Goal: Information Seeking & Learning: Learn about a topic

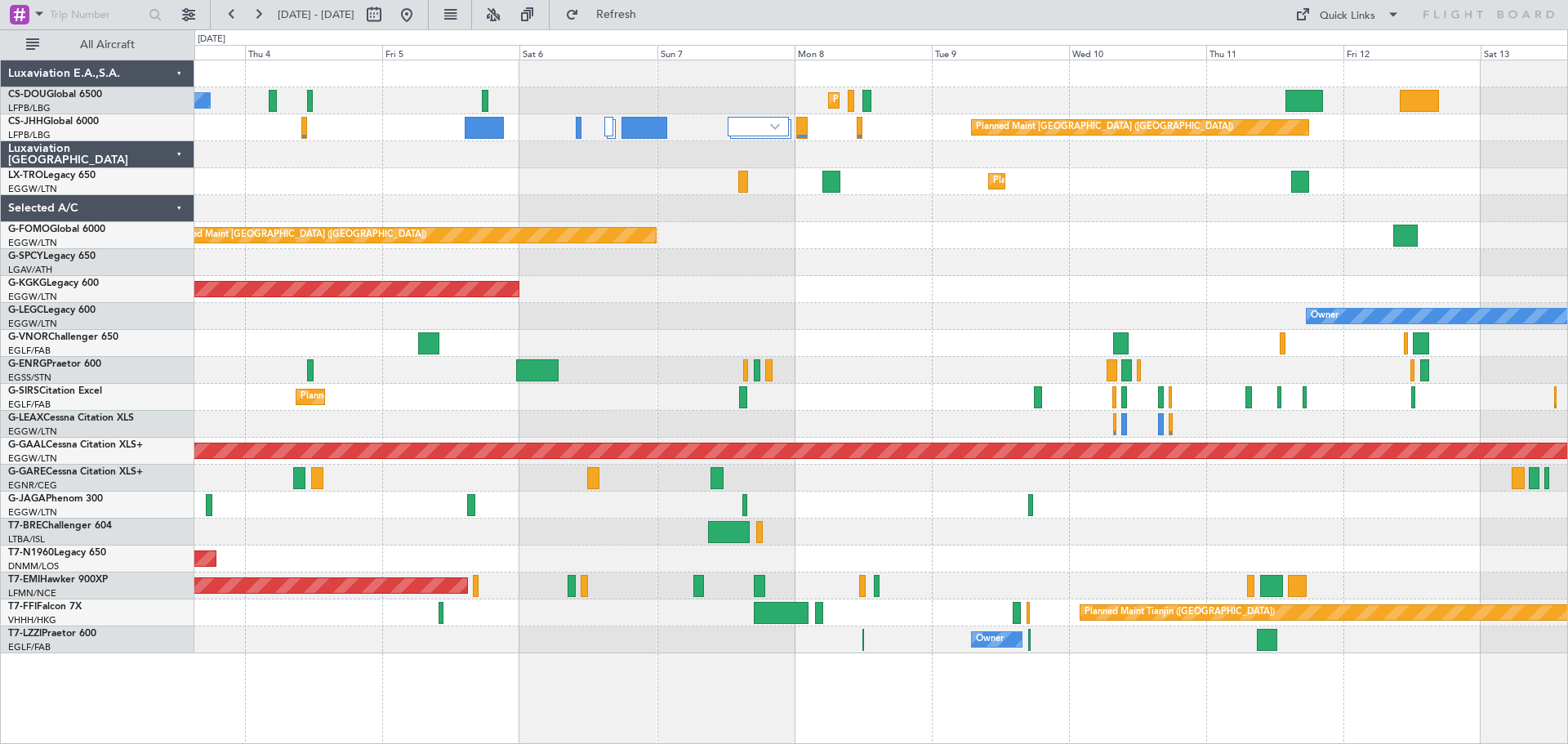
click at [983, 260] on div "Cleaning [GEOGRAPHIC_DATA] ([PERSON_NAME] Intl)" at bounding box center [880, 263] width 1373 height 27
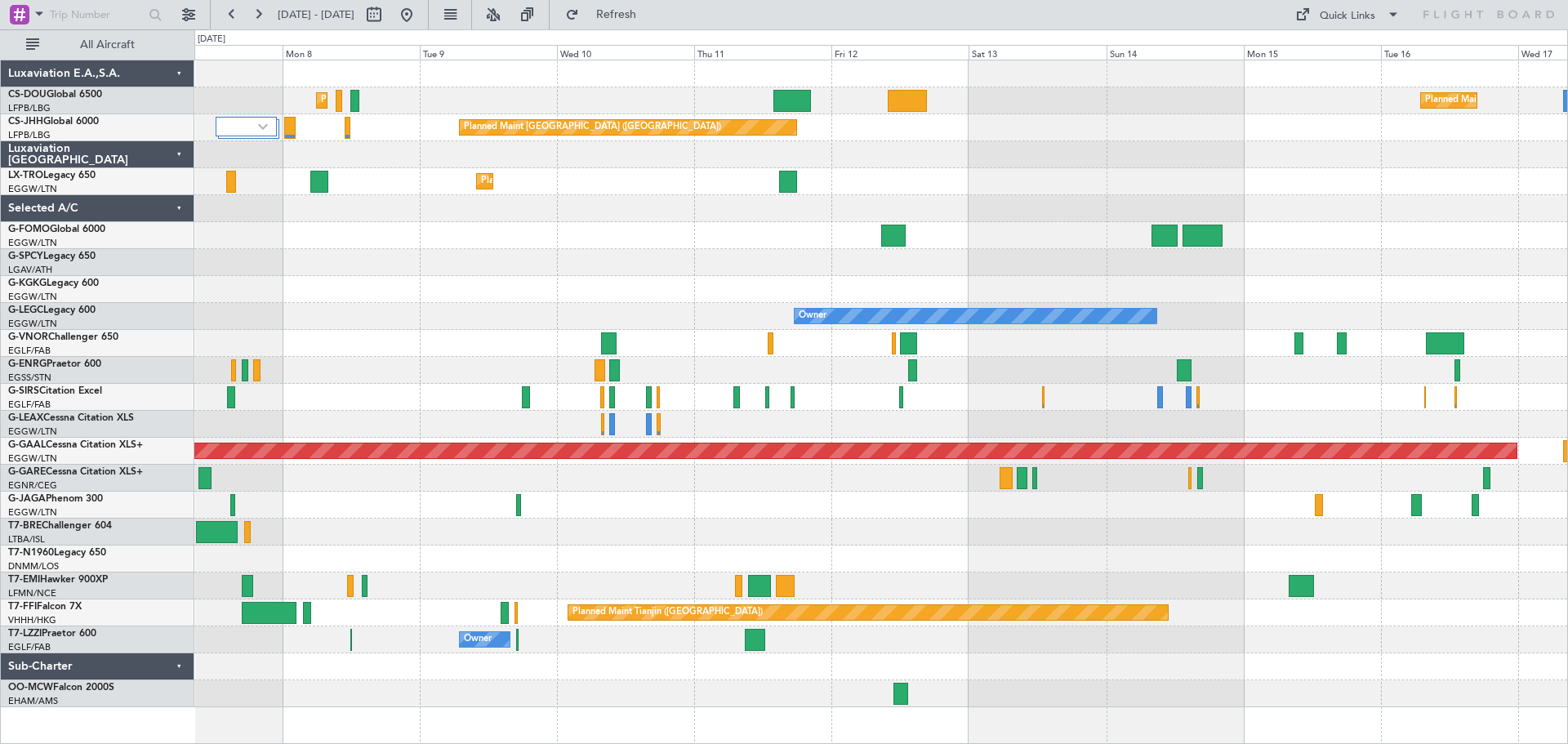
click at [571, 270] on div at bounding box center [880, 263] width 1373 height 27
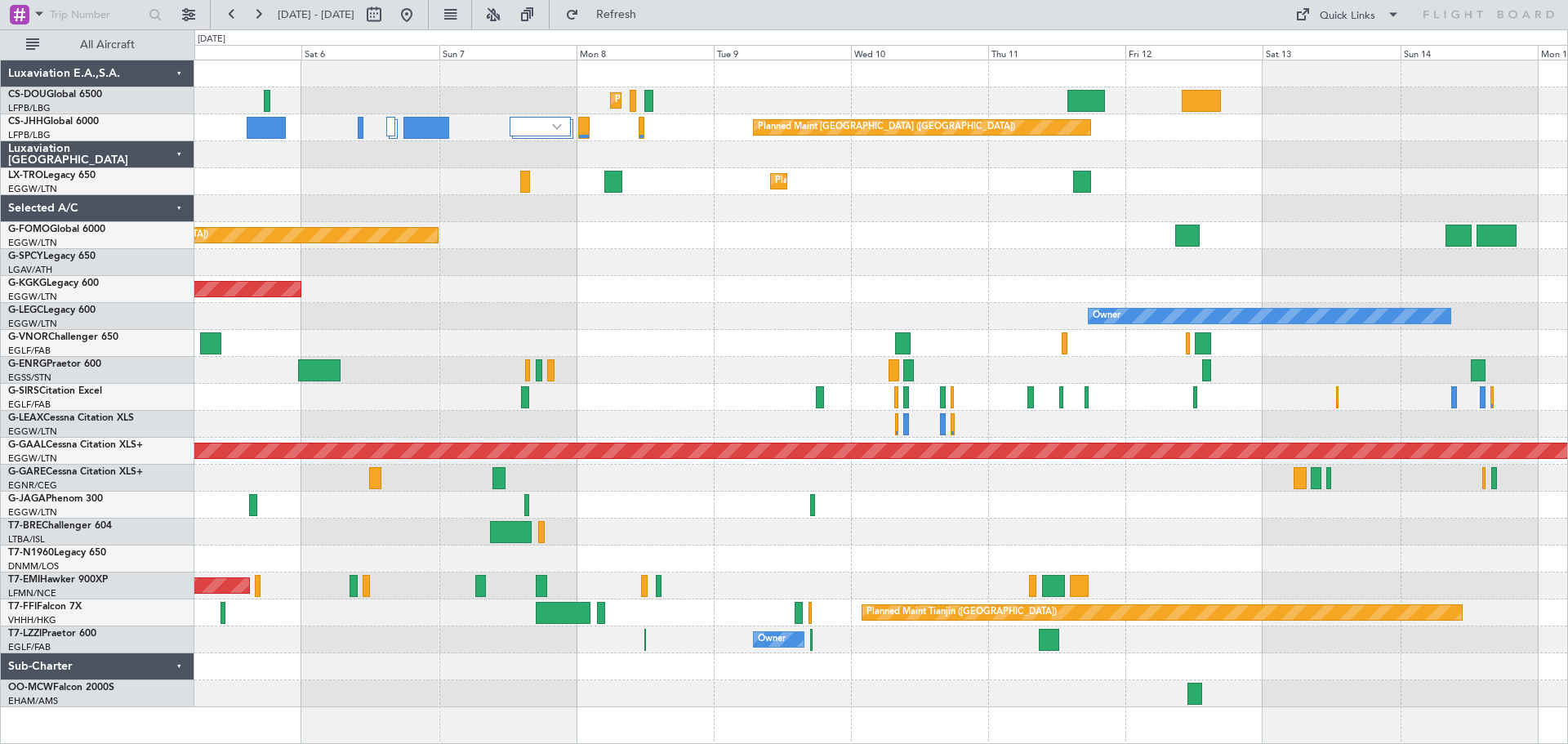
click at [785, 295] on div "Planned Maint [GEOGRAPHIC_DATA] ([GEOGRAPHIC_DATA]) Planned Maint [GEOGRAPHIC_D…" at bounding box center [880, 384] width 1373 height 647
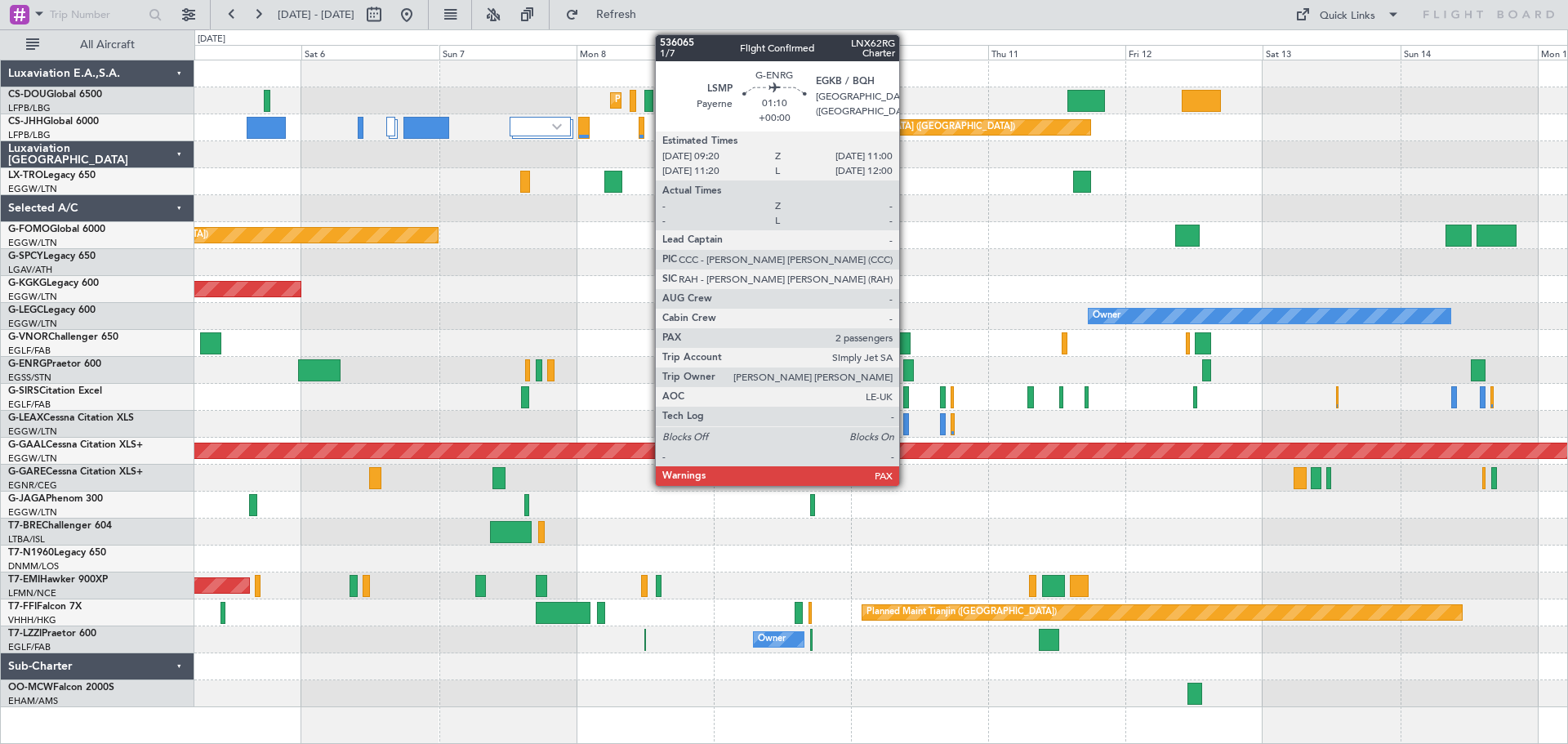
click at [907, 366] on div at bounding box center [908, 371] width 10 height 22
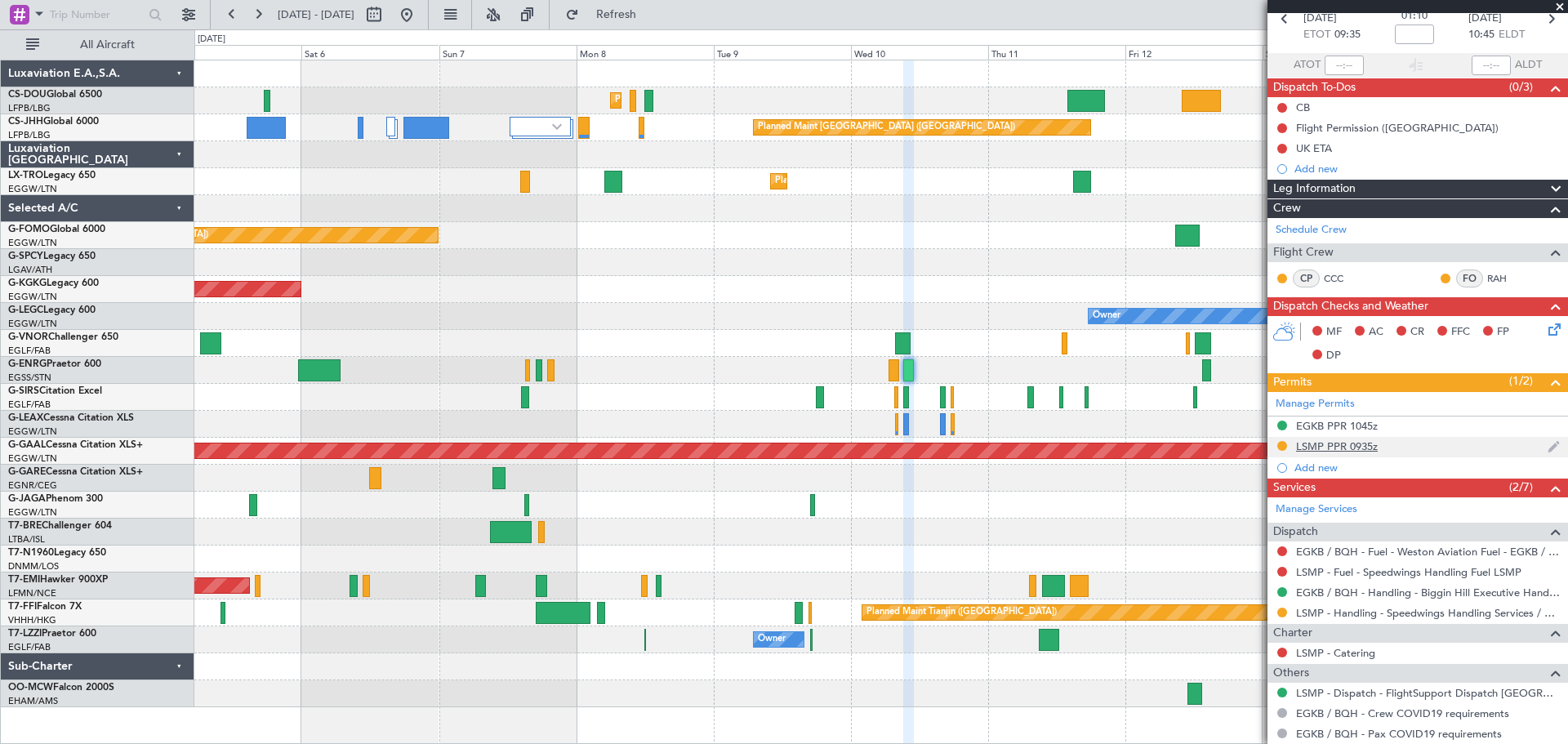
scroll to position [168, 0]
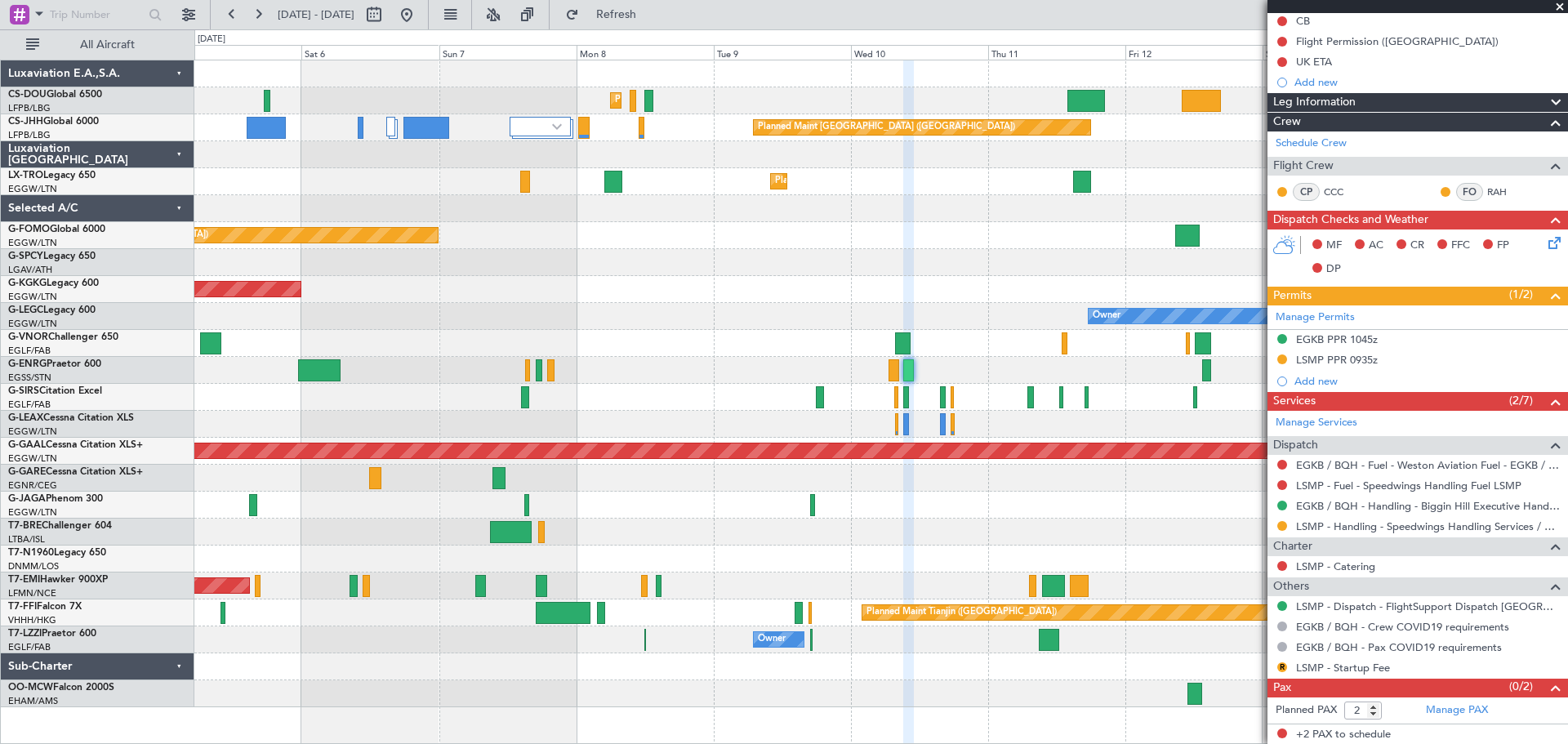
click at [1560, 6] on span at bounding box center [1560, 7] width 16 height 15
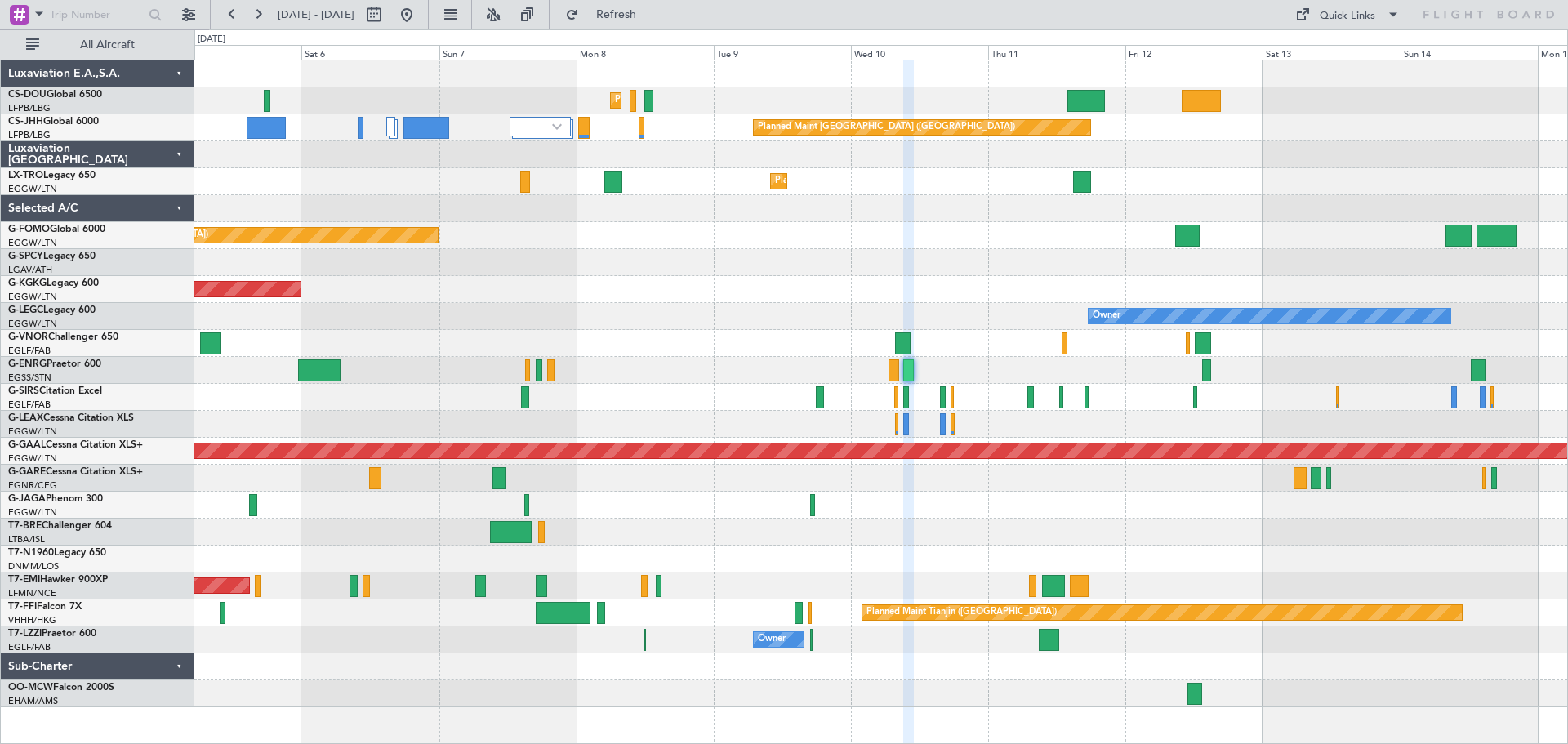
type input "0"
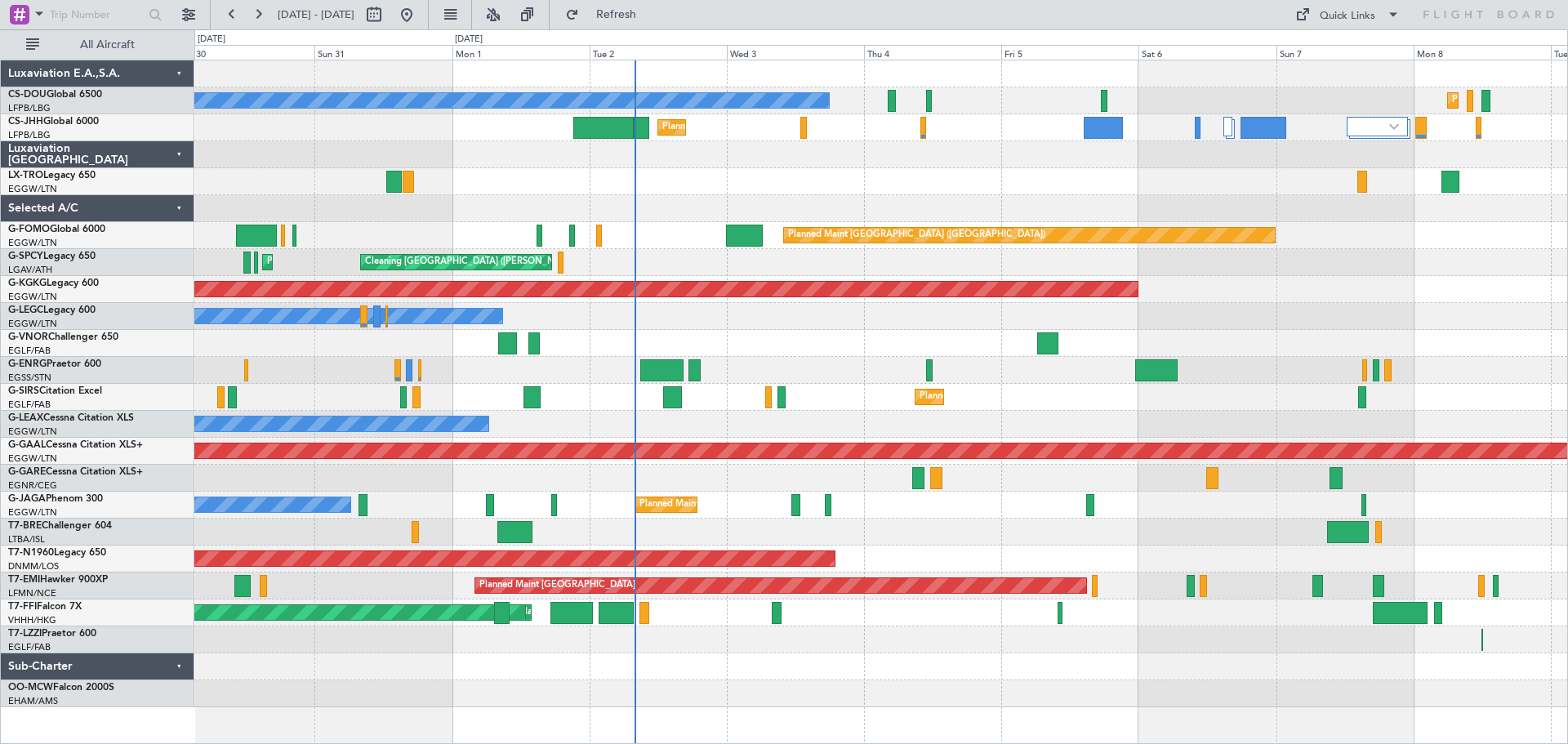
click at [1397, 257] on div "Planned Maint [GEOGRAPHIC_DATA] ([GEOGRAPHIC_DATA]) Planned Maint [GEOGRAPHIC_D…" at bounding box center [880, 384] width 1373 height 647
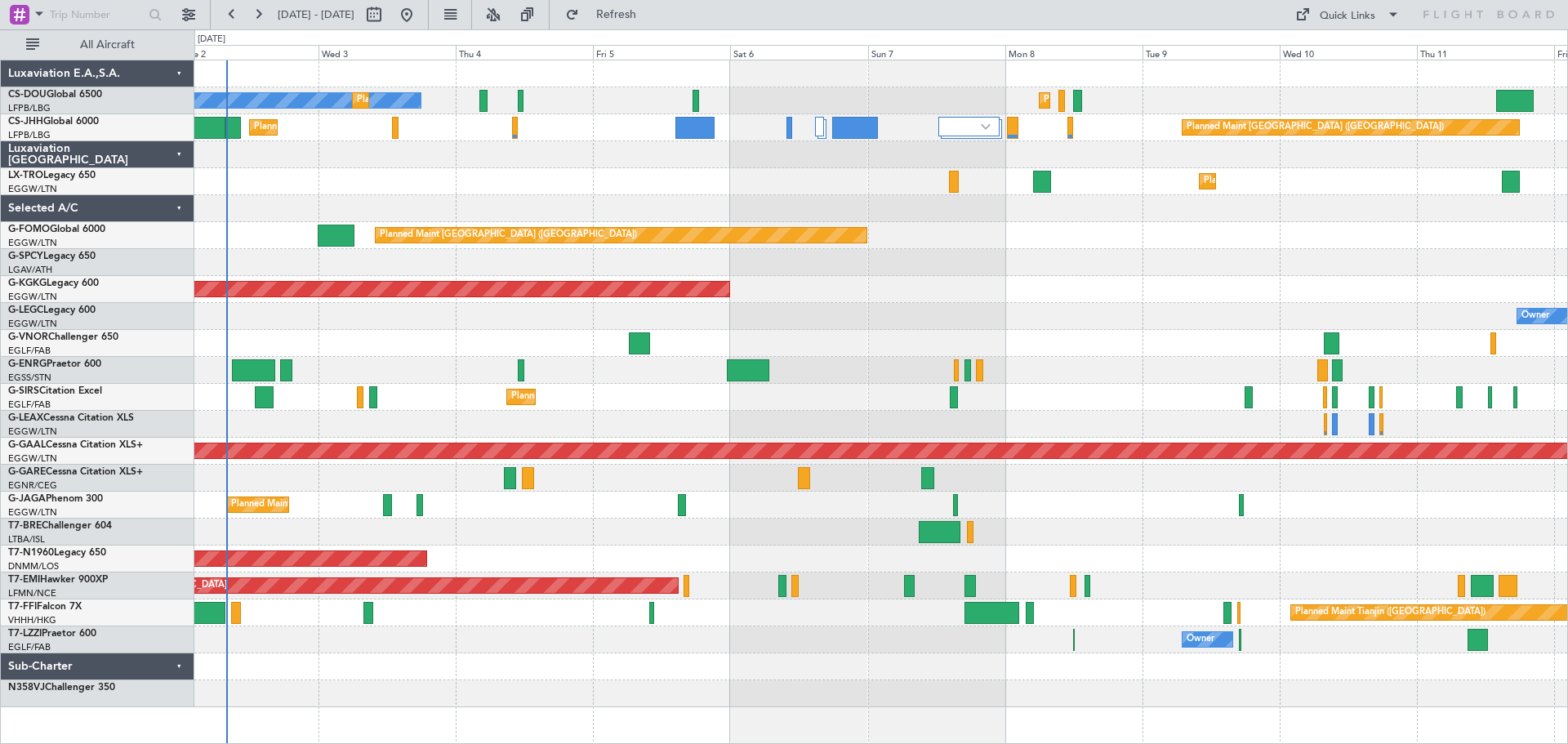
click at [813, 322] on div "Owner Owner" at bounding box center [880, 317] width 1373 height 27
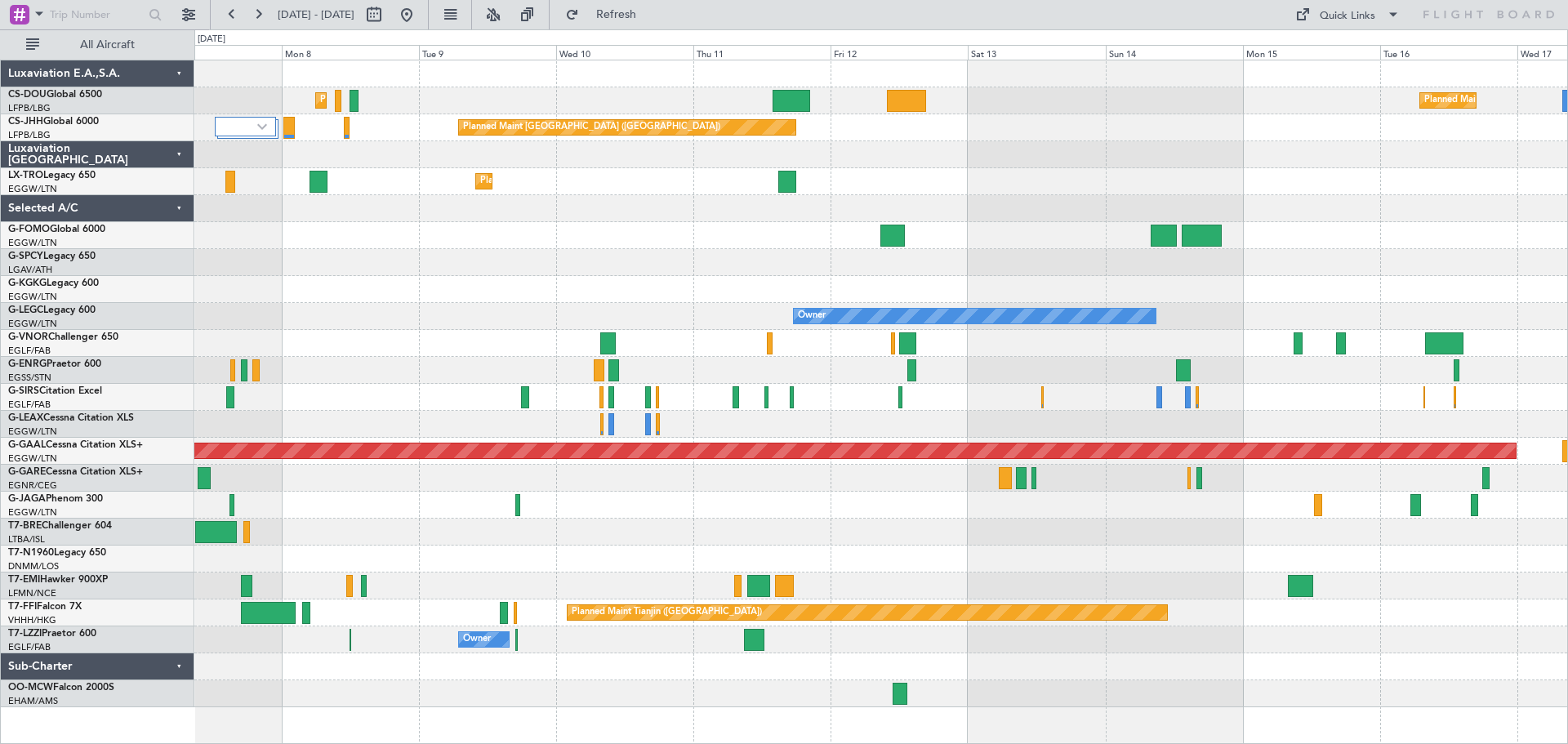
click at [489, 296] on div "AOG Maint [GEOGRAPHIC_DATA] (Ataturk)" at bounding box center [880, 290] width 1373 height 27
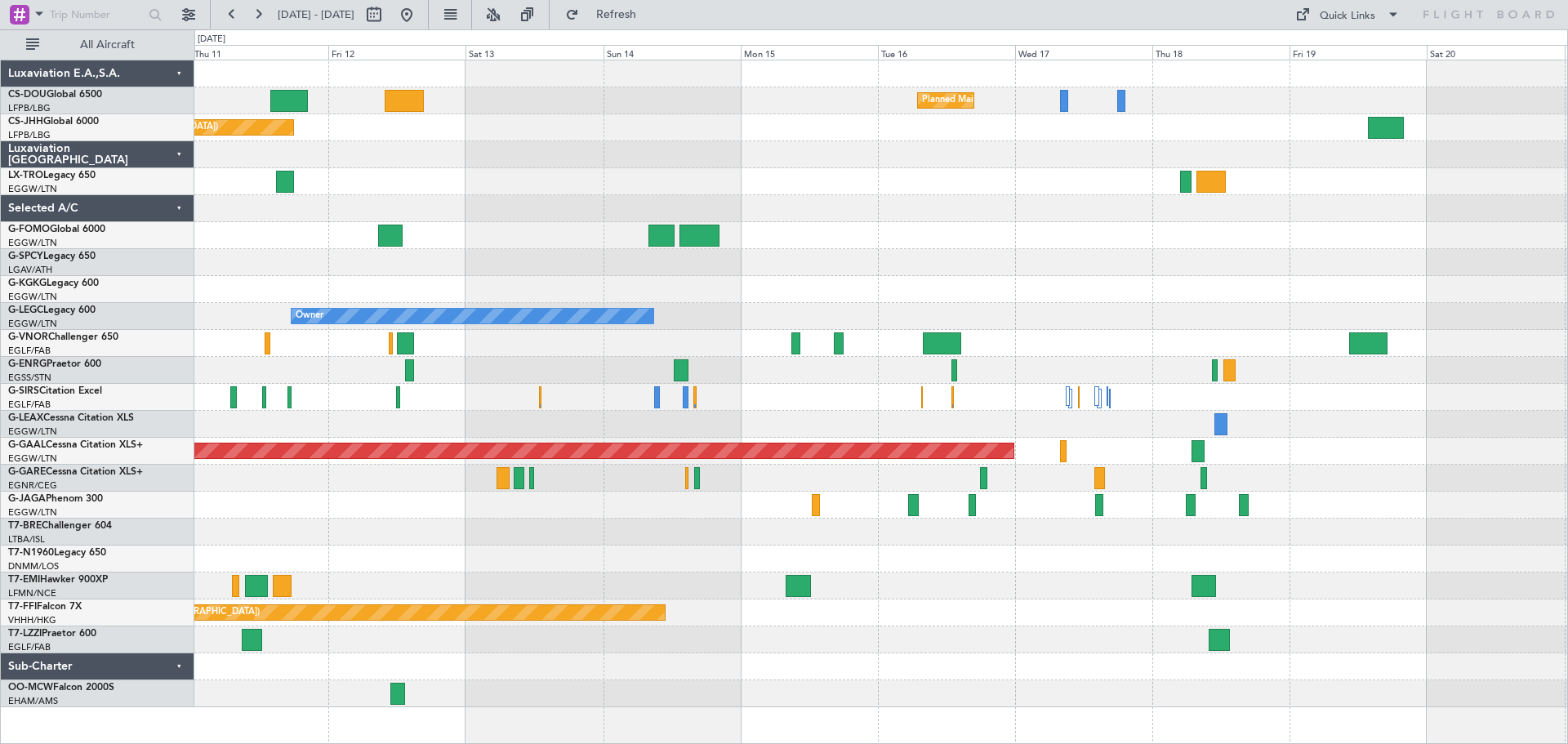
click at [914, 298] on div at bounding box center [880, 290] width 1373 height 27
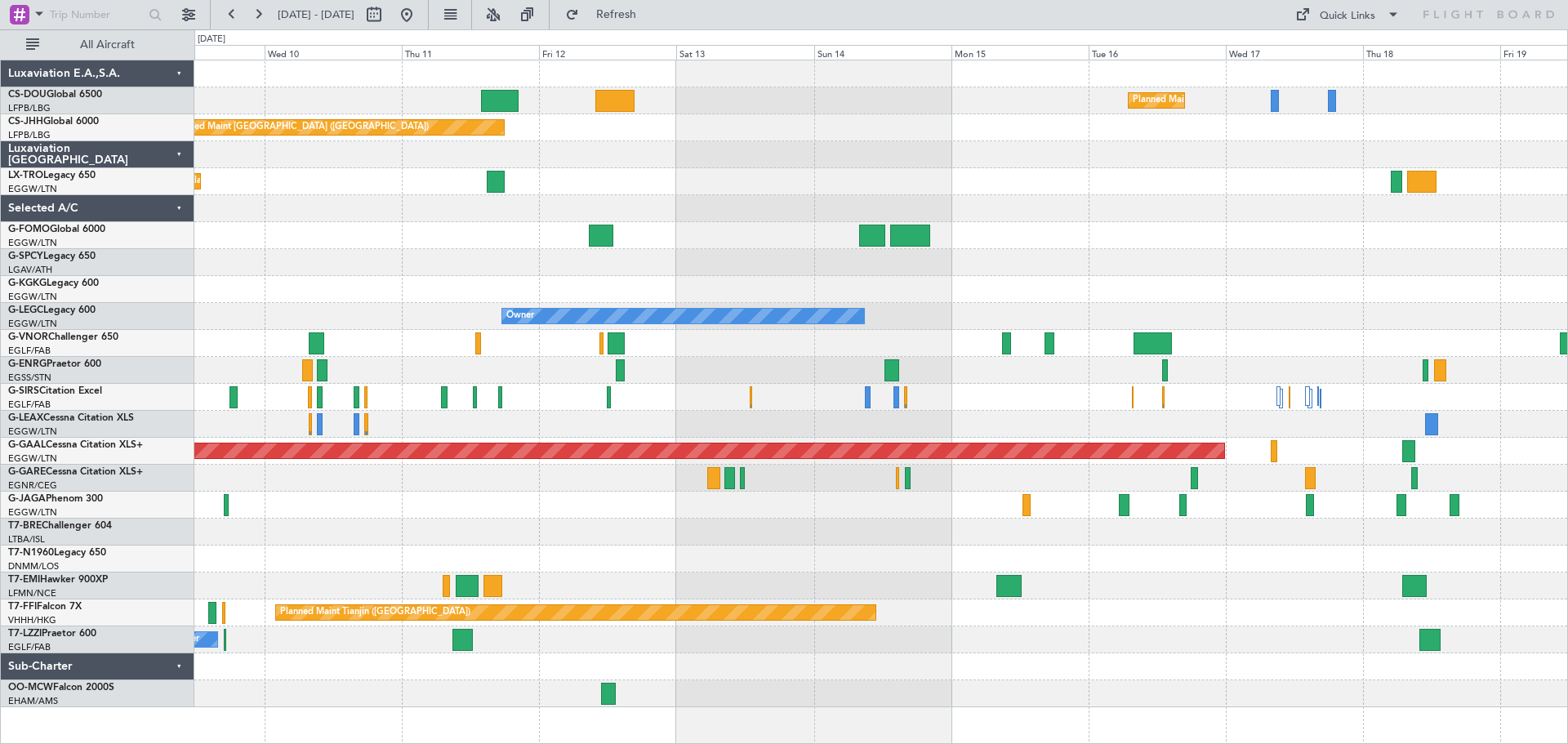
click at [735, 244] on div "Planned Maint [GEOGRAPHIC_DATA] ([GEOGRAPHIC_DATA])" at bounding box center [880, 236] width 1373 height 27
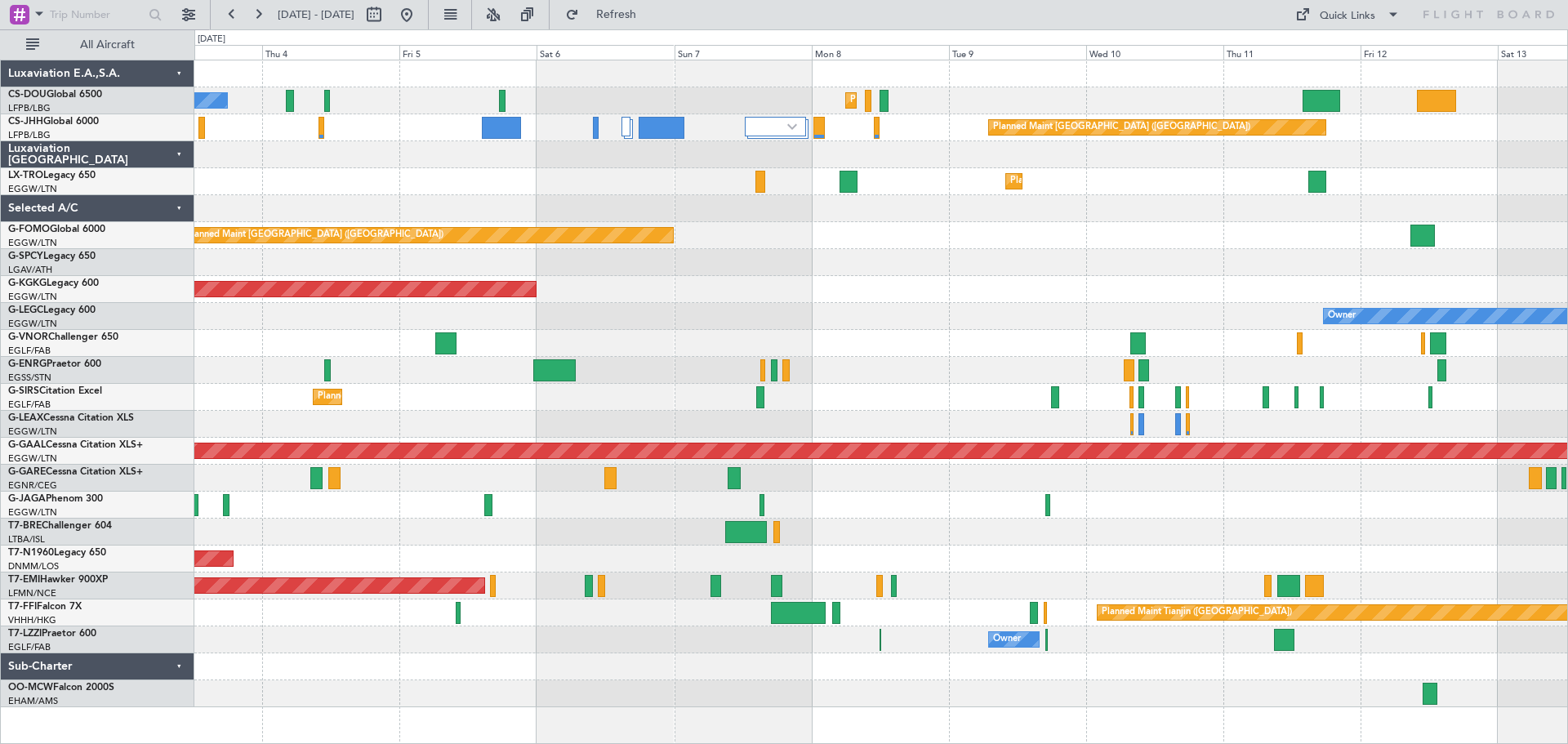
click at [1243, 235] on div "Planned Maint [GEOGRAPHIC_DATA] ([GEOGRAPHIC_DATA])" at bounding box center [880, 236] width 1373 height 27
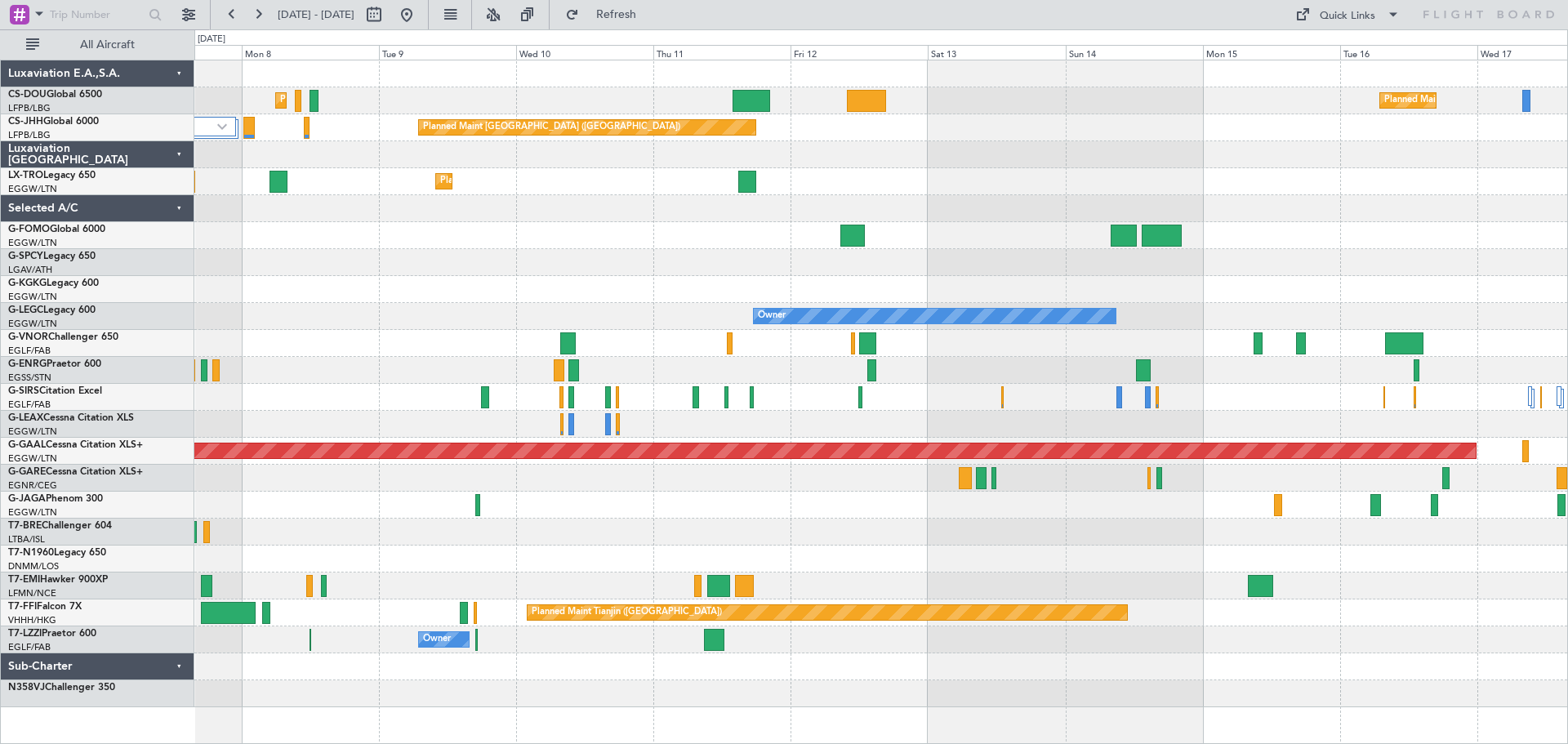
click at [408, 215] on div "Planned Maint [GEOGRAPHIC_DATA] ([GEOGRAPHIC_DATA]) Planned Maint [GEOGRAPHIC_D…" at bounding box center [880, 384] width 1373 height 647
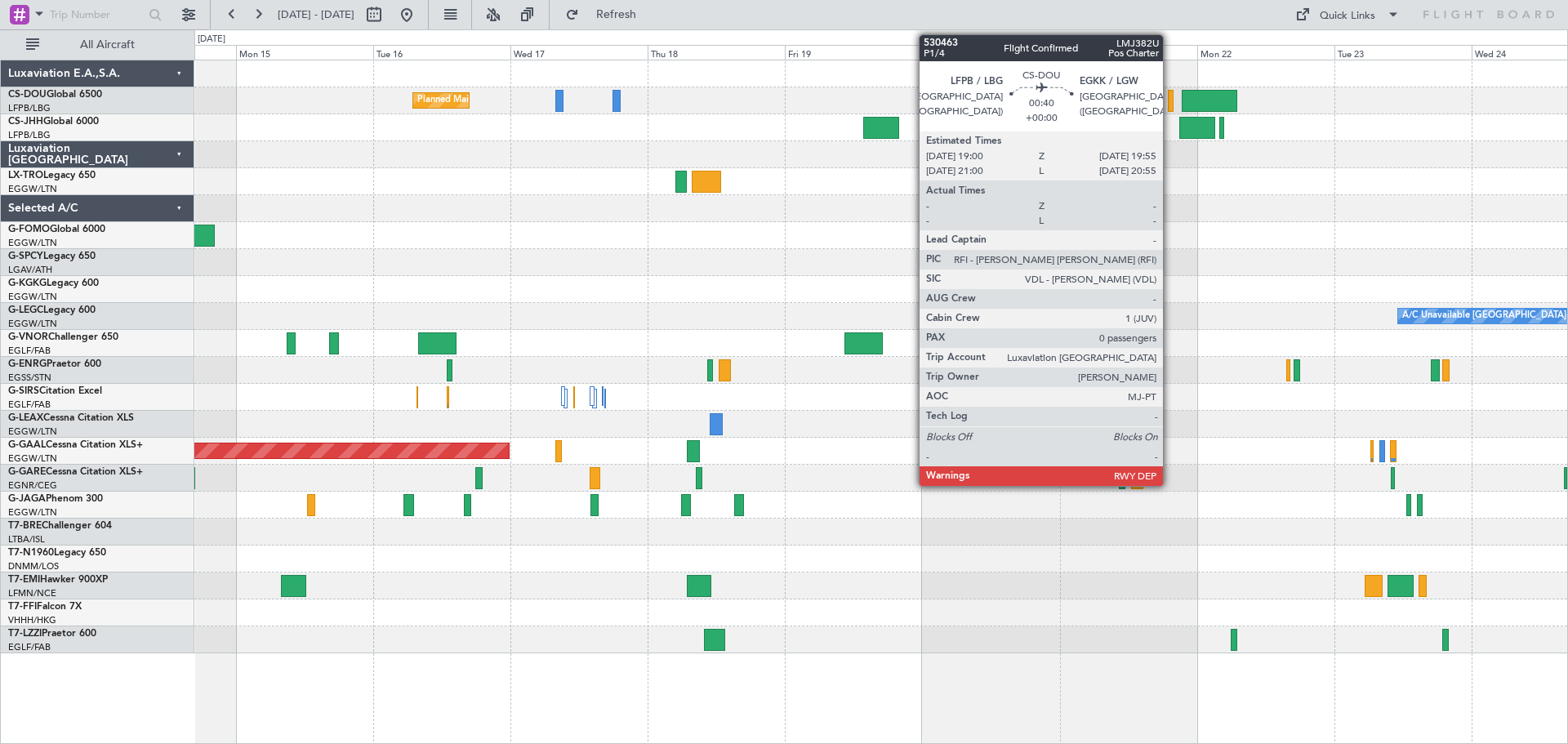
click at [1170, 105] on div at bounding box center [1171, 101] width 5 height 22
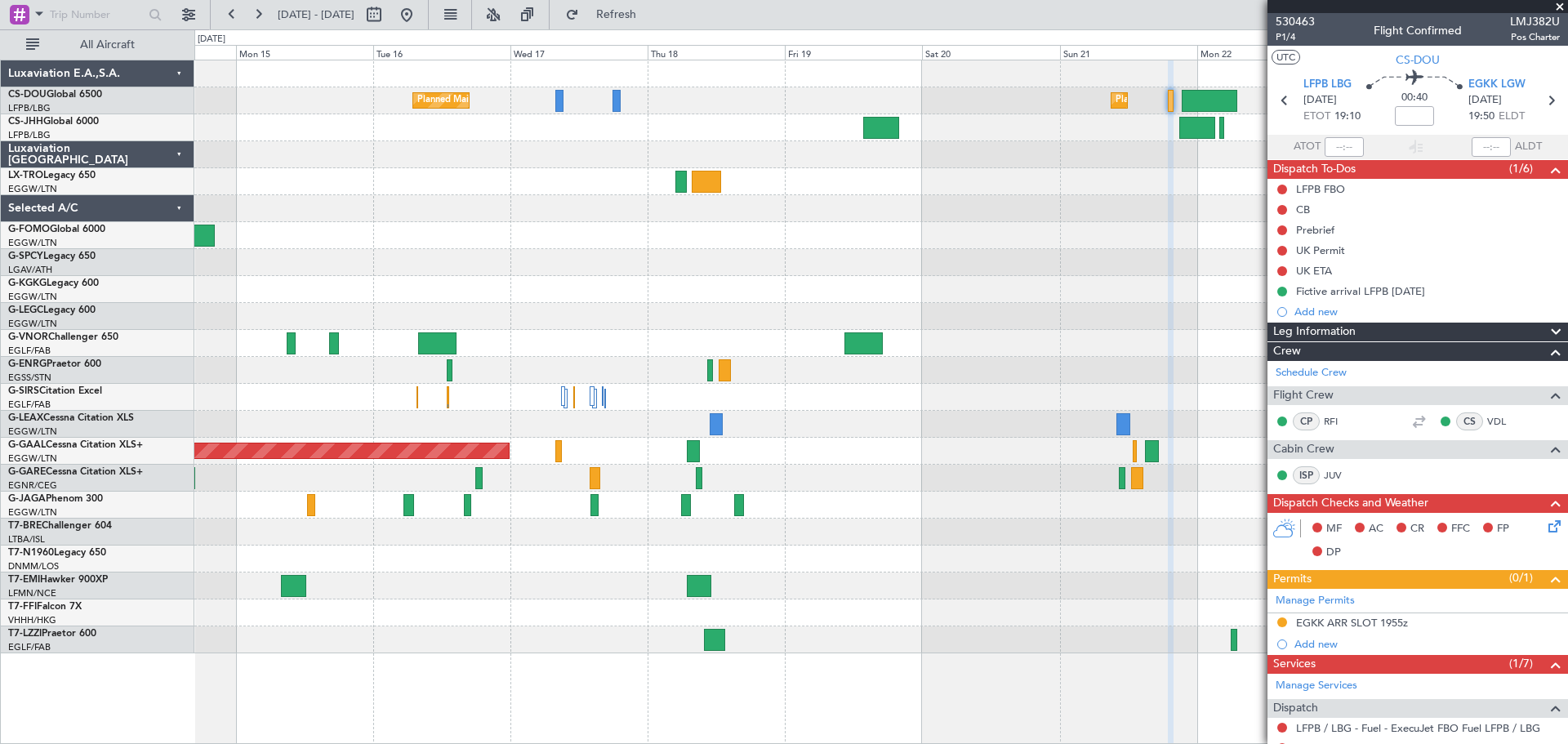
click at [1558, 2] on span at bounding box center [1560, 7] width 16 height 15
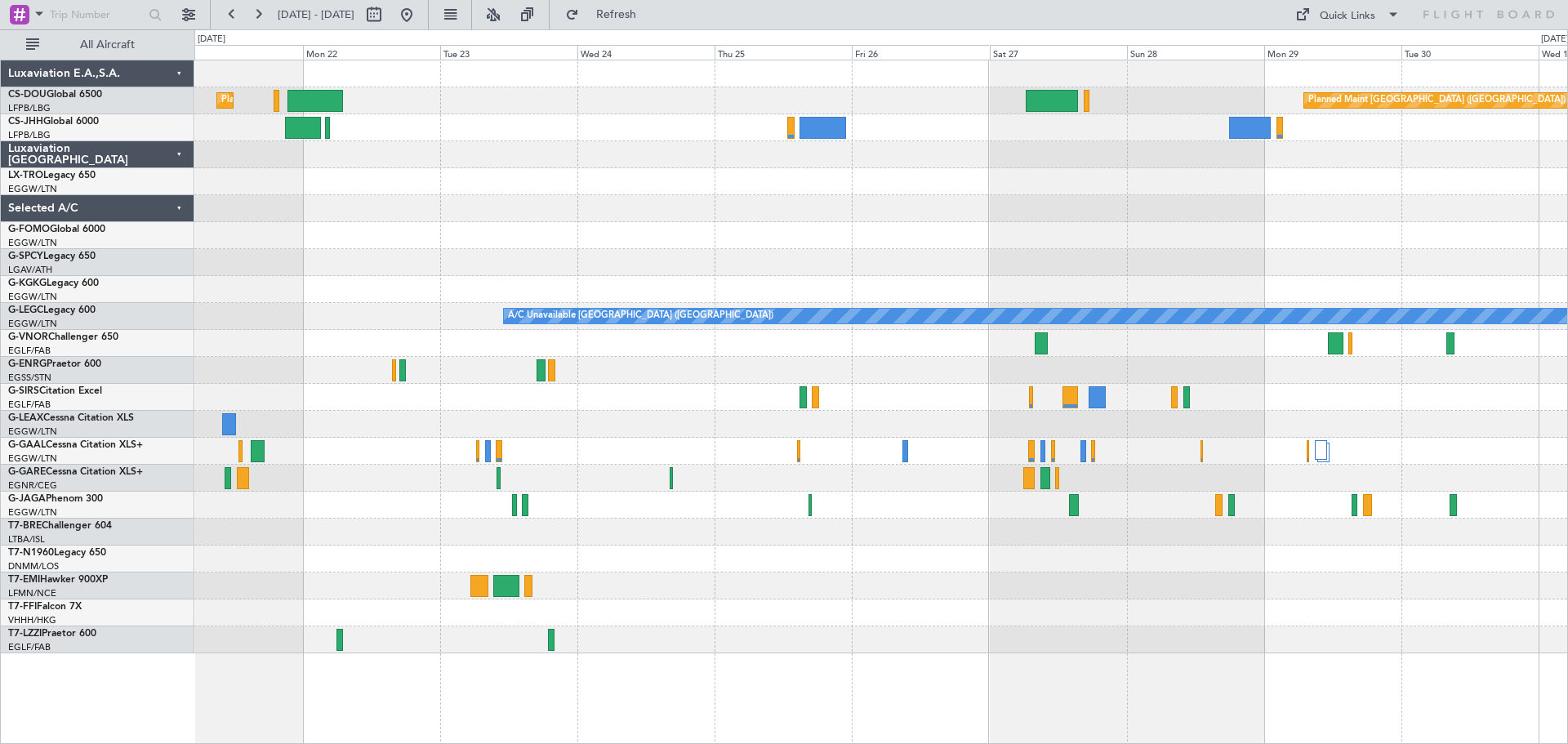
click at [360, 206] on div "Planned Maint [GEOGRAPHIC_DATA] ([GEOGRAPHIC_DATA]) Planned Maint [GEOGRAPHIC_D…" at bounding box center [880, 357] width 1373 height 593
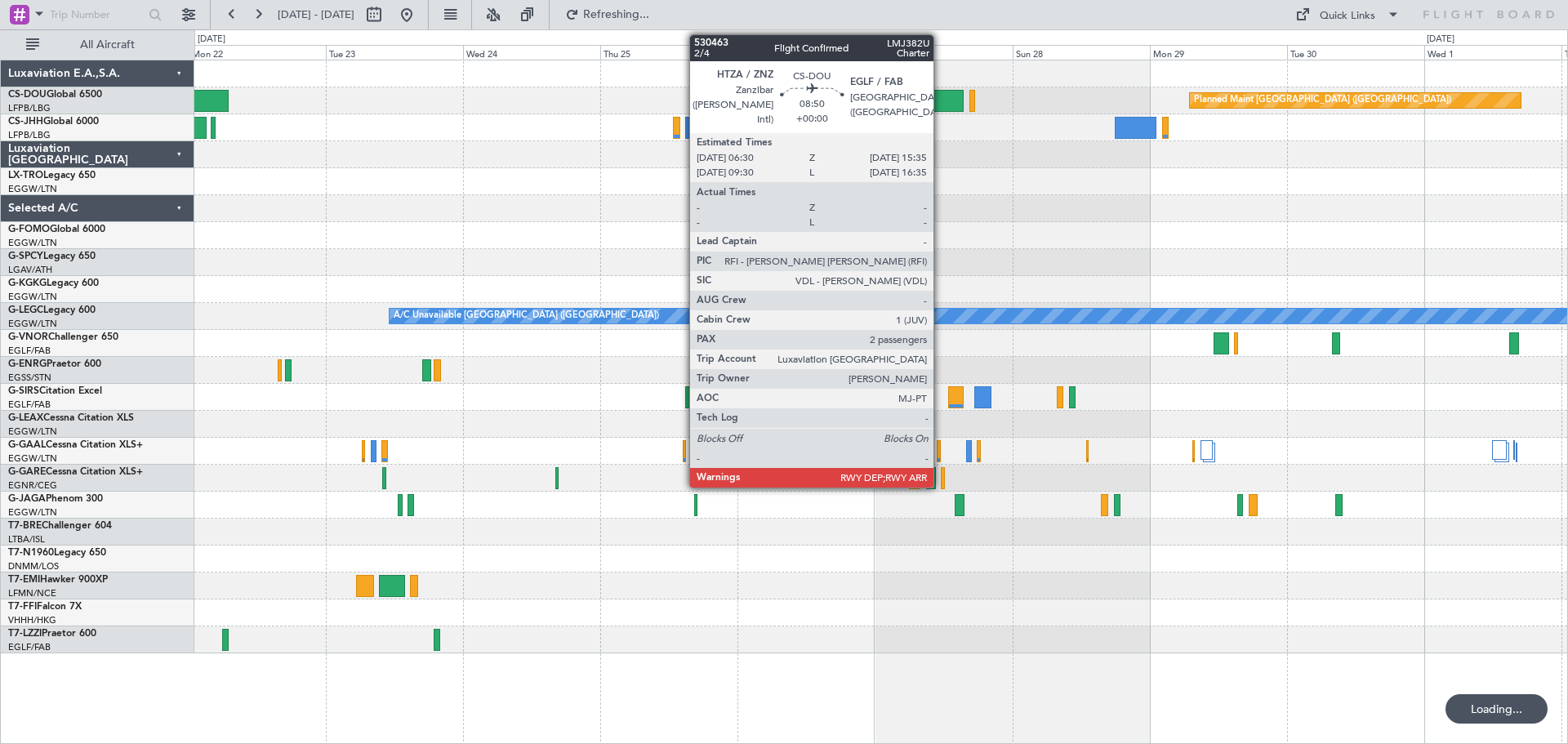
click at [941, 94] on div at bounding box center [938, 101] width 53 height 22
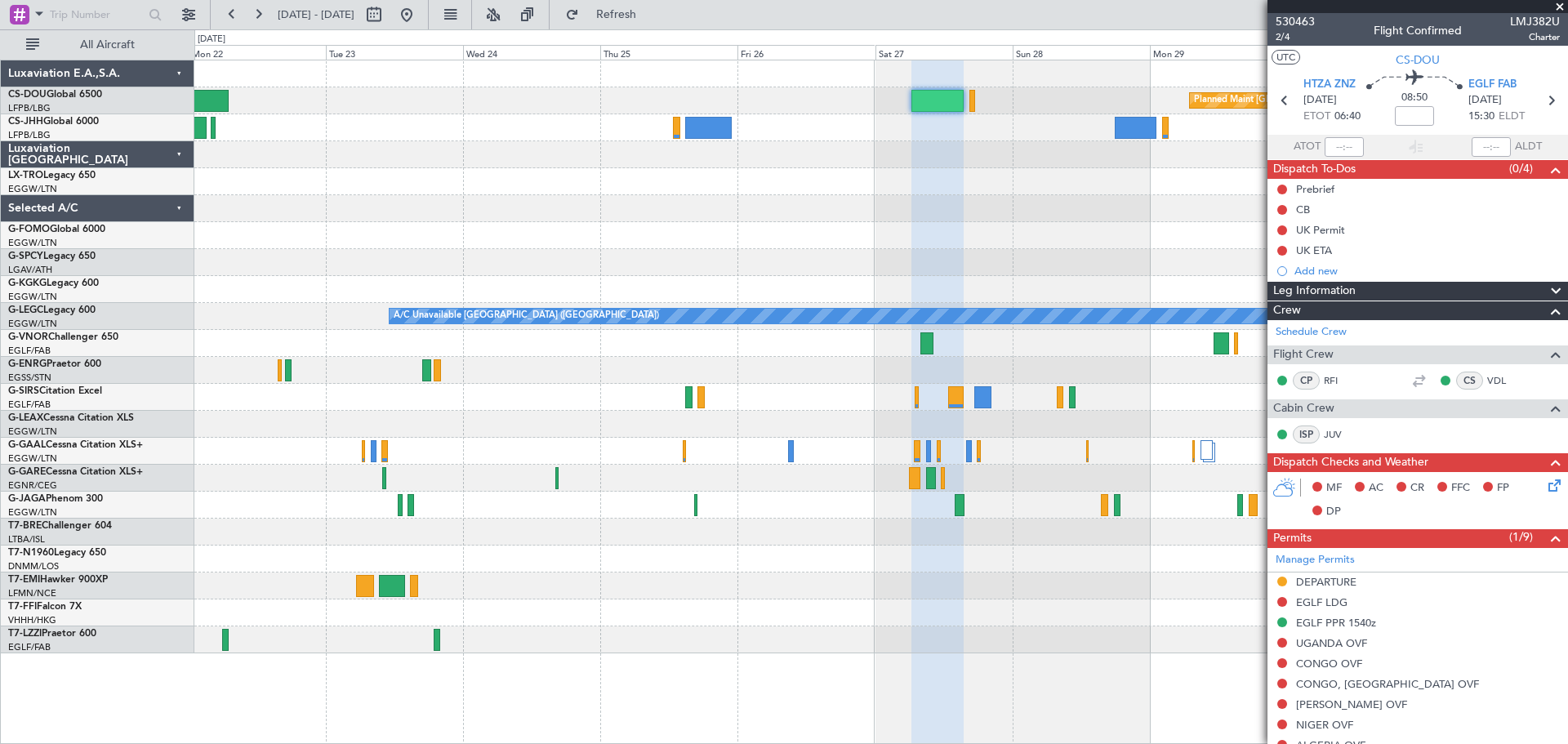
click at [1557, 5] on span at bounding box center [1560, 7] width 16 height 15
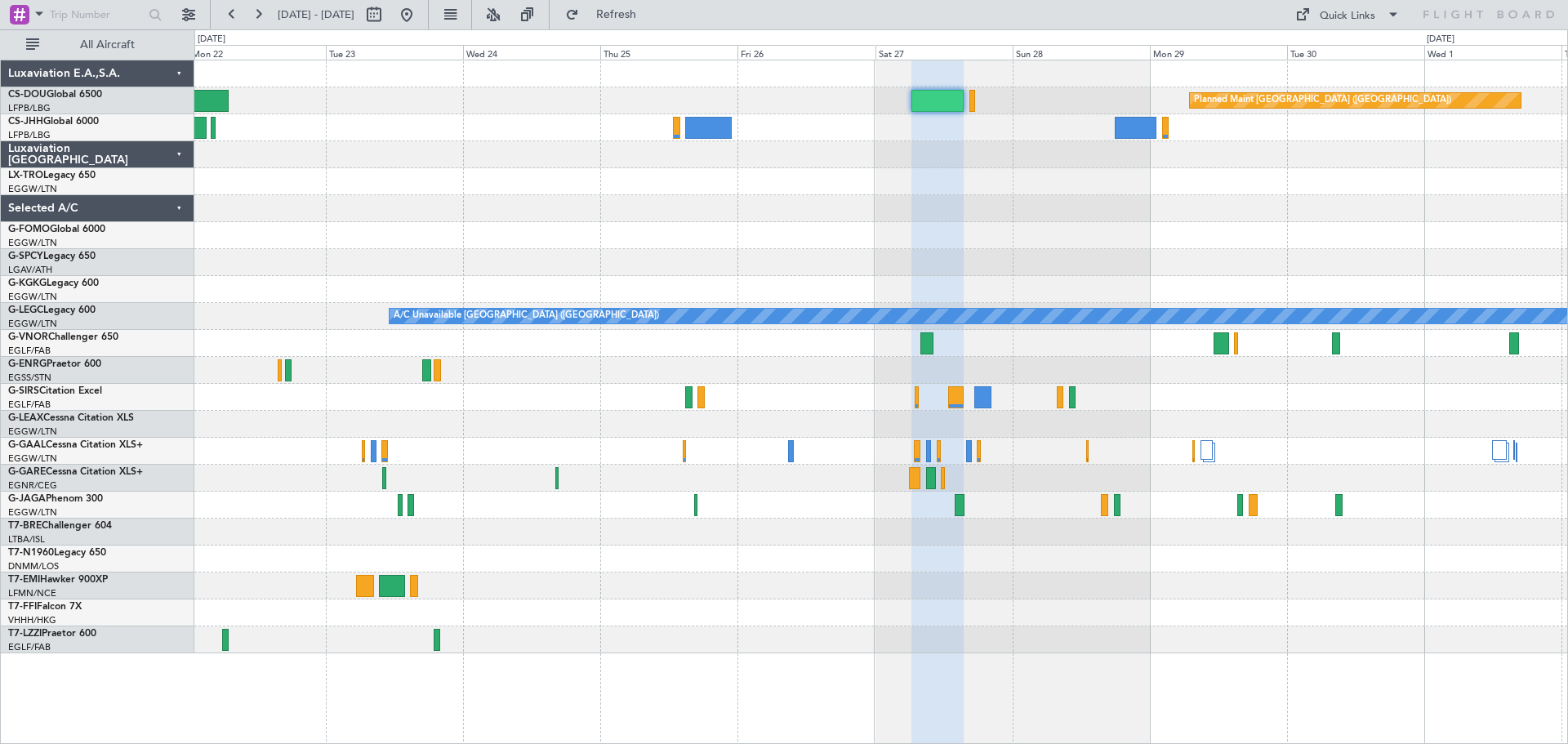
type input "0"
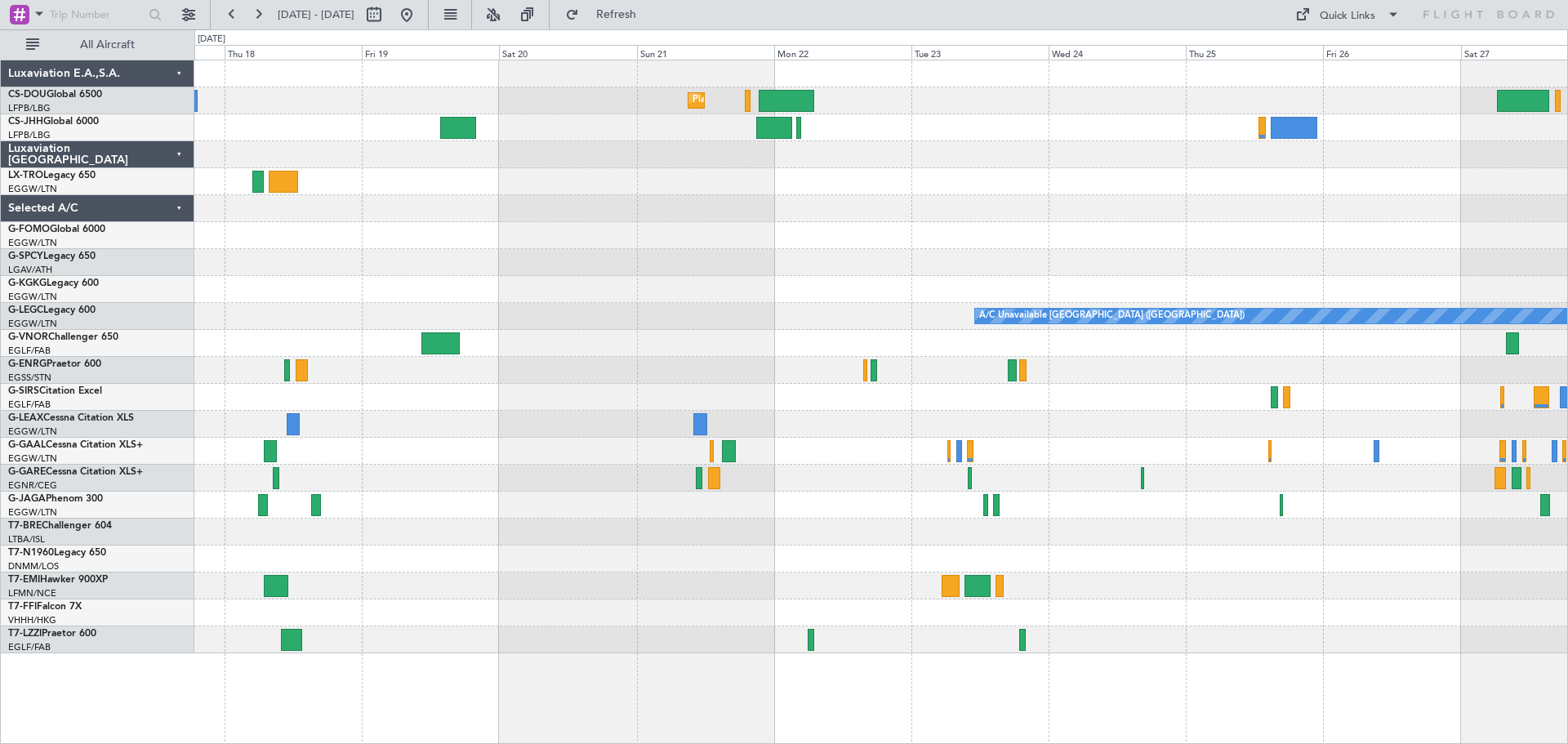
click at [1128, 253] on div "Planned Maint [GEOGRAPHIC_DATA] ([GEOGRAPHIC_DATA]) Planned Maint [GEOGRAPHIC_D…" at bounding box center [880, 357] width 1373 height 593
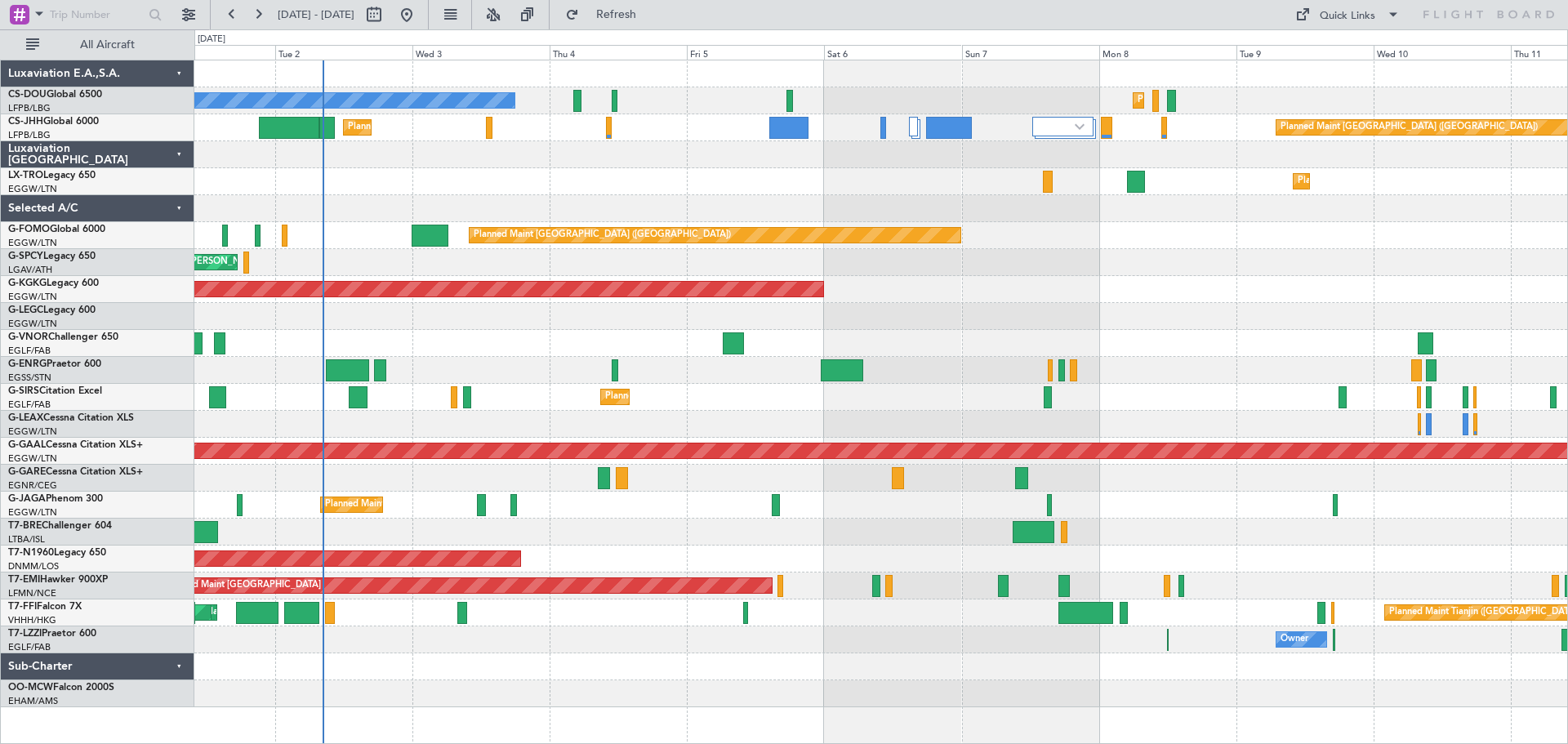
click at [1402, 254] on div "Cleaning [GEOGRAPHIC_DATA] ([PERSON_NAME] Intl) Planned Maint [GEOGRAPHIC_DATA]…" at bounding box center [880, 263] width 1373 height 27
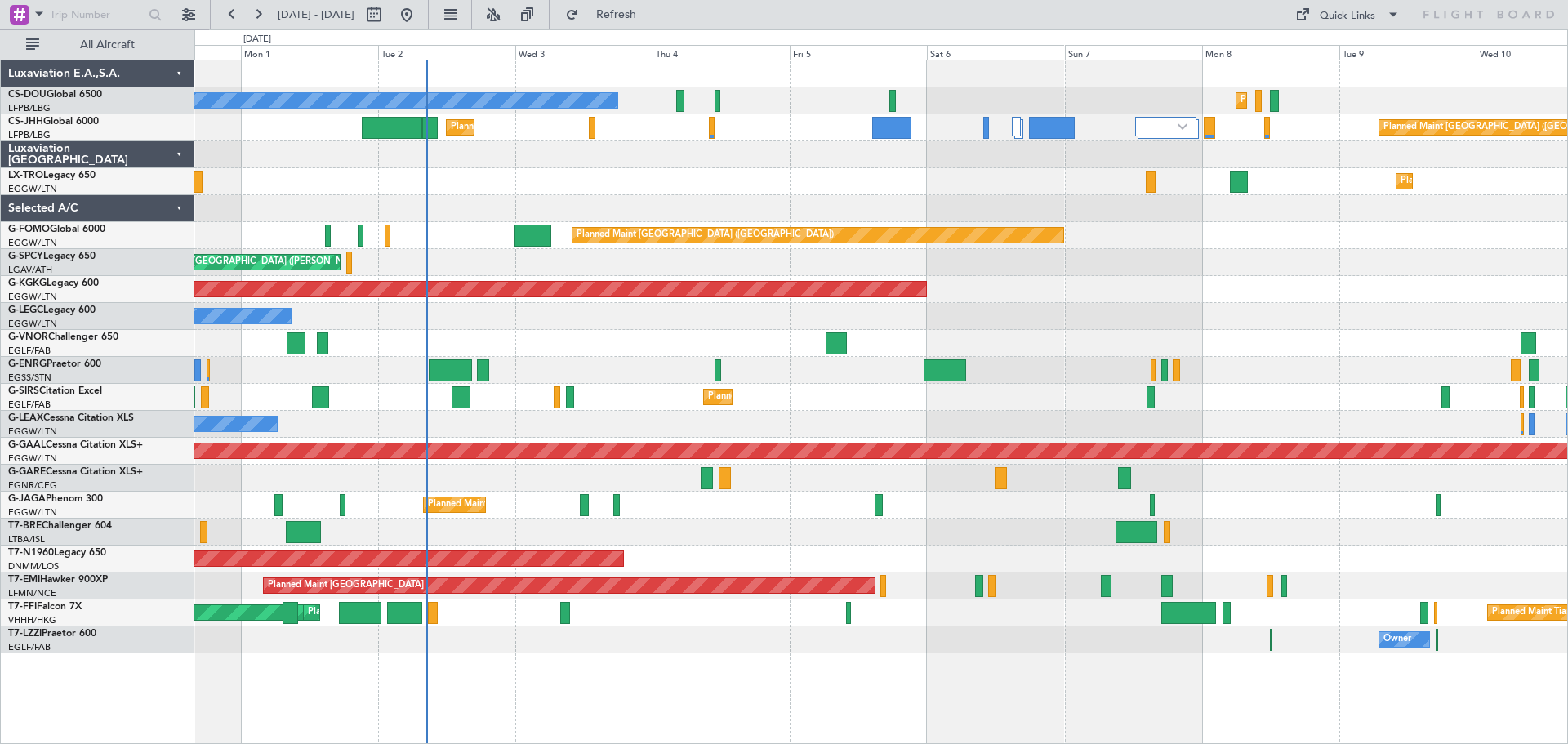
click at [688, 342] on div at bounding box center [880, 343] width 1373 height 27
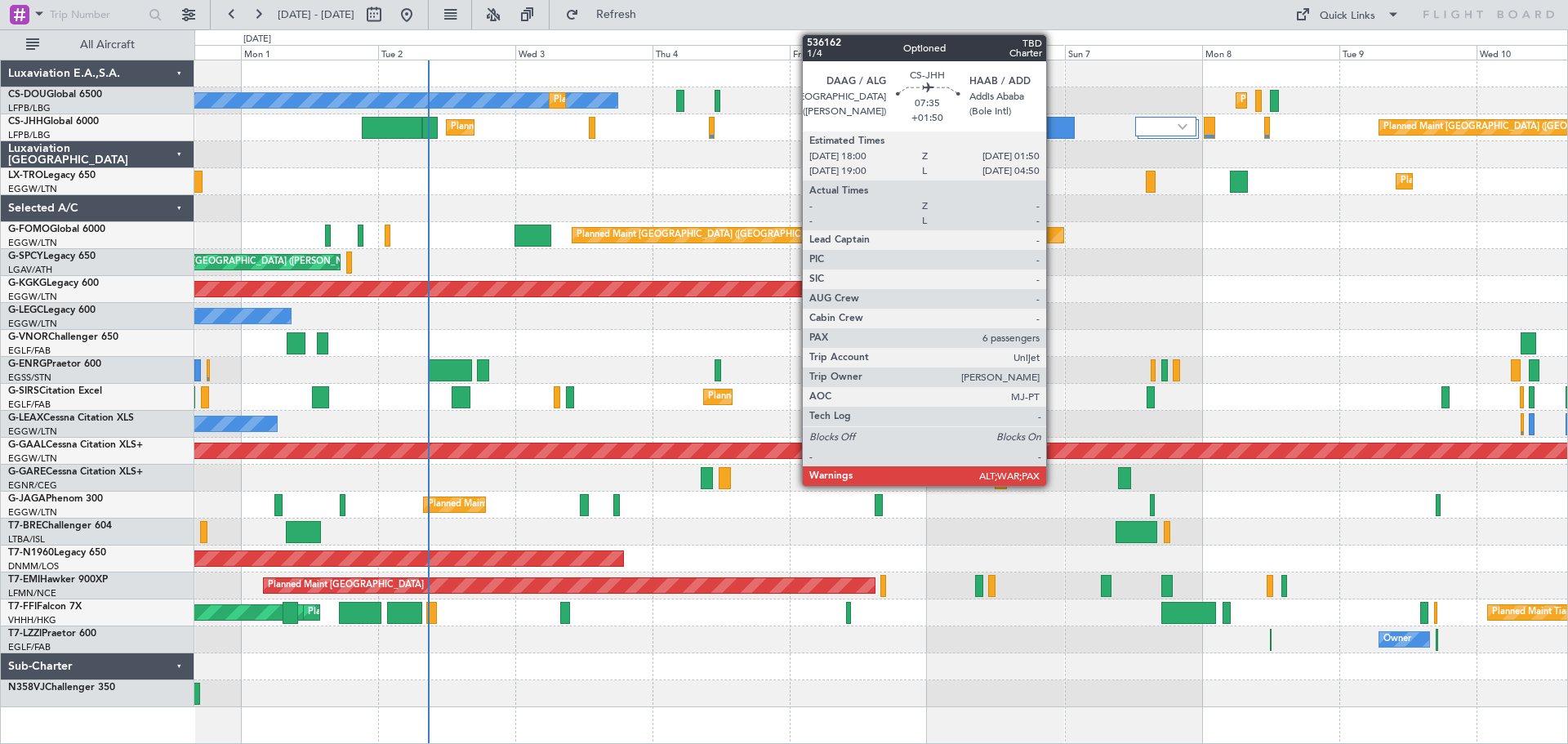
click at [1054, 128] on div at bounding box center [1051, 128] width 45 height 22
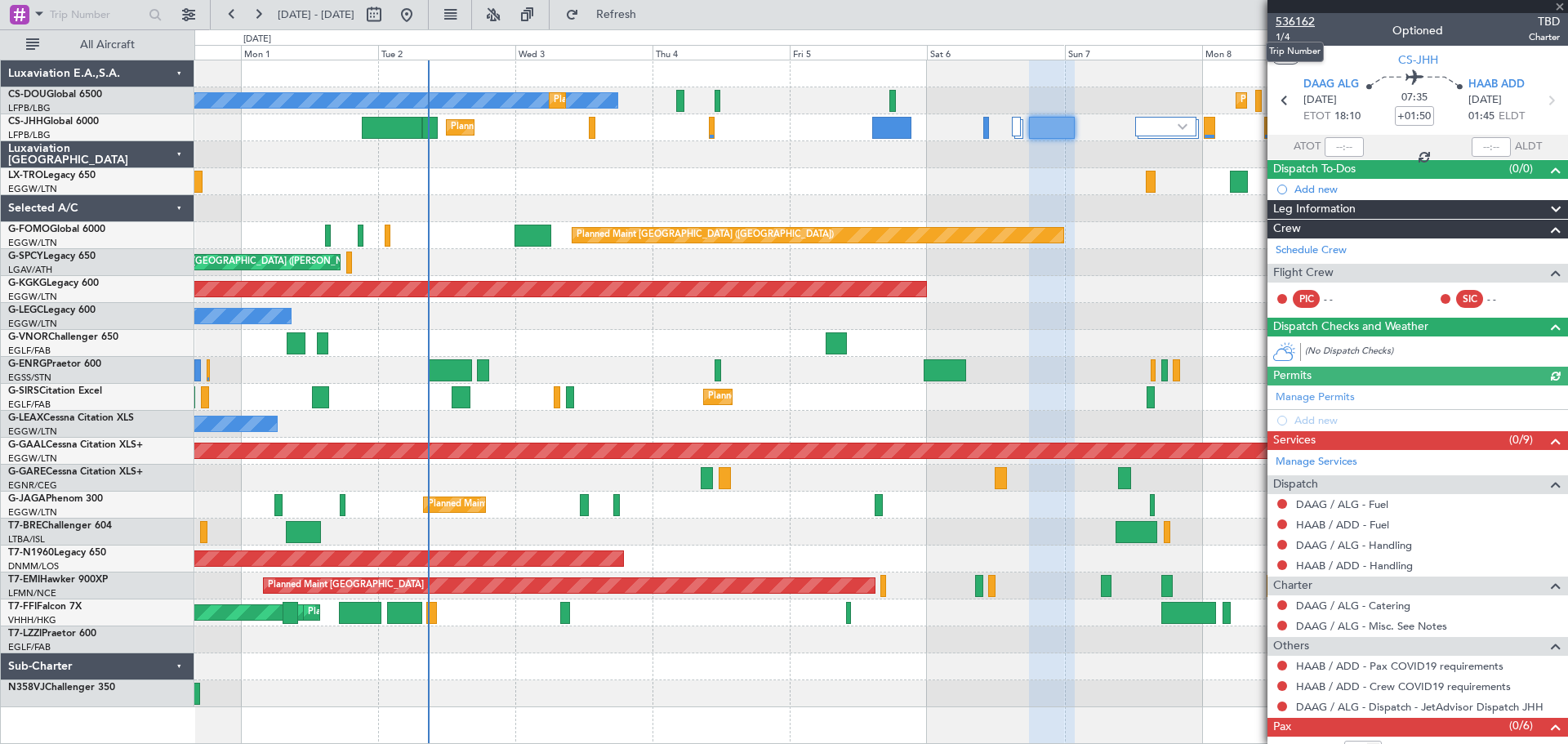
click at [1296, 24] on span "536162" at bounding box center [1295, 21] width 39 height 17
click at [1560, 4] on span at bounding box center [1560, 7] width 16 height 15
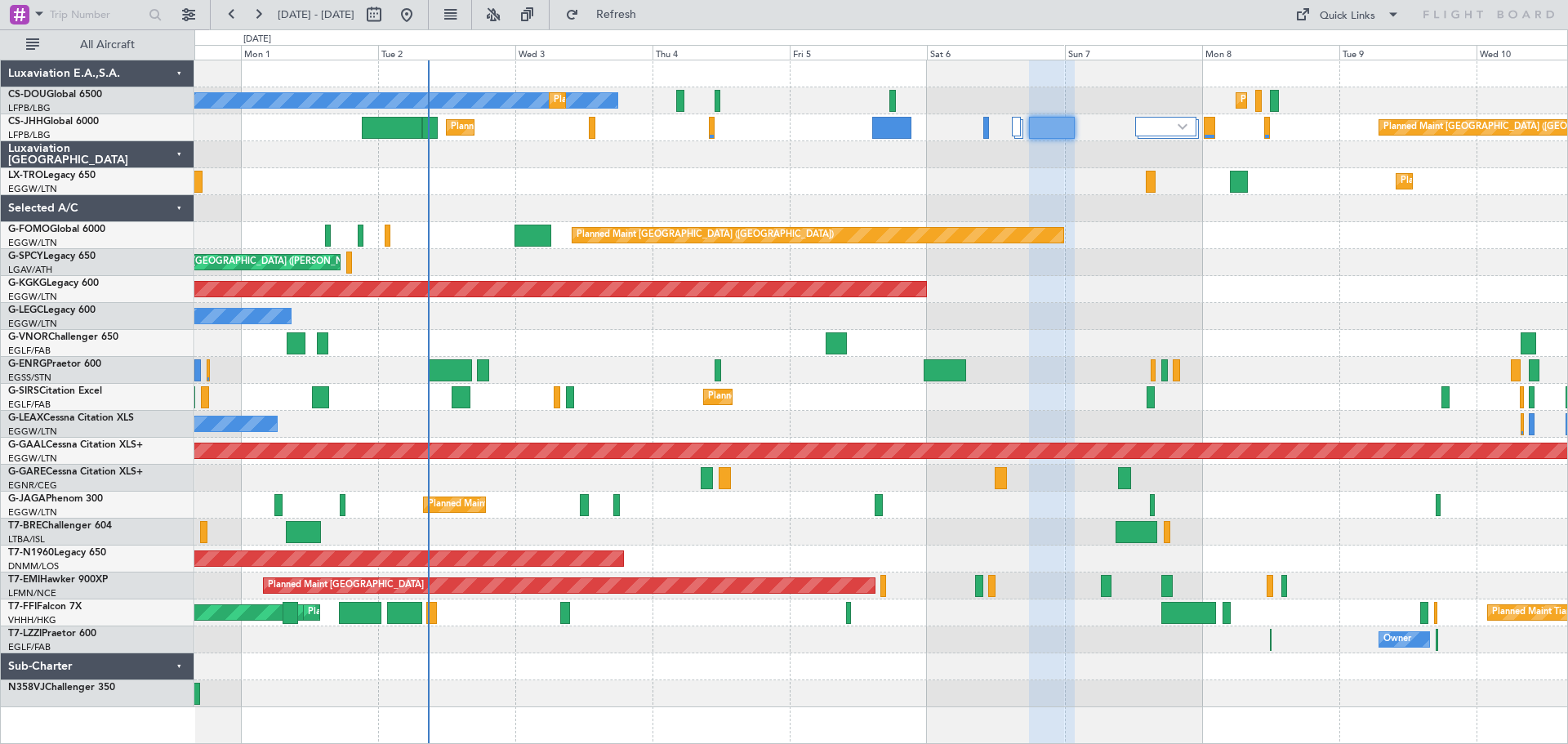
type input "0"
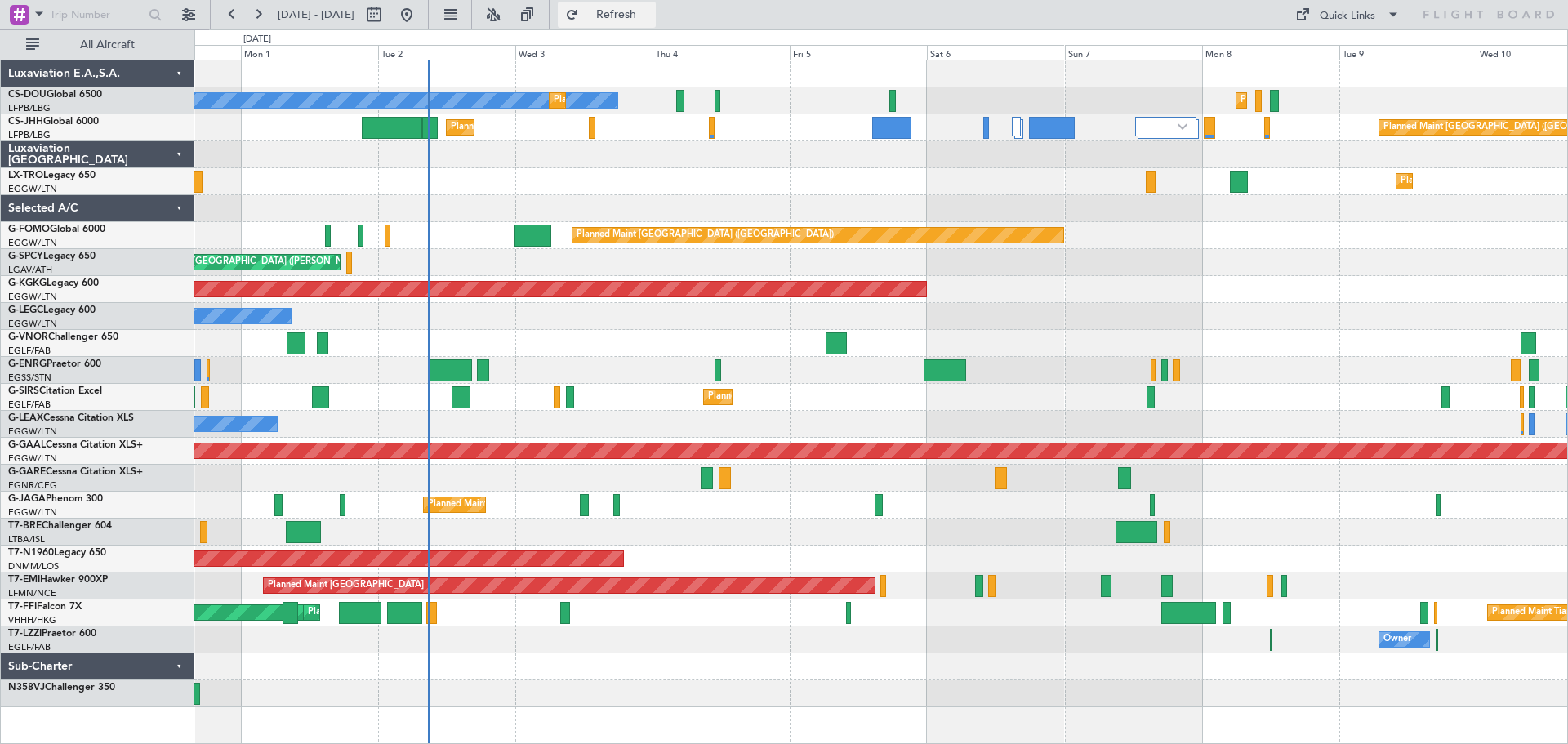
click at [651, 14] on span "Refresh" at bounding box center [617, 15] width 69 height 12
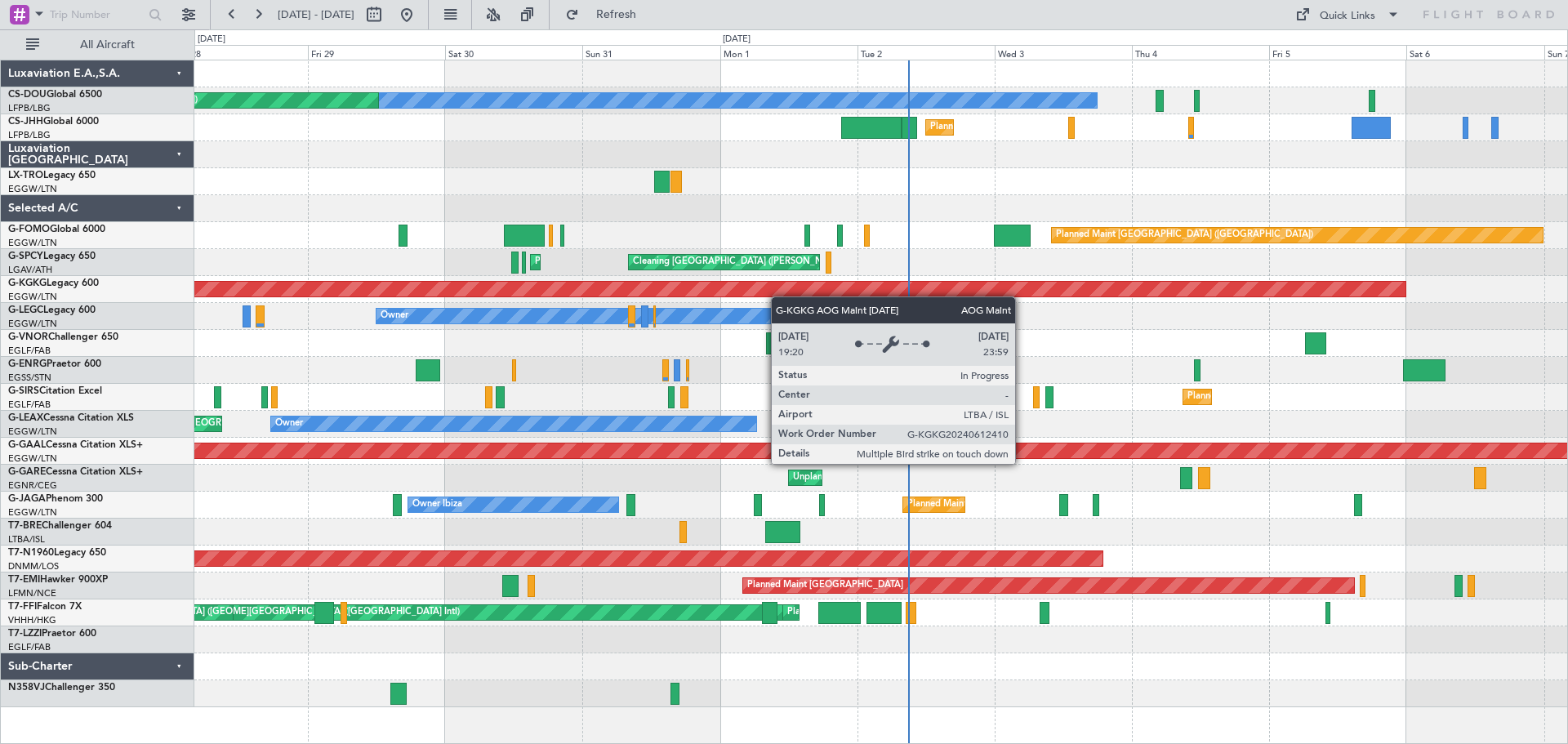
click at [1040, 285] on div "Planned Maint [GEOGRAPHIC_DATA] ([GEOGRAPHIC_DATA]) No Crew Planned Maint [GEOG…" at bounding box center [880, 384] width 1373 height 647
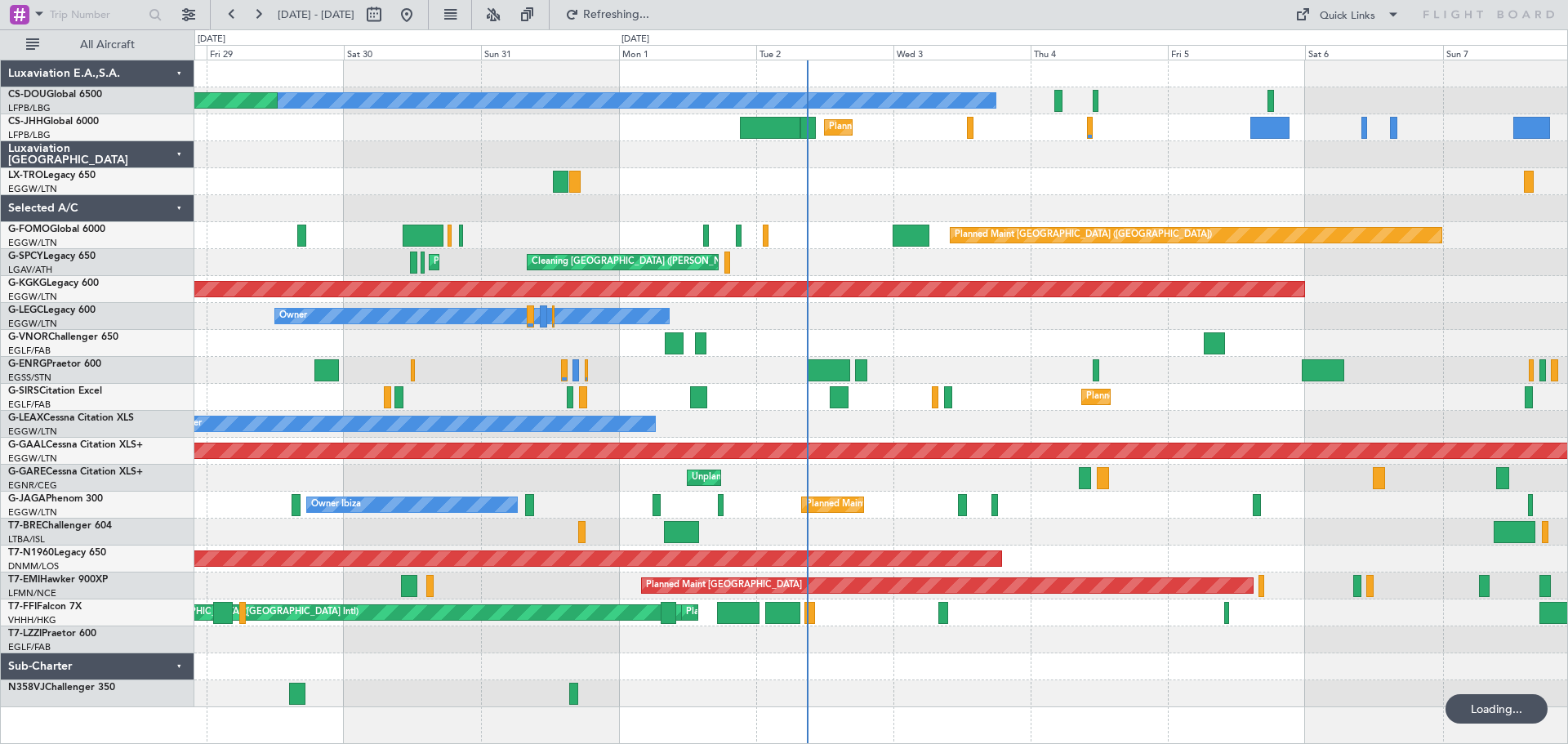
click at [1047, 319] on div "Owner" at bounding box center [880, 317] width 1373 height 27
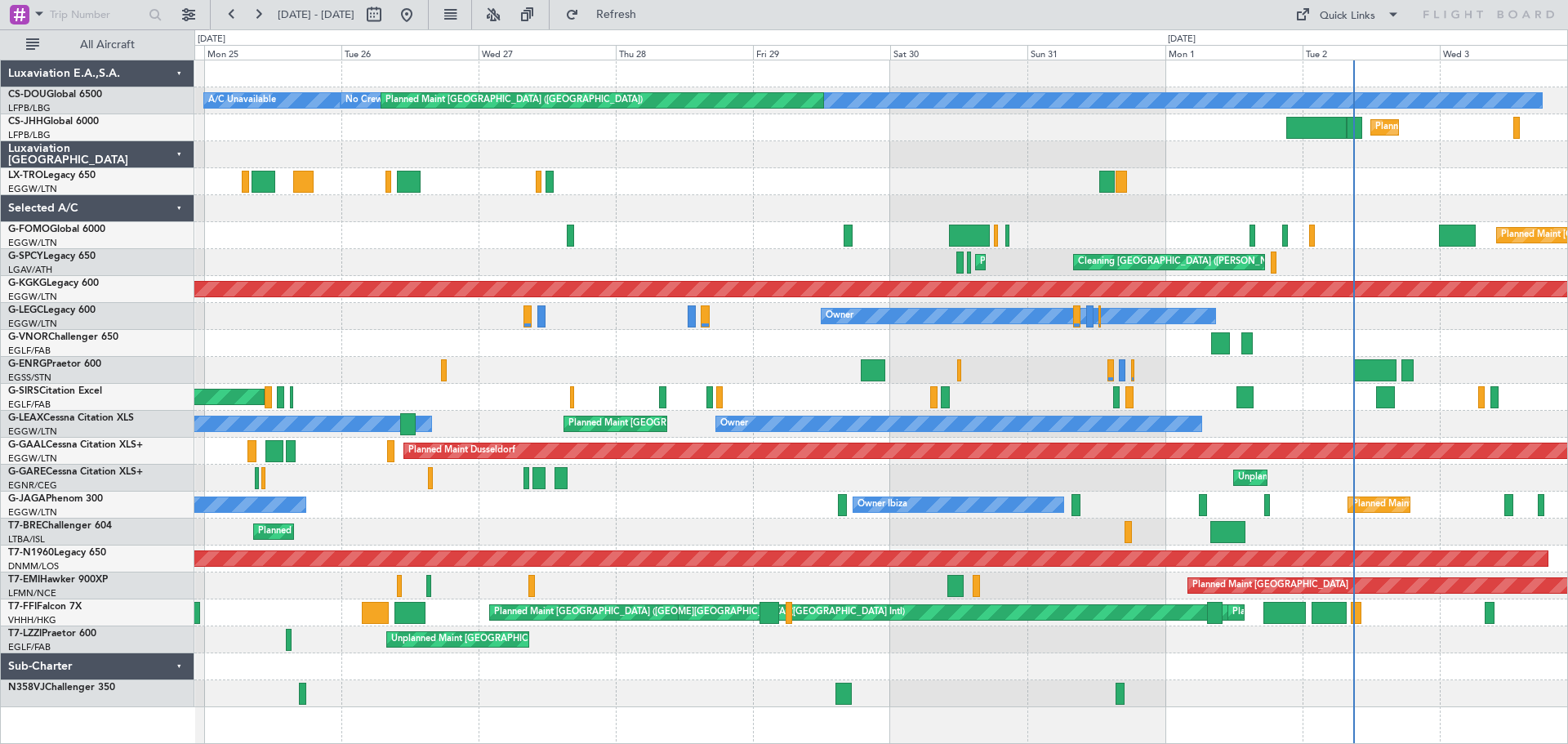
click at [1322, 368] on div "Planned Maint [GEOGRAPHIC_DATA] ([GEOGRAPHIC_DATA]) No Crew Planned Maint [GEOG…" at bounding box center [880, 384] width 1373 height 647
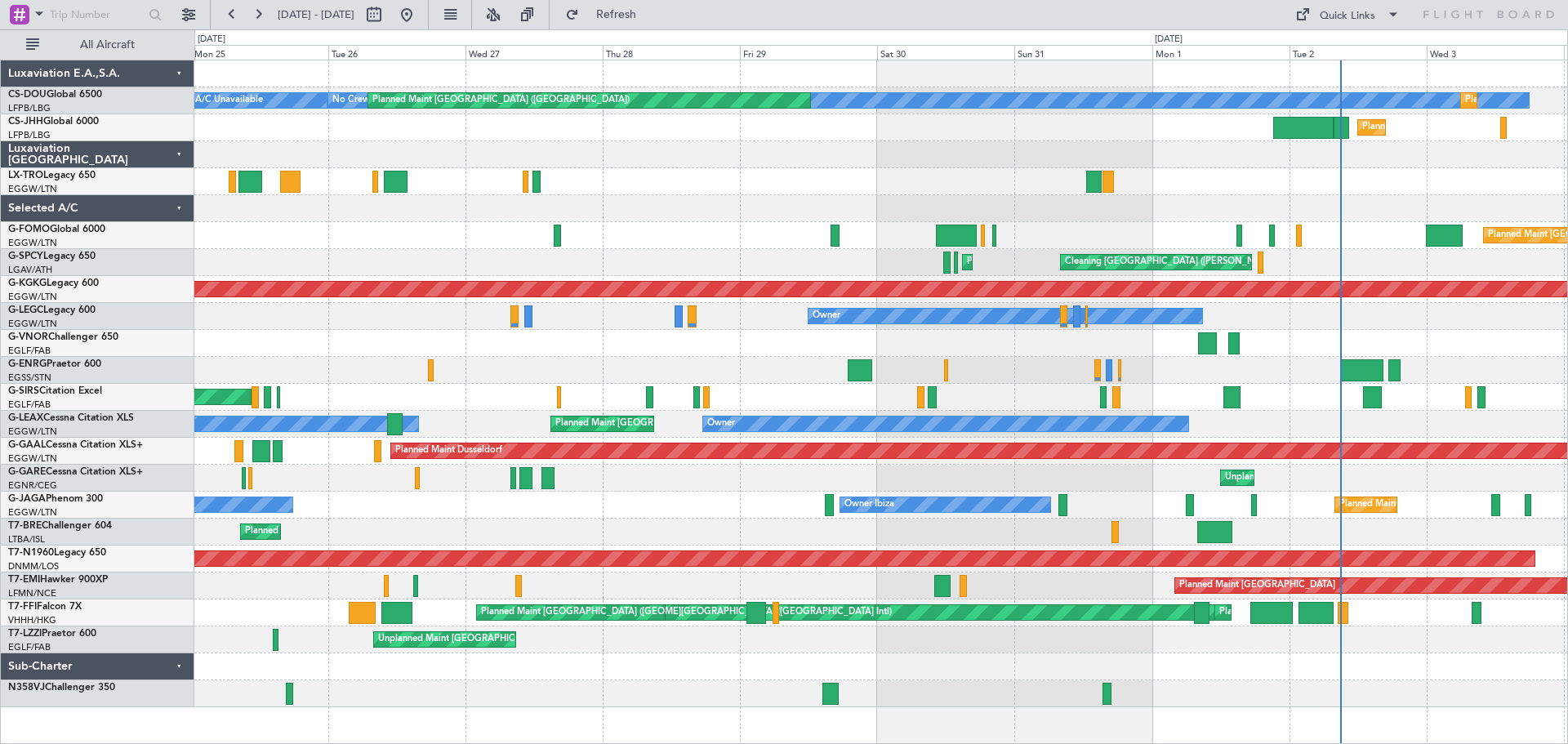
click at [676, 360] on div at bounding box center [880, 371] width 1373 height 27
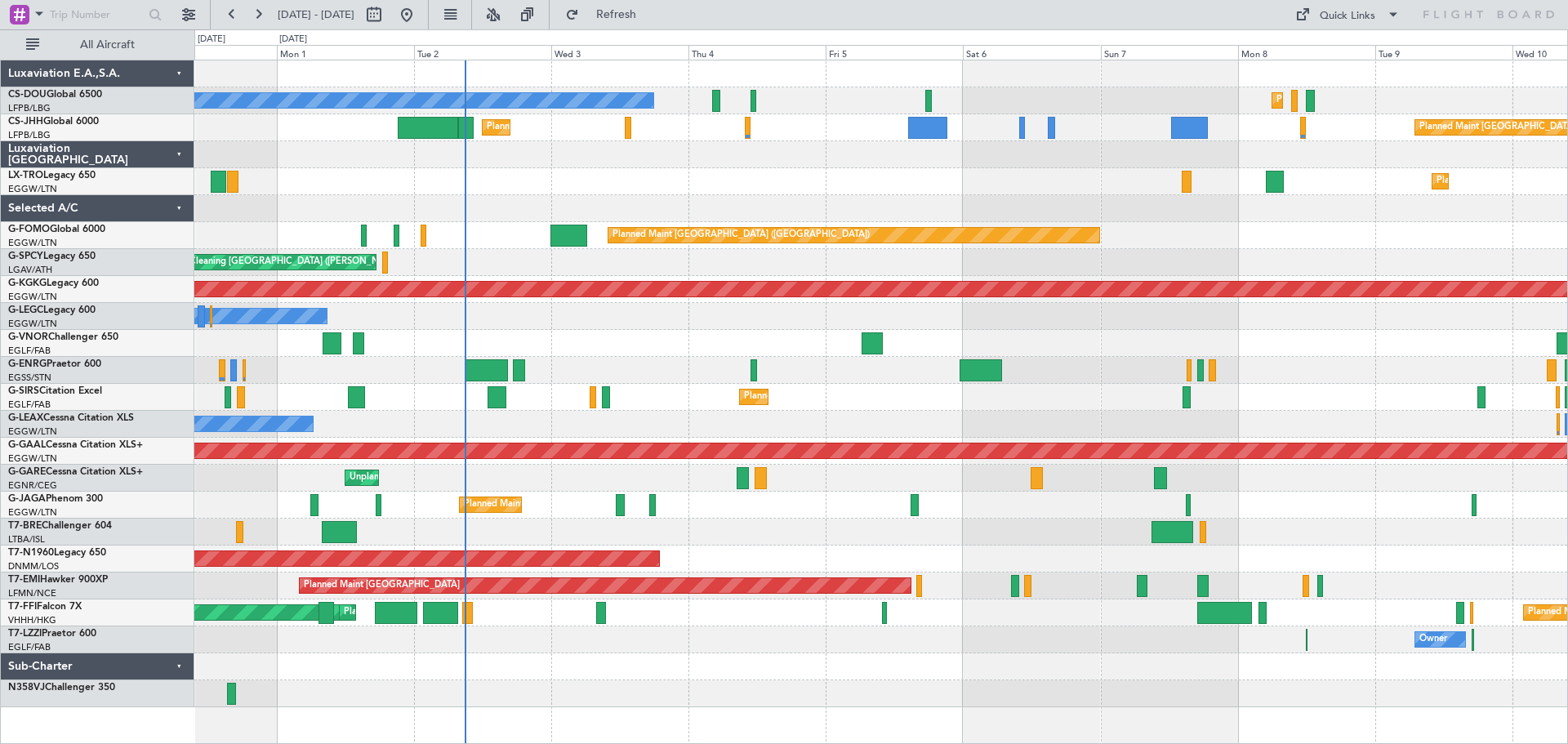
click at [542, 350] on div "Planned Maint [GEOGRAPHIC_DATA] ([GEOGRAPHIC_DATA]) No Crew Planned Maint [GEOG…" at bounding box center [880, 384] width 1373 height 647
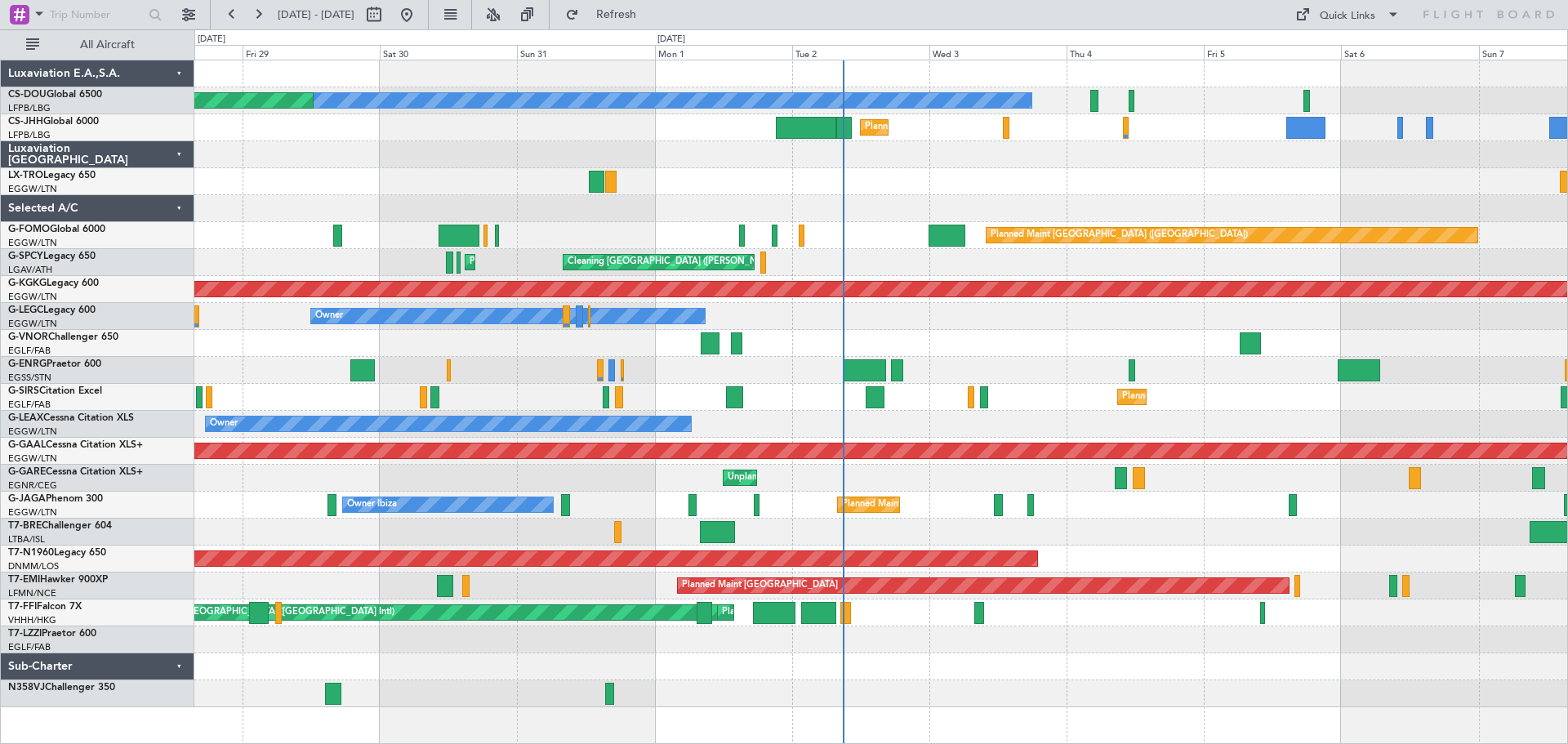
click at [946, 332] on div at bounding box center [880, 343] width 1373 height 27
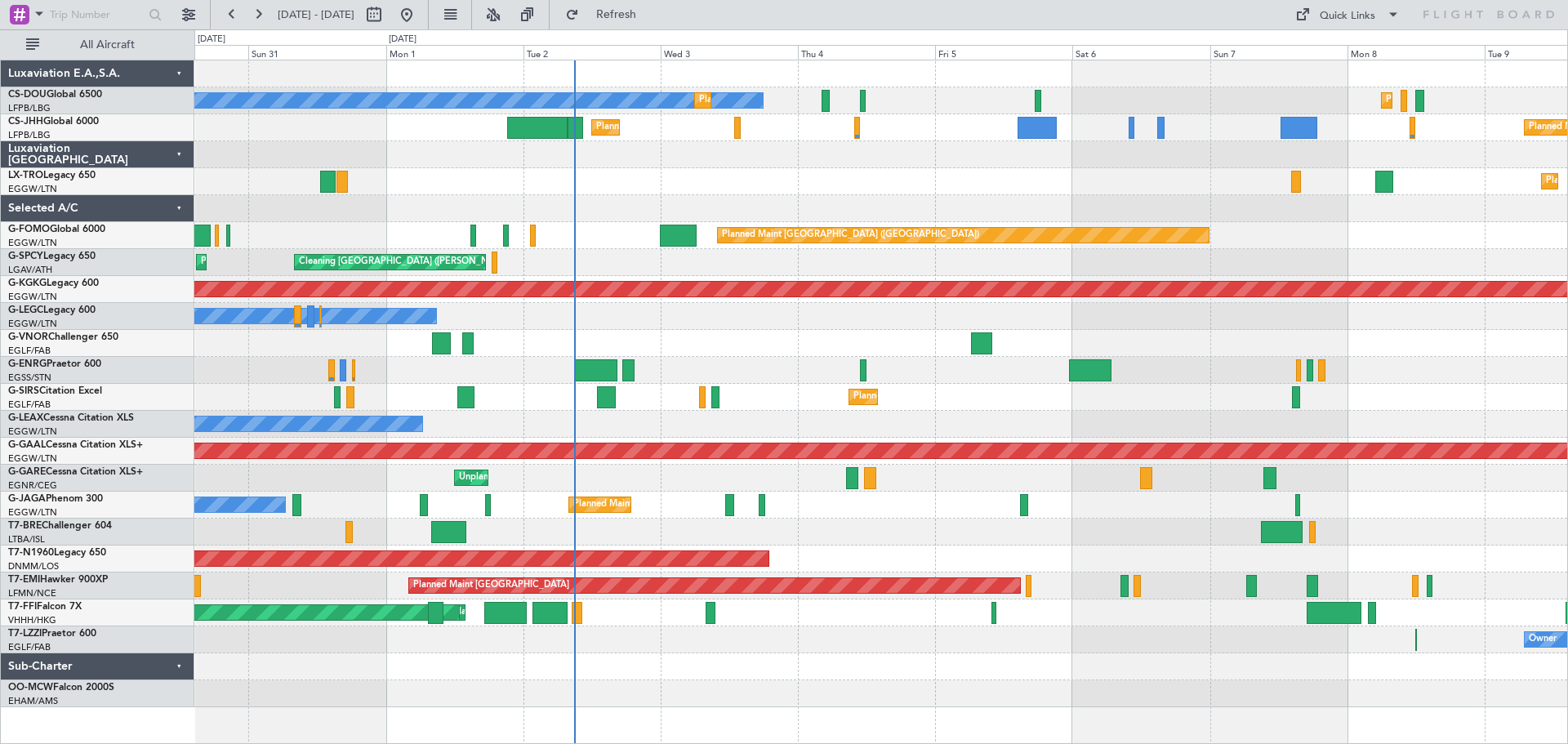
click at [894, 351] on div at bounding box center [880, 343] width 1373 height 27
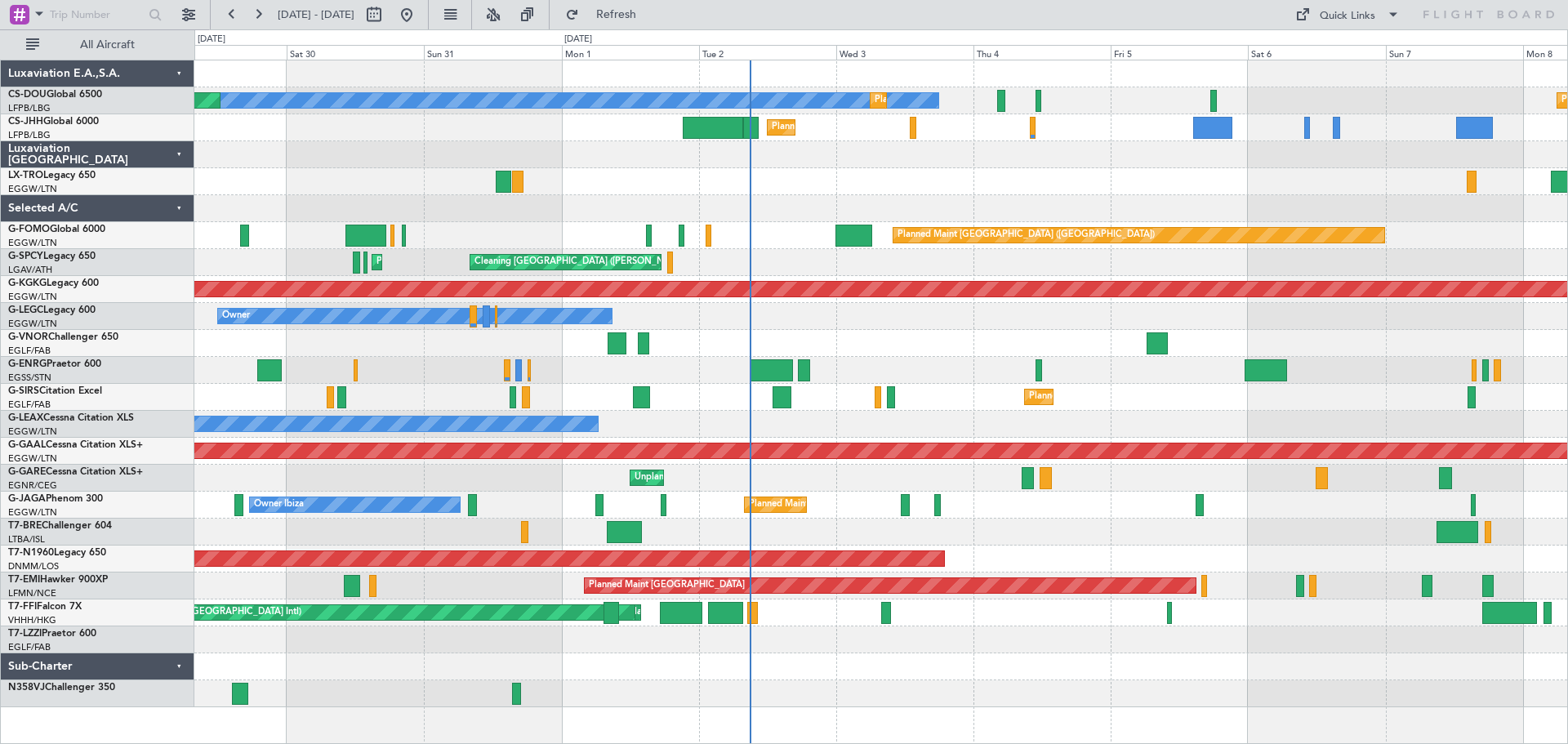
click at [992, 332] on div at bounding box center [880, 343] width 1373 height 27
click at [904, 330] on div at bounding box center [880, 343] width 1373 height 27
click at [908, 169] on div "Planned Maint Dusseldorf" at bounding box center [880, 182] width 1373 height 27
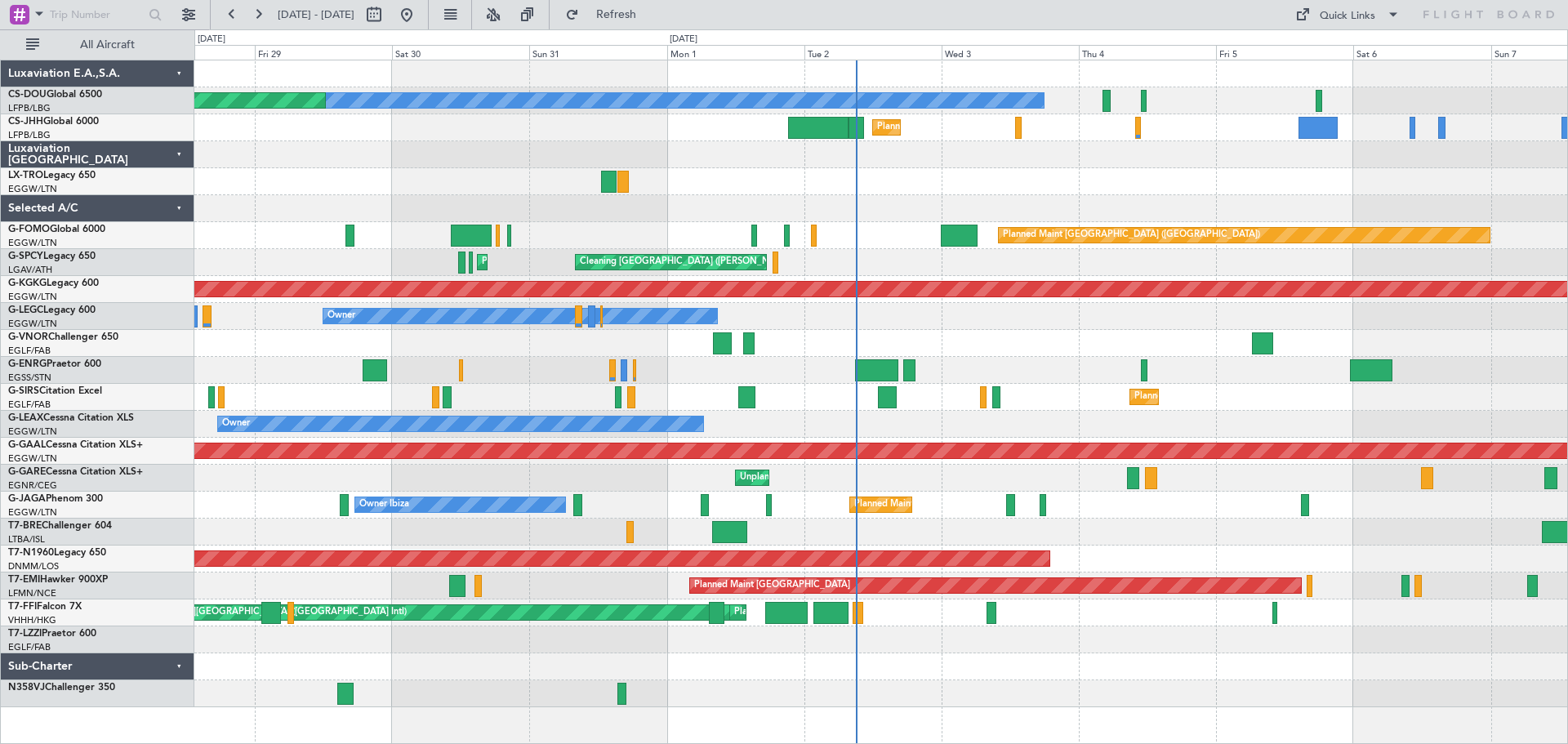
click at [1013, 177] on div "Planned Maint Dusseldorf" at bounding box center [880, 182] width 1373 height 27
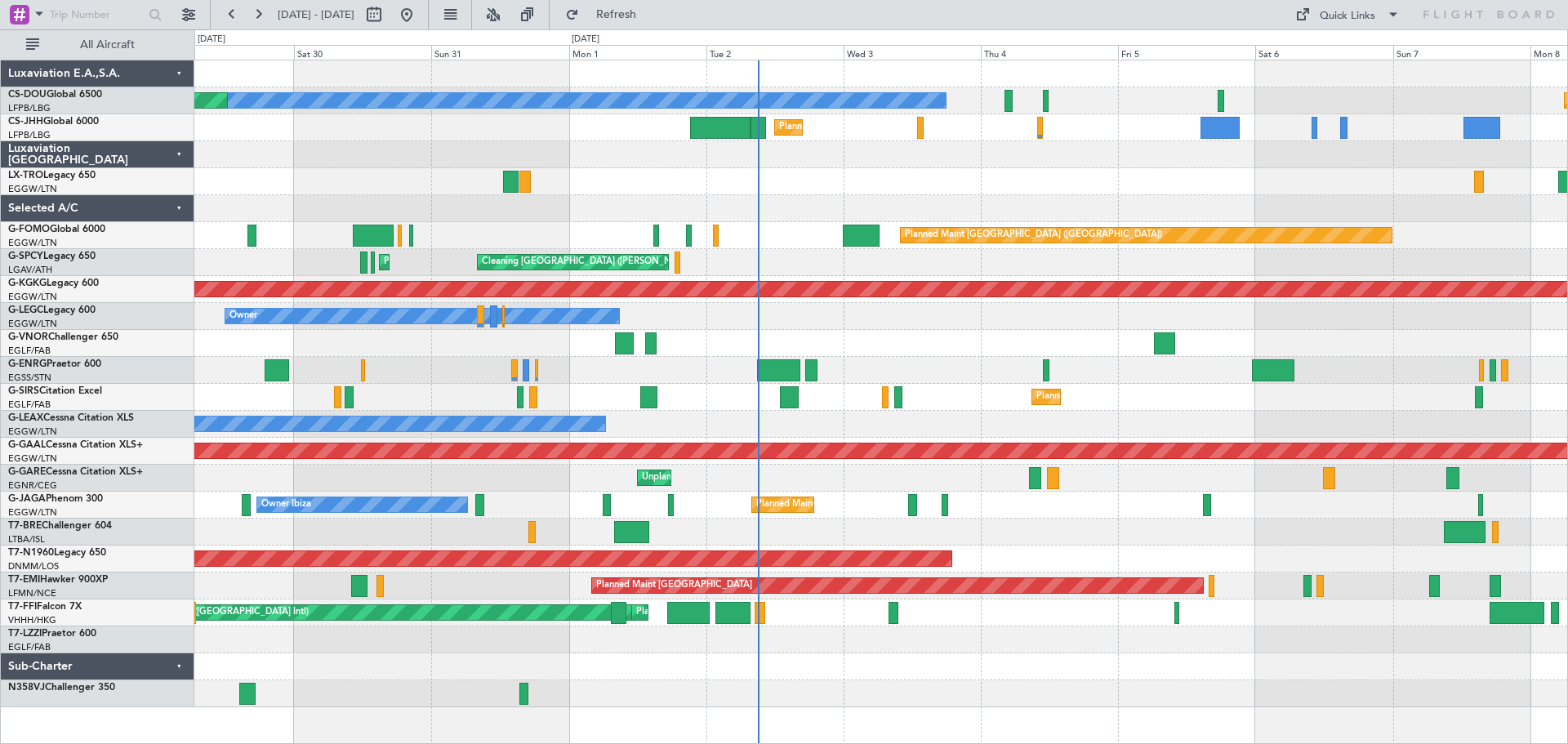
click at [941, 317] on div "Owner" at bounding box center [880, 317] width 1373 height 27
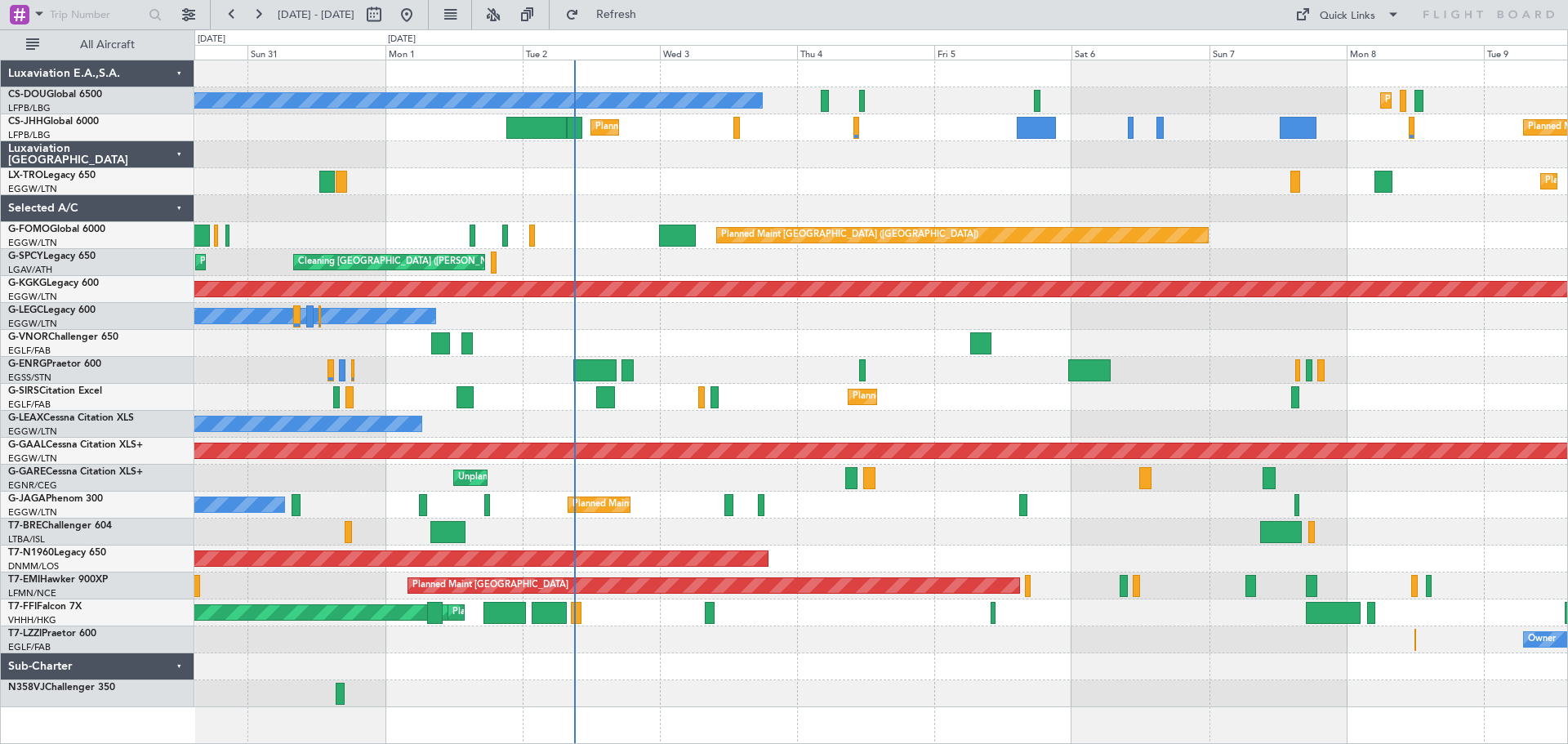
click at [875, 320] on div "Owner Owner" at bounding box center [880, 317] width 1373 height 27
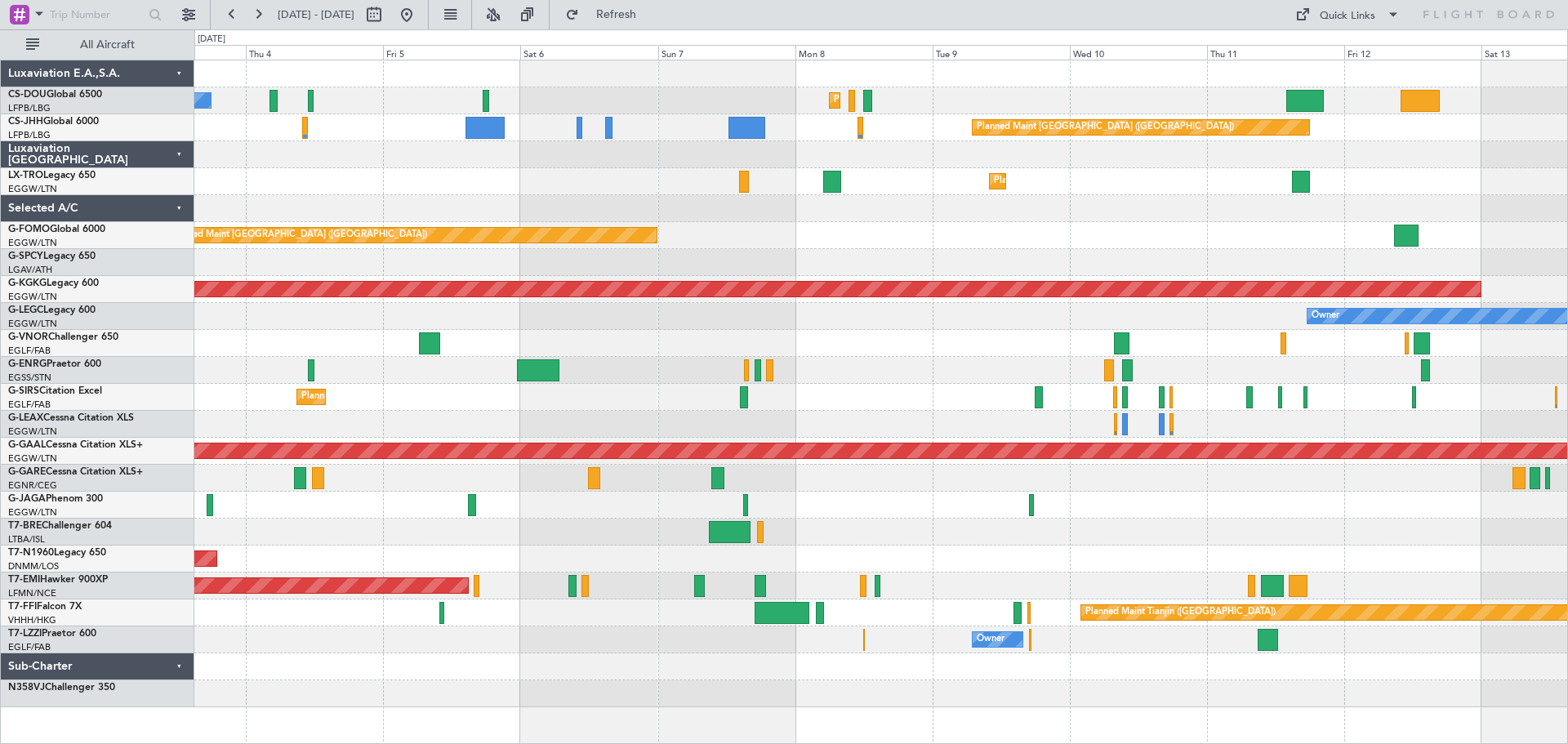
click at [752, 338] on div "No Crew Planned Maint [GEOGRAPHIC_DATA] ([GEOGRAPHIC_DATA]) Planned Maint [GEOG…" at bounding box center [880, 384] width 1373 height 647
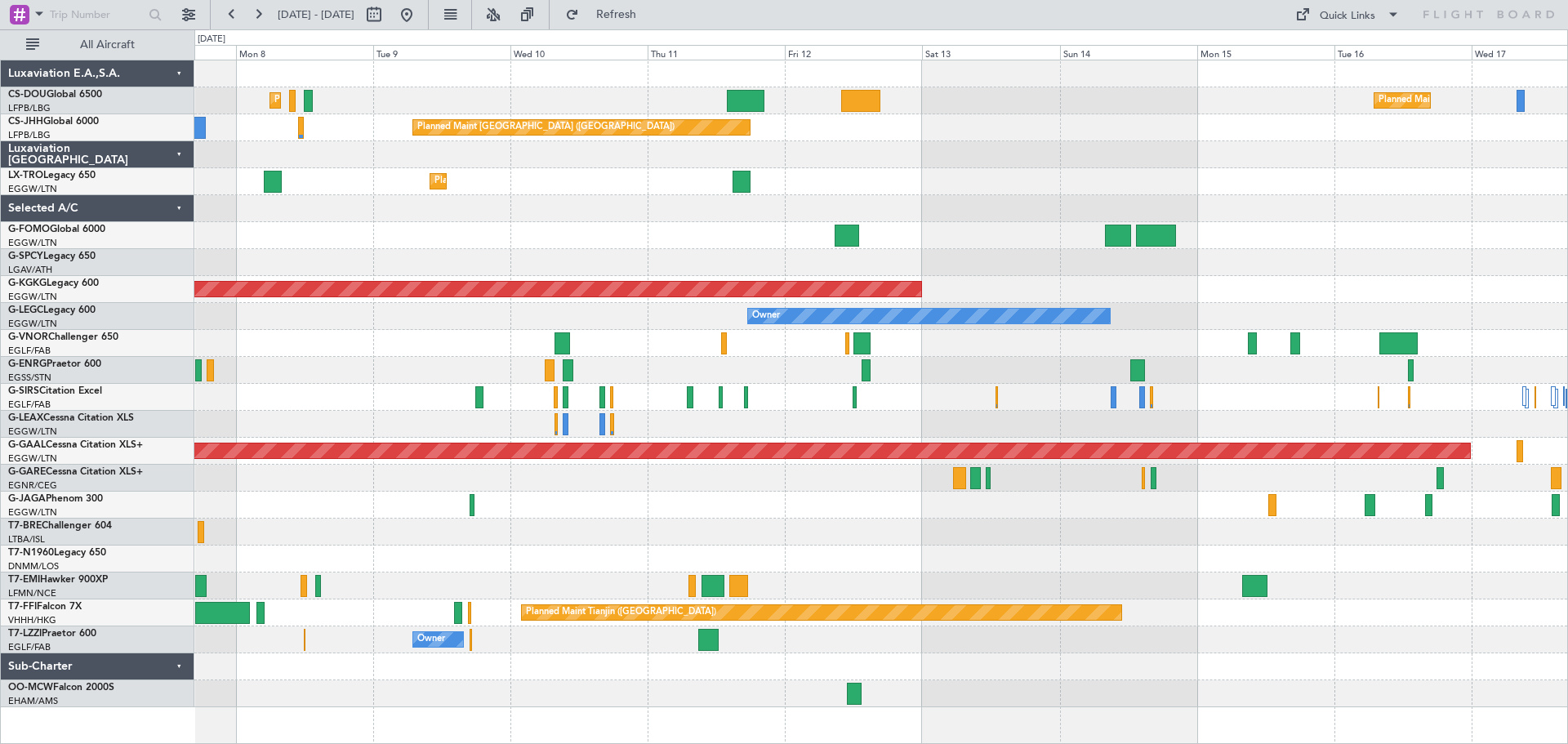
click at [633, 320] on div "Owner" at bounding box center [880, 317] width 1373 height 27
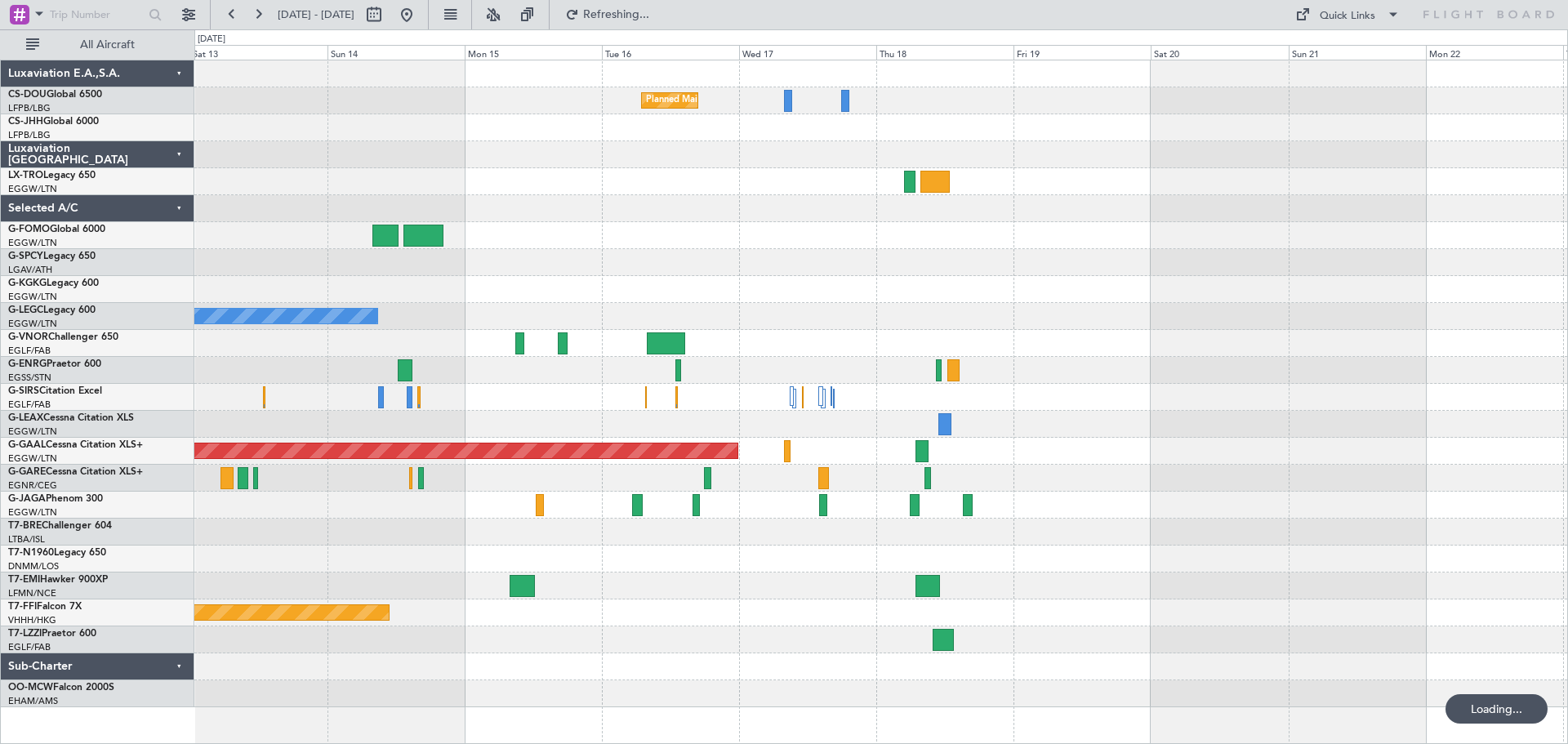
click at [579, 298] on div "Planned Maint [GEOGRAPHIC_DATA] ([GEOGRAPHIC_DATA]) Planned Maint [GEOGRAPHIC_D…" at bounding box center [880, 384] width 1373 height 647
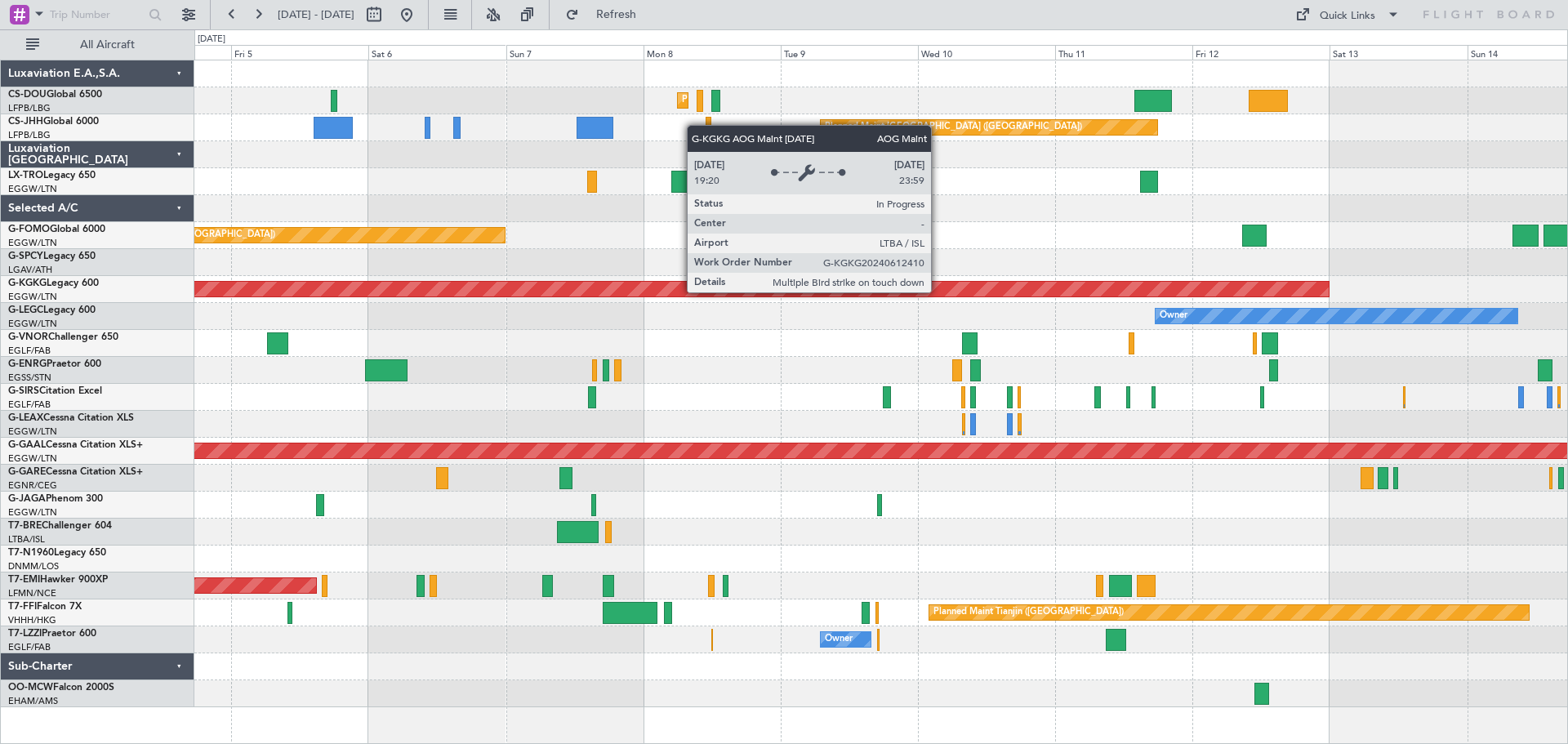
click at [1012, 293] on div "Planned Maint [GEOGRAPHIC_DATA] ([GEOGRAPHIC_DATA]) Planned Maint [GEOGRAPHIC_D…" at bounding box center [880, 384] width 1373 height 647
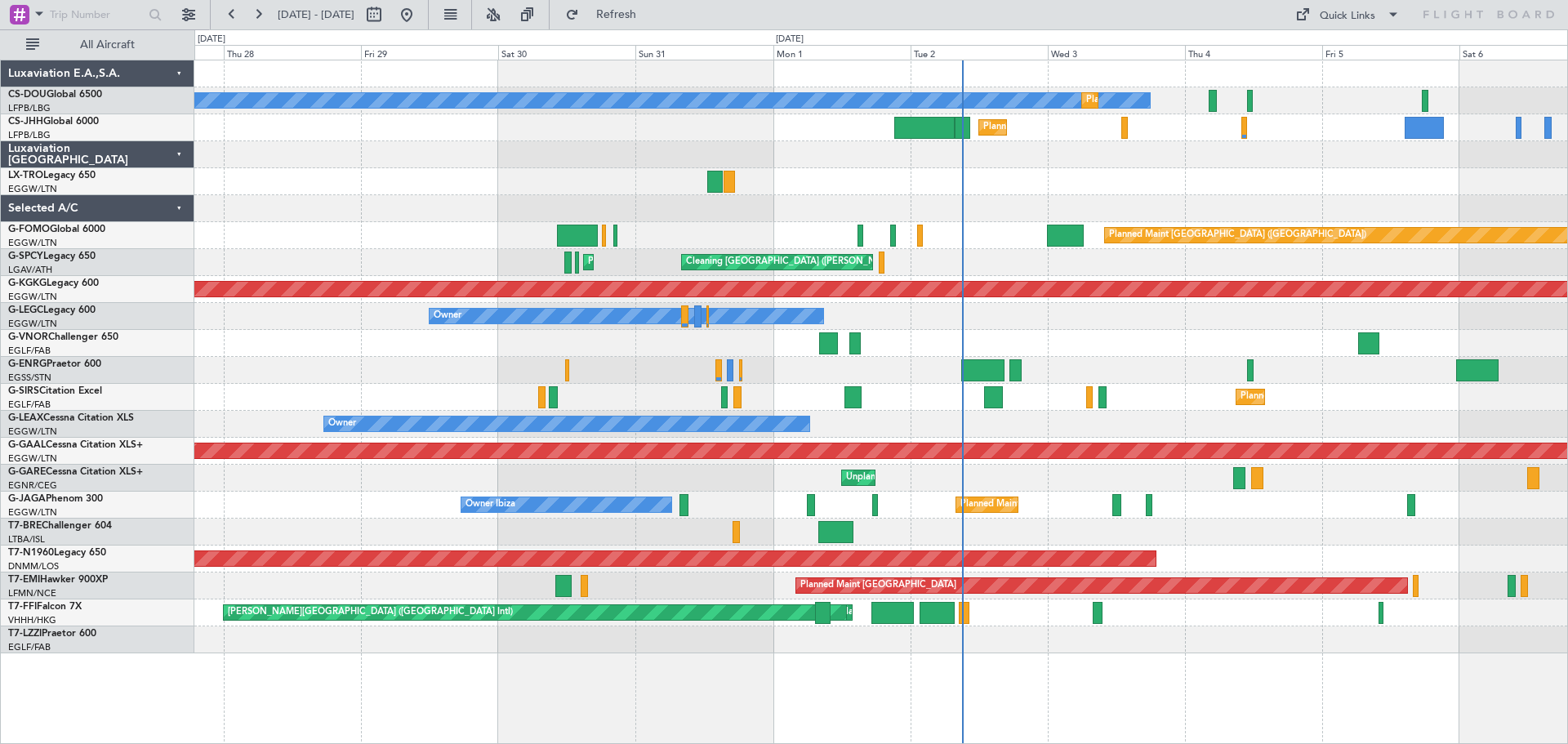
click at [1068, 324] on div "Owner" at bounding box center [880, 317] width 1373 height 27
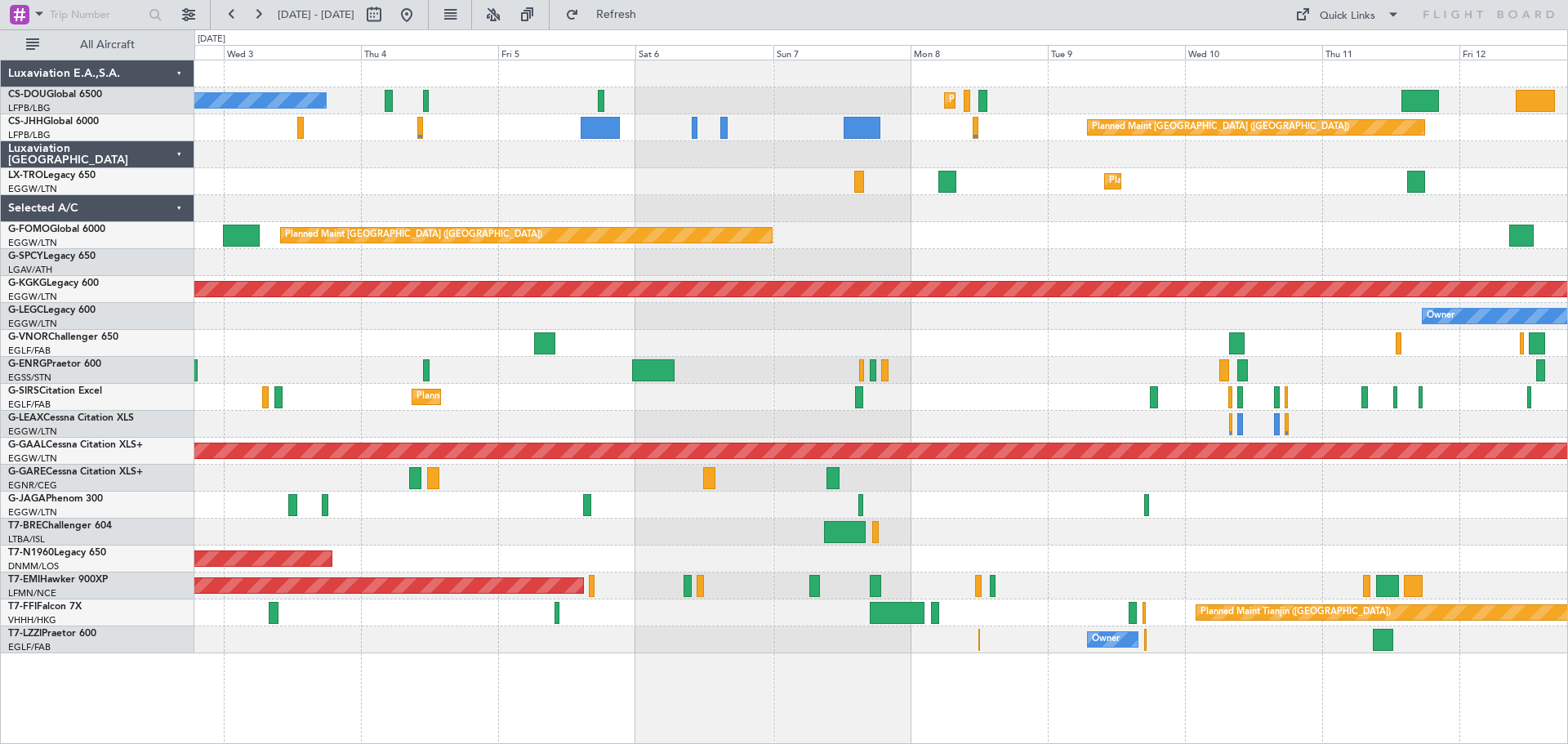
click at [909, 353] on div at bounding box center [880, 343] width 1373 height 27
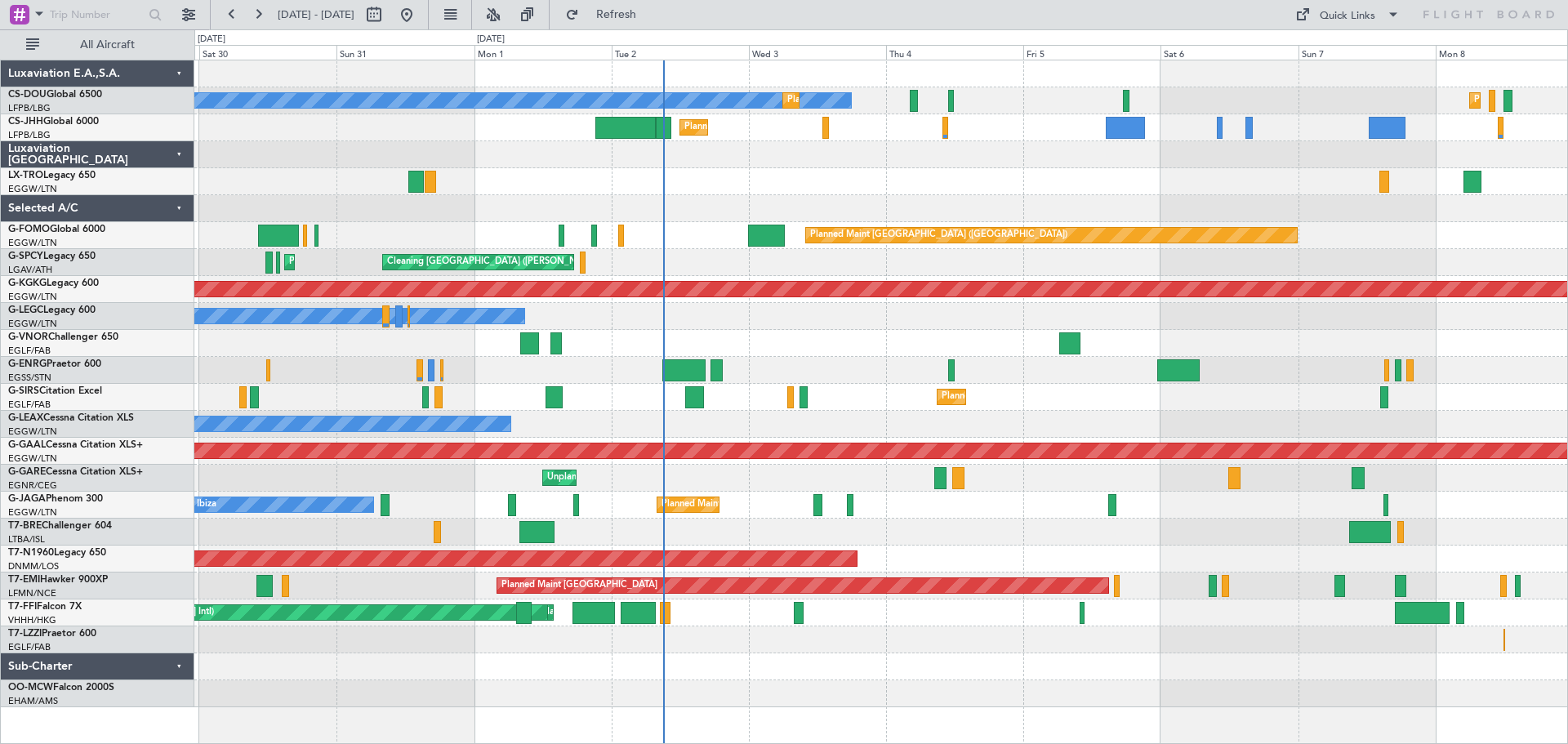
click at [1134, 352] on div at bounding box center [880, 343] width 1373 height 27
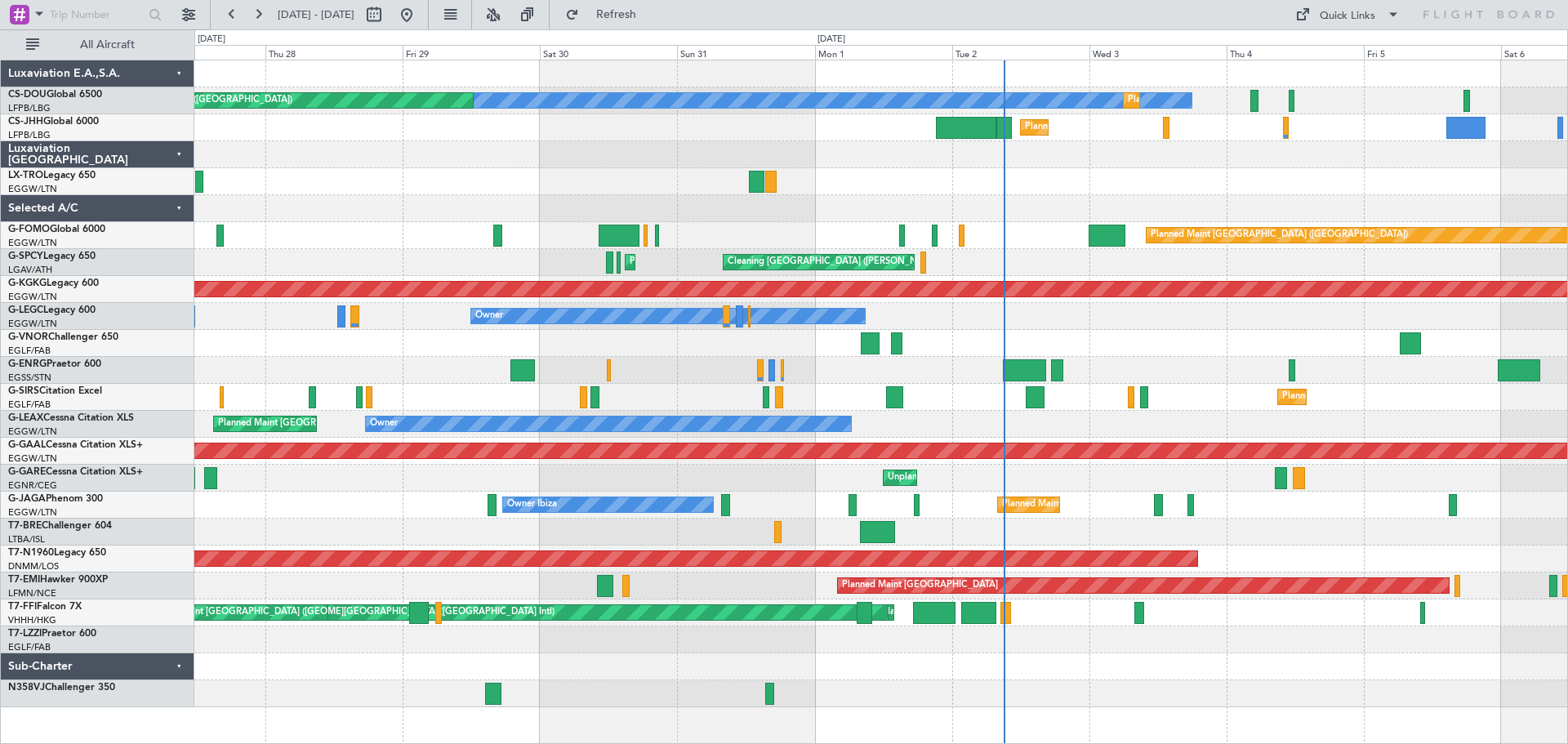
click at [922, 331] on div at bounding box center [880, 343] width 1373 height 27
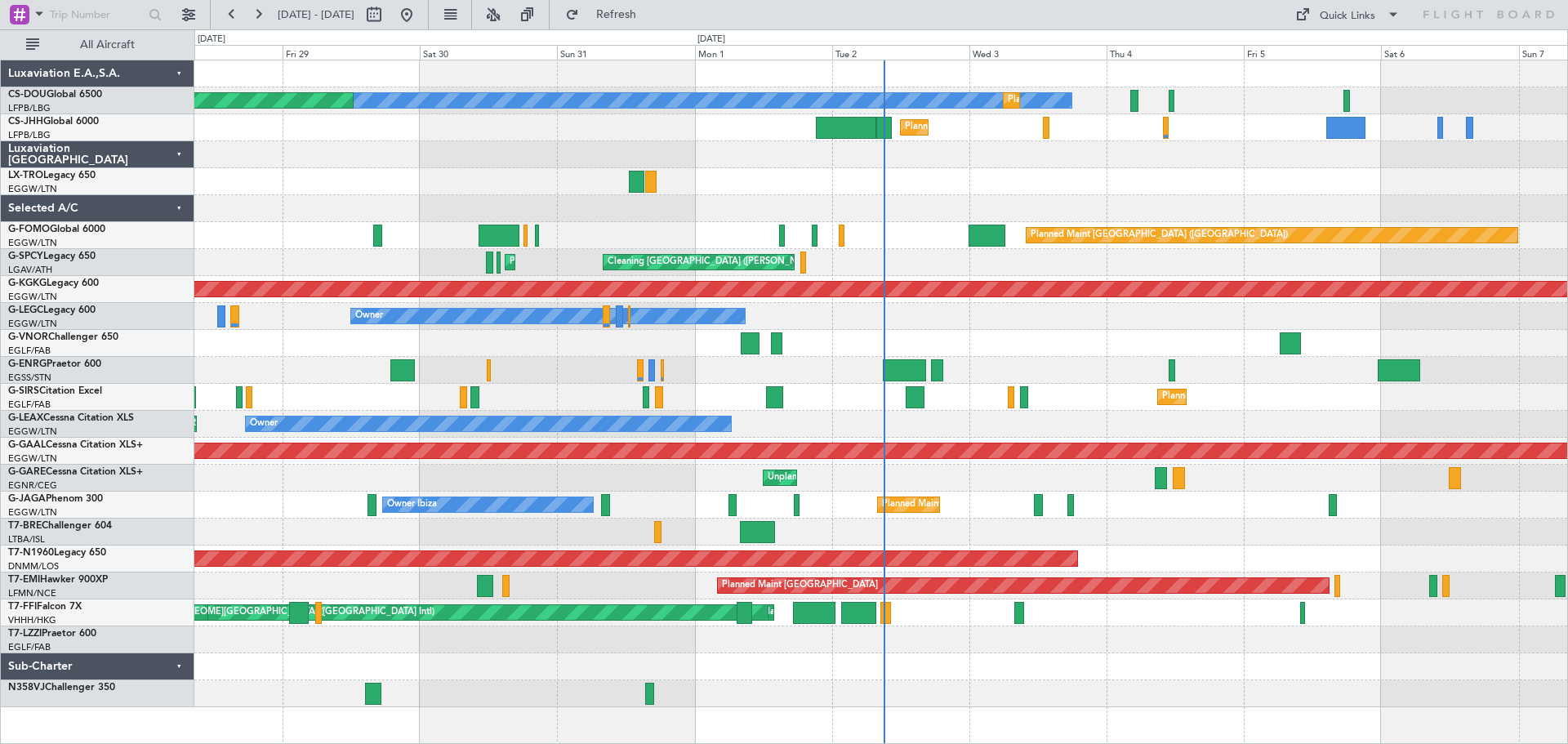
click at [920, 336] on div at bounding box center [880, 343] width 1373 height 27
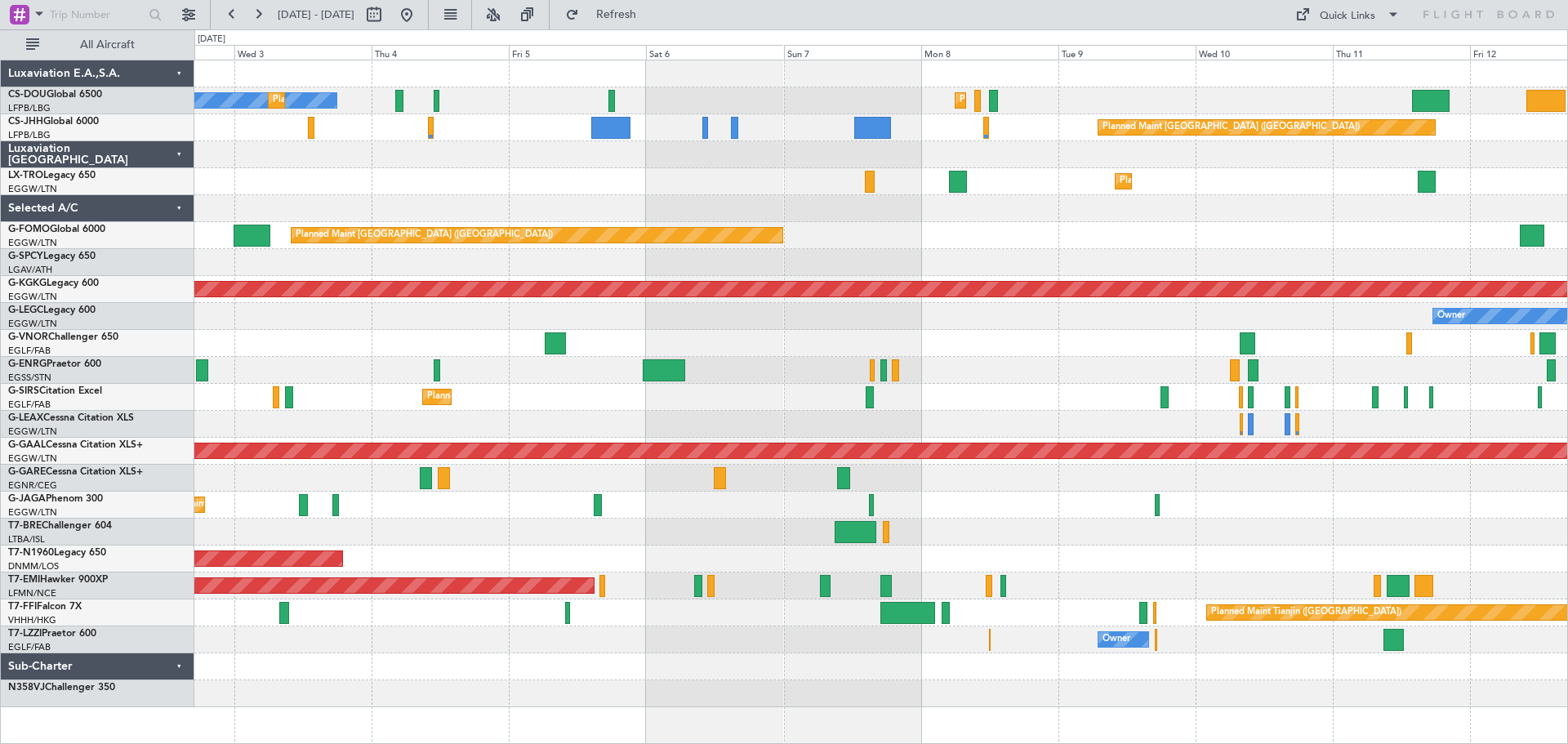
click at [397, 342] on div "No Crew Planned Maint [GEOGRAPHIC_DATA] ([GEOGRAPHIC_DATA]) Planned Maint [GEOG…" at bounding box center [880, 384] width 1373 height 647
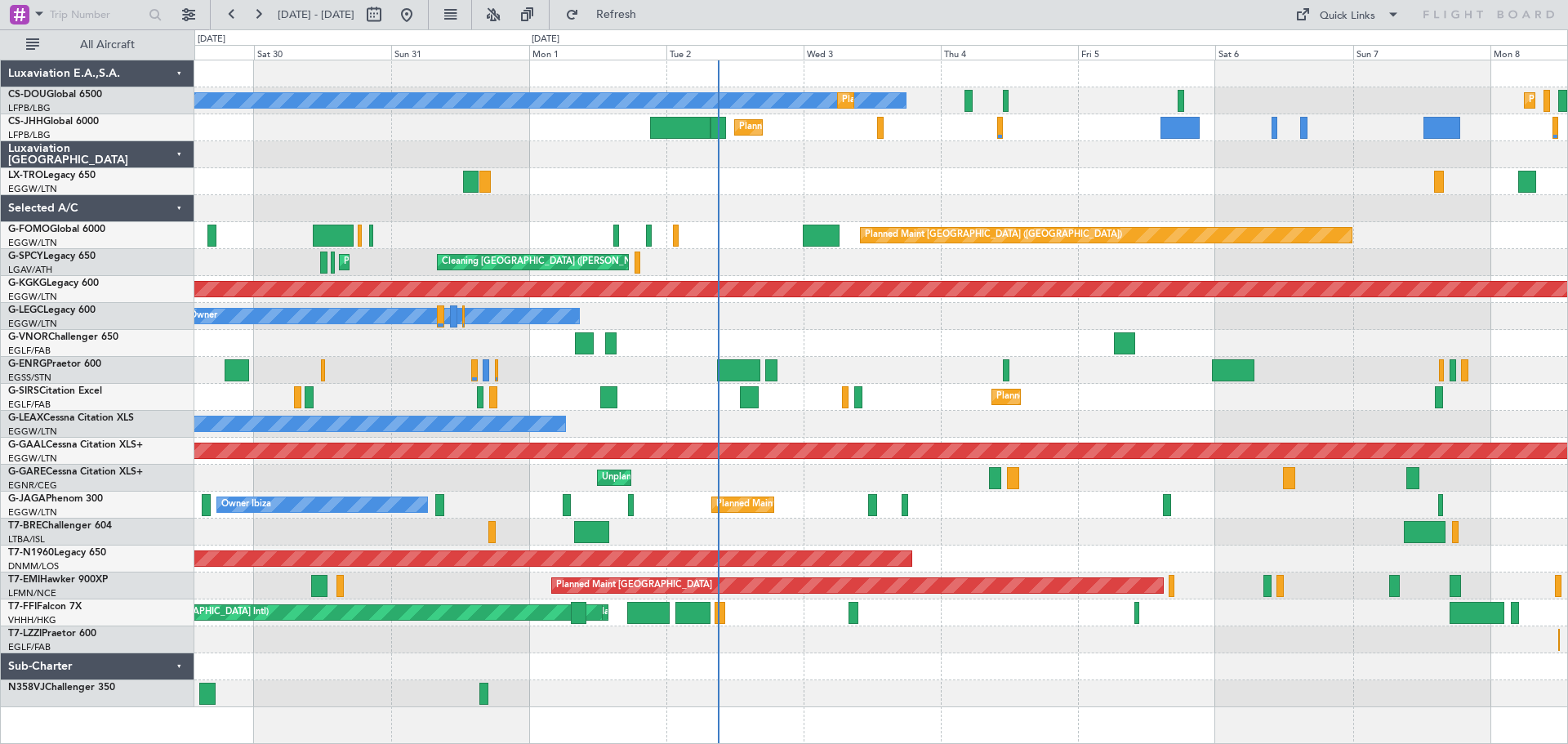
click at [873, 342] on div at bounding box center [880, 343] width 1373 height 27
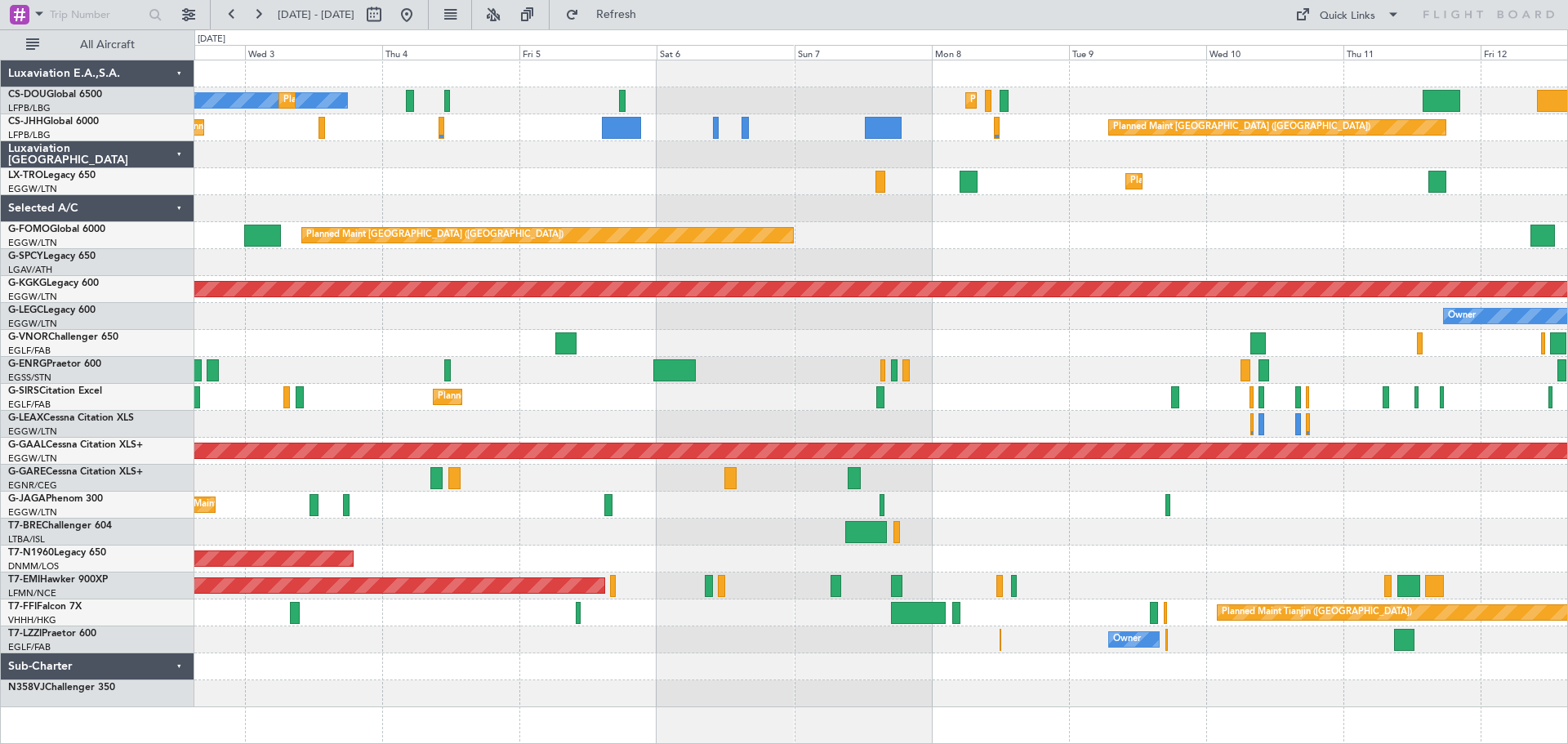
click at [854, 345] on div at bounding box center [880, 343] width 1373 height 27
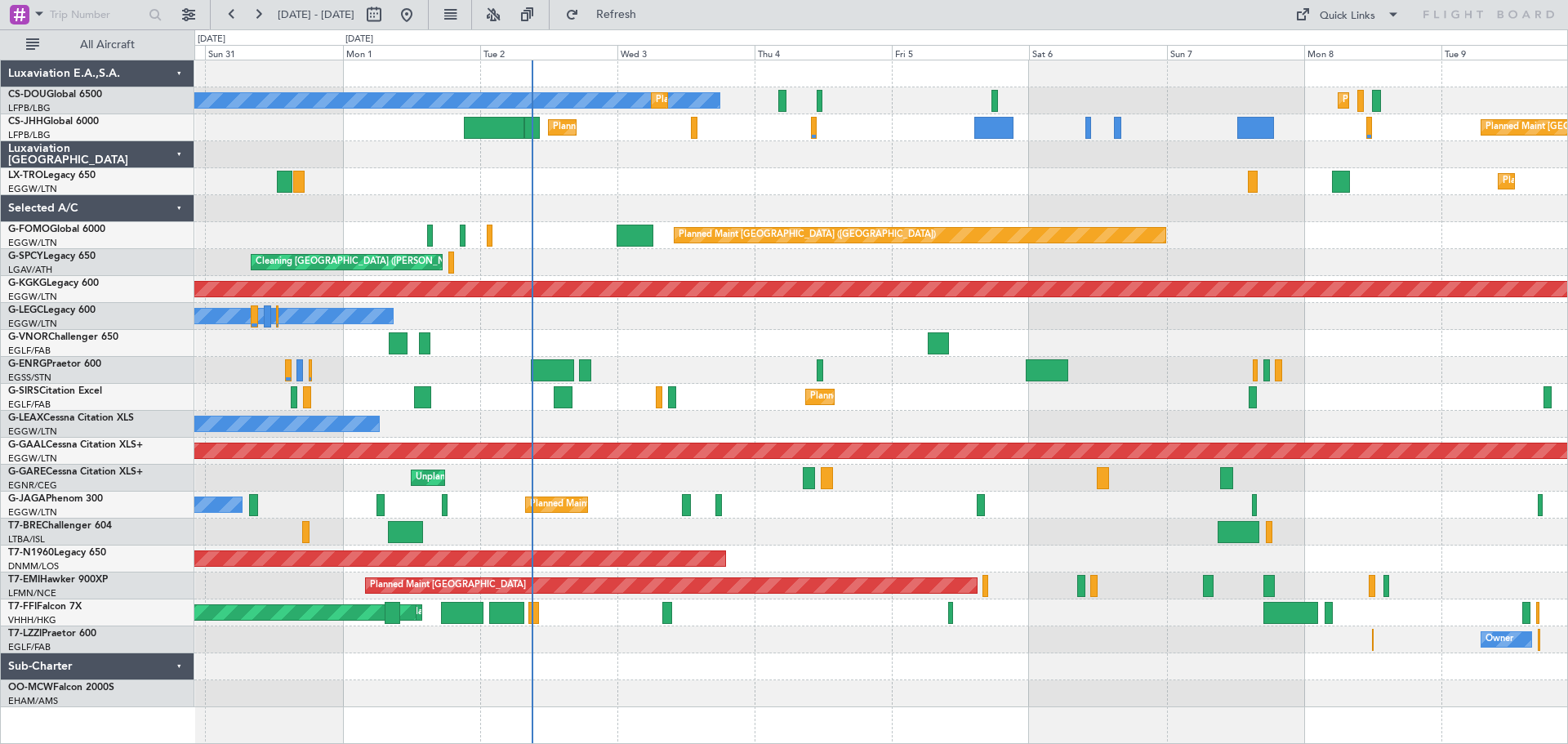
click at [789, 322] on div "Owner Owner" at bounding box center [880, 317] width 1373 height 27
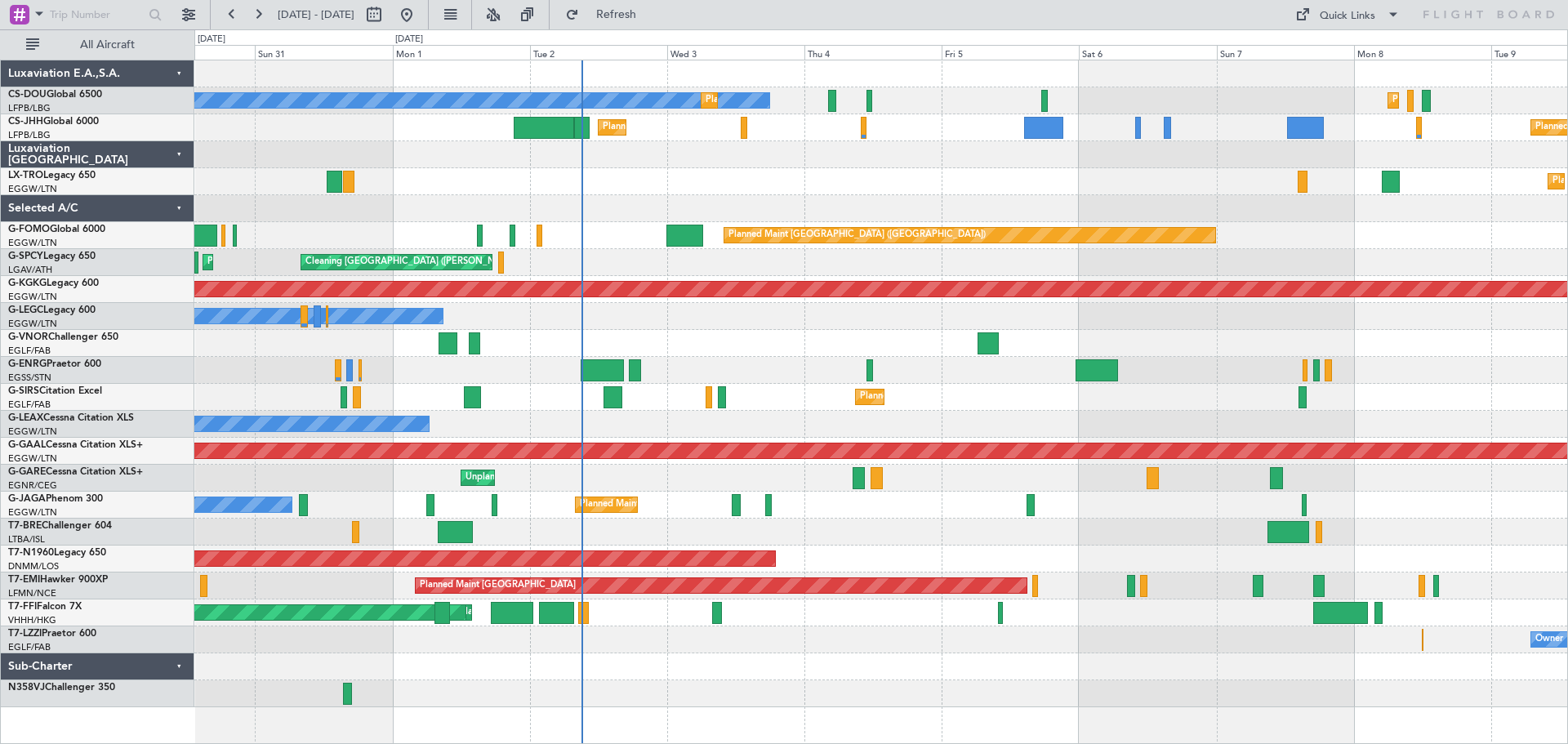
click at [824, 329] on div "Owner Owner" at bounding box center [880, 317] width 1373 height 27
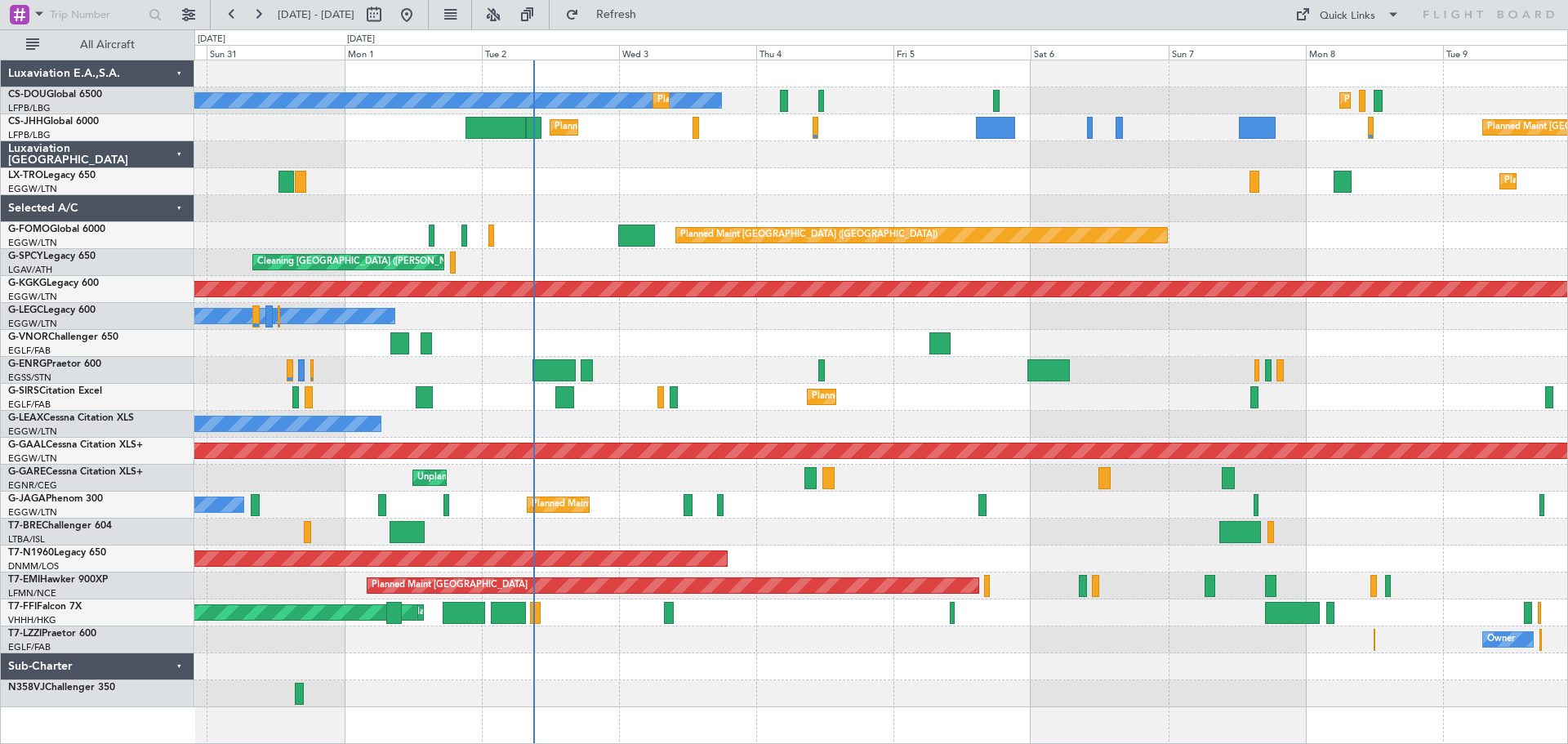
click at [825, 322] on div "Owner Owner" at bounding box center [880, 317] width 1373 height 27
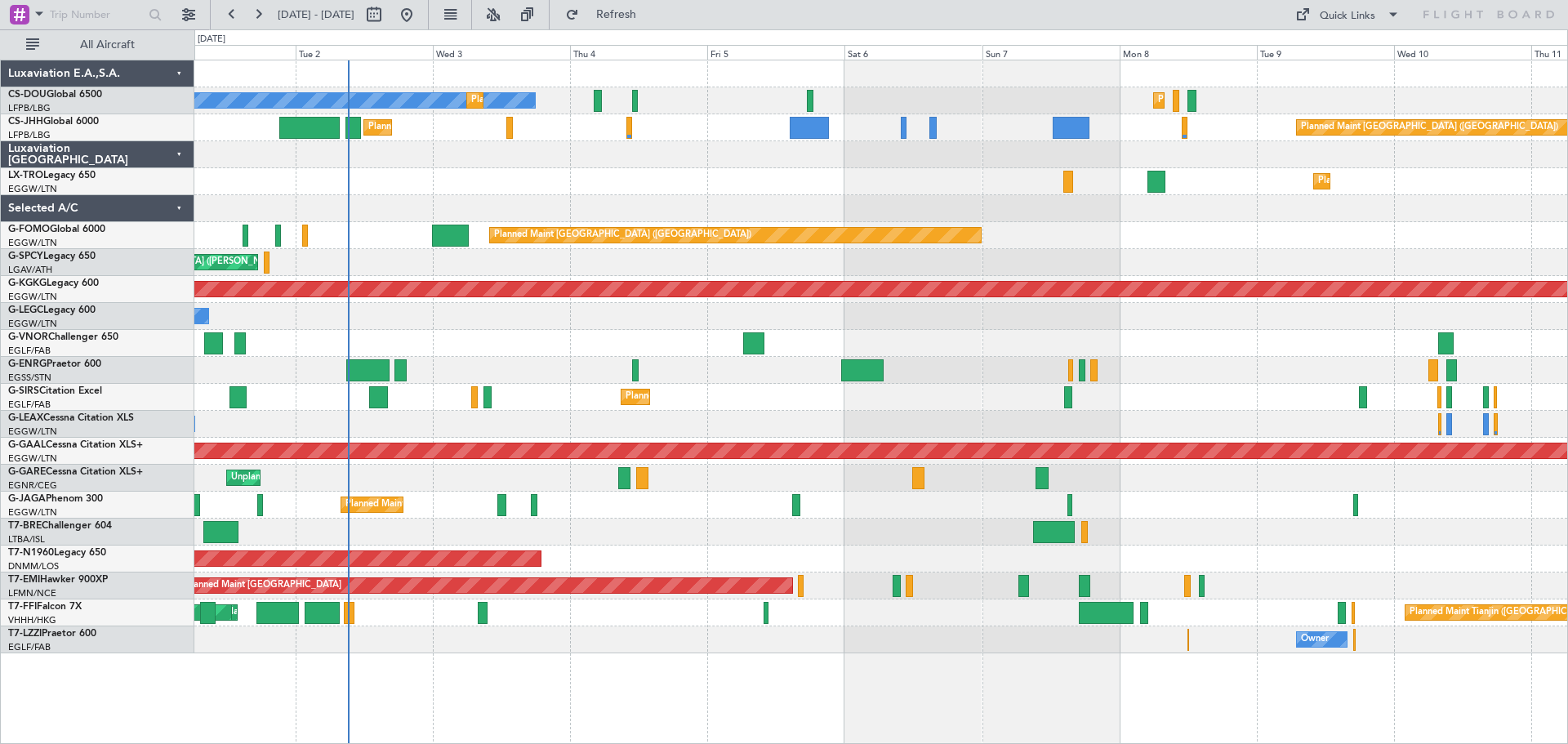
click at [1193, 249] on div "Cleaning [GEOGRAPHIC_DATA] ([PERSON_NAME] Intl) Planned Maint [GEOGRAPHIC_DATA]…" at bounding box center [880, 263] width 1373 height 27
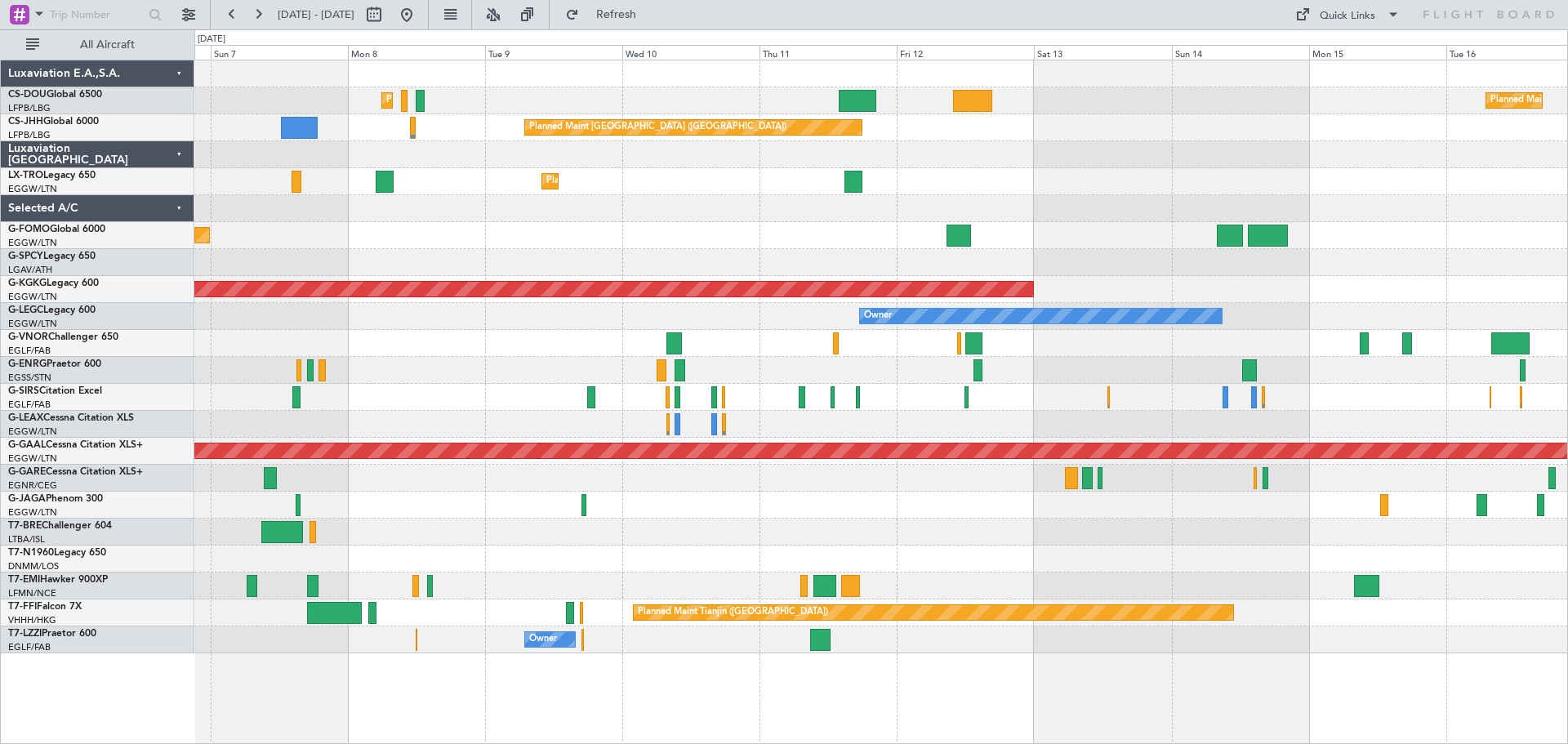
click at [614, 307] on div "Owner" at bounding box center [880, 317] width 1373 height 27
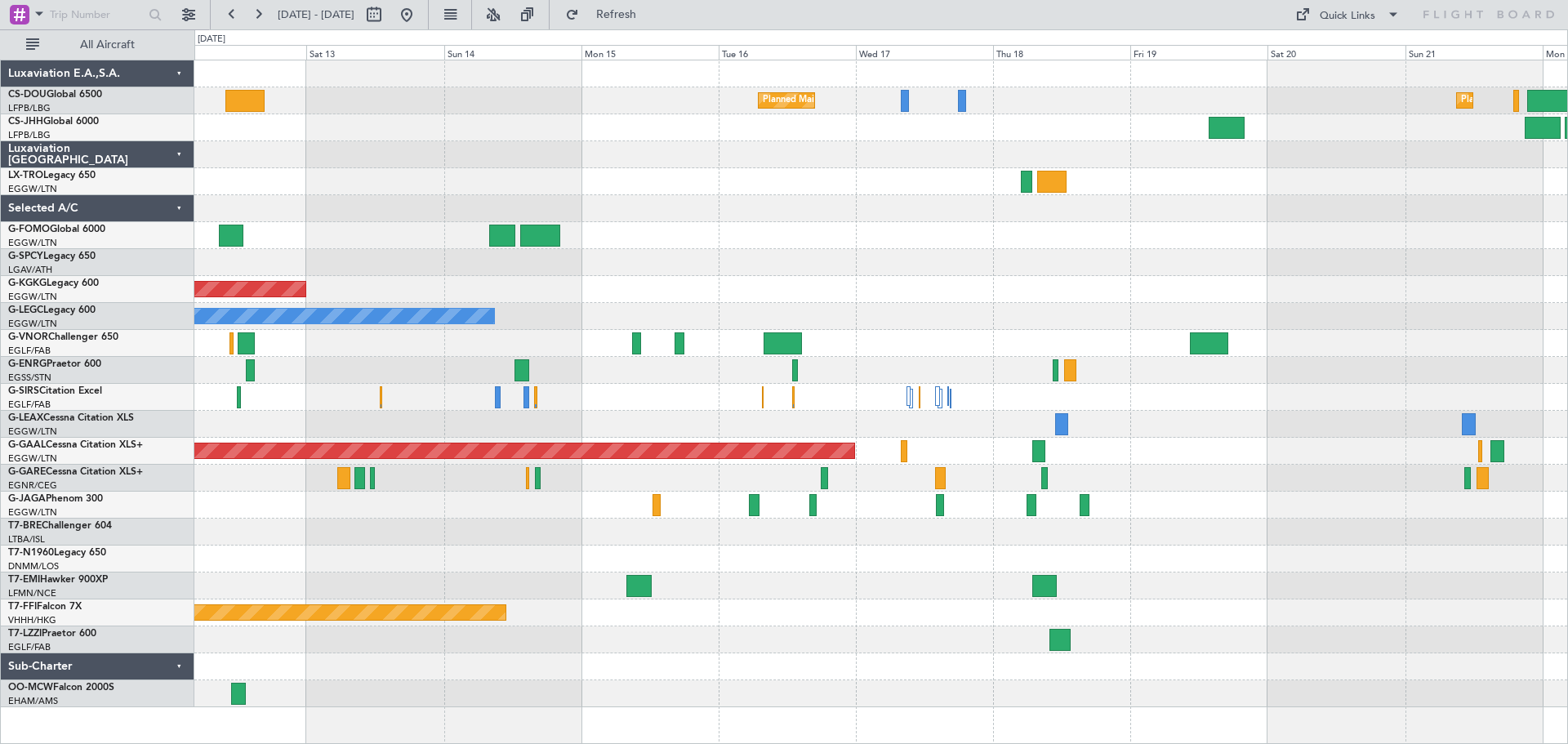
click at [633, 303] on div "Owner A/C Unavailable [GEOGRAPHIC_DATA] ([GEOGRAPHIC_DATA])" at bounding box center [880, 317] width 1373 height 27
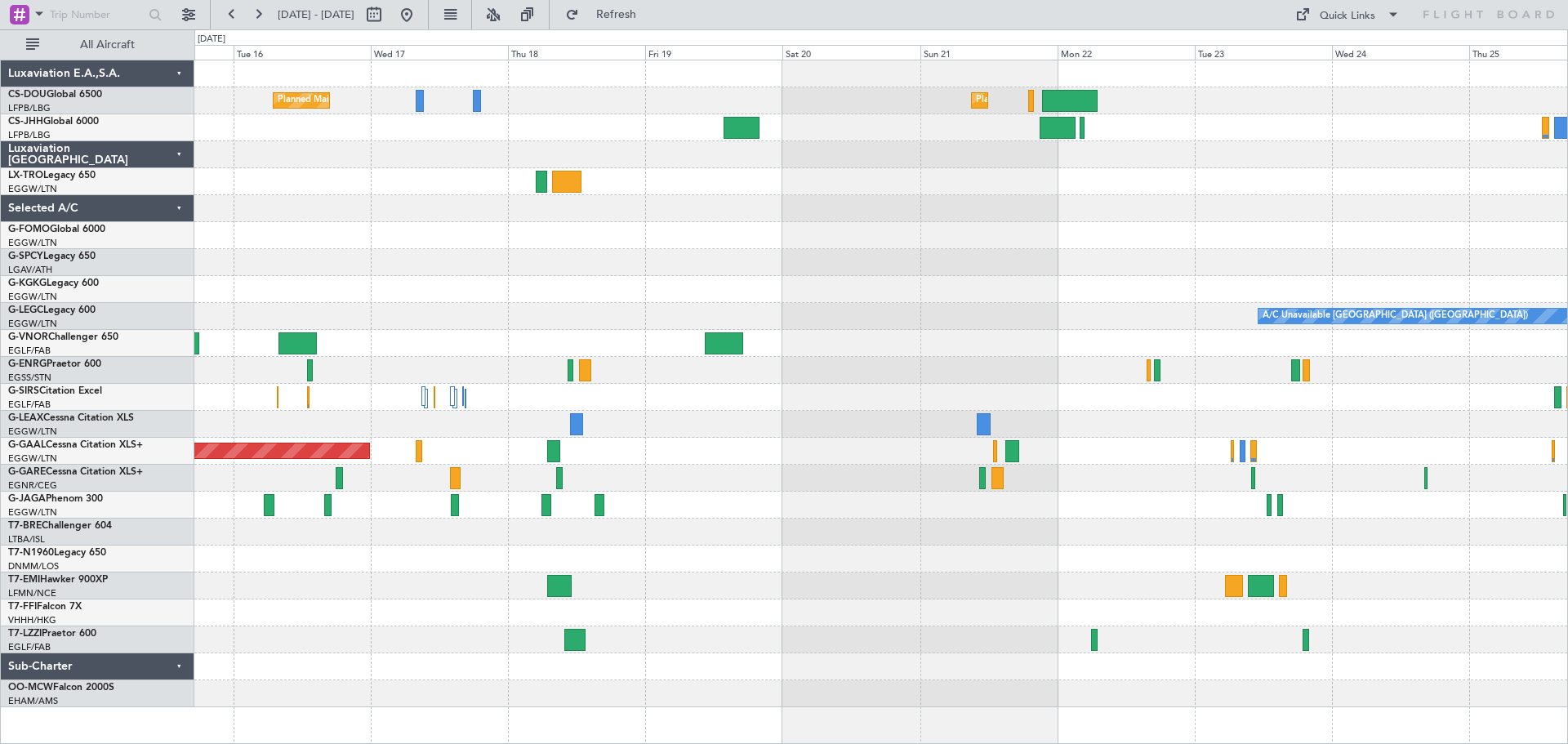
click at [726, 314] on div "A/C Unavailable [GEOGRAPHIC_DATA] ([GEOGRAPHIC_DATA]) Owner" at bounding box center [880, 317] width 1373 height 27
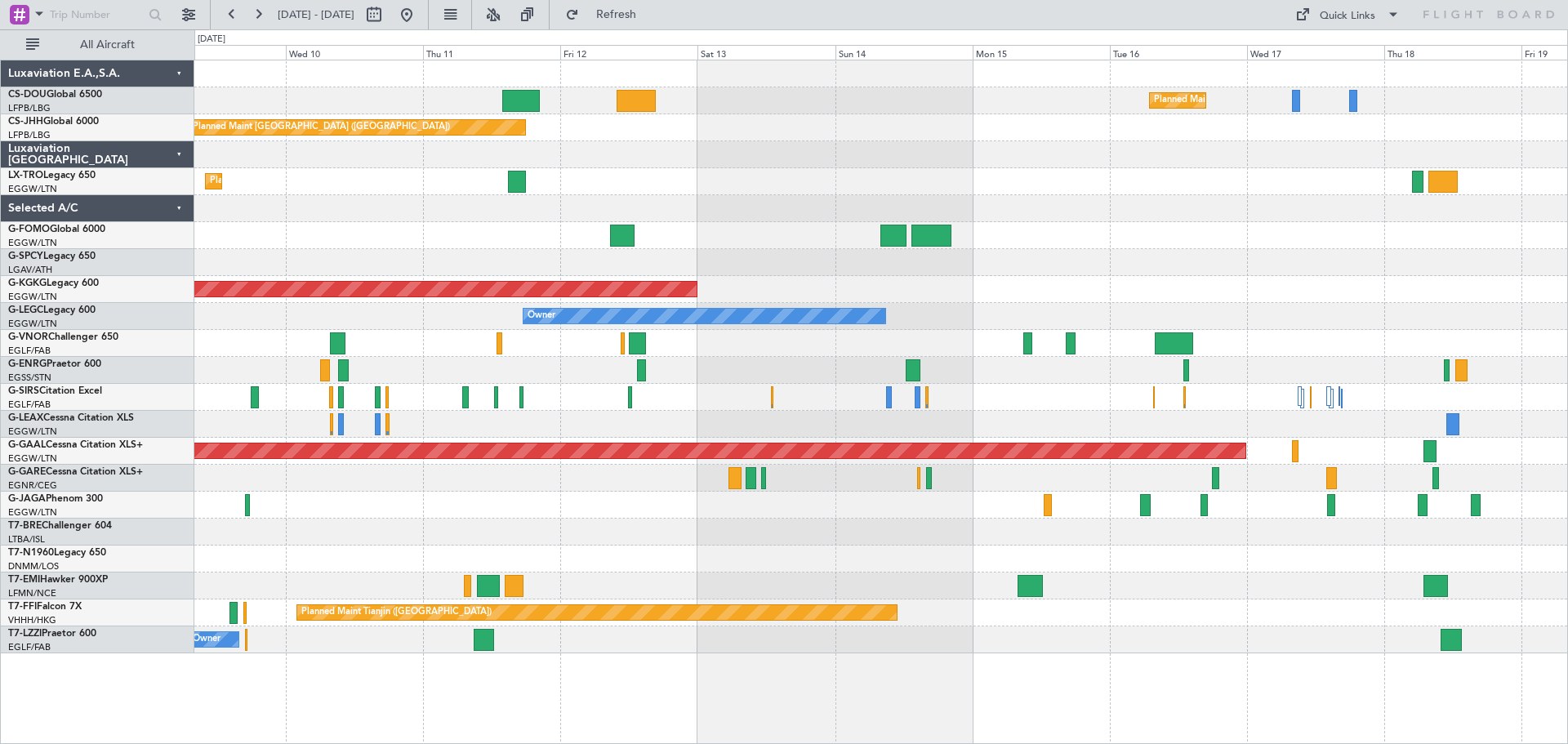
click at [1316, 287] on div "Planned Maint [GEOGRAPHIC_DATA] ([GEOGRAPHIC_DATA]) Planned Maint [GEOGRAPHIC_D…" at bounding box center [880, 357] width 1373 height 593
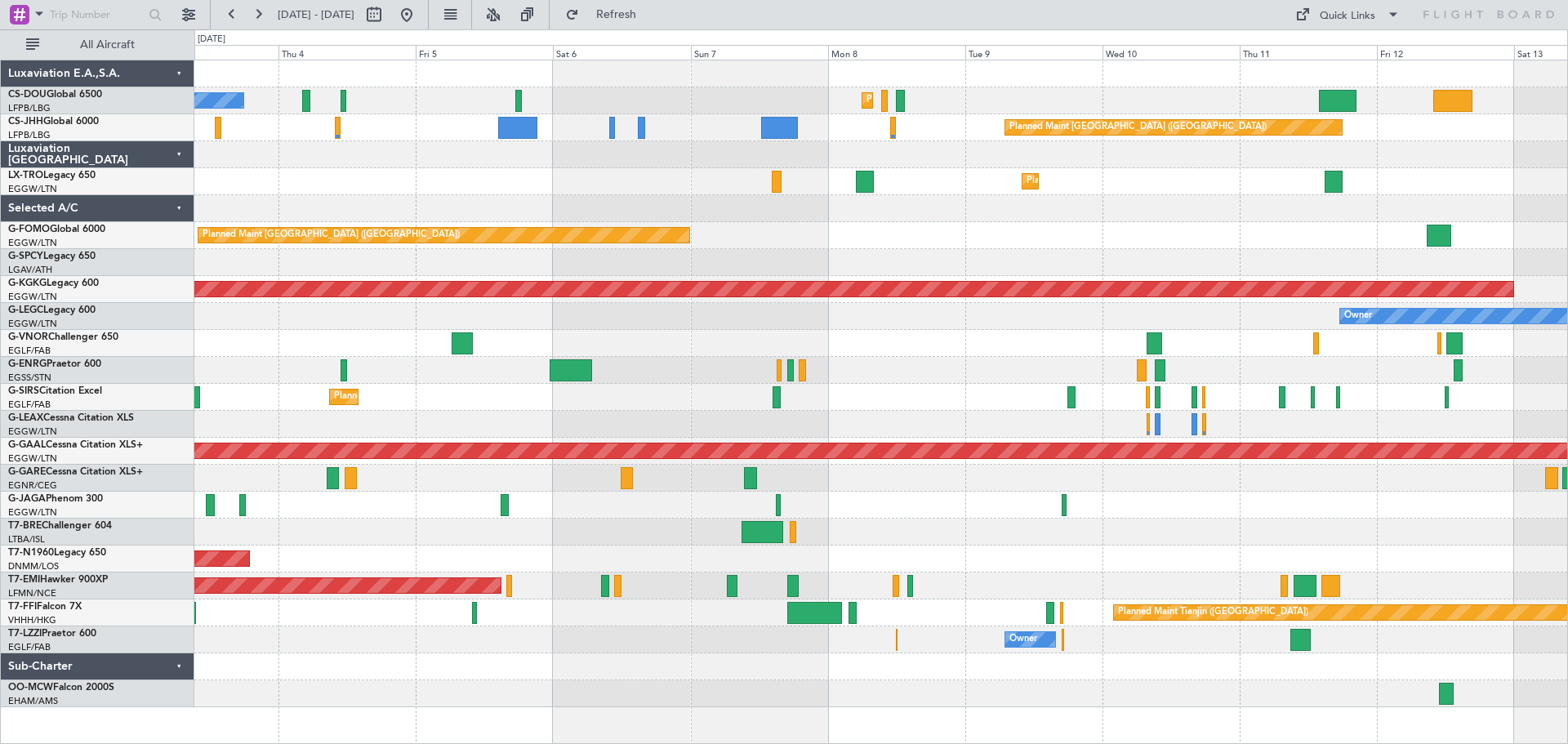
click at [1305, 310] on div "Owner Owner" at bounding box center [880, 317] width 1373 height 27
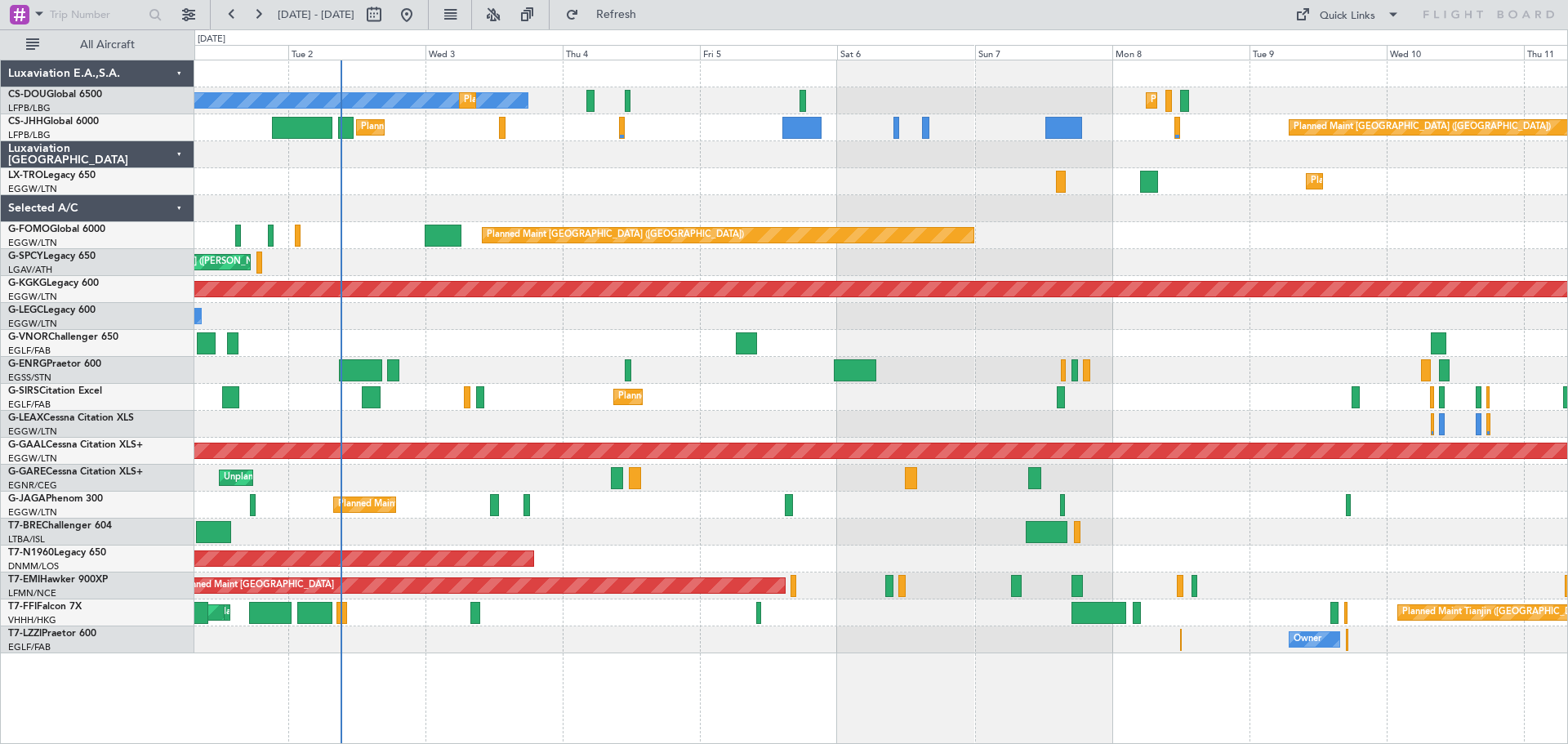
click at [1203, 253] on div "Planned Maint [GEOGRAPHIC_DATA] ([GEOGRAPHIC_DATA]) No Crew Planned Maint [GEOG…" at bounding box center [880, 357] width 1373 height 593
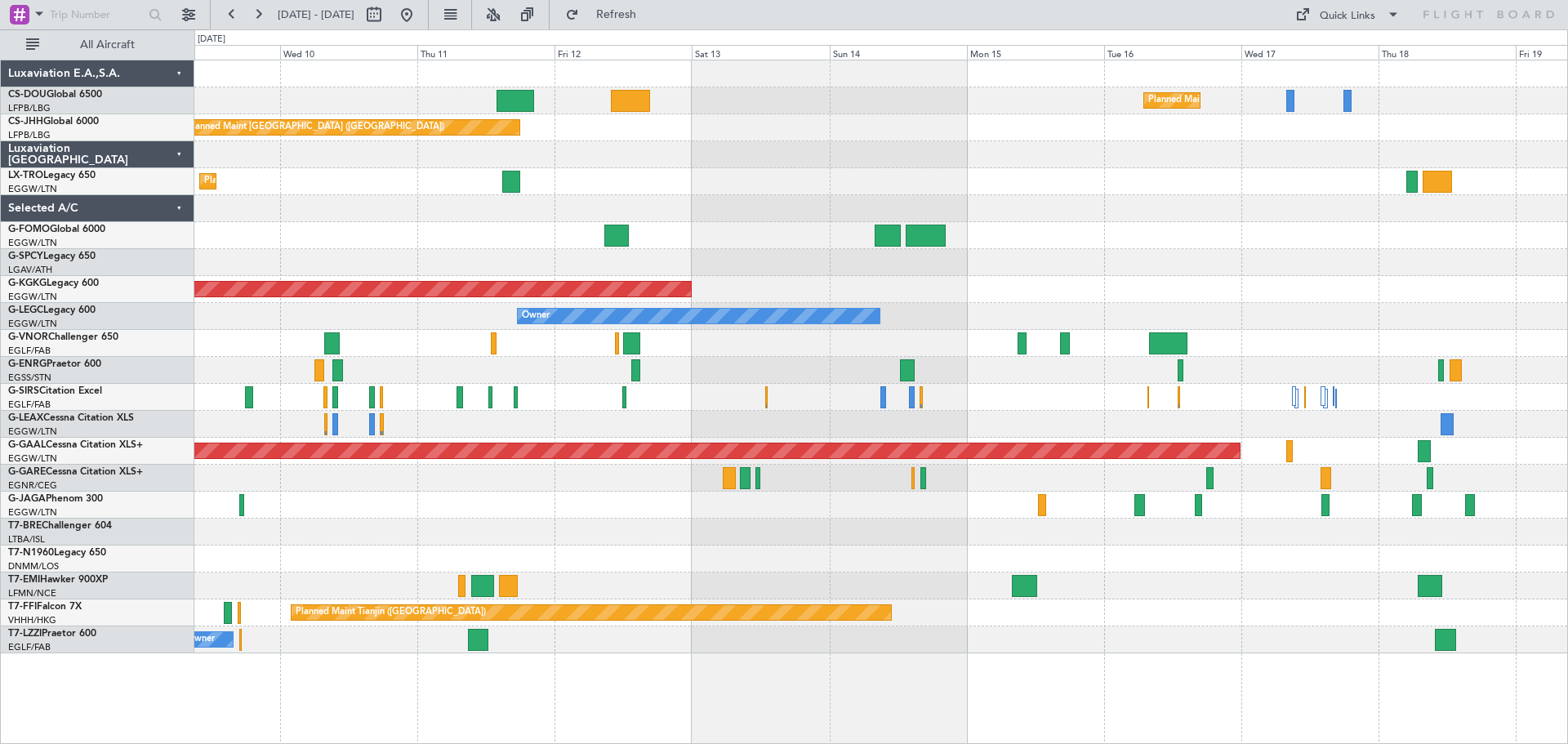
click at [300, 275] on div "Planned Maint [GEOGRAPHIC_DATA] ([GEOGRAPHIC_DATA]) Planned Maint [GEOGRAPHIC_D…" at bounding box center [880, 357] width 1373 height 593
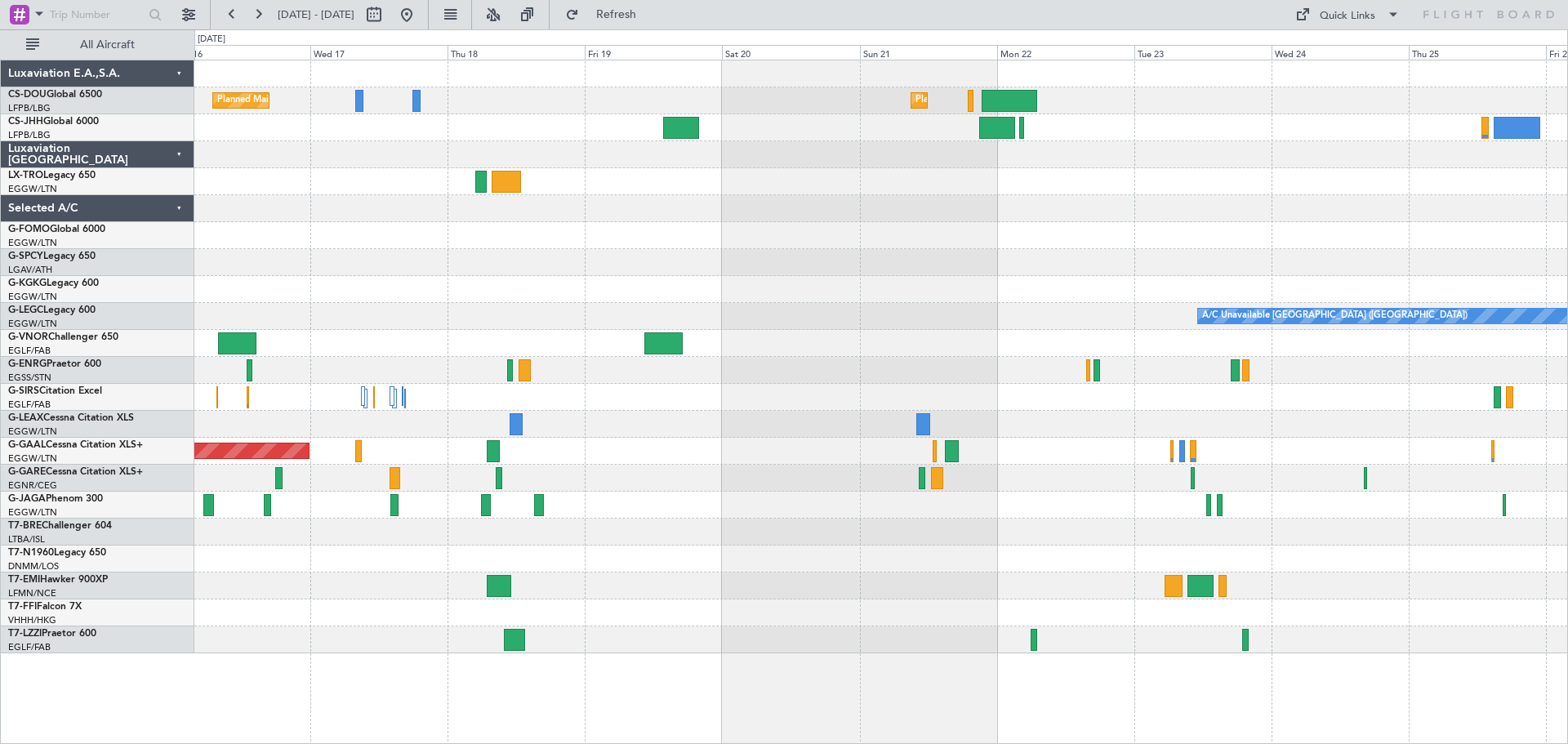
click at [401, 306] on div "Planned Maint [GEOGRAPHIC_DATA] ([GEOGRAPHIC_DATA]) Planned Maint [GEOGRAPHIC_D…" at bounding box center [880, 357] width 1373 height 593
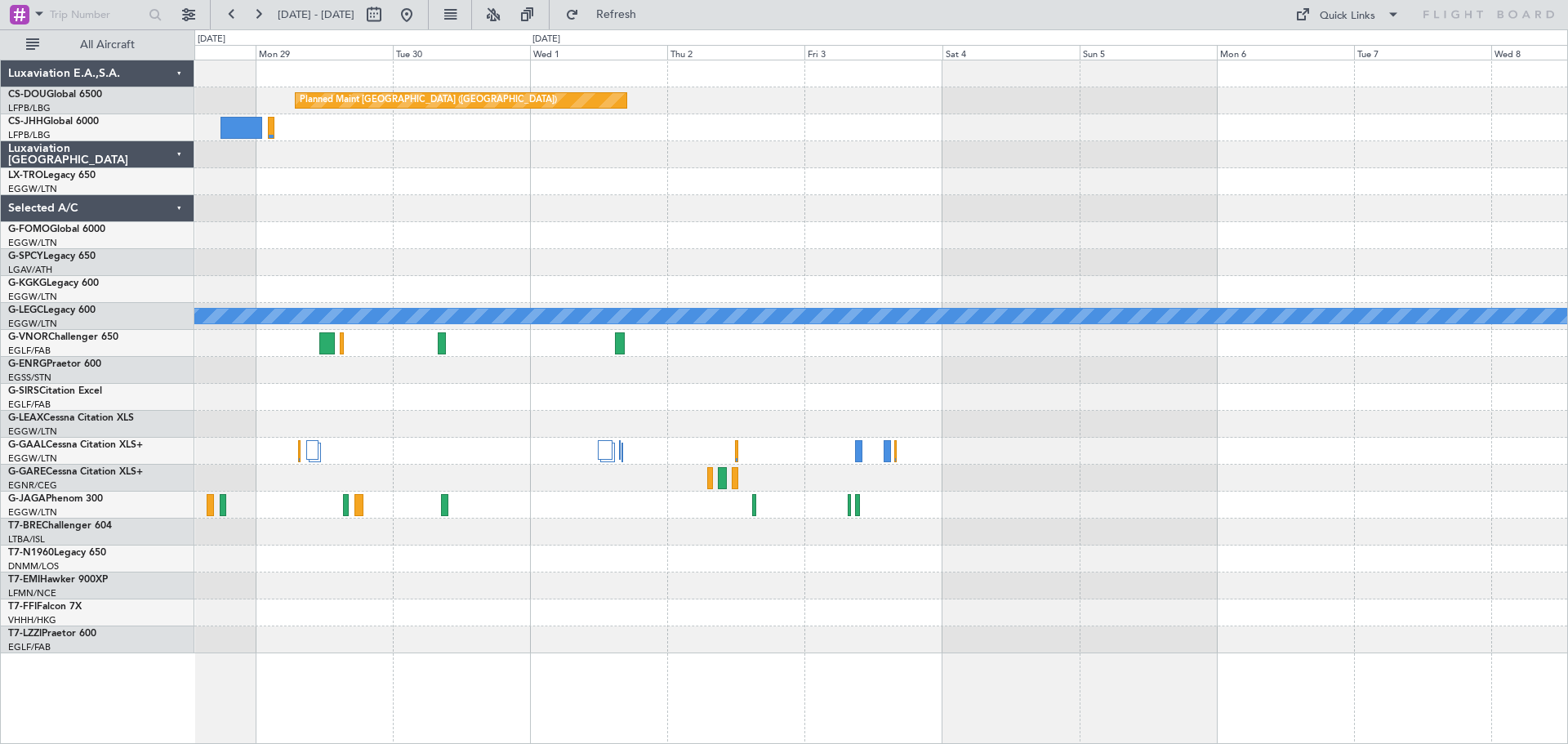
click at [439, 415] on div "Planned Maint [GEOGRAPHIC_DATA] ([GEOGRAPHIC_DATA]) A/C Unavailable [GEOGRAPHIC…" at bounding box center [880, 357] width 1373 height 593
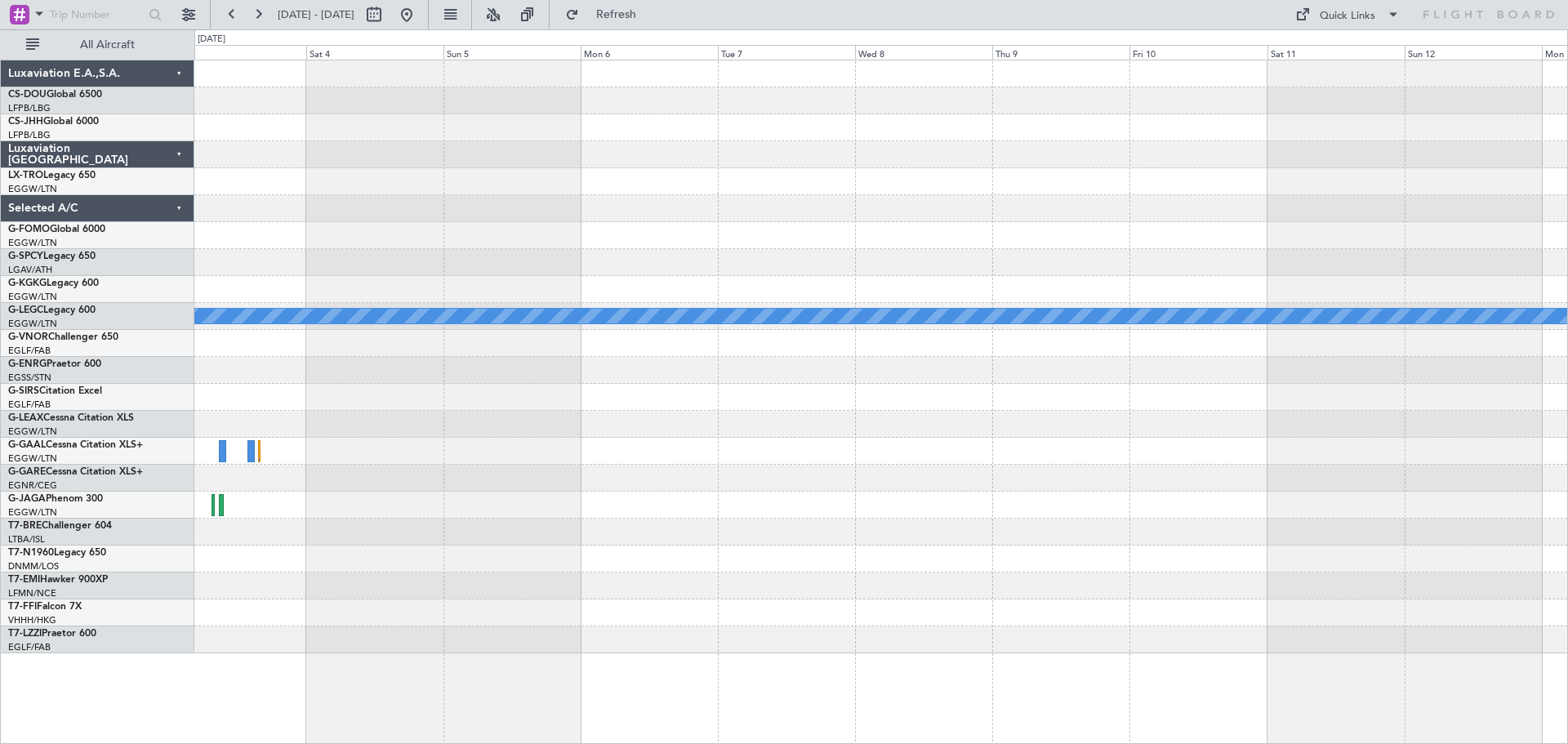
click at [283, 433] on div "Planned Maint [GEOGRAPHIC_DATA] ([GEOGRAPHIC_DATA]) A/C Unavailable [GEOGRAPHIC…" at bounding box center [880, 357] width 1373 height 593
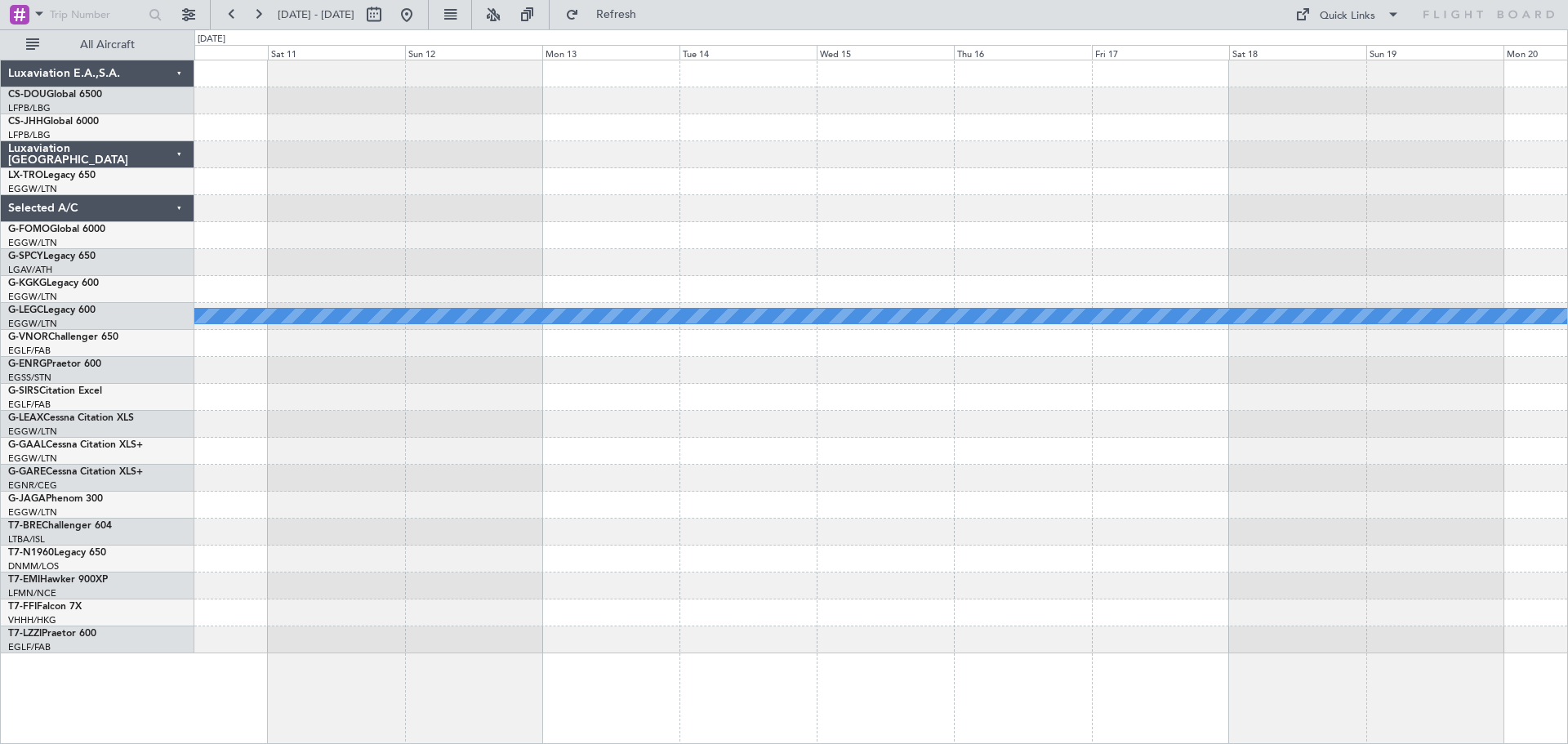
click at [212, 406] on div "A/C Unavailable [GEOGRAPHIC_DATA] ([GEOGRAPHIC_DATA])" at bounding box center [880, 357] width 1373 height 593
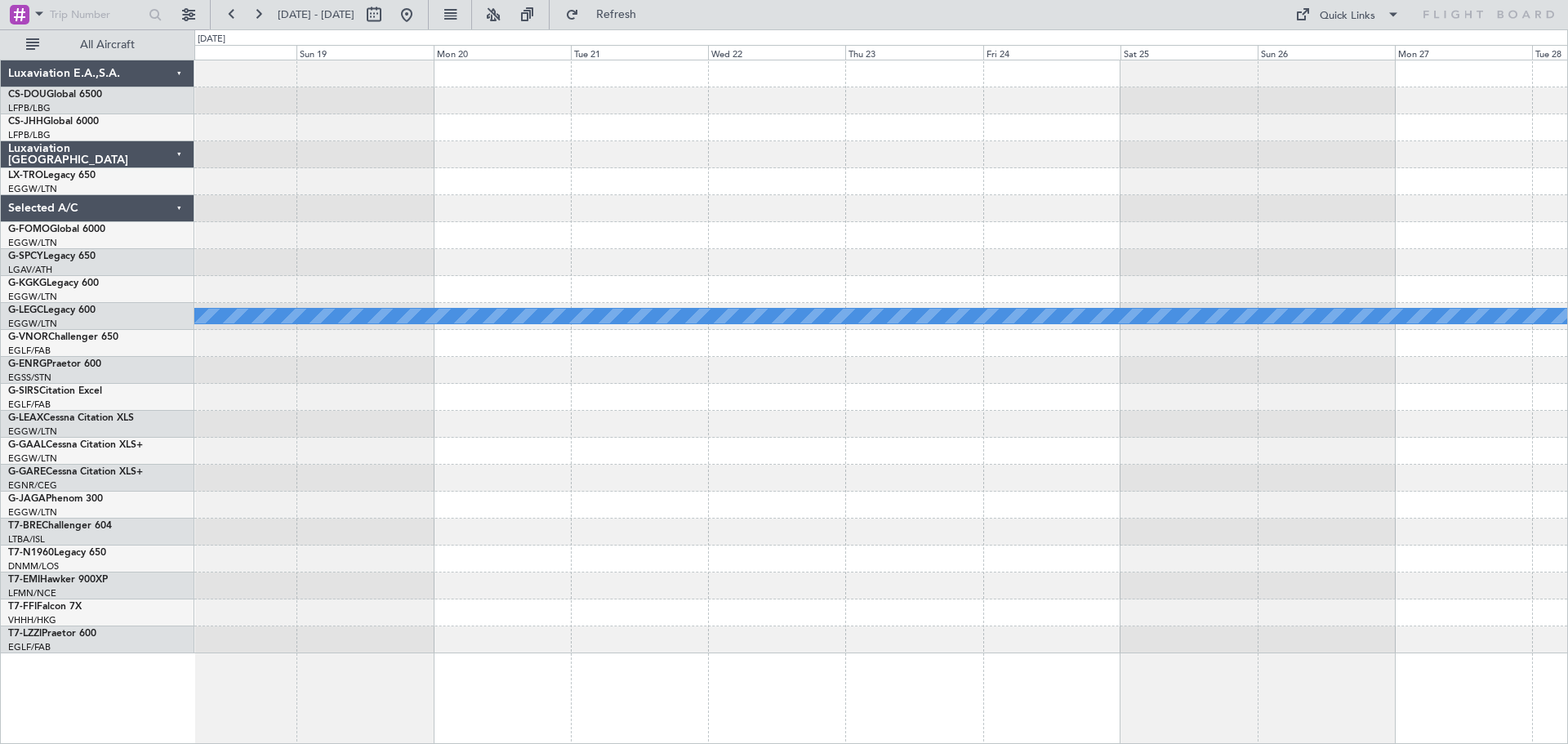
click at [465, 407] on div at bounding box center [880, 398] width 1373 height 27
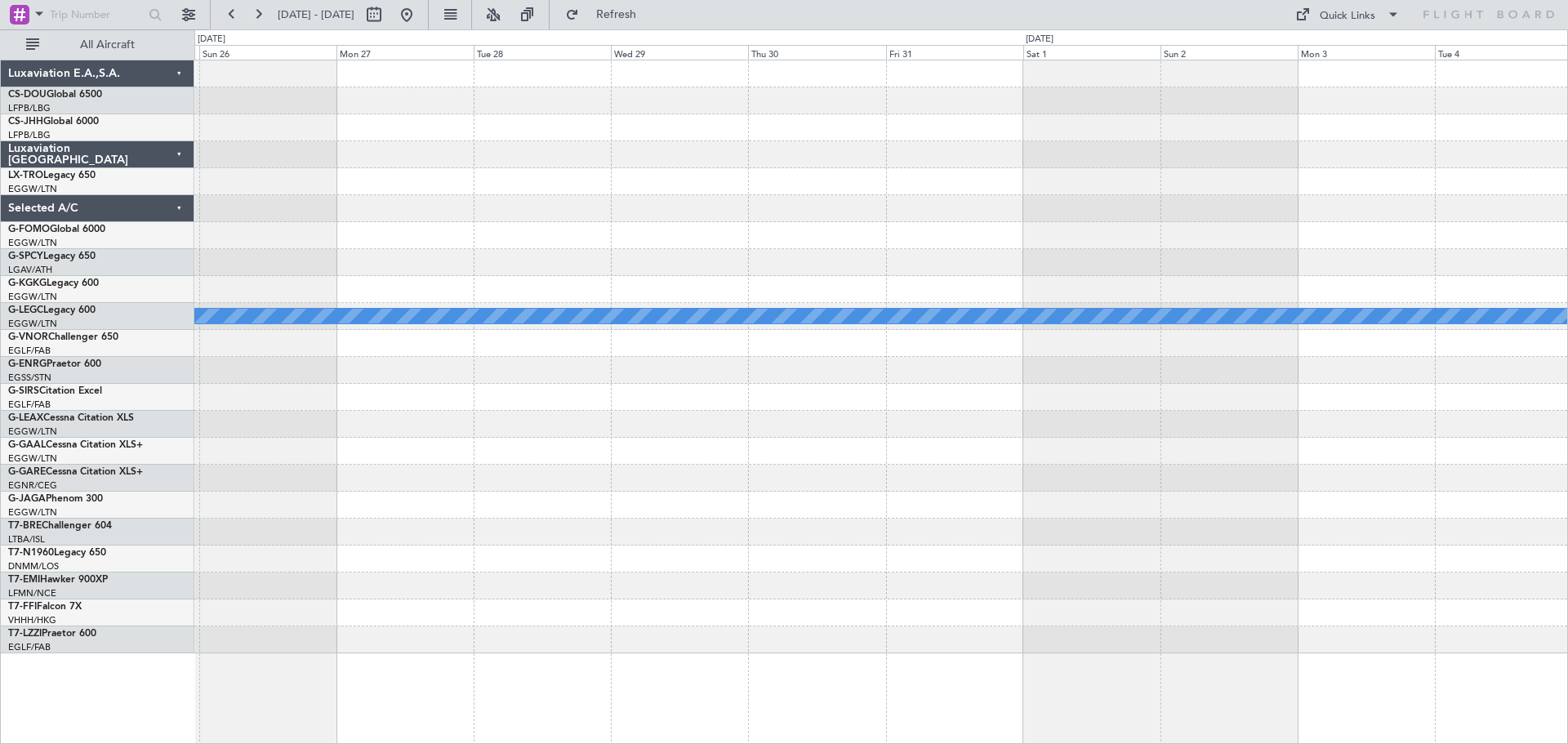
click at [349, 410] on div "A/C Unavailable [GEOGRAPHIC_DATA] ([GEOGRAPHIC_DATA])" at bounding box center [880, 357] width 1373 height 593
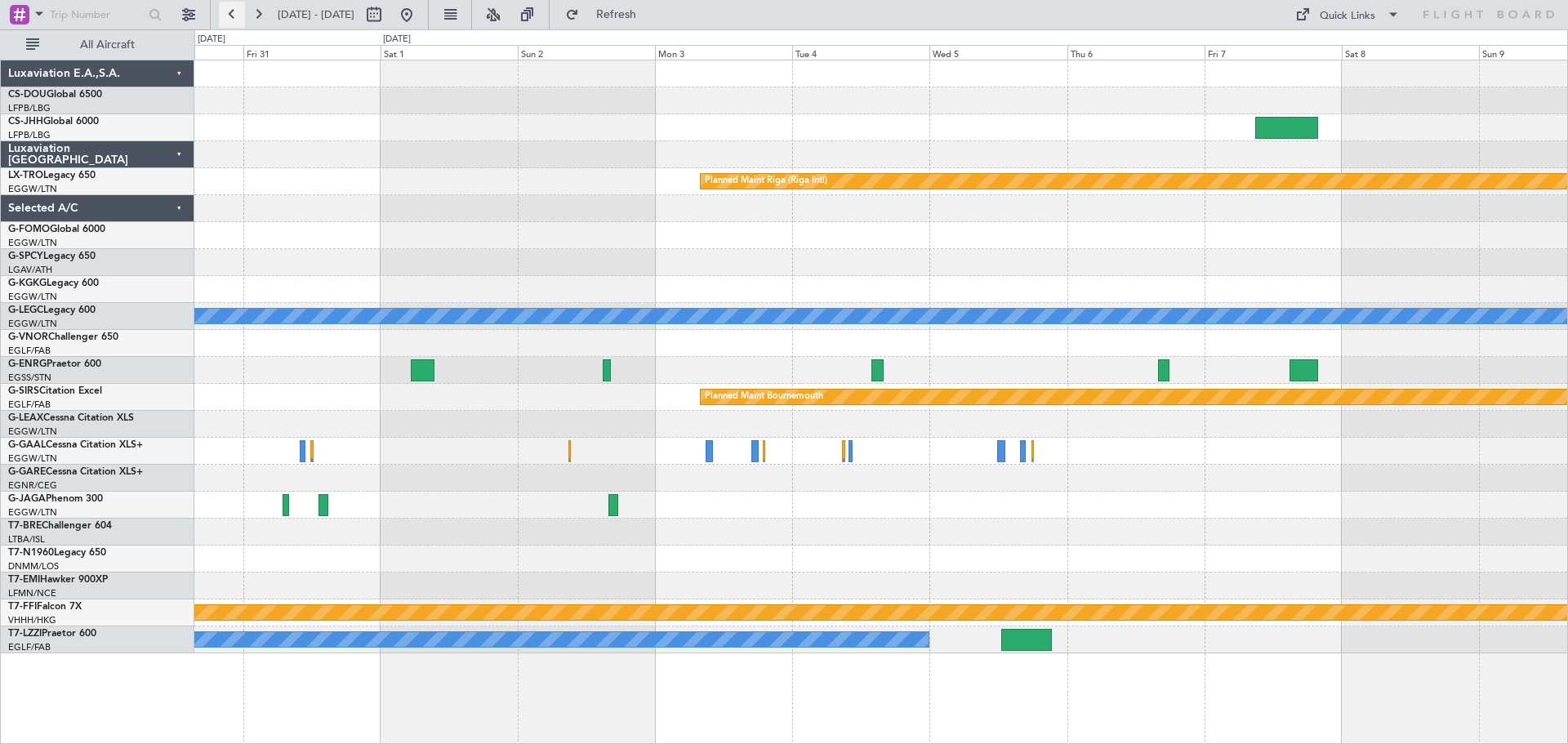
click at [235, 19] on button at bounding box center [232, 15] width 26 height 26
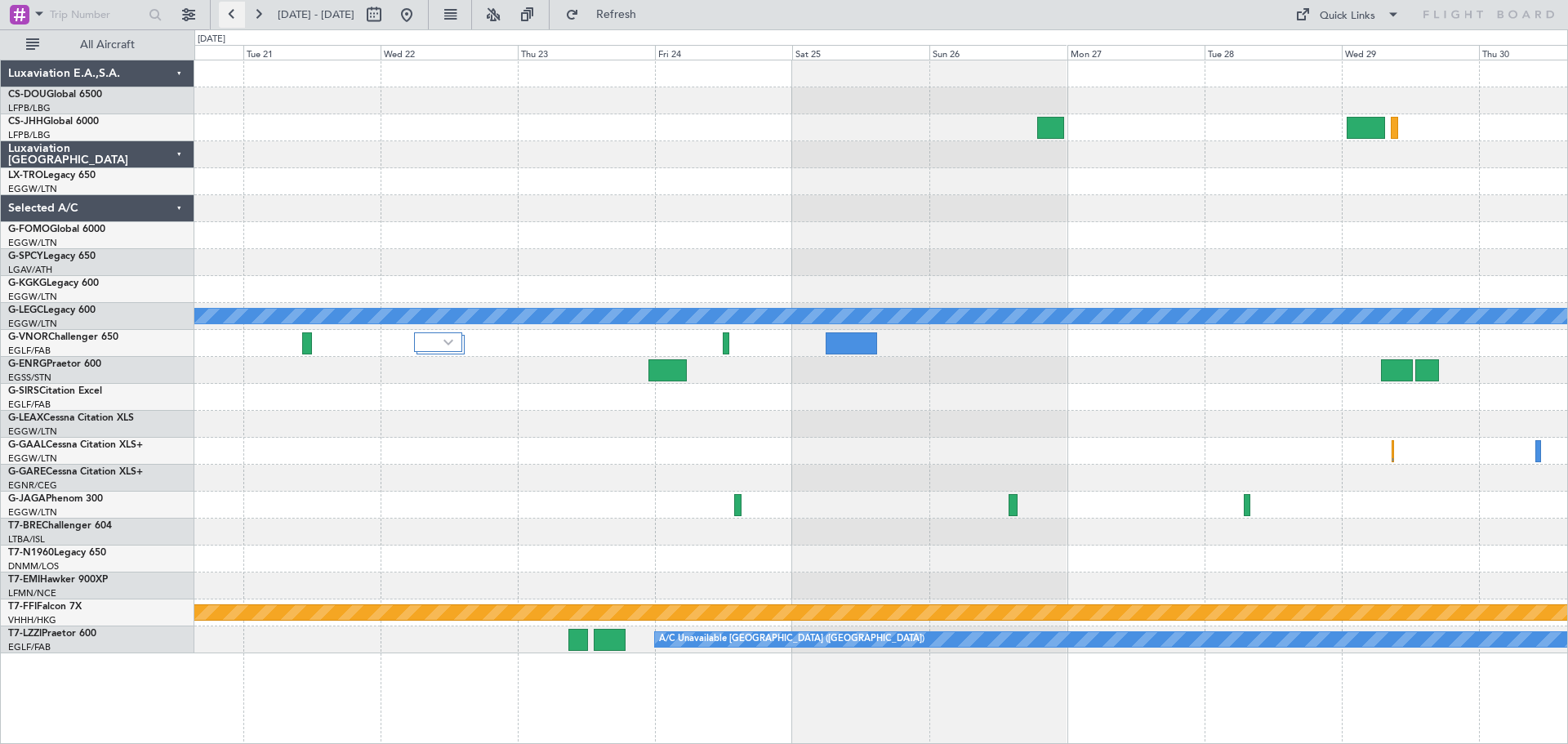
click at [235, 19] on button at bounding box center [232, 15] width 26 height 26
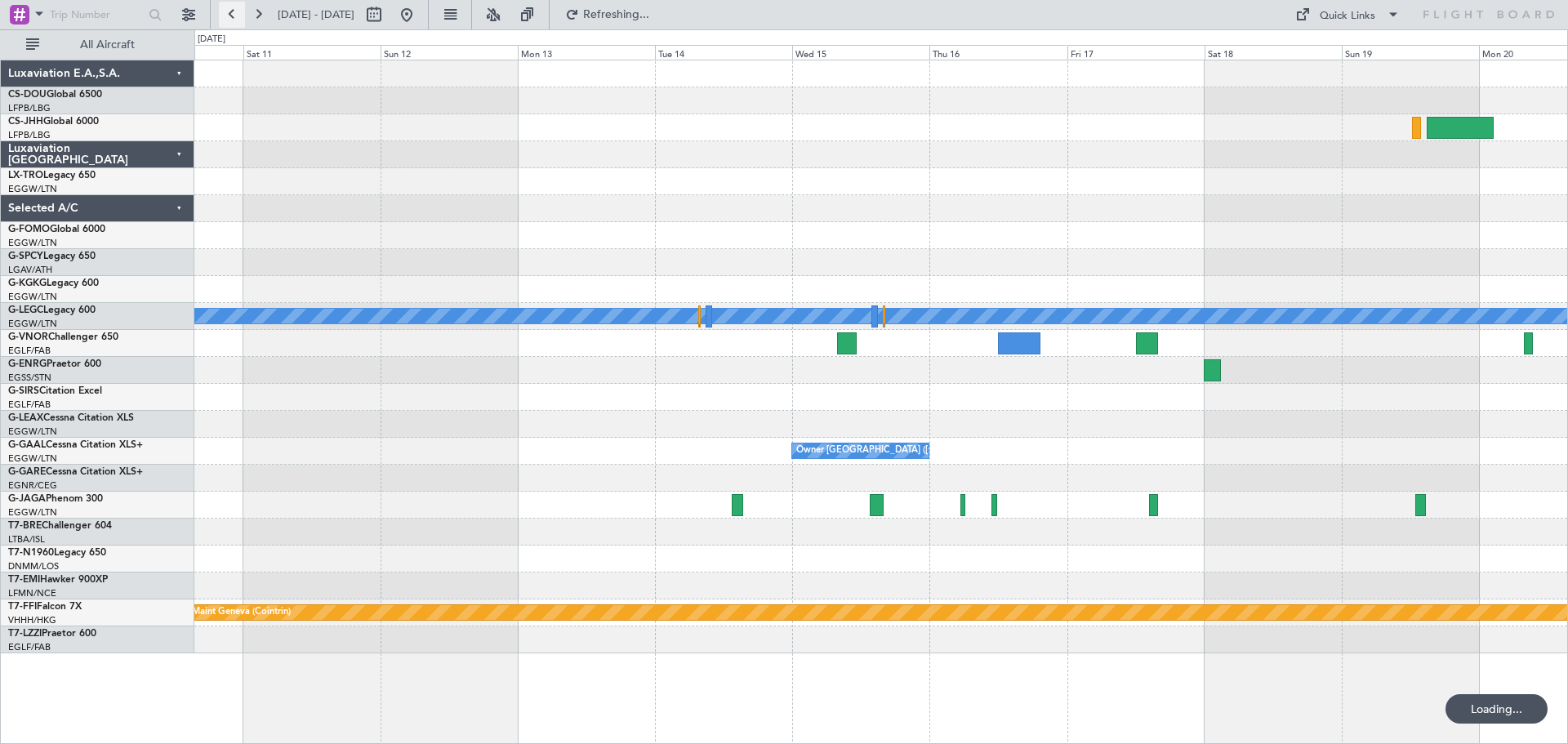
click at [235, 19] on button at bounding box center [232, 15] width 26 height 26
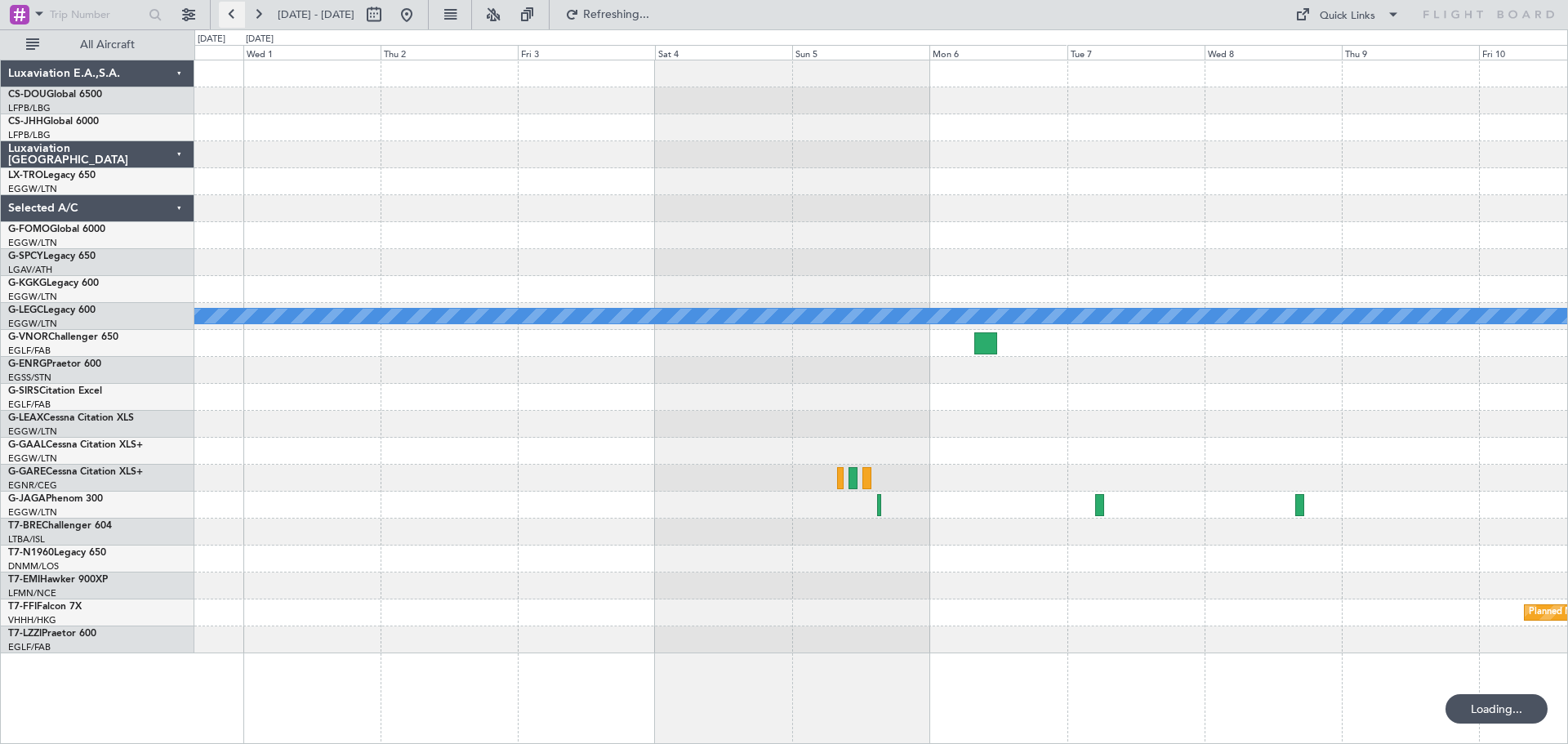
click at [235, 19] on button at bounding box center [232, 15] width 26 height 26
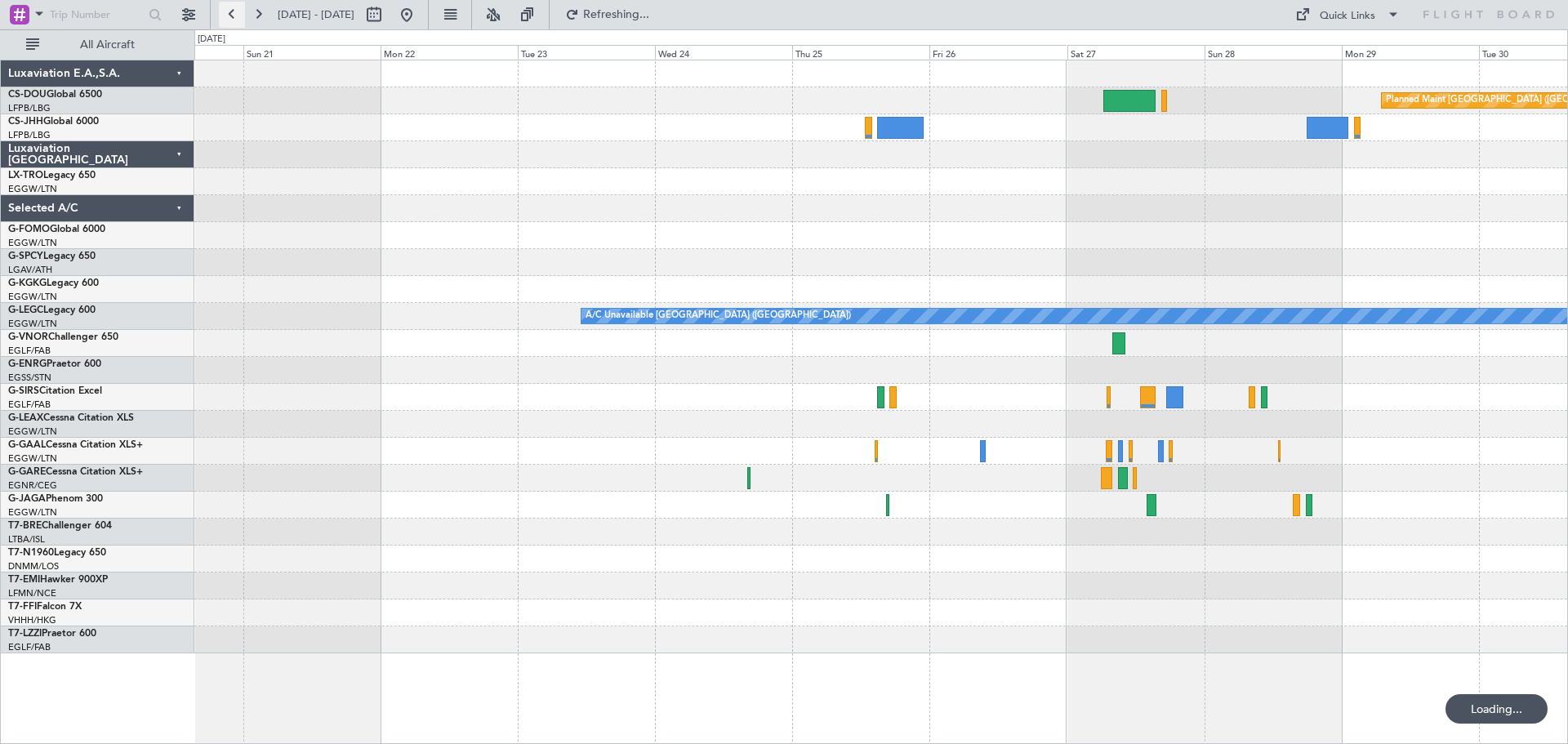
click at [235, 19] on button at bounding box center [232, 15] width 26 height 26
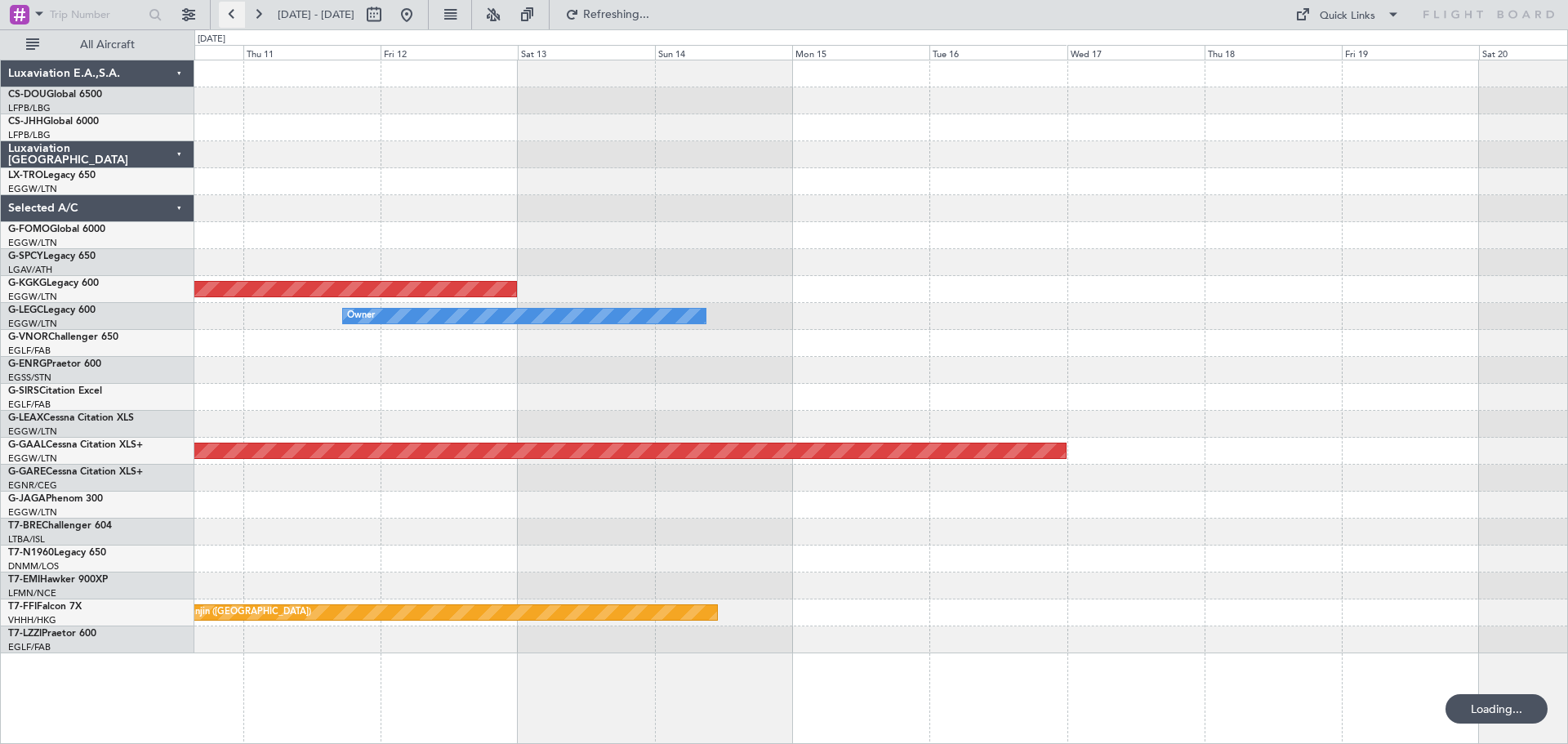
click at [235, 19] on button at bounding box center [232, 15] width 26 height 26
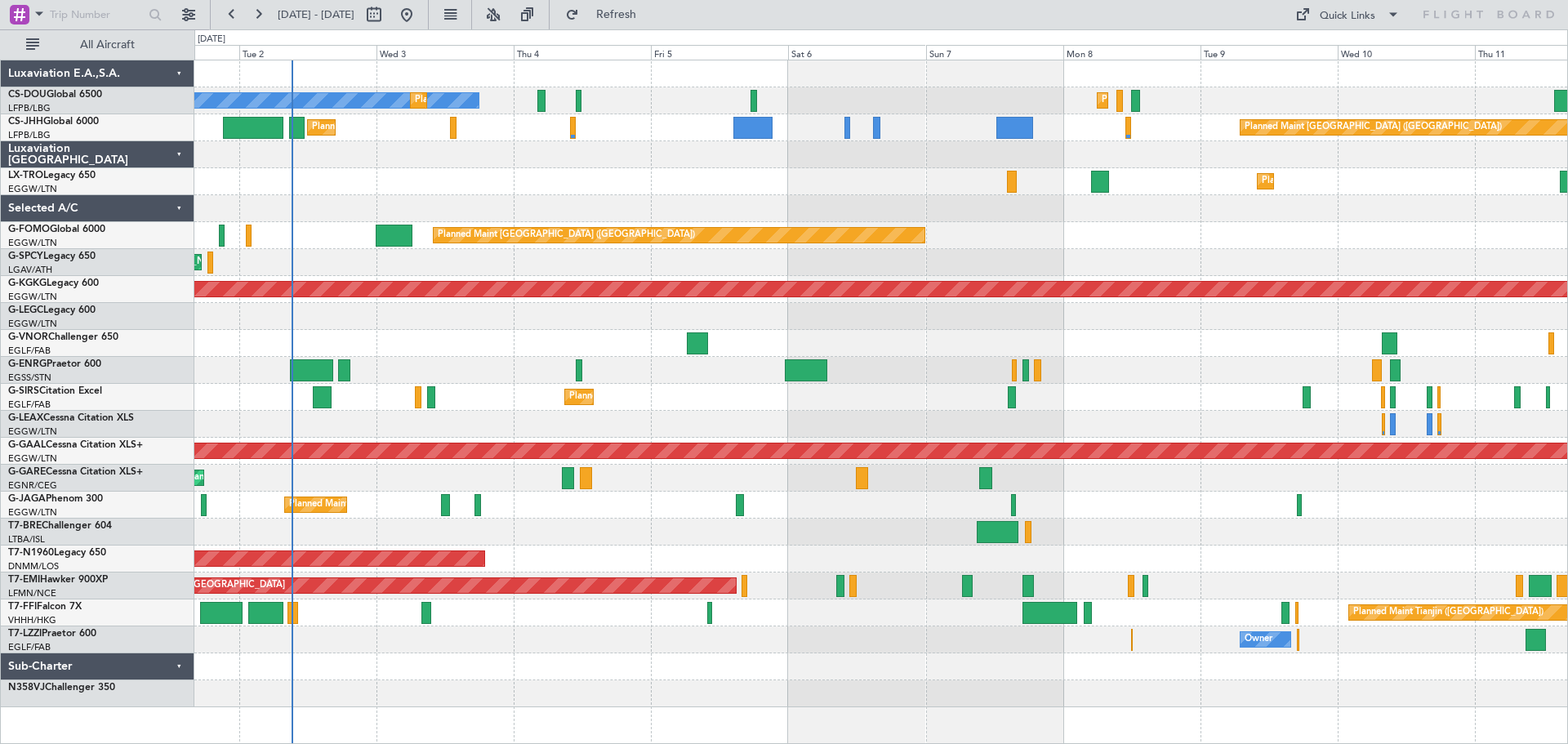
click at [1160, 394] on div "Planned Maint [GEOGRAPHIC_DATA] ([GEOGRAPHIC_DATA])" at bounding box center [880, 398] width 1373 height 27
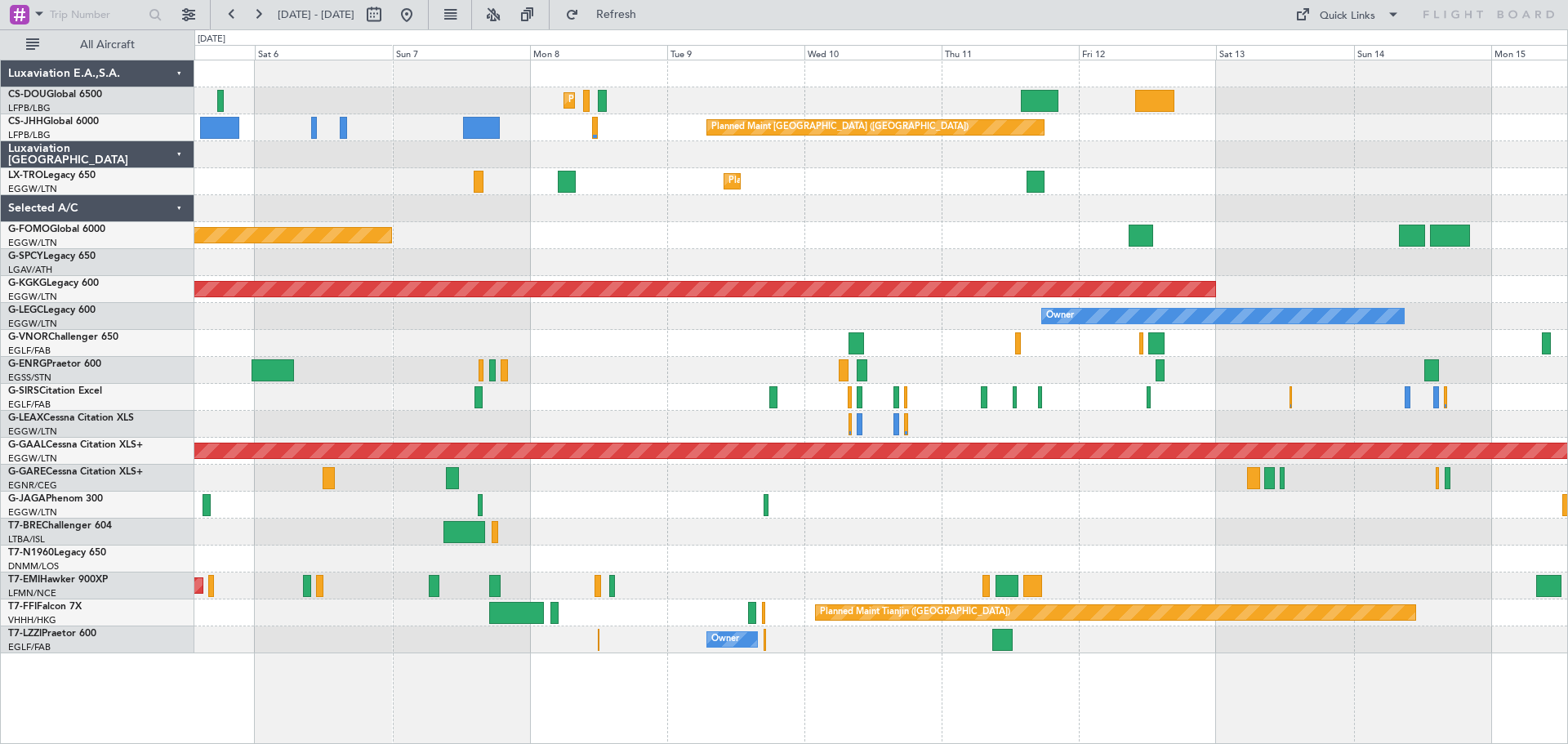
click at [807, 312] on div "Owner" at bounding box center [880, 317] width 1373 height 27
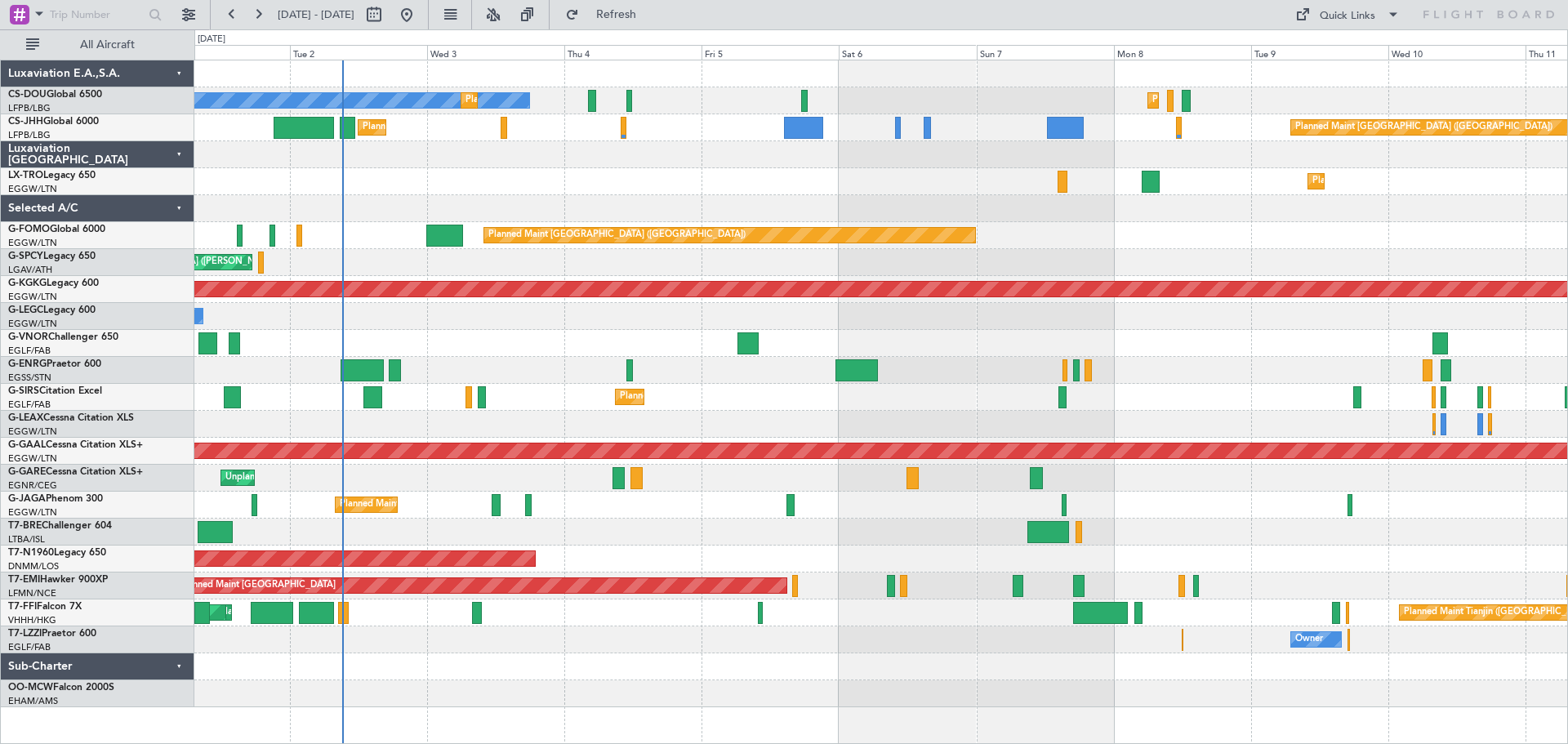
click at [1136, 354] on div at bounding box center [880, 343] width 1373 height 27
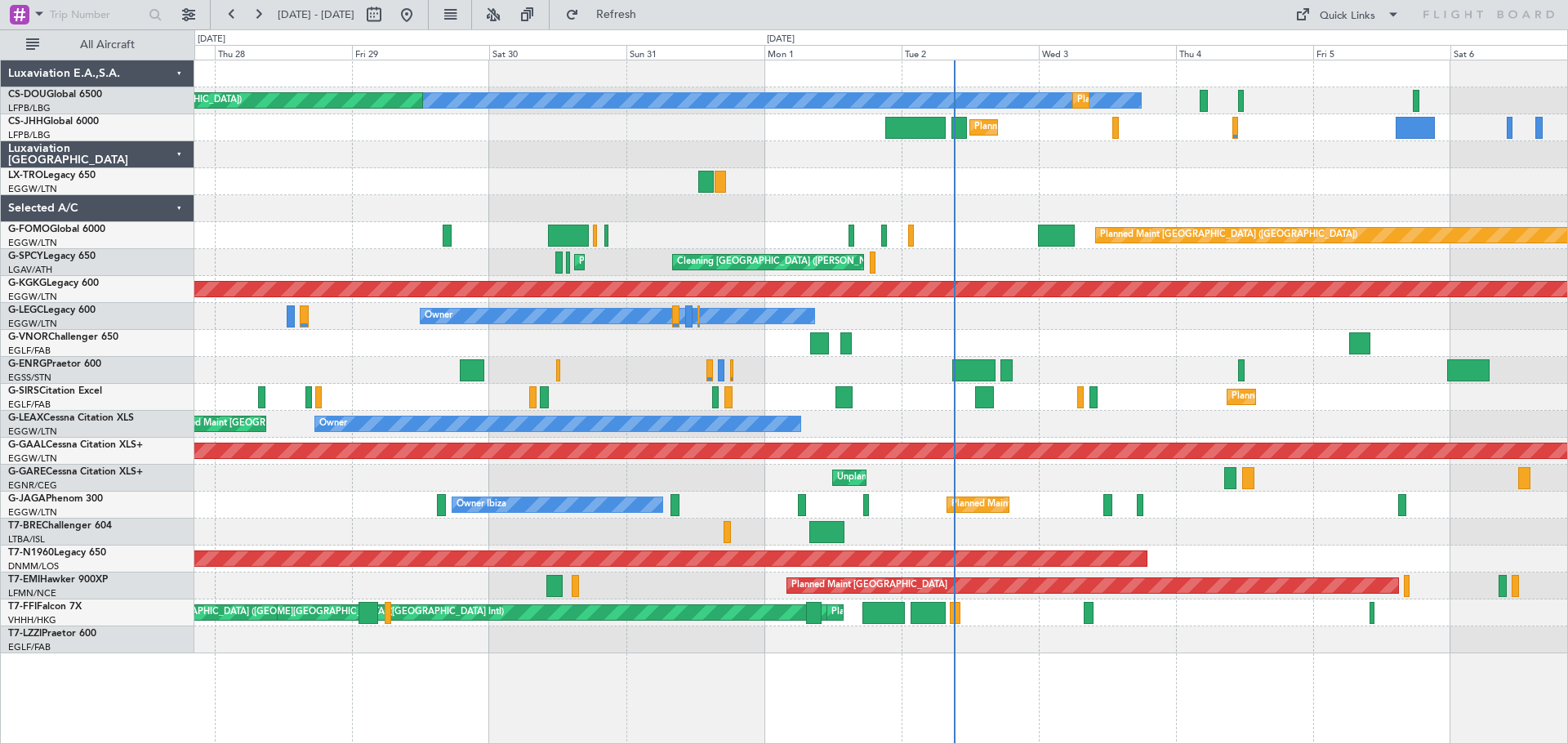
click at [1013, 176] on div at bounding box center [880, 182] width 1373 height 27
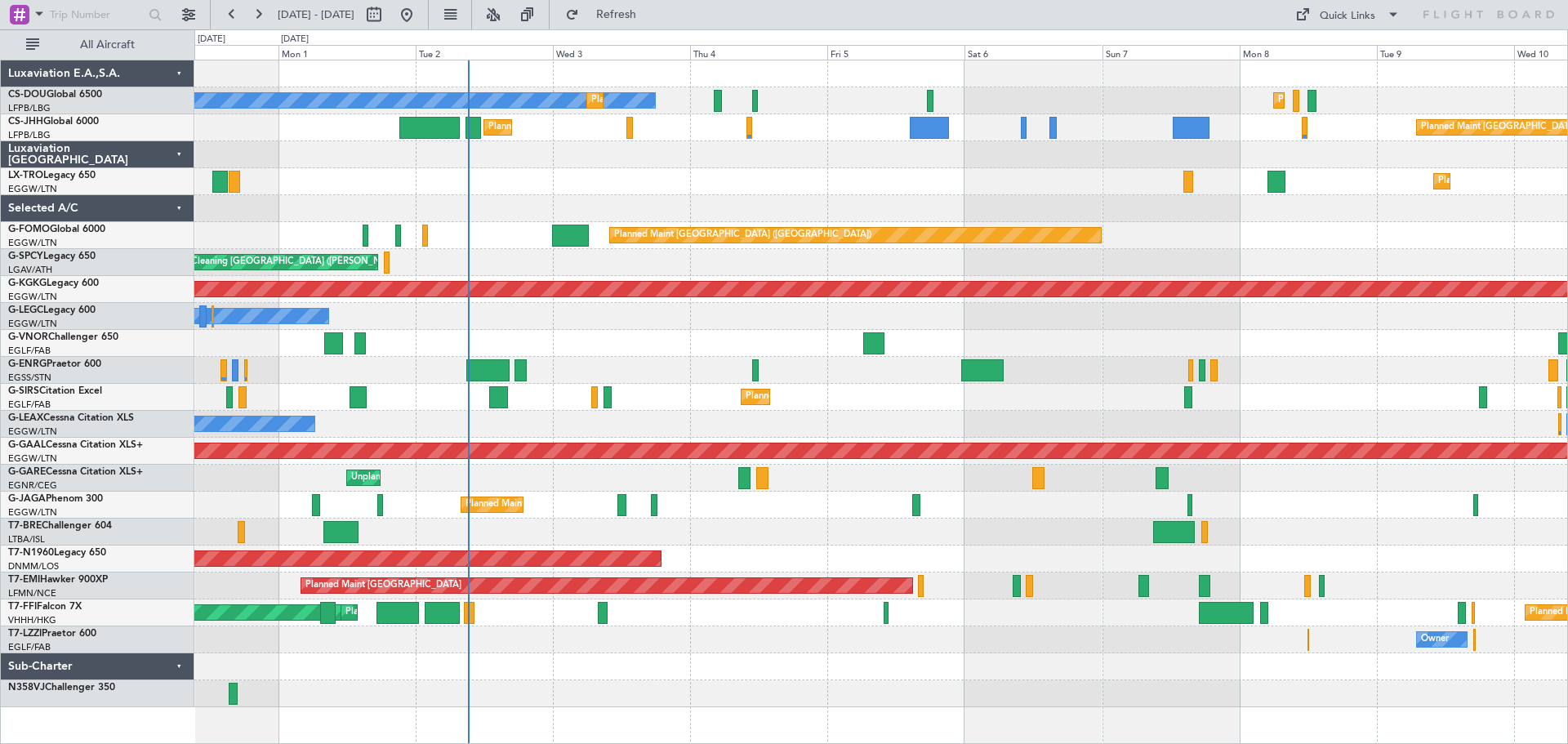
click at [813, 206] on div "No Crew Planned Maint Paris (Le Bourget) Planned Maint Paris (Le Bourget) Plann…" at bounding box center [880, 384] width 1373 height 647
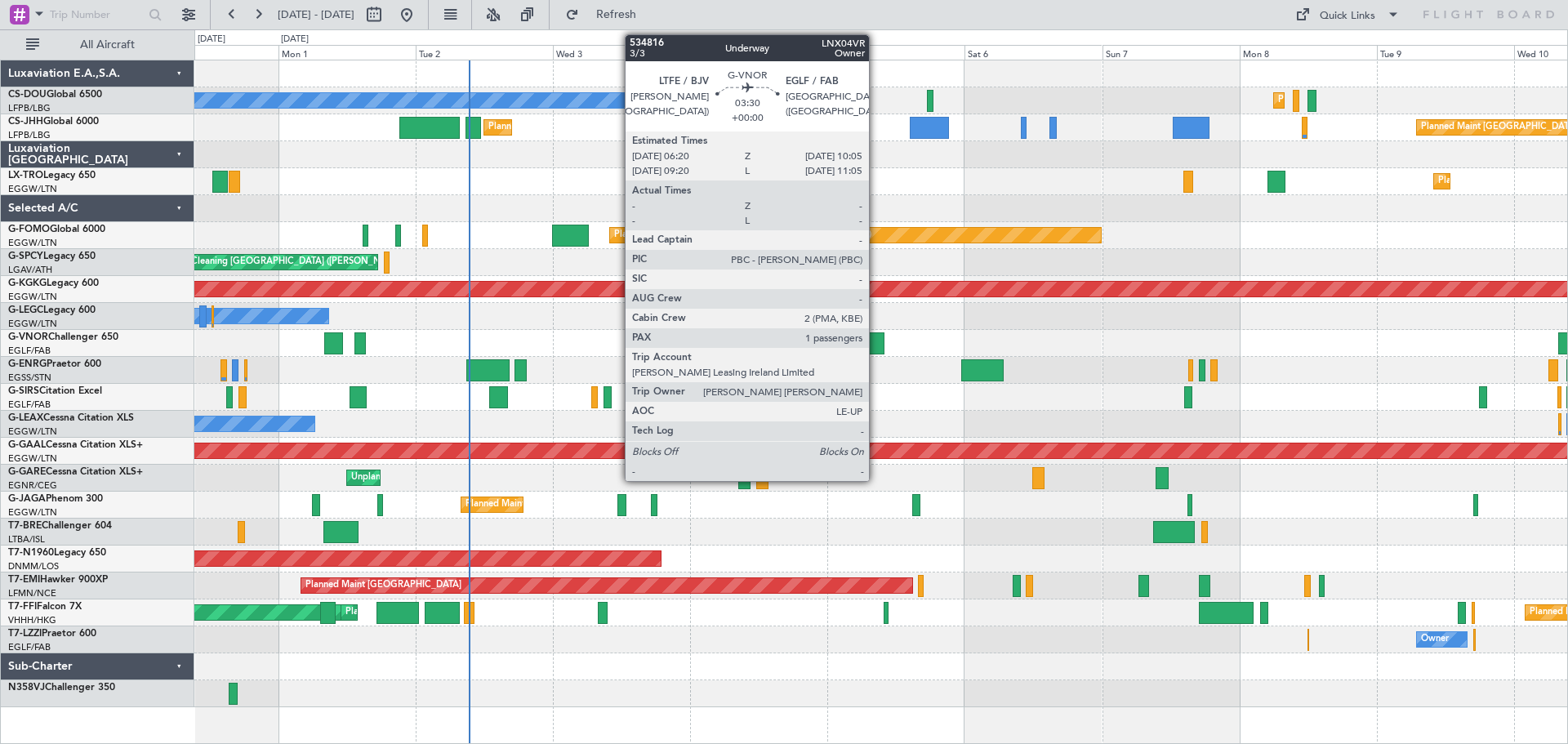
click at [877, 343] on div at bounding box center [874, 343] width 22 height 22
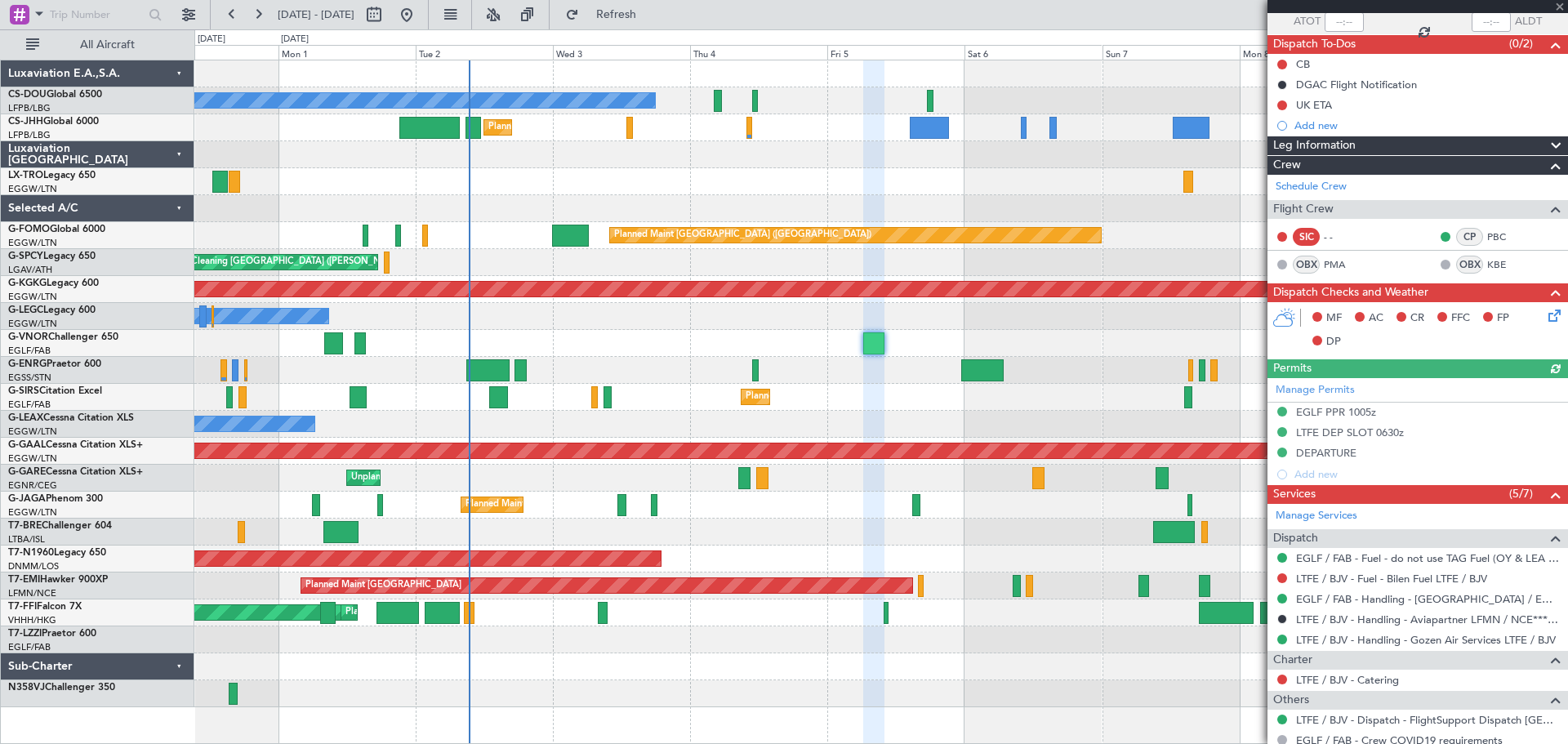
scroll to position [254, 0]
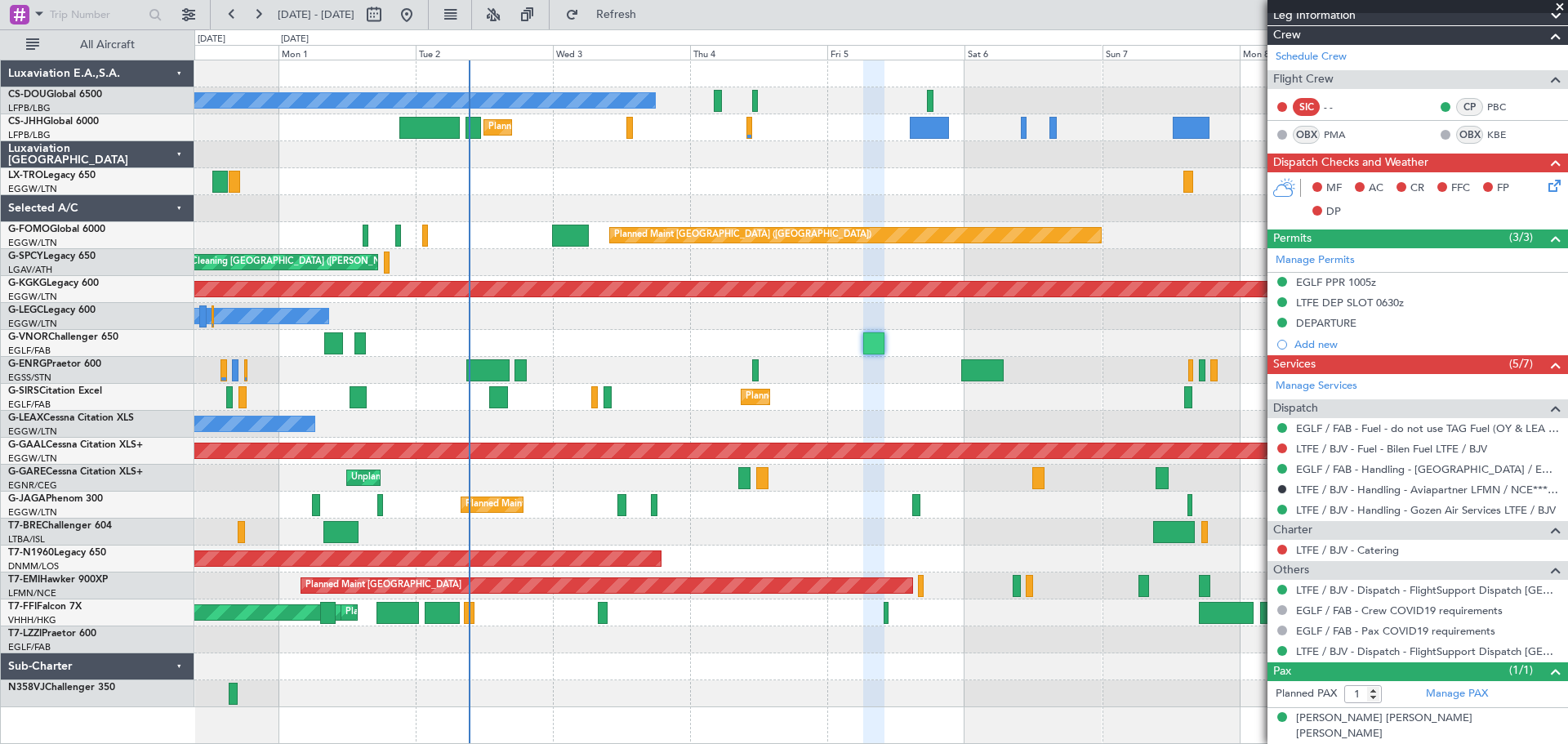
click at [1561, 4] on span at bounding box center [1560, 7] width 16 height 15
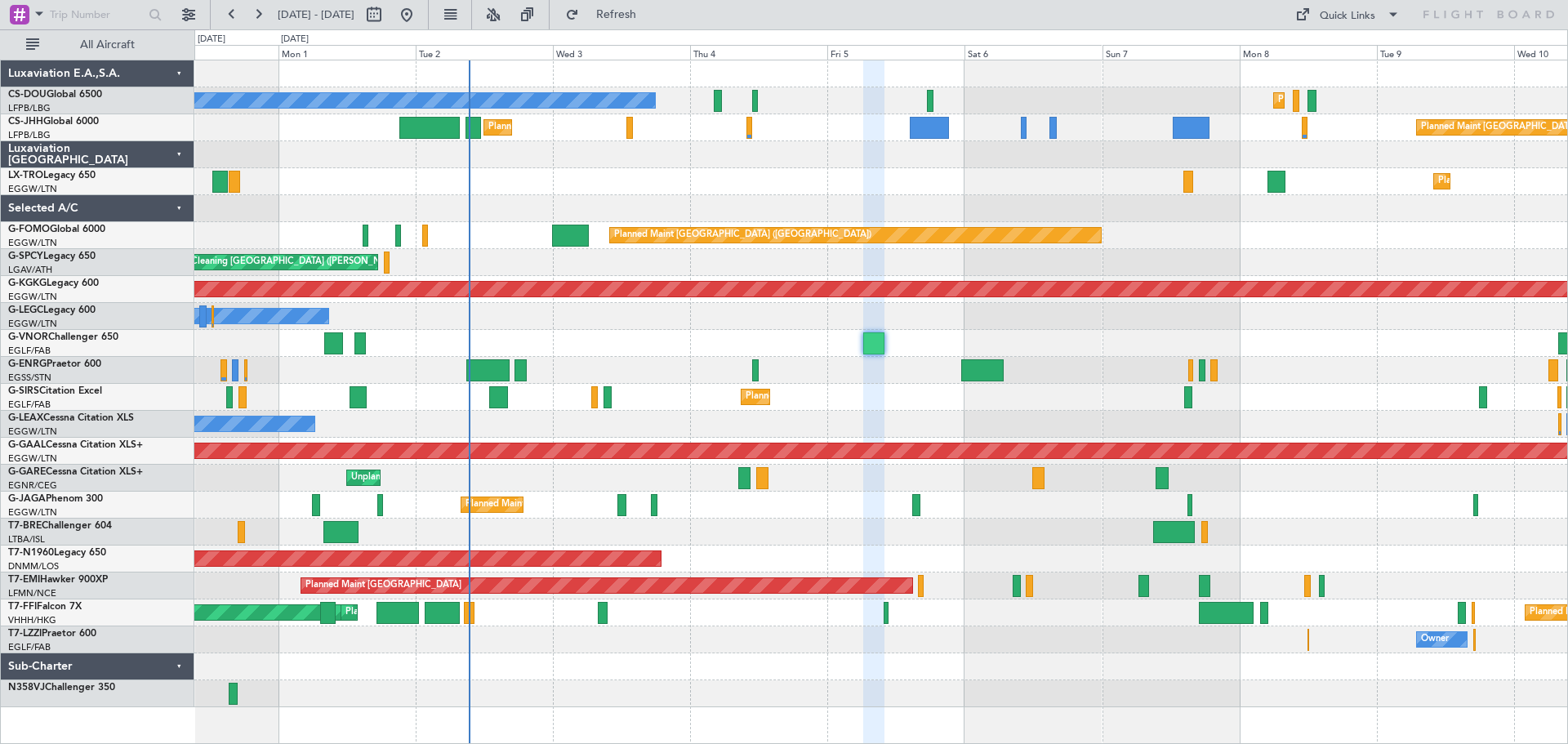
type input "0"
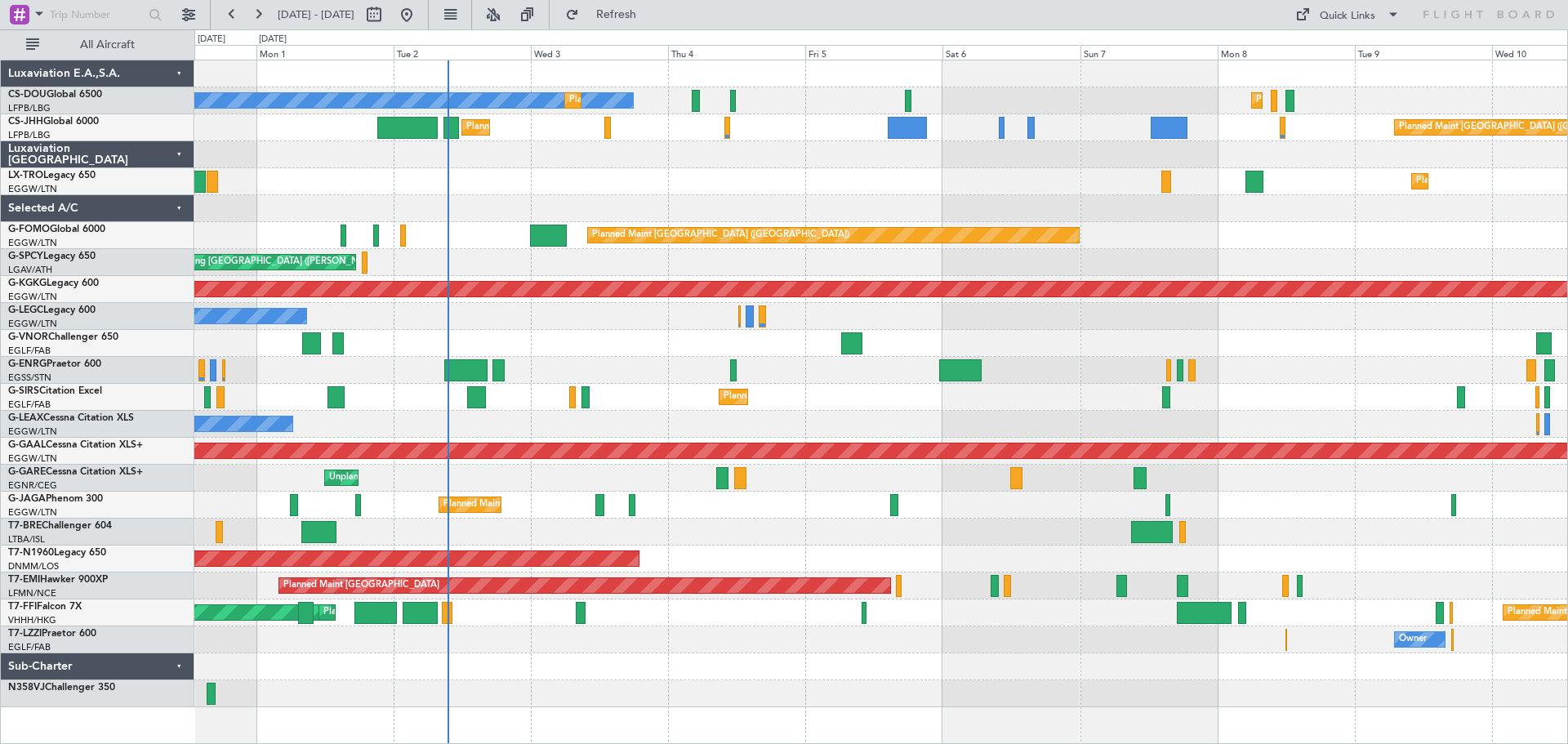
click at [1267, 239] on div "Planned Maint [GEOGRAPHIC_DATA] ([GEOGRAPHIC_DATA])" at bounding box center [880, 236] width 1373 height 27
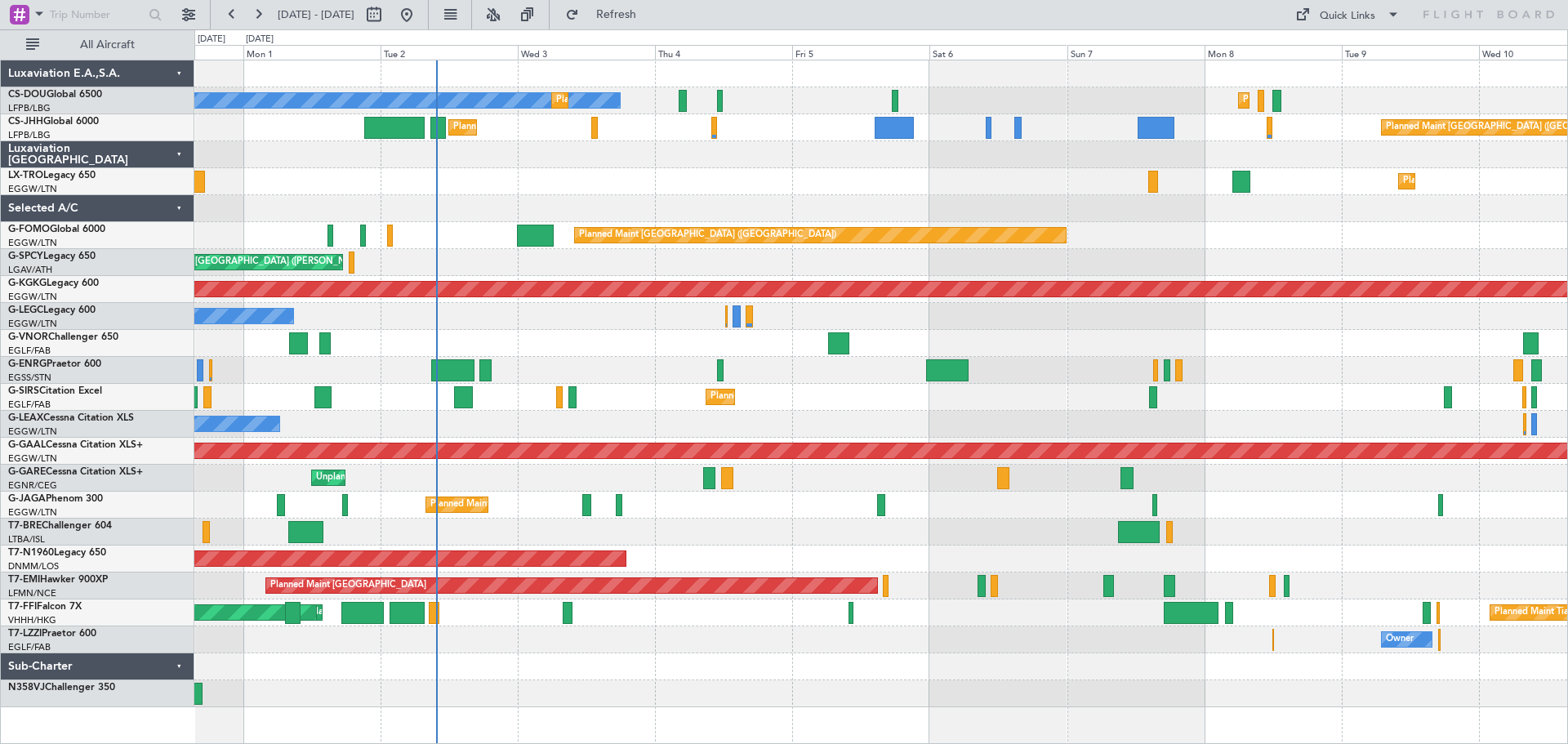
click at [1369, 89] on div "No Crew Planned Maint Paris (Le Bourget) Planned Maint Paris (Le Bourget) Plann…" at bounding box center [880, 101] width 1373 height 27
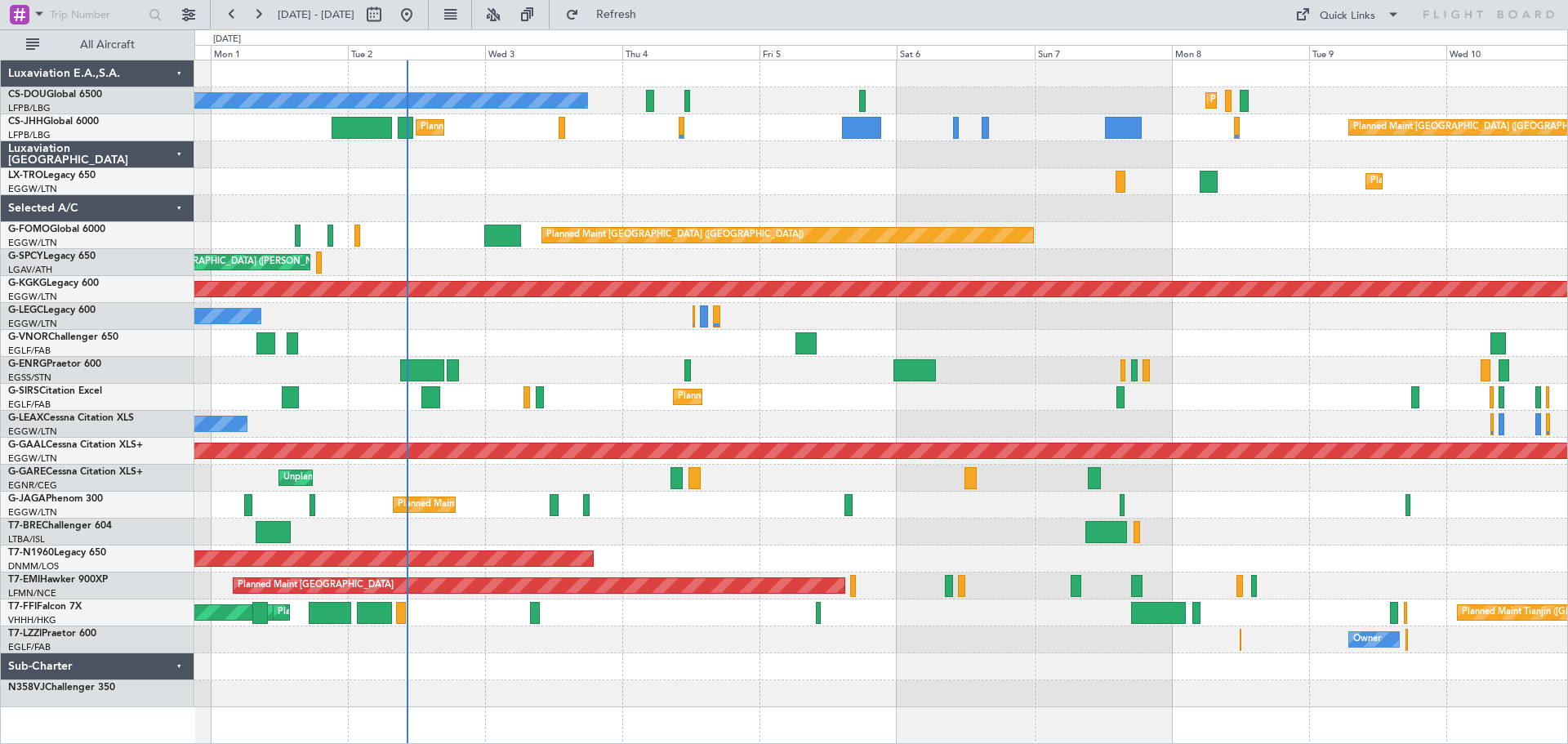
click at [1066, 243] on div "Planned Maint [GEOGRAPHIC_DATA] ([GEOGRAPHIC_DATA])" at bounding box center [880, 236] width 1373 height 27
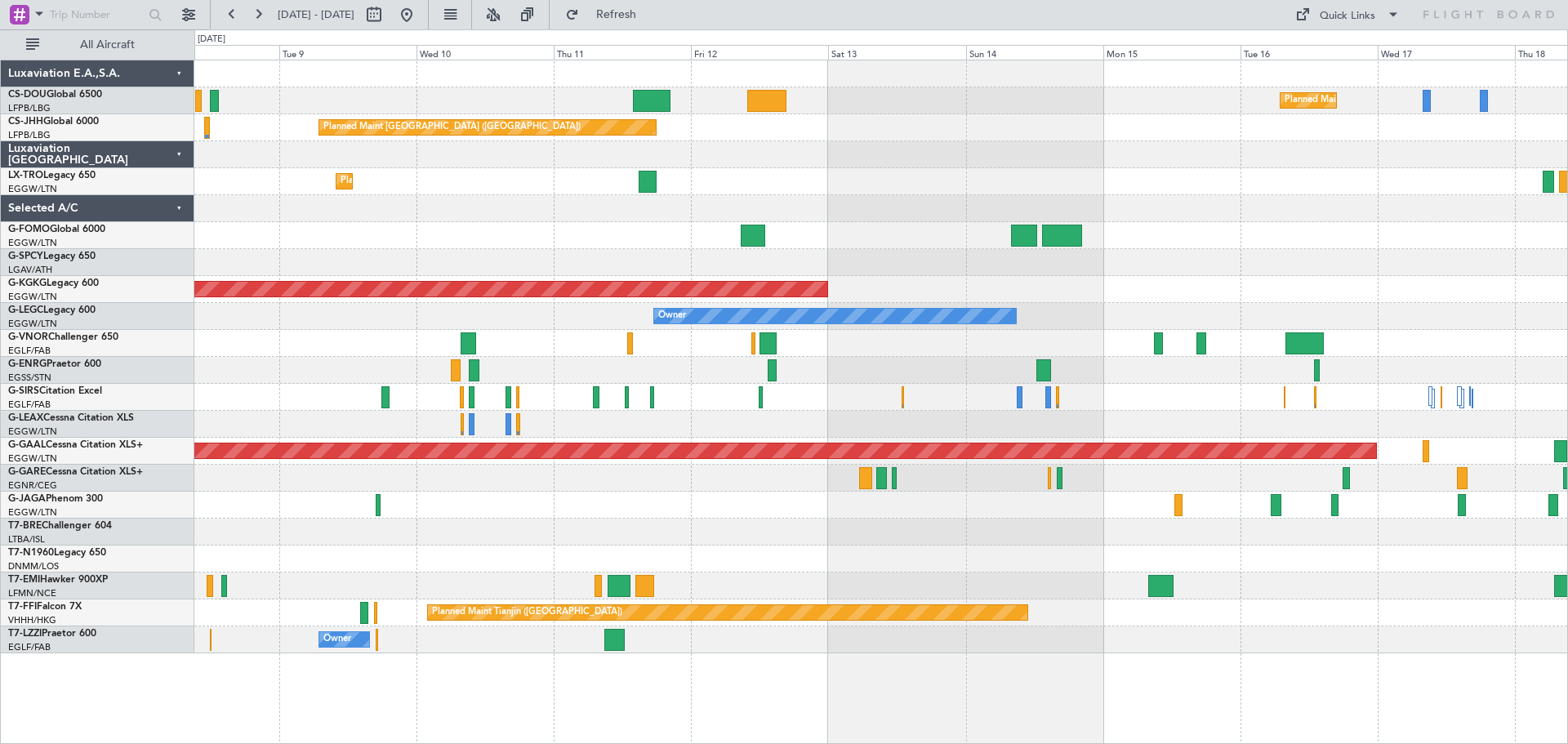
click at [271, 362] on div "Planned Maint Paris (Le Bourget) Planned Maint Paris (Le Bourget) Planned Maint…" at bounding box center [880, 357] width 1373 height 593
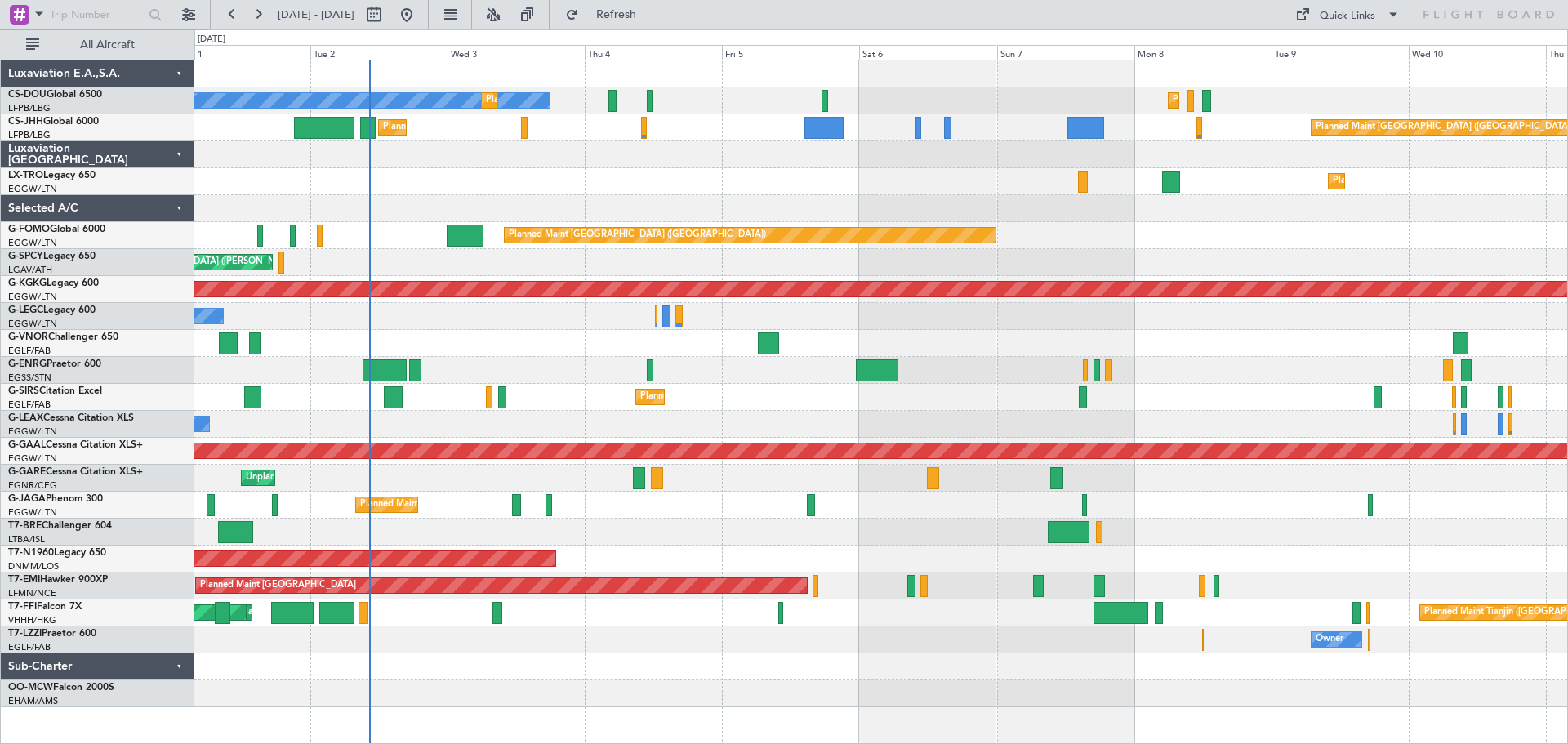
click at [1330, 215] on div "Planned Maint [GEOGRAPHIC_DATA] ([GEOGRAPHIC_DATA]) No Crew Planned Maint [GEOG…" at bounding box center [880, 384] width 1373 height 647
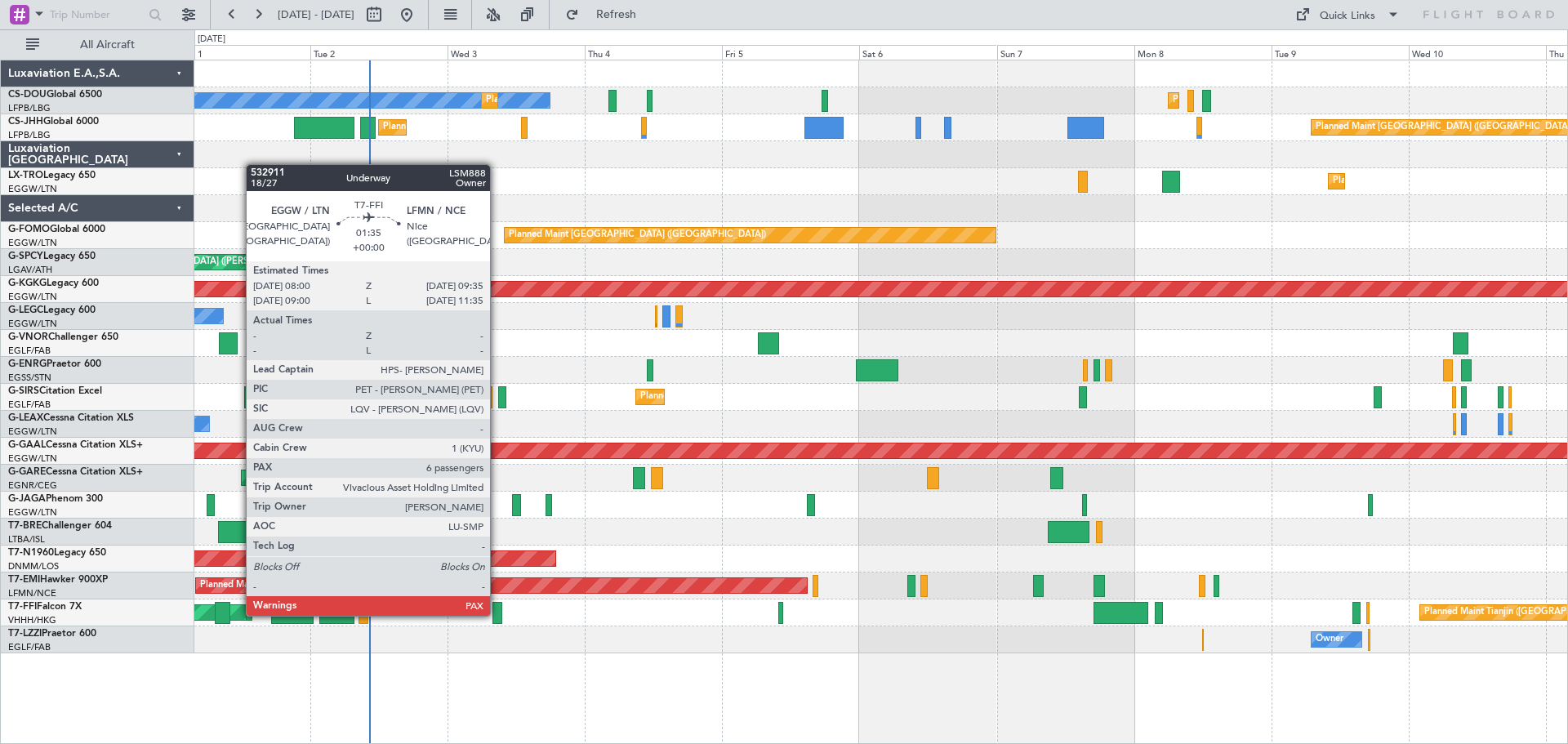
click at [497, 614] on div at bounding box center [497, 613] width 10 height 22
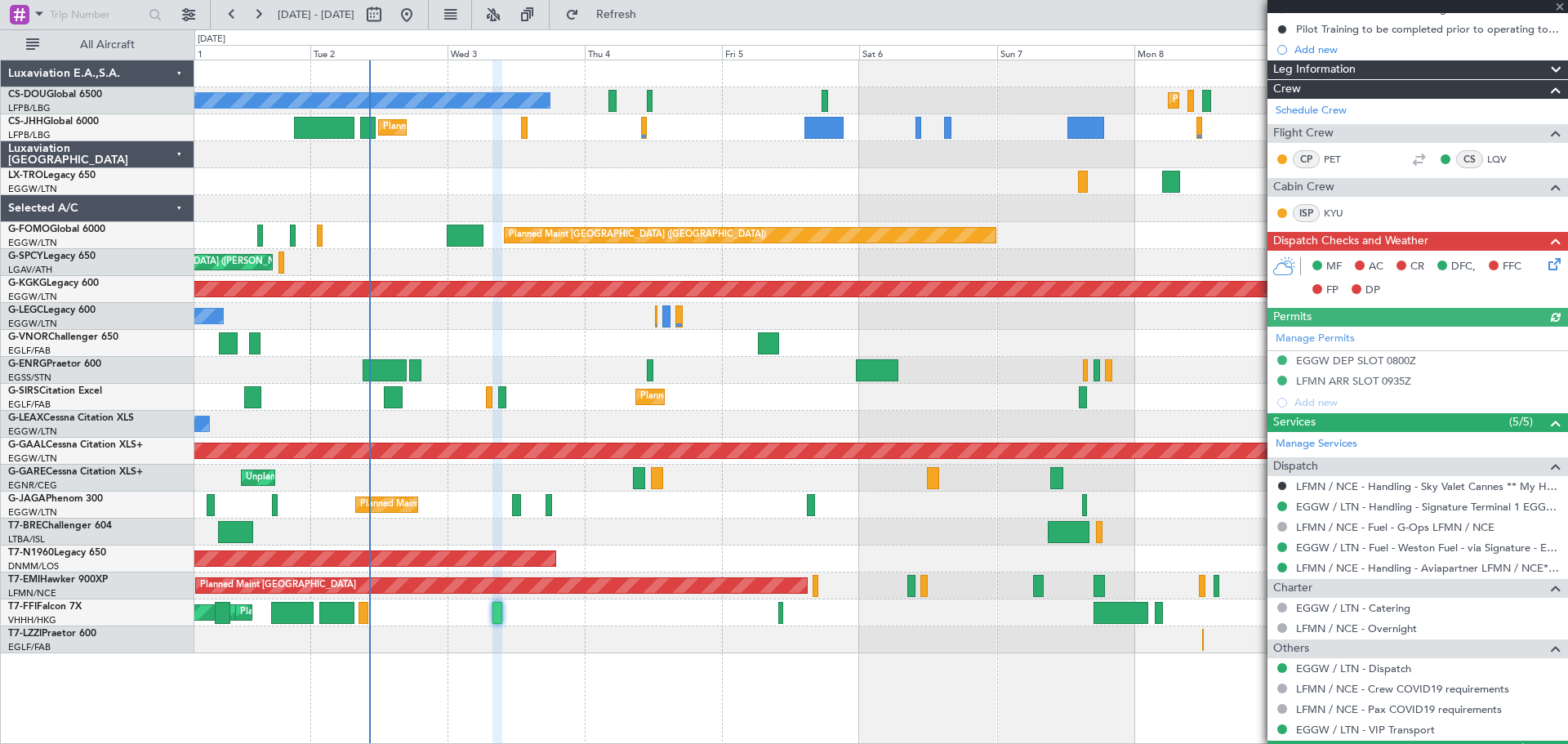
scroll to position [483, 0]
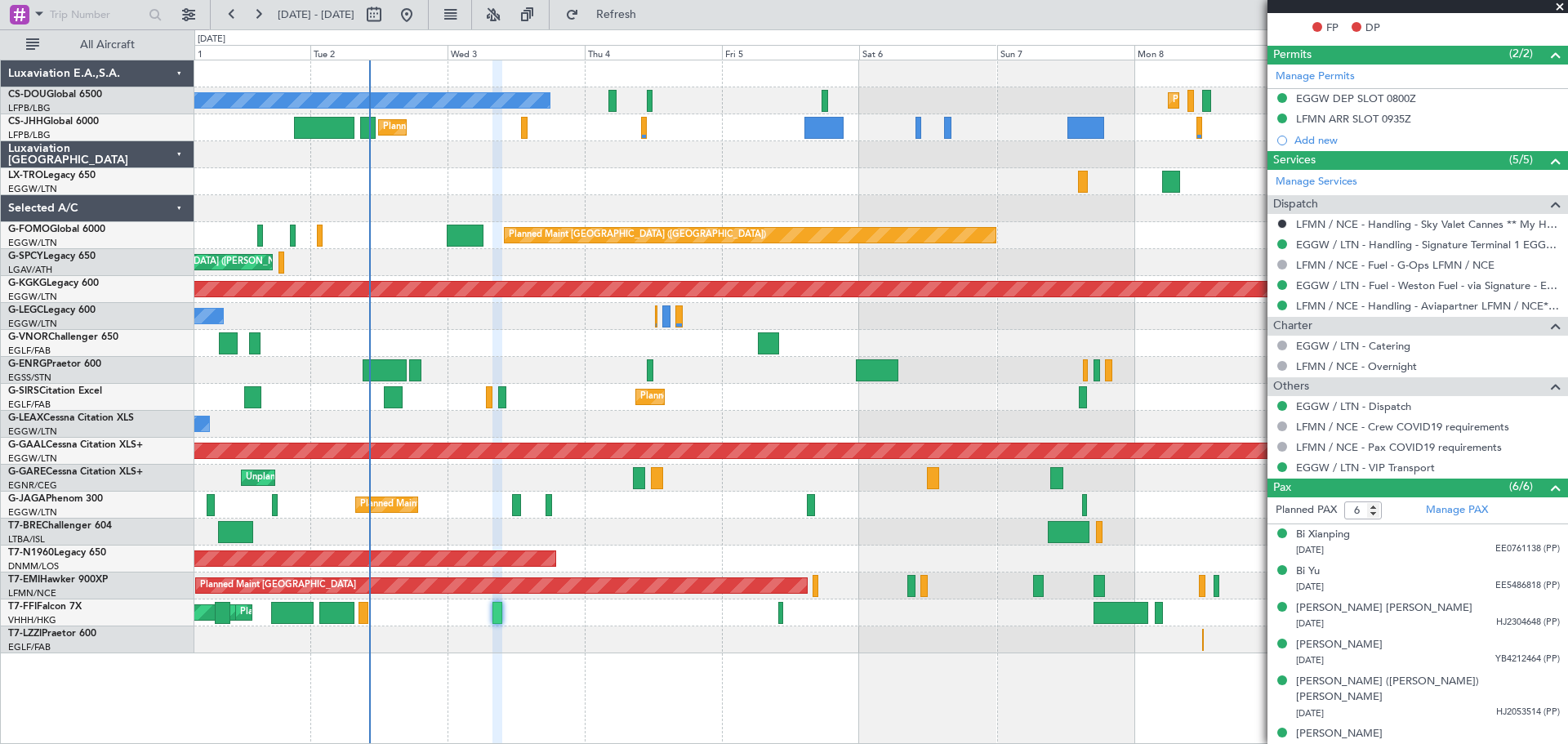
click at [1563, 4] on span at bounding box center [1560, 7] width 16 height 15
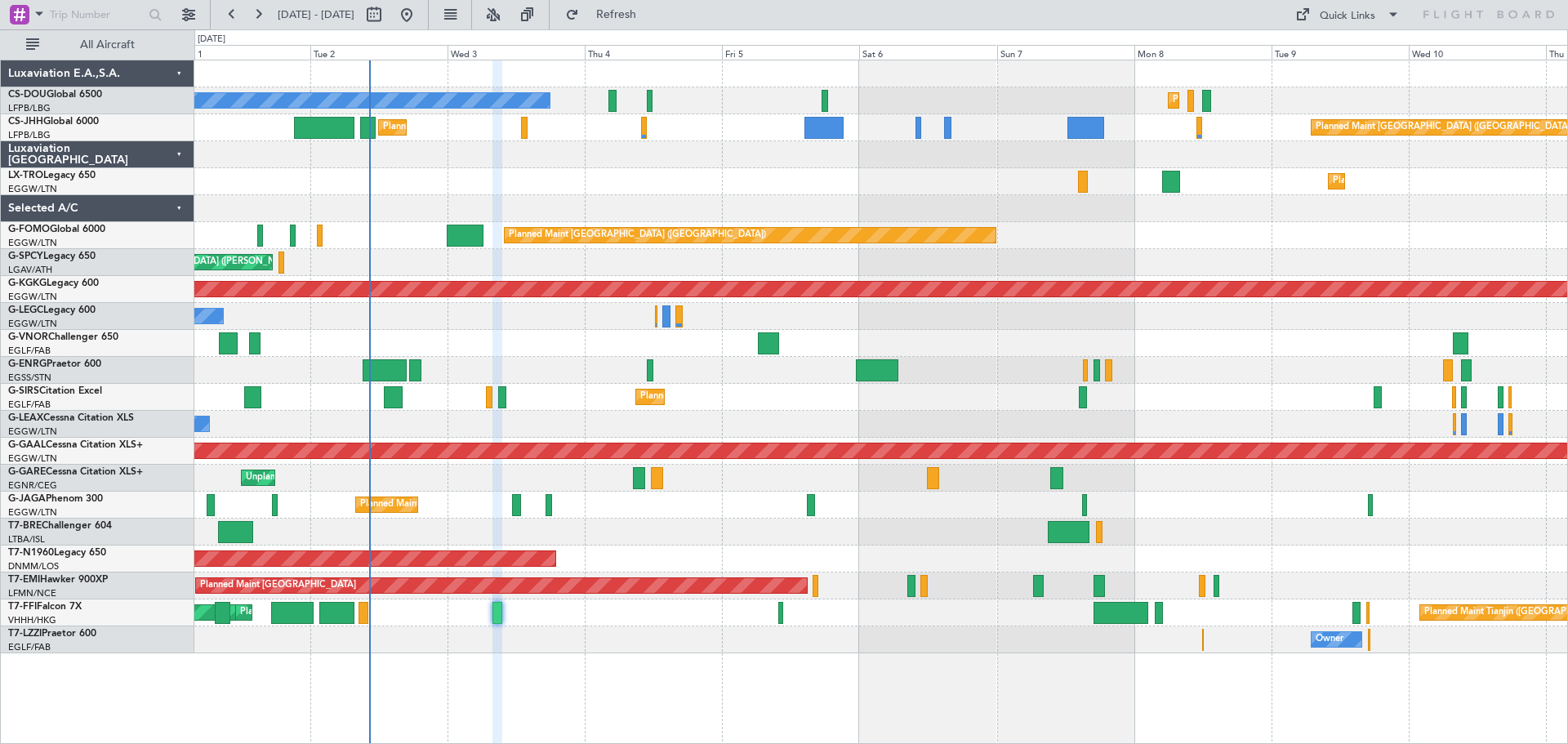
type input "0"
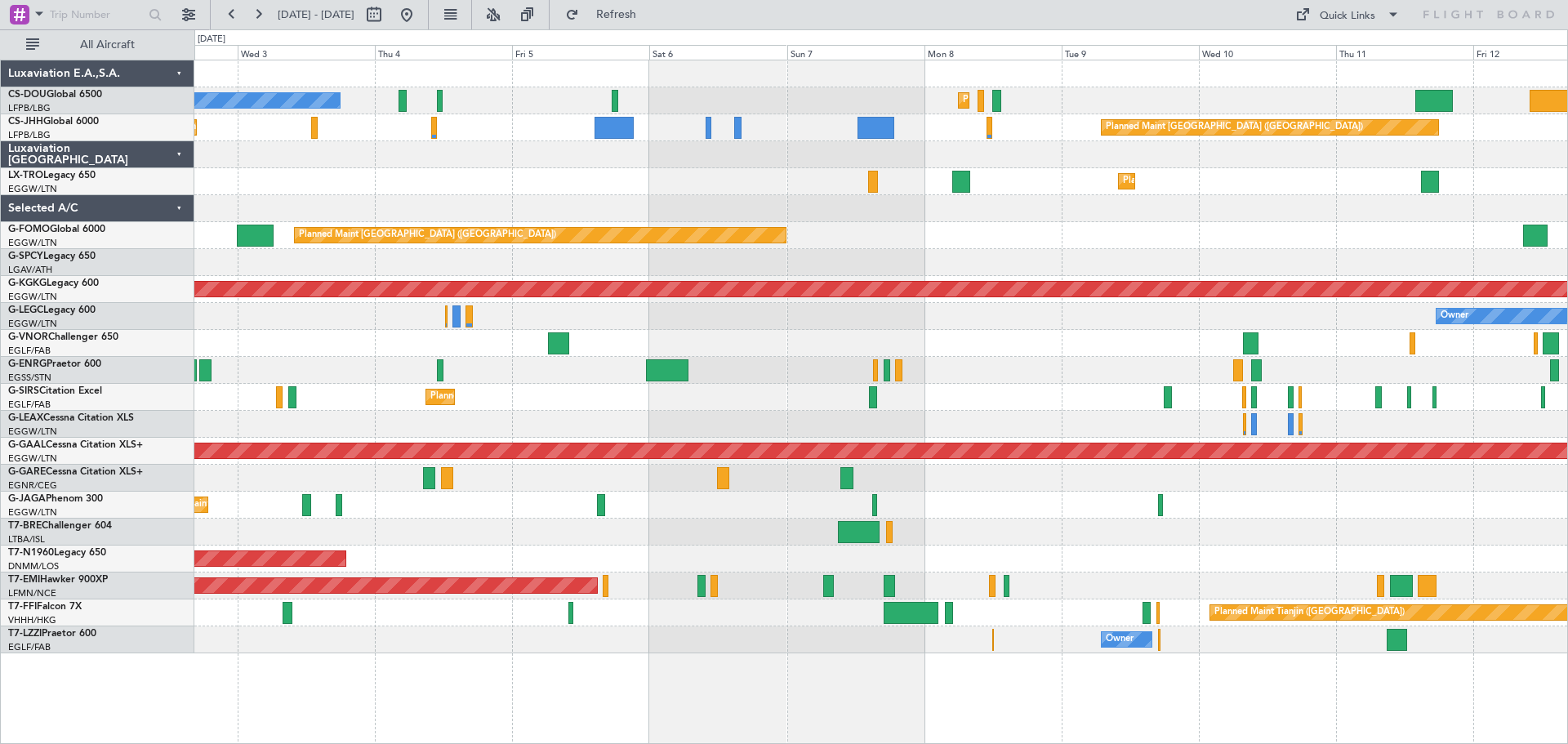
click at [967, 220] on div at bounding box center [880, 209] width 1373 height 27
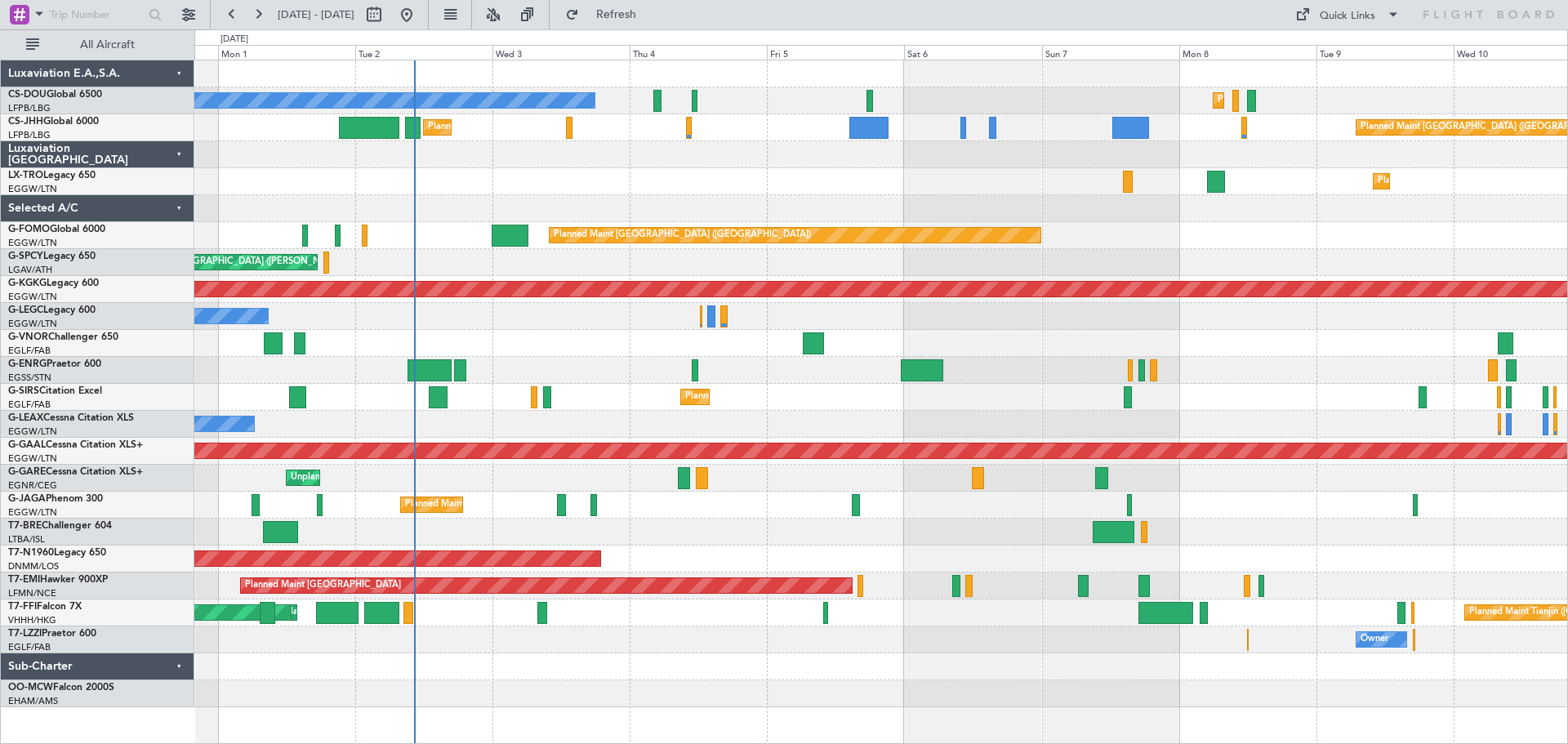
click at [786, 199] on div at bounding box center [880, 209] width 1373 height 27
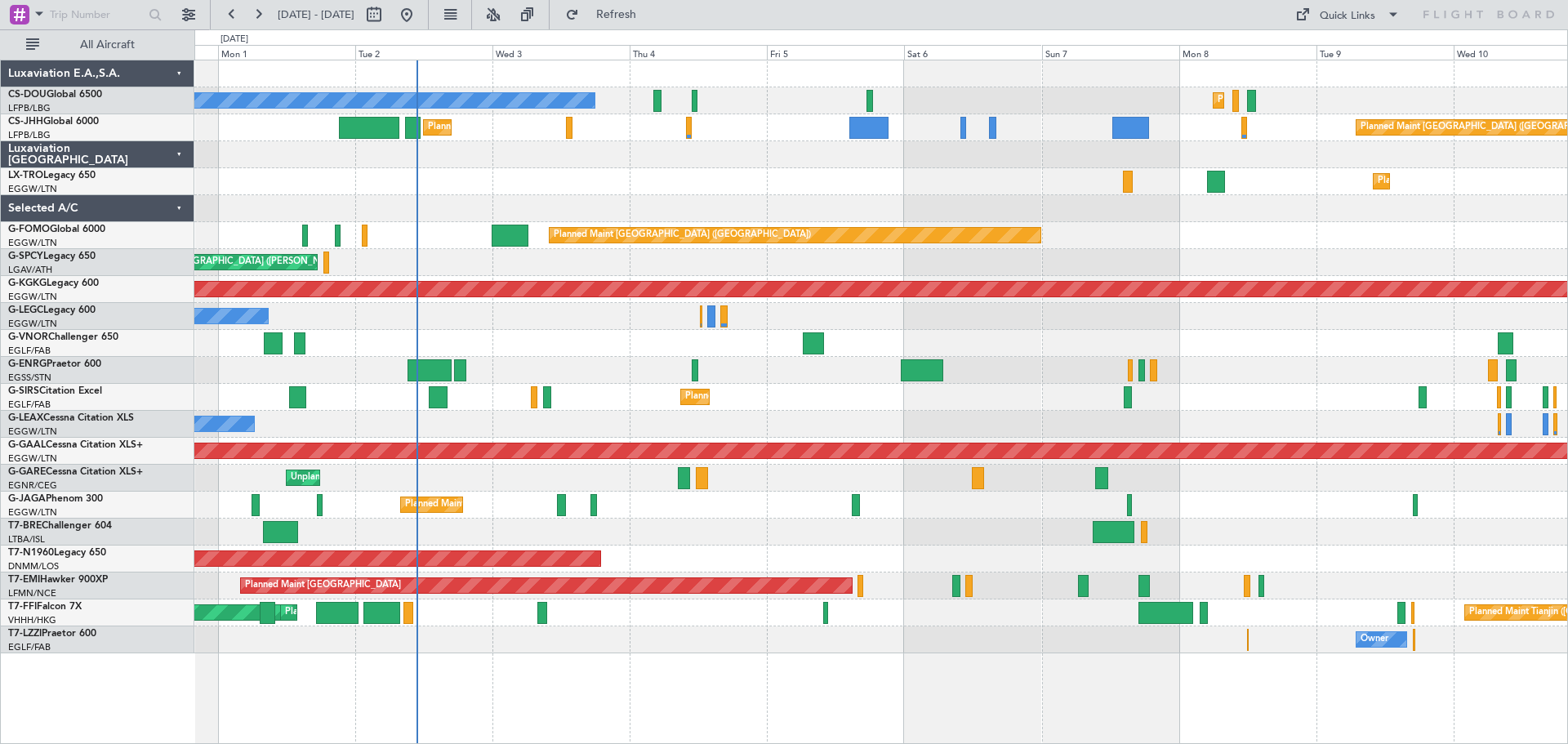
click at [567, 331] on div at bounding box center [880, 343] width 1373 height 27
click at [1251, 331] on div at bounding box center [880, 343] width 1373 height 27
click at [695, 171] on div "Planned Maint Dusseldorf" at bounding box center [880, 182] width 1373 height 27
click at [692, 169] on div "Planned Maint Dusseldorf" at bounding box center [880, 182] width 1373 height 27
click at [832, 171] on div "Planned Maint Dusseldorf" at bounding box center [880, 182] width 1373 height 27
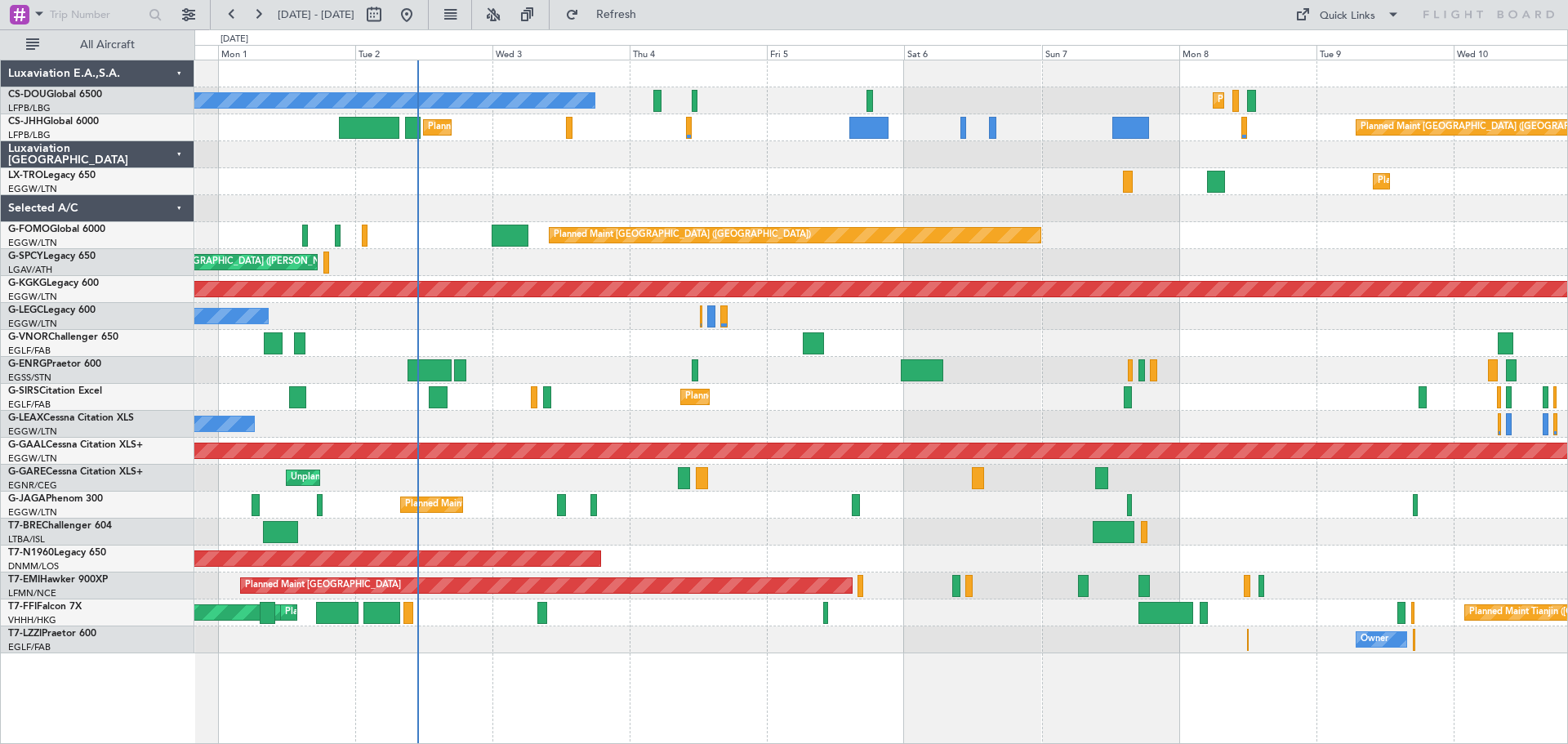
click at [970, 168] on div "Planned Maint Dusseldorf" at bounding box center [880, 182] width 1373 height 27
click at [1250, 223] on div "Planned Maint [GEOGRAPHIC_DATA] ([GEOGRAPHIC_DATA])" at bounding box center [880, 236] width 1373 height 27
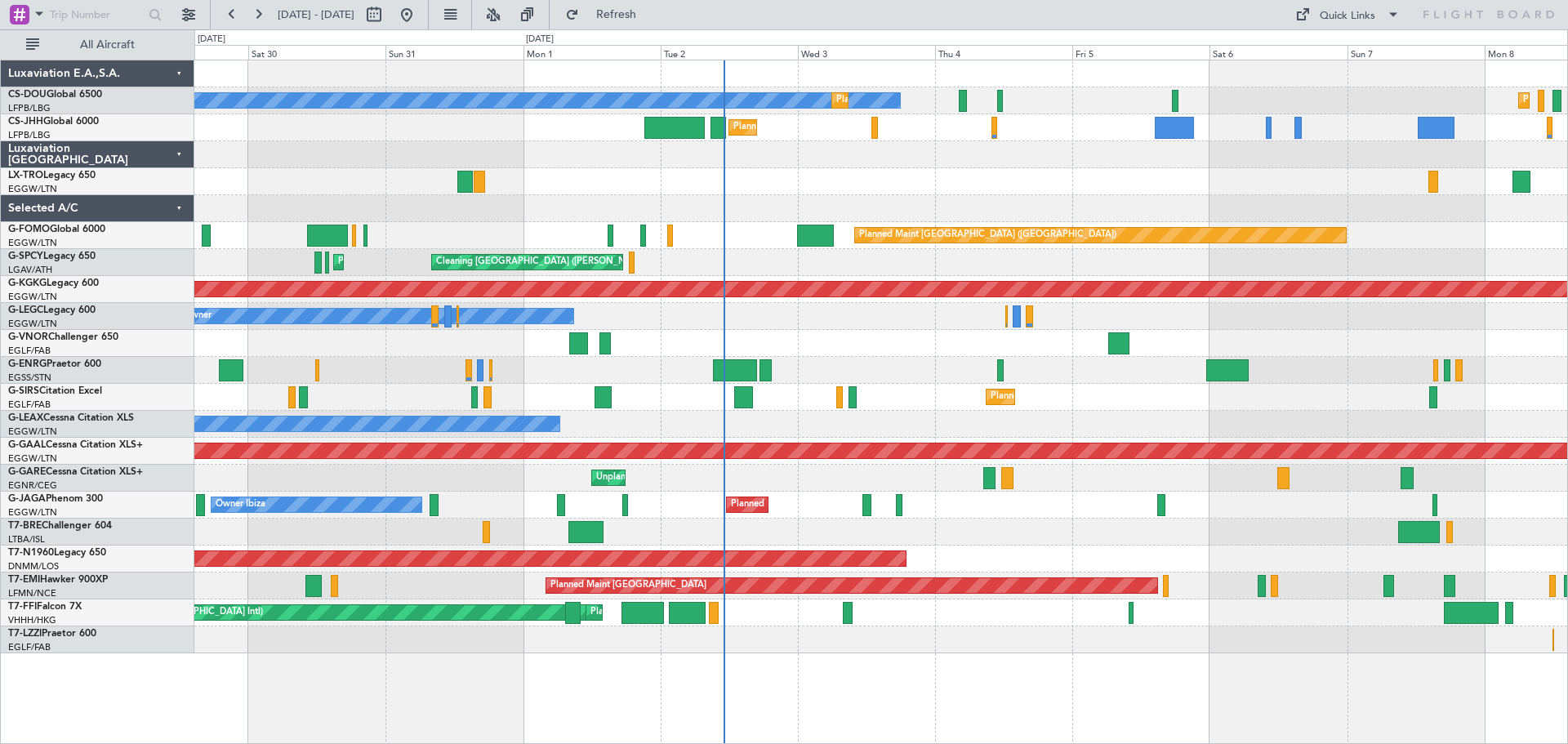
click at [857, 217] on div "No Crew Planned Maint Paris (Le Bourget) Planned Maint Paris (Le Bourget) Plann…" at bounding box center [880, 357] width 1373 height 593
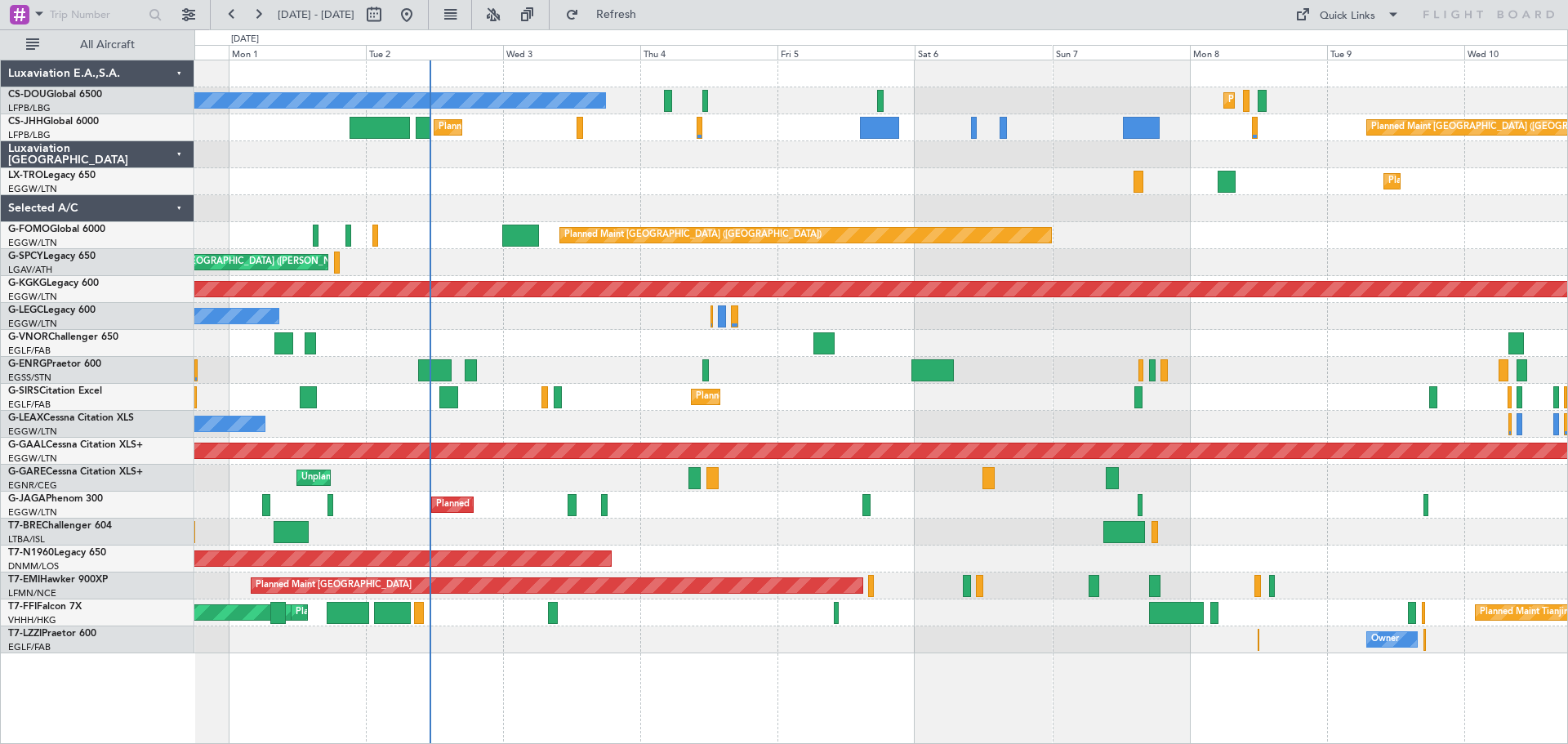
click at [571, 171] on div "Planned Maint Dusseldorf" at bounding box center [880, 182] width 1373 height 27
click at [568, 169] on div "Planned Maint Dusseldorf" at bounding box center [880, 182] width 1373 height 27
click at [989, 169] on div "Planned Maint Dusseldorf" at bounding box center [880, 182] width 1373 height 27
click at [1256, 224] on div "Planned Maint [GEOGRAPHIC_DATA] ([GEOGRAPHIC_DATA])" at bounding box center [880, 236] width 1373 height 27
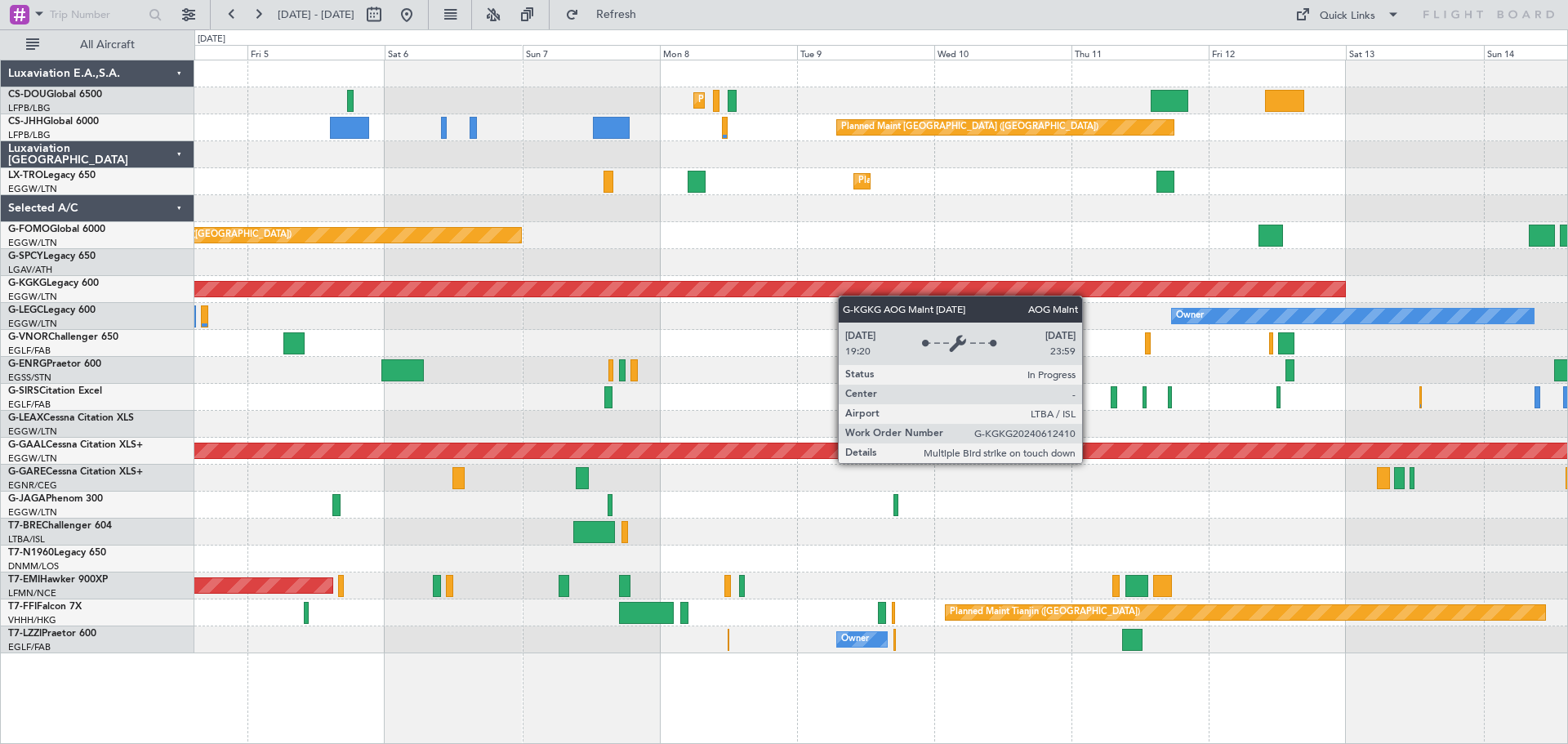
click at [809, 295] on div "Planned Maint [GEOGRAPHIC_DATA] ([GEOGRAPHIC_DATA]) Planned Maint [GEOGRAPHIC_D…" at bounding box center [880, 357] width 1373 height 593
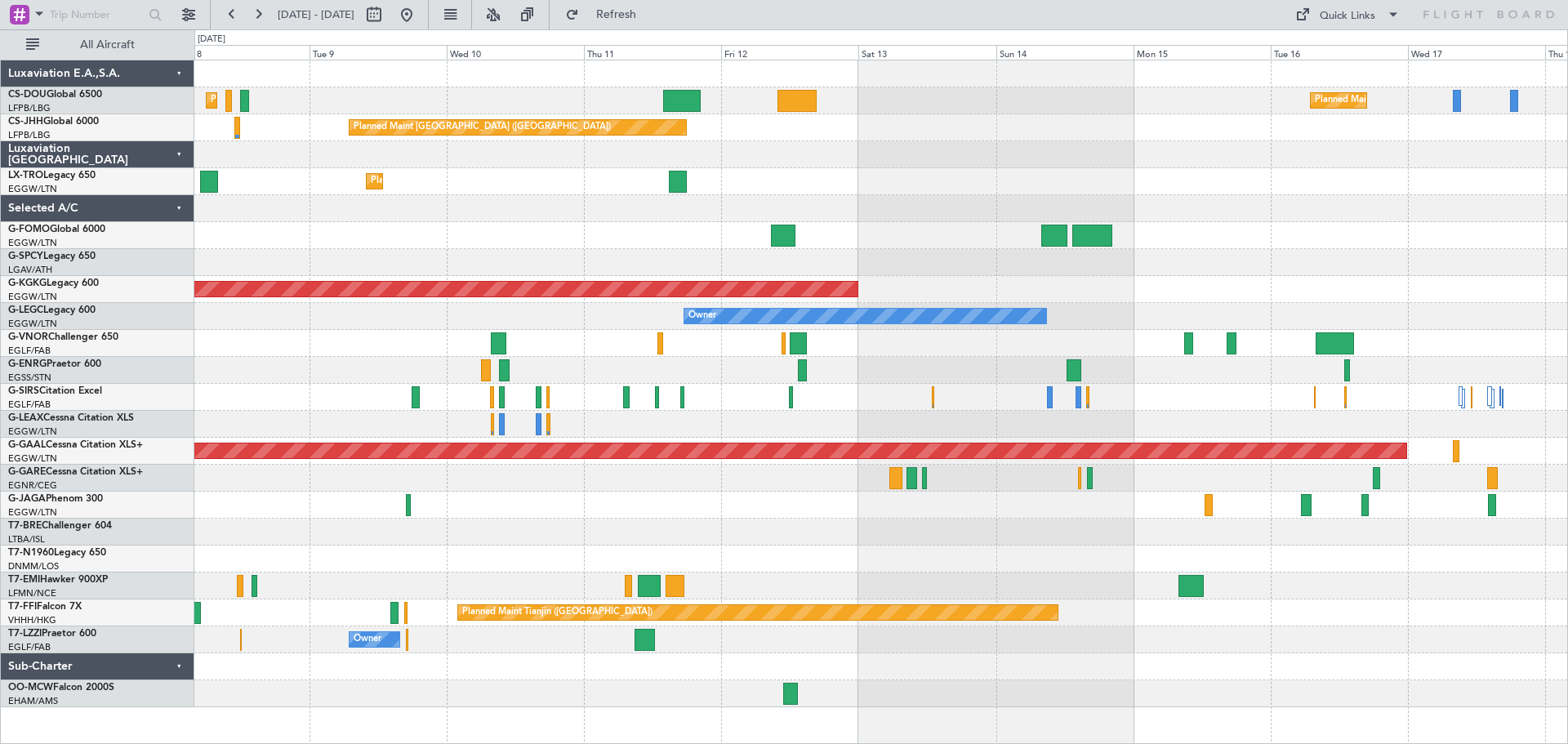
click at [919, 252] on div at bounding box center [880, 263] width 1373 height 27
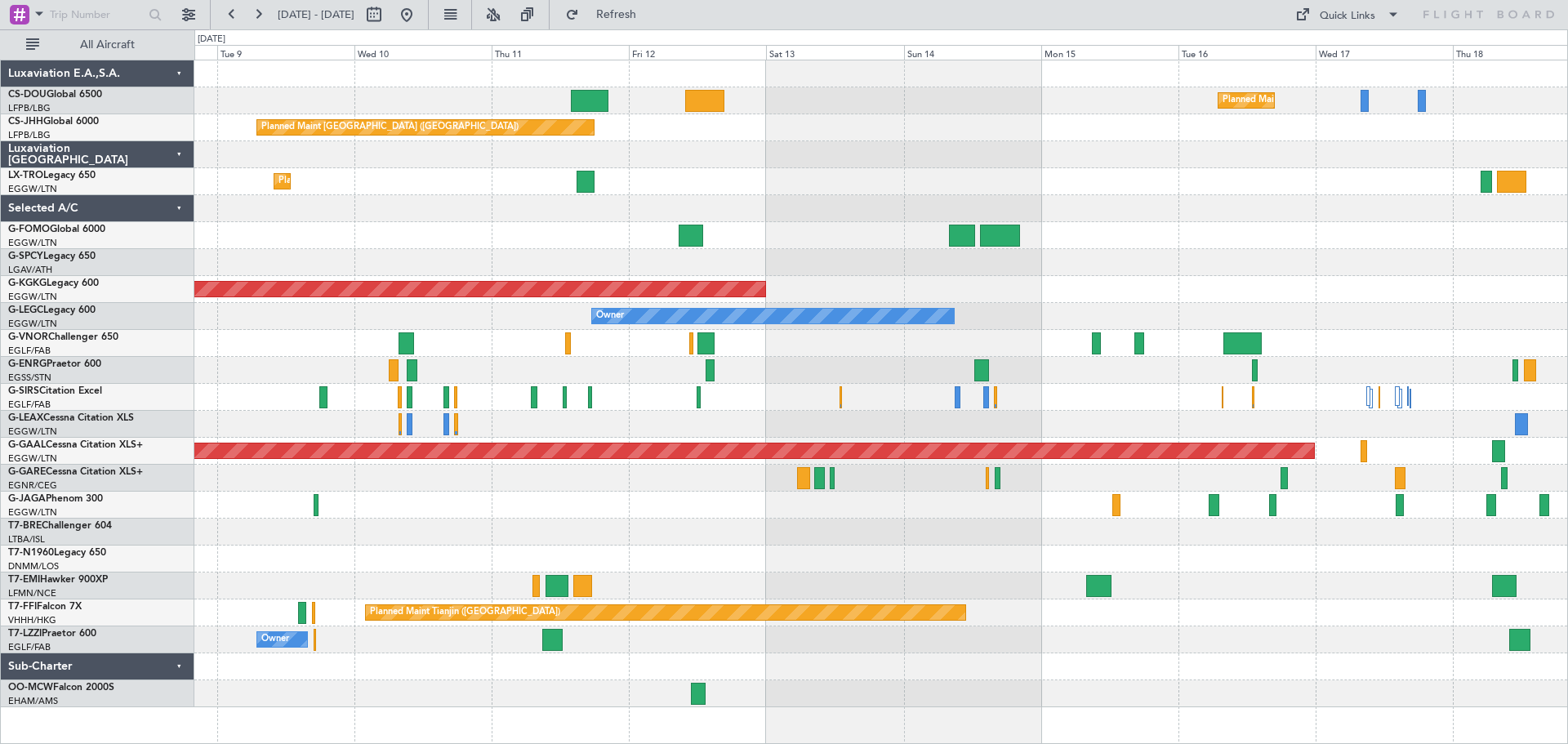
click at [595, 552] on div at bounding box center [880, 560] width 1373 height 27
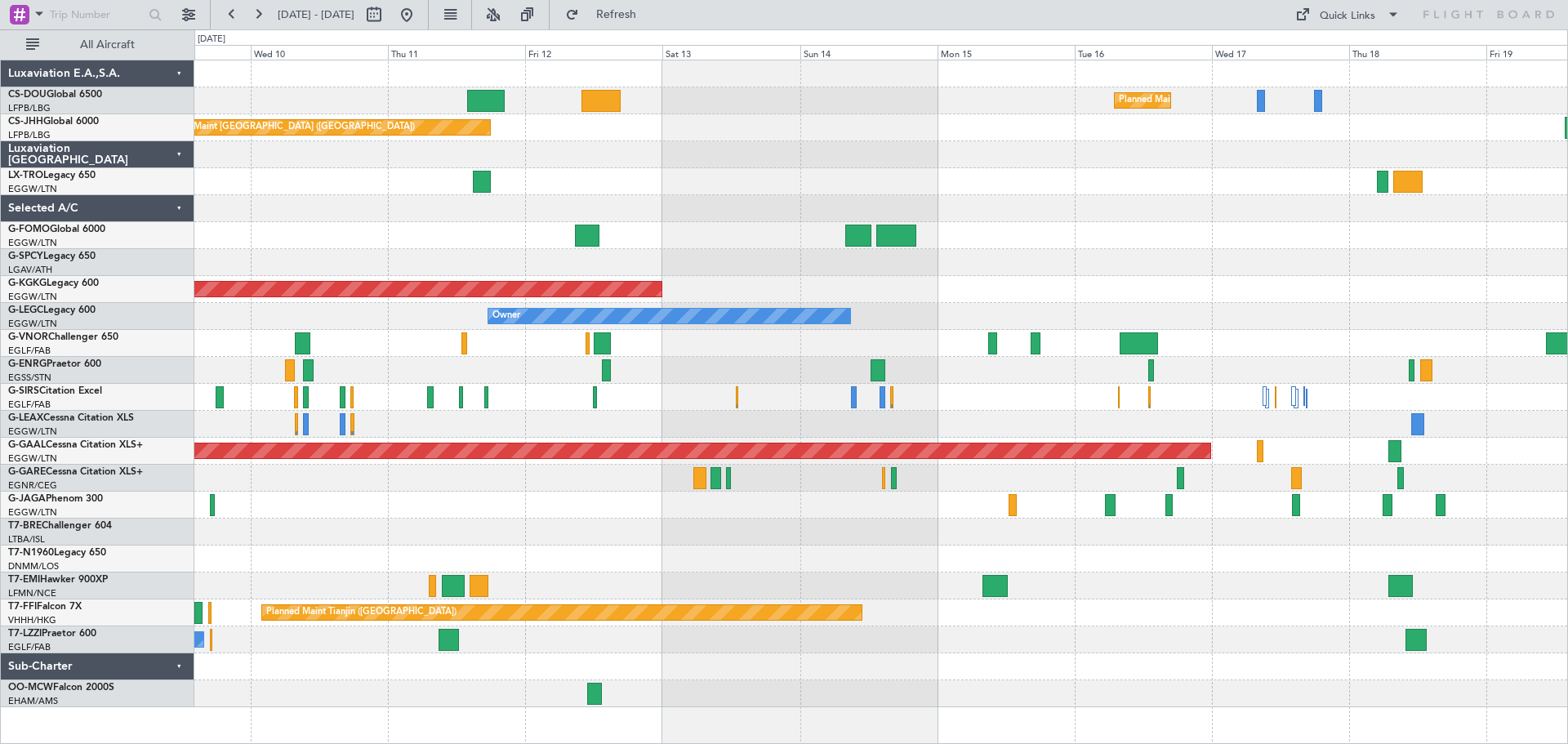
click at [1100, 561] on div at bounding box center [880, 560] width 1373 height 27
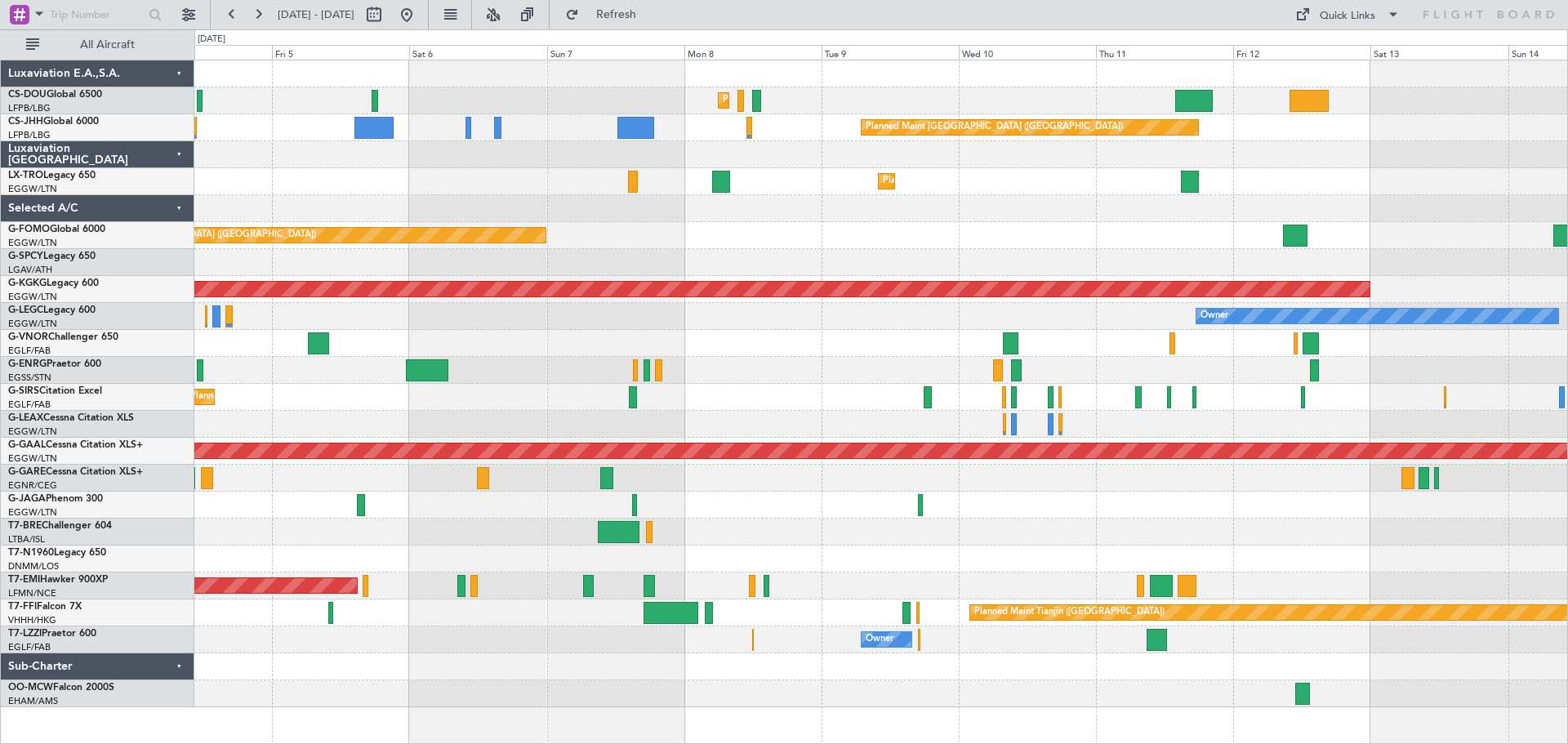
click at [1274, 518] on div "Planned Maint [GEOGRAPHIC_DATA] ([GEOGRAPHIC_DATA]) Planned Maint [GEOGRAPHIC_D…" at bounding box center [880, 384] width 1373 height 647
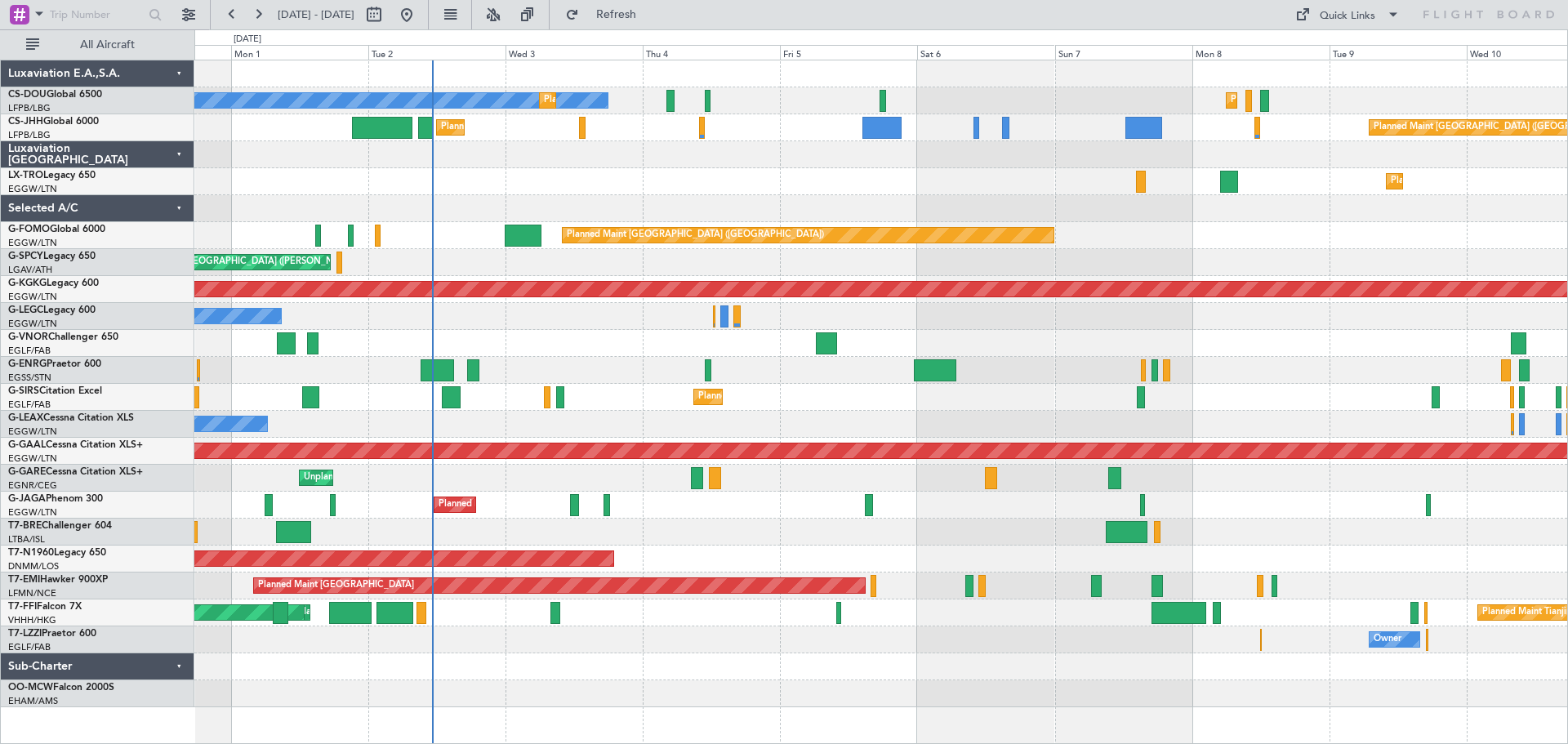
click at [1040, 515] on div "Planned Maint London (Luton) Owner Ibiza" at bounding box center [880, 505] width 1373 height 27
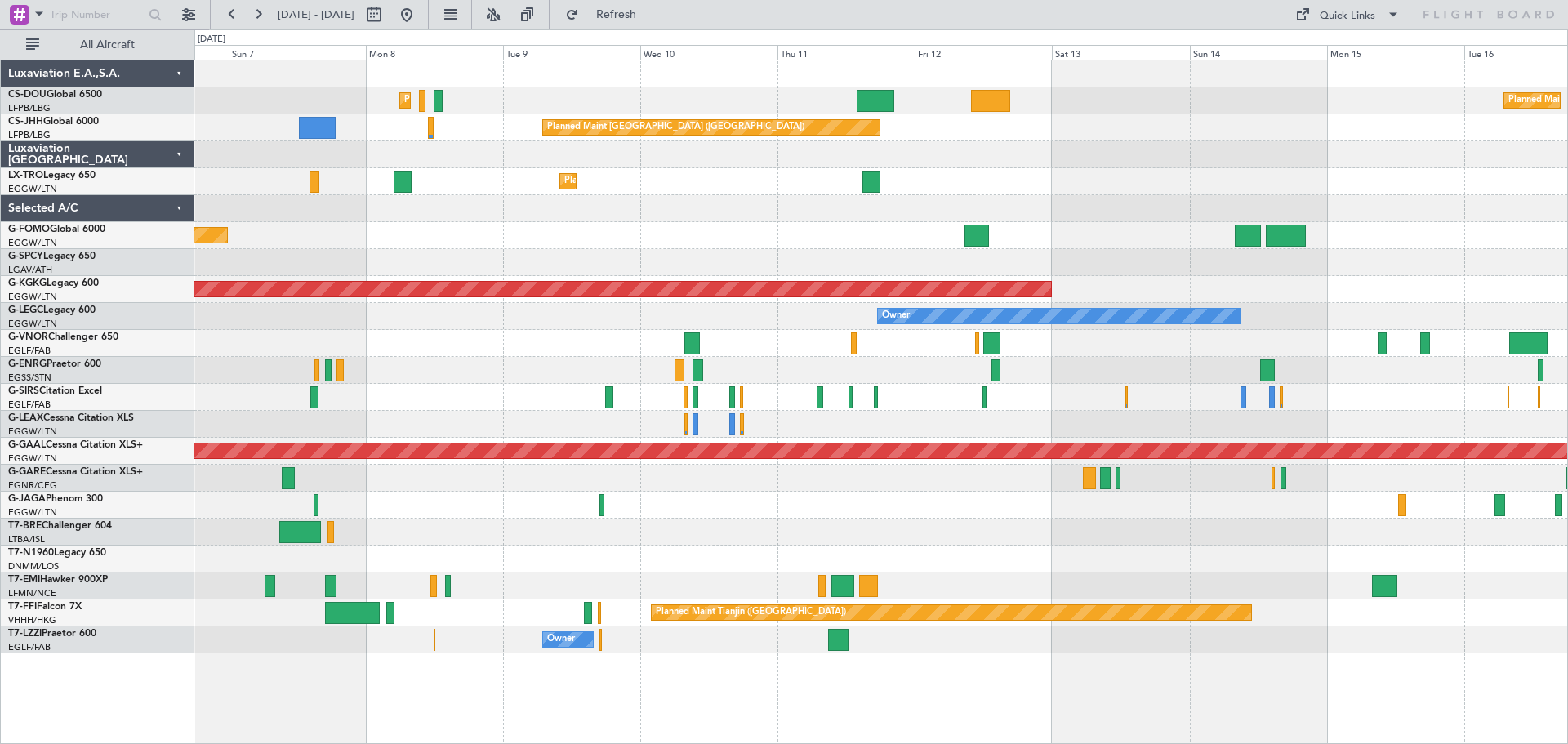
click at [432, 235] on div "Planned Maint Paris (Le Bourget) Planned Maint Paris (Le Bourget) Planned Maint…" at bounding box center [880, 357] width 1373 height 593
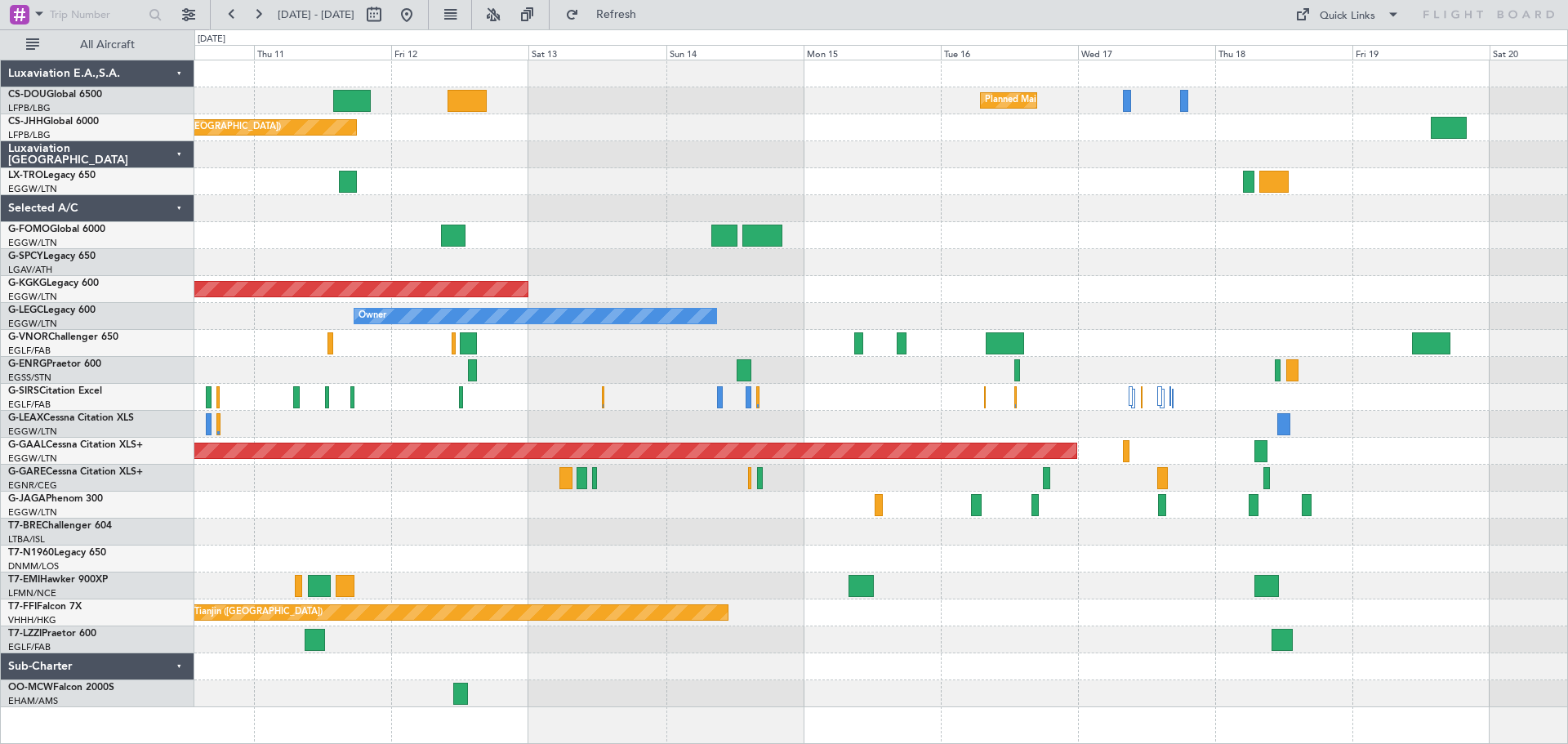
click at [235, 464] on div "Planned Maint Paris (Le Bourget) Planned Maint Paris (Le Bourget) Planned Maint…" at bounding box center [880, 384] width 1373 height 647
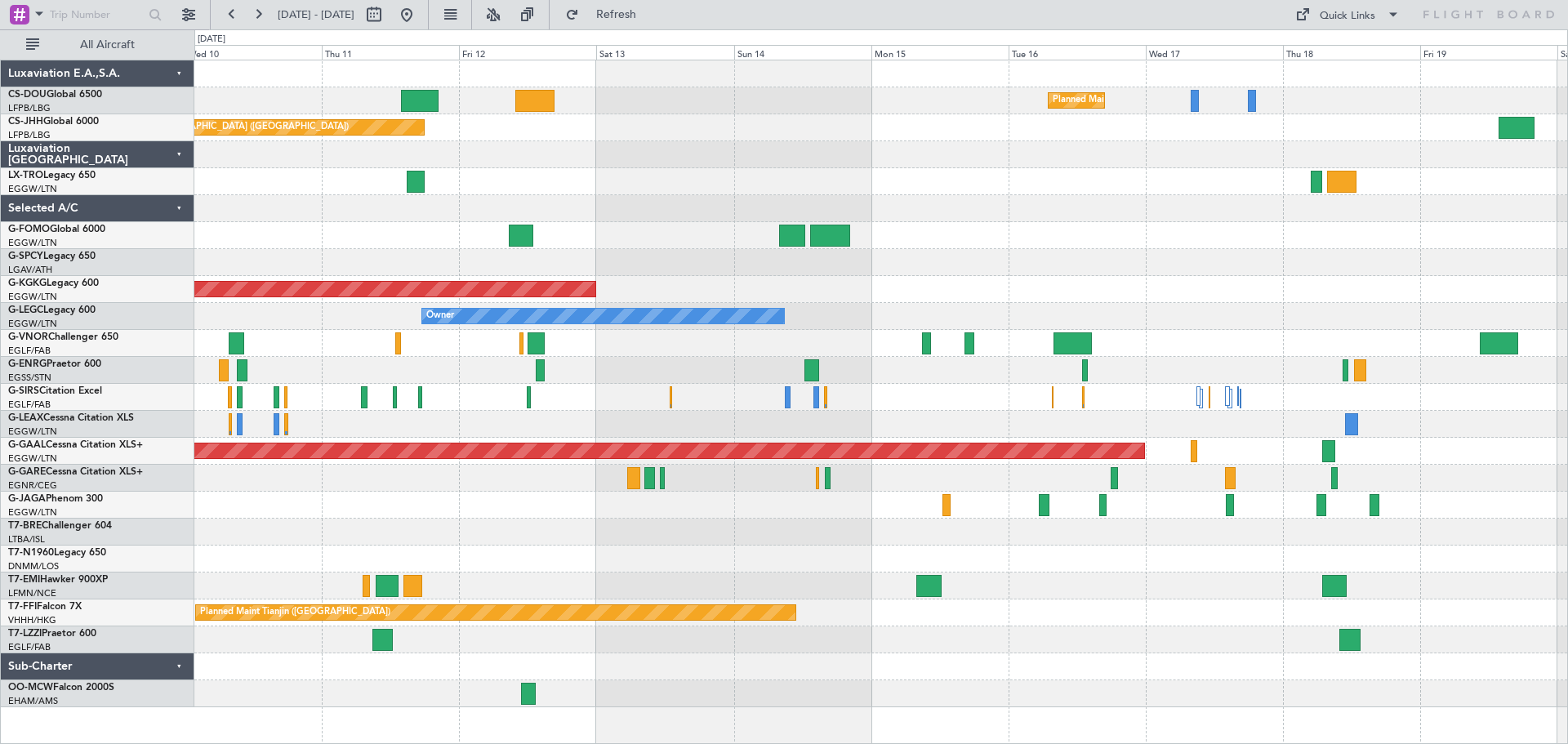
click at [409, 491] on div "Planned Maint Paris (Le Bourget) Planned Maint Paris (Le Bourget) Planned Maint…" at bounding box center [880, 384] width 1373 height 647
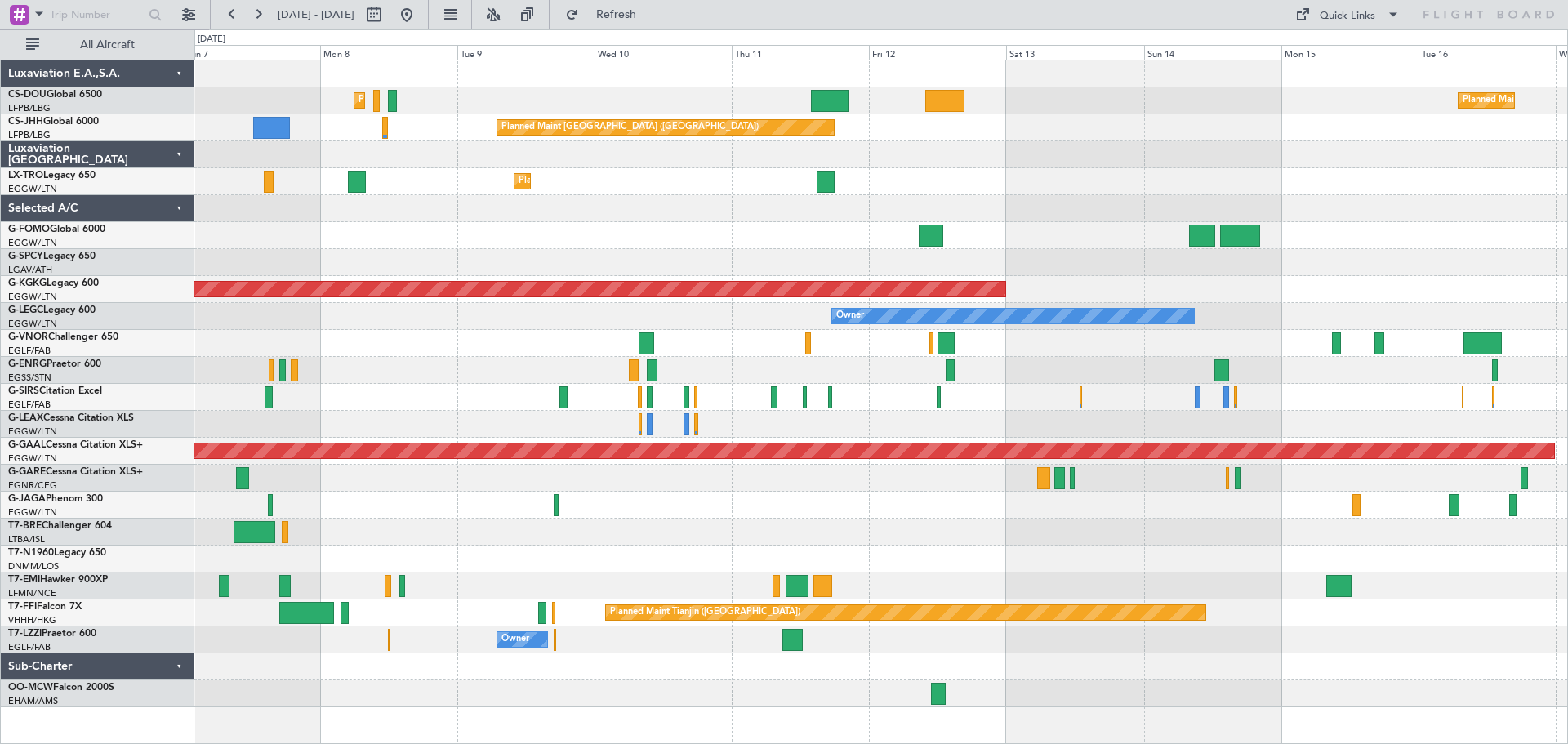
click at [1060, 174] on div "Planned Maint Dusseldorf" at bounding box center [880, 182] width 1373 height 27
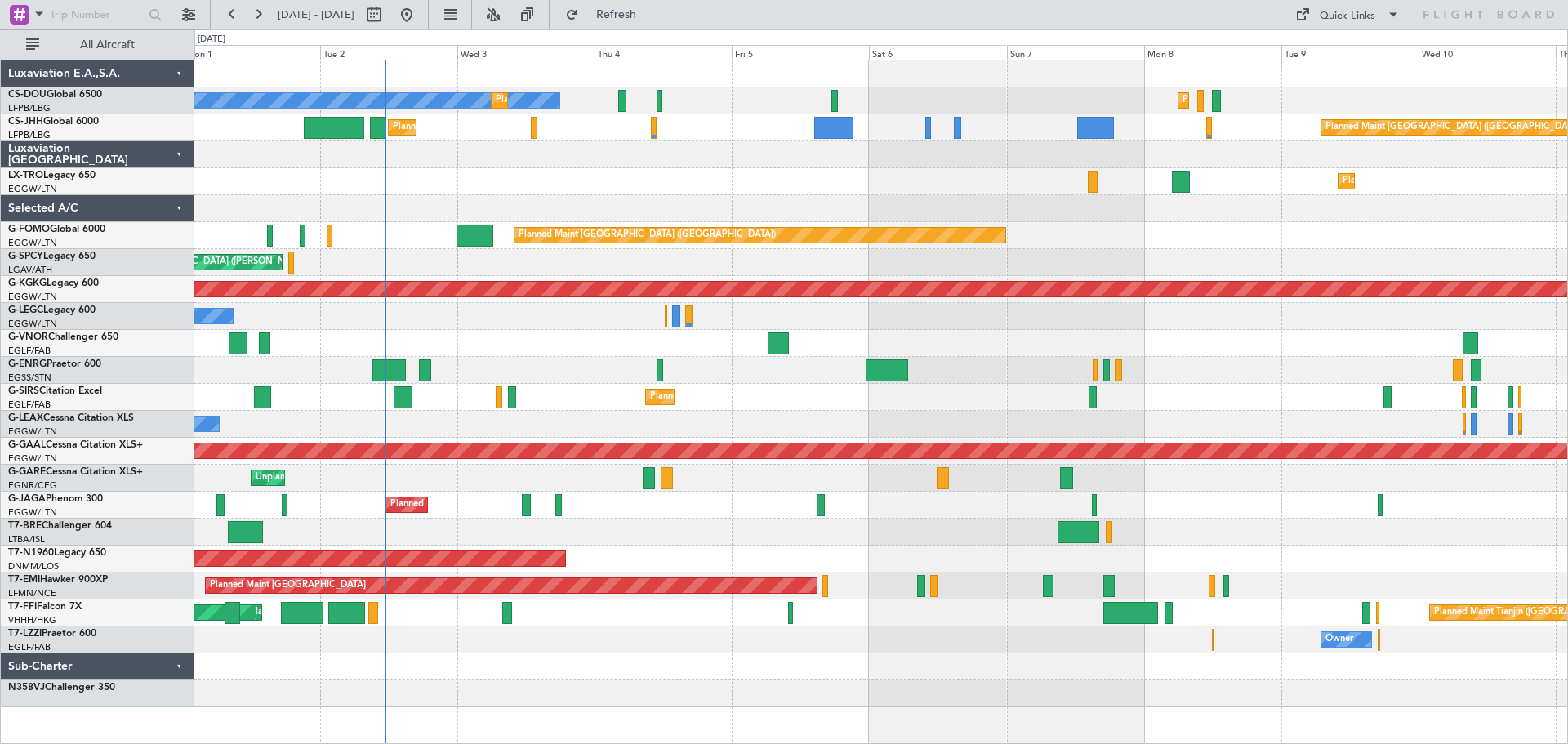
click at [1057, 403] on div "Planned Maint [GEOGRAPHIC_DATA] ([GEOGRAPHIC_DATA])" at bounding box center [880, 398] width 1373 height 27
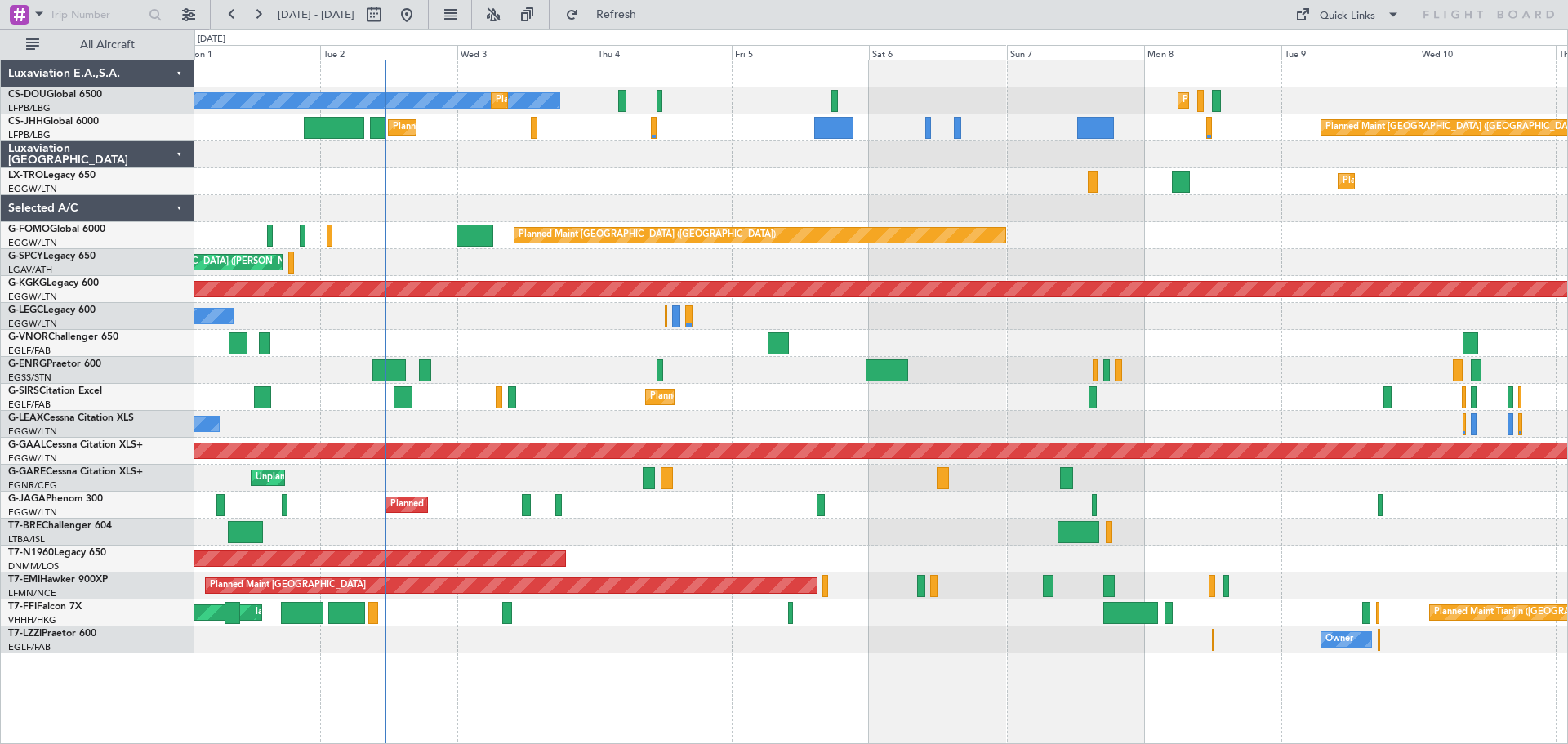
click at [716, 175] on div "Planned Maint Dusseldorf" at bounding box center [880, 182] width 1373 height 27
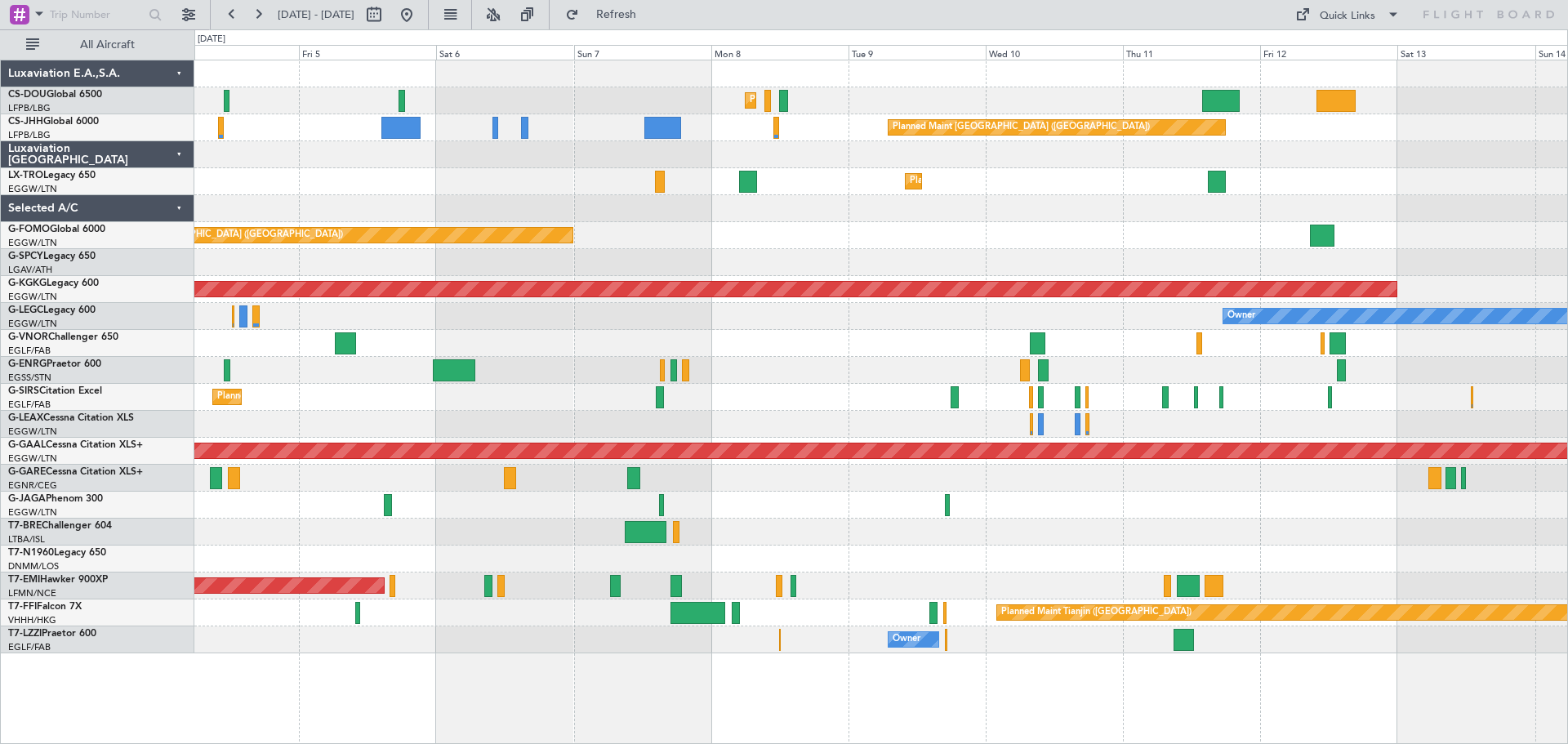
click at [910, 251] on div "Planned Maint Paris (Le Bourget) Planned Maint Paris (Le Bourget) Planned Maint…" at bounding box center [880, 357] width 1373 height 593
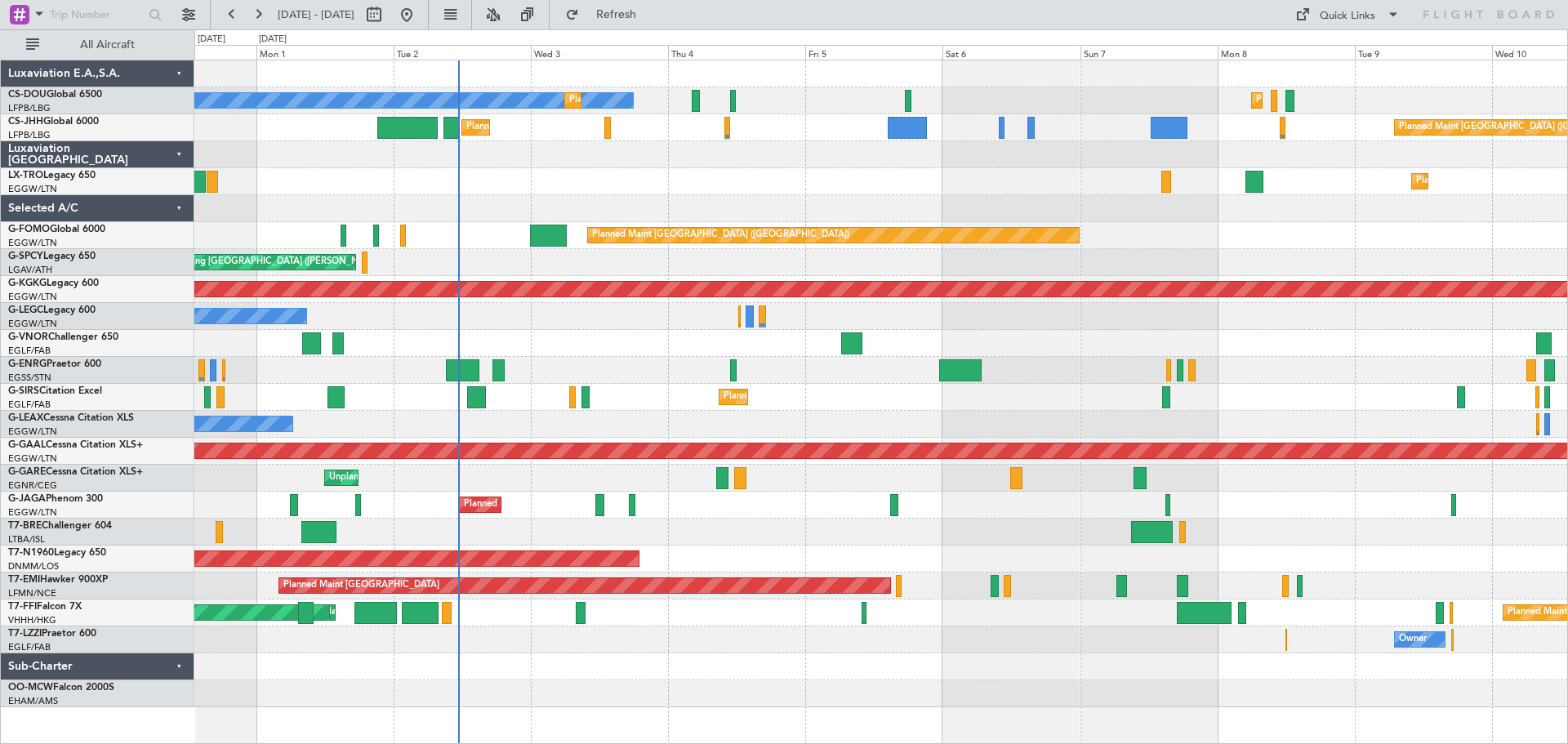
click at [1270, 241] on div "Planned Maint [GEOGRAPHIC_DATA] ([GEOGRAPHIC_DATA])" at bounding box center [880, 236] width 1373 height 27
click at [695, 185] on div "Planned Maint Dusseldorf" at bounding box center [880, 182] width 1373 height 27
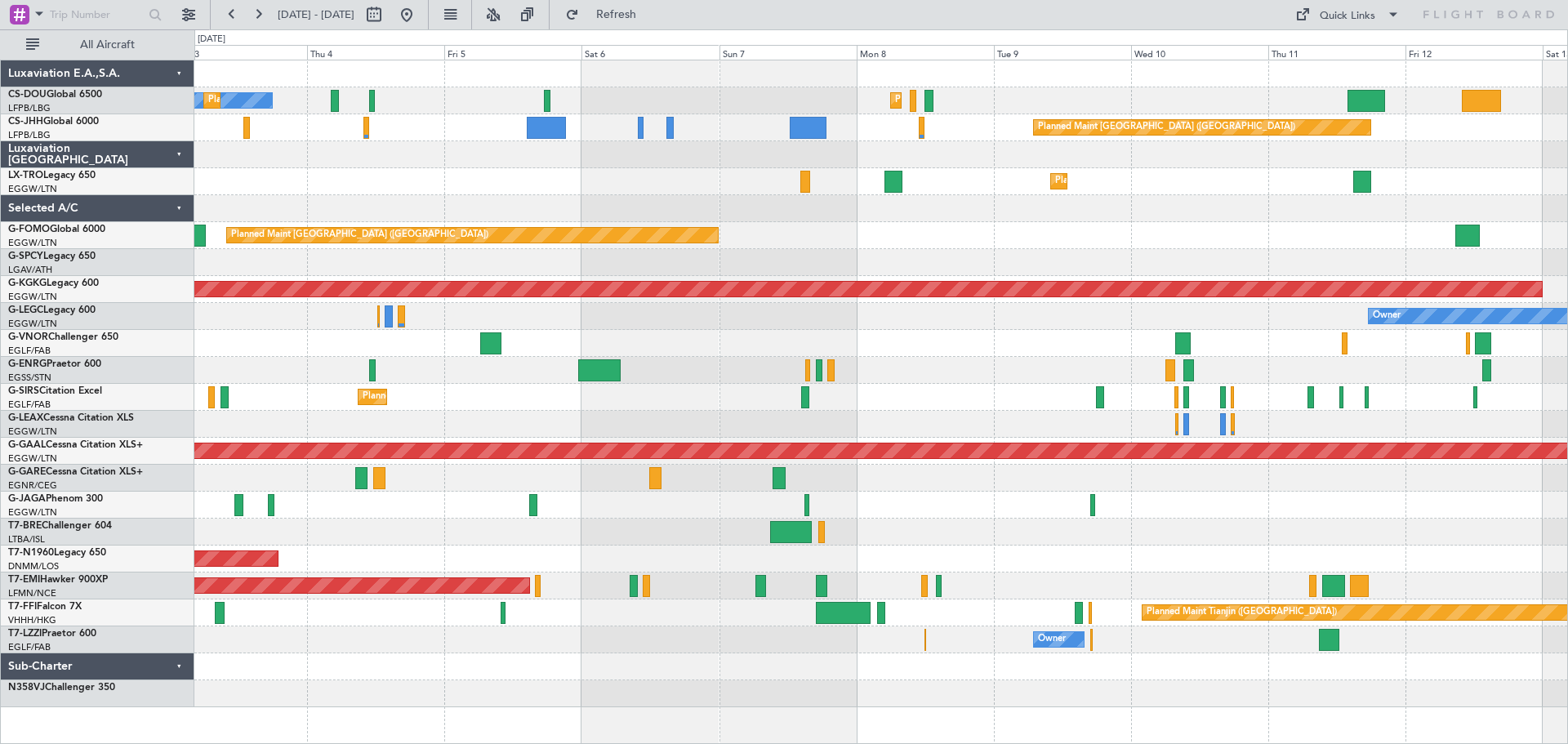
click at [756, 339] on div at bounding box center [880, 343] width 1373 height 27
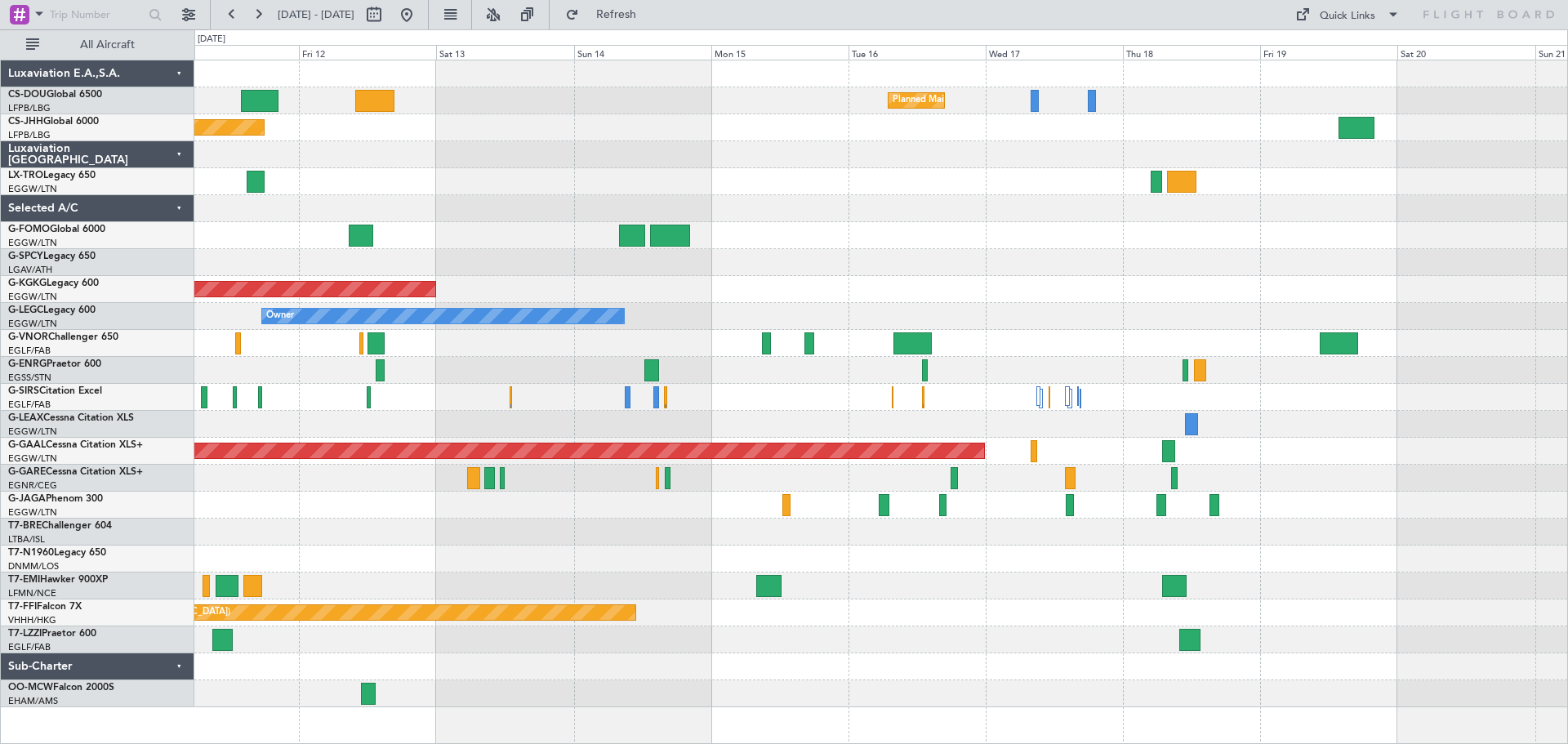
click at [835, 263] on div at bounding box center [880, 263] width 1373 height 27
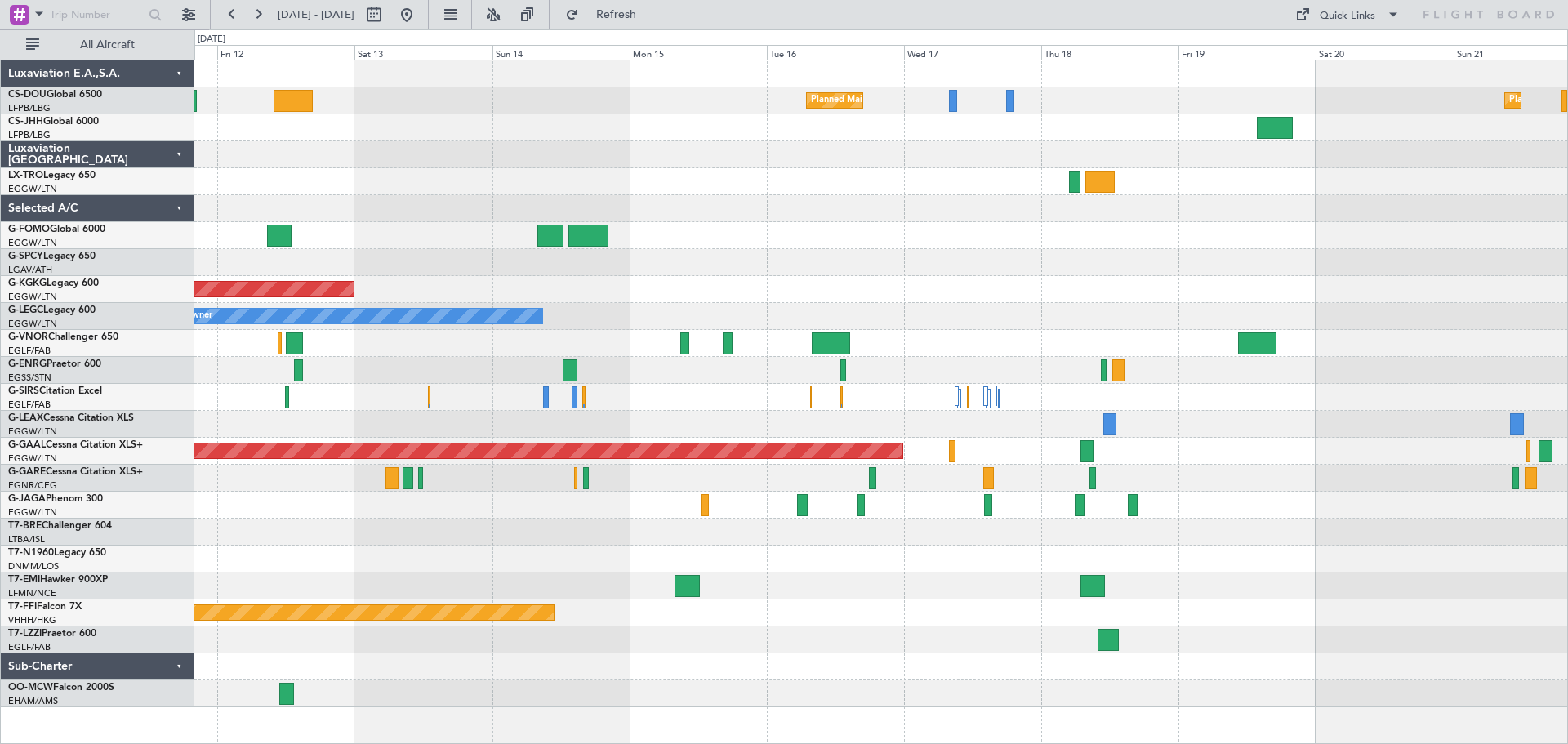
click at [588, 154] on div at bounding box center [880, 155] width 1373 height 27
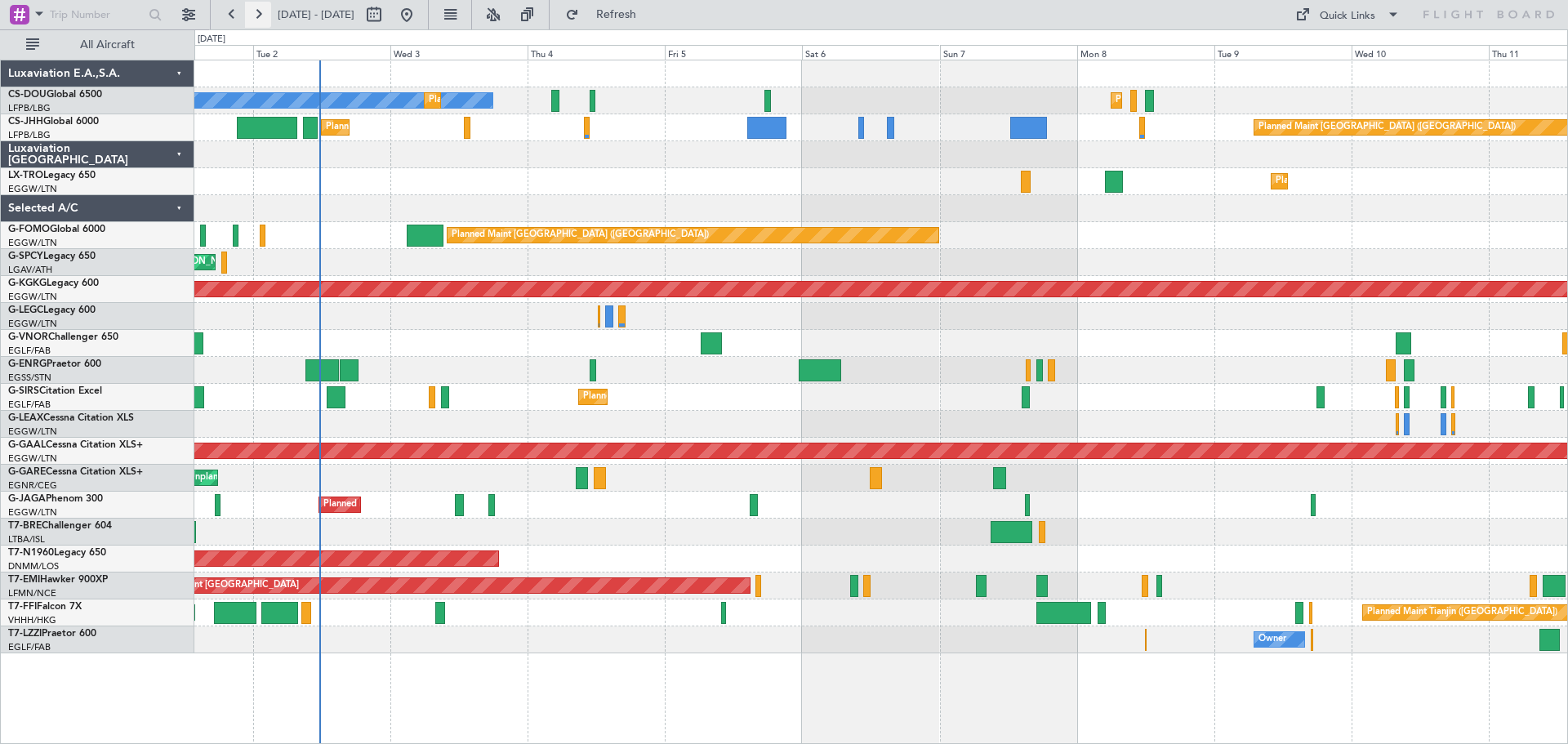
click at [257, 12] on button at bounding box center [258, 15] width 26 height 26
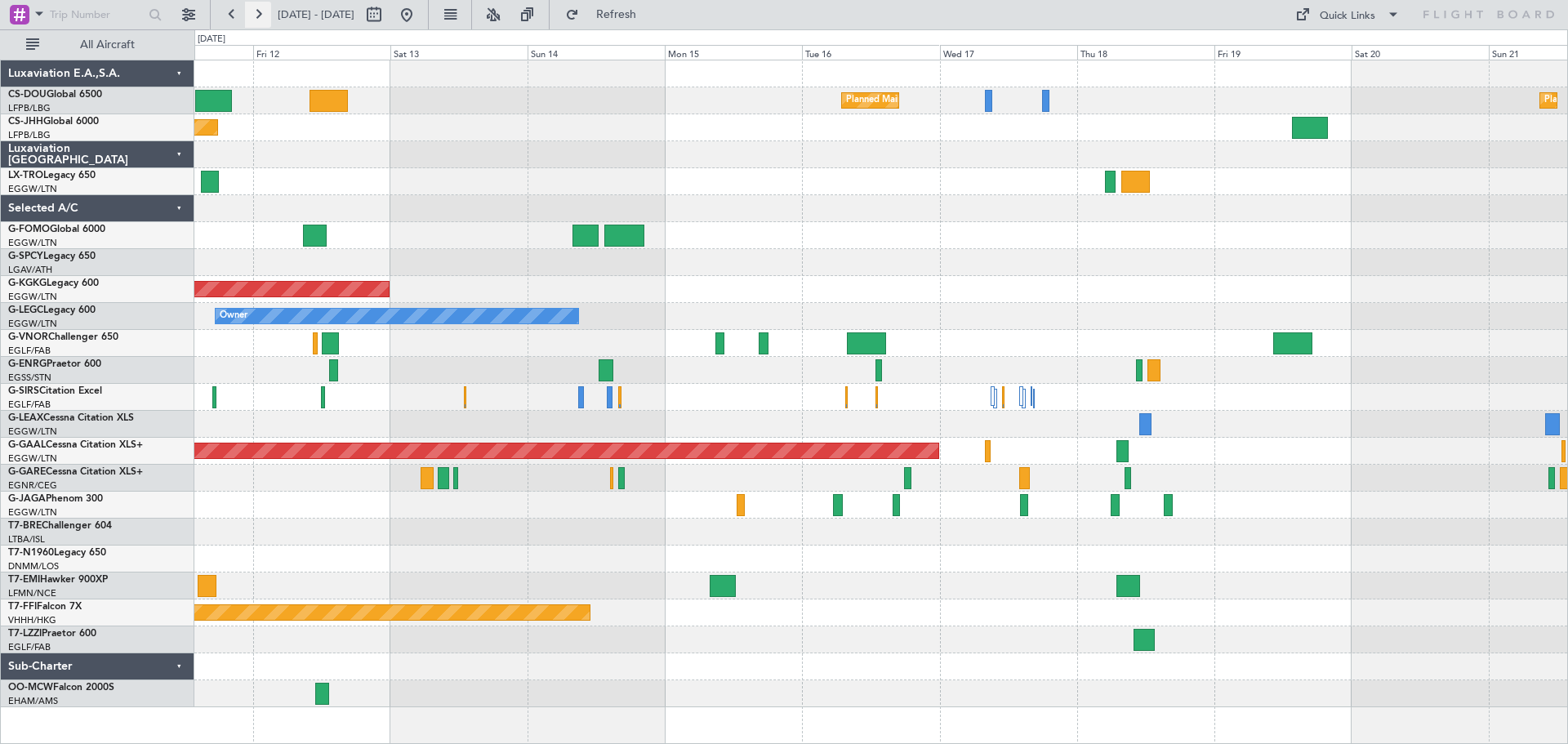
click at [257, 12] on button at bounding box center [258, 15] width 26 height 26
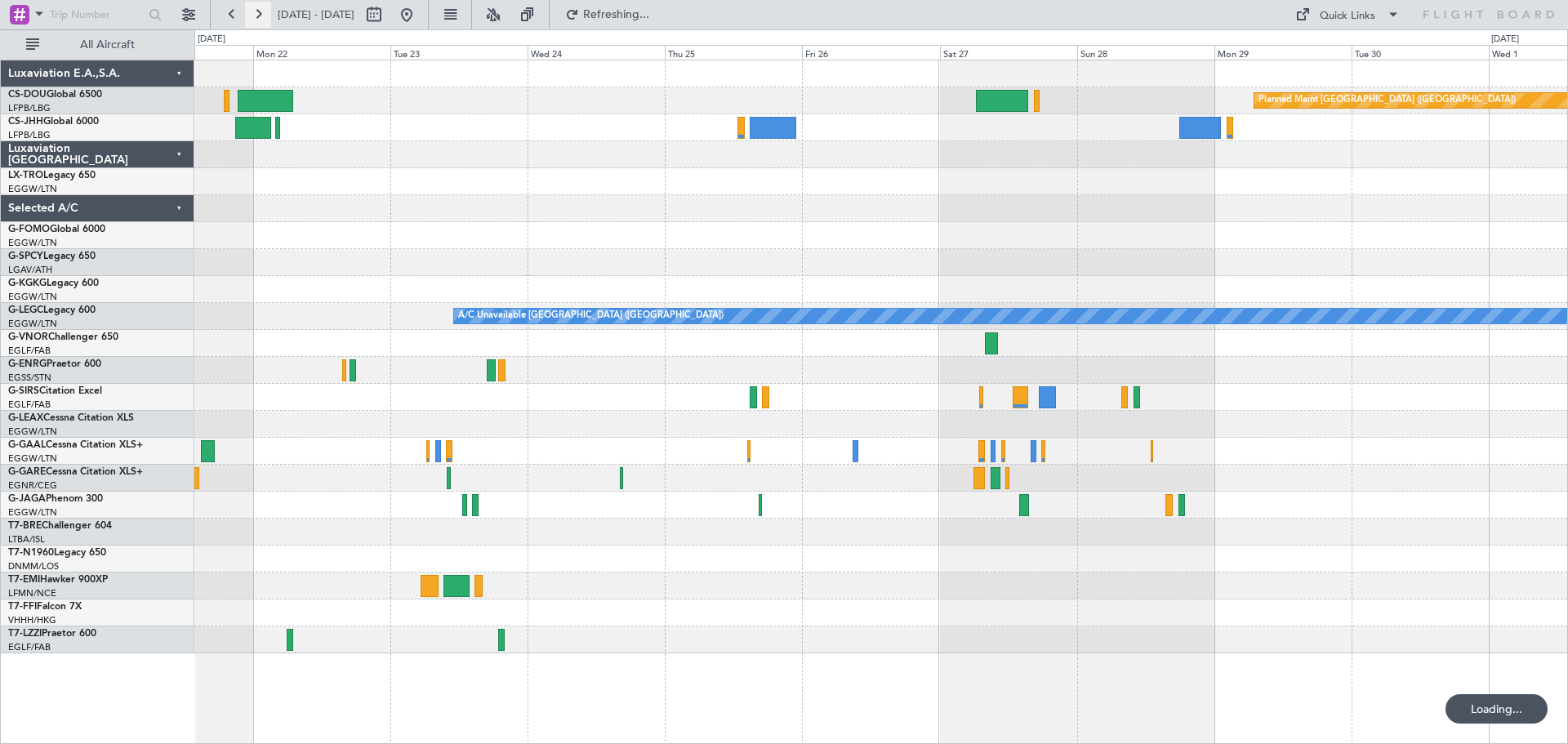
click at [257, 12] on button at bounding box center [258, 15] width 26 height 26
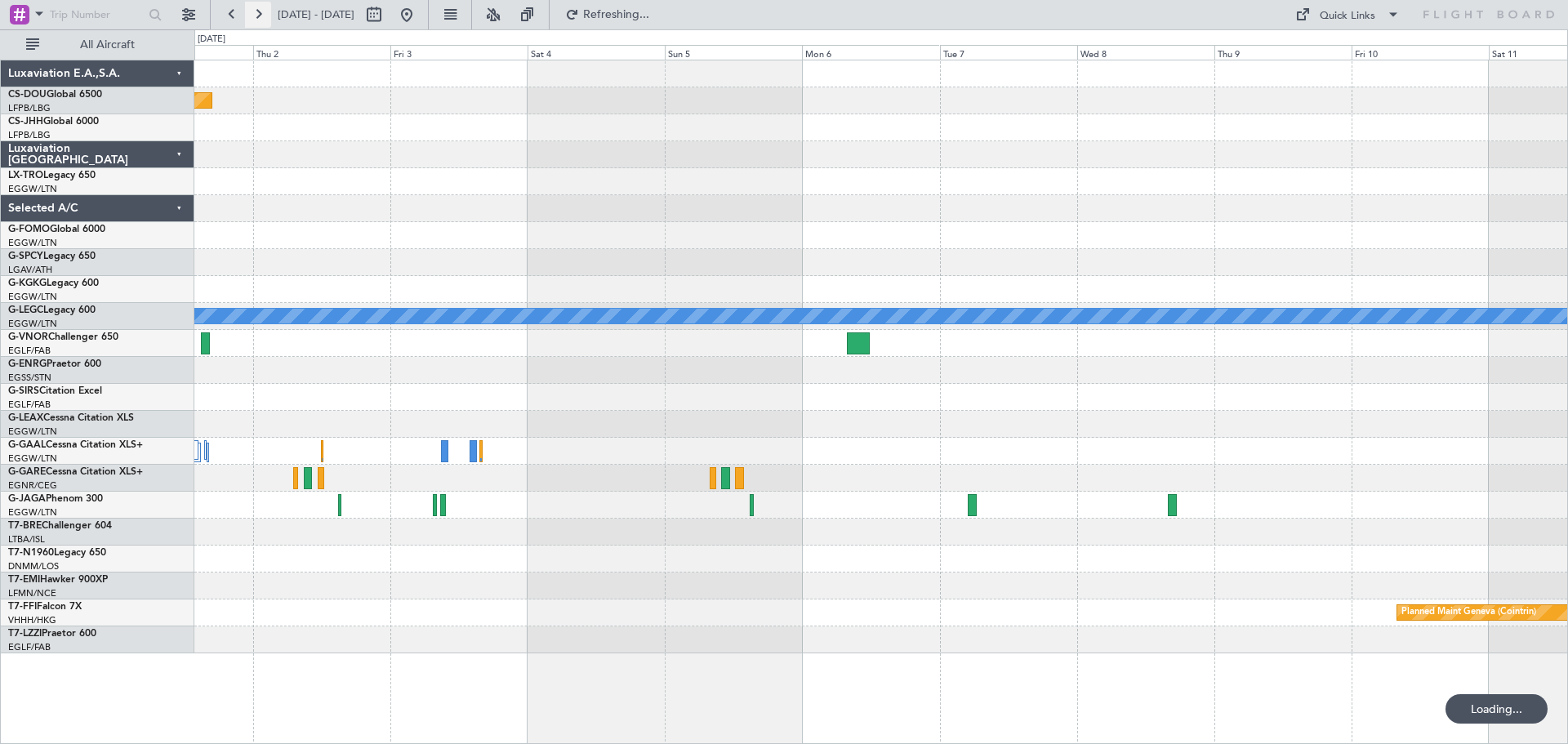
click at [257, 12] on button at bounding box center [258, 15] width 26 height 26
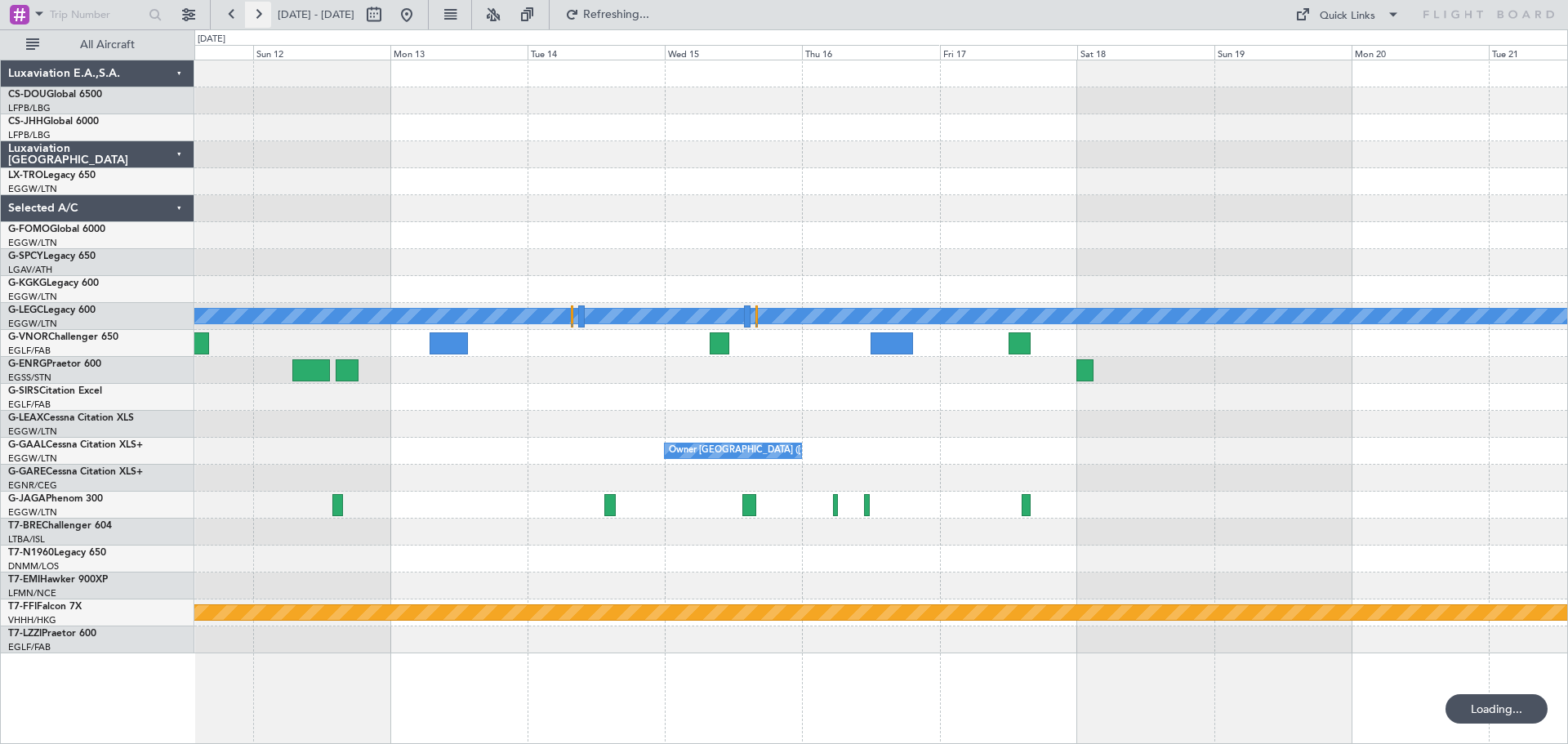
click at [257, 12] on button at bounding box center [258, 15] width 26 height 26
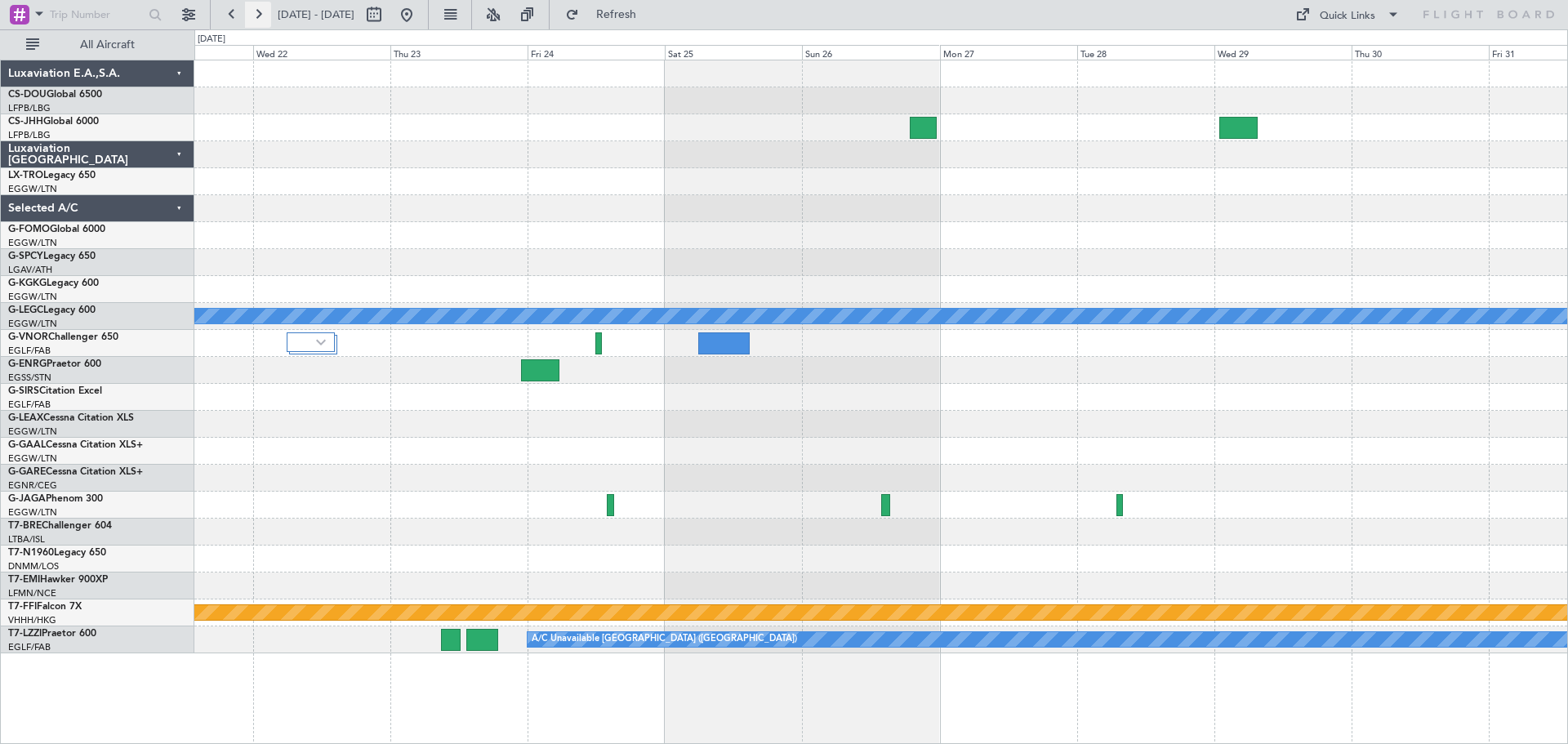
click at [257, 12] on button at bounding box center [258, 15] width 26 height 26
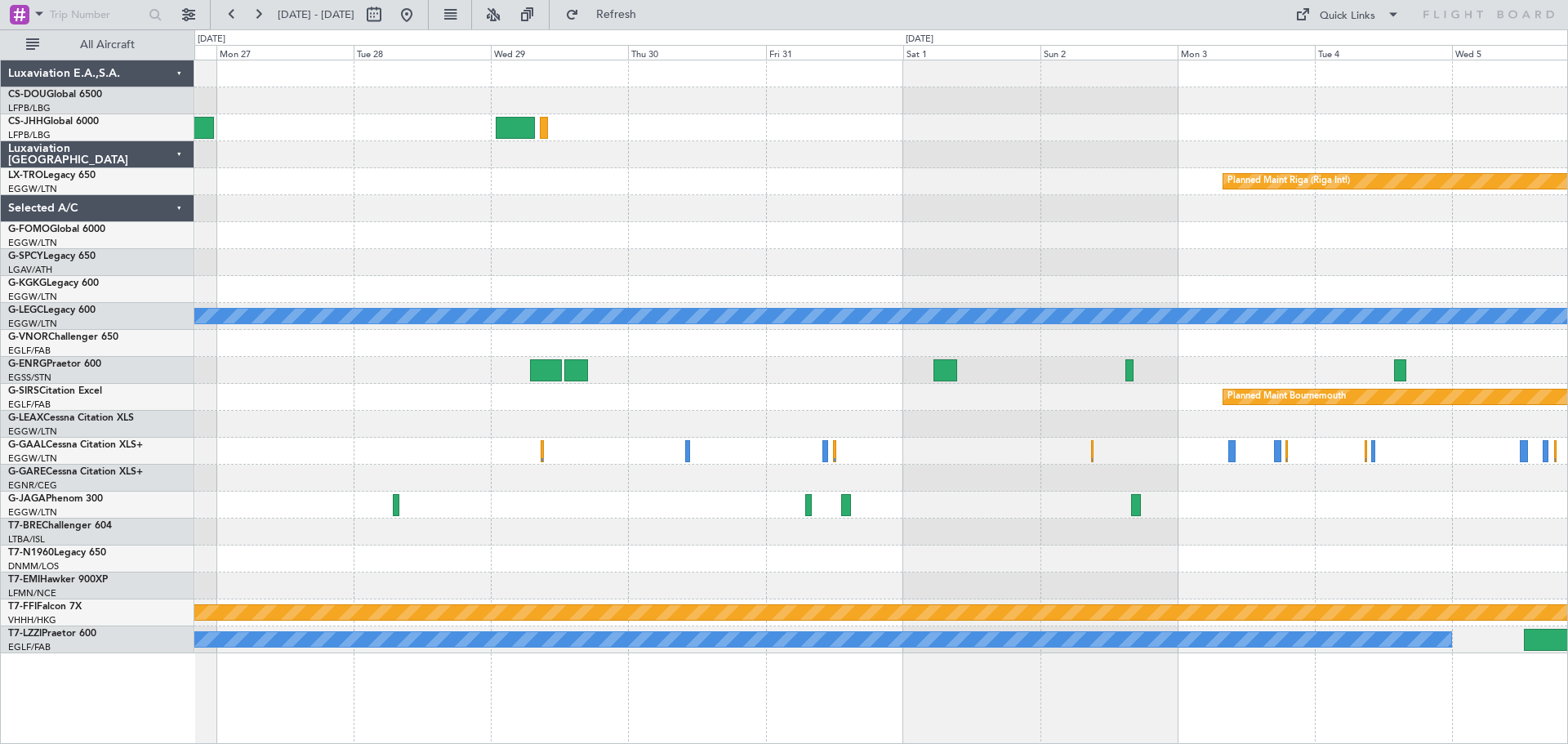
click at [1227, 518] on div "Planned Maint Riga (Riga Intl) A/C Unavailable London (Luton) Planned Maint Bou…" at bounding box center [880, 357] width 1373 height 593
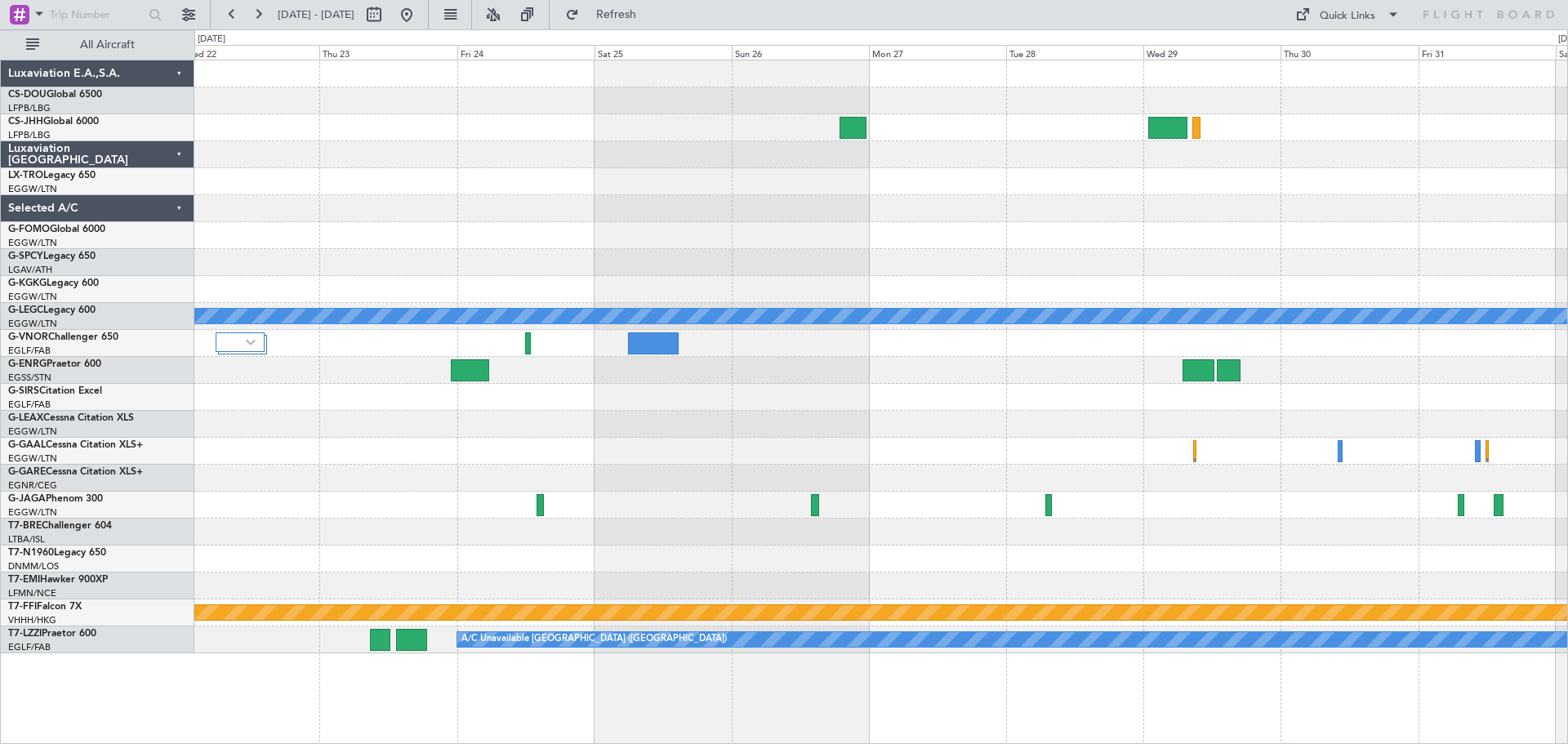
click at [1096, 500] on div "Planned Maint Riga (Riga Intl) A/C Unavailable London (Luton) Planned Maint Bou…" at bounding box center [880, 357] width 1373 height 593
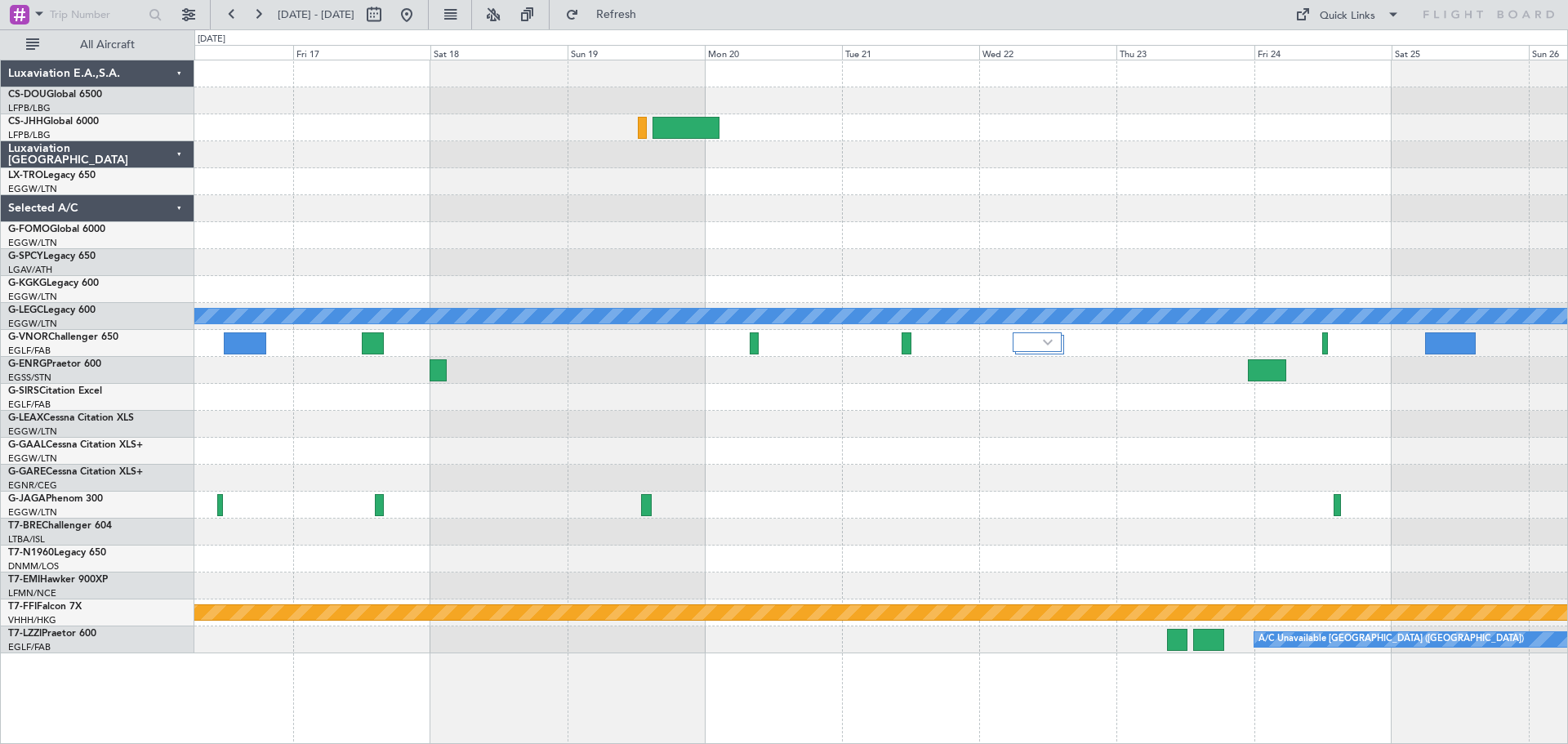
click at [1087, 450] on div "Owner [GEOGRAPHIC_DATA] ([GEOGRAPHIC_DATA])" at bounding box center [880, 451] width 1373 height 27
click at [231, 12] on button at bounding box center [232, 15] width 26 height 26
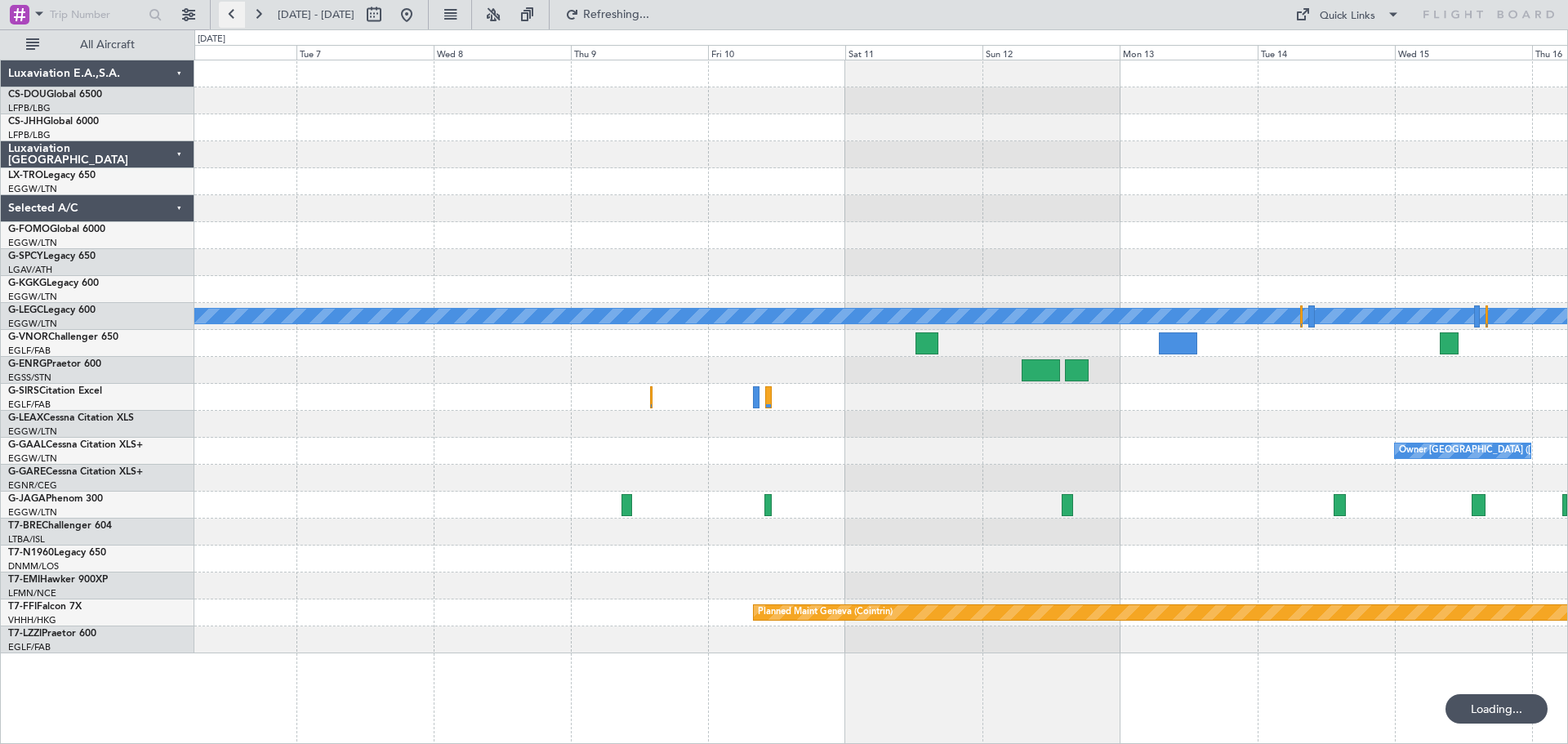
click at [231, 12] on button at bounding box center [232, 15] width 26 height 26
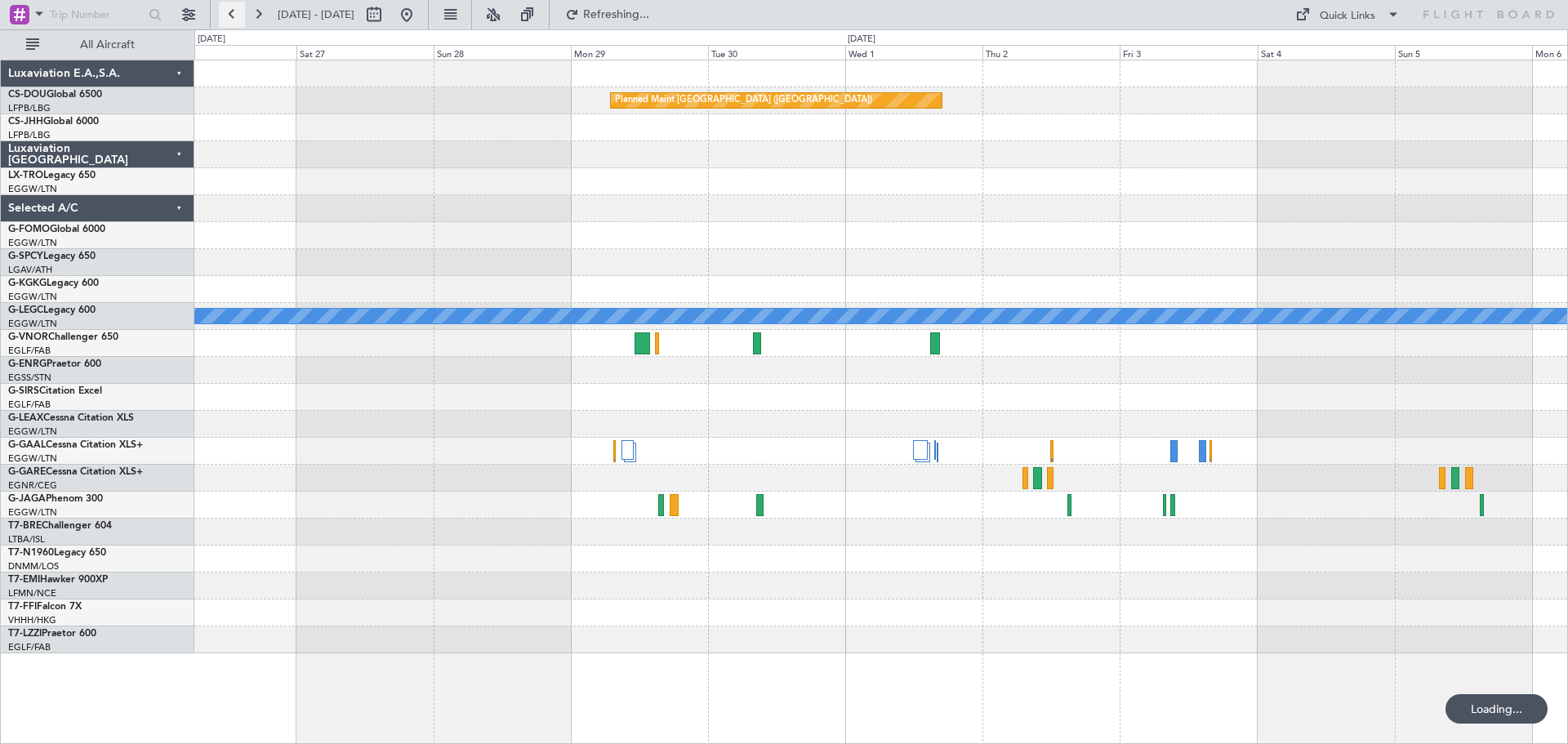
click at [231, 12] on button at bounding box center [232, 15] width 26 height 26
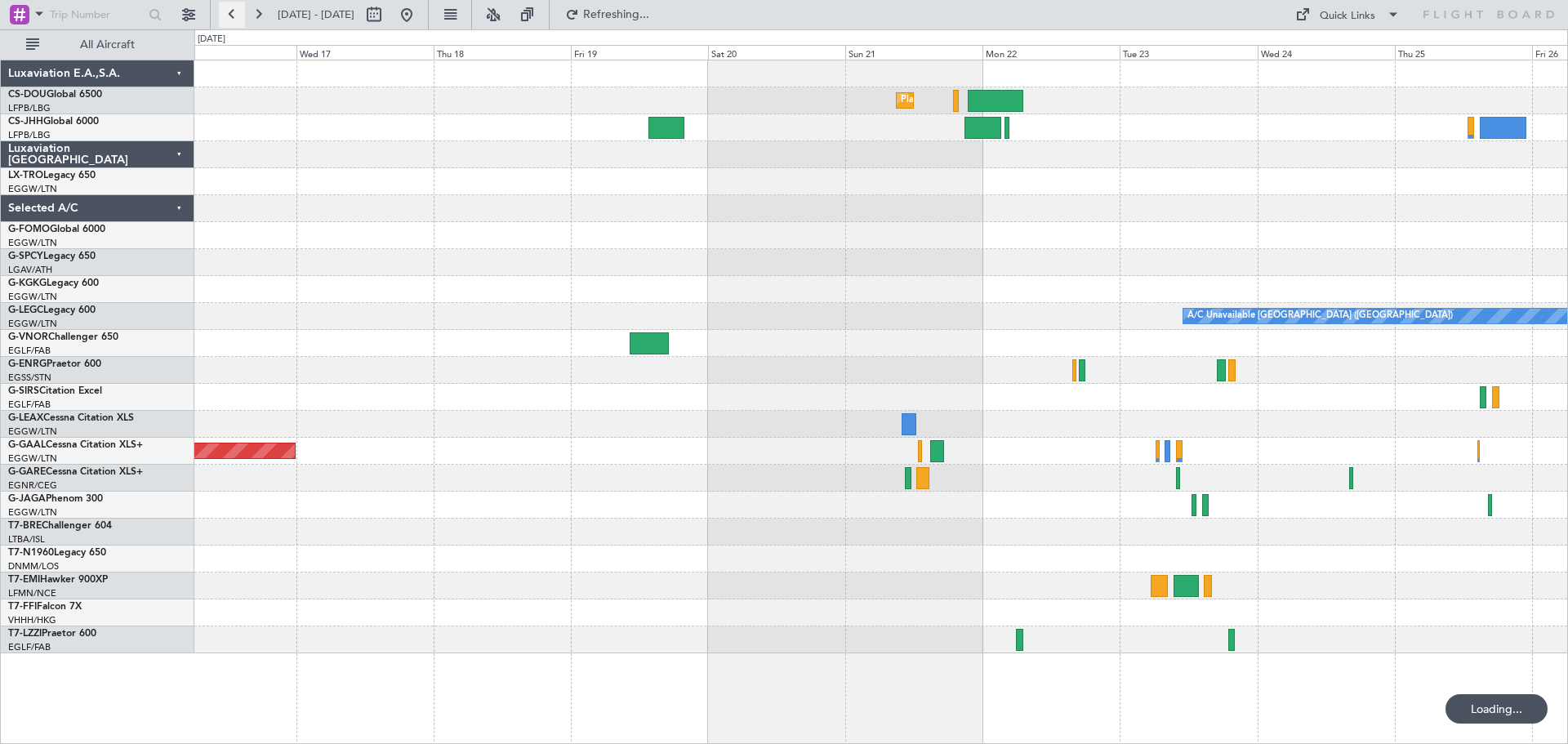
click at [231, 12] on button at bounding box center [232, 15] width 26 height 26
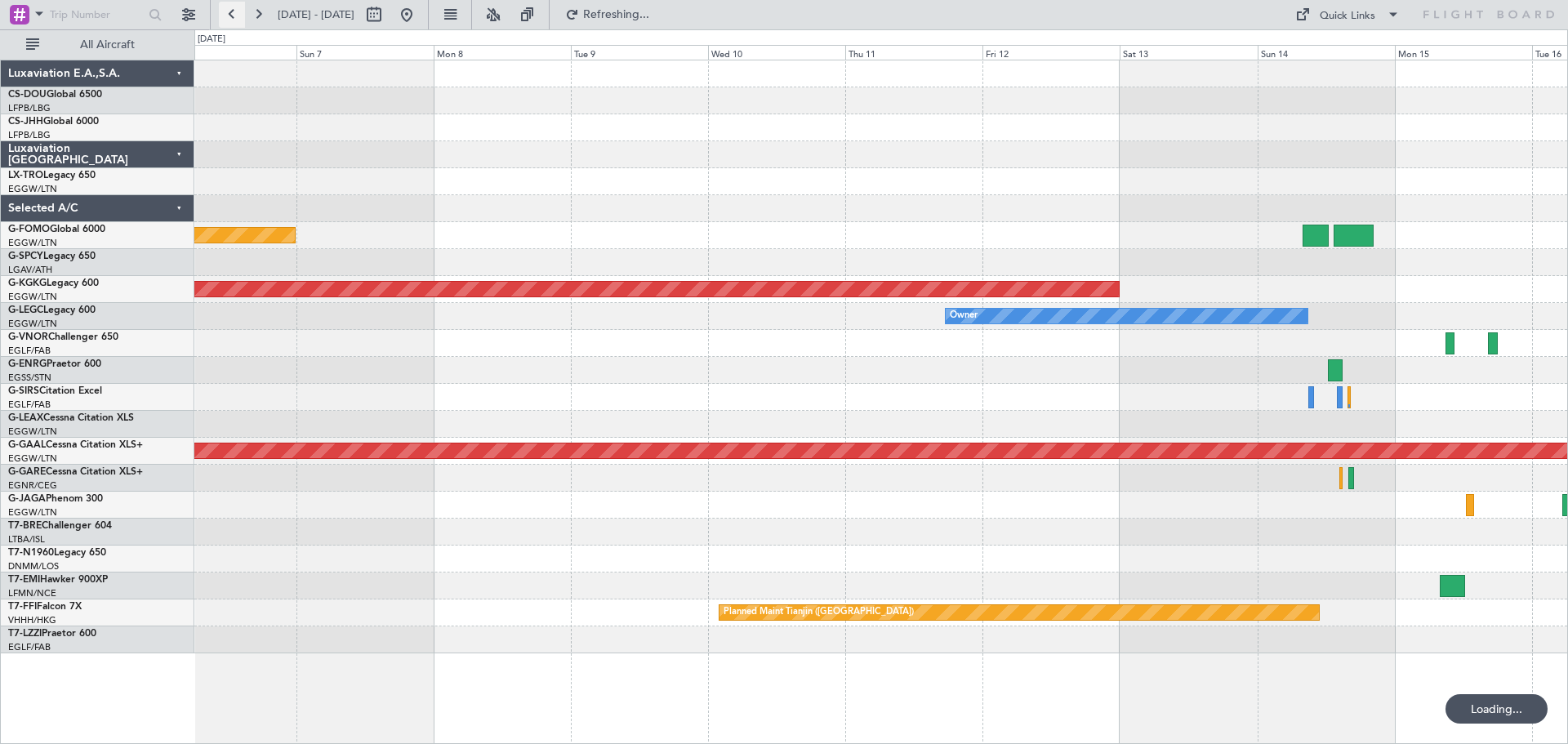
click at [231, 12] on button at bounding box center [232, 15] width 26 height 26
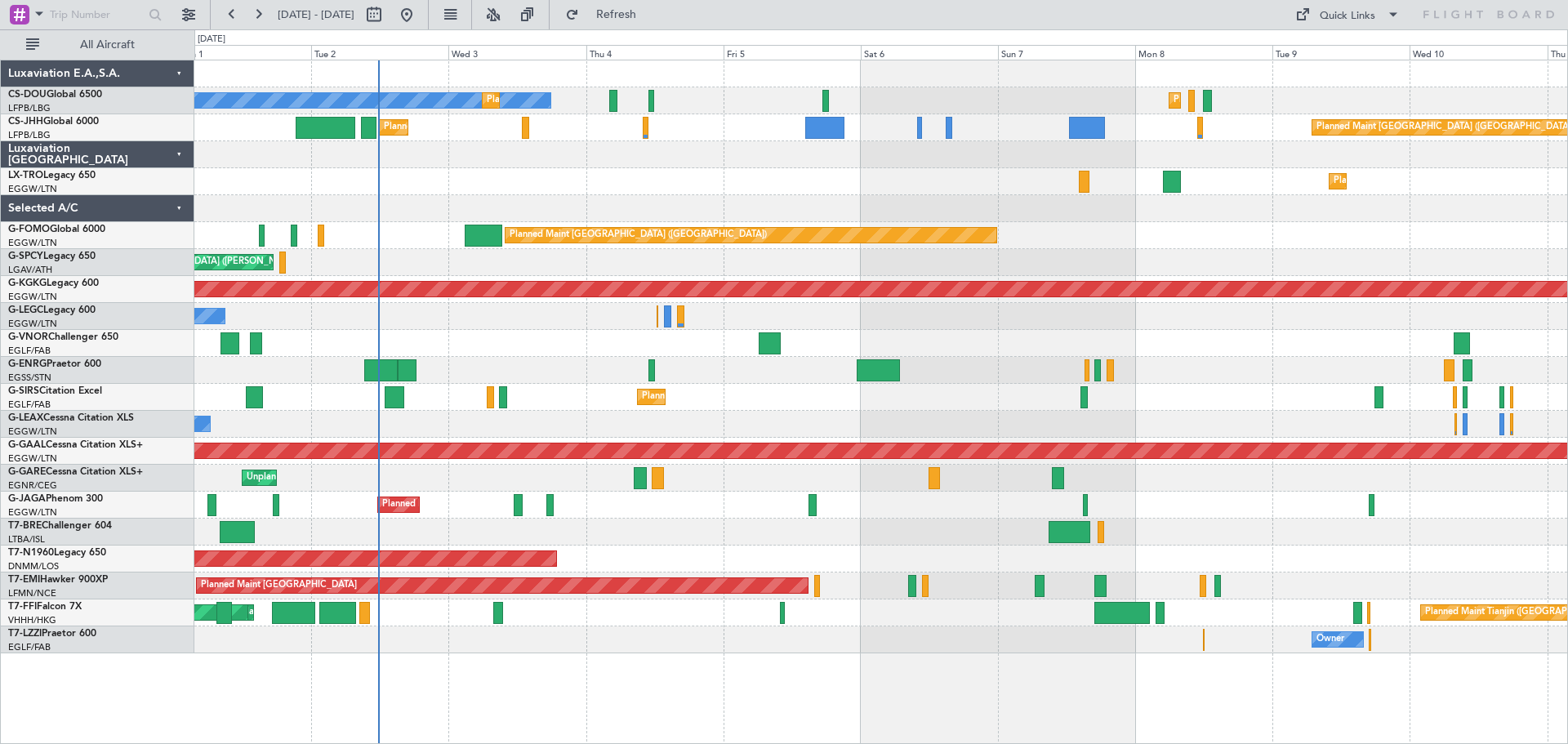
click at [520, 170] on div "Planned Maint Dusseldorf" at bounding box center [880, 182] width 1373 height 27
click at [660, 167] on div at bounding box center [880, 155] width 1373 height 27
click at [789, 166] on div at bounding box center [880, 155] width 1373 height 27
click at [517, 171] on div "Planned Maint Dusseldorf" at bounding box center [880, 182] width 1373 height 27
click at [652, 170] on div "Planned Maint Dusseldorf" at bounding box center [880, 182] width 1373 height 27
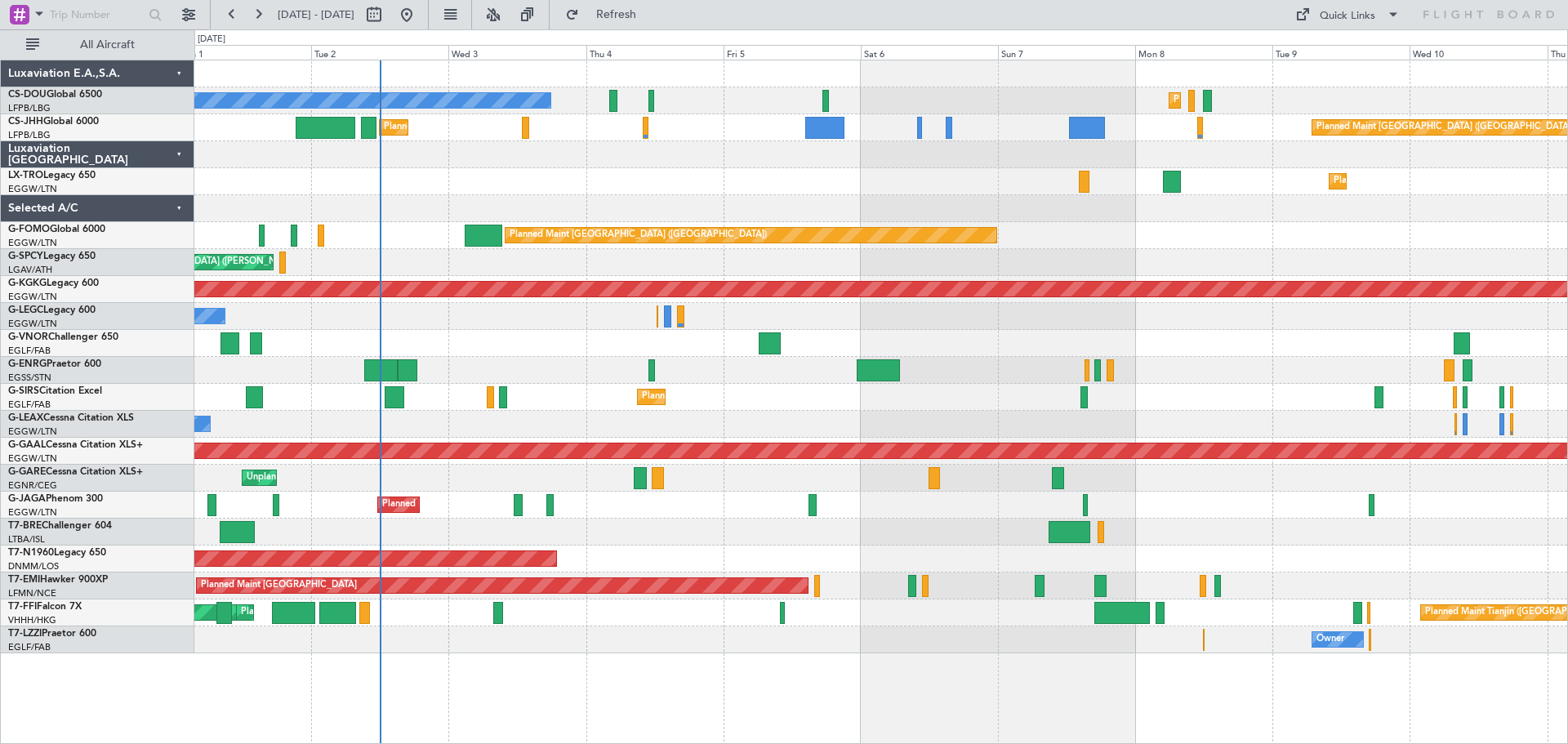
click at [512, 169] on div "Planned Maint Dusseldorf" at bounding box center [880, 182] width 1373 height 27
click at [651, 196] on div at bounding box center [880, 209] width 1373 height 27
click at [779, 194] on div "Planned Maint Dusseldorf" at bounding box center [880, 182] width 1373 height 27
click at [1371, 25] on button "Quick Links" at bounding box center [1347, 15] width 121 height 26
click at [1370, 48] on button "Trip Builder" at bounding box center [1348, 54] width 123 height 39
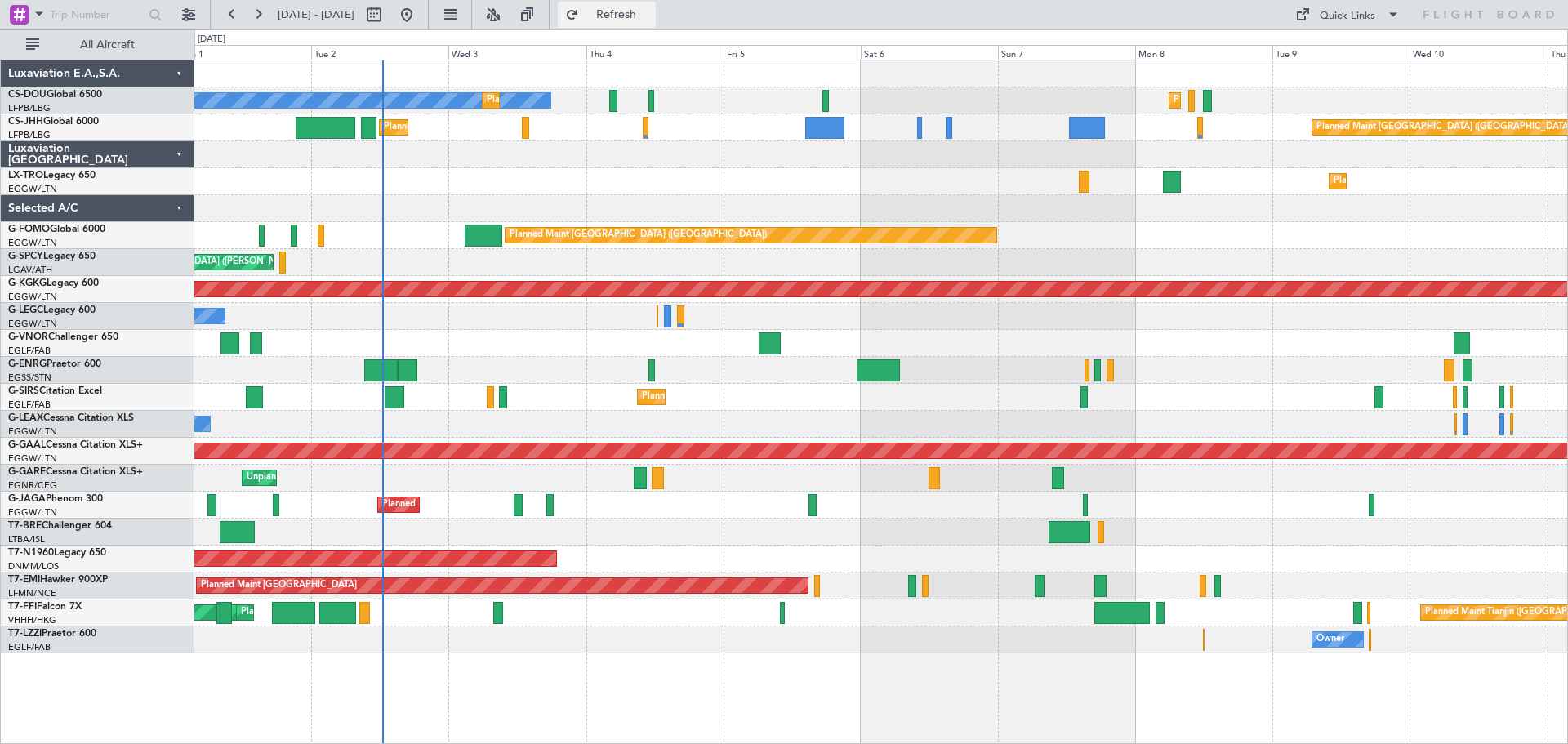
click at [656, 22] on button "Refresh" at bounding box center [607, 15] width 98 height 26
click at [651, 16] on span "Refresh" at bounding box center [617, 15] width 69 height 12
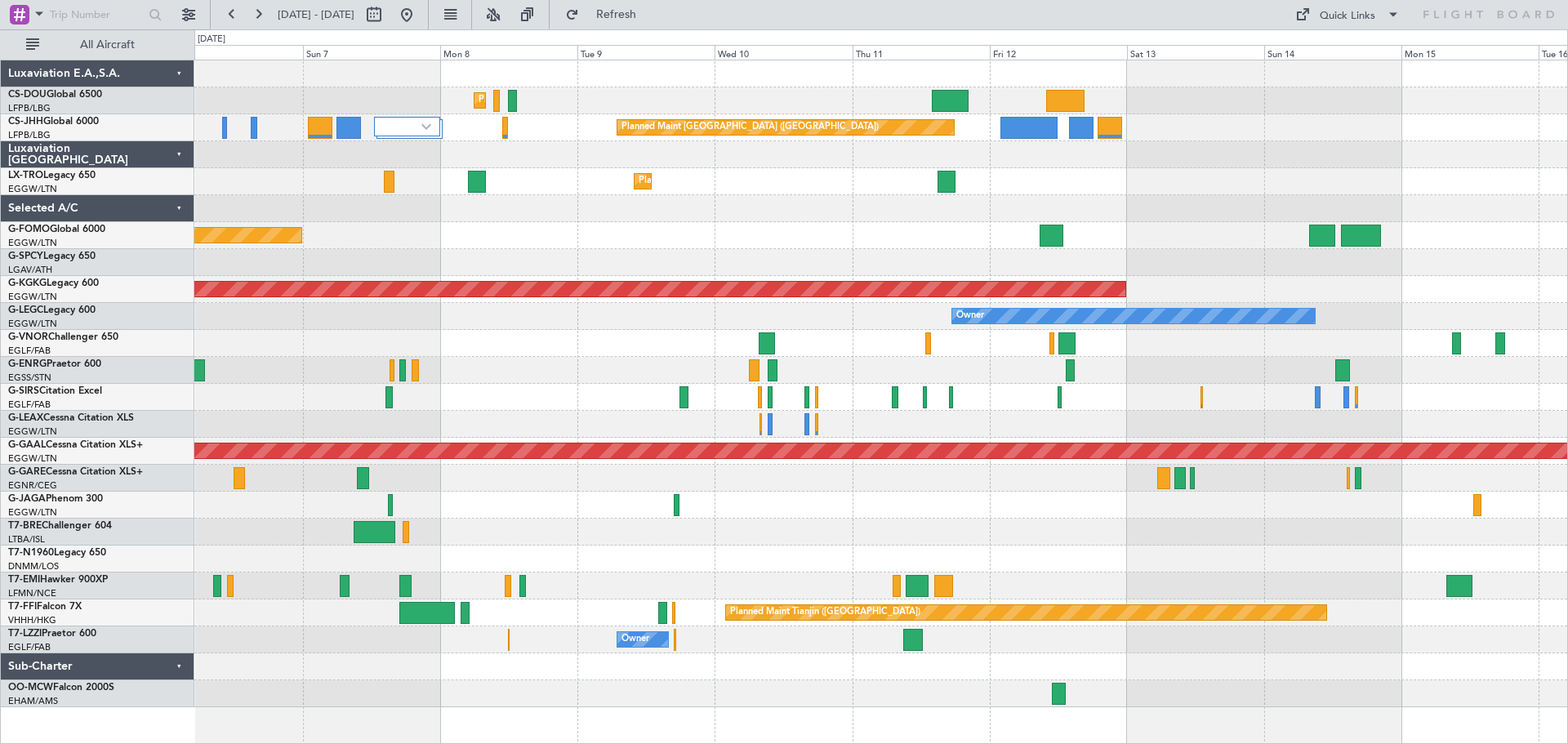
click at [740, 184] on div "Planned Maint Dusseldorf" at bounding box center [880, 182] width 1373 height 27
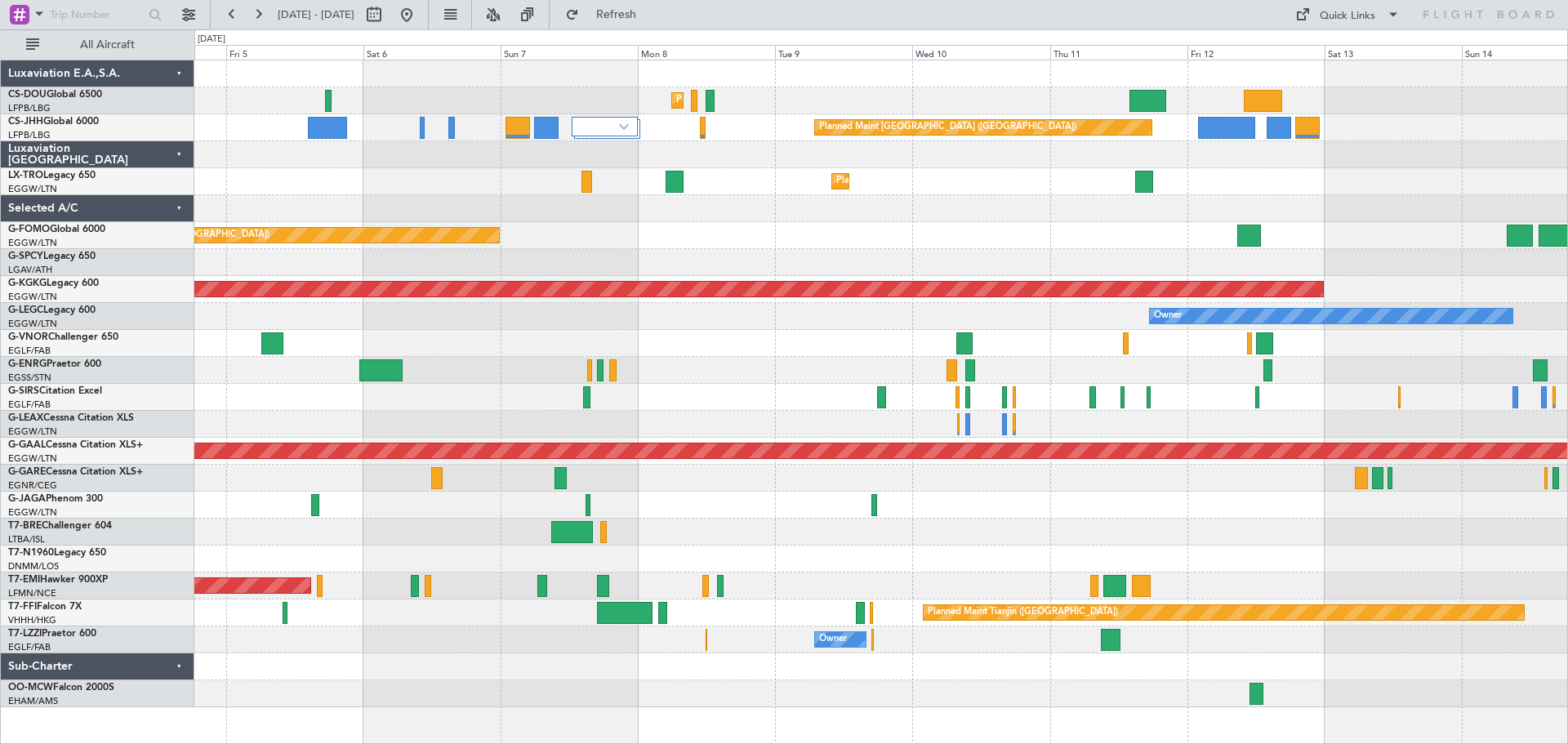
click at [923, 170] on div "Planned Maint Paris (Le Bourget) Planned Maint Paris (Le Bourget) Planned Maint…" at bounding box center [880, 384] width 1373 height 647
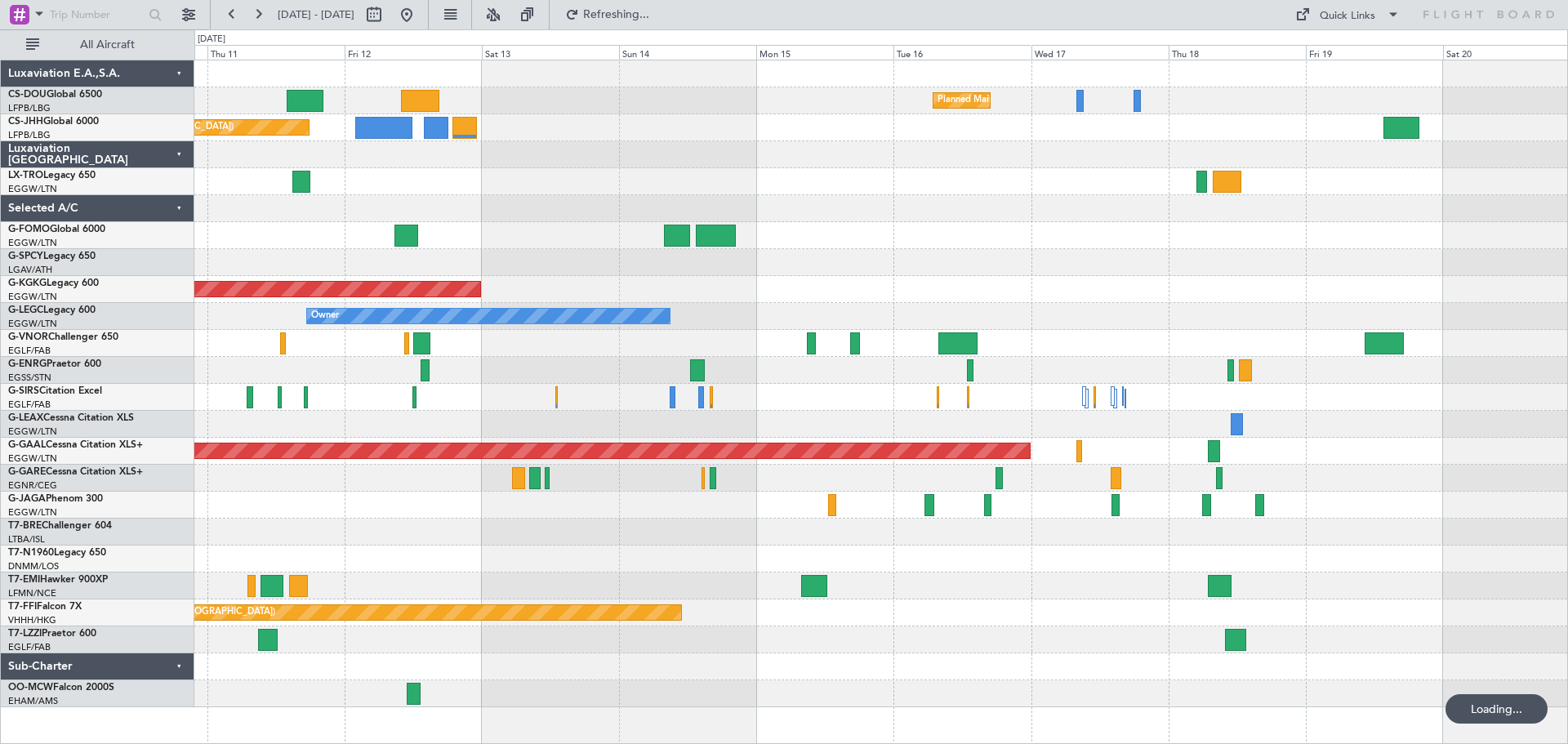
click at [452, 195] on div "Planned Maint Paris (Le Bourget) Planned Maint Paris (Le Bourget) Planned Maint…" at bounding box center [880, 384] width 1373 height 647
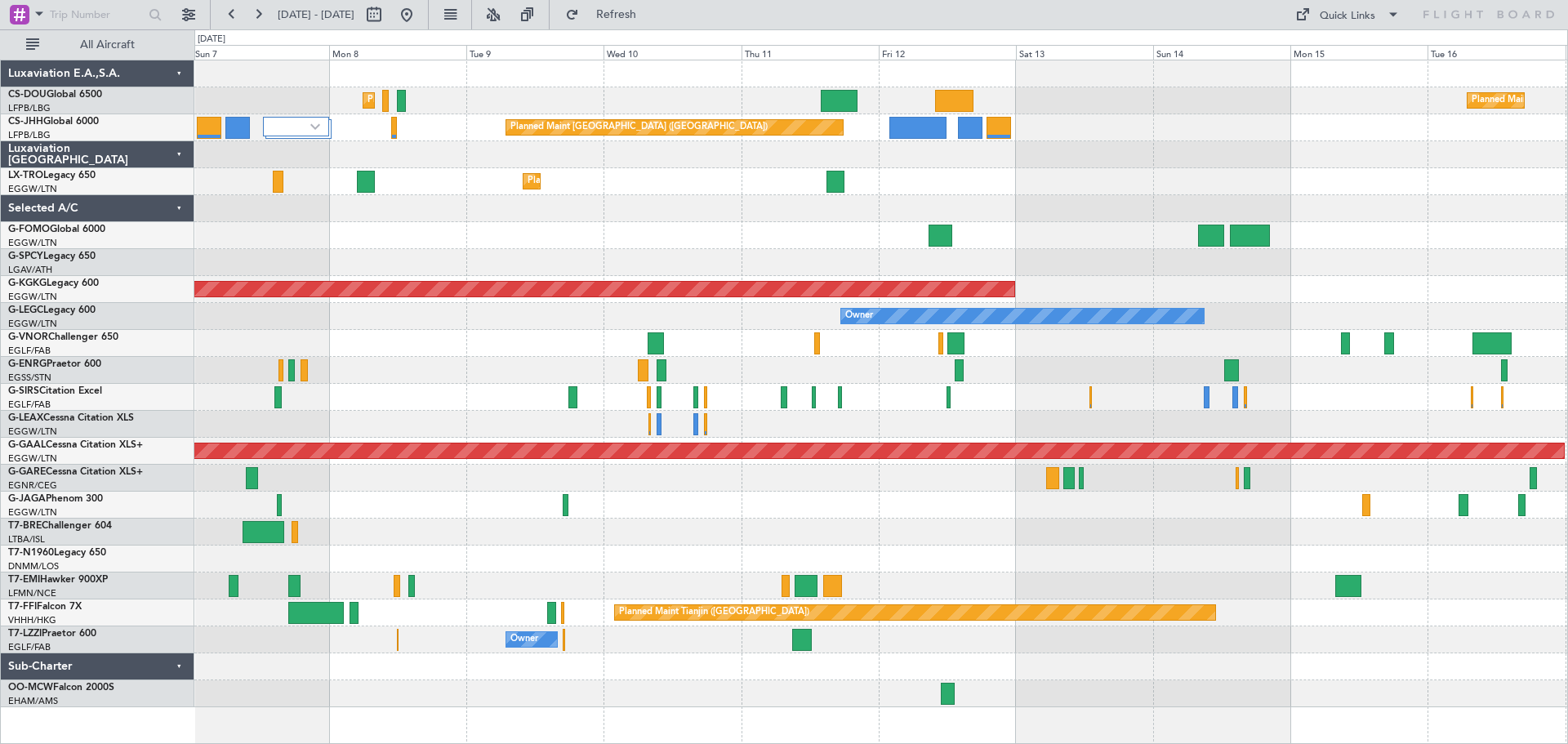
click at [1157, 175] on div "Planned Maint Dusseldorf" at bounding box center [880, 182] width 1373 height 27
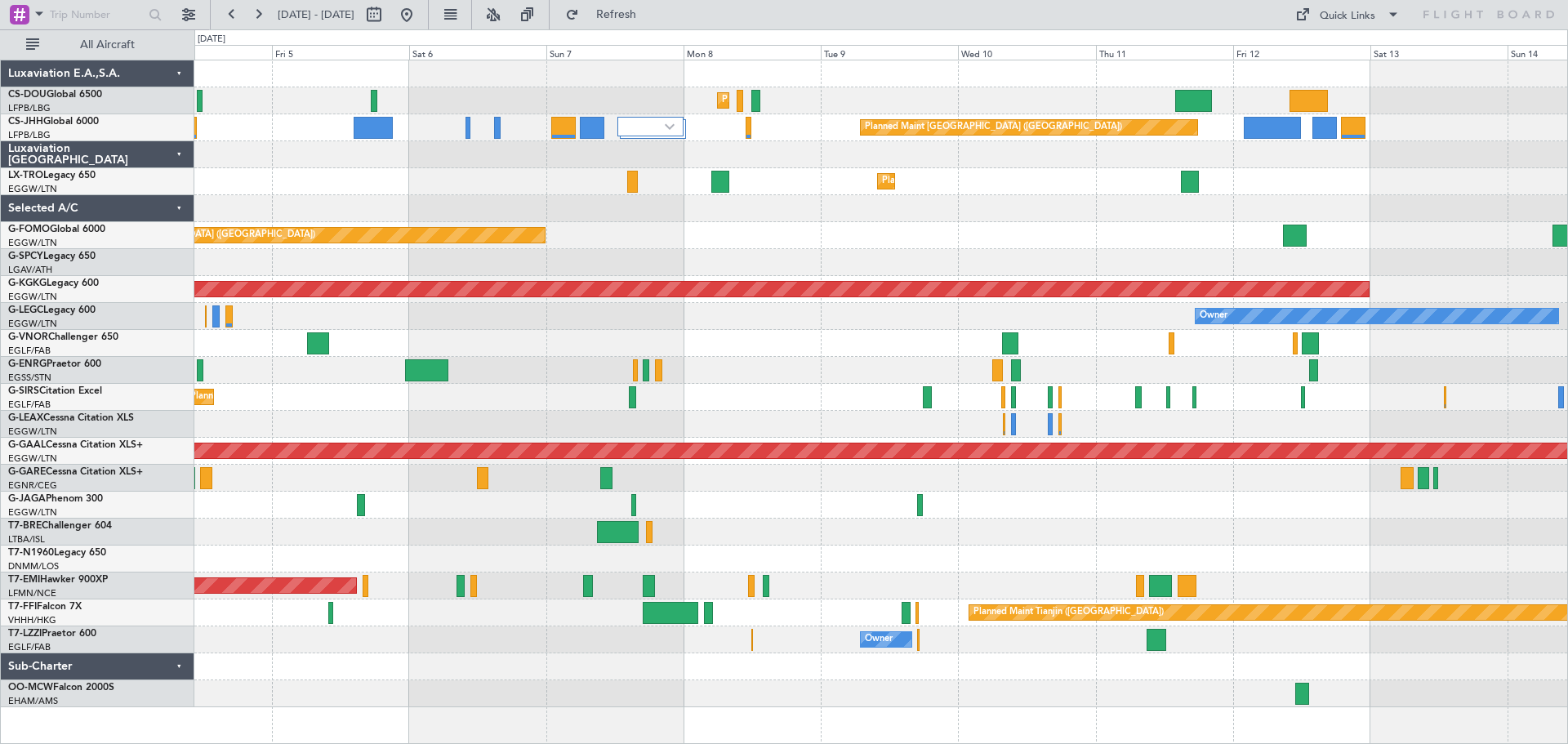
click at [970, 171] on div "Planned Maint Dusseldorf" at bounding box center [880, 182] width 1373 height 27
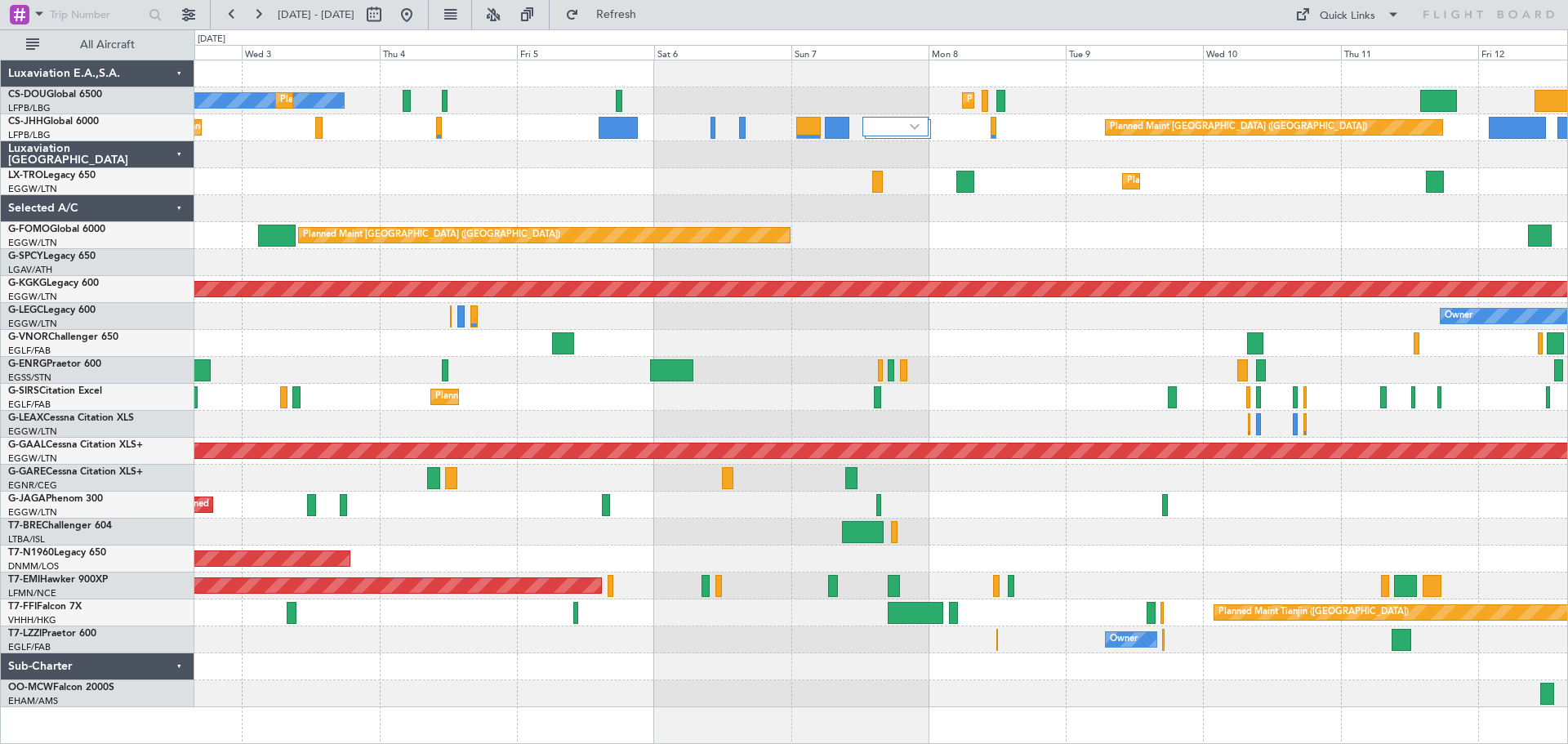
click at [968, 231] on div "Planned Maint [GEOGRAPHIC_DATA] ([GEOGRAPHIC_DATA])" at bounding box center [880, 236] width 1373 height 27
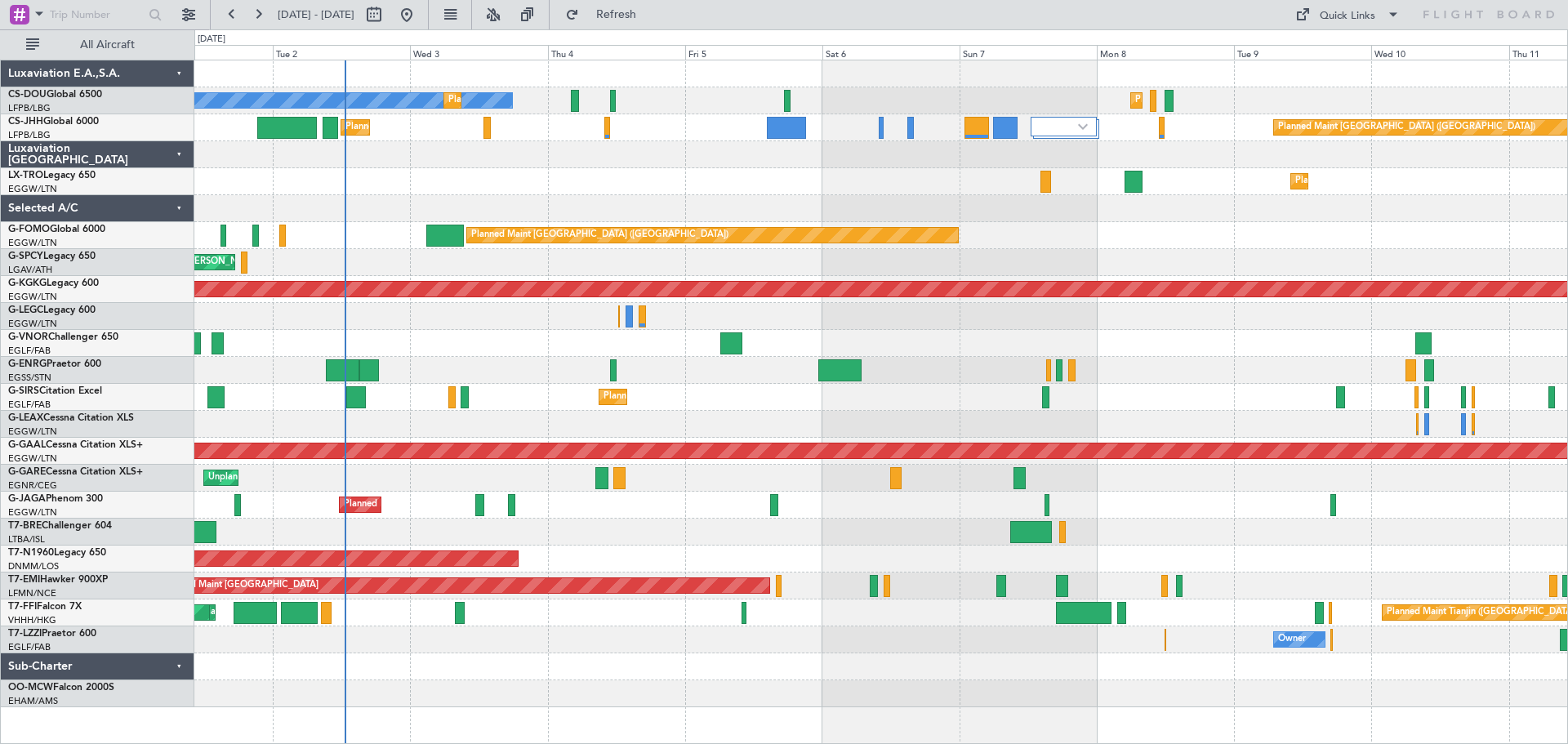
click at [889, 165] on div at bounding box center [880, 155] width 1373 height 27
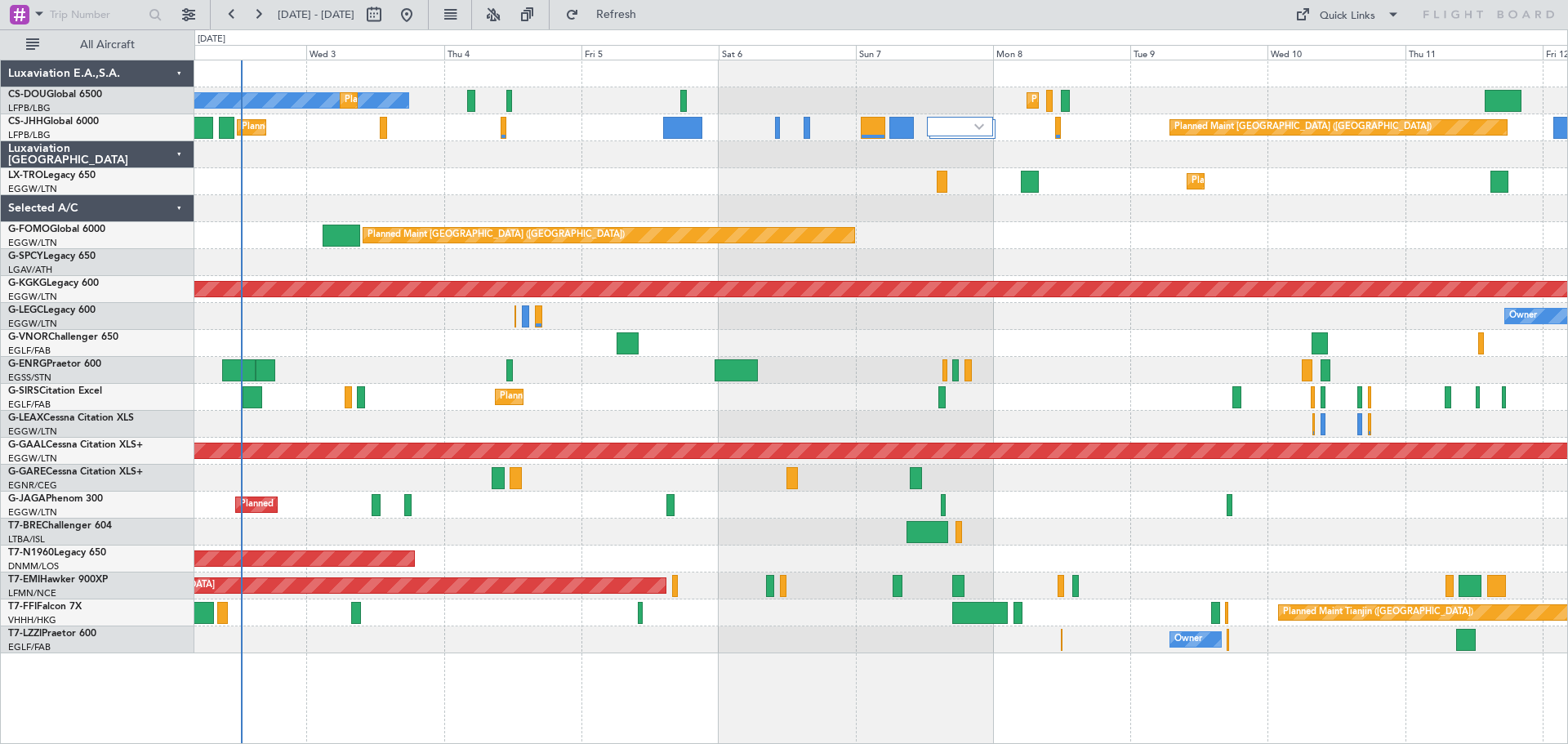
click at [1302, 217] on div "Planned Maint Paris (Le Bourget) No Crew Planned Maint Paris (Le Bourget) Plann…" at bounding box center [880, 357] width 1373 height 593
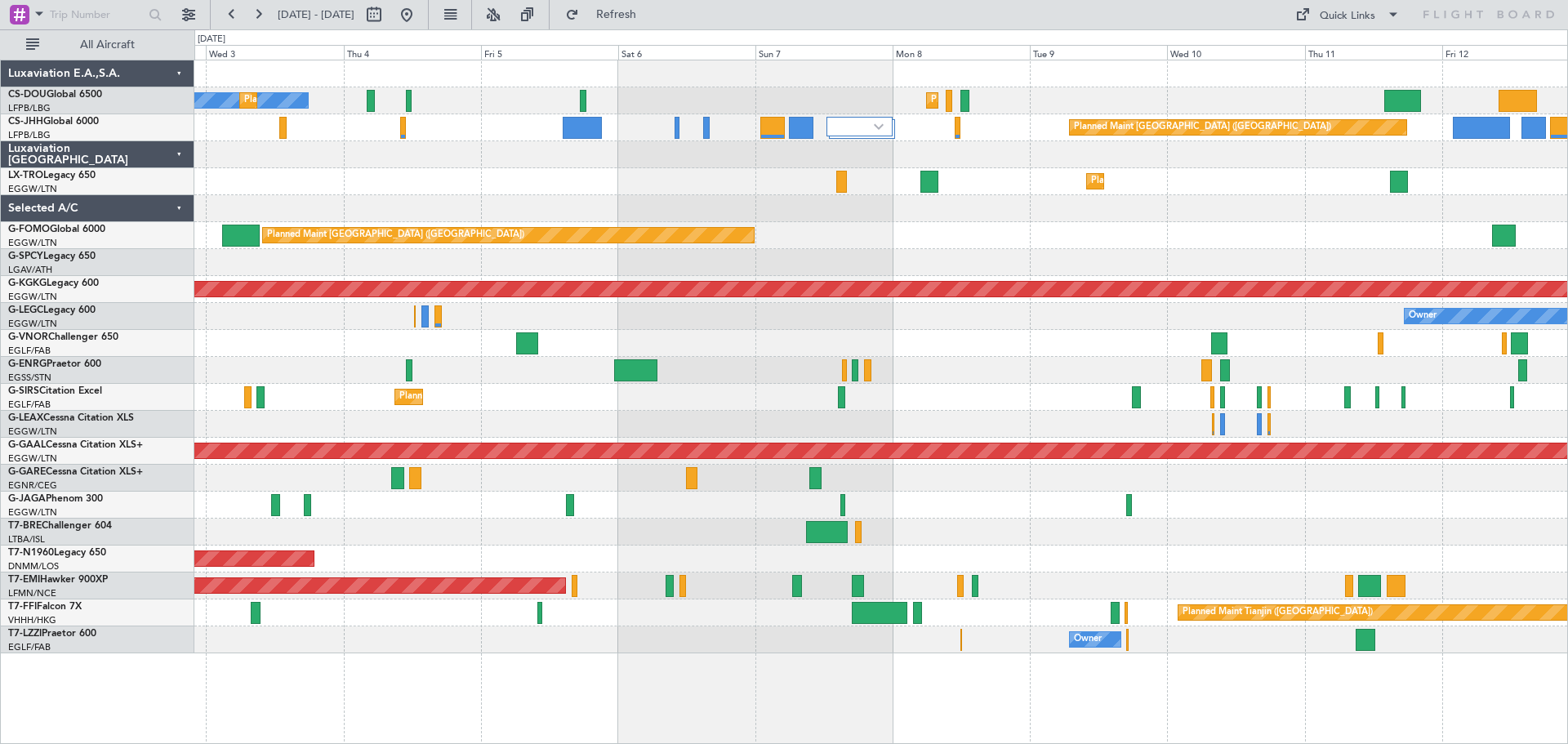
click at [1080, 237] on div "Planned Maint [GEOGRAPHIC_DATA] ([GEOGRAPHIC_DATA])" at bounding box center [880, 236] width 1373 height 27
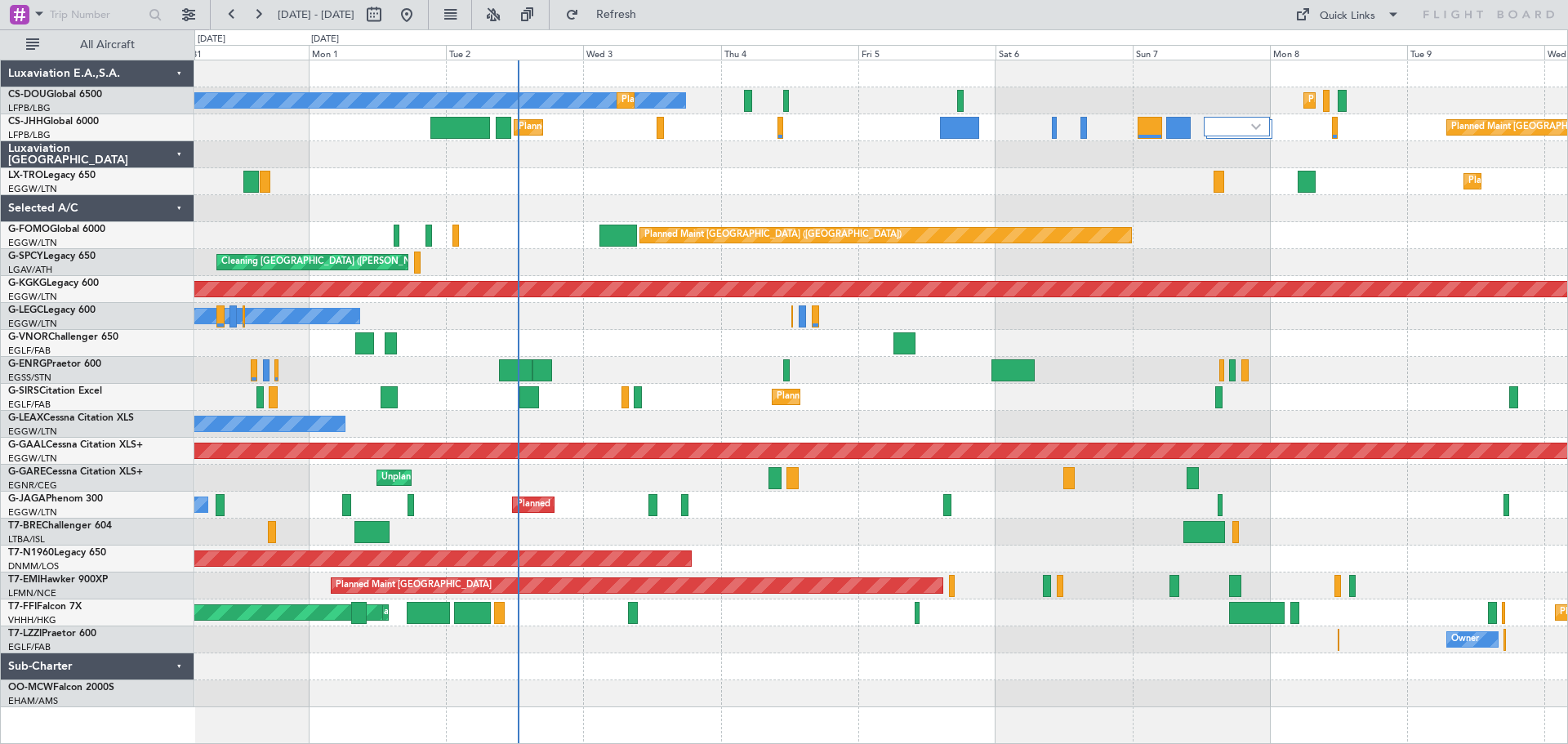
click at [836, 190] on div "Planned Maint Dusseldorf" at bounding box center [880, 182] width 1373 height 27
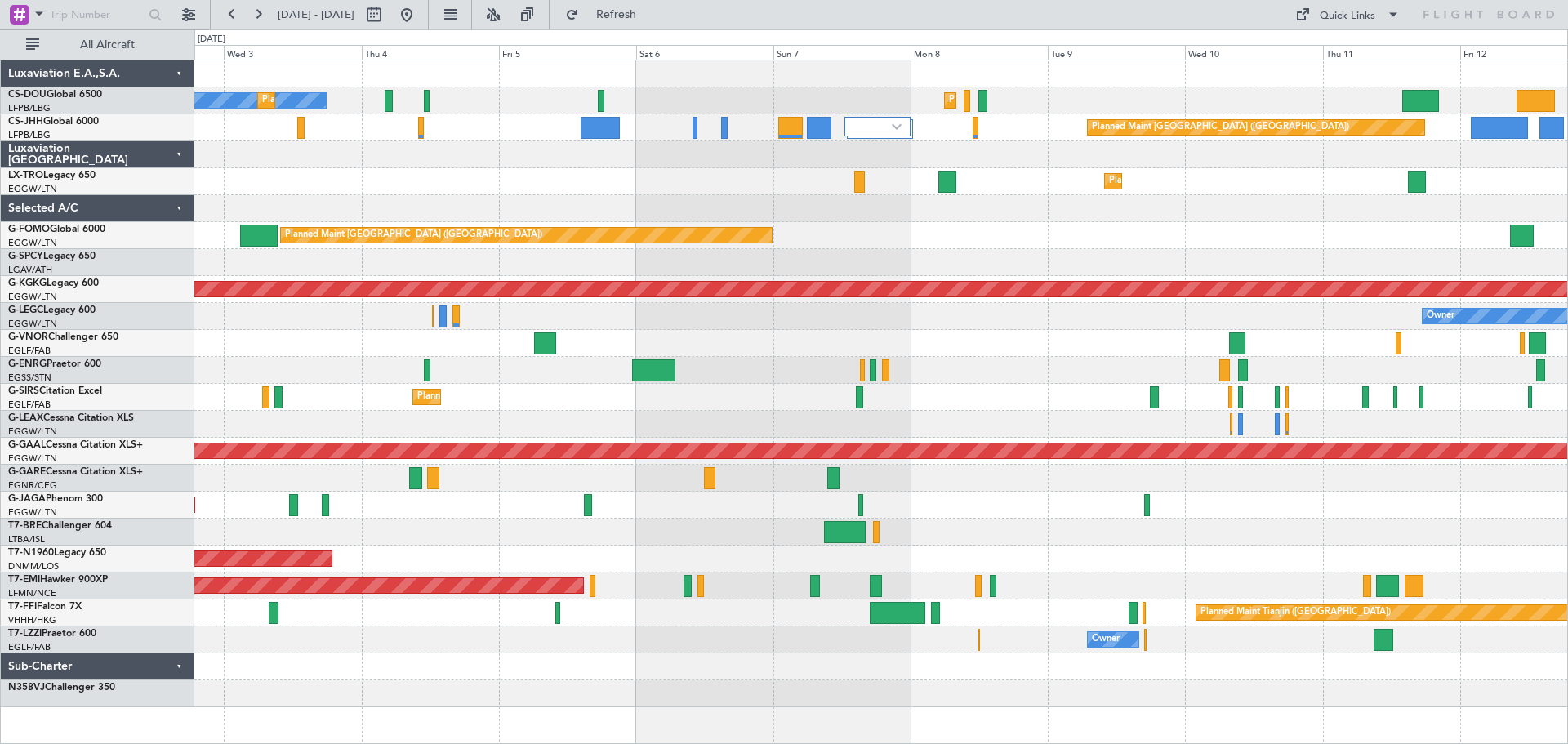
click at [1048, 225] on div "Planned Maint Paris (Le Bourget) No Crew Planned Maint Paris (Le Bourget) Plann…" at bounding box center [880, 384] width 1373 height 647
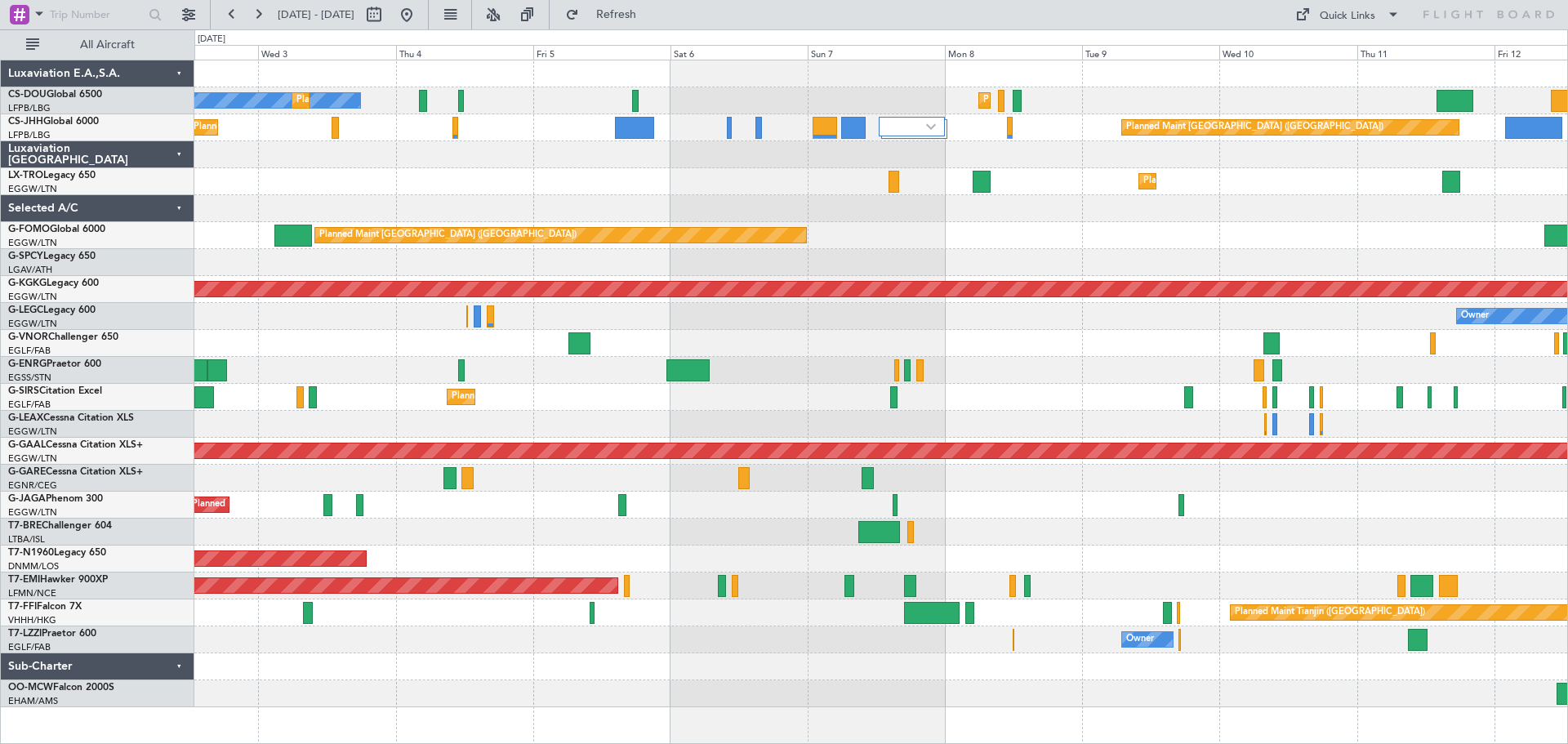
click at [748, 206] on div at bounding box center [880, 209] width 1373 height 27
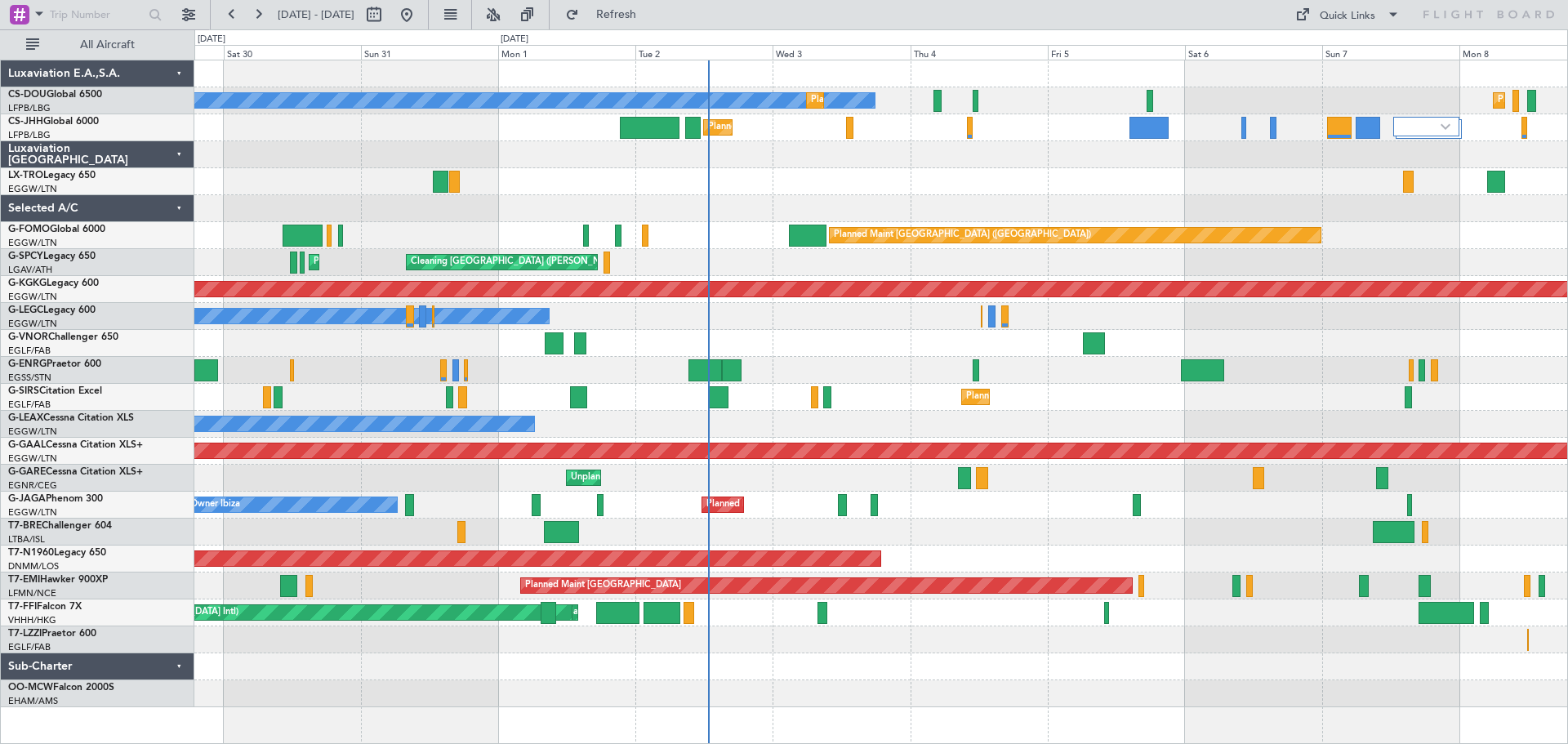
click at [805, 185] on div "No Crew Planned Maint Paris (Le Bourget) Planned Maint Paris (Le Bourget) Plann…" at bounding box center [880, 384] width 1373 height 647
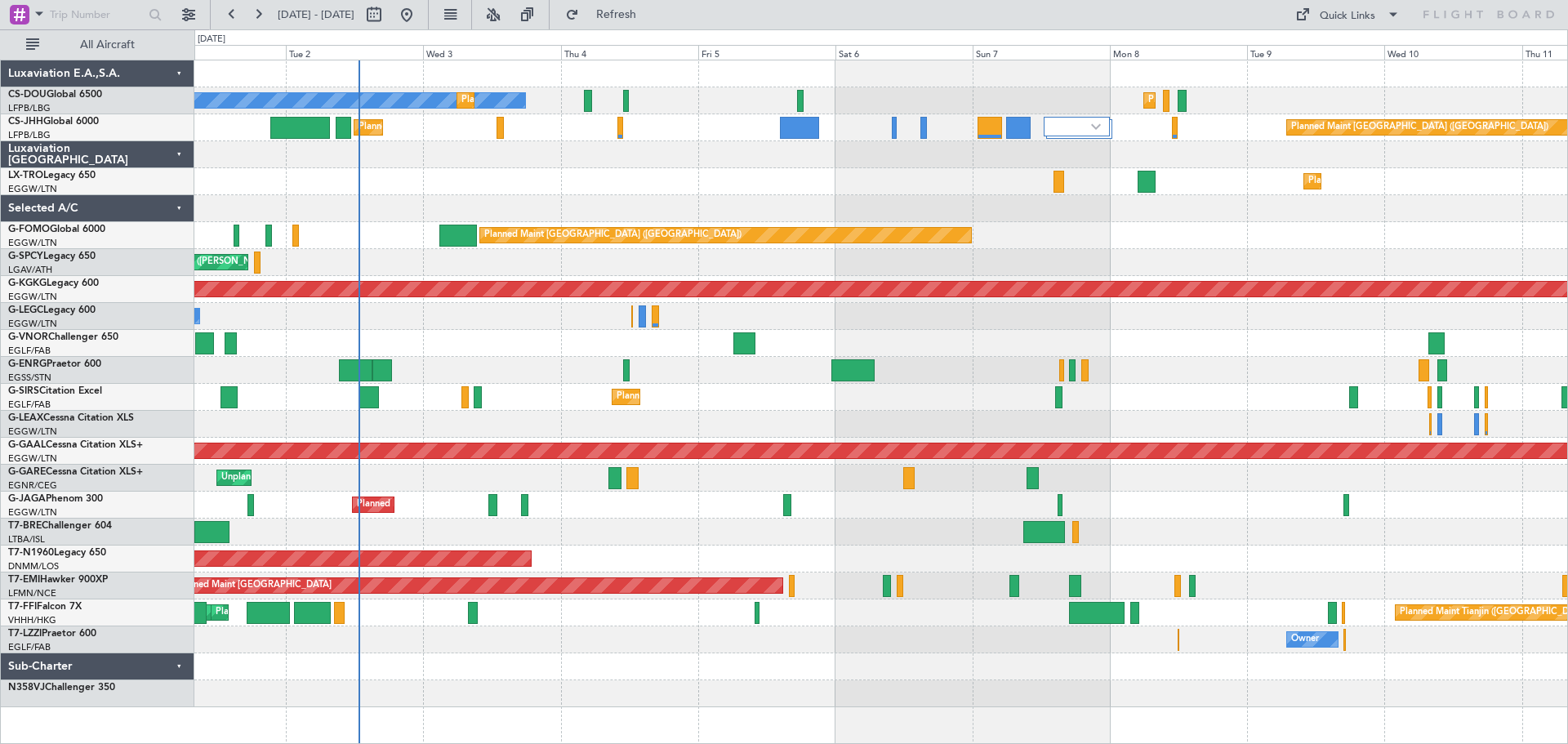
click at [982, 195] on div "No Crew Planned Maint Paris (Le Bourget) Planned Maint Paris (Le Bourget) Plann…" at bounding box center [880, 384] width 1373 height 647
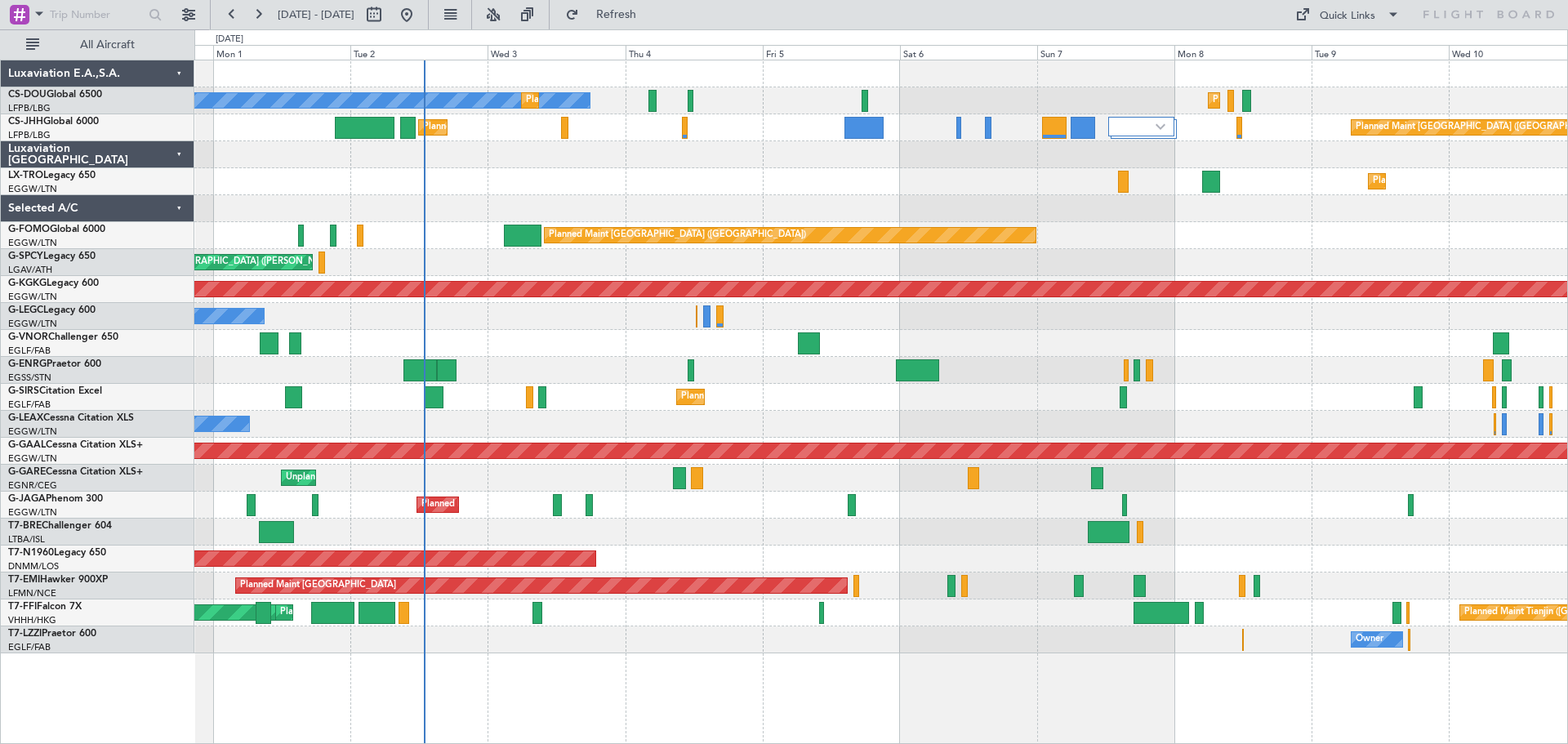
click at [526, 156] on div at bounding box center [880, 155] width 1373 height 27
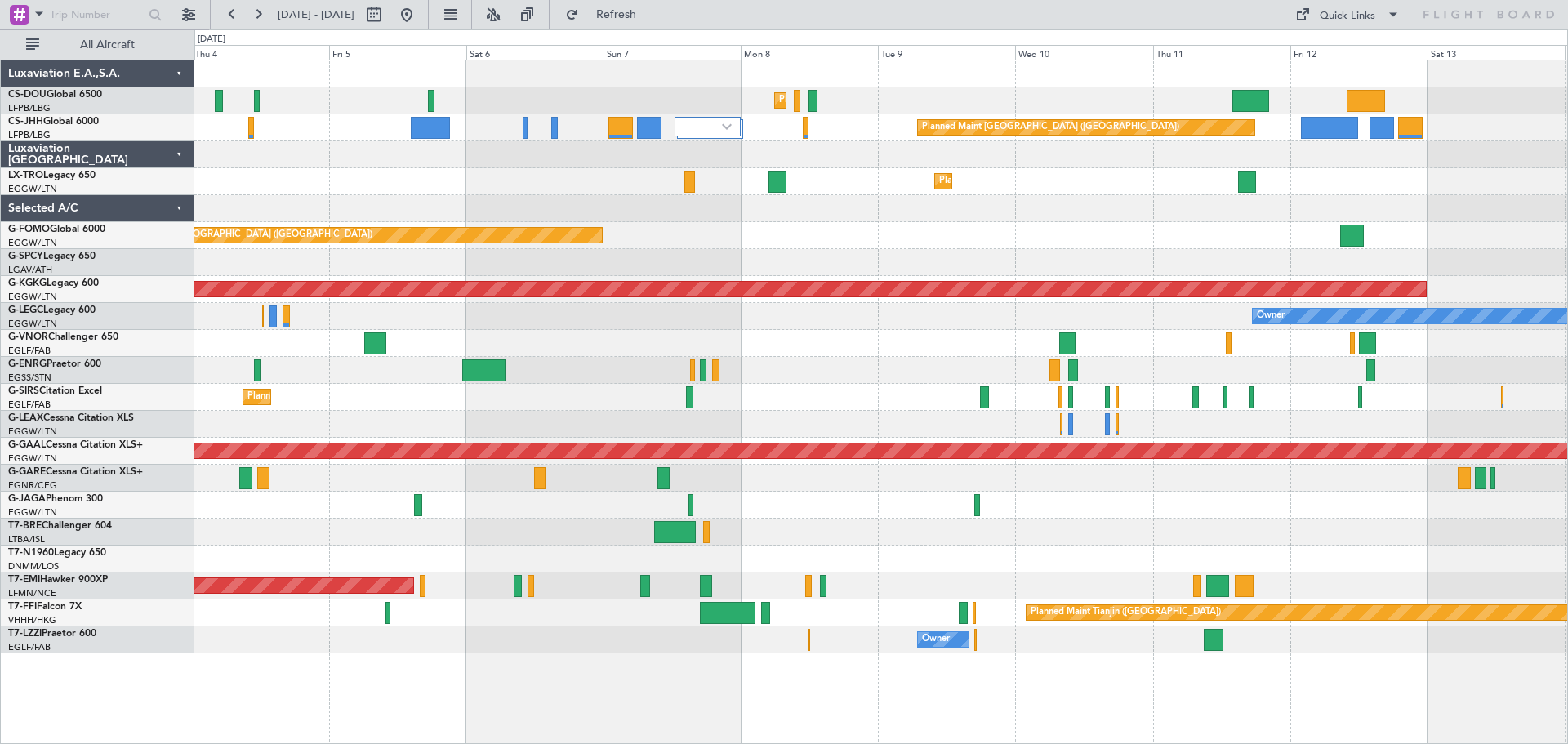
click at [1067, 188] on div "Planned Maint Paris (Le Bourget) Planned Maint Paris (Le Bourget) Planned Maint…" at bounding box center [880, 357] width 1373 height 593
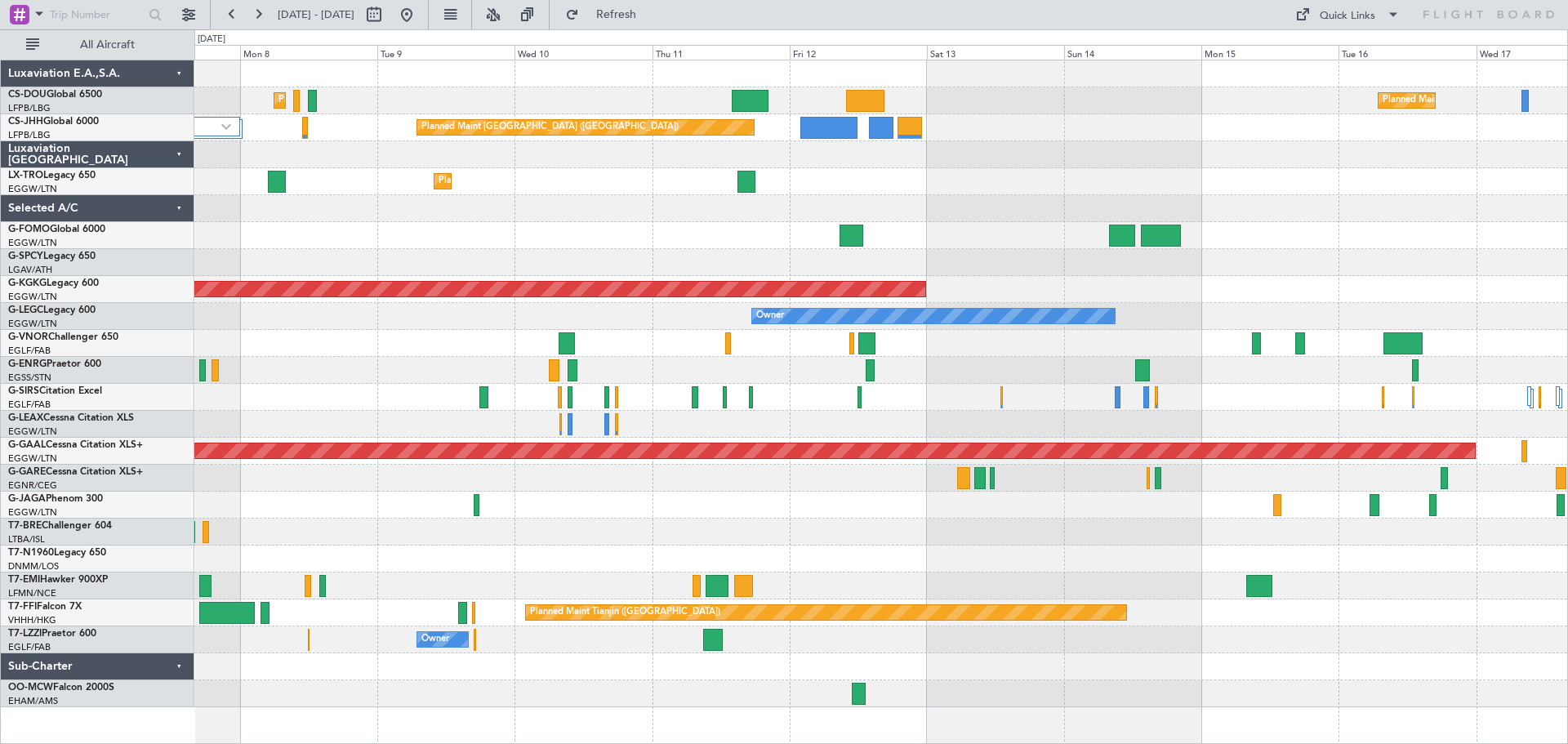
click at [829, 490] on div "Planned Maint Paris (Le Bourget) Planned Maint Paris (Le Bourget) Planned Maint…" at bounding box center [880, 384] width 1373 height 647
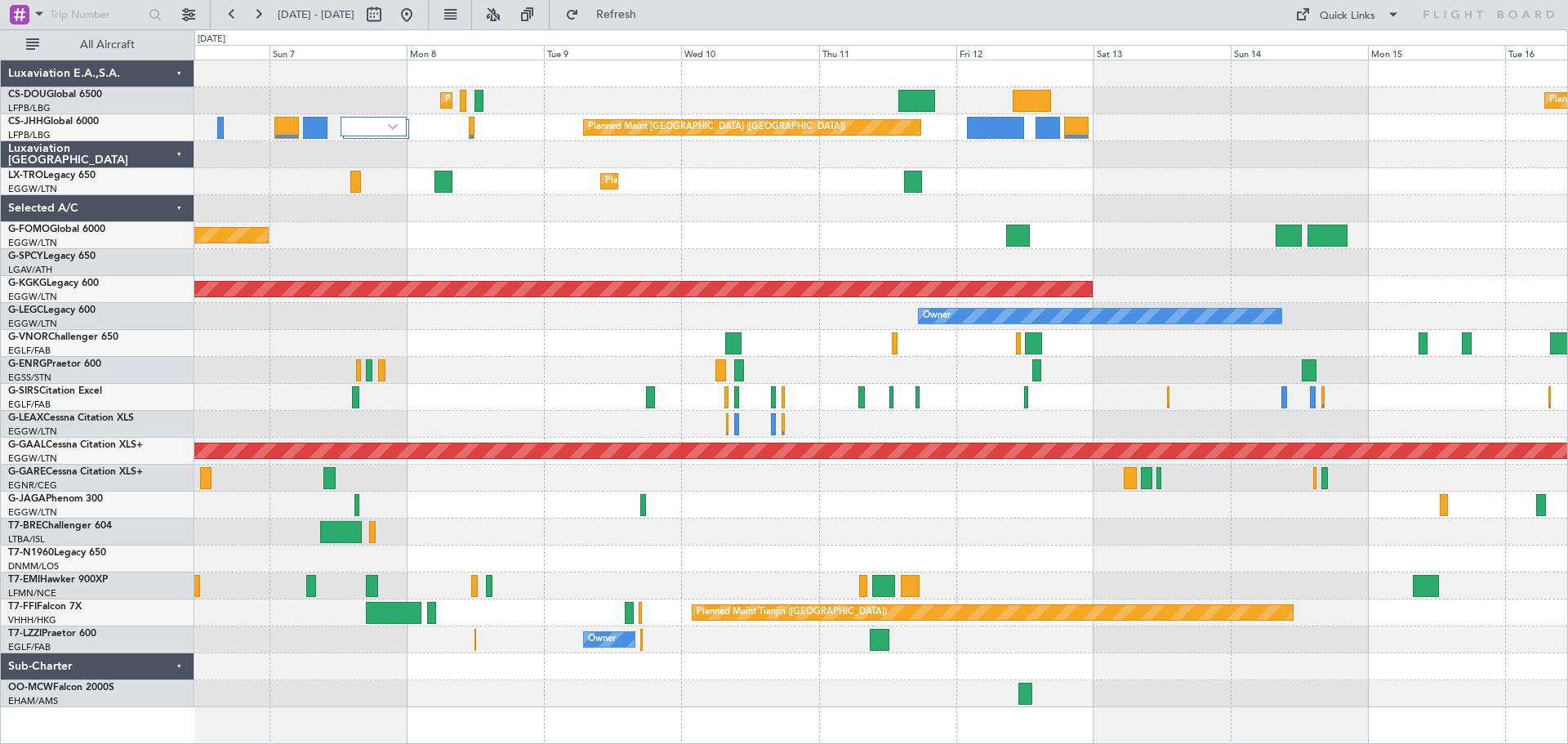
click at [942, 497] on div at bounding box center [880, 505] width 1373 height 27
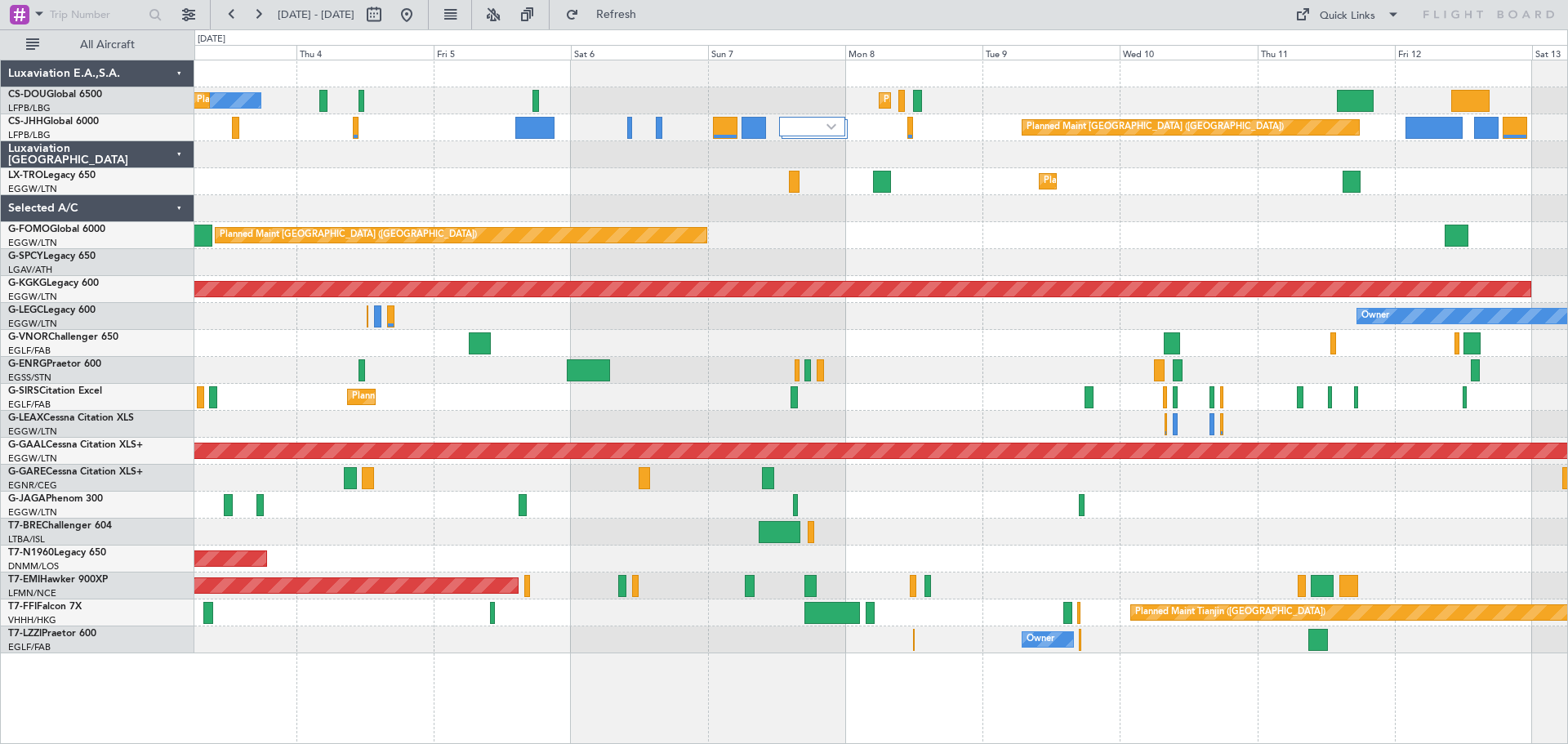
click at [1215, 174] on div "Planned Maint Paris (Le Bourget) No Crew Planned Maint Paris (Le Bourget) Plann…" at bounding box center [880, 357] width 1373 height 593
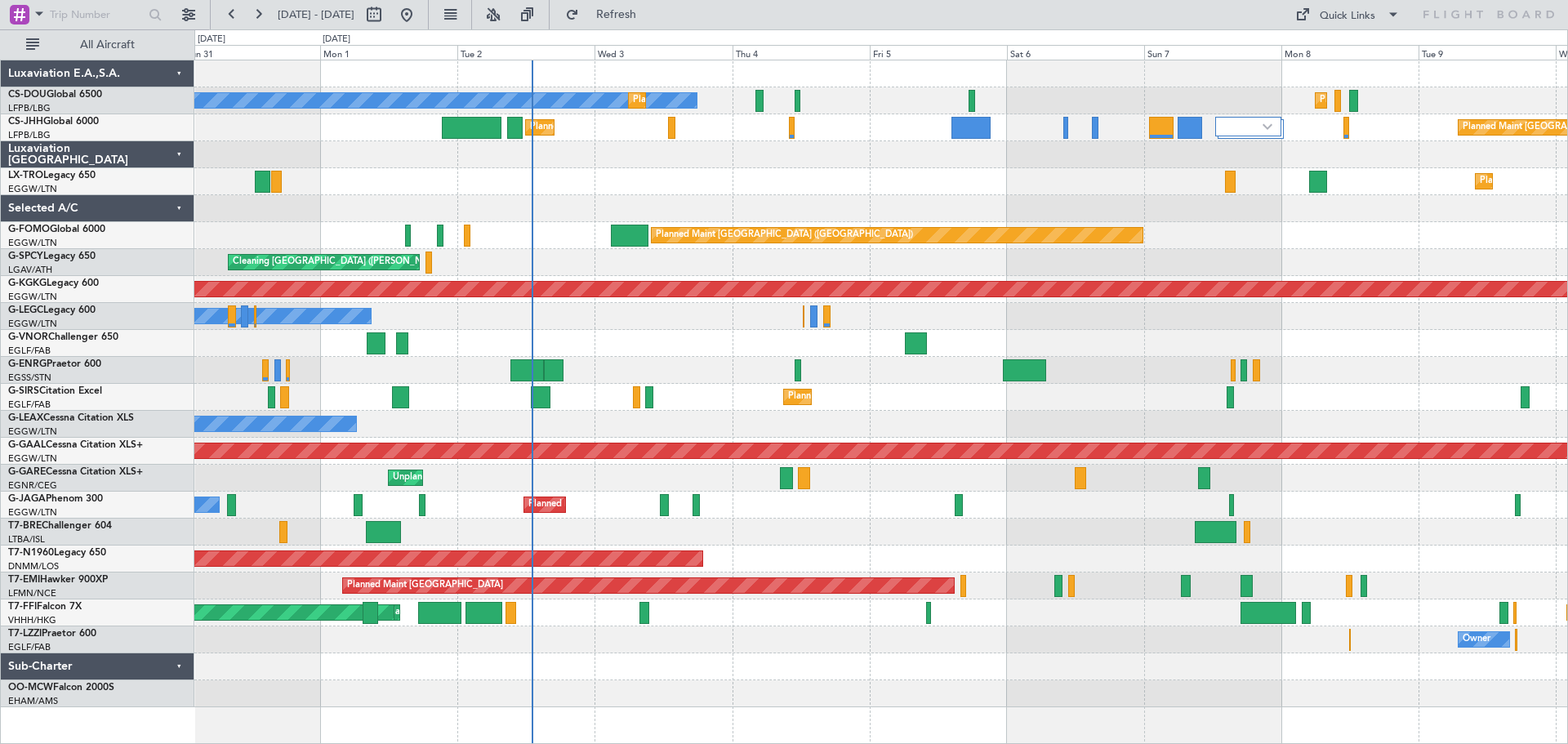
click at [883, 186] on div "Planned Maint Dusseldorf" at bounding box center [880, 182] width 1373 height 27
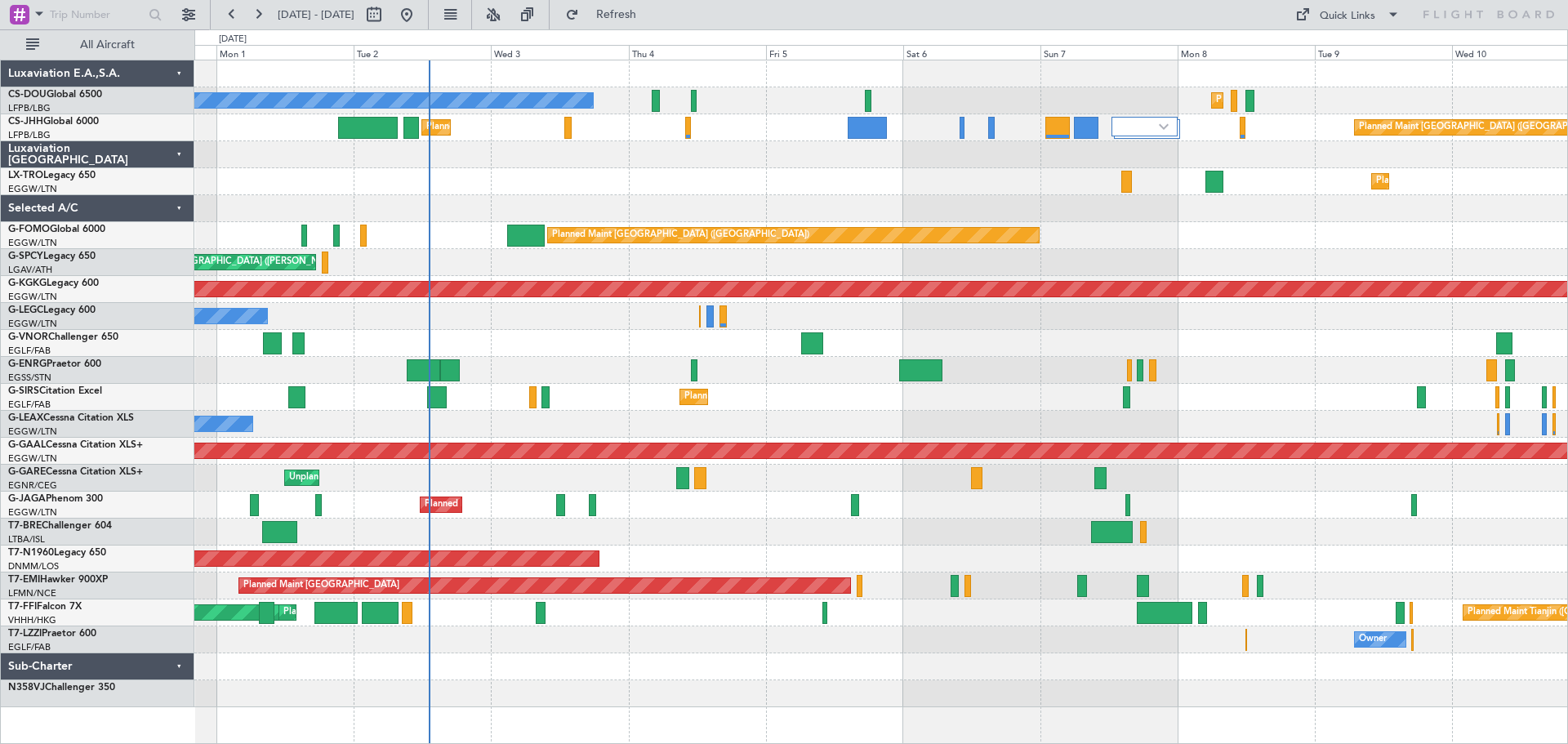
click at [635, 183] on div "Planned Maint Dusseldorf" at bounding box center [880, 182] width 1373 height 27
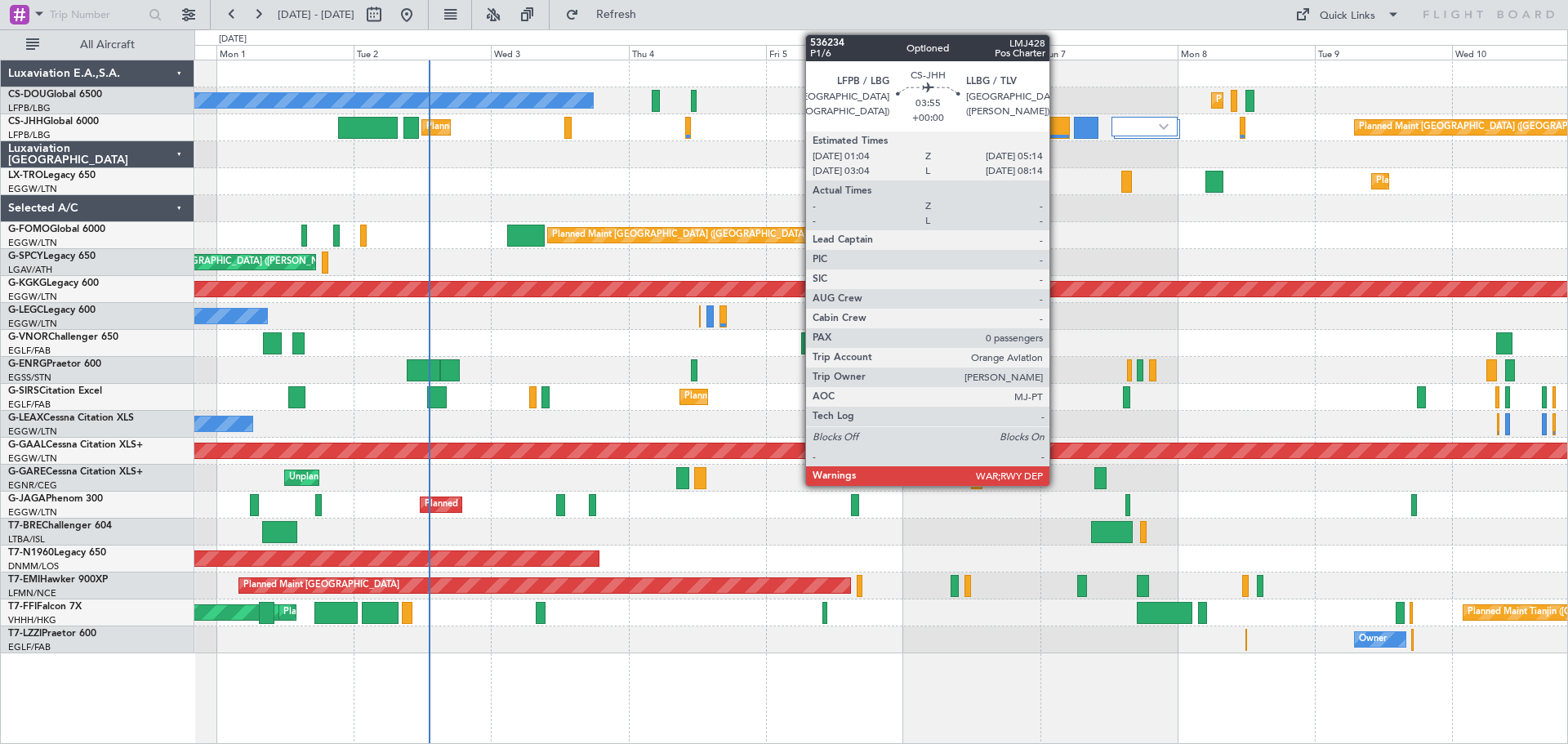
click at [1057, 131] on div at bounding box center [1057, 128] width 25 height 22
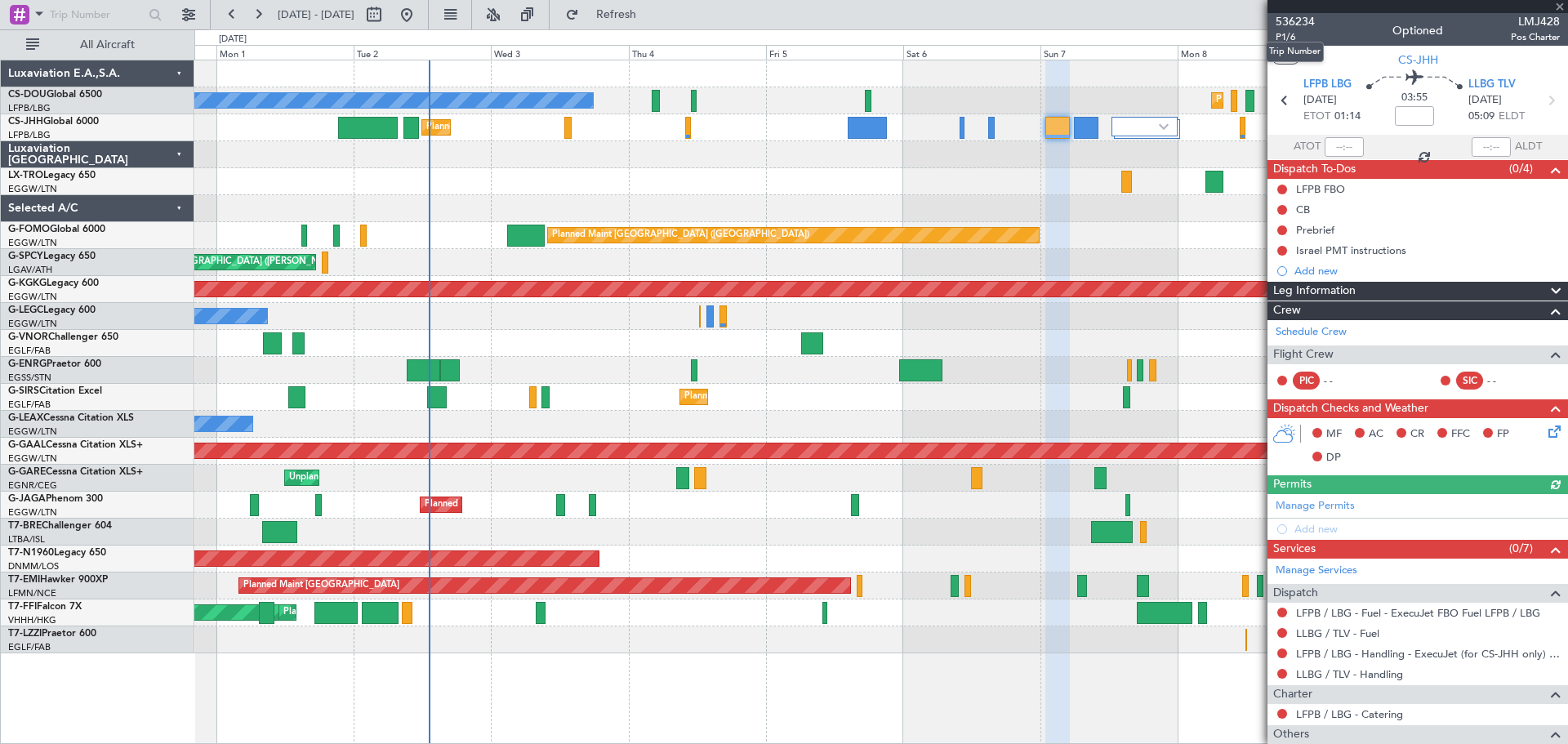
click at [1301, 23] on span "536234" at bounding box center [1295, 21] width 39 height 17
click at [651, 10] on span "Refresh" at bounding box center [617, 15] width 69 height 12
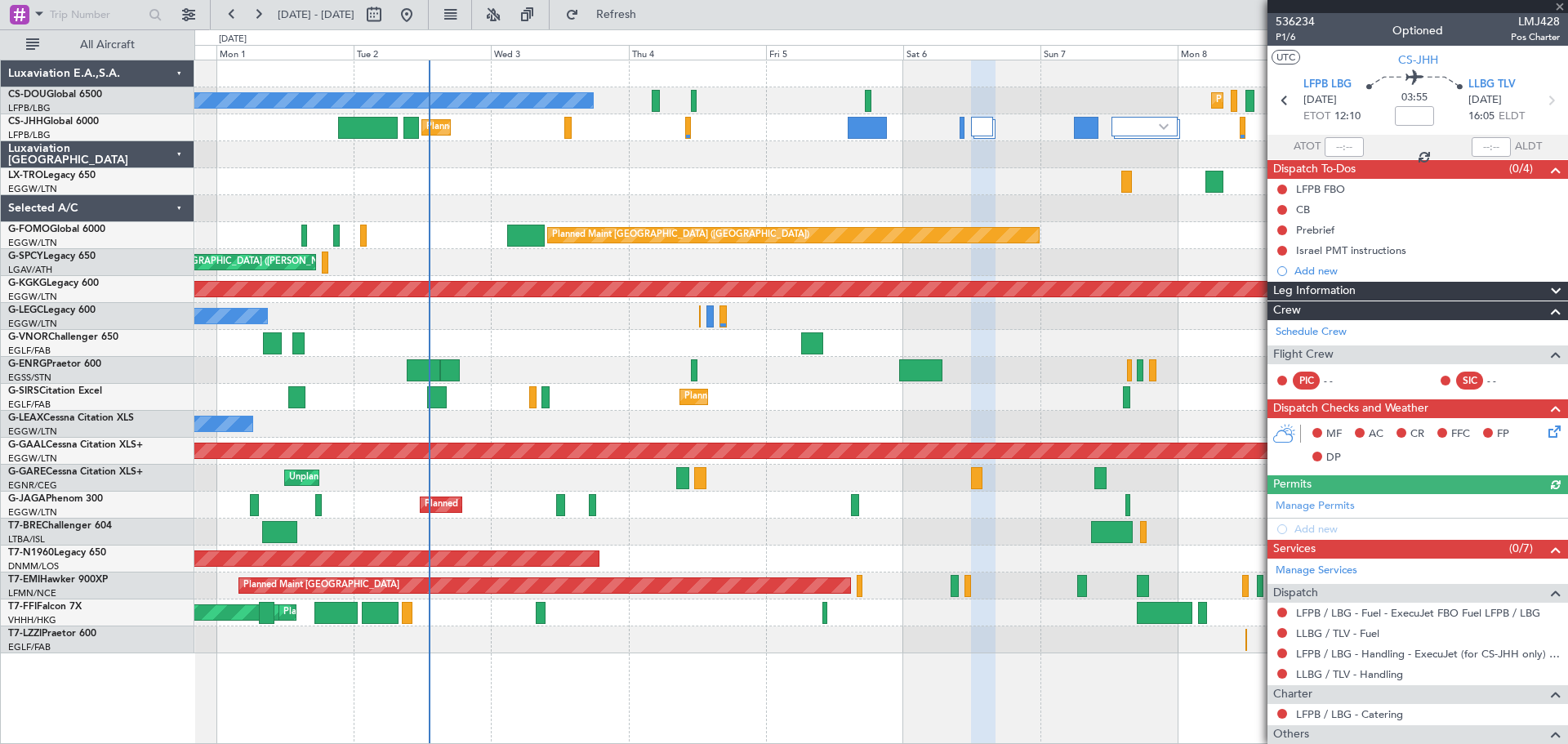
click at [1560, 7] on div at bounding box center [1417, 6] width 301 height 13
click at [1559, 6] on span at bounding box center [1560, 7] width 16 height 15
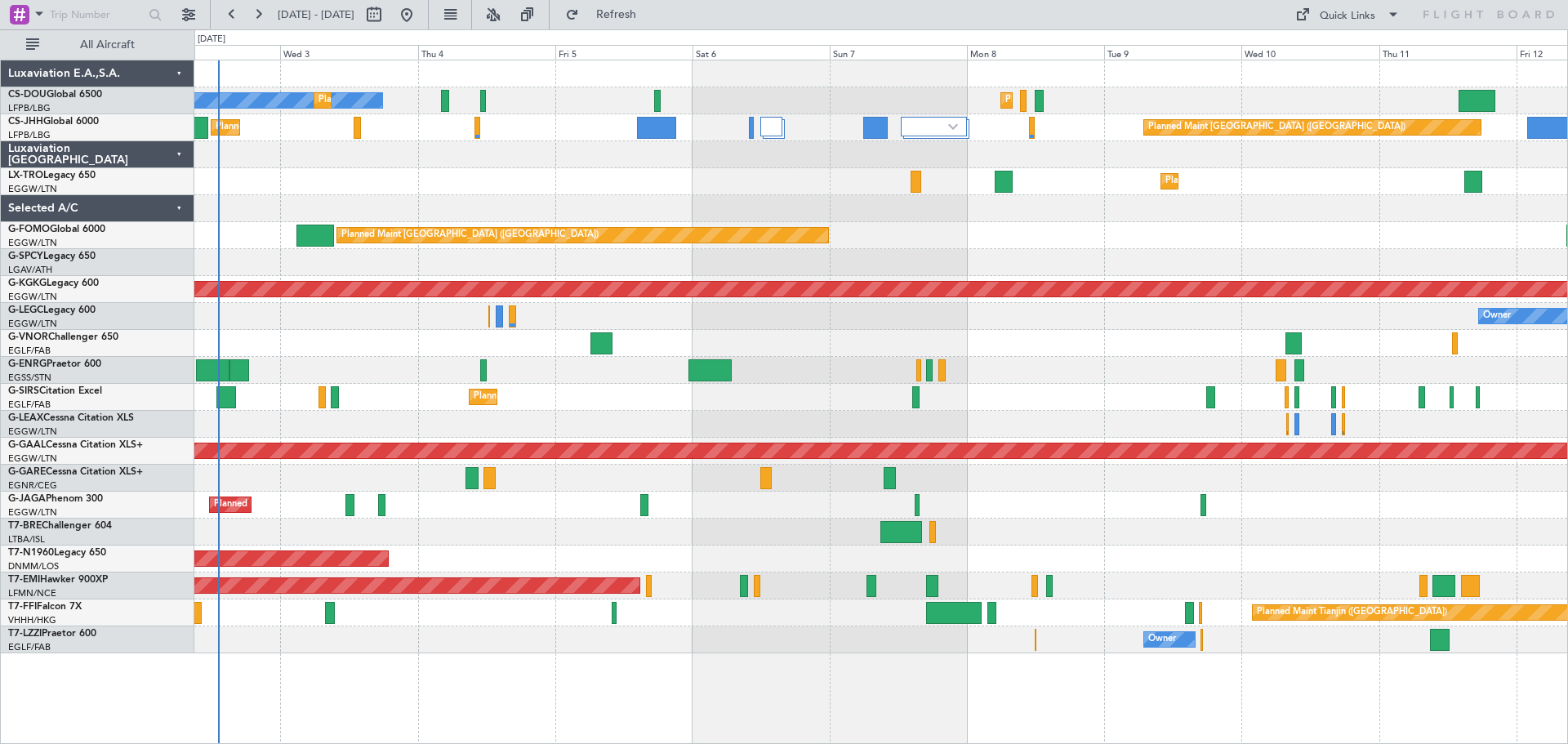
click at [1096, 129] on div "Planned Maint Paris (Le Bourget) No Crew Planned Maint Paris (Le Bourget) Plann…" at bounding box center [880, 357] width 1373 height 593
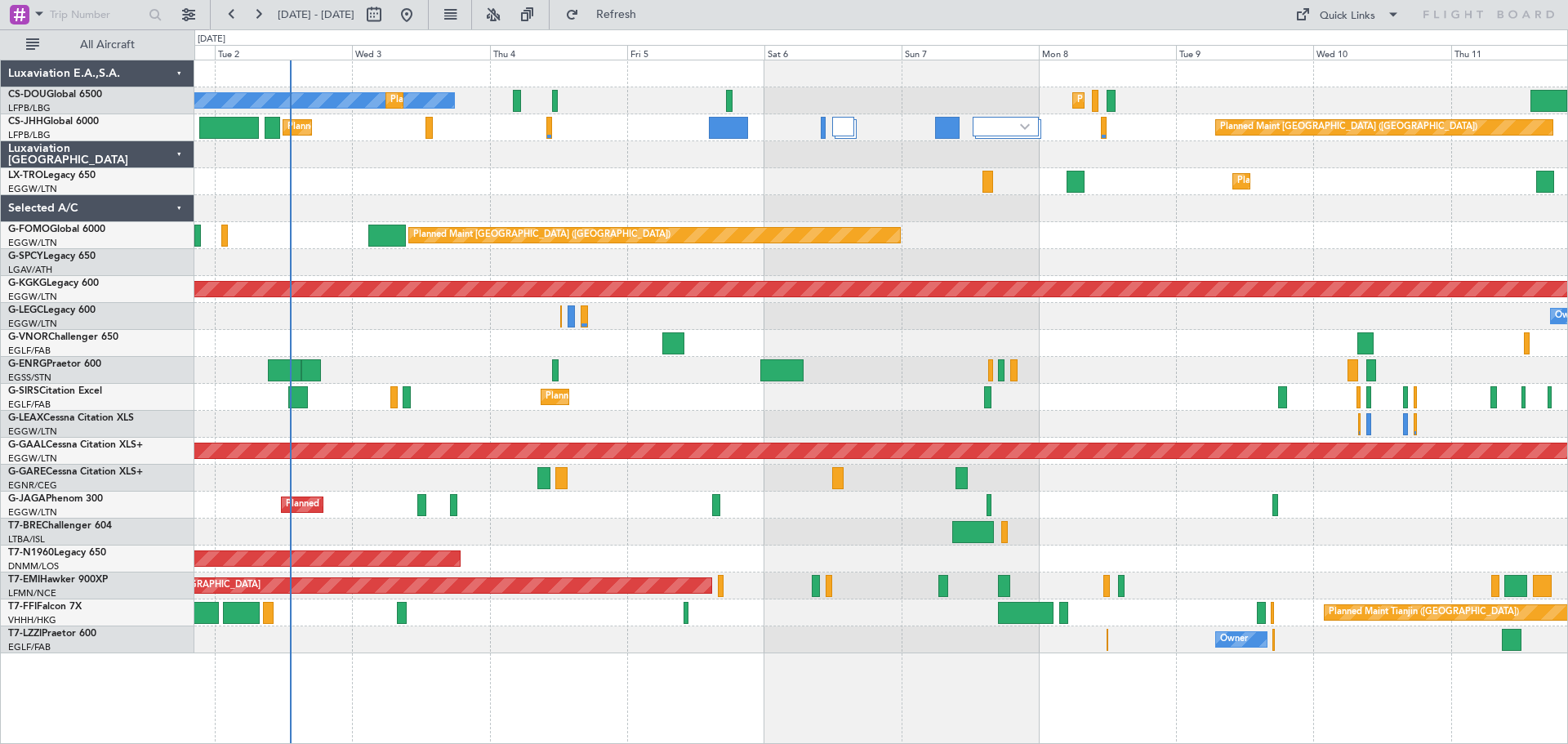
click at [660, 140] on div "Planned Maint Paris (Le Bourget) Planned Maint London (Luton)" at bounding box center [880, 128] width 1373 height 27
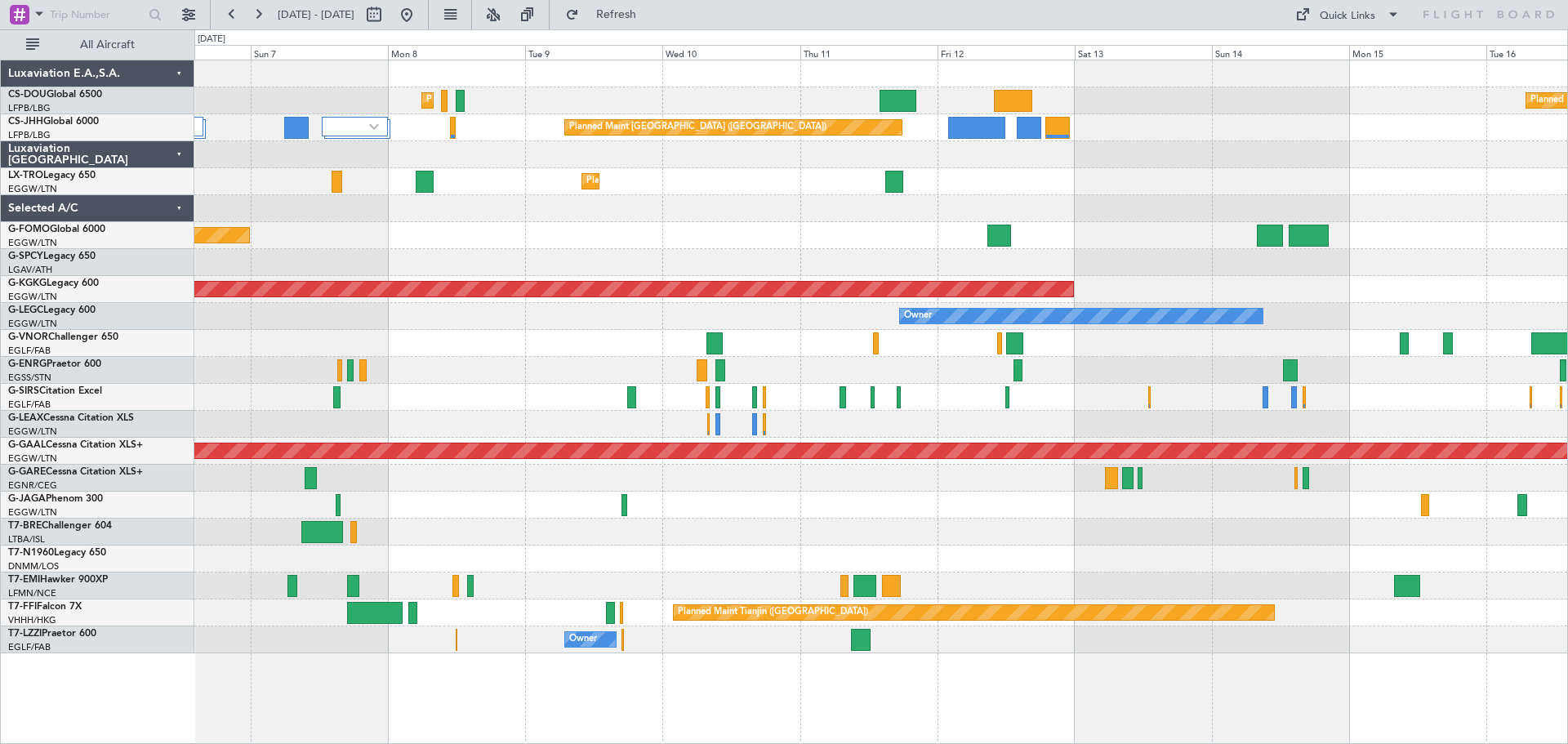
click at [684, 317] on div "Planned Maint Paris (Le Bourget) Planned Maint Paris (Le Bourget) Planned Maint…" at bounding box center [880, 357] width 1373 height 593
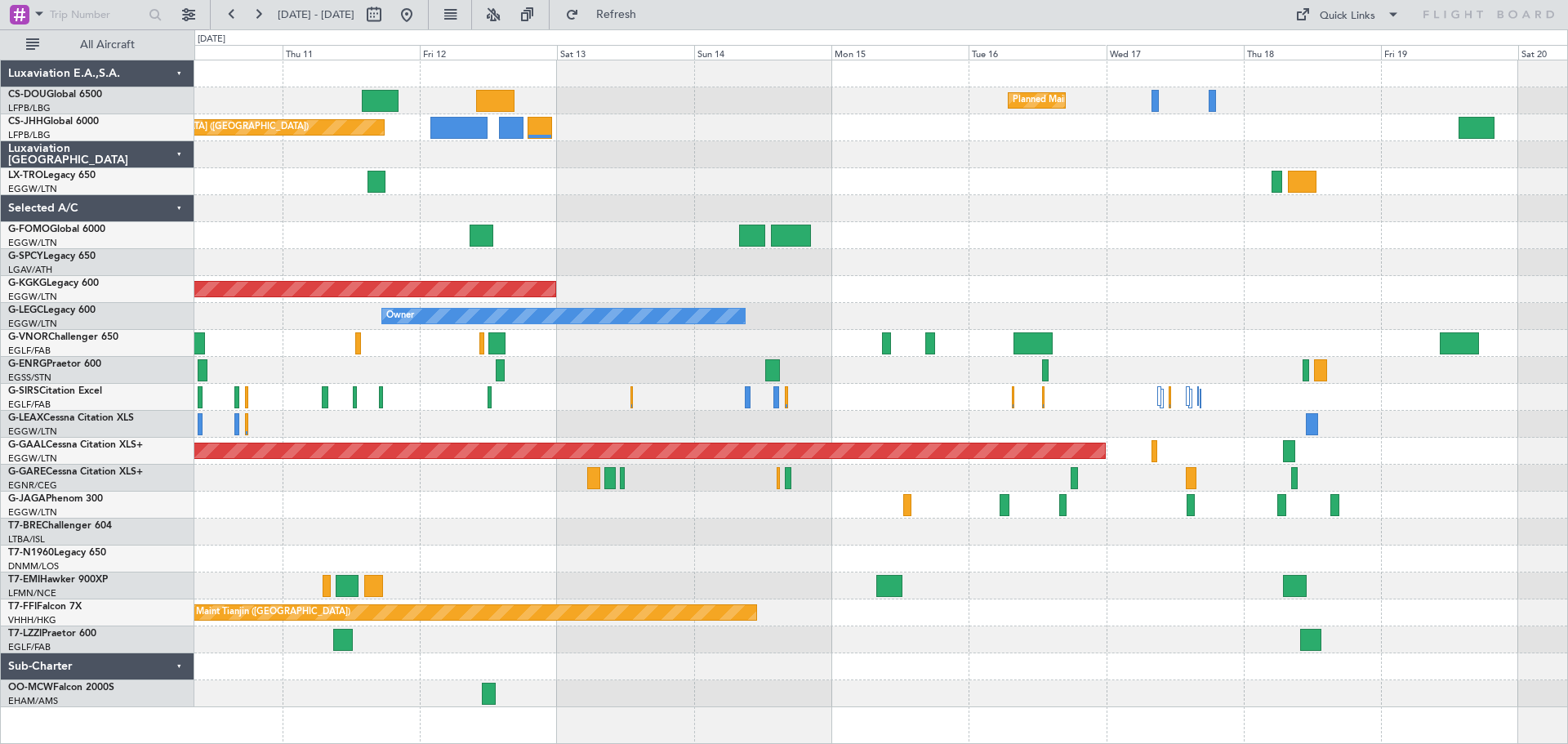
click at [710, 337] on div "Planned Maint Paris (Le Bourget) Planned Maint Paris (Le Bourget) Planned Maint…" at bounding box center [880, 384] width 1373 height 647
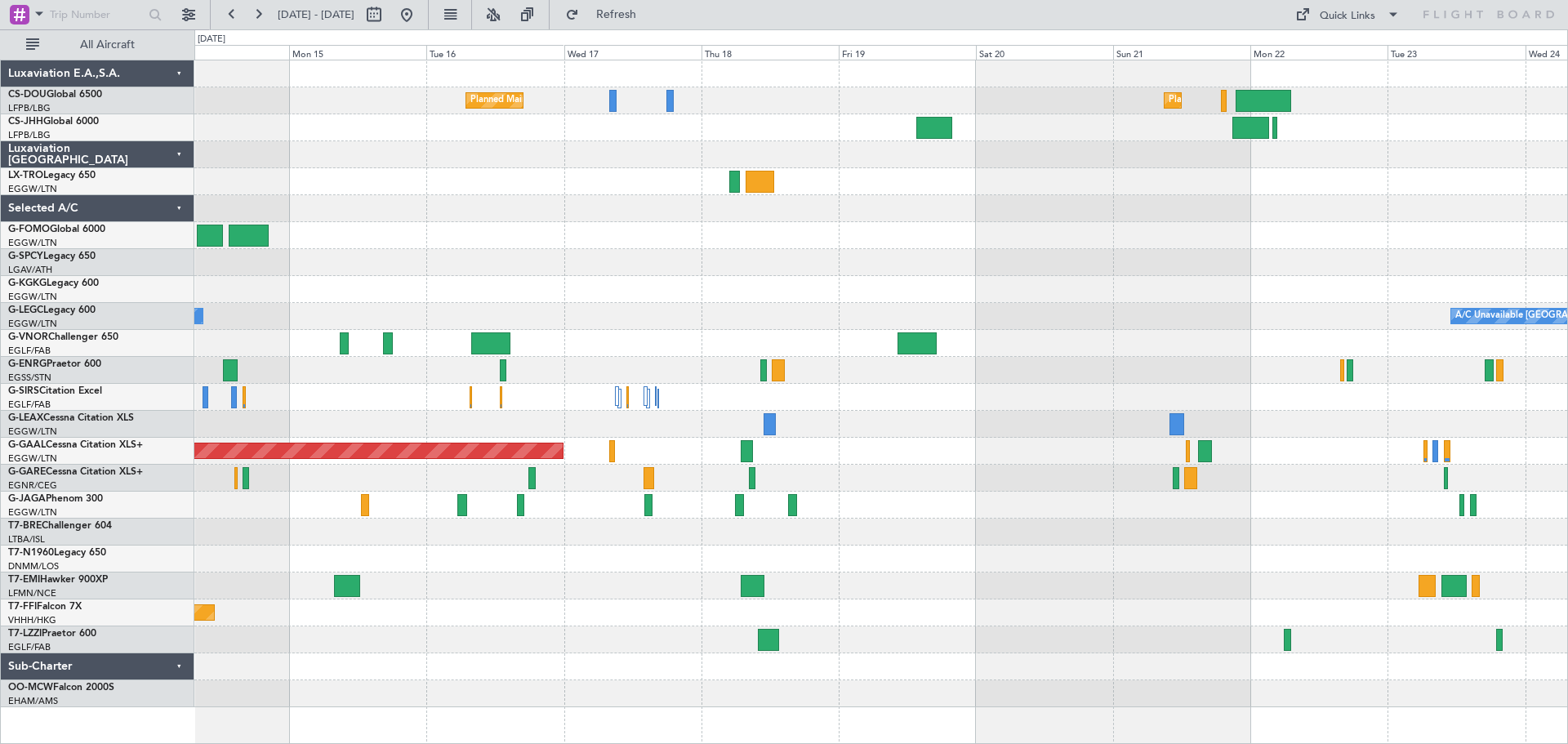
click at [562, 332] on div at bounding box center [880, 343] width 1373 height 27
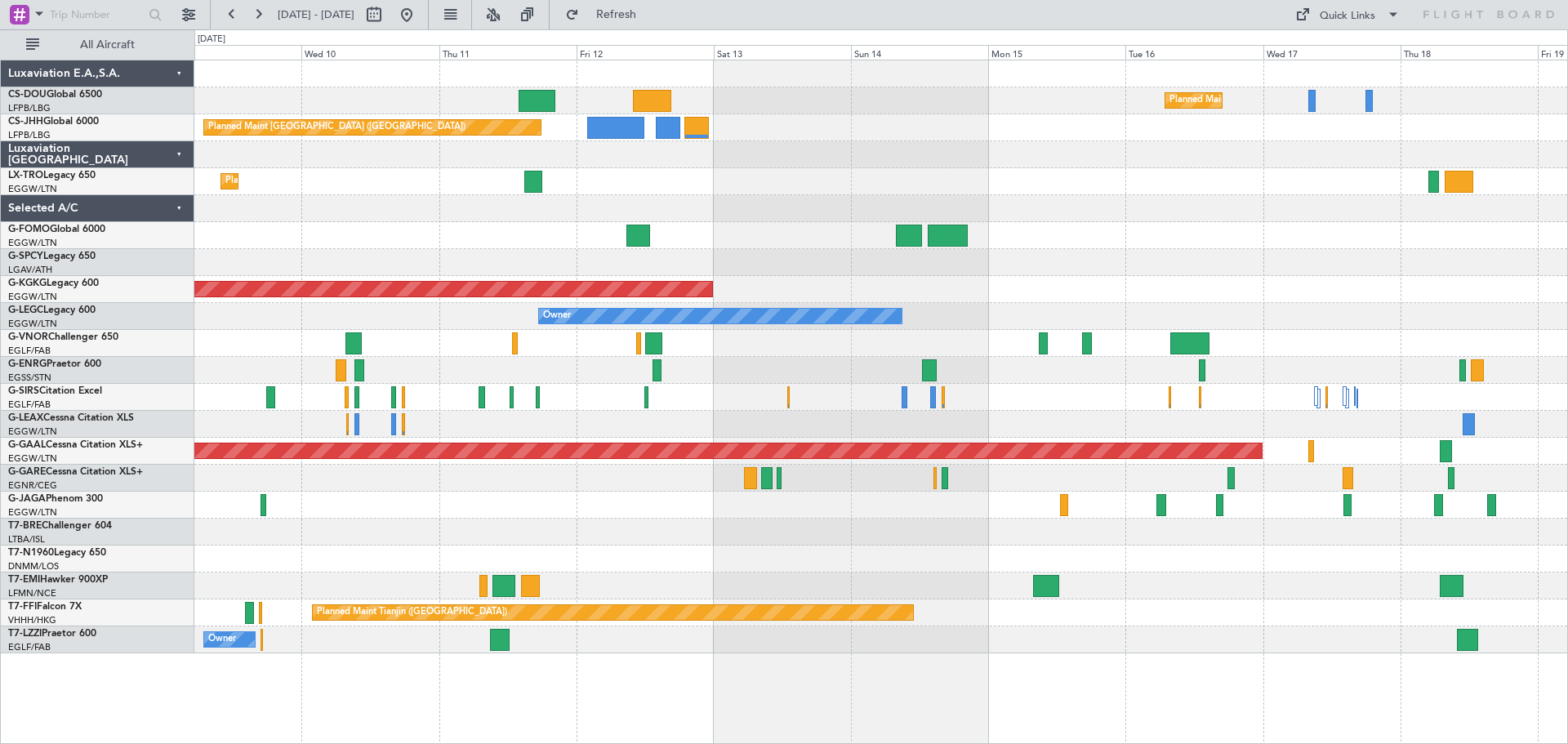
click at [1114, 313] on div "Planned Maint Paris (Le Bourget) Planned Maint Paris (Le Bourget) Planned Maint…" at bounding box center [880, 357] width 1373 height 593
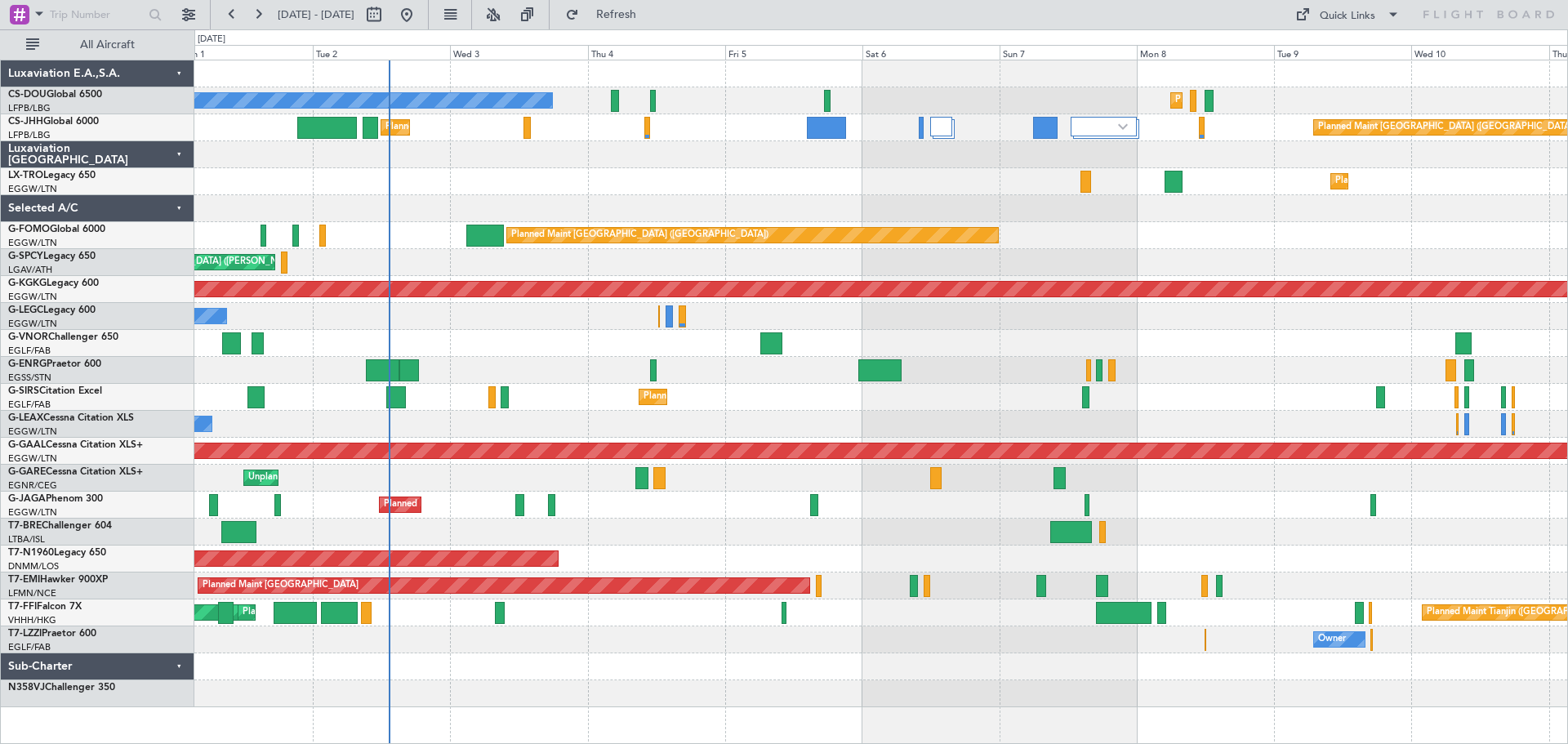
click at [858, 201] on div at bounding box center [880, 209] width 1373 height 27
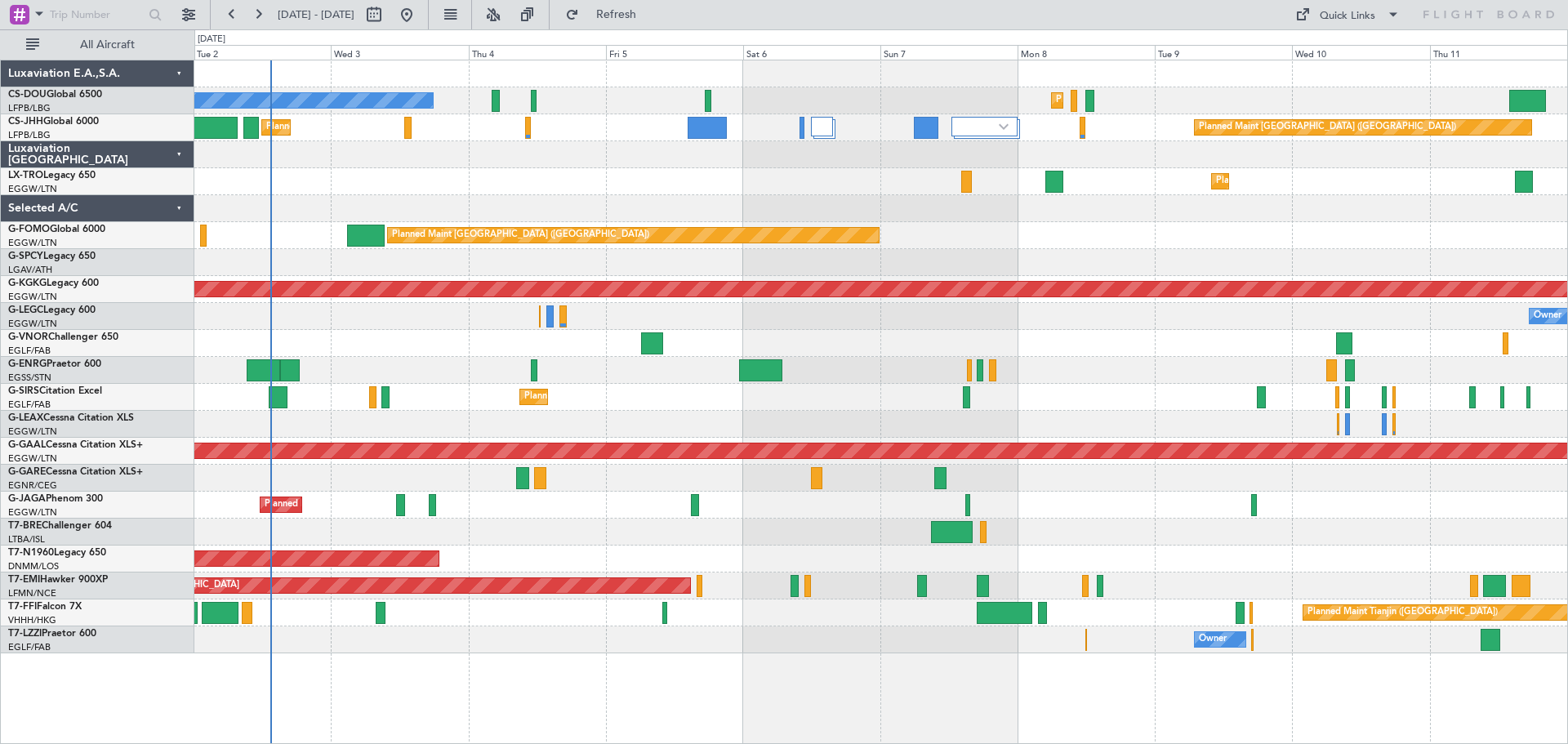
click at [1268, 183] on div "Planned Maint Paris (Le Bourget) Planned Maint Paris (Le Bourget) No Crew Plann…" at bounding box center [880, 357] width 1373 height 593
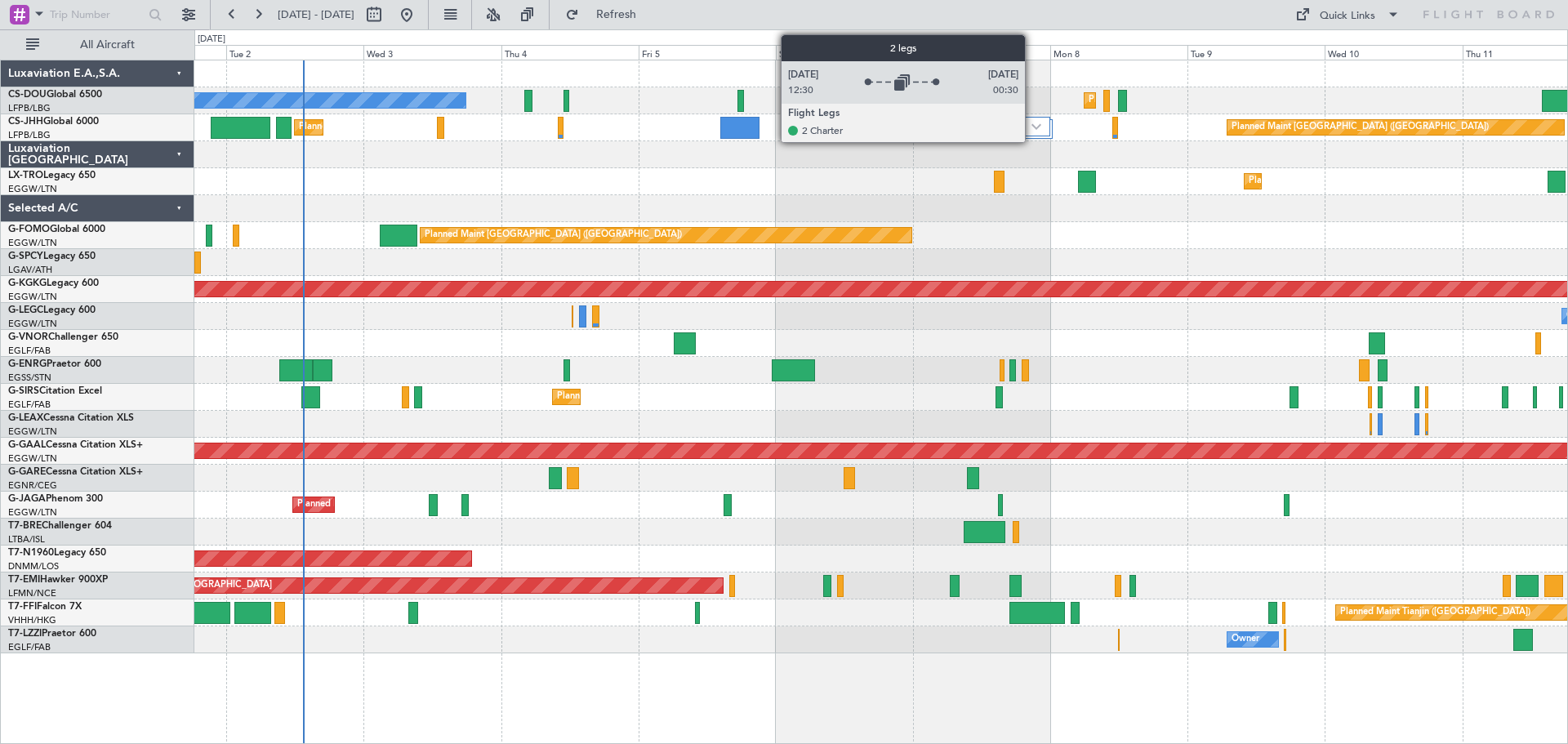
click at [1032, 131] on div at bounding box center [1017, 127] width 67 height 20
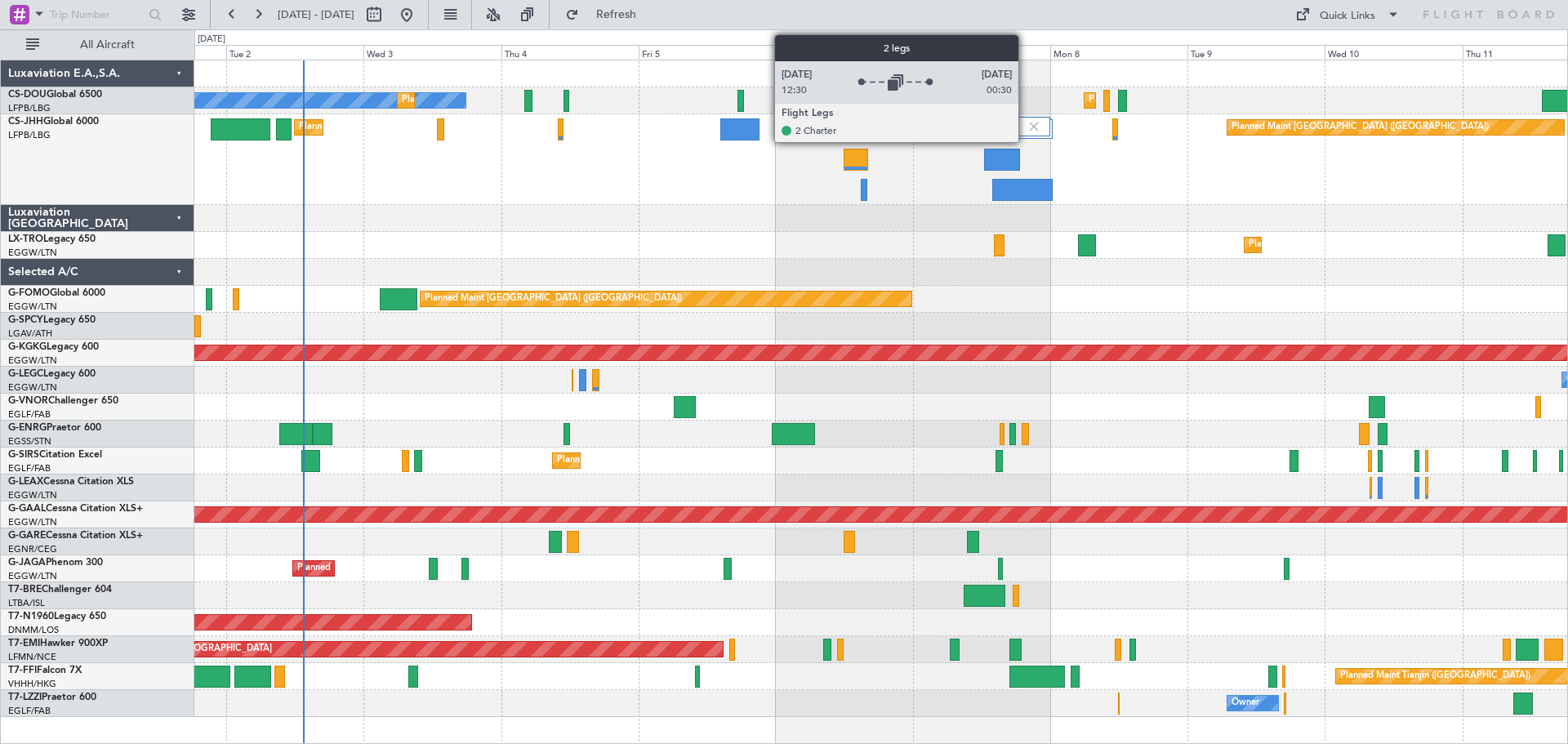
click at [1026, 124] on div at bounding box center [1017, 127] width 67 height 20
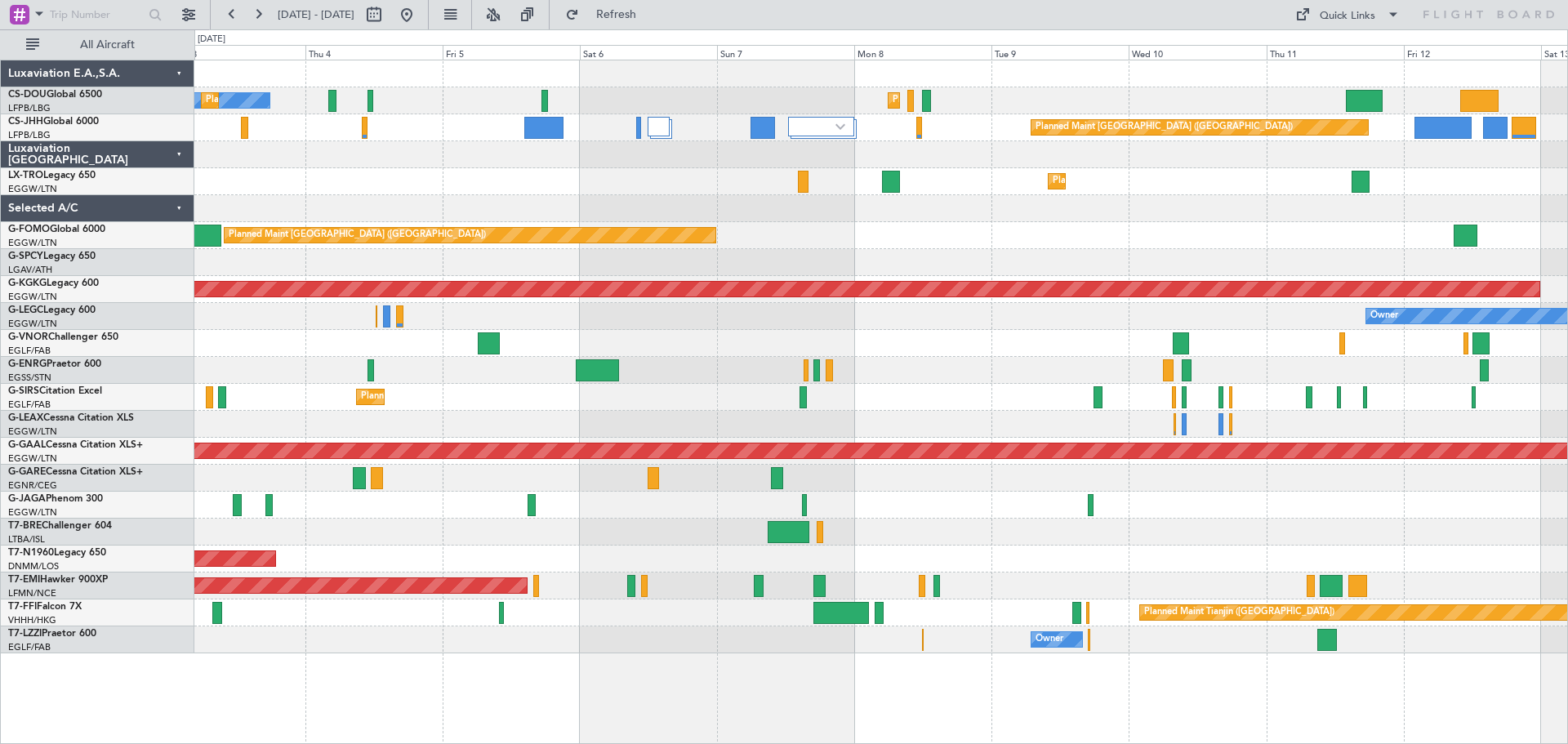
click at [805, 233] on div "Planned Maint Paris (Le Bourget) No Crew Planned Maint Paris (Le Bourget) Plann…" at bounding box center [880, 357] width 1373 height 593
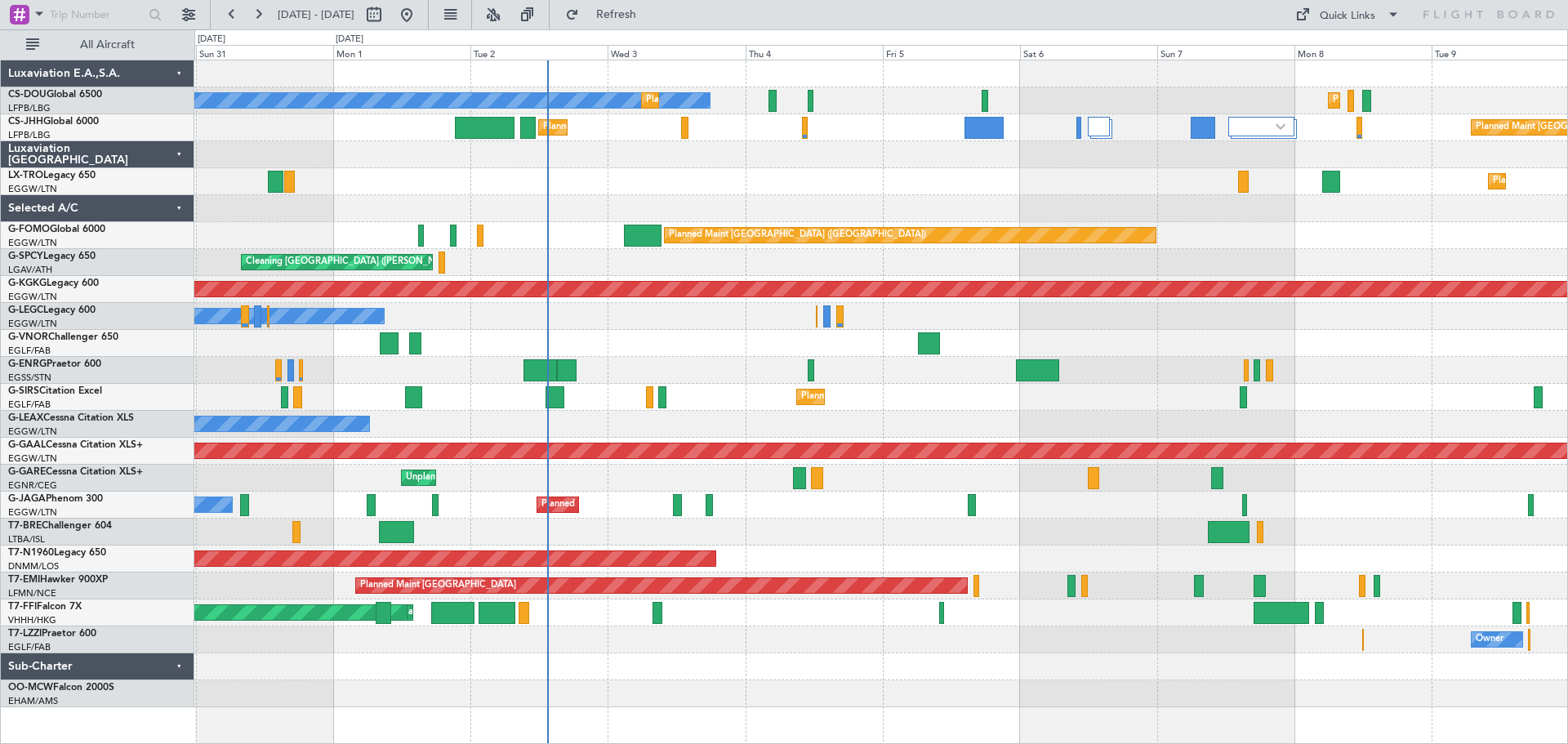
click at [1031, 185] on div "Planned Maint Dusseldorf" at bounding box center [880, 182] width 1373 height 27
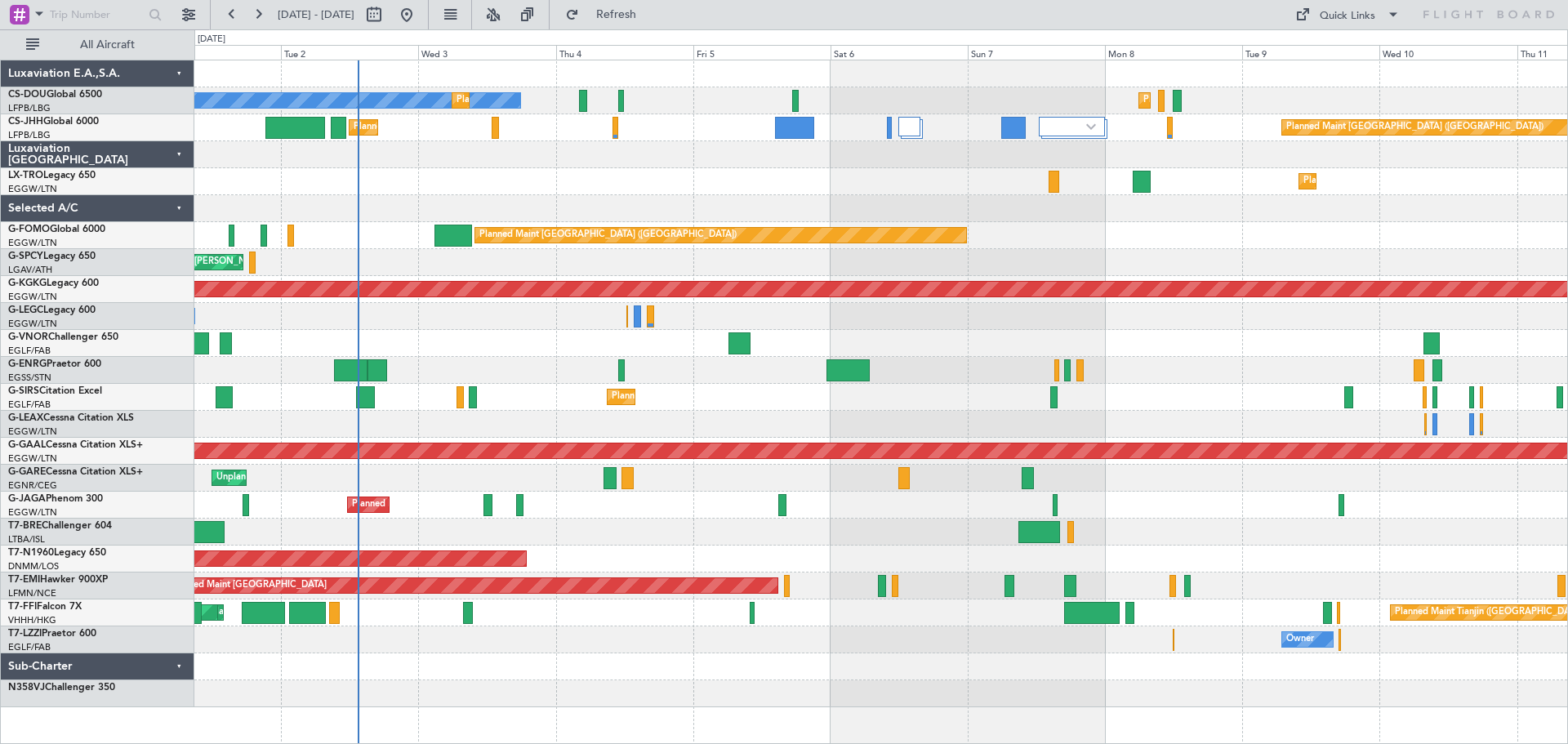
click at [707, 197] on div "Planned Maint Paris (Le Bourget) No Crew Planned Maint Paris (Le Bourget) Plann…" at bounding box center [880, 384] width 1373 height 647
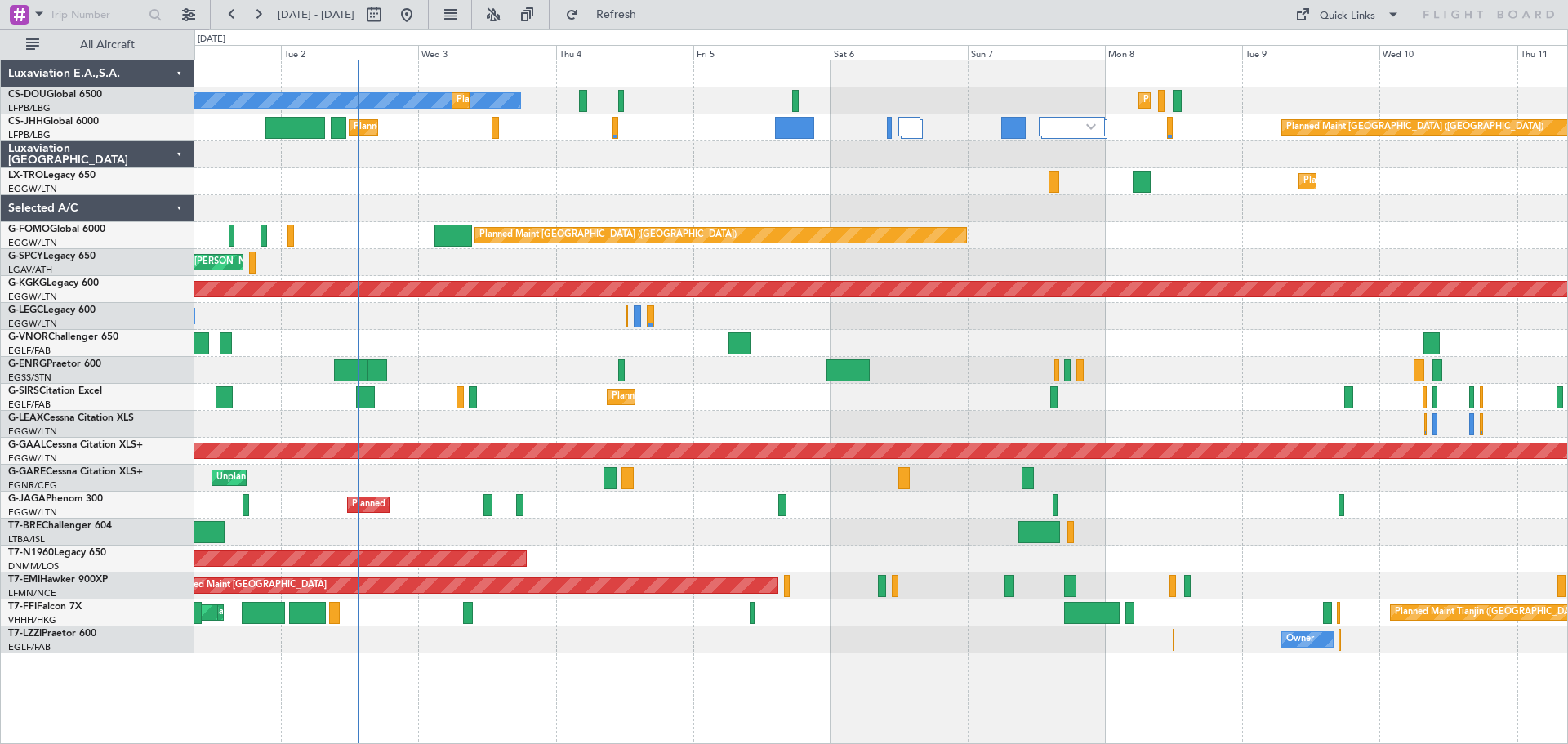
click at [858, 171] on div "Planned Maint Dusseldorf" at bounding box center [880, 182] width 1373 height 27
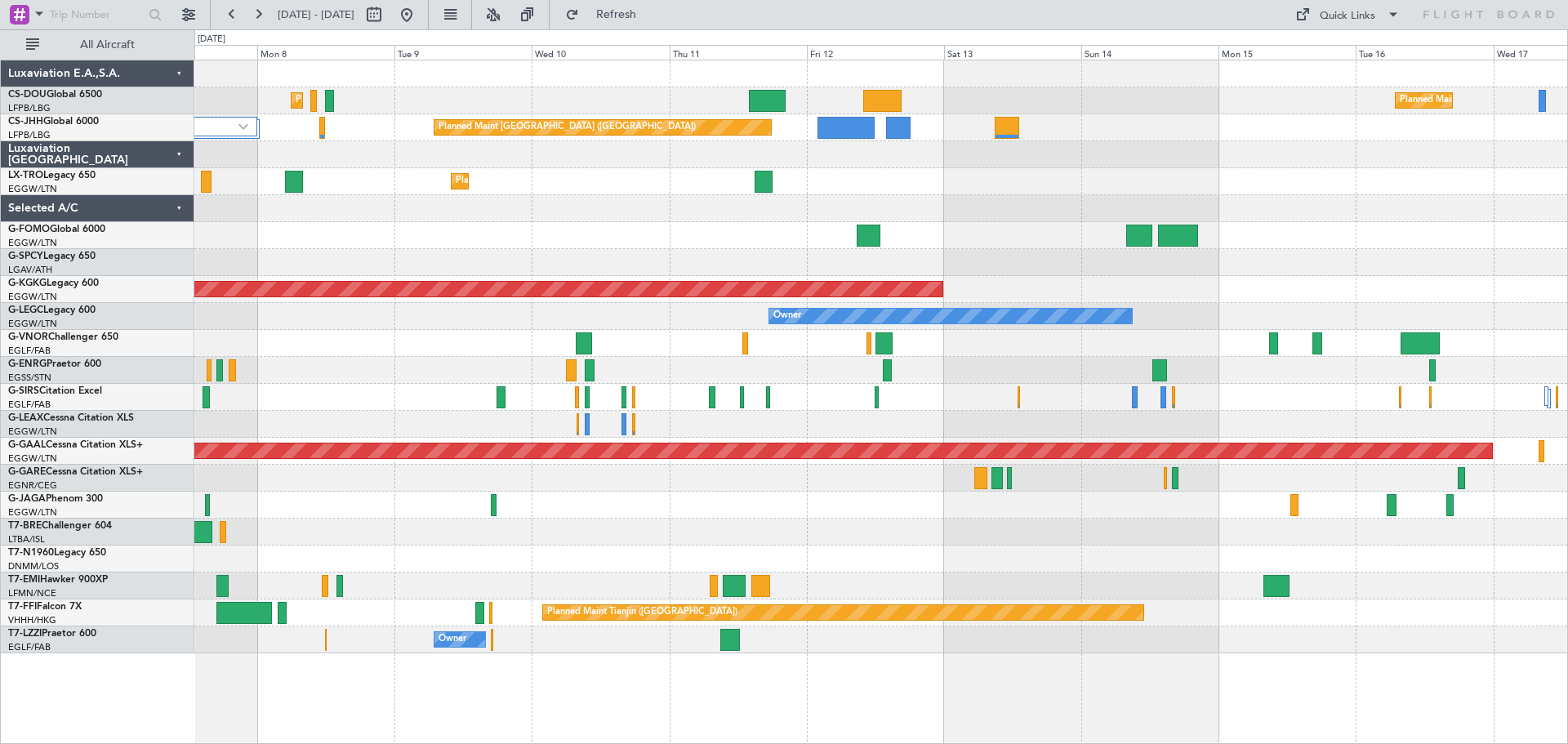
click at [492, 168] on div "Planned Maint Dusseldorf" at bounding box center [880, 182] width 1373 height 27
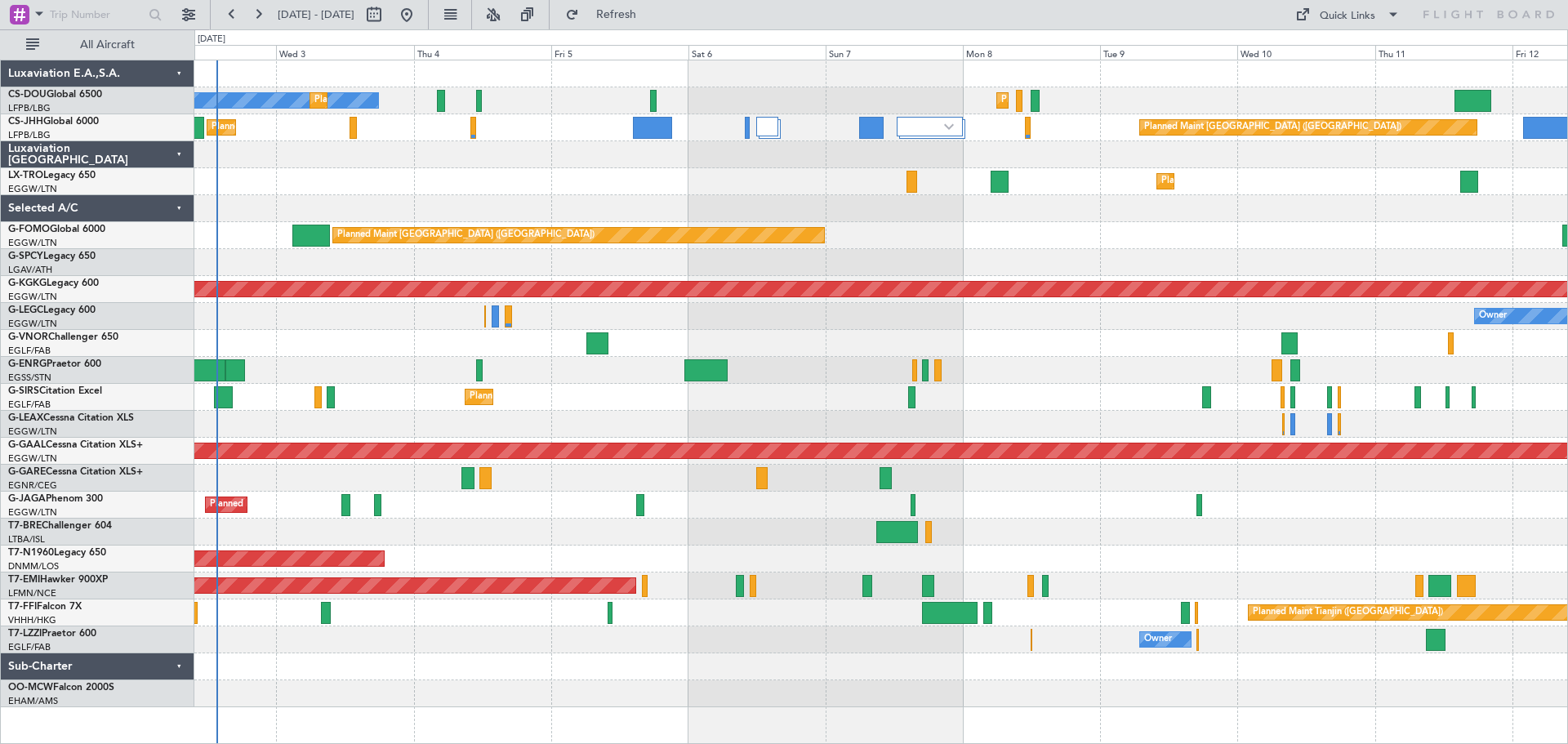
click at [1090, 222] on div at bounding box center [880, 209] width 1373 height 27
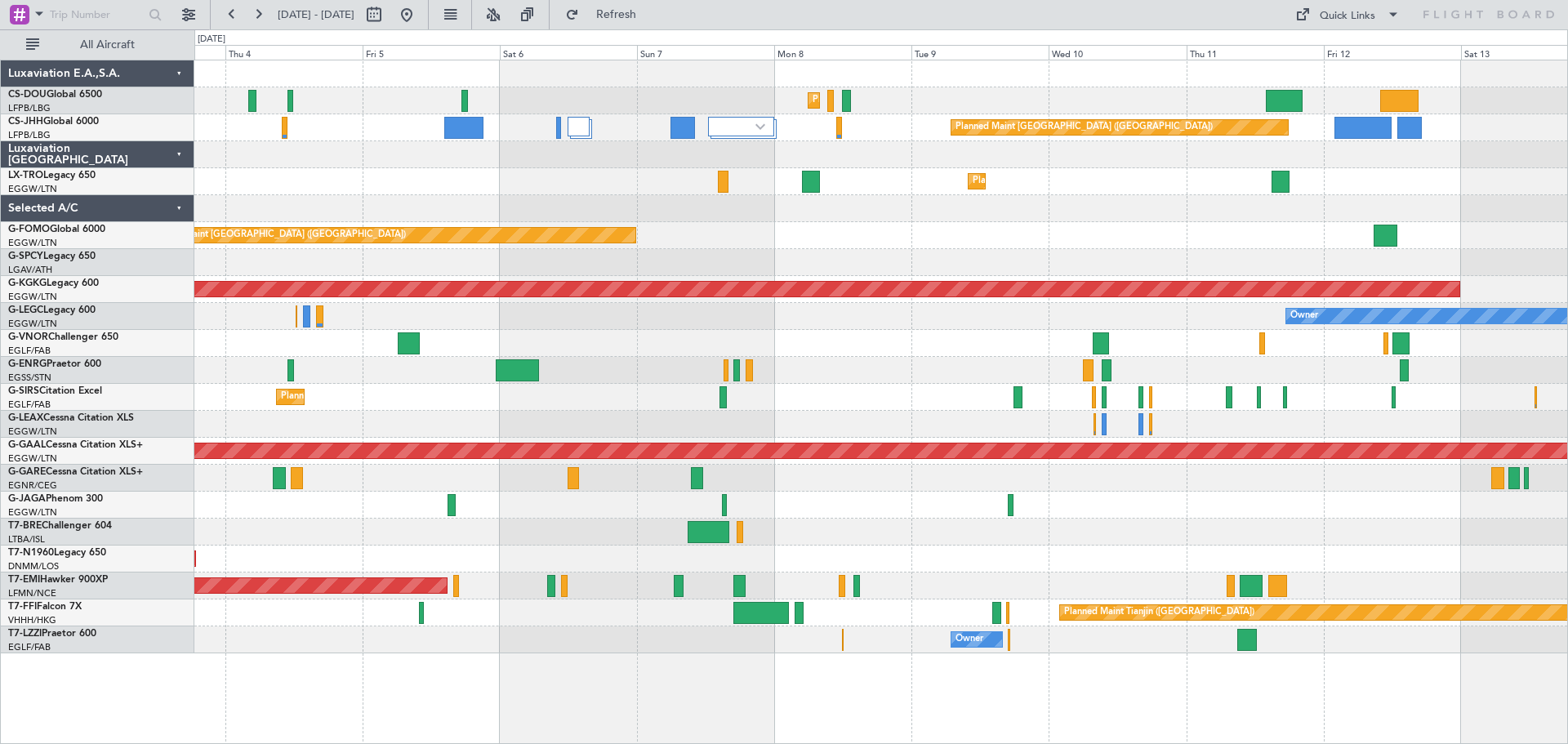
click at [798, 168] on div "Planned Maint Paris (Le Bourget) Planned Maint Paris (Le Bourget) No Crew Plann…" at bounding box center [880, 357] width 1373 height 593
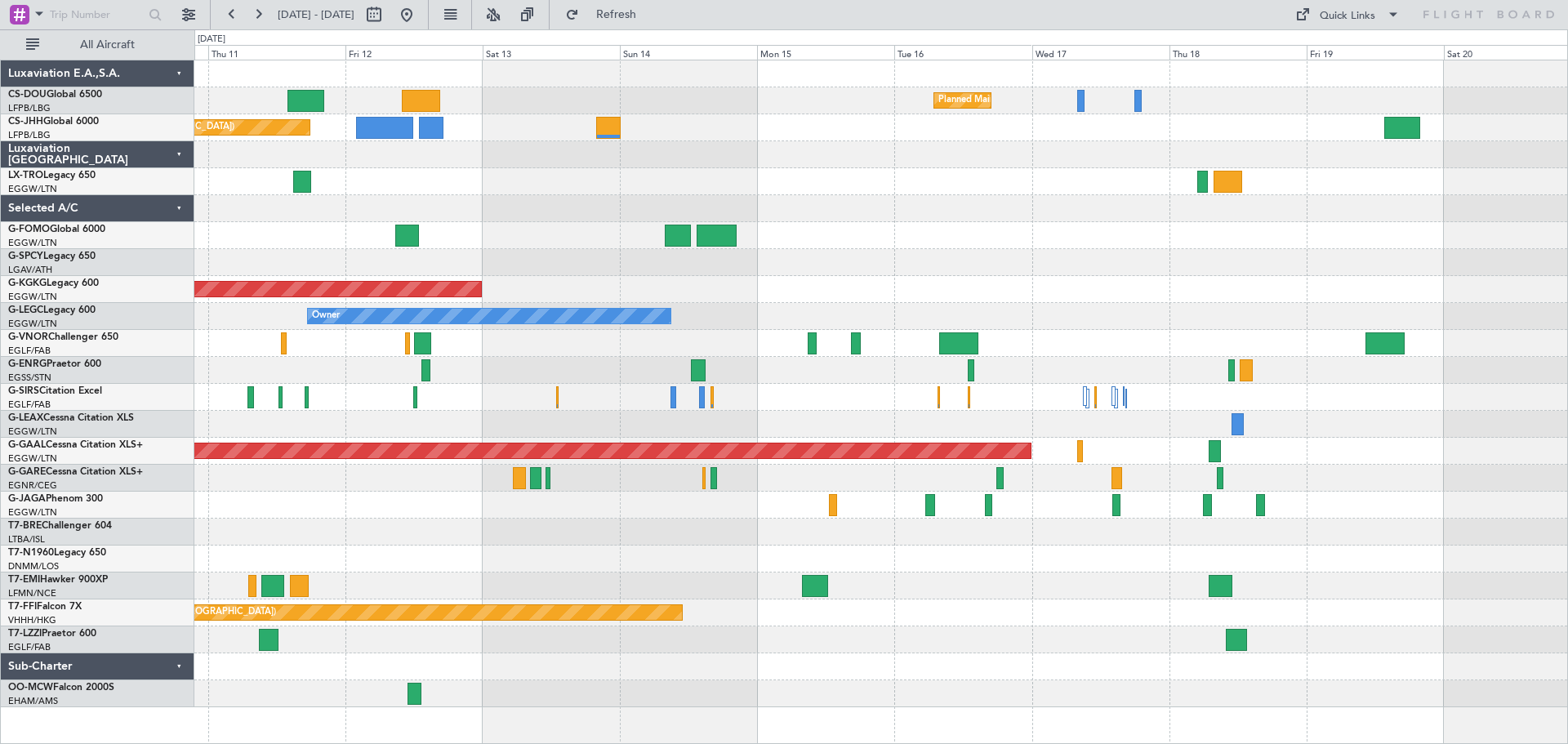
click at [553, 212] on div at bounding box center [880, 209] width 1373 height 27
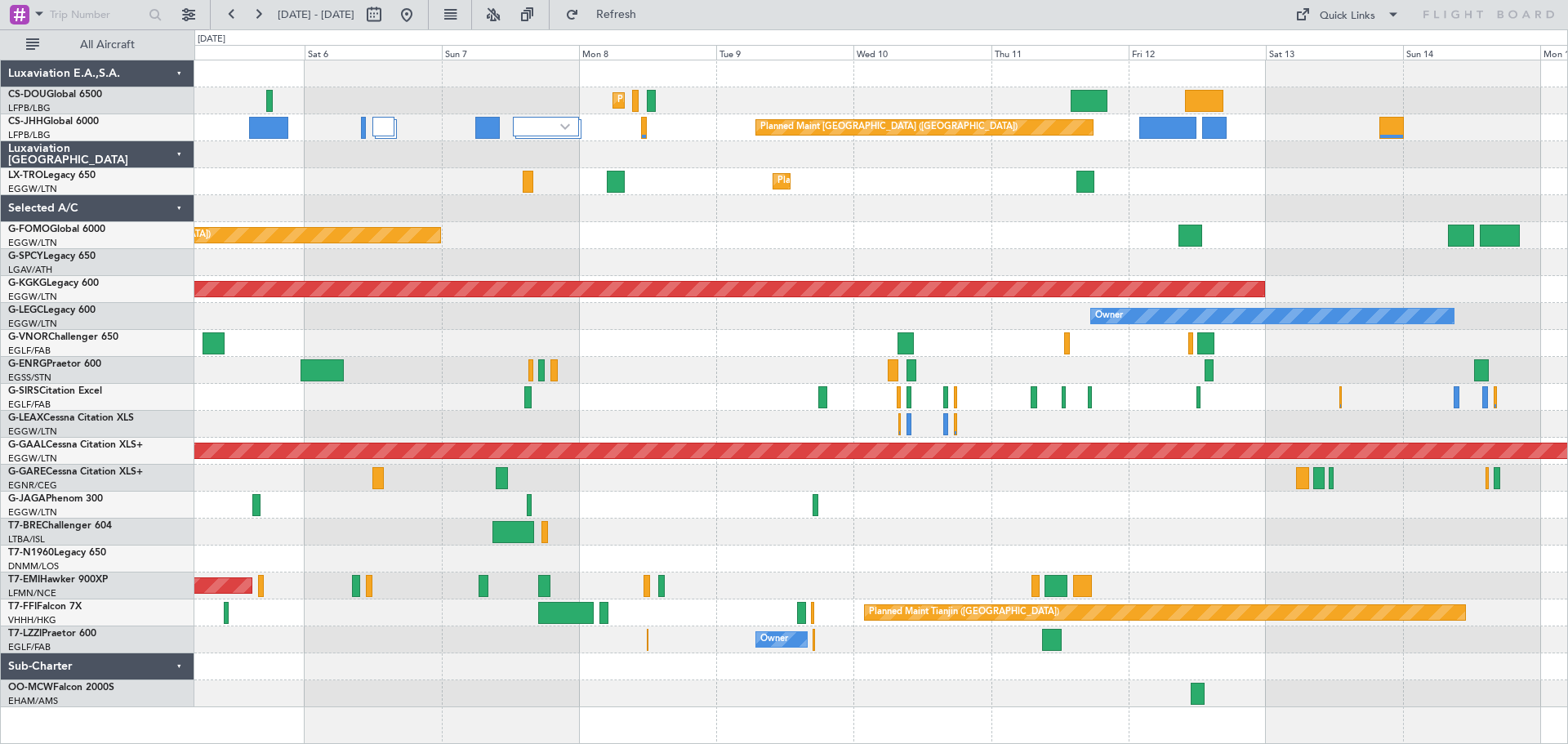
click at [1405, 150] on div "Planned Maint Paris (Le Bourget) Planned Maint Paris (Le Bourget) Planned Maint…" at bounding box center [880, 384] width 1373 height 647
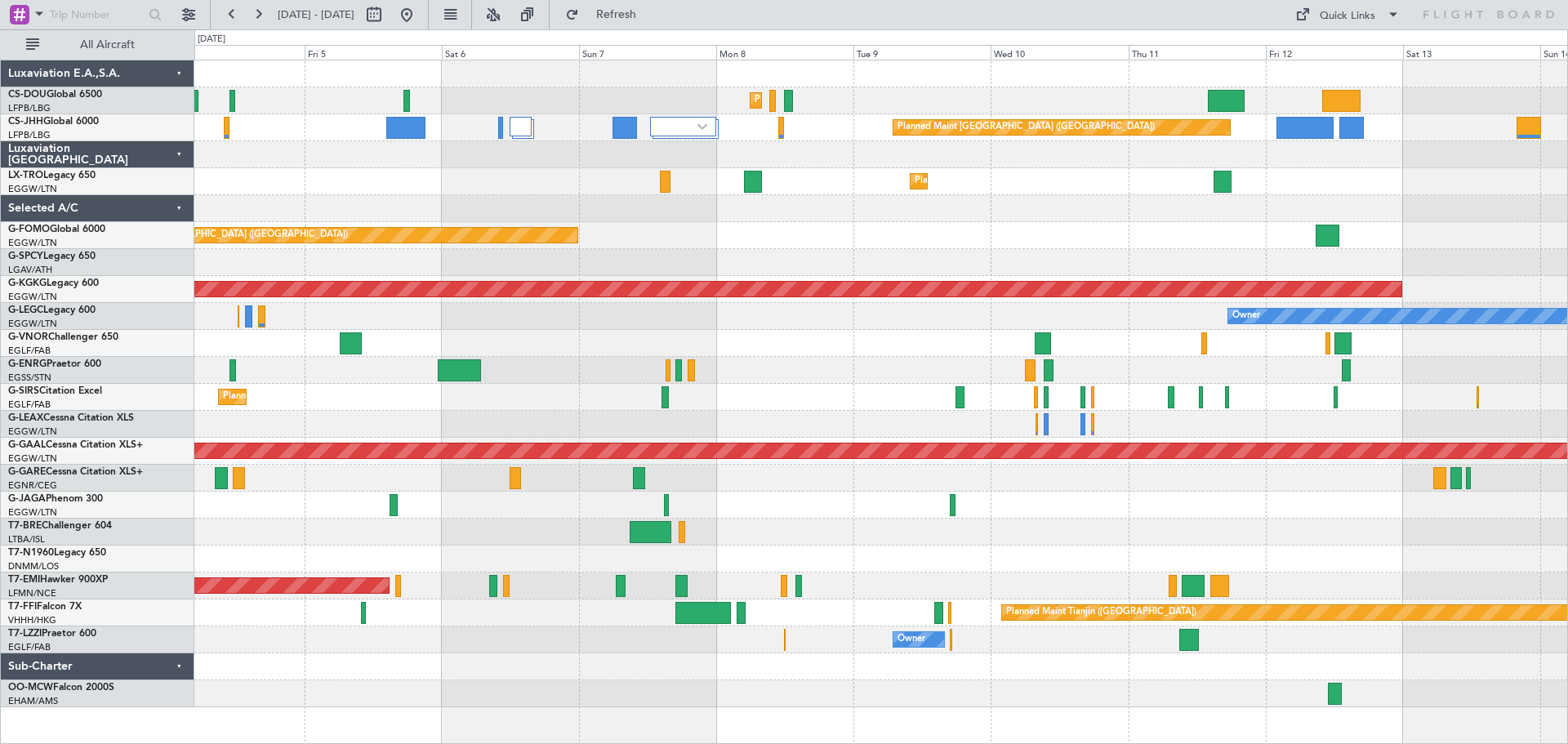
click at [1350, 159] on div at bounding box center [880, 155] width 1373 height 27
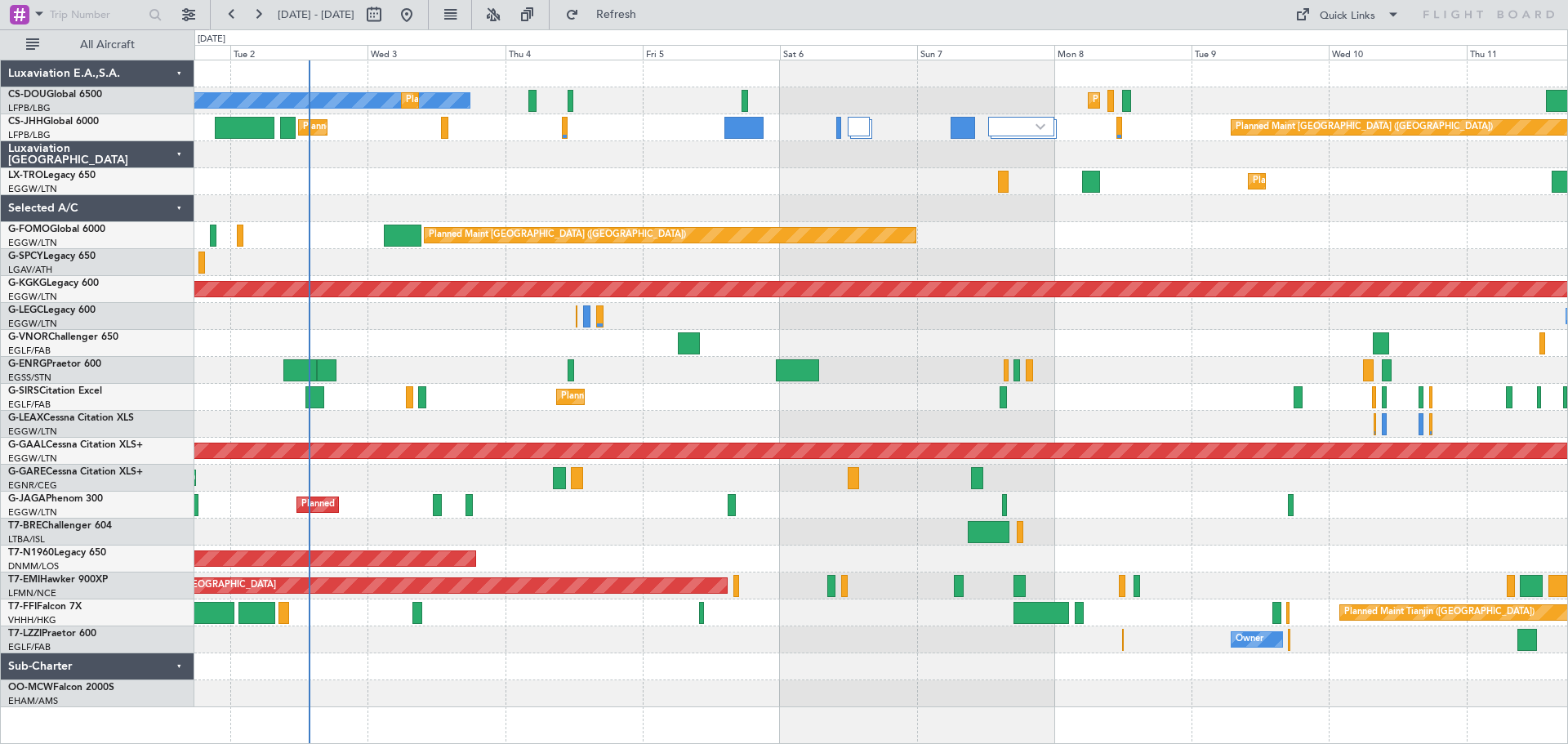
click at [747, 165] on div at bounding box center [880, 155] width 1373 height 27
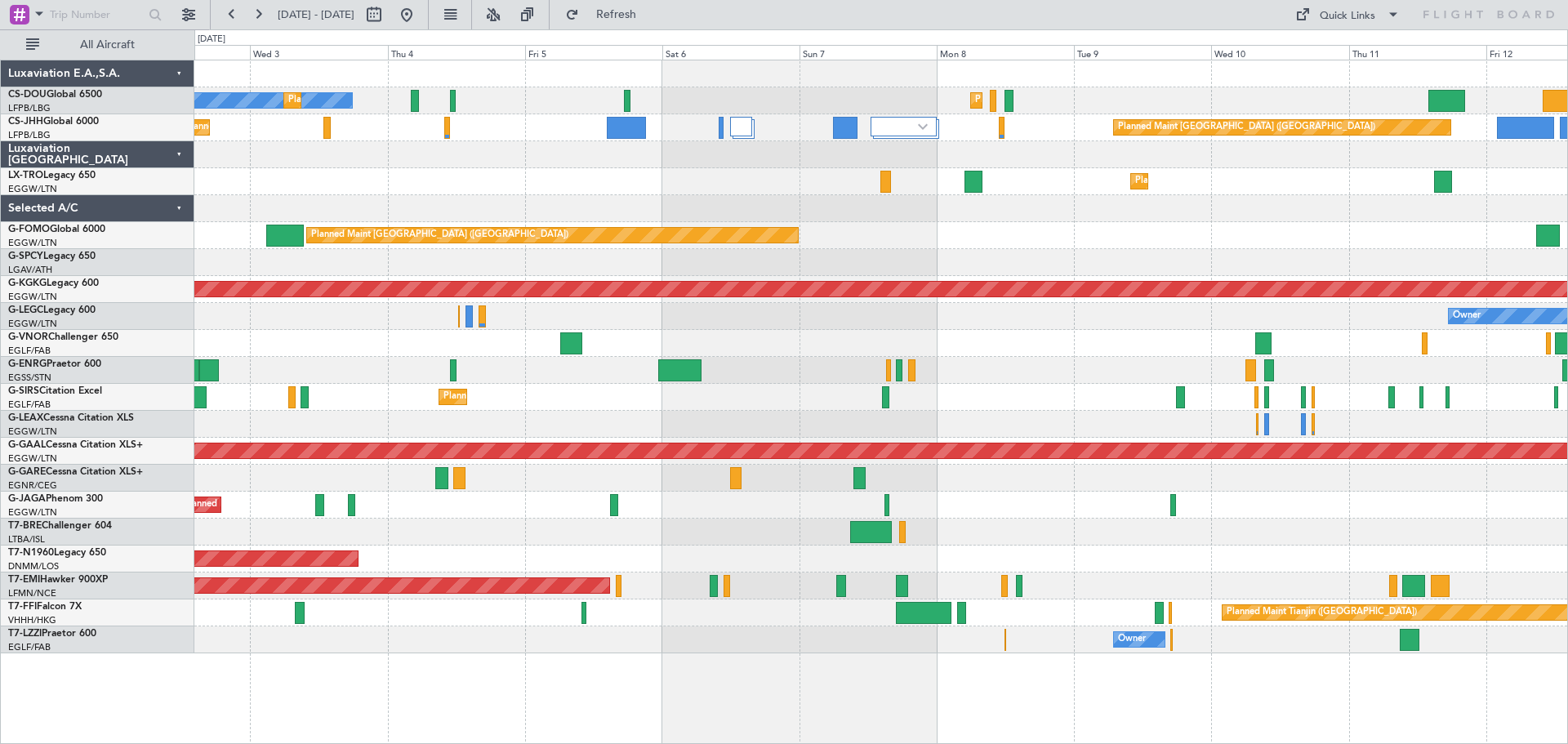
click at [1087, 161] on div at bounding box center [880, 155] width 1373 height 27
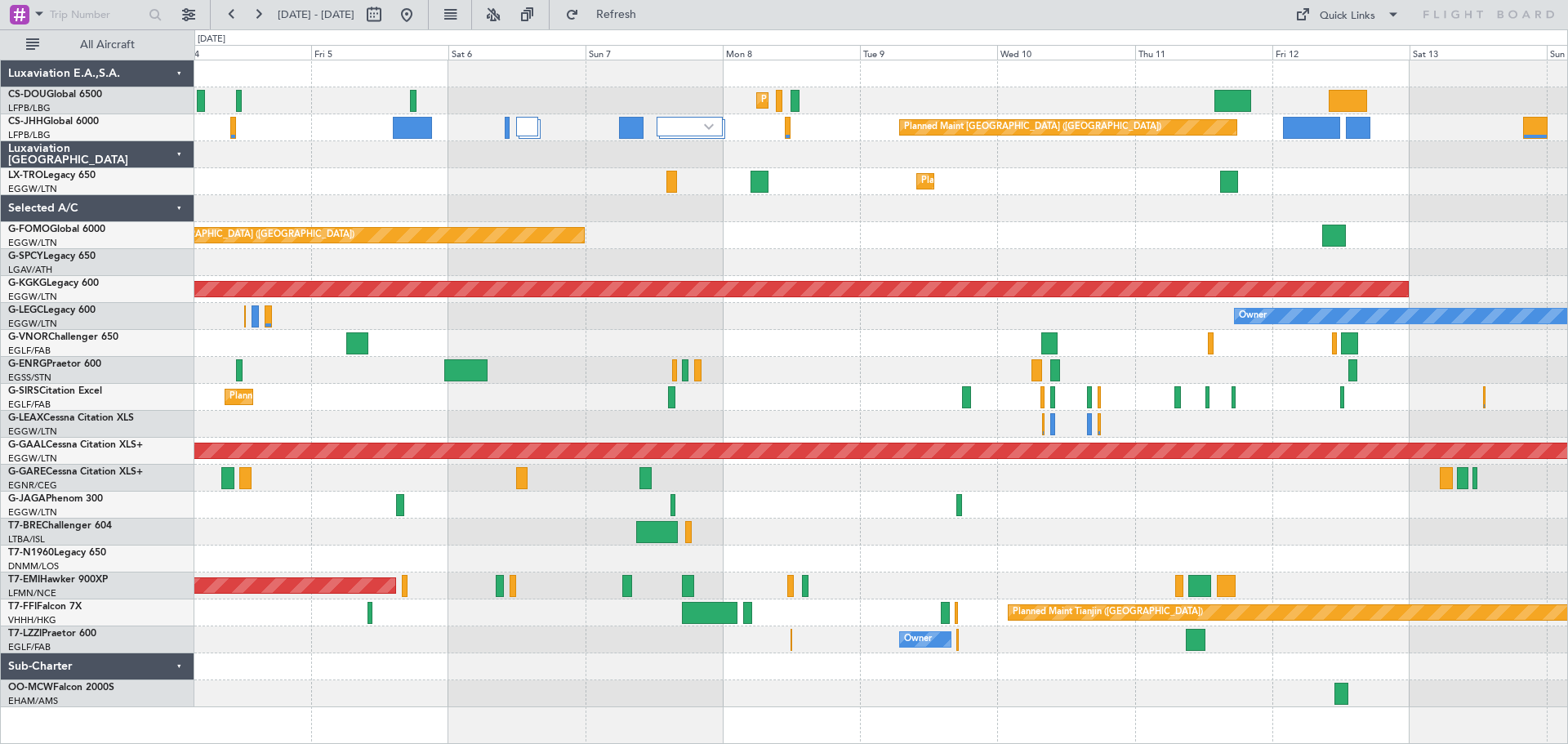
click at [1113, 169] on div "Planned Maint Paris (Le Bourget) Planned Maint Paris (Le Bourget) Planned Maint…" at bounding box center [880, 384] width 1373 height 647
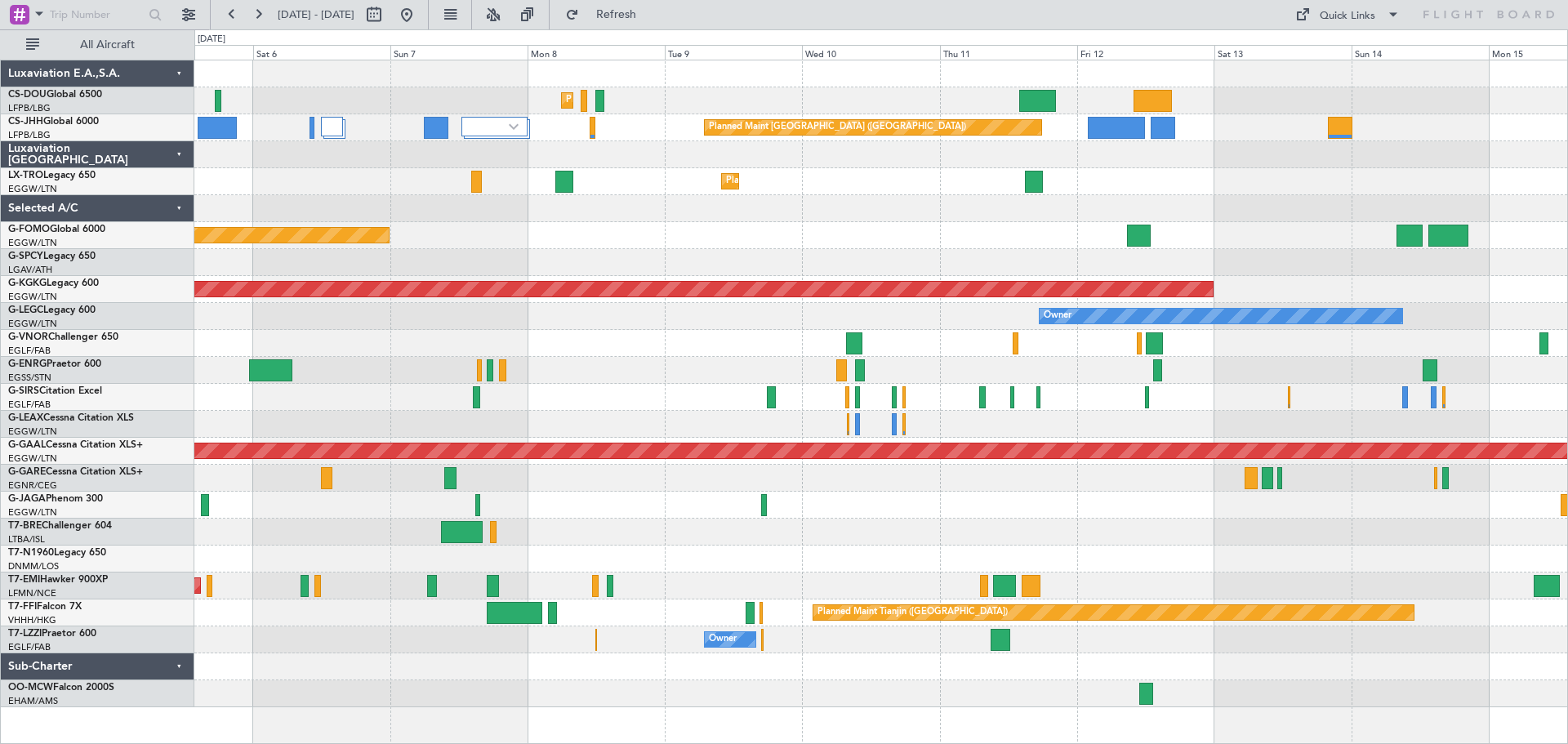
click at [1208, 161] on div at bounding box center [880, 155] width 1373 height 27
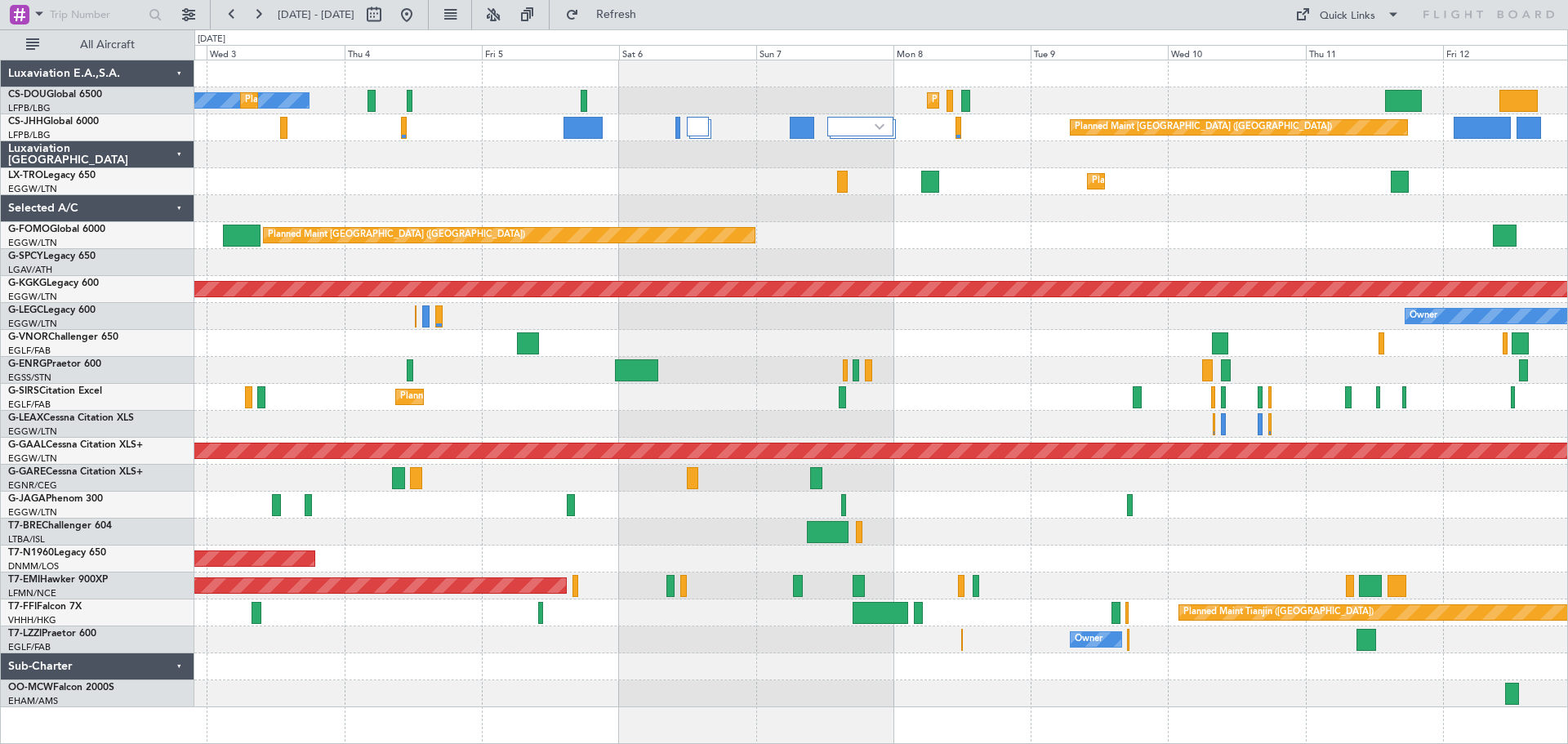
click at [1186, 187] on div "Planned Maint Paris (Le Bourget) No Crew Planned Maint Paris (Le Bourget) Plann…" at bounding box center [880, 384] width 1373 height 647
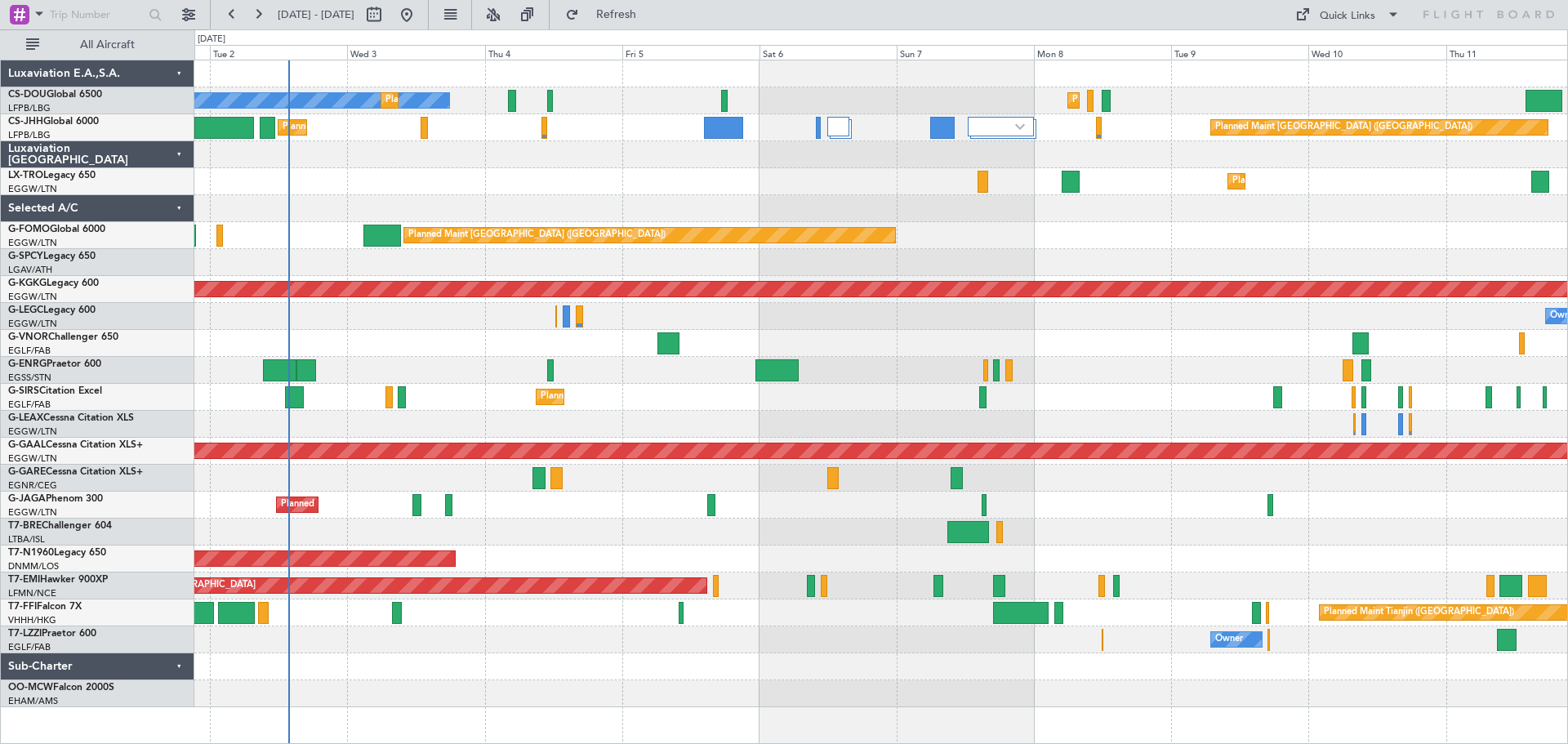
click at [865, 182] on div "Planned Maint Dusseldorf" at bounding box center [880, 182] width 1373 height 27
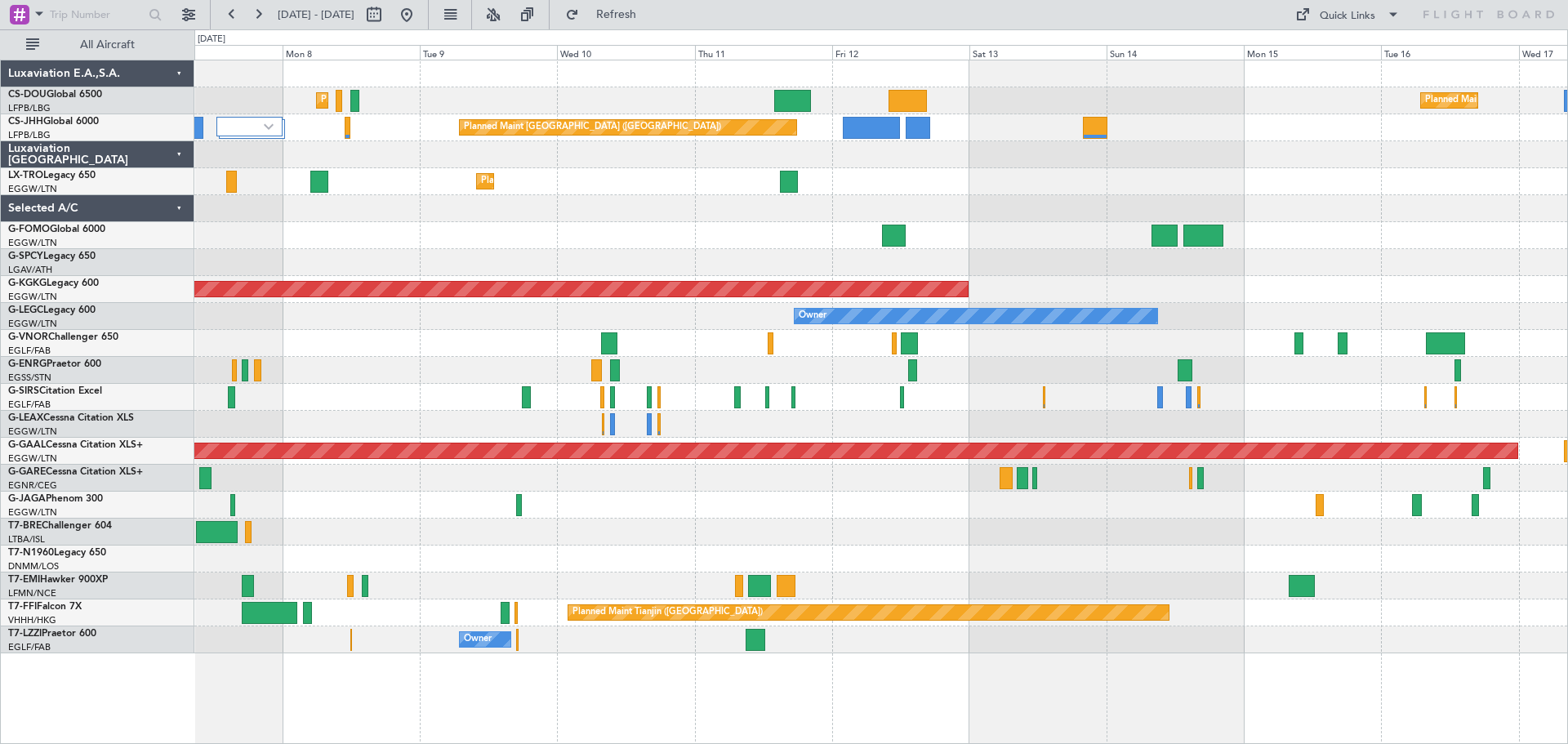
click at [644, 142] on div at bounding box center [880, 155] width 1373 height 27
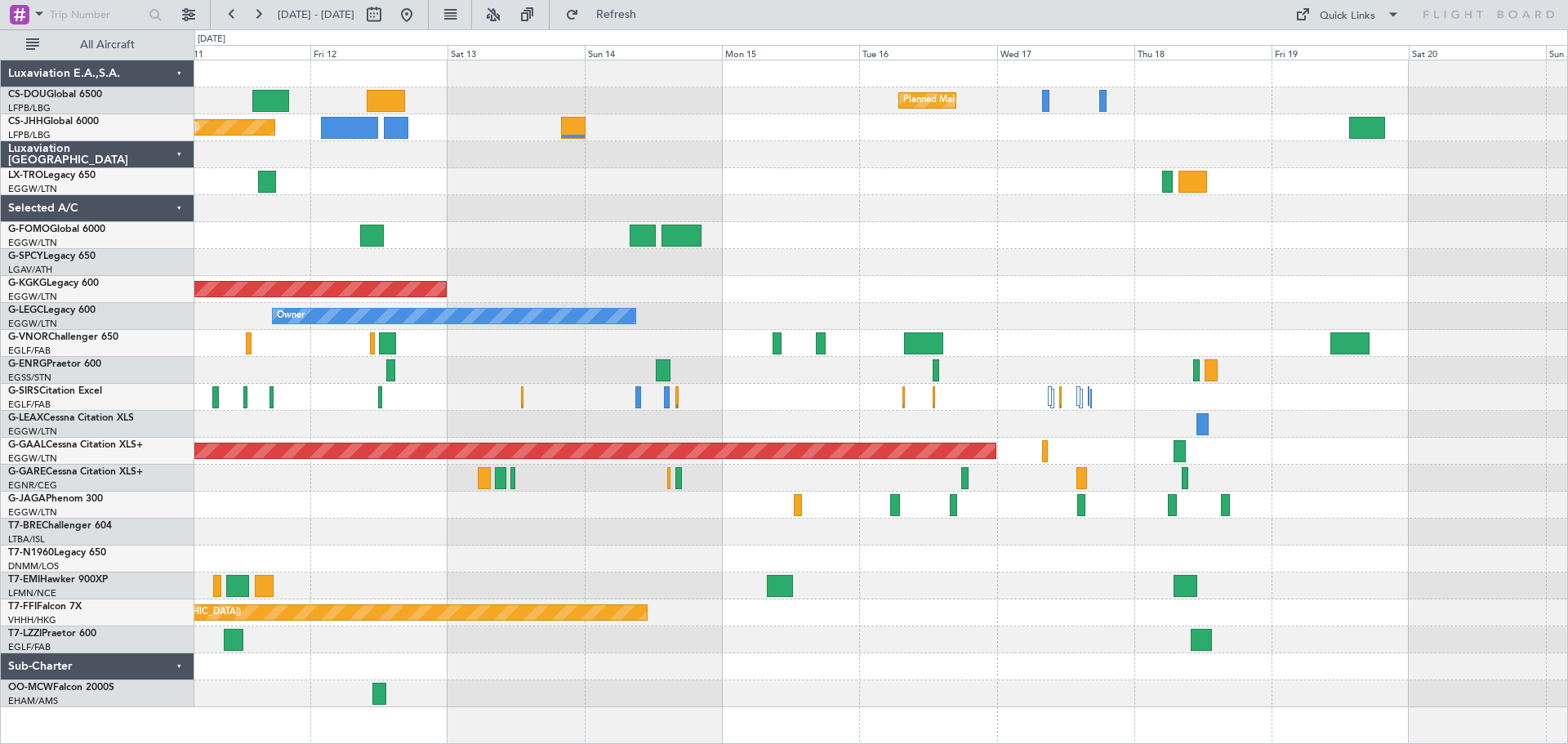
click at [805, 176] on div "Planned Maint Paris (Le Bourget) Planned Maint Paris (Le Bourget) Planned Maint…" at bounding box center [880, 384] width 1373 height 647
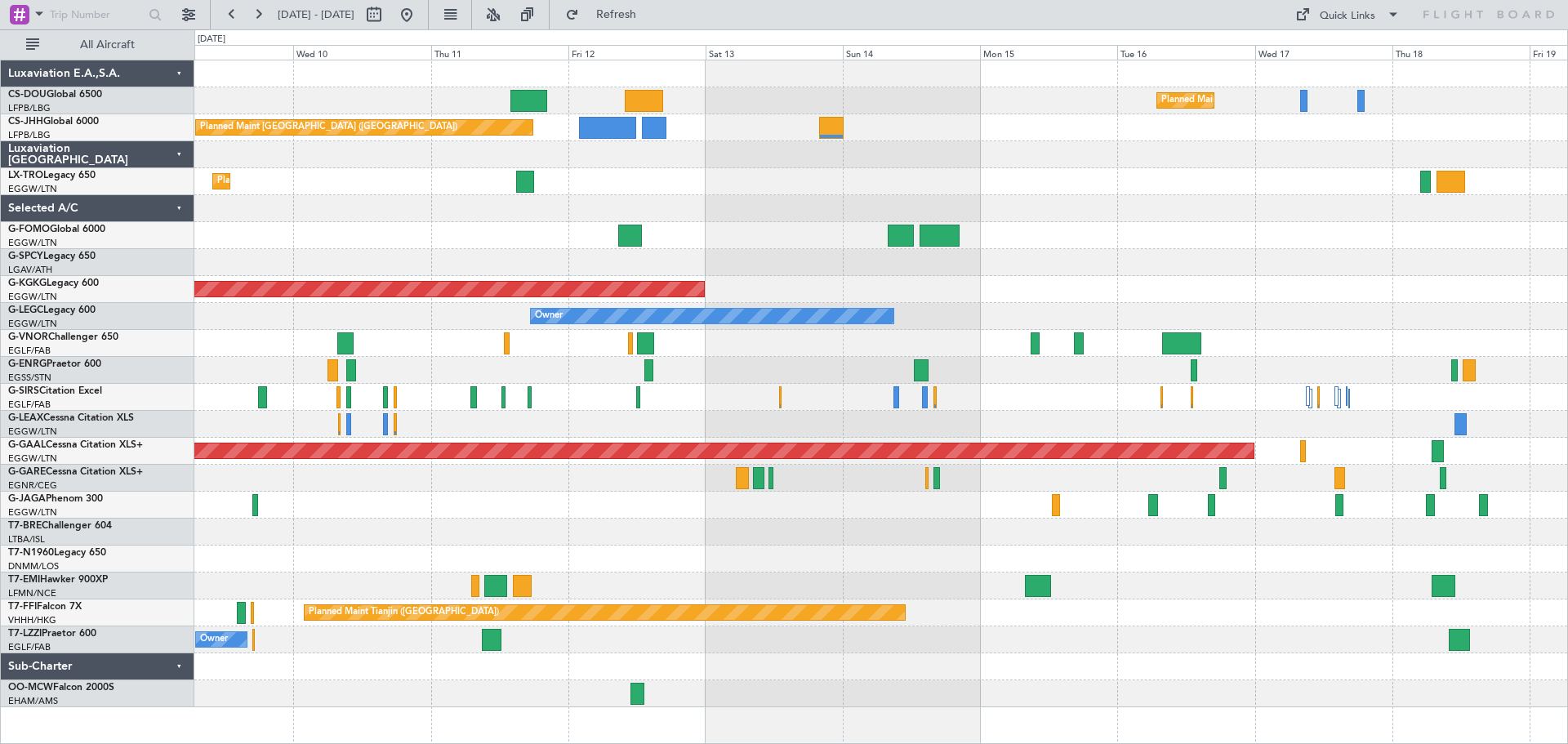
click at [1061, 195] on div "Planned Maint Paris (Le Bourget) Planned Maint Paris (Le Bourget) Planned Maint…" at bounding box center [880, 384] width 1373 height 647
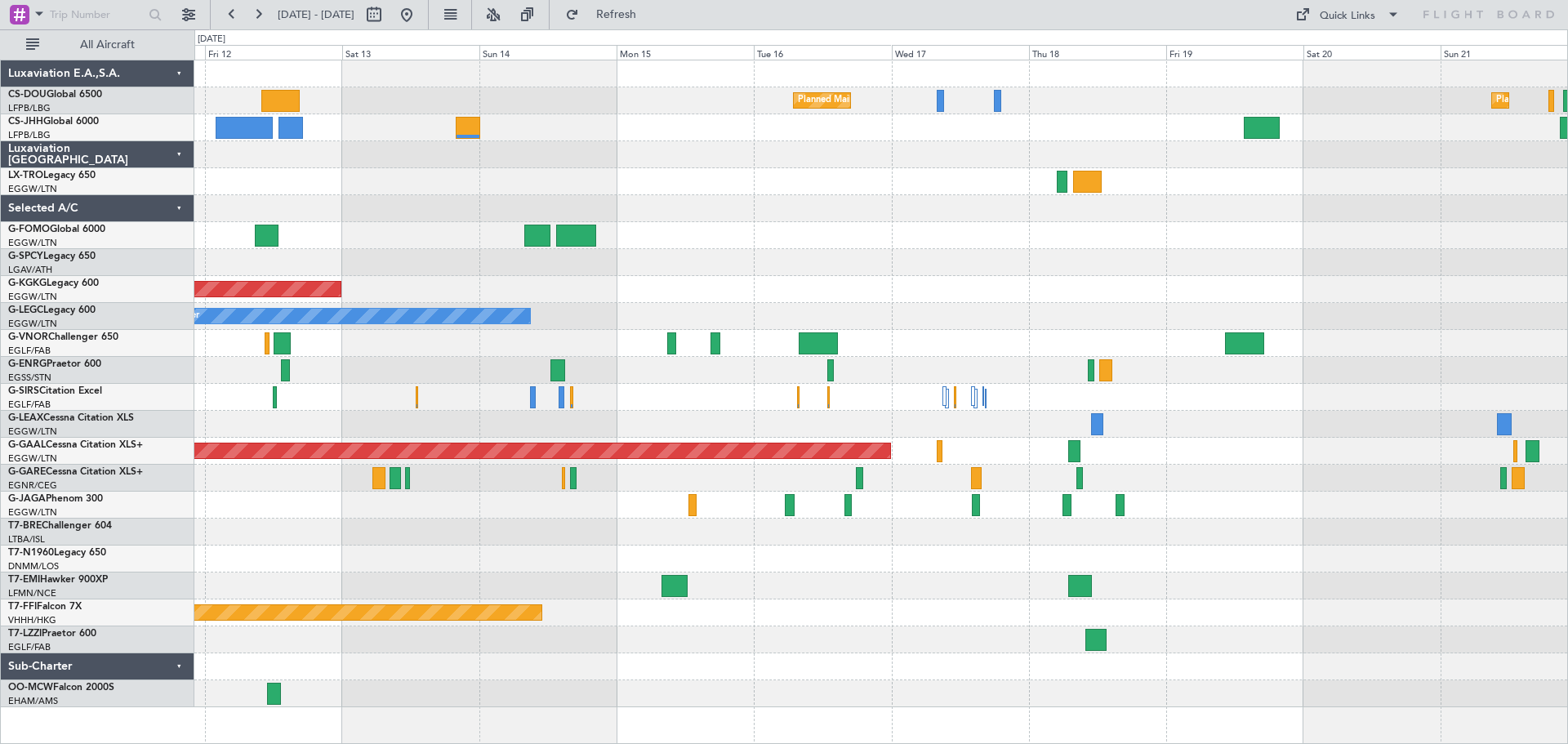
click at [787, 224] on div "Planned Maint Paris (Le Bourget) Planned Maint Paris (Le Bourget) Planned Maint…" at bounding box center [880, 384] width 1373 height 647
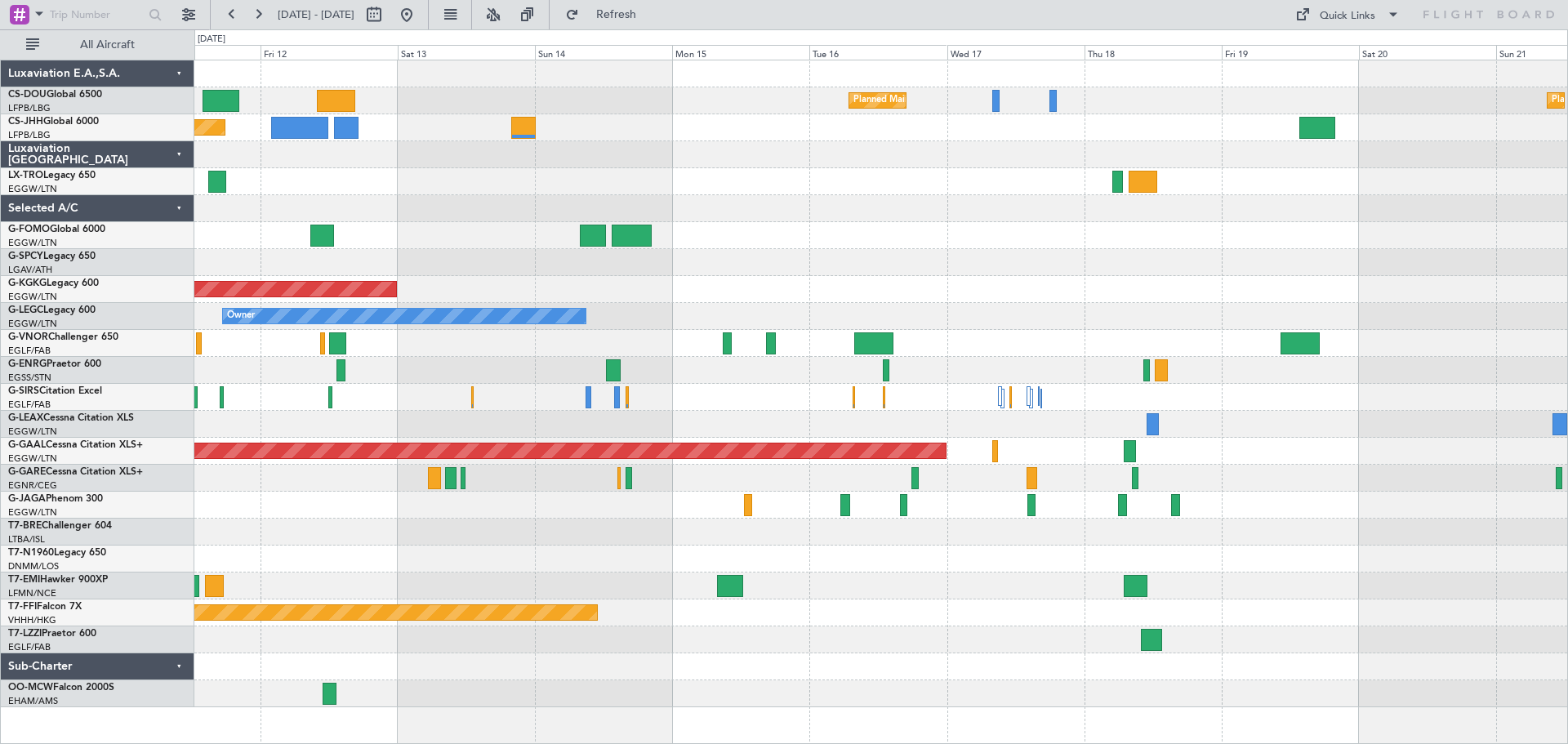
click at [825, 261] on div "Planned Maint Paris (Le Bourget) Planned Maint Paris (Le Bourget) Planned Maint…" at bounding box center [880, 384] width 1373 height 647
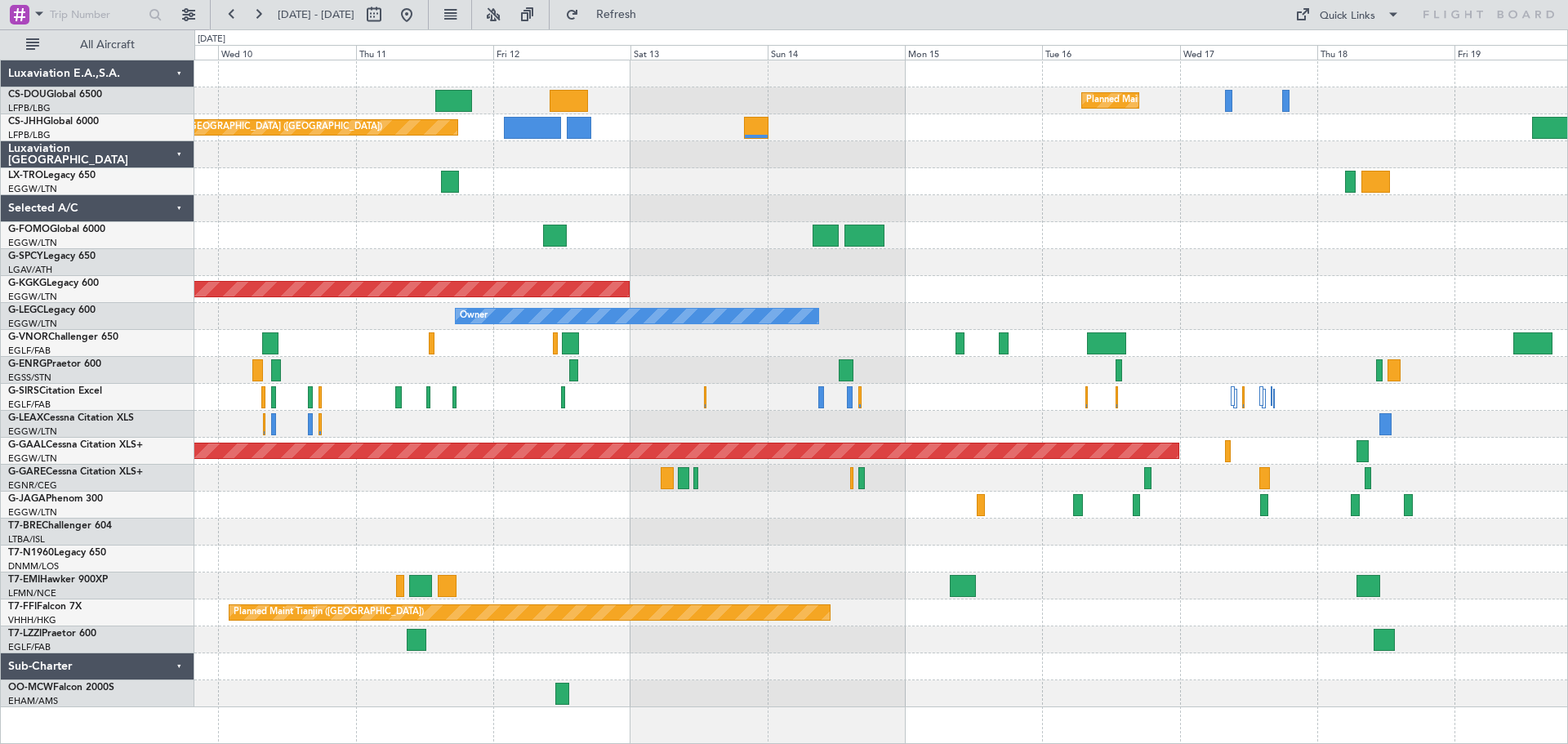
click at [1233, 287] on div "Planned Maint Paris (Le Bourget) Planned Maint Paris (Le Bourget) Planned Maint…" at bounding box center [880, 384] width 1373 height 647
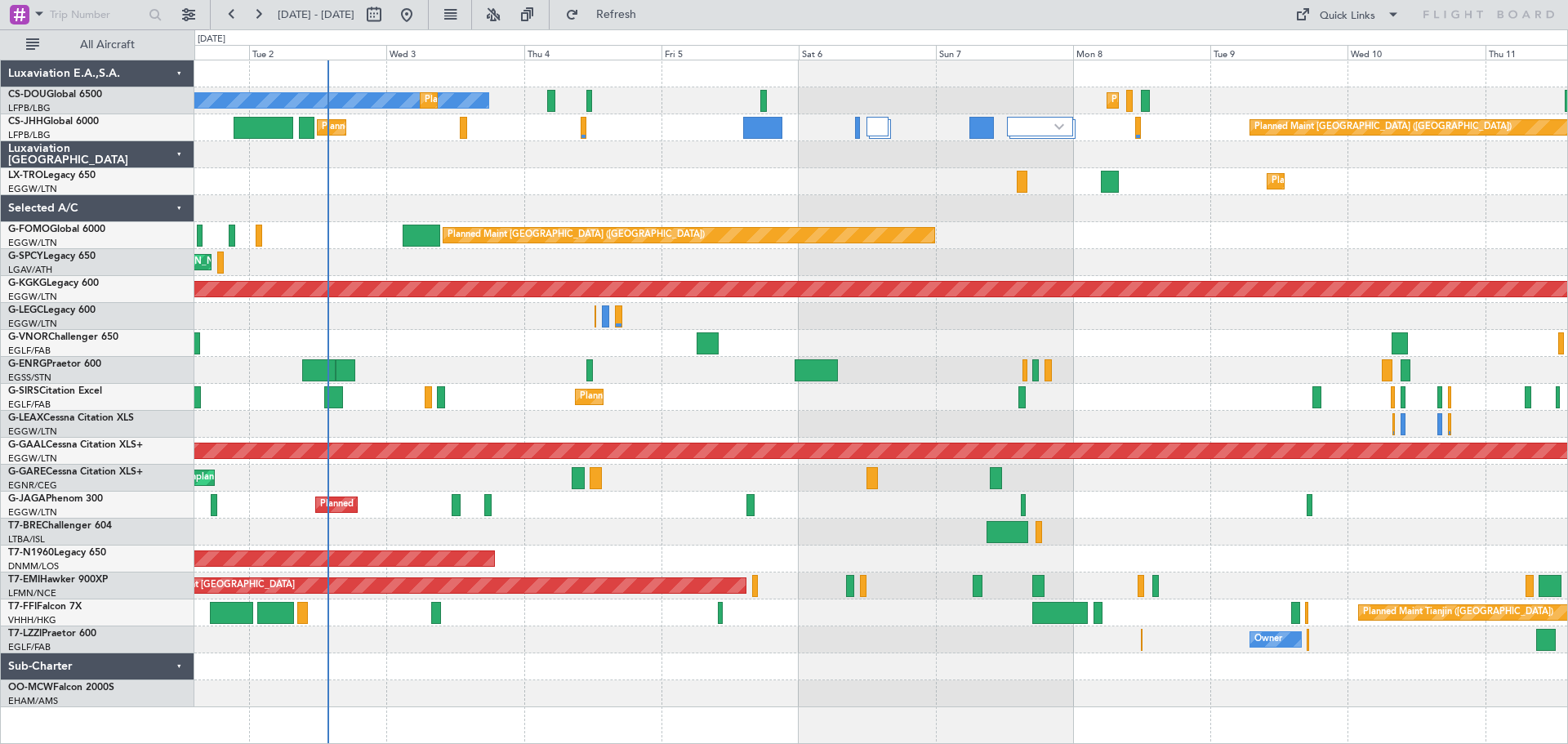
click at [1327, 184] on div "Planned Maint Paris (Le Bourget) No Crew Planned Maint Paris (Le Bourget) Plann…" at bounding box center [880, 384] width 1373 height 647
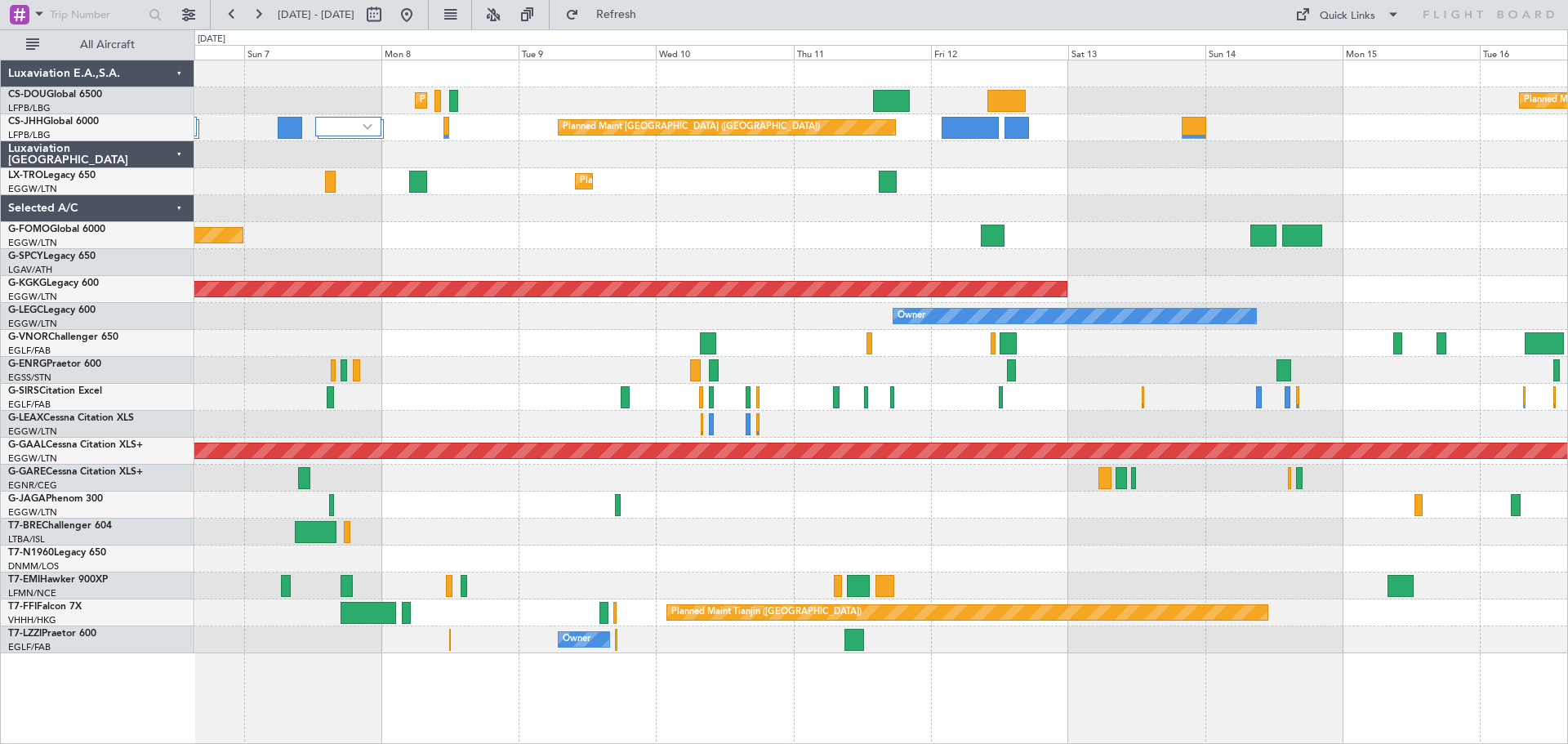
click at [780, 174] on div "Planned Maint Dusseldorf" at bounding box center [880, 182] width 1373 height 27
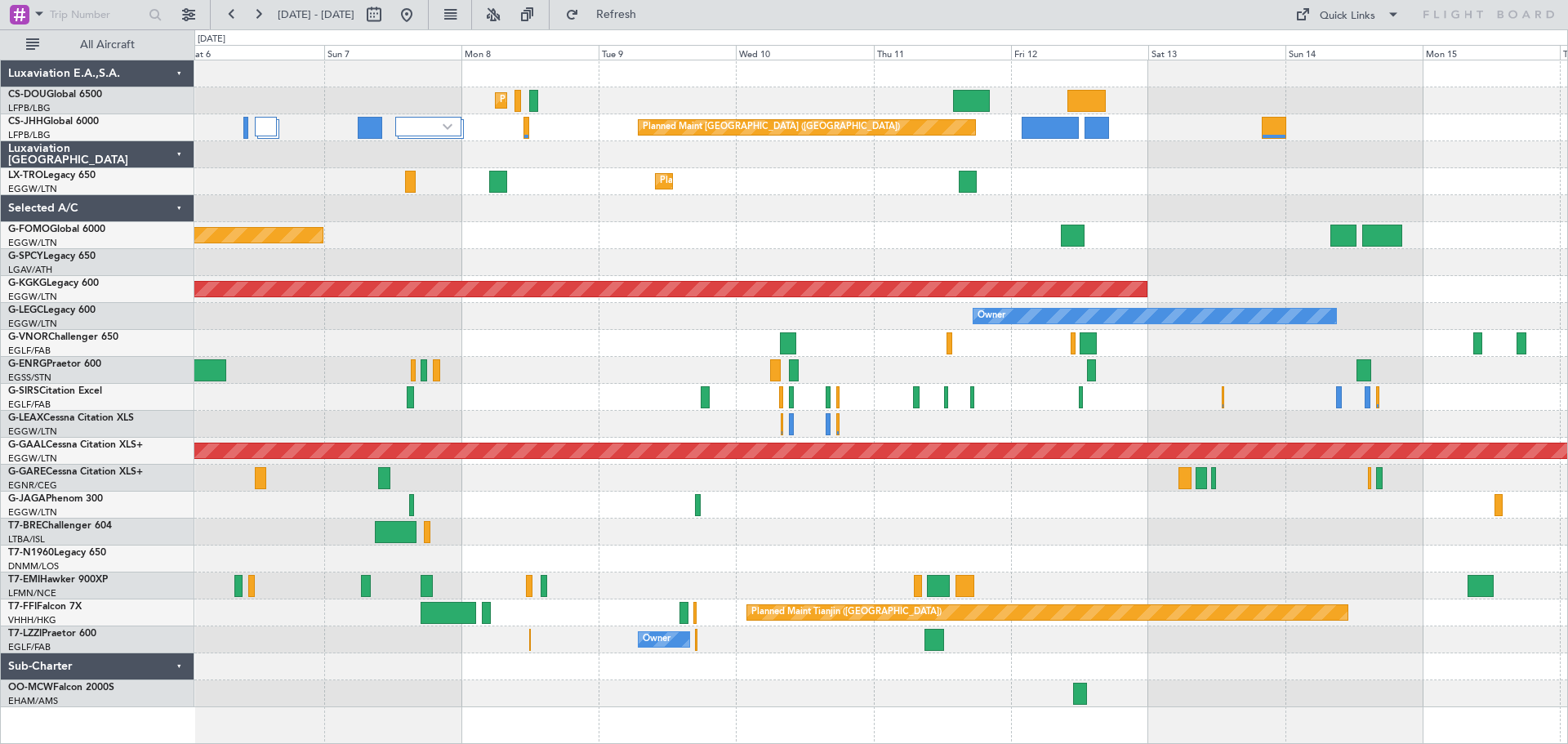
click at [1064, 187] on div "Planned Maint Dusseldorf" at bounding box center [880, 182] width 1373 height 27
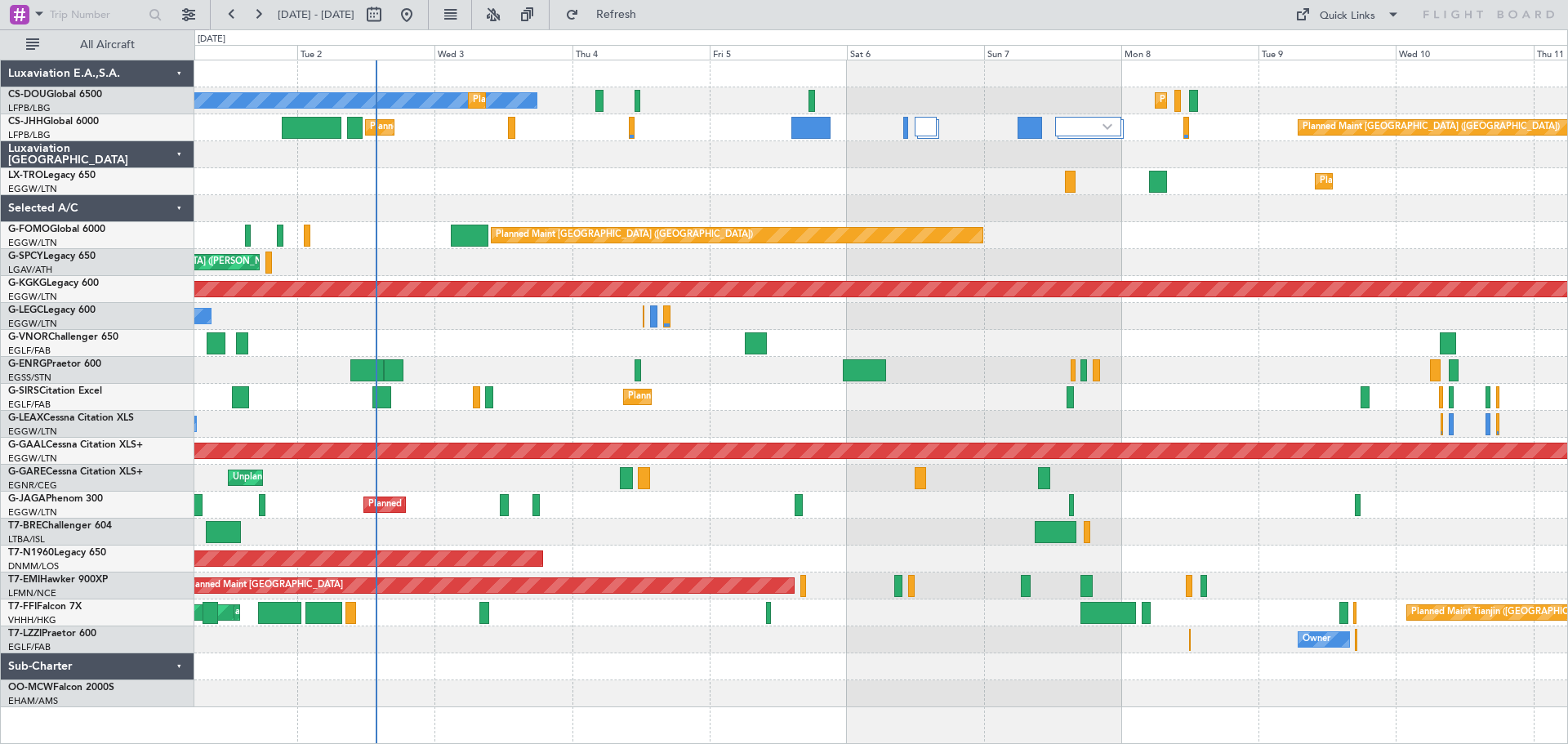
click at [1140, 174] on div "Planned Maint Paris (Le Bourget) No Crew Planned Maint Paris (Le Bourget) Plann…" at bounding box center [880, 384] width 1373 height 647
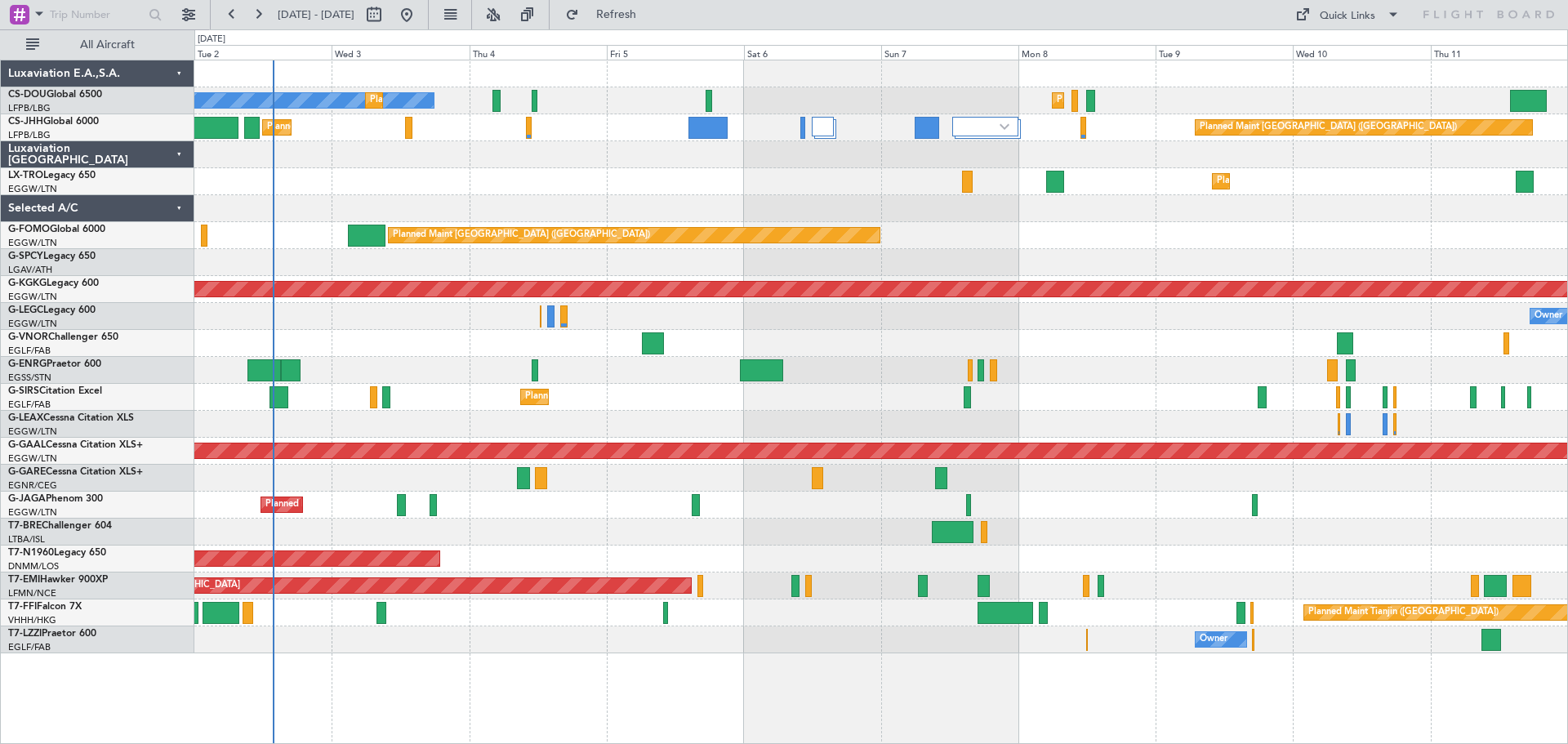
click at [589, 170] on div "Planned Maint Paris (Le Bourget) No Crew Planned Maint Paris (Le Bourget) Plann…" at bounding box center [880, 357] width 1373 height 593
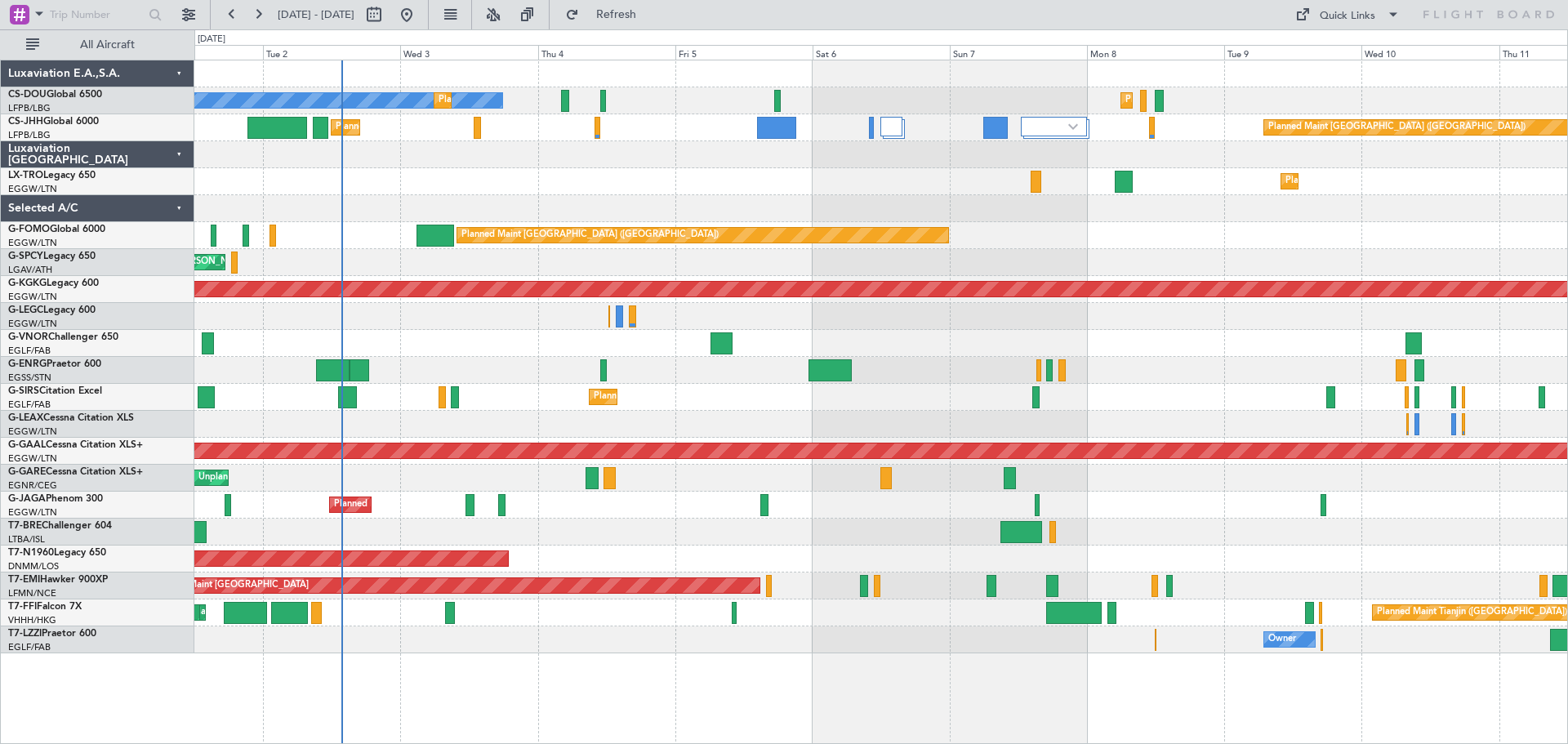
click at [777, 149] on div at bounding box center [880, 155] width 1373 height 27
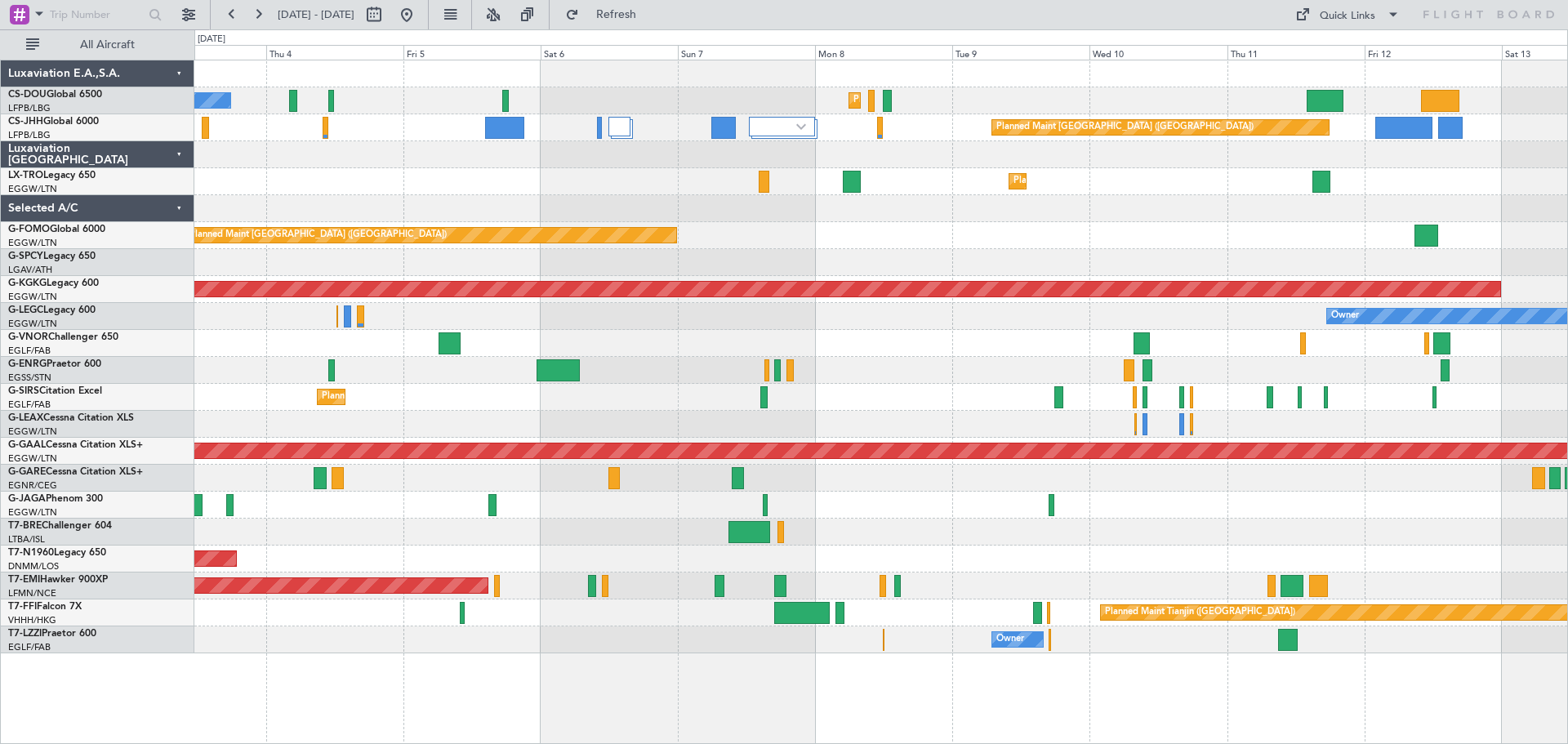
click at [1186, 201] on div "Planned Maint Paris (Le Bourget) No Crew Planned Maint Paris (Le Bourget) Plann…" at bounding box center [880, 357] width 1373 height 593
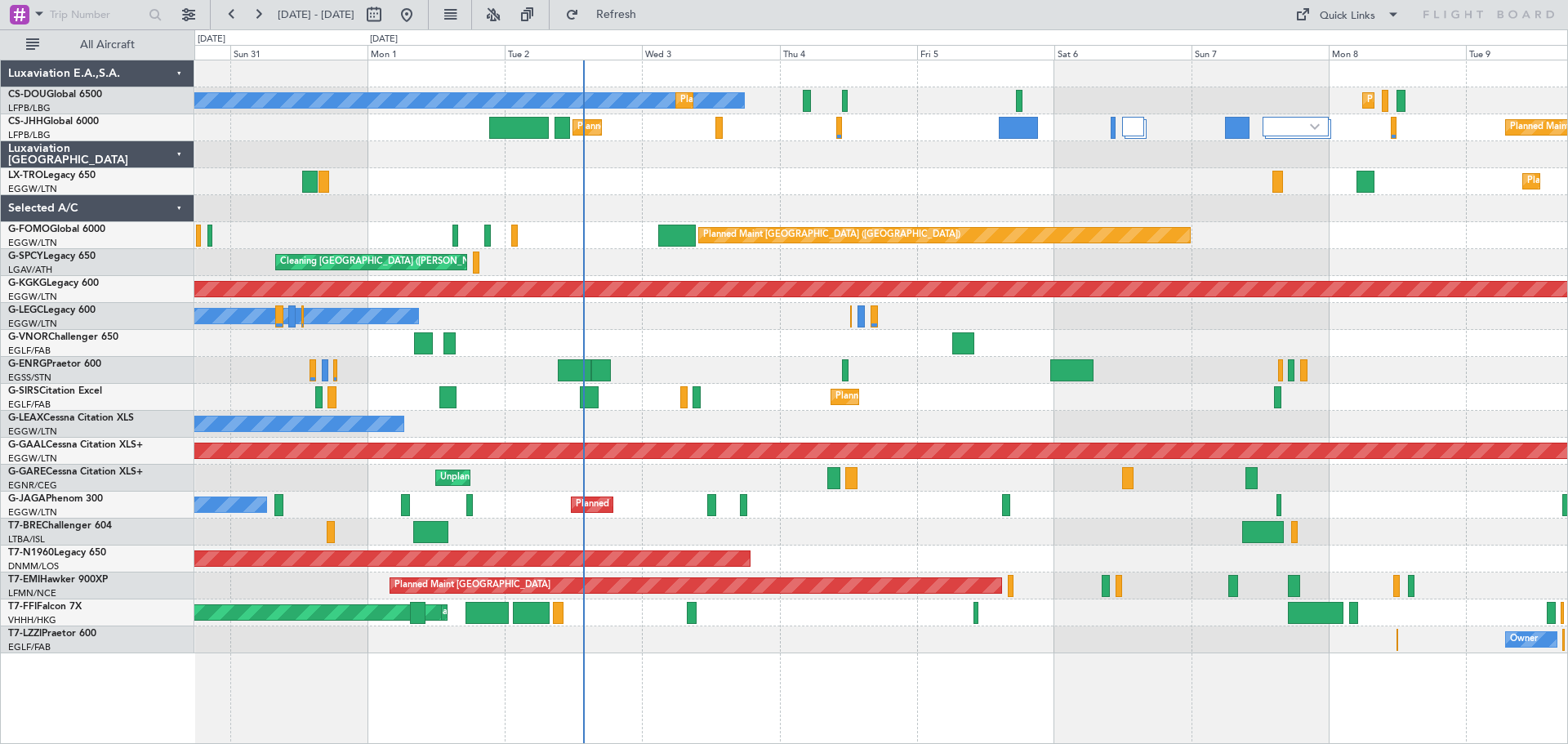
click at [974, 214] on div "Planned Maint Paris (Le Bourget) No Crew Planned Maint Paris (Le Bourget) Plann…" at bounding box center [880, 357] width 1373 height 593
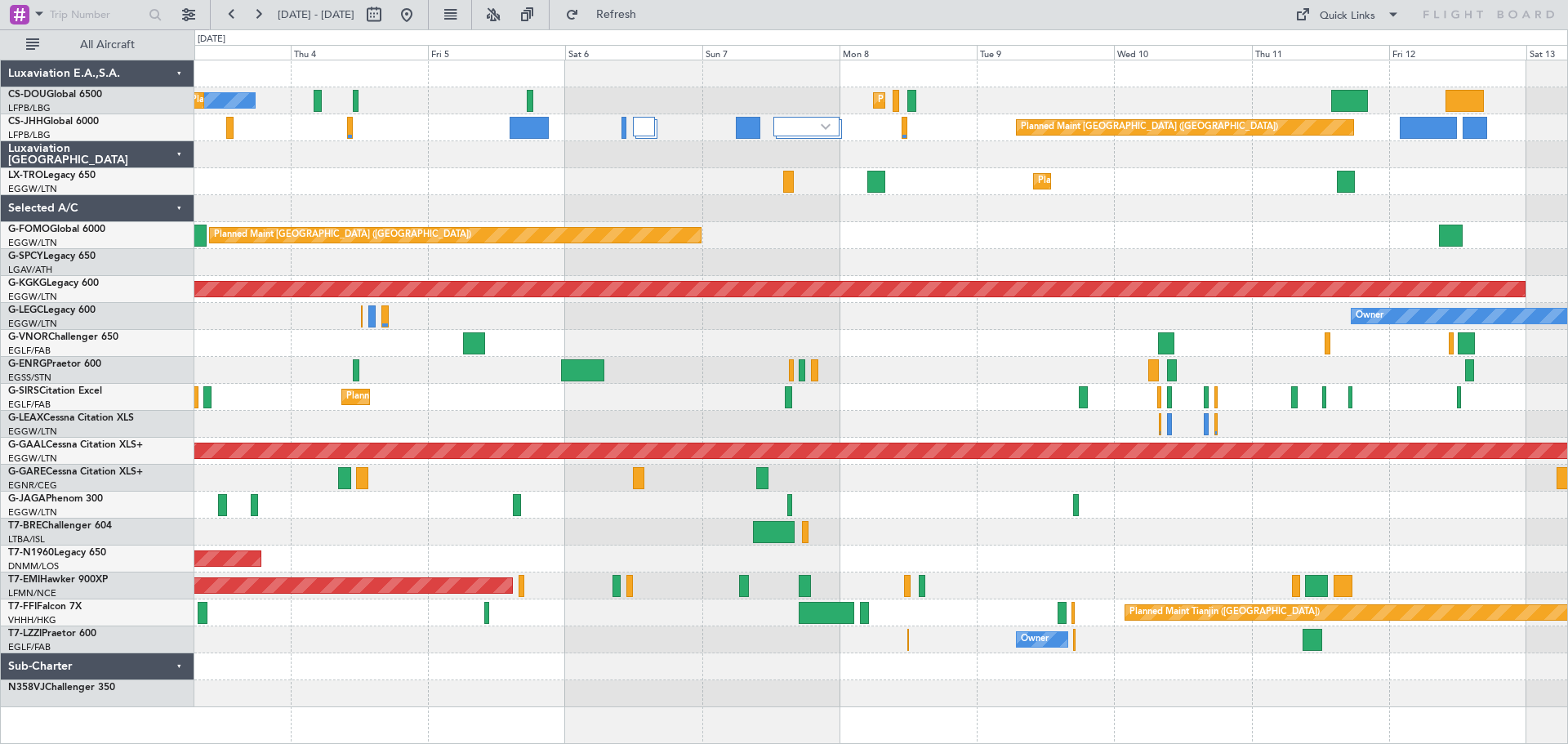
click at [880, 221] on div at bounding box center [880, 209] width 1373 height 27
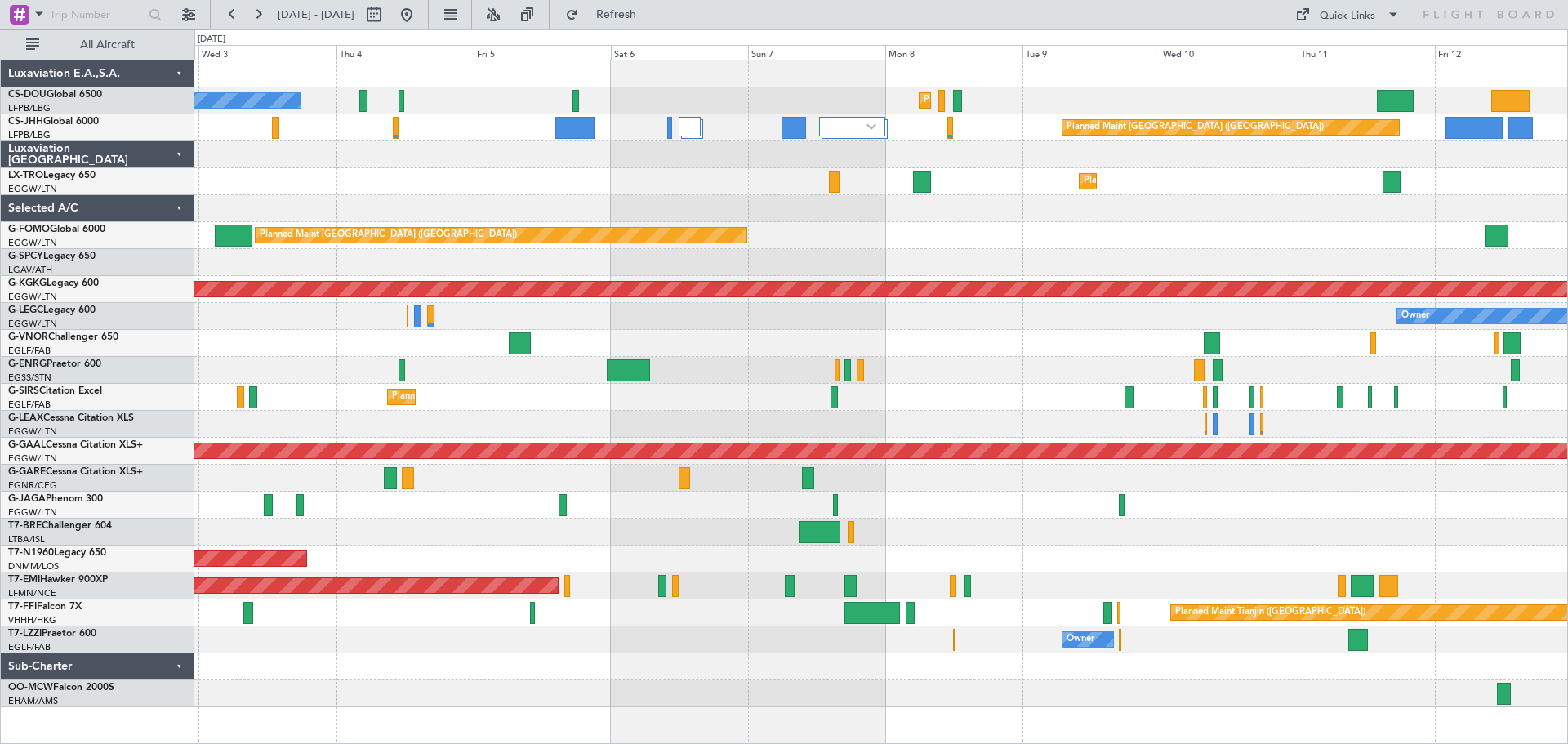
click at [1343, 202] on div at bounding box center [880, 209] width 1373 height 27
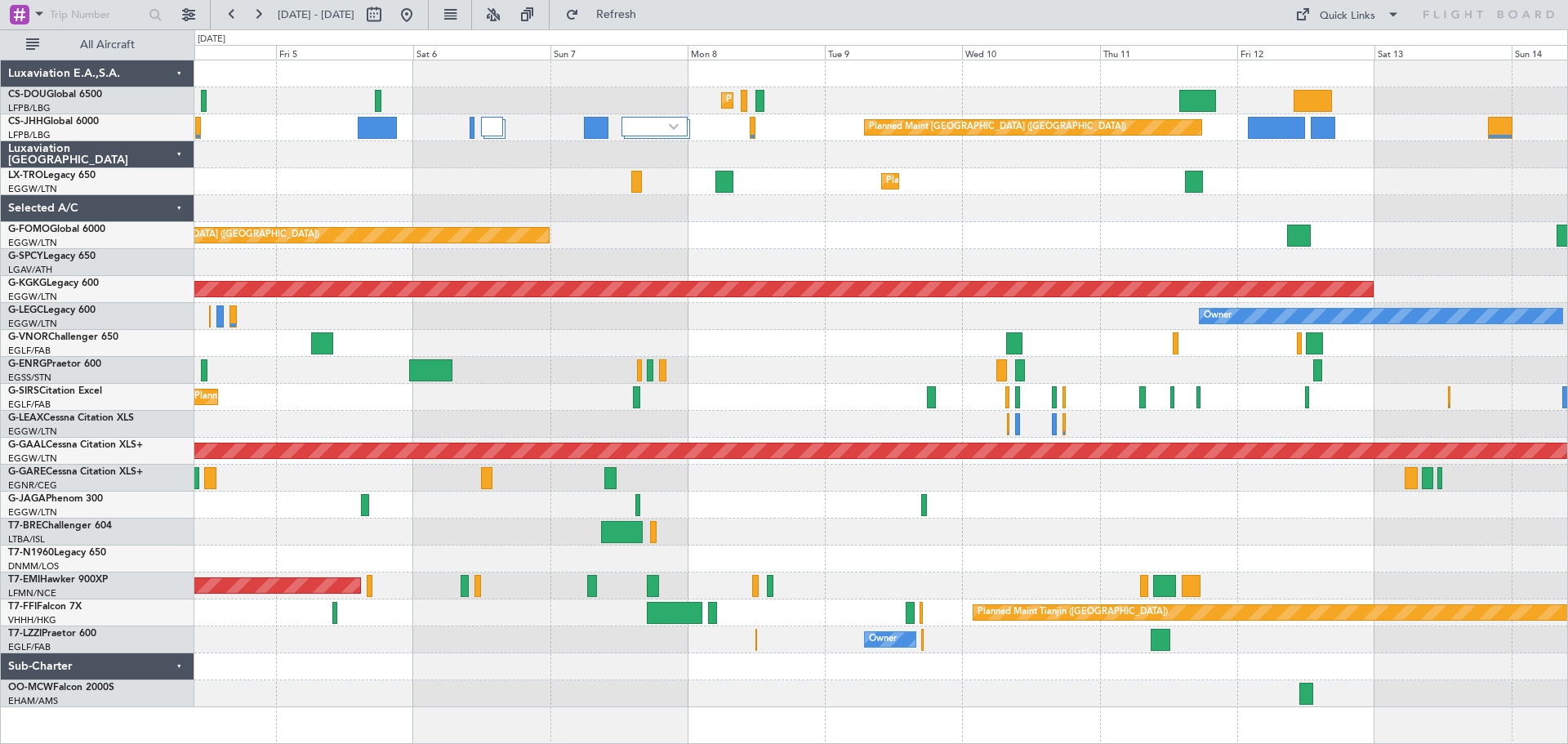
click at [1265, 185] on div "Planned Maint Paris (Le Bourget) Planned Maint Paris (Le Bourget) Planned Maint…" at bounding box center [880, 384] width 1373 height 647
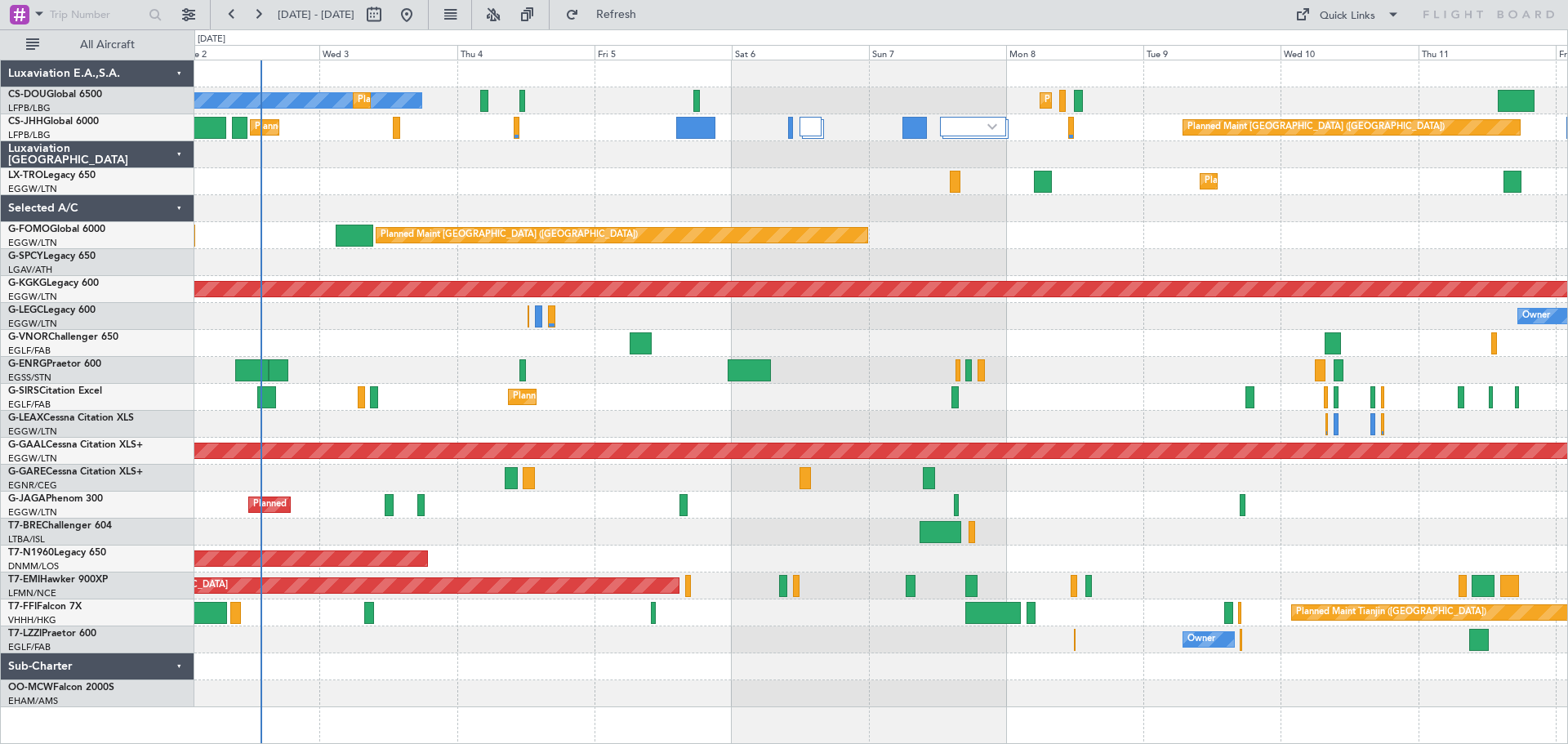
click at [1075, 228] on div "Planned Maint Paris (Le Bourget) No Crew Planned Maint Paris (Le Bourget) Plann…" at bounding box center [880, 384] width 1373 height 647
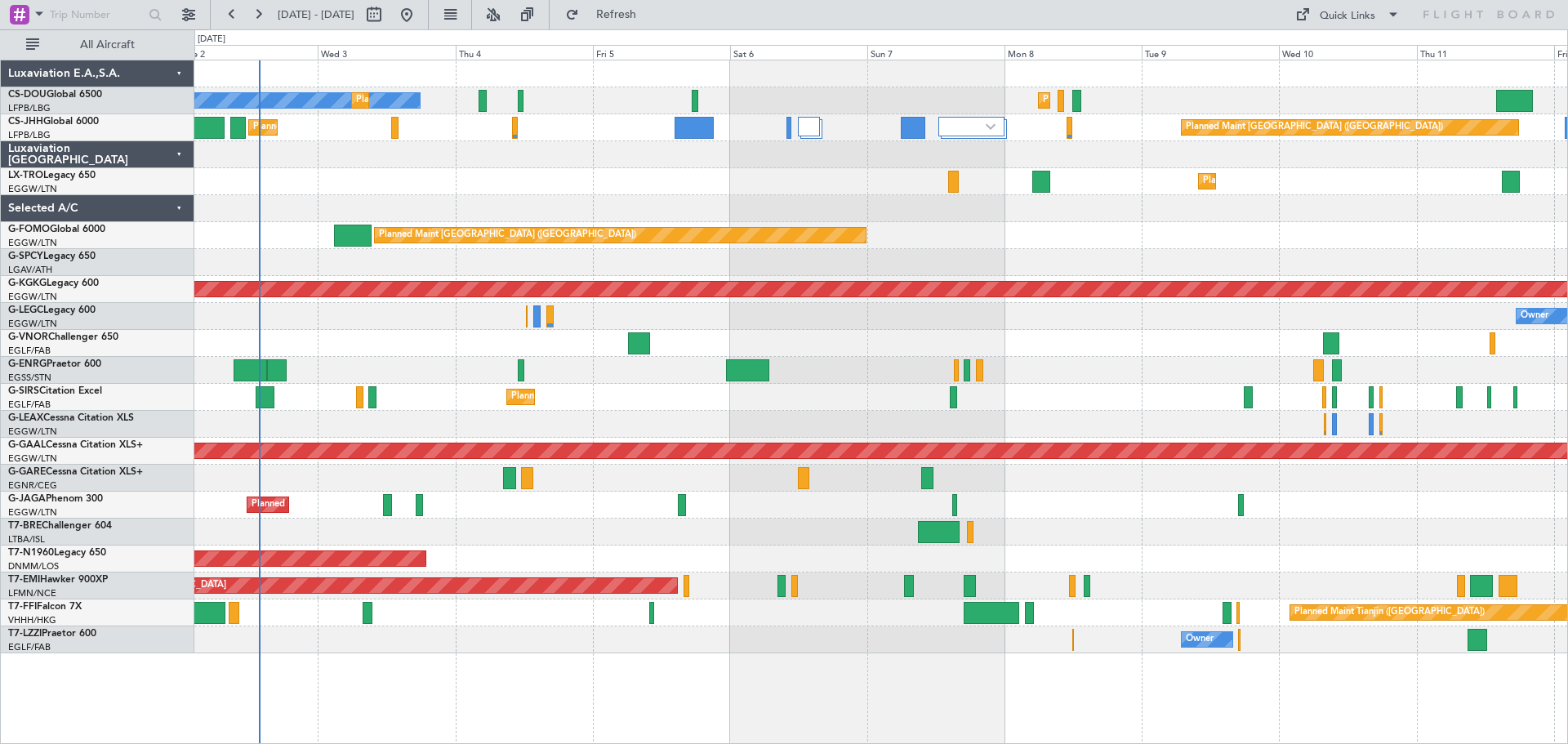
click at [654, 173] on div "Planned Maint Dusseldorf" at bounding box center [880, 182] width 1373 height 27
click at [796, 170] on div "Planned Maint Dusseldorf" at bounding box center [880, 182] width 1373 height 27
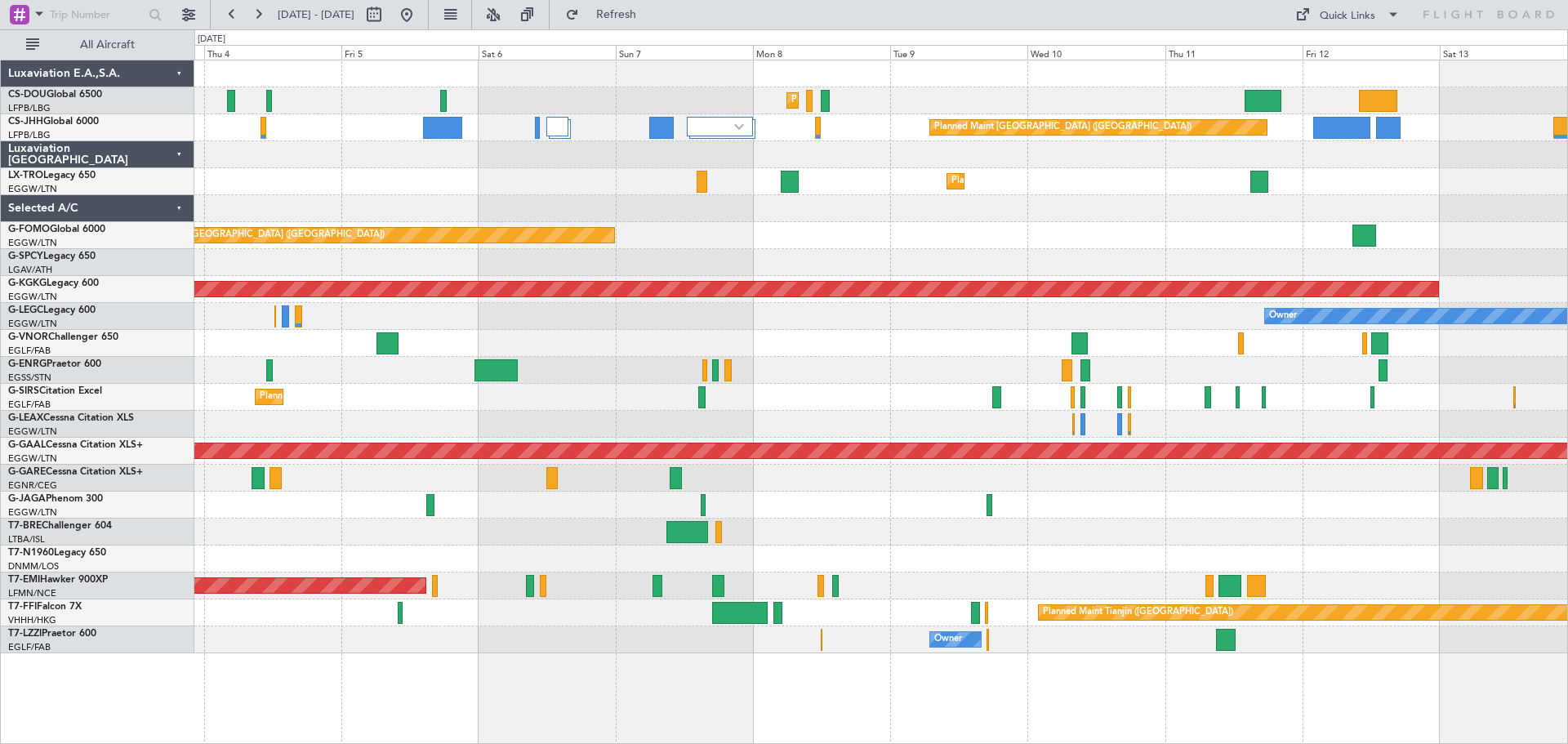
click at [967, 172] on div "Planned Maint Paris (Le Bourget) Planned Maint Paris (Le Bourget) Planned Maint…" at bounding box center [880, 357] width 1373 height 593
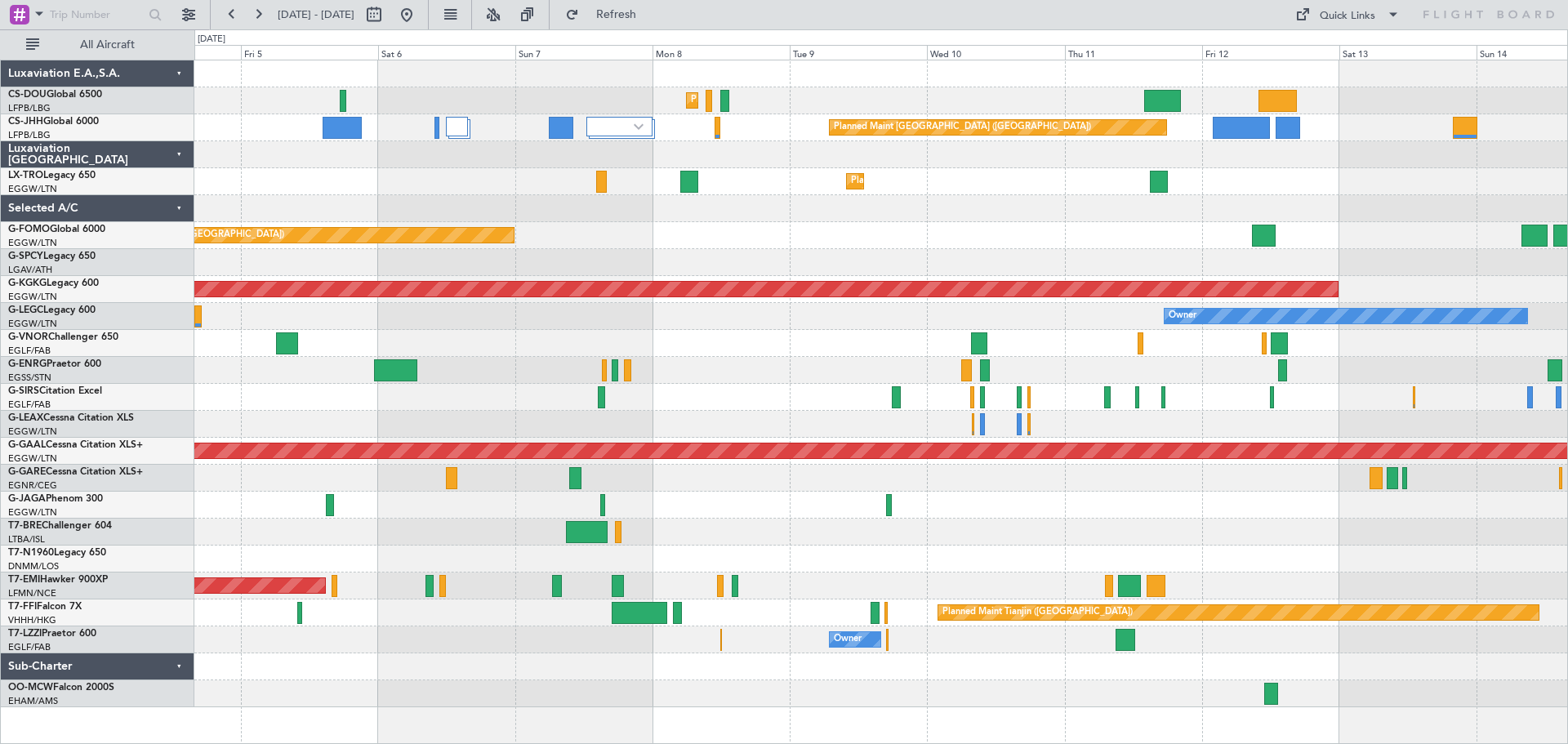
click at [1336, 171] on div "Planned Maint Dusseldorf" at bounding box center [880, 182] width 1373 height 27
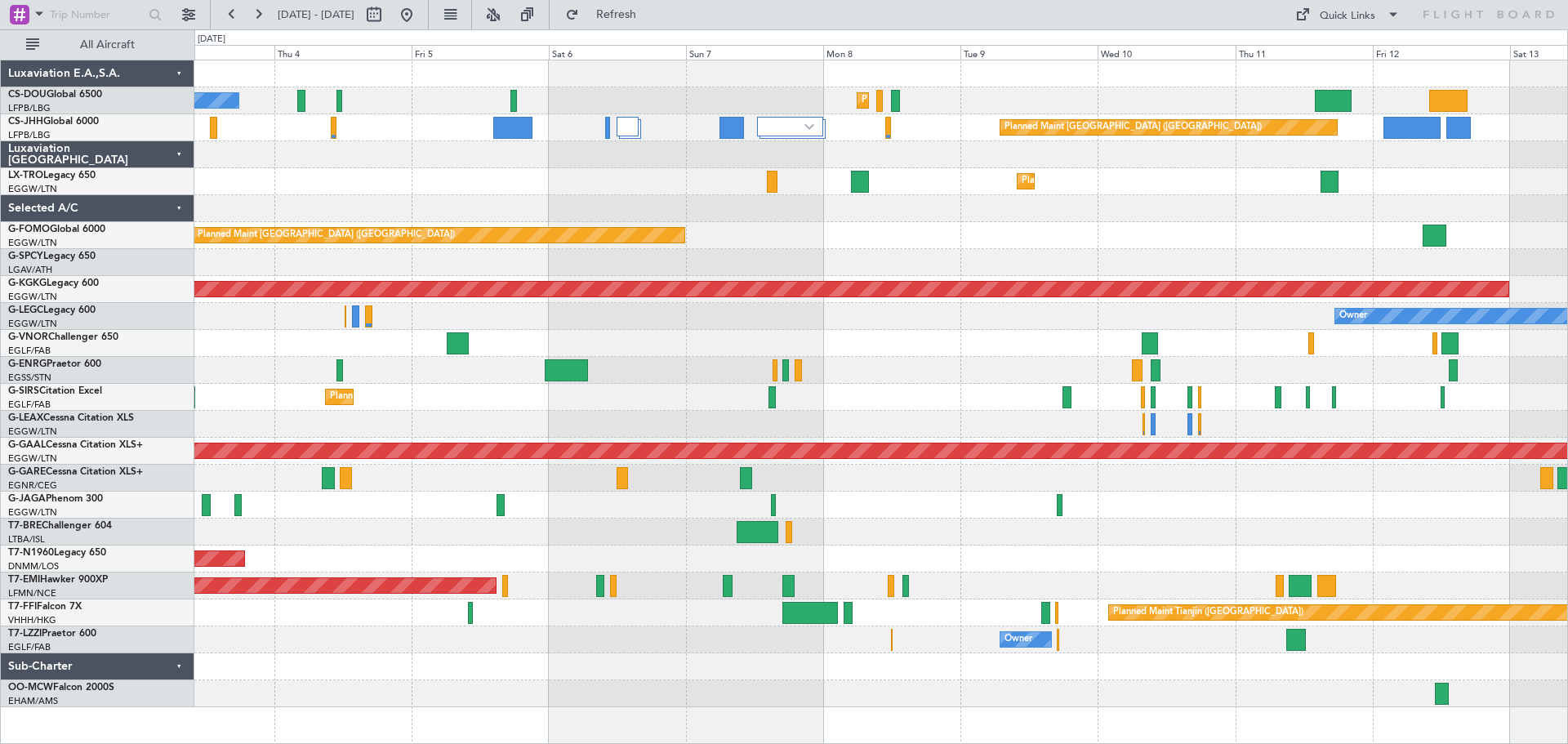
click at [1147, 199] on div "Planned Maint Paris (Le Bourget) No Crew Planned Maint Paris (Le Bourget) Plann…" at bounding box center [880, 384] width 1373 height 647
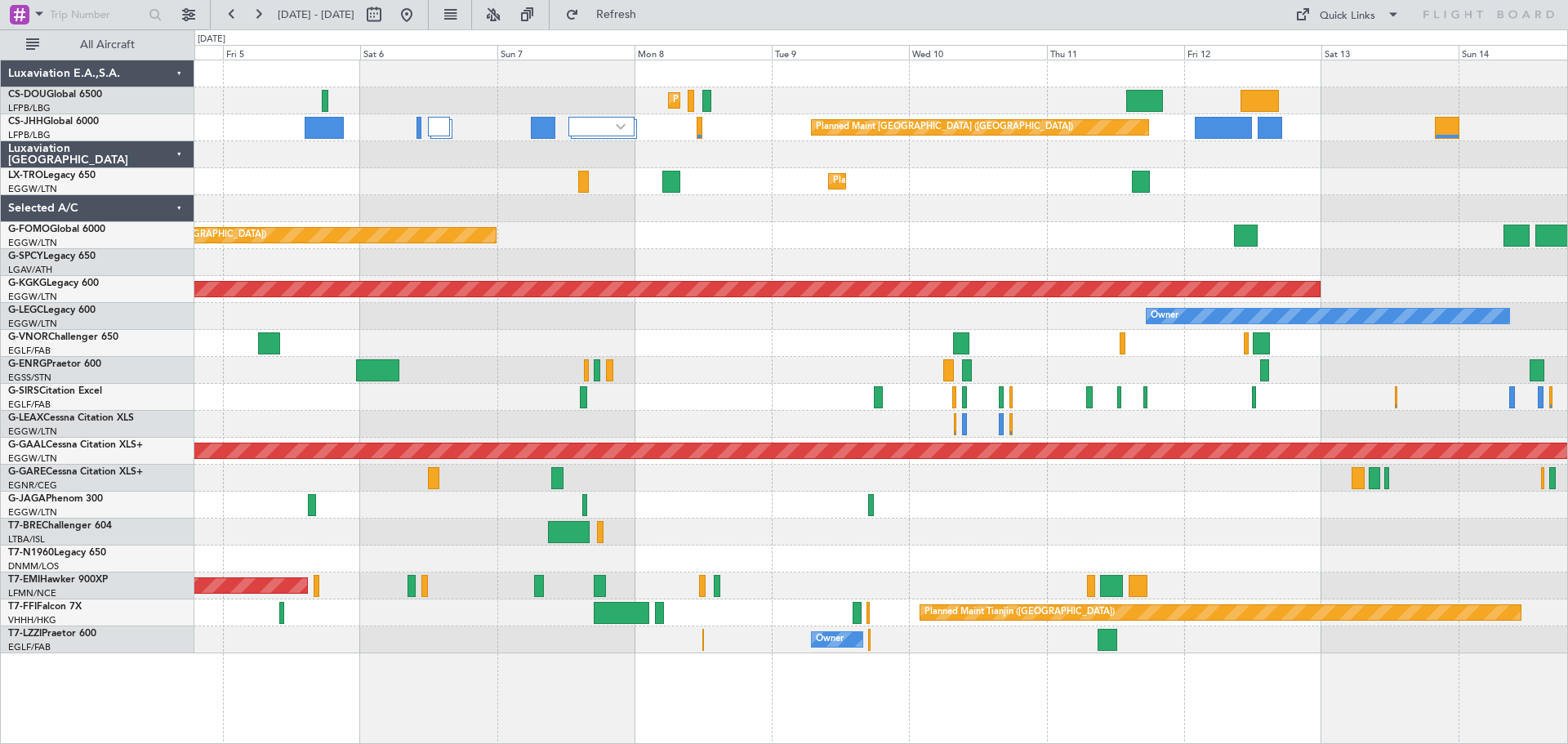
click at [1018, 174] on div "Planned Maint Paris (Le Bourget) Planned Maint Paris (Le Bourget) Planned Maint…" at bounding box center [880, 357] width 1373 height 593
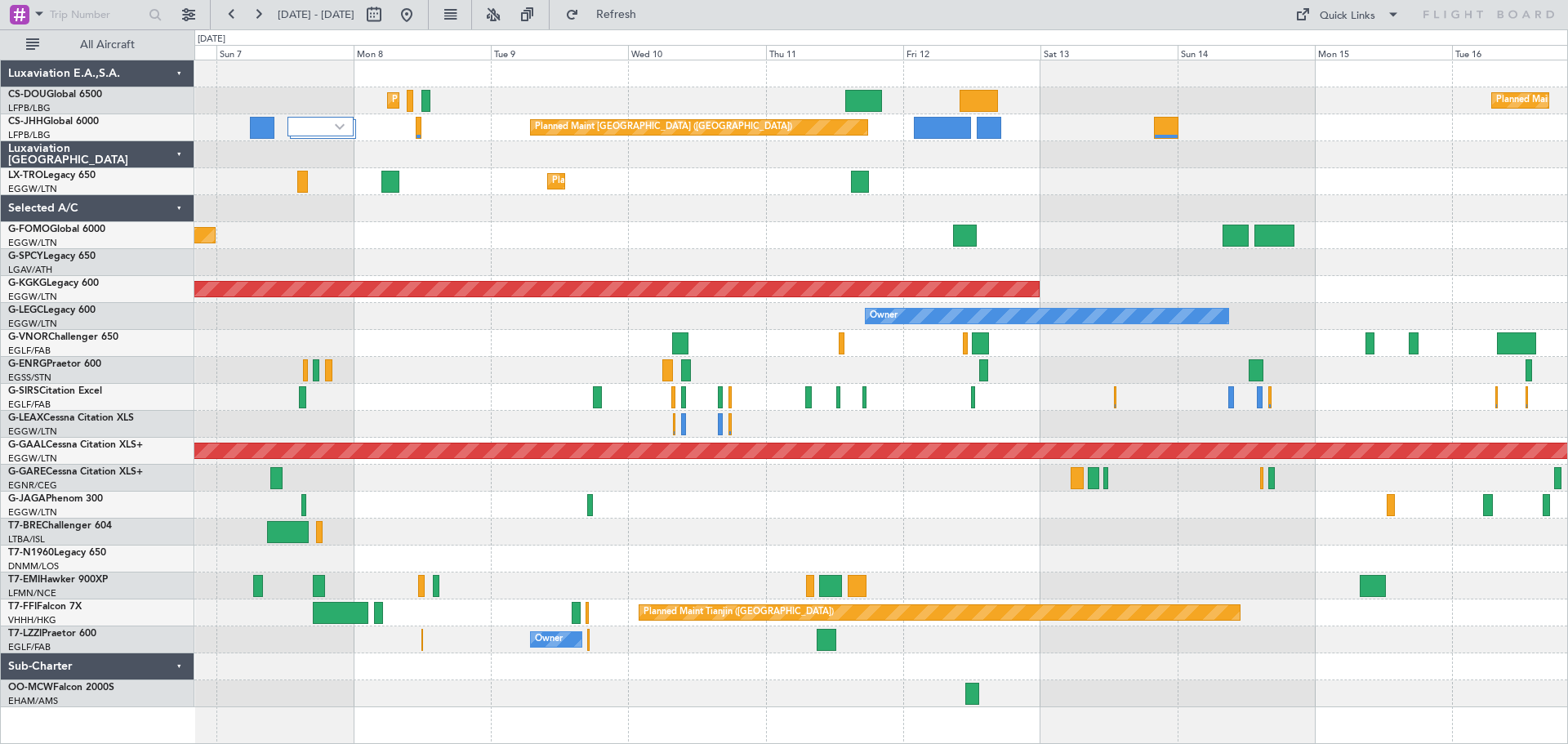
click at [1096, 174] on div "Planned Maint Paris (Le Bourget) Planned Maint Paris (Le Bourget) Planned Maint…" at bounding box center [880, 384] width 1373 height 647
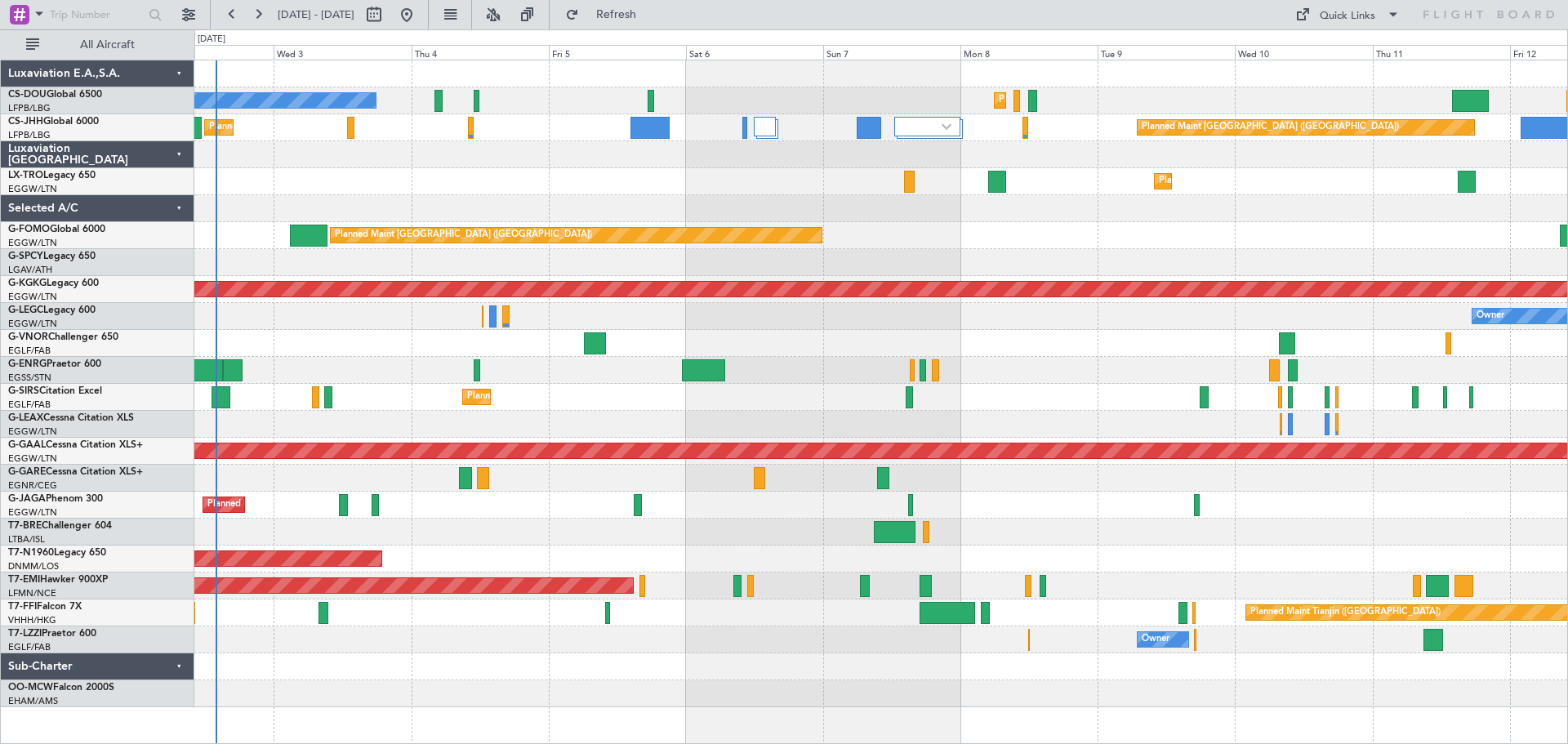
click at [1219, 190] on div "Planned Maint Paris (Le Bourget) Planned Maint Paris (Le Bourget) No Crew Plann…" at bounding box center [880, 384] width 1373 height 647
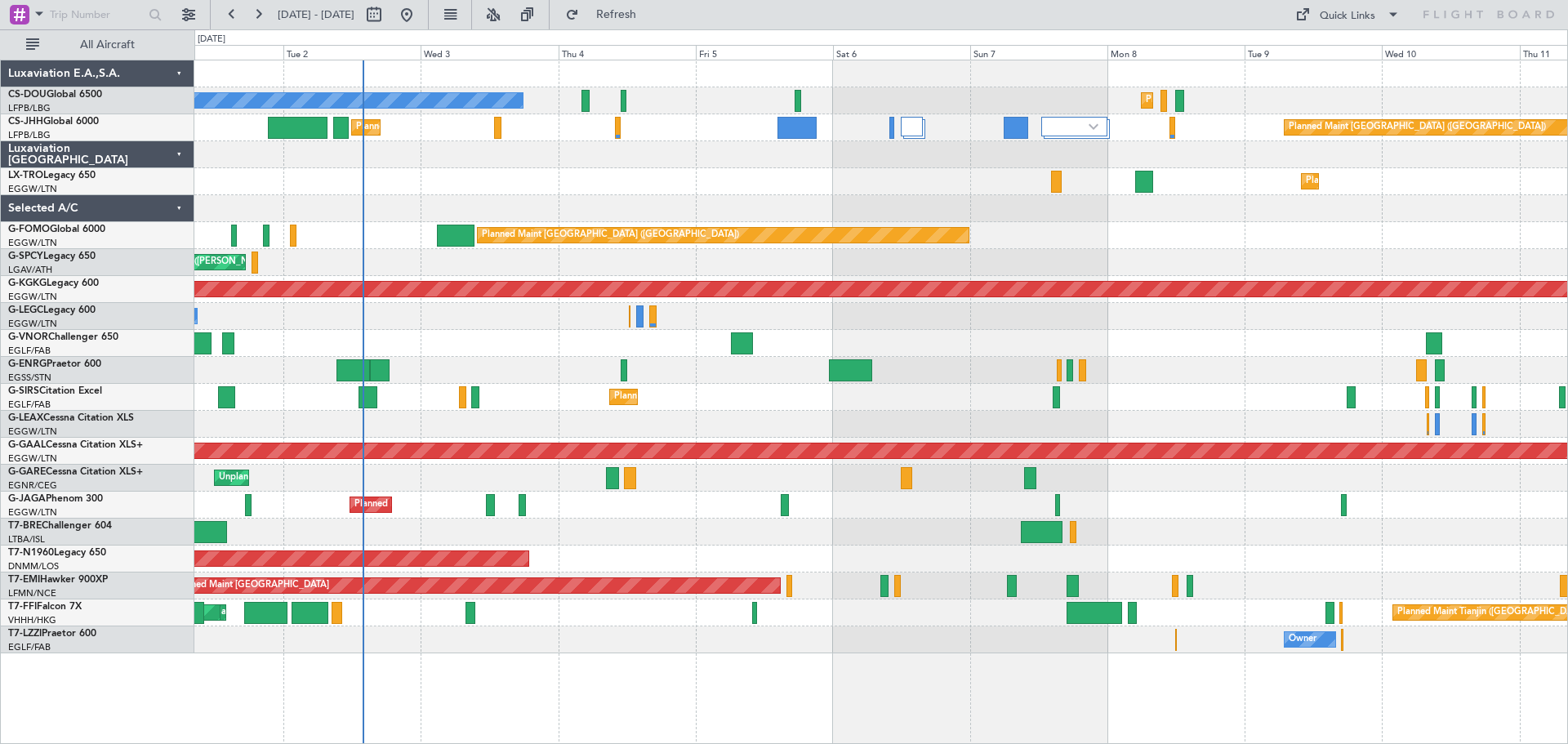
click at [731, 189] on div "Planned Maint Dusseldorf" at bounding box center [880, 182] width 1373 height 27
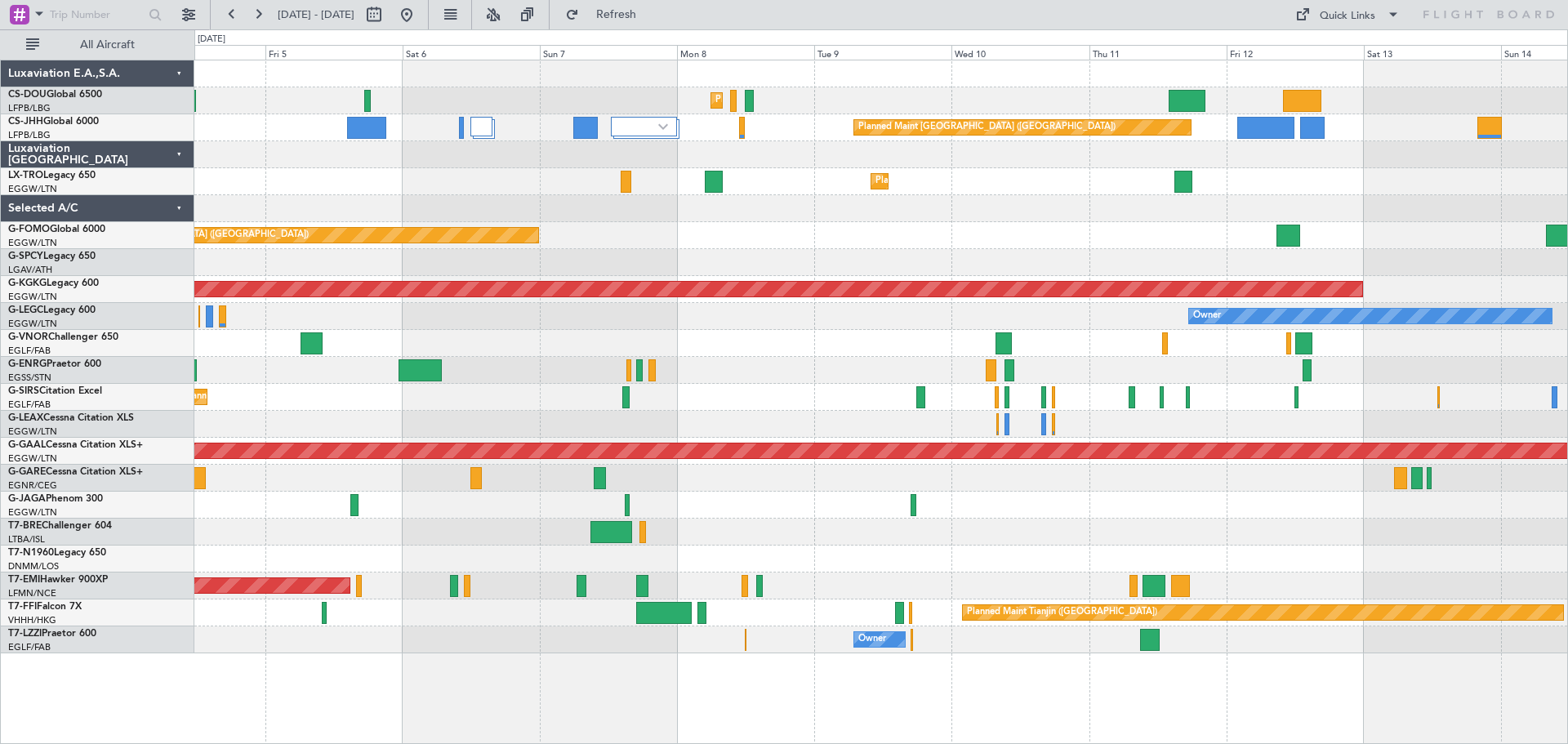
click at [864, 191] on div "Planned Maint Dusseldorf" at bounding box center [880, 182] width 1373 height 27
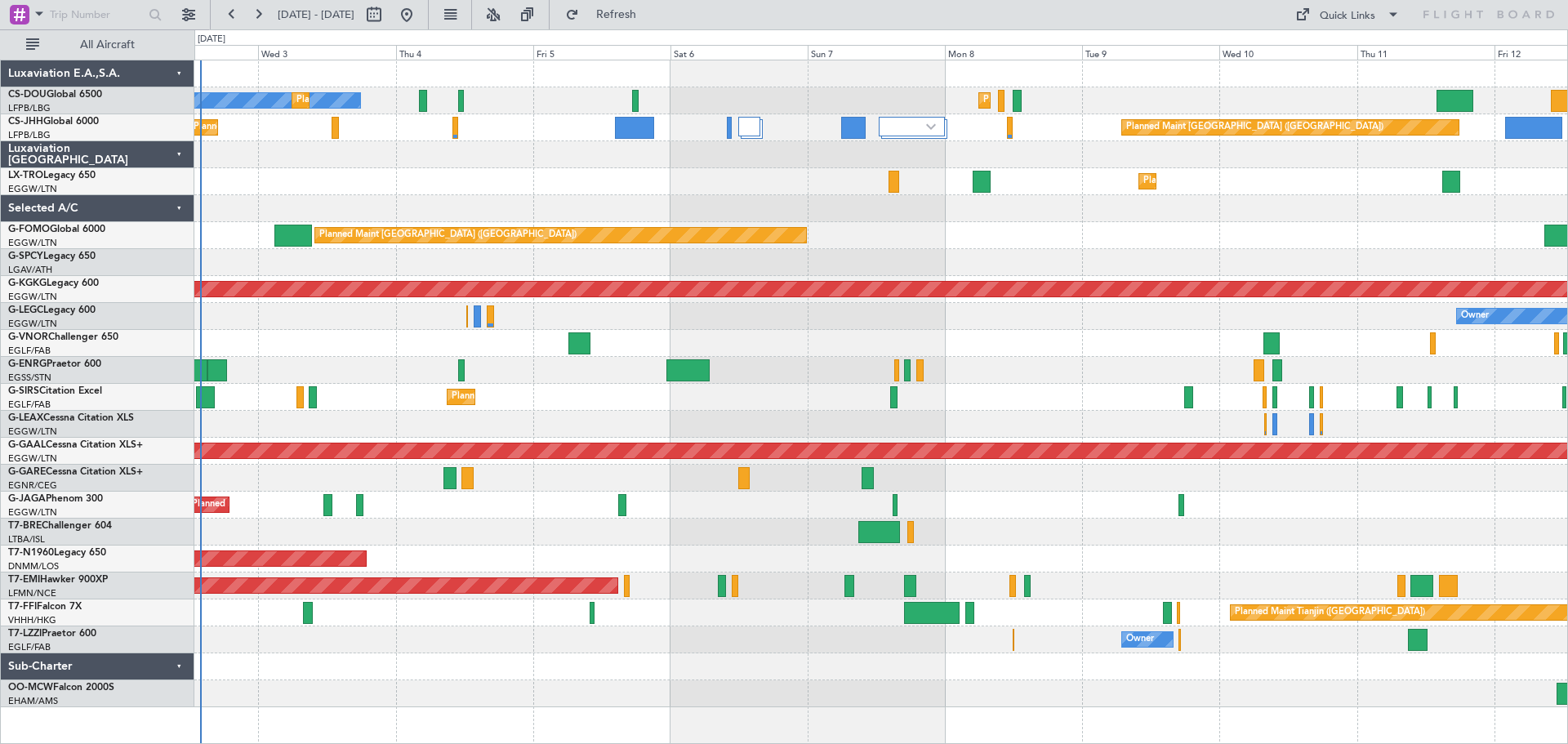
click at [1118, 190] on div "Planned Maint Dusseldorf" at bounding box center [880, 182] width 1373 height 27
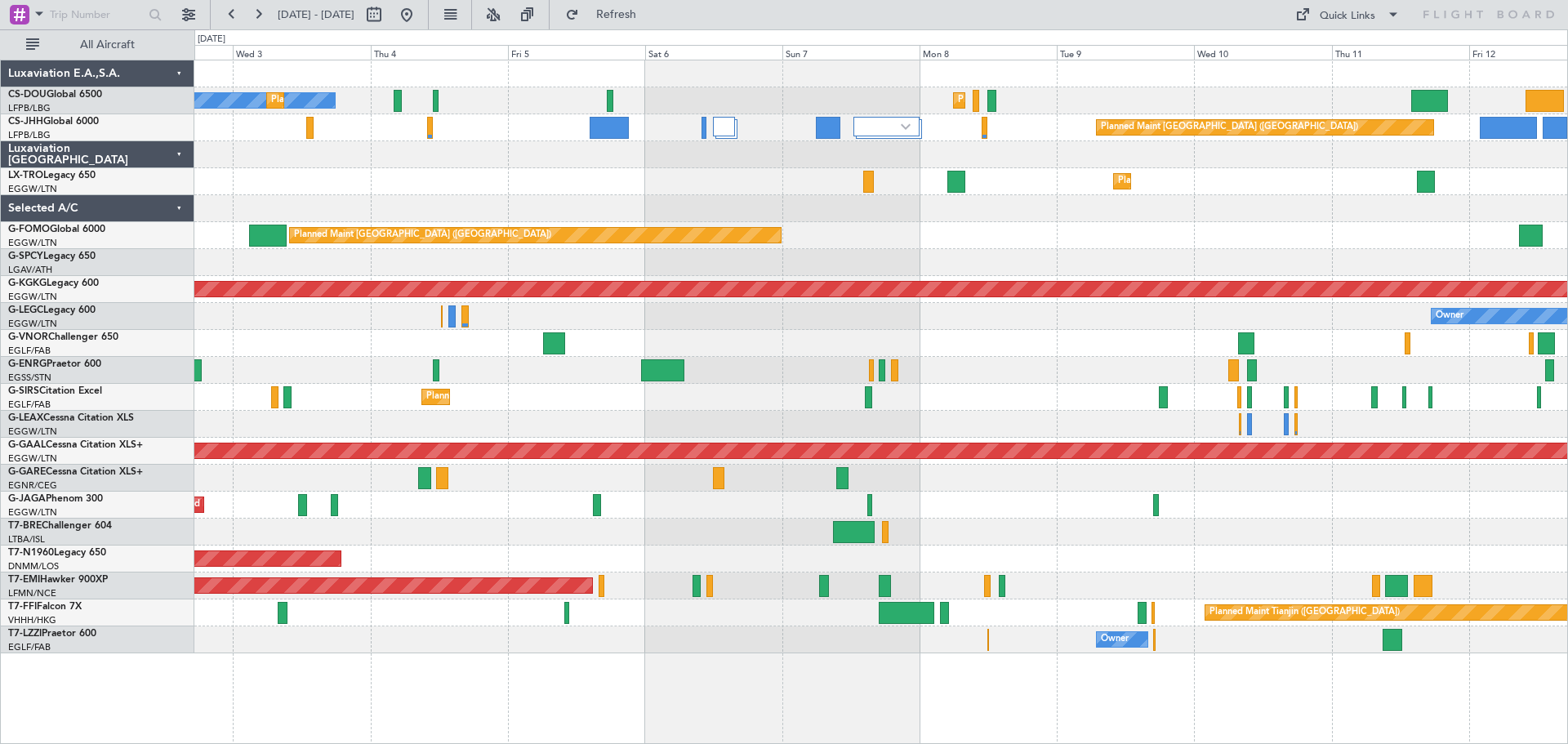
click at [1096, 230] on div "Planned Maint [GEOGRAPHIC_DATA] ([GEOGRAPHIC_DATA])" at bounding box center [880, 236] width 1373 height 27
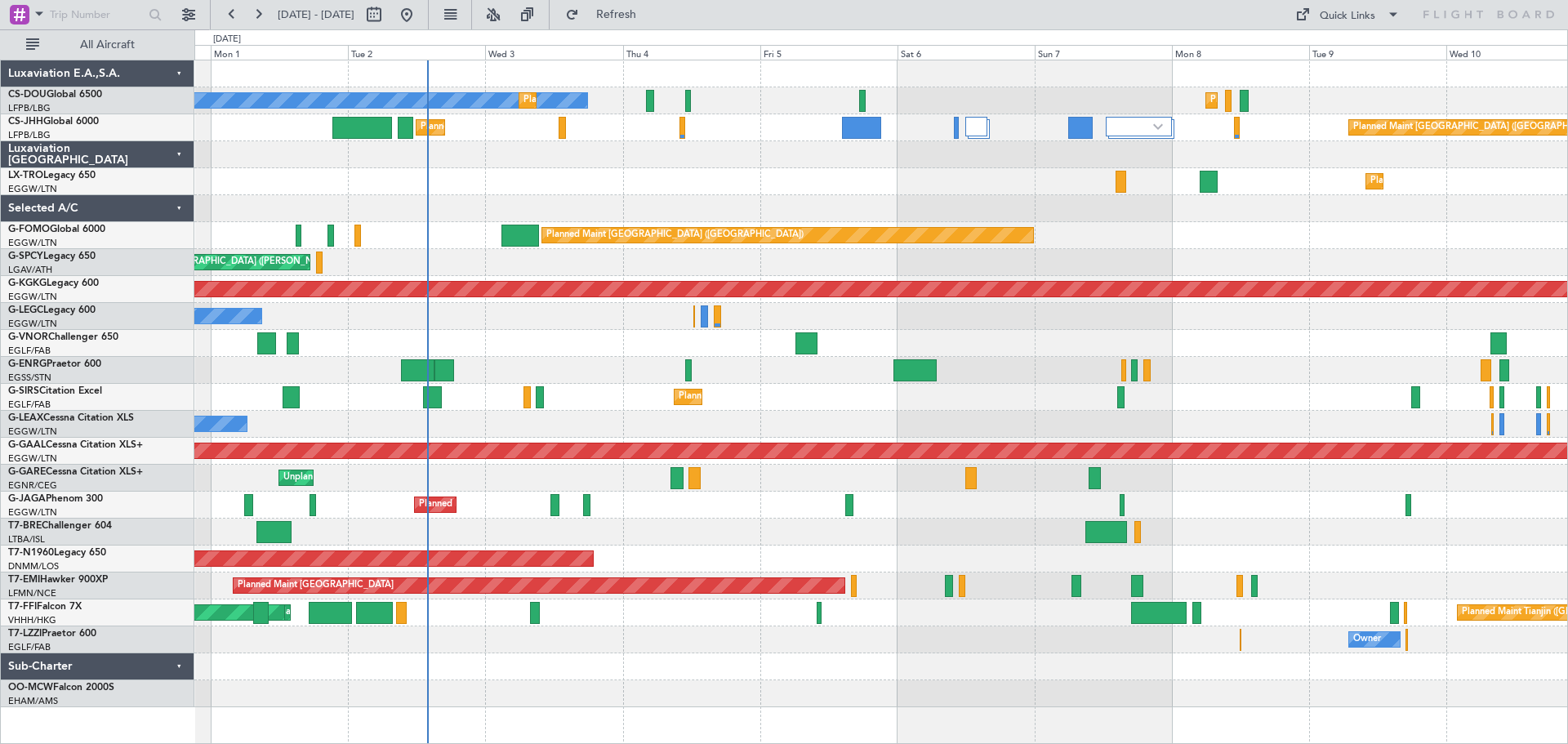
click at [752, 201] on div at bounding box center [880, 209] width 1373 height 27
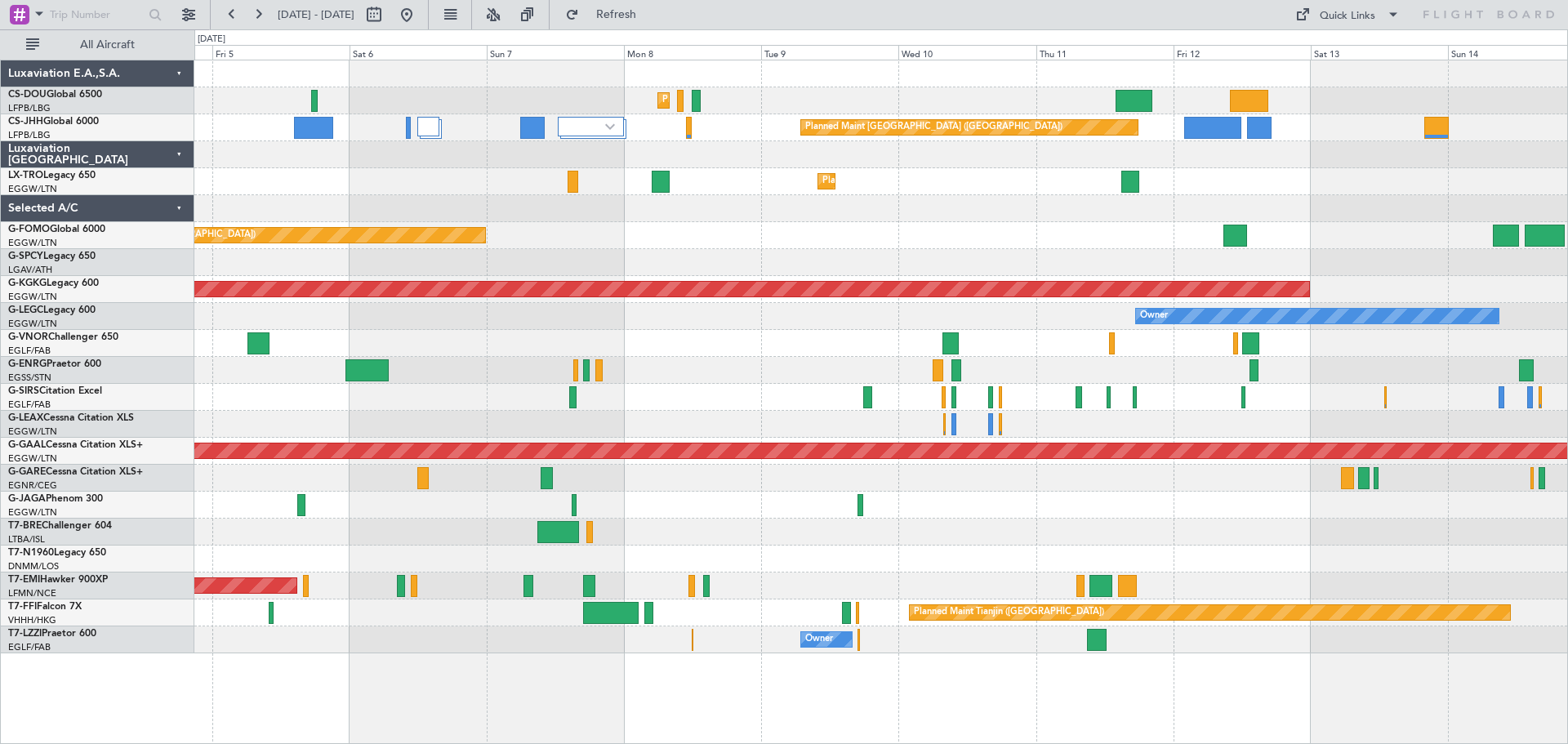
click at [801, 253] on div "Planned Maint Paris (Le Bourget) Planned Maint Paris (Le Bourget) Planned Maint…" at bounding box center [880, 357] width 1373 height 593
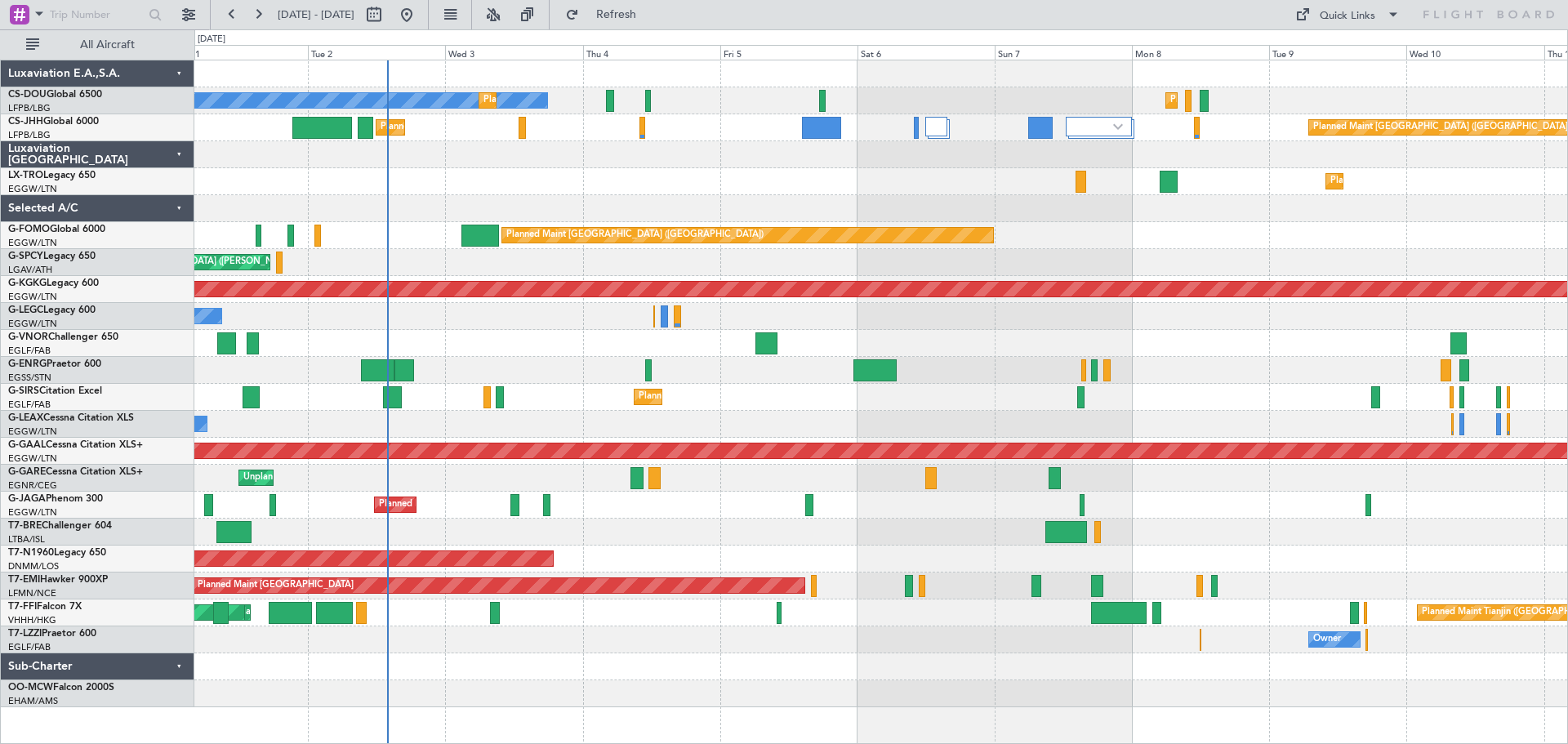
click at [1108, 246] on div "Planned Maint Paris (Le Bourget) No Crew Planned Maint Paris (Le Bourget) Plann…" at bounding box center [880, 384] width 1373 height 647
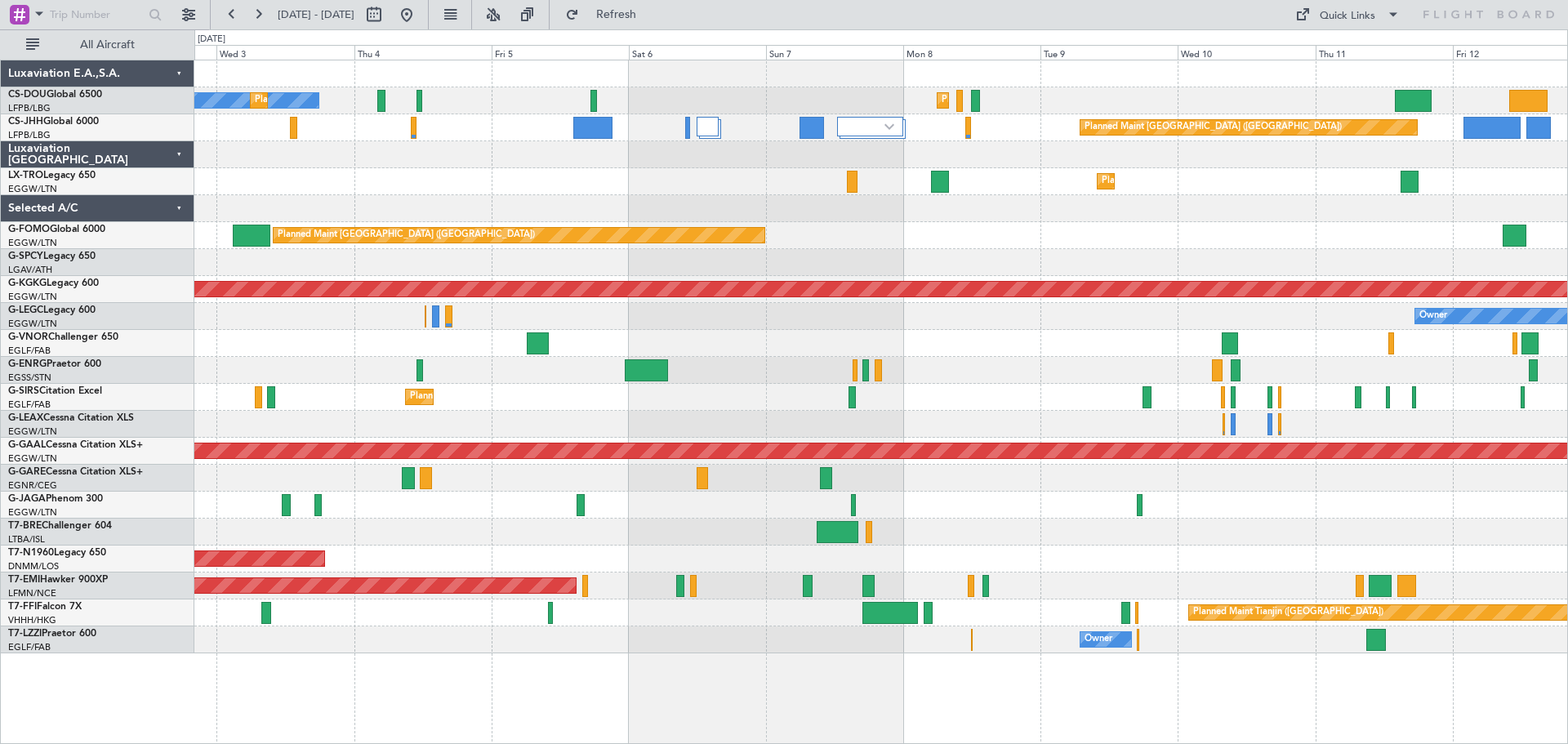
click at [904, 219] on div at bounding box center [880, 209] width 1373 height 27
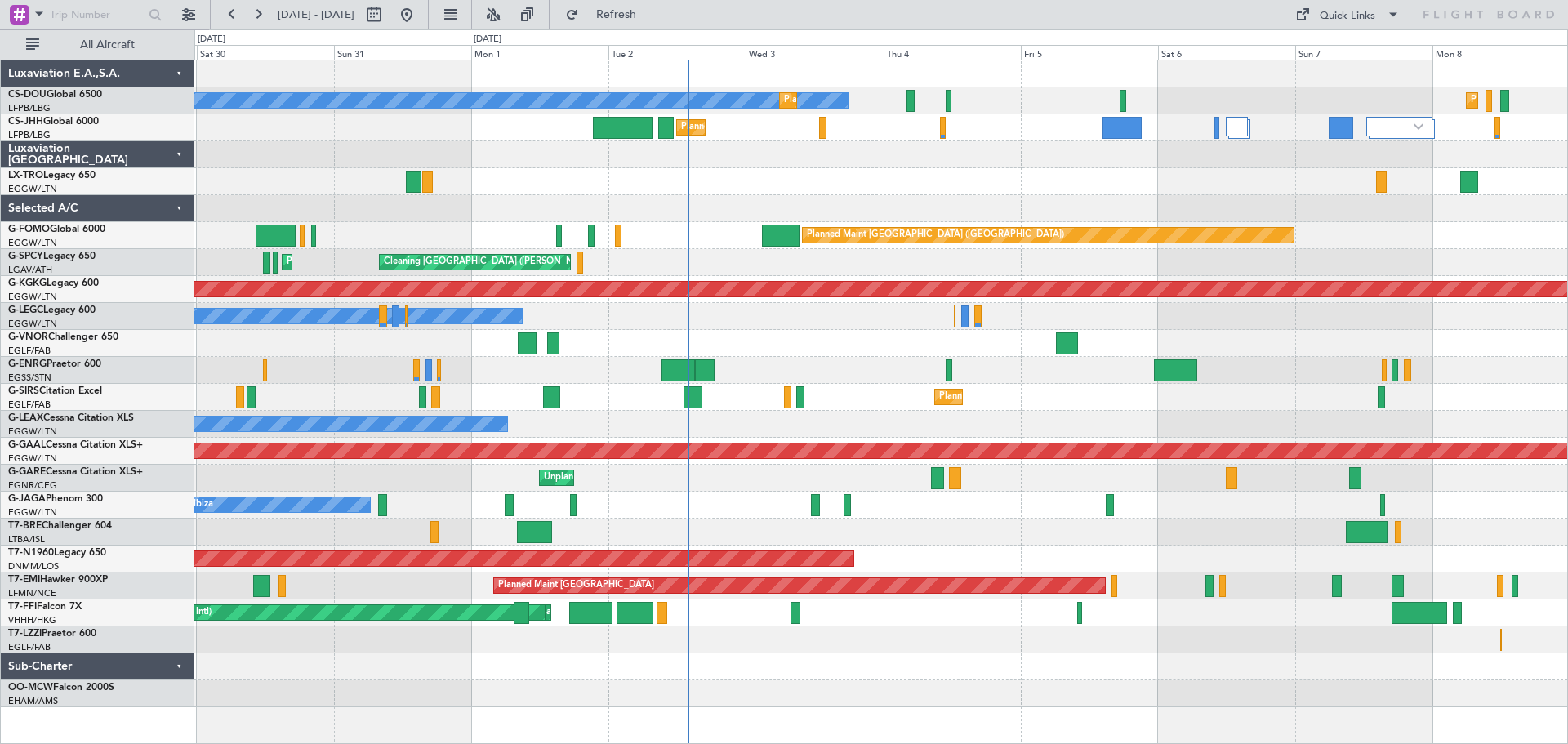
click at [1001, 184] on div "Planned Maint Dusseldorf" at bounding box center [880, 182] width 1373 height 27
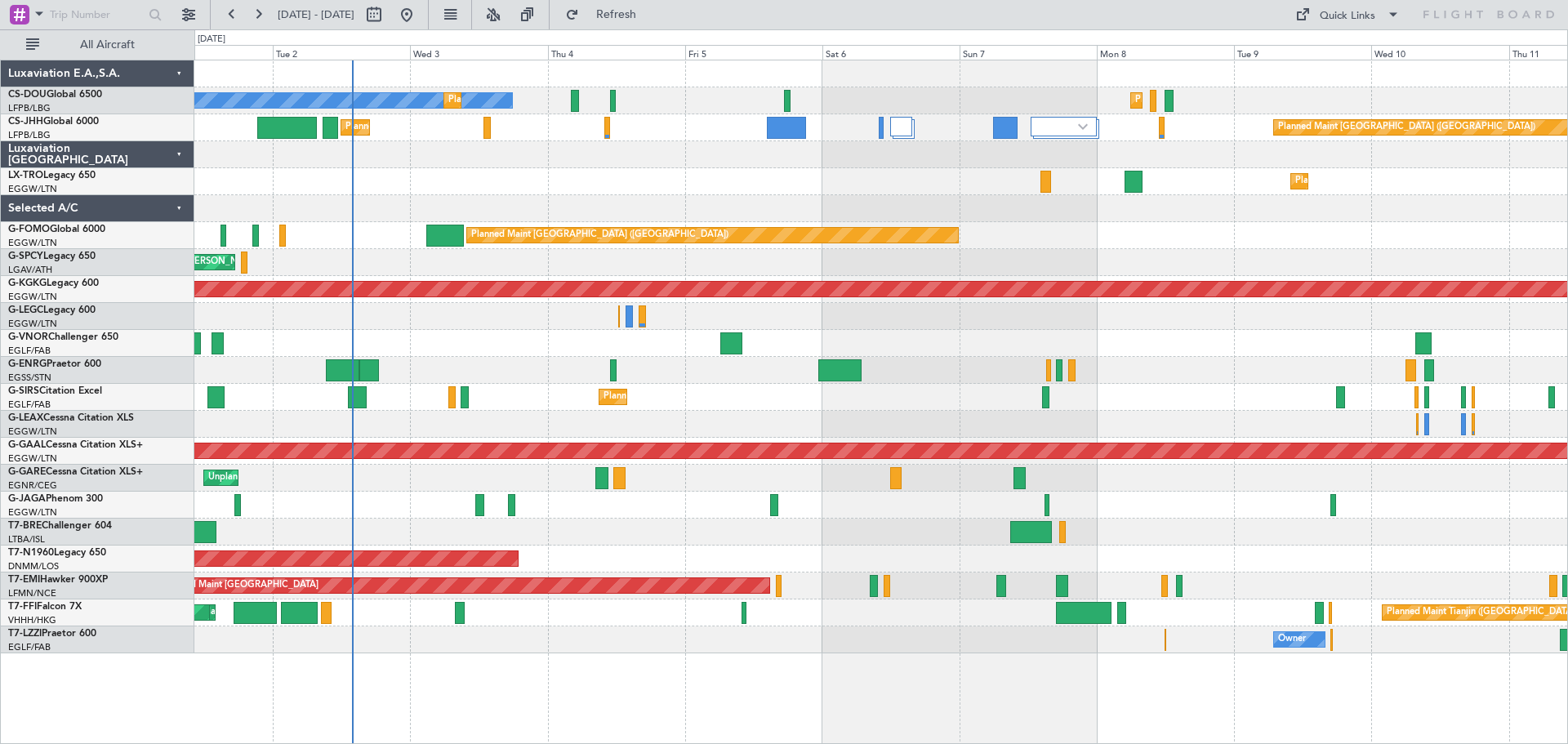
click at [1152, 230] on div "Planned Maint [GEOGRAPHIC_DATA] ([GEOGRAPHIC_DATA])" at bounding box center [880, 236] width 1373 height 27
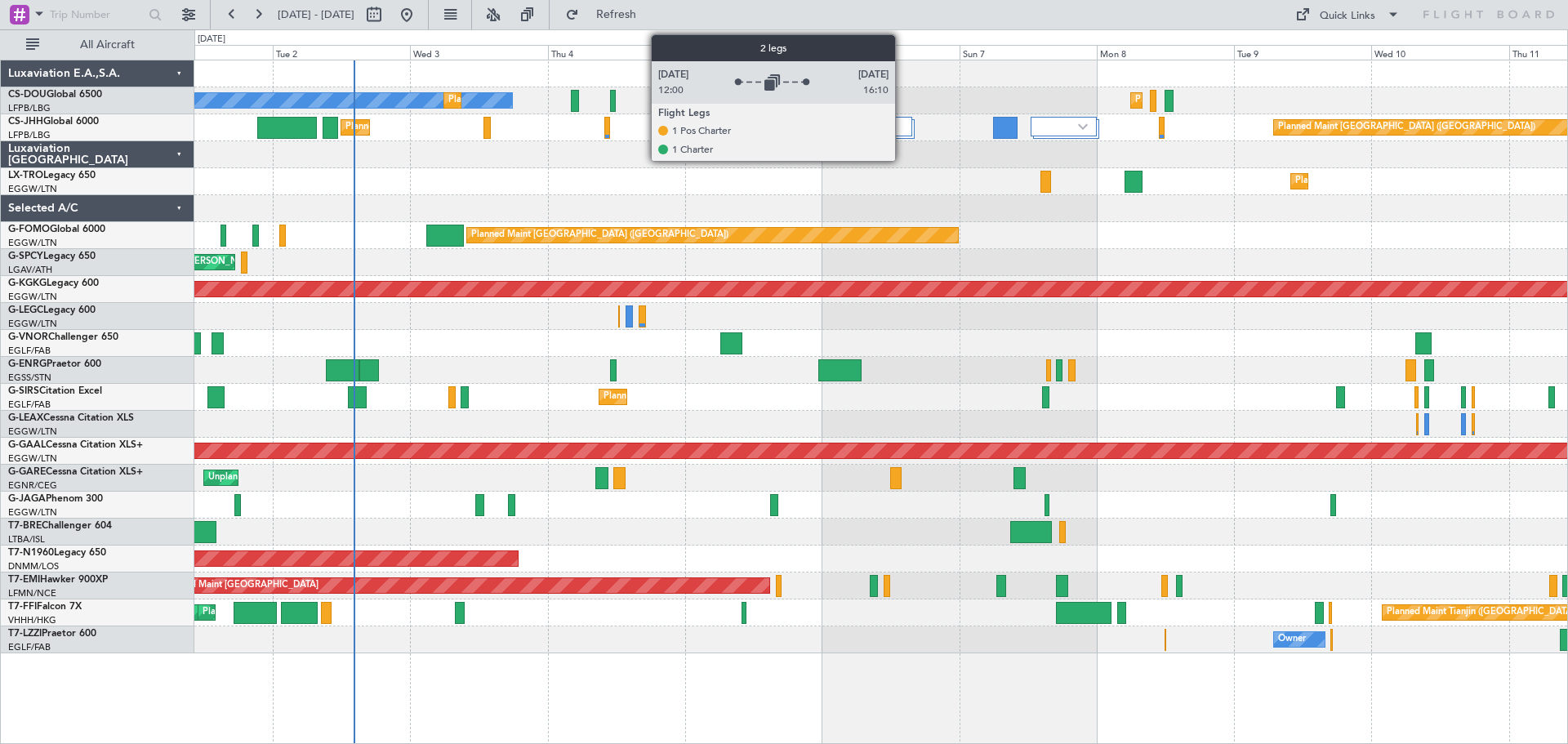
click at [902, 125] on div at bounding box center [901, 127] width 22 height 20
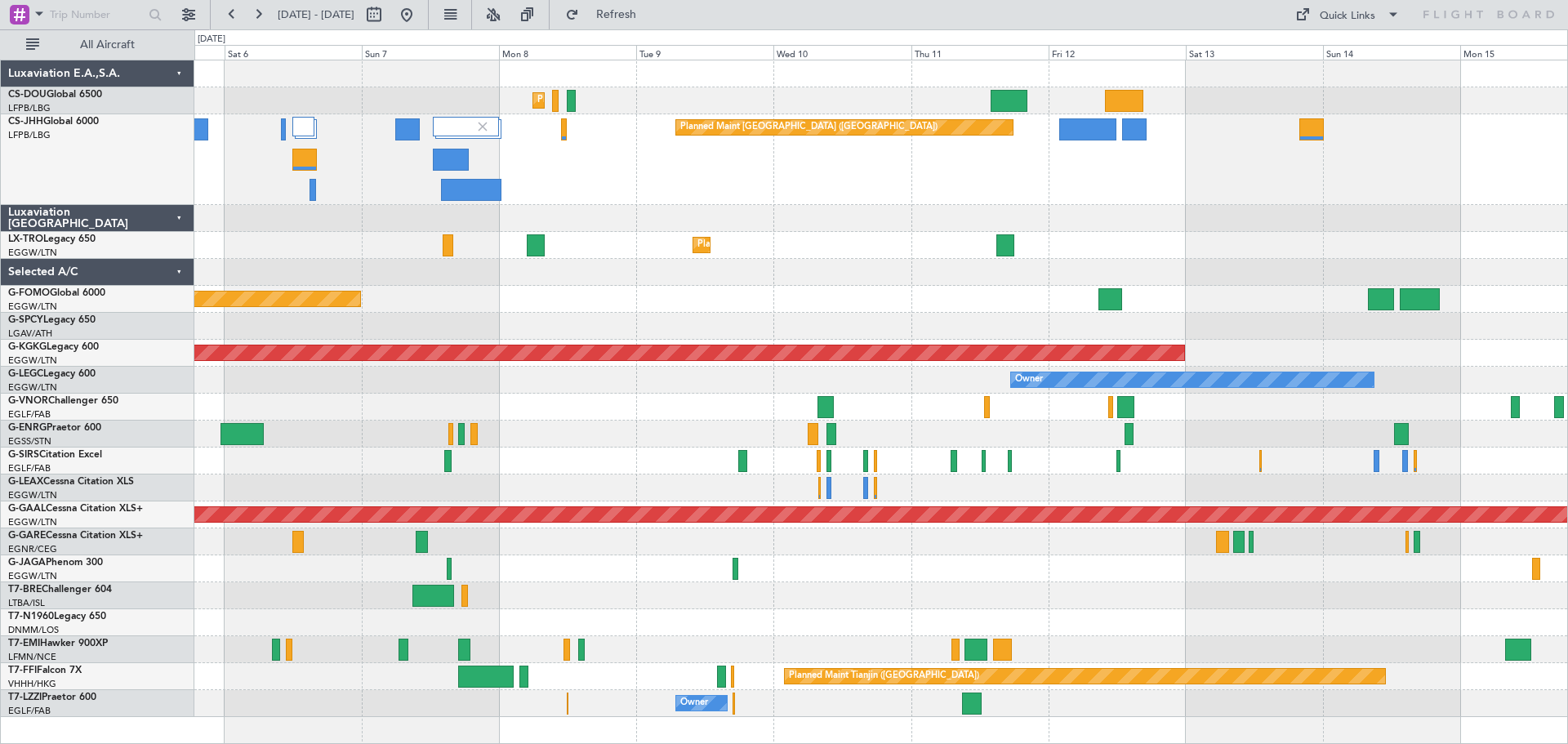
click at [777, 164] on div "Planned Maint [GEOGRAPHIC_DATA] ([GEOGRAPHIC_DATA])" at bounding box center [880, 160] width 1373 height 91
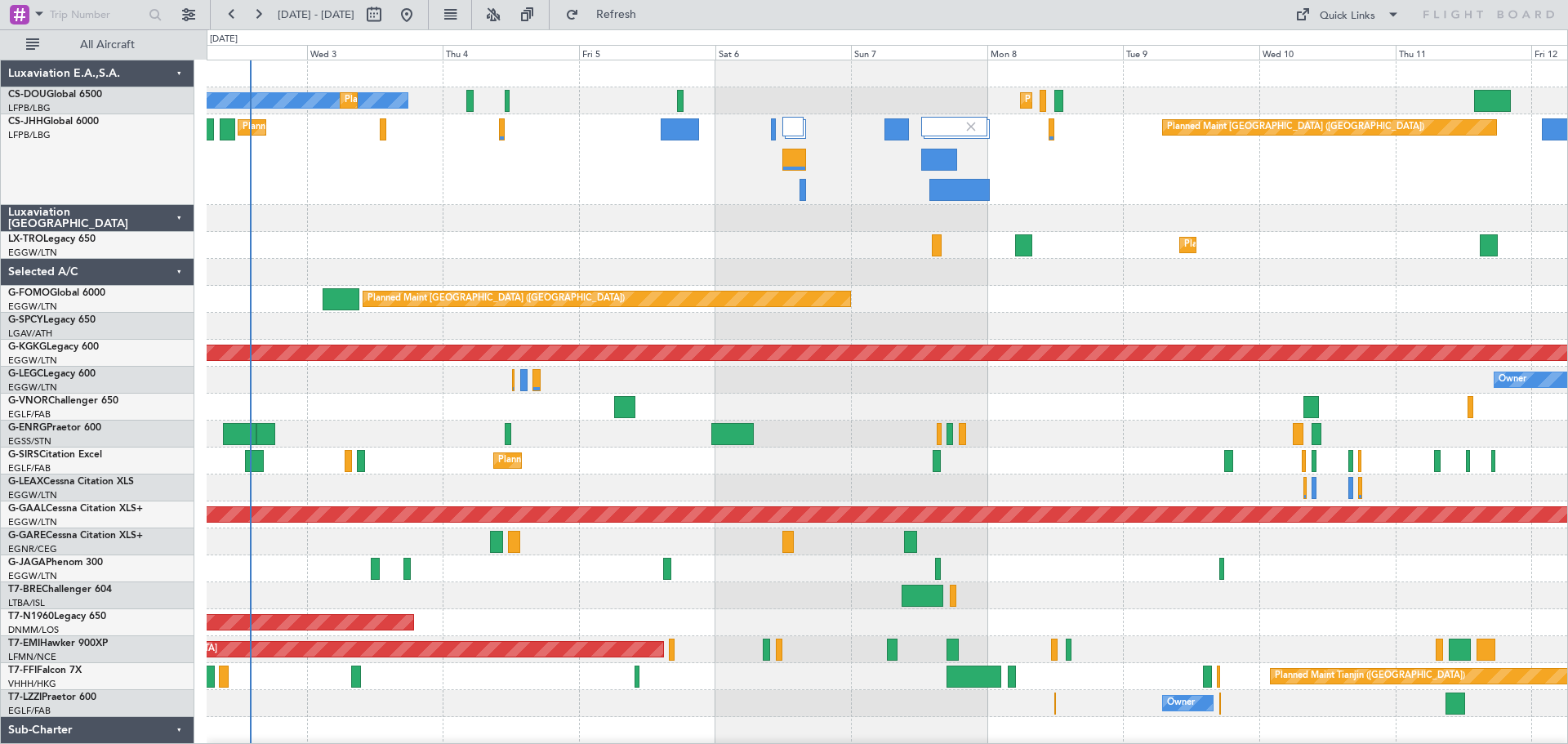
click at [1397, 171] on div "Planned Maint Paris (Le Bourget) Planned Maint London (Luton)" at bounding box center [887, 160] width 1361 height 91
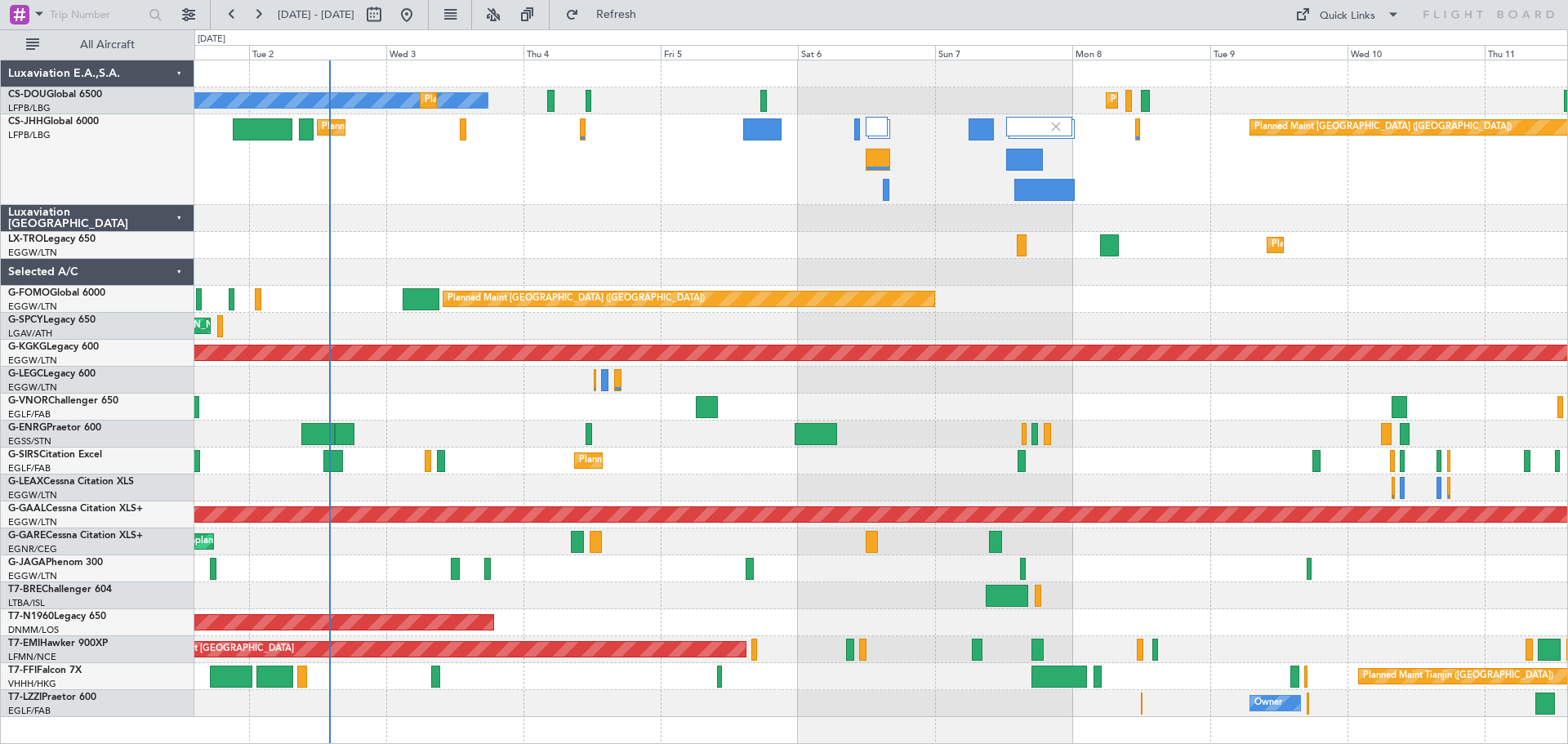
click at [824, 163] on div "Planned Maint Paris (Le Bourget) Planned Maint London (Luton)" at bounding box center [880, 160] width 1373 height 91
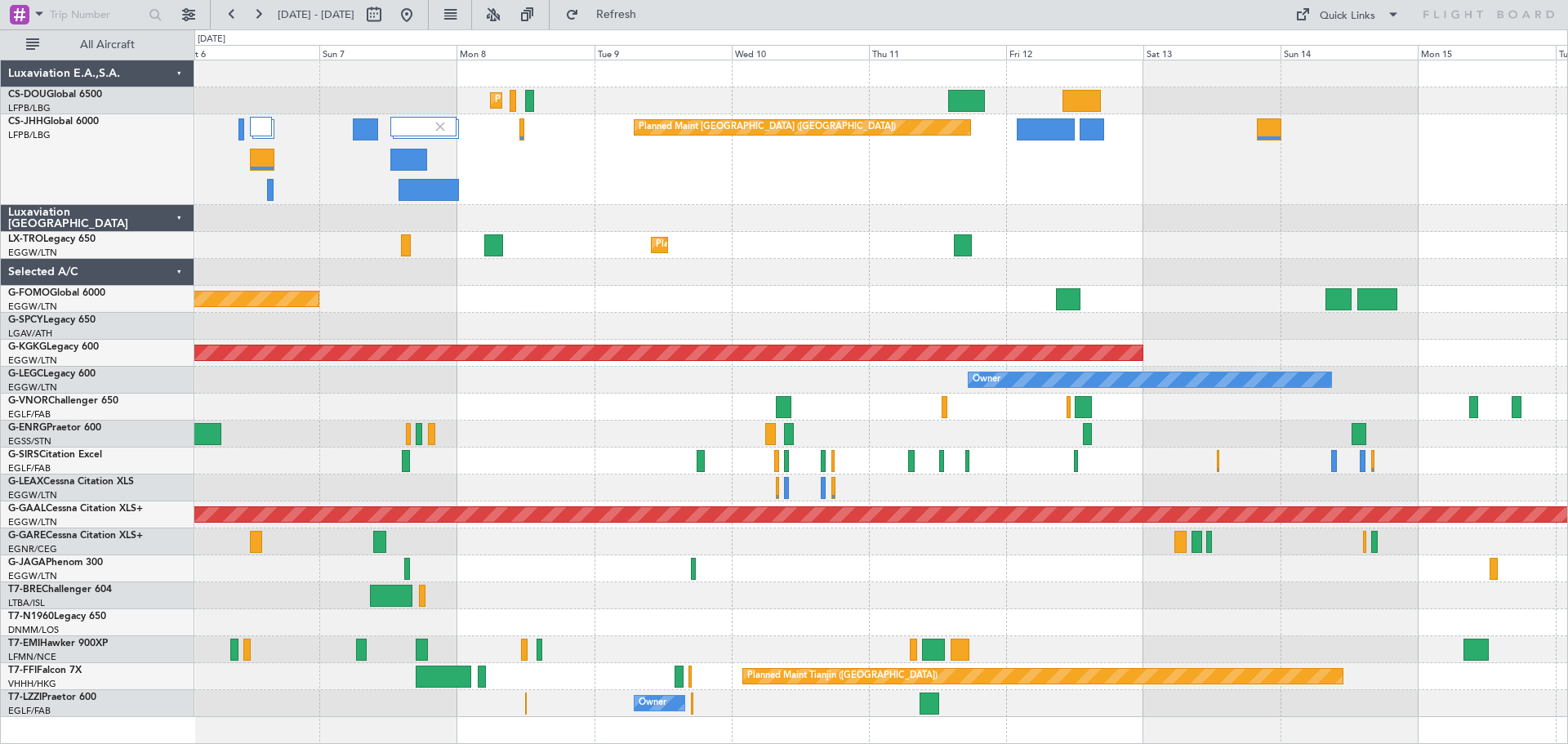
click at [835, 169] on div "Planned Maint [GEOGRAPHIC_DATA] ([GEOGRAPHIC_DATA])" at bounding box center [880, 160] width 1373 height 91
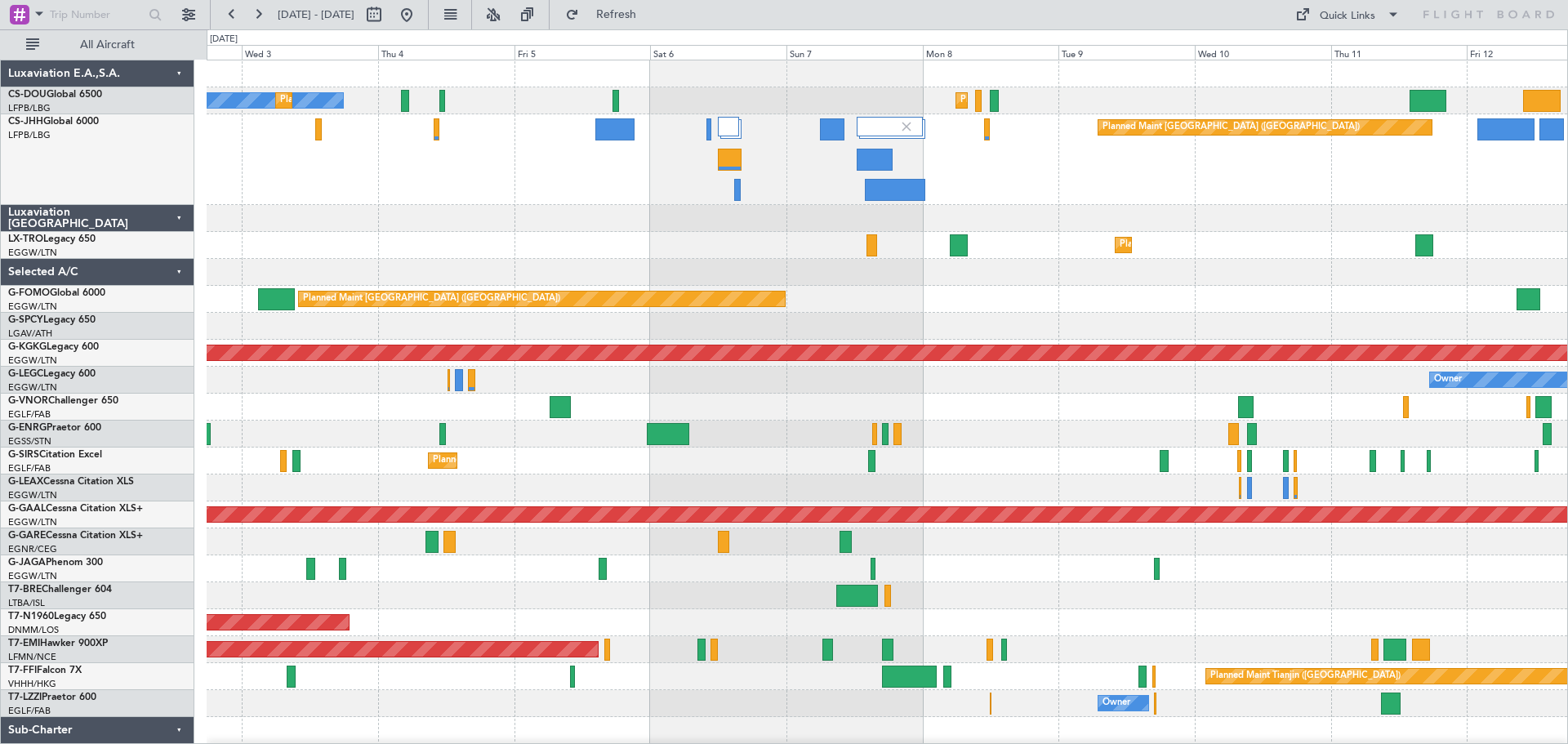
click at [1208, 180] on div "Planned Maint Paris (Le Bourget) Planned Maint London (Luton)" at bounding box center [887, 160] width 1361 height 91
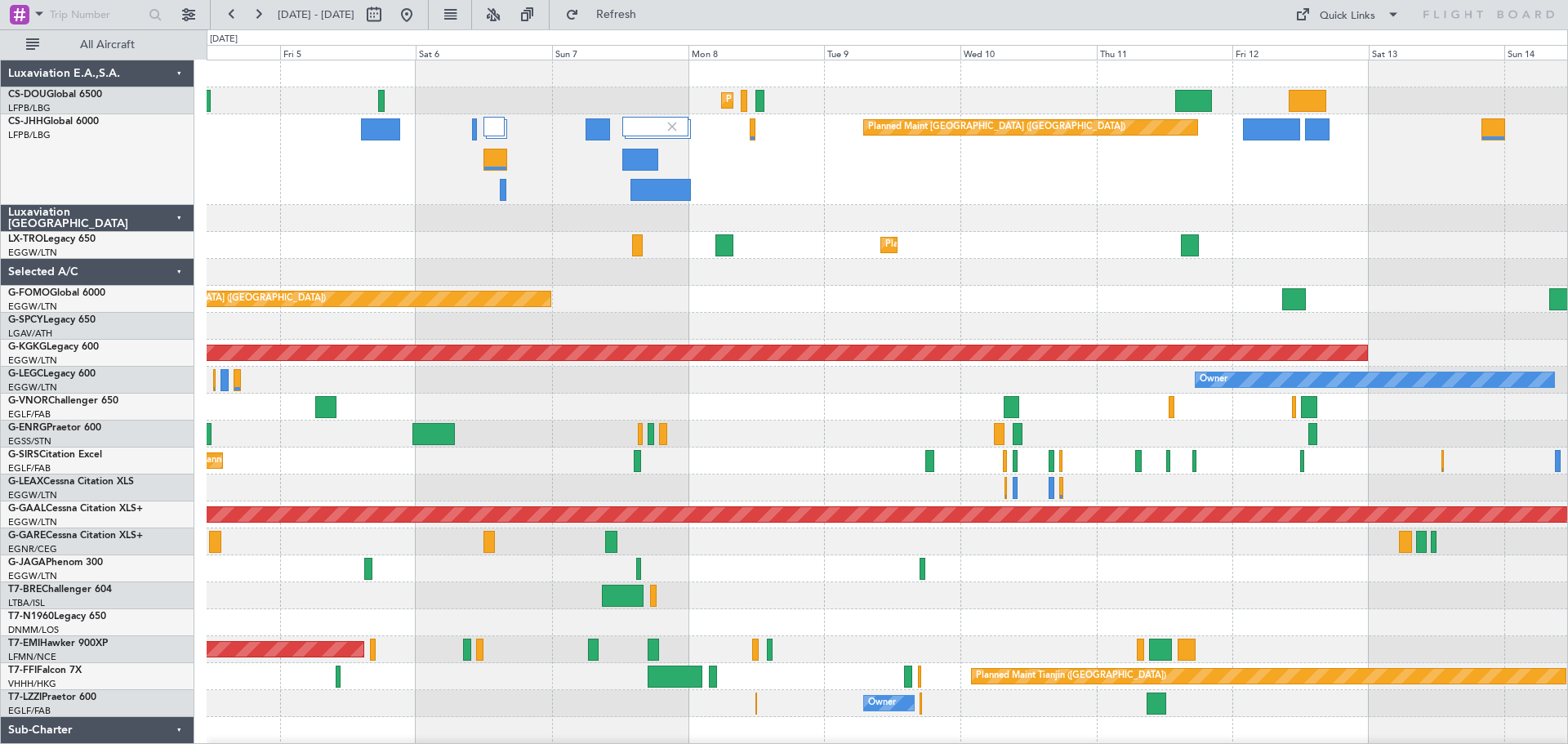
click at [997, 174] on div "Planned Maint Paris (Le Bourget) Planned Maint London (Luton)" at bounding box center [887, 160] width 1361 height 91
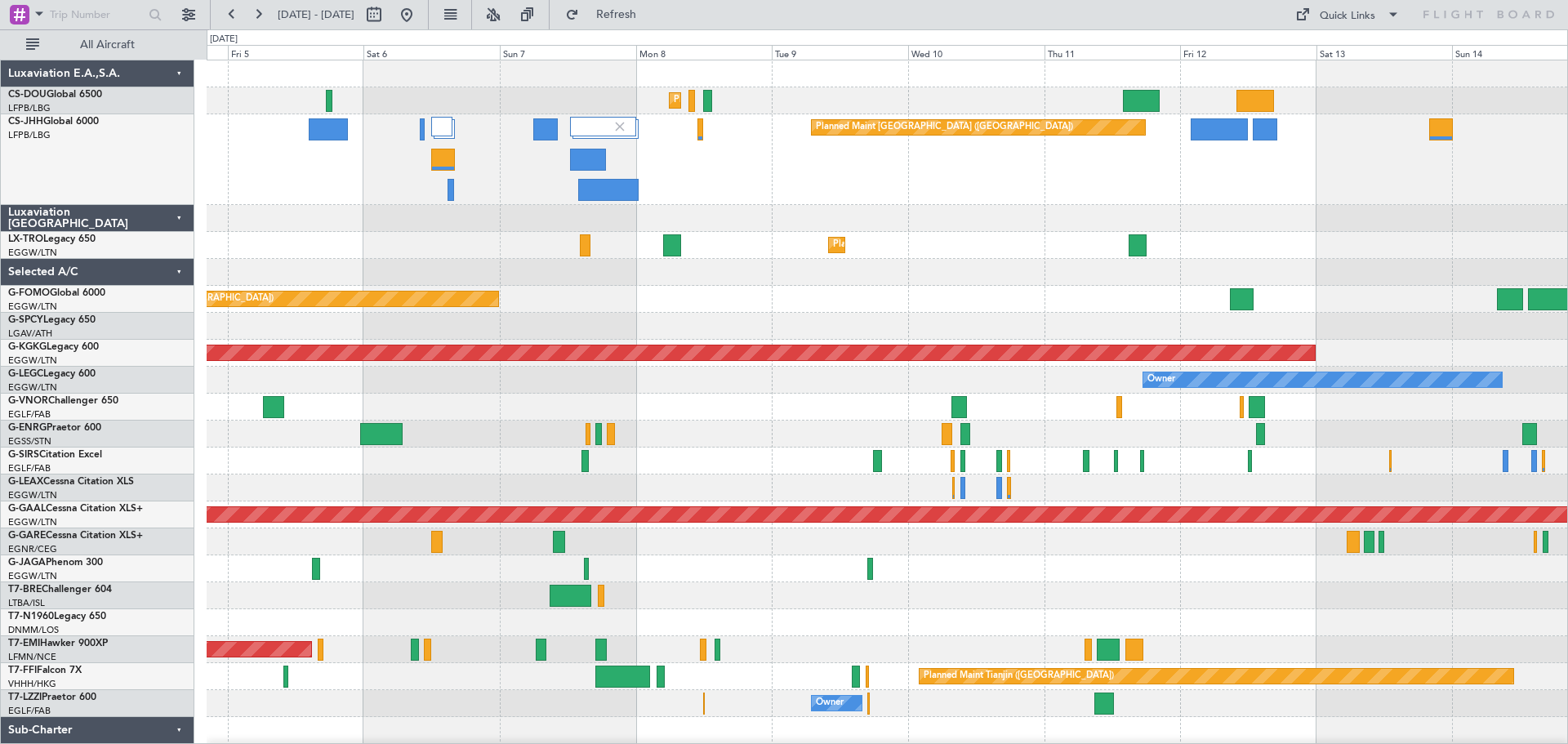
click at [1255, 166] on div "Planned Maint Paris (Le Bourget) Planned Maint London (Luton)" at bounding box center [887, 160] width 1361 height 91
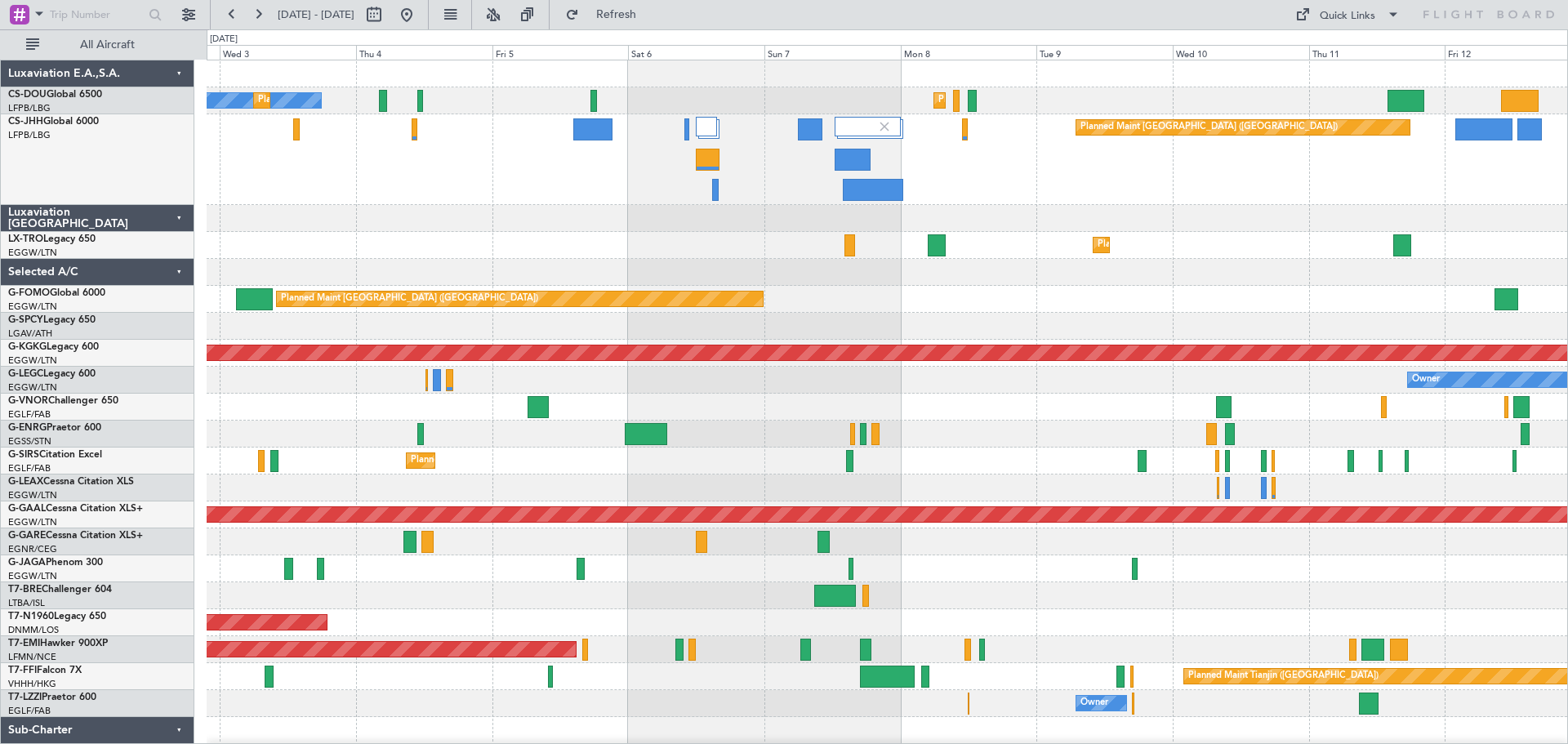
click at [958, 164] on div "Planned Maint Paris (Le Bourget) Planned Maint London (Luton)" at bounding box center [887, 160] width 1361 height 91
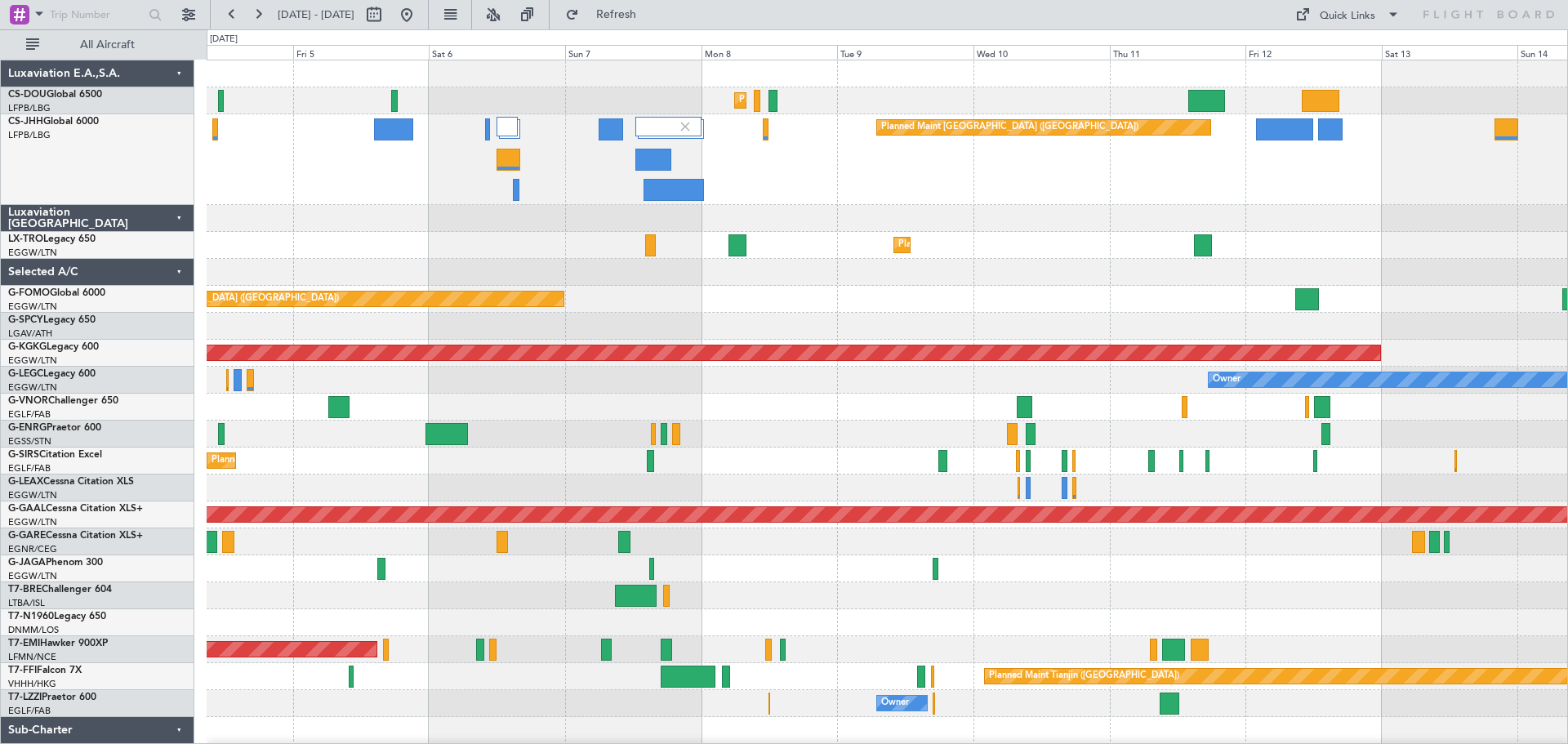
click at [1224, 195] on div "Planned Maint Paris (Le Bourget) Planned Maint London (Luton)" at bounding box center [887, 160] width 1361 height 91
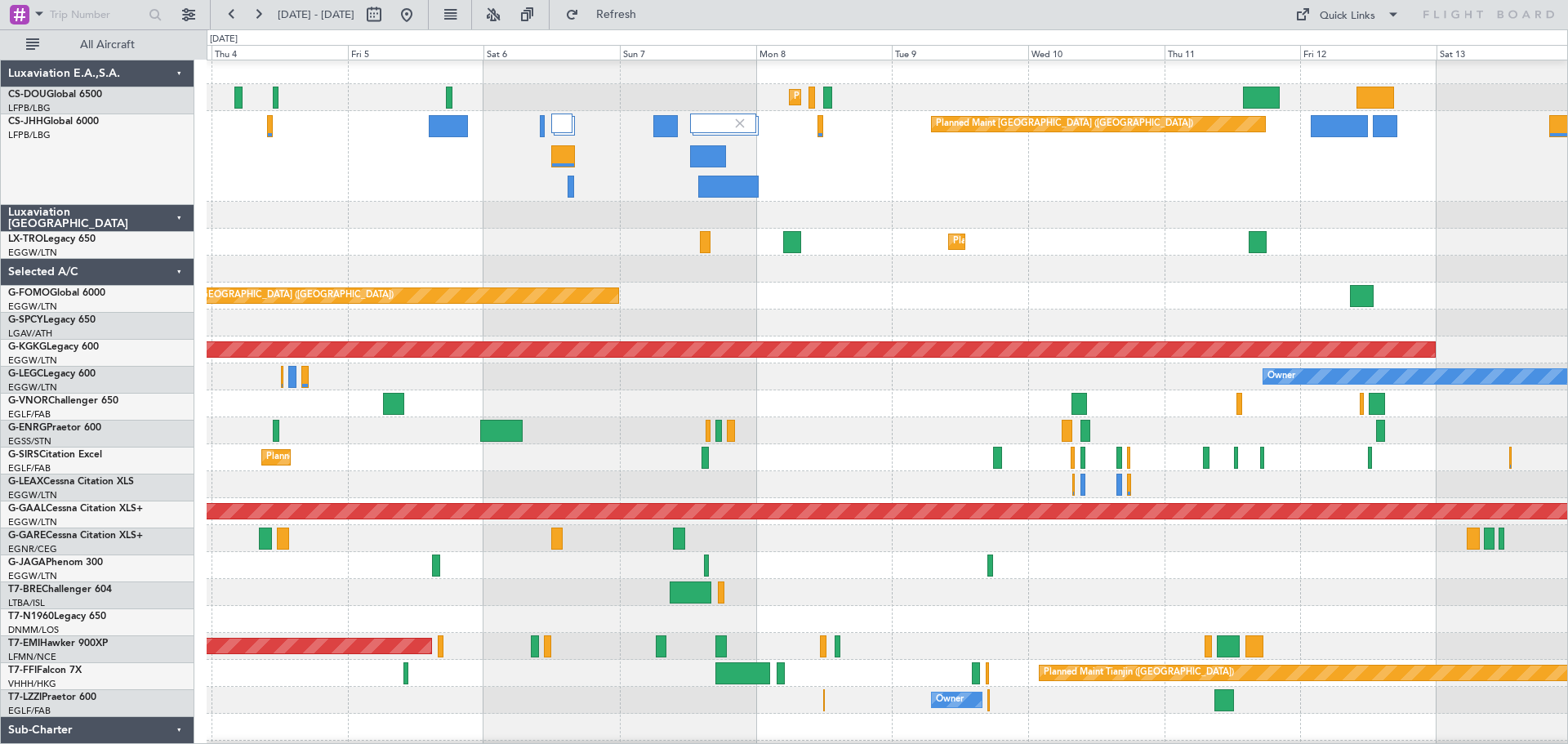
scroll to position [4, 0]
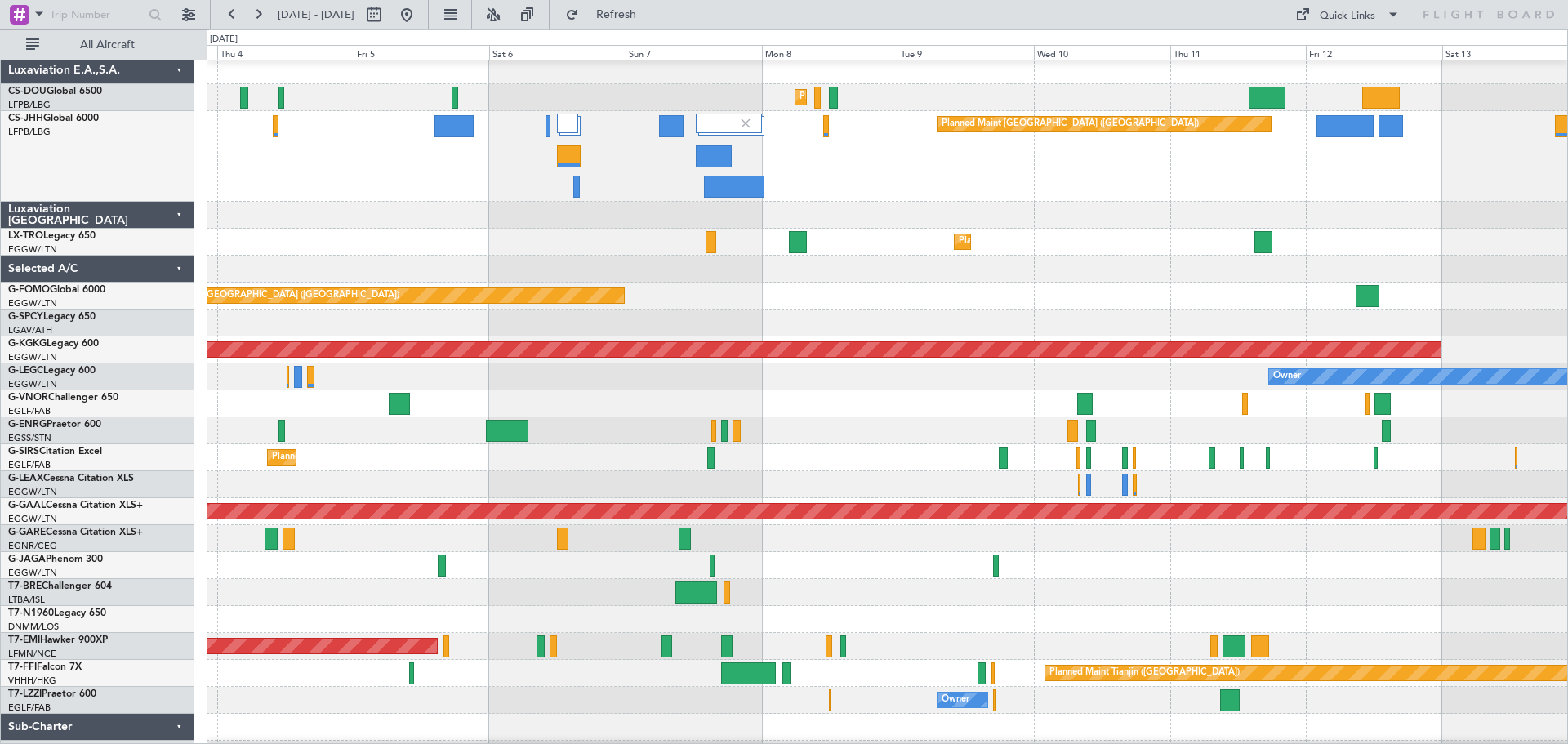
click at [1348, 158] on div "Planned Maint Paris (Le Bourget) Planned Maint London (Luton)" at bounding box center [887, 156] width 1361 height 91
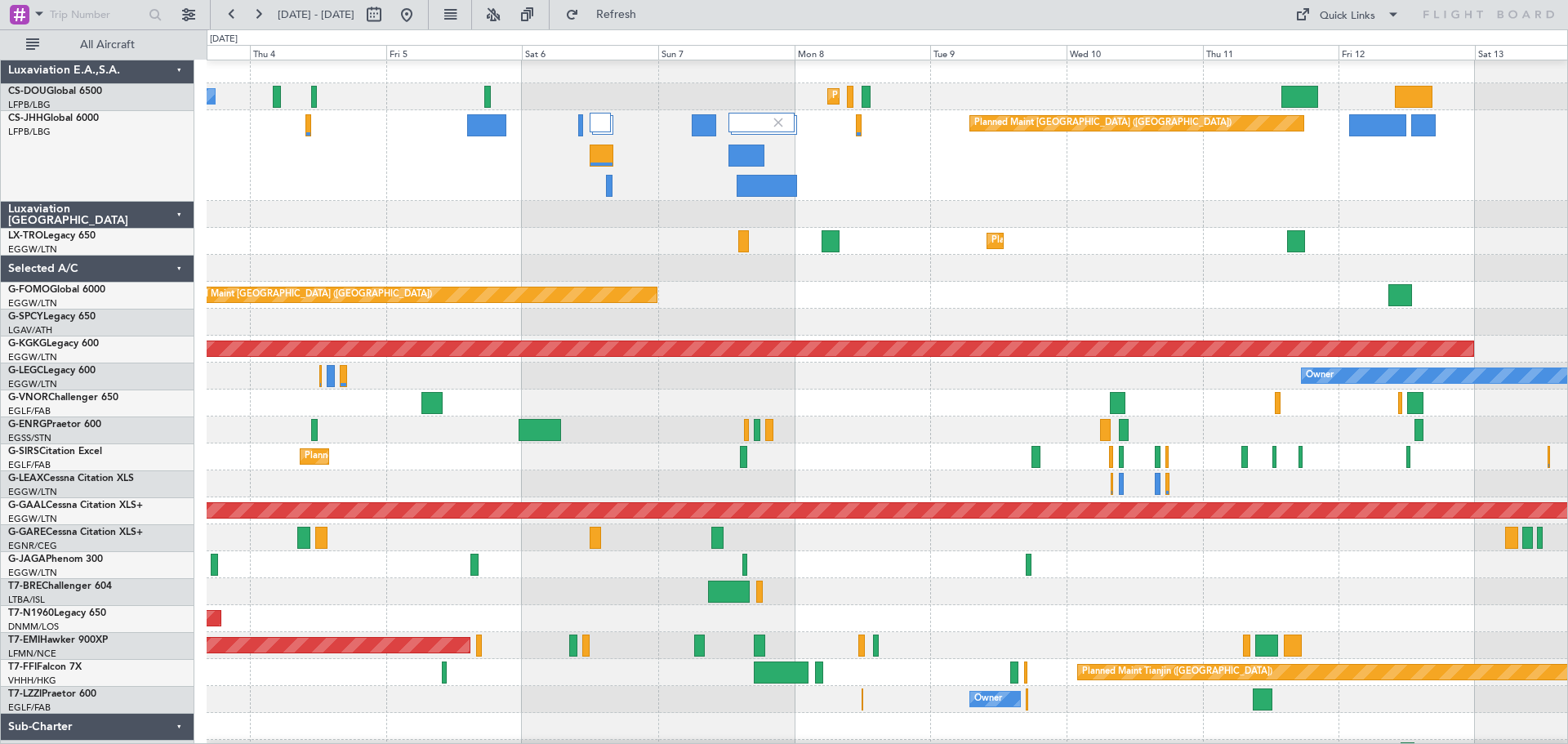
scroll to position [1, 0]
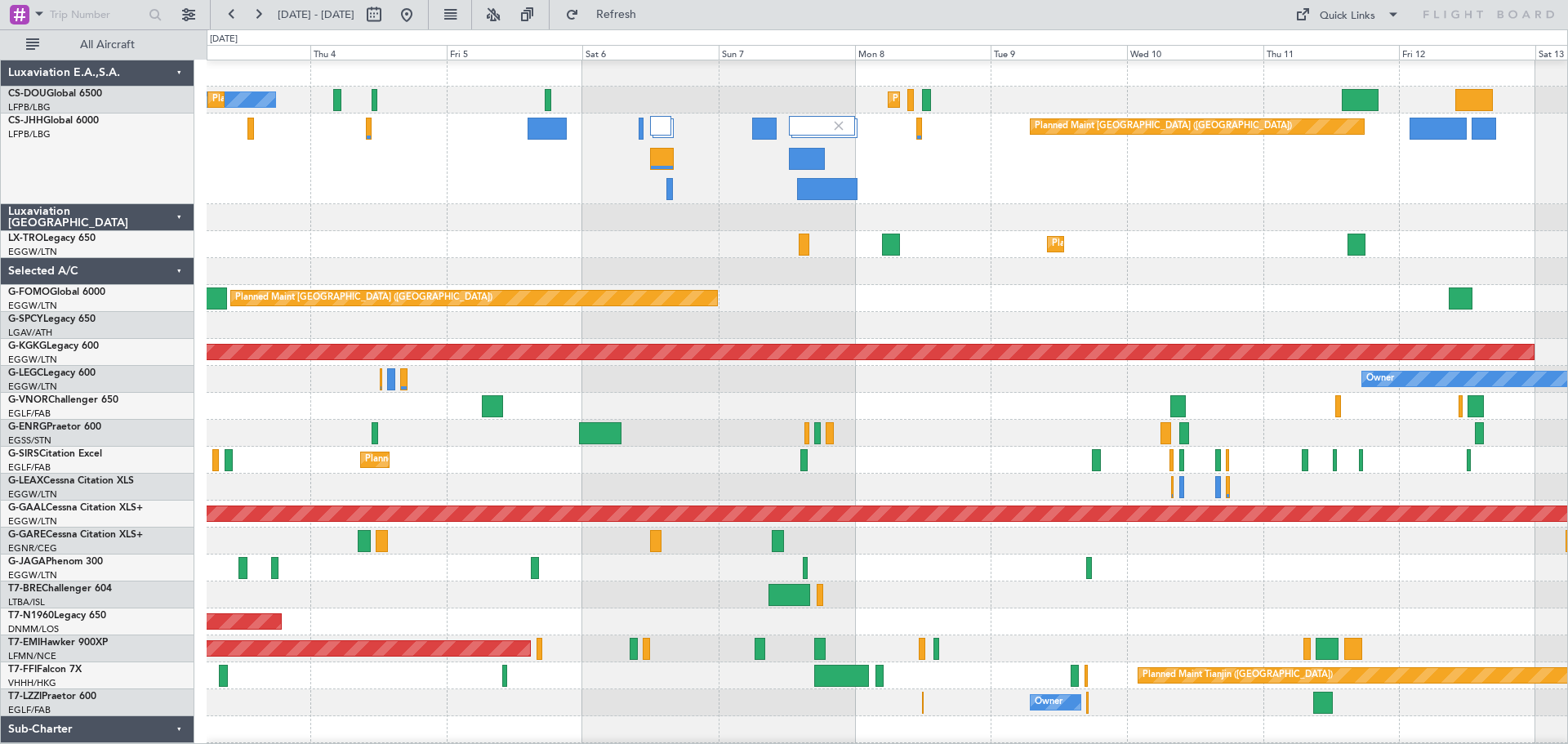
click at [934, 169] on div "Planned Maint Paris (Le Bourget) Planned Maint London (Luton)" at bounding box center [887, 159] width 1361 height 91
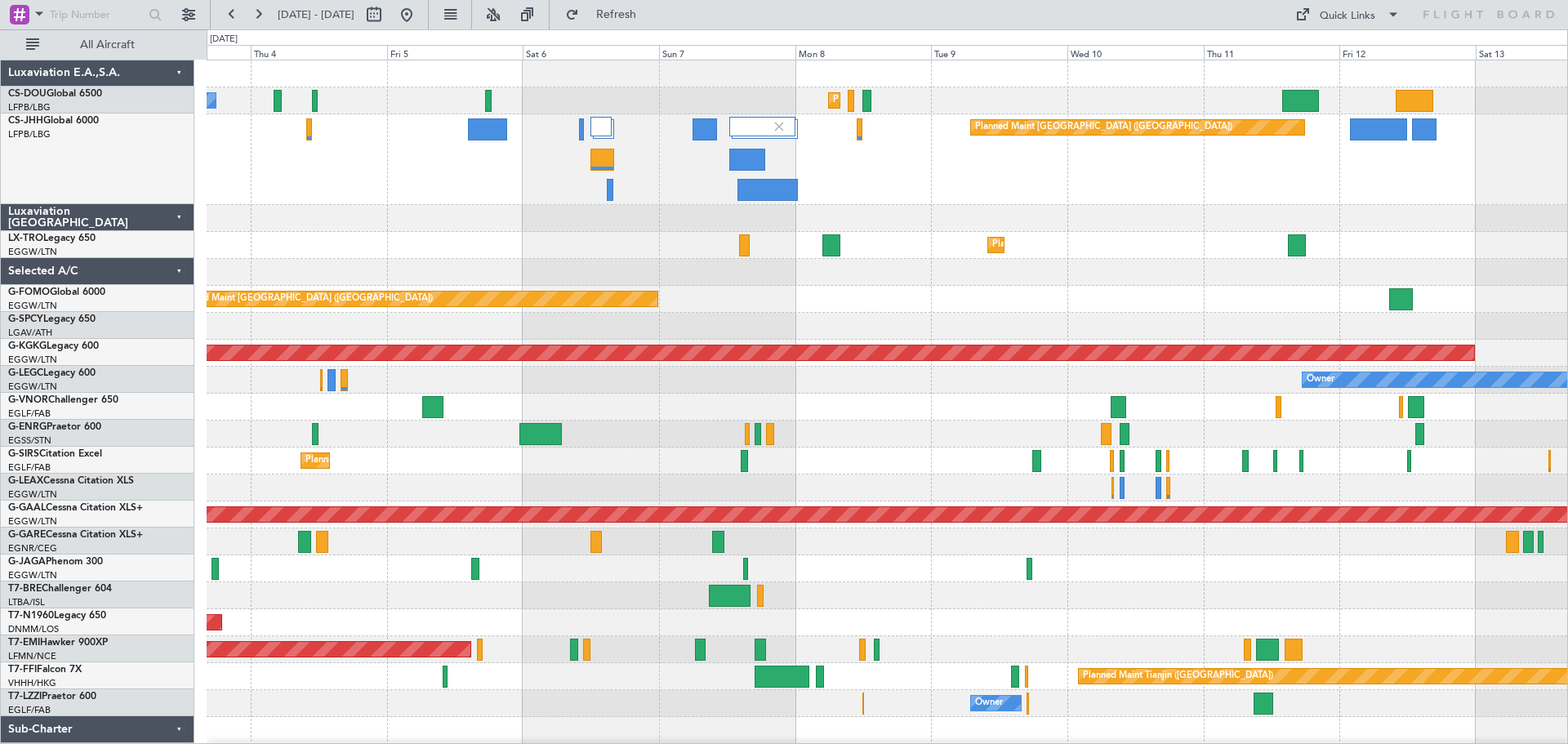
scroll to position [0, 0]
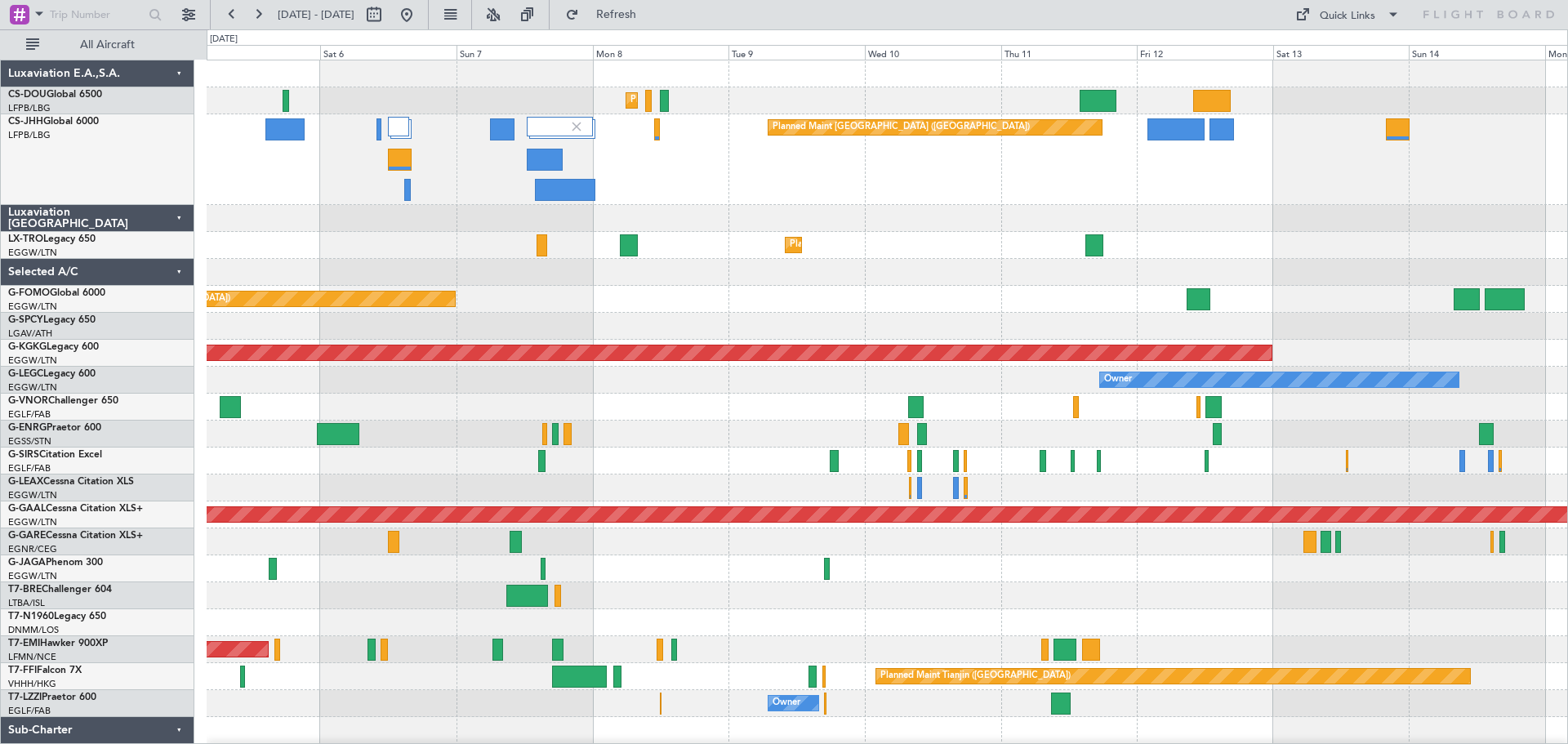
click at [995, 167] on div "Planned Maint Paris (Le Bourget) Planned Maint London (Luton)" at bounding box center [887, 160] width 1361 height 91
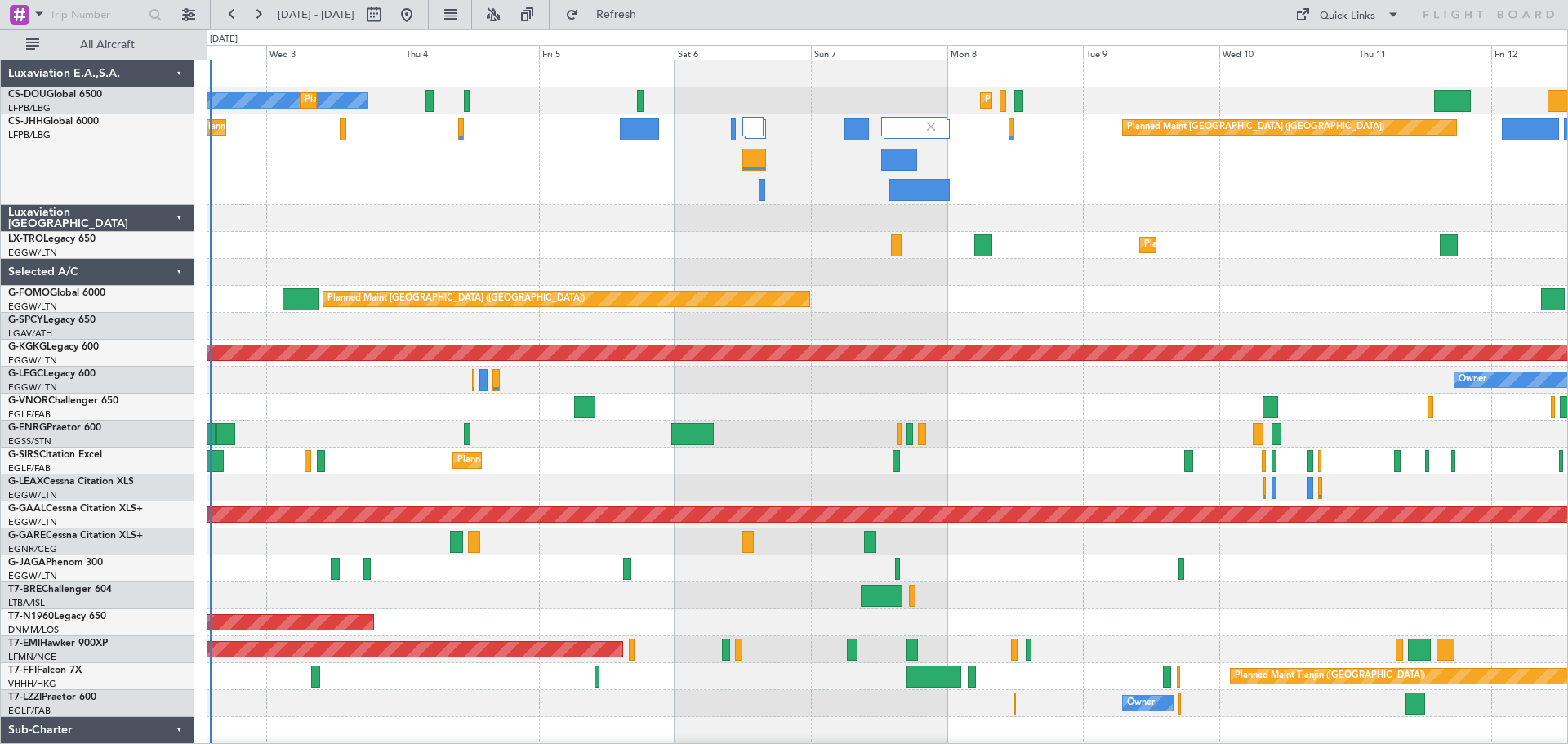
click at [1343, 172] on div "Planned Maint Paris (Le Bourget) Planned Maint London (Luton)" at bounding box center [887, 160] width 1361 height 91
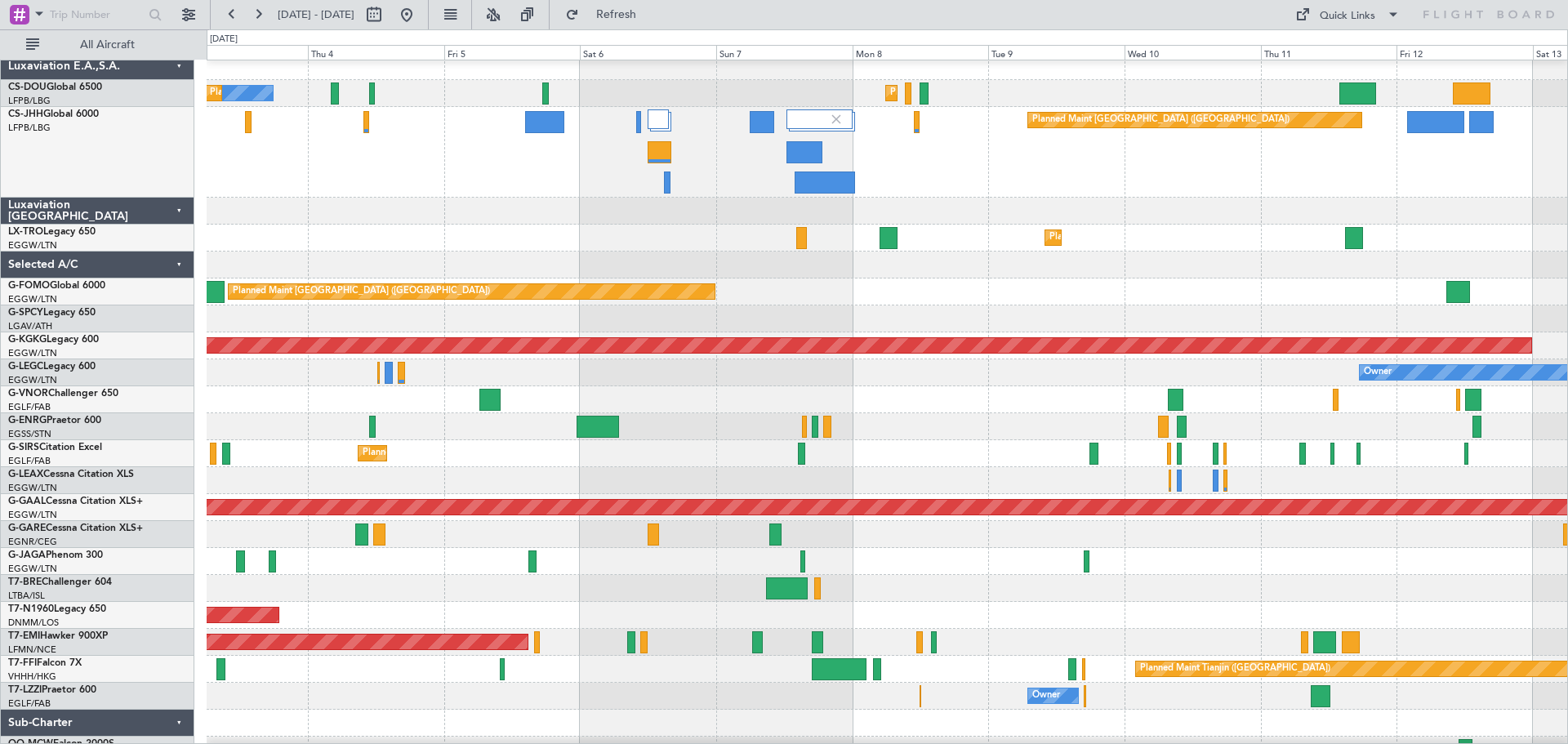
click at [1050, 169] on div "Planned Maint Paris (Le Bourget) Planned Maint London (Luton)" at bounding box center [887, 153] width 1361 height 91
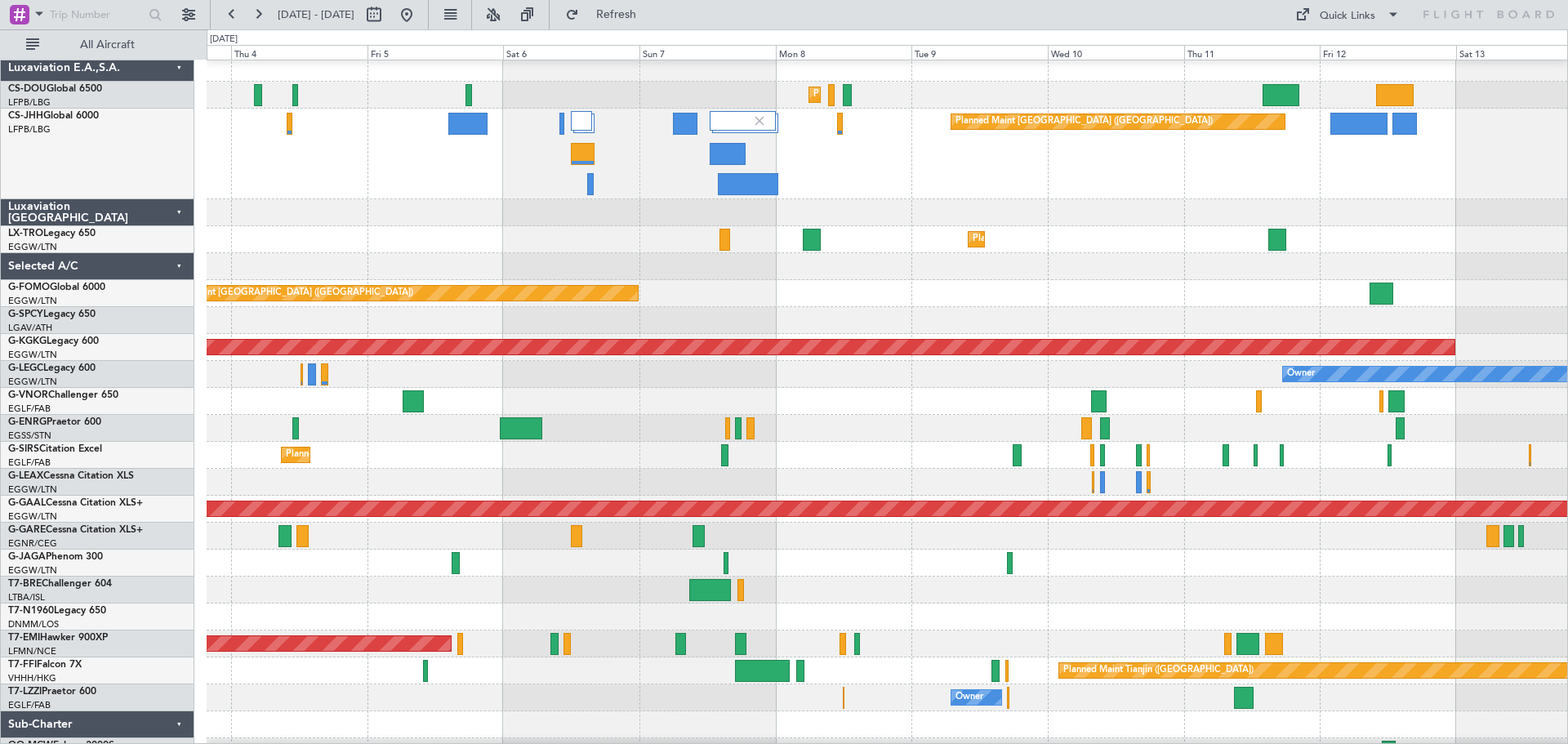
click at [998, 164] on div "Planned Maint Paris (Le Bourget) Planned Maint London (Luton)" at bounding box center [887, 154] width 1361 height 91
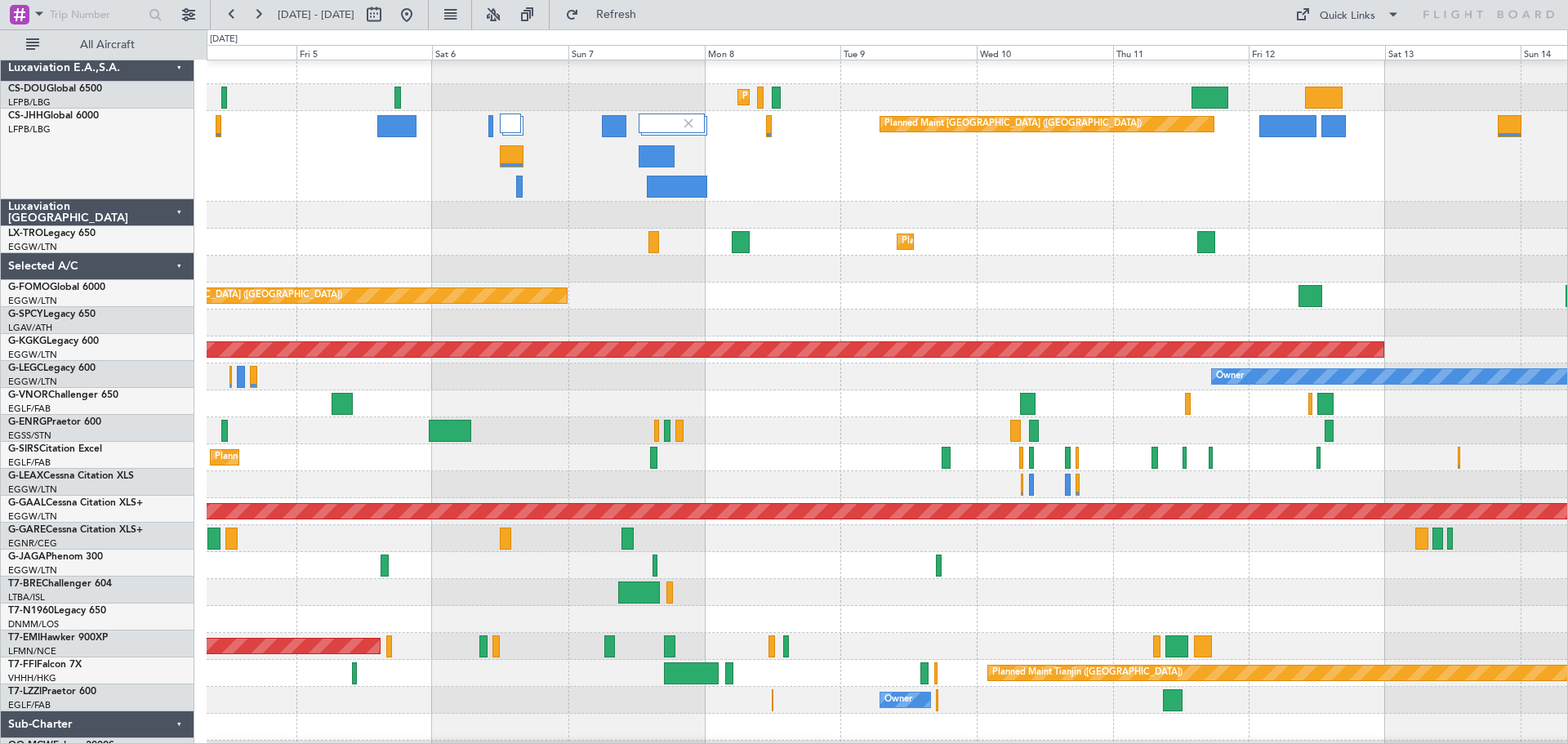
scroll to position [12, 0]
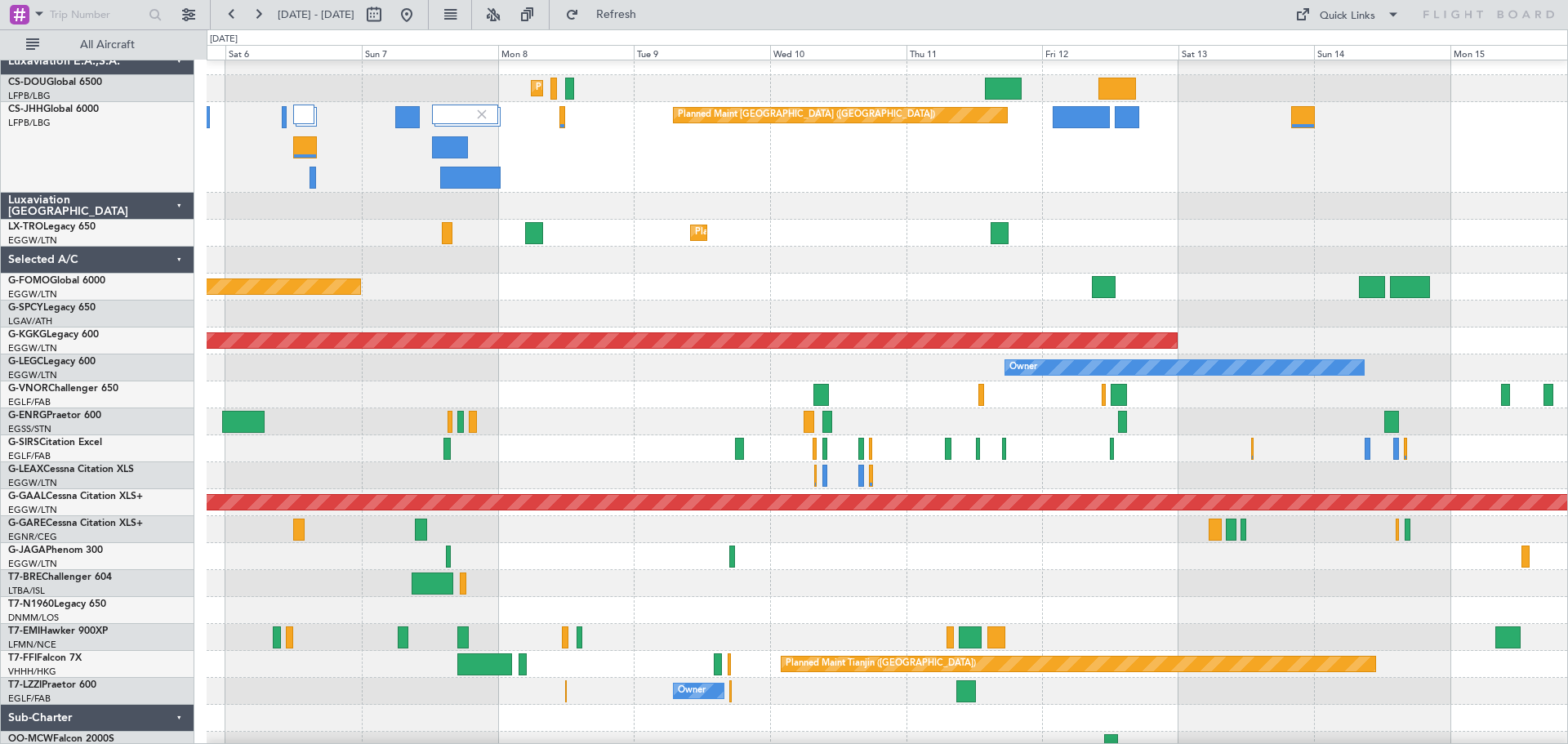
click at [1136, 142] on div "Planned Maint [GEOGRAPHIC_DATA] ([GEOGRAPHIC_DATA])" at bounding box center [887, 147] width 1361 height 91
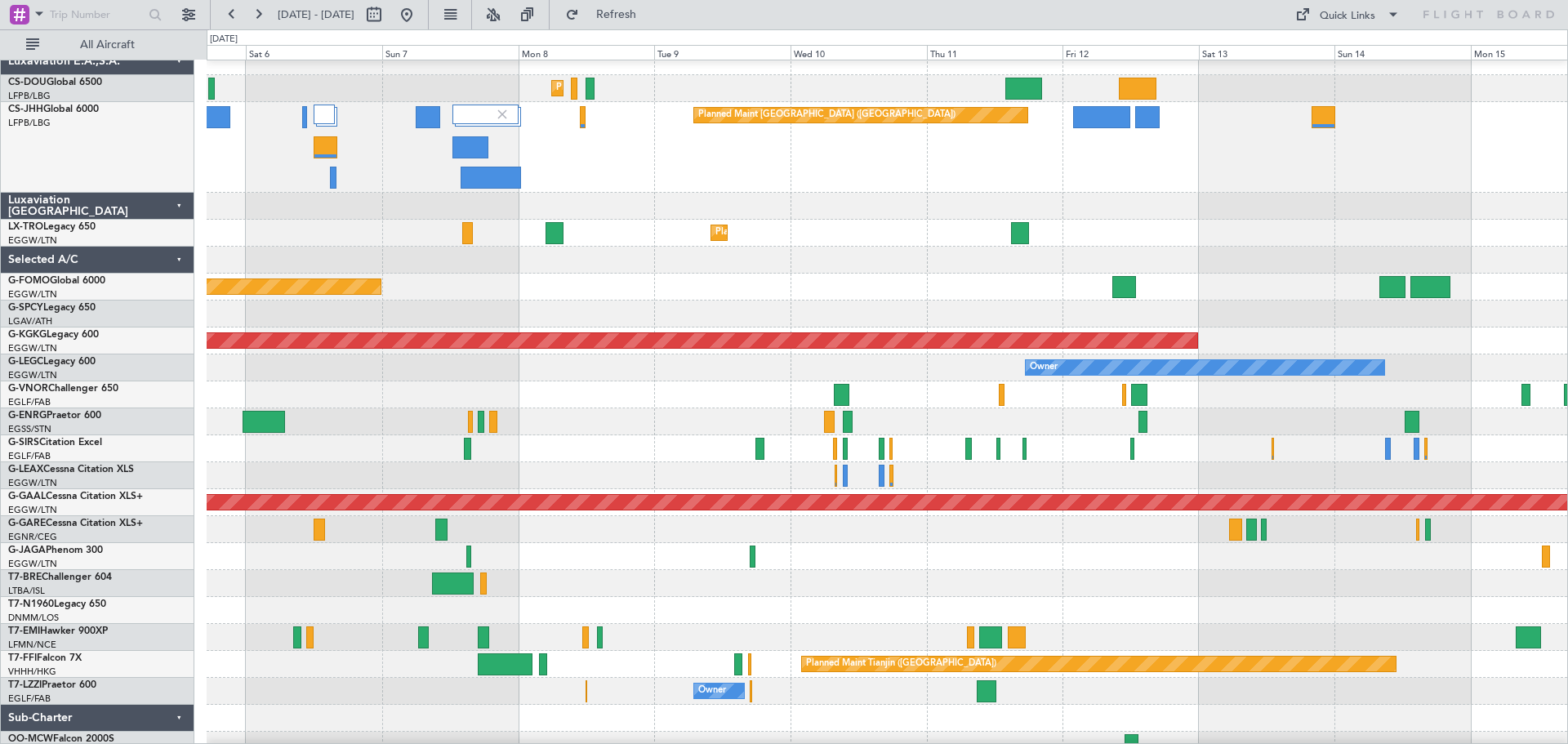
scroll to position [5, 0]
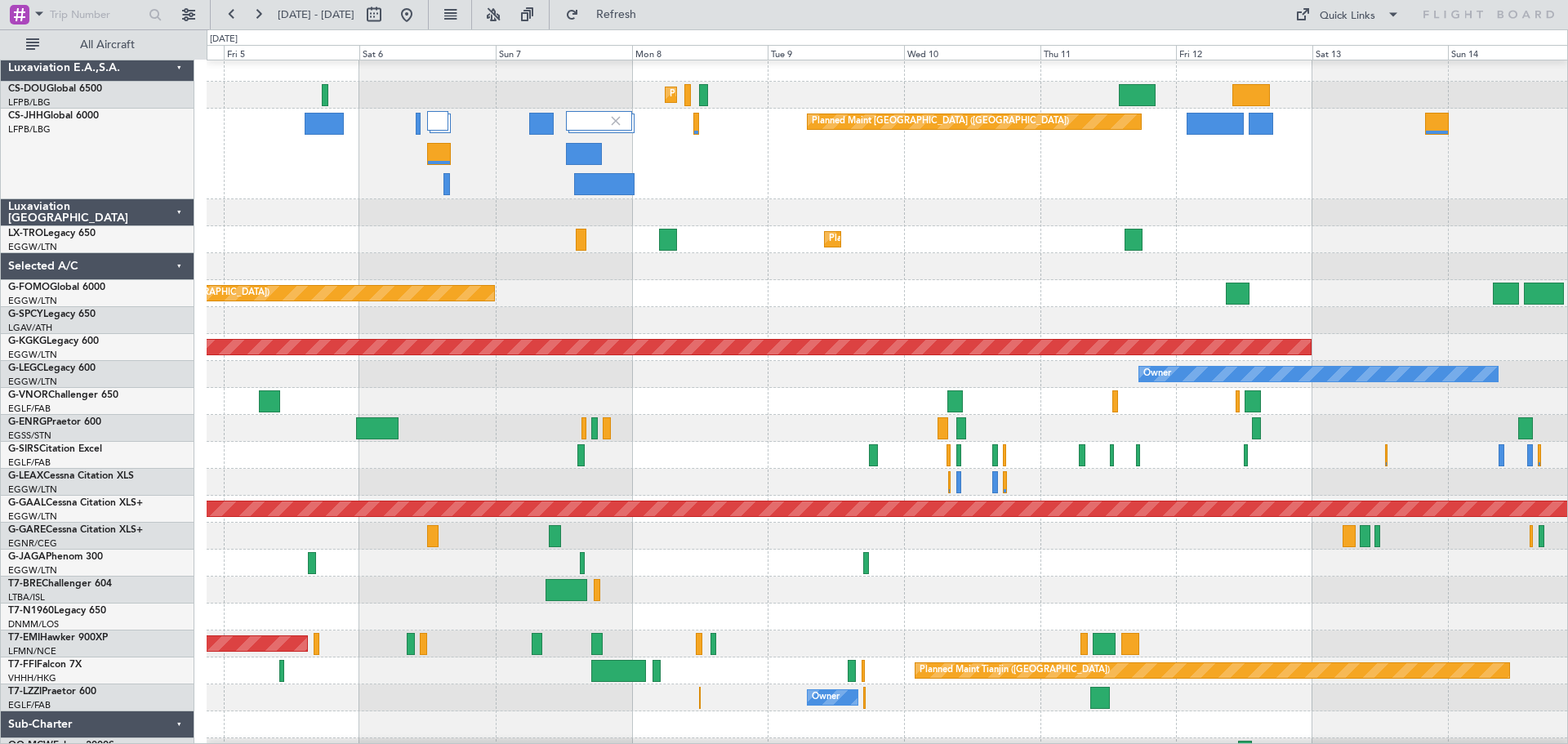
click at [1070, 162] on div "Planned Maint Paris (Le Bourget) Planned Maint London (Luton)" at bounding box center [887, 154] width 1361 height 91
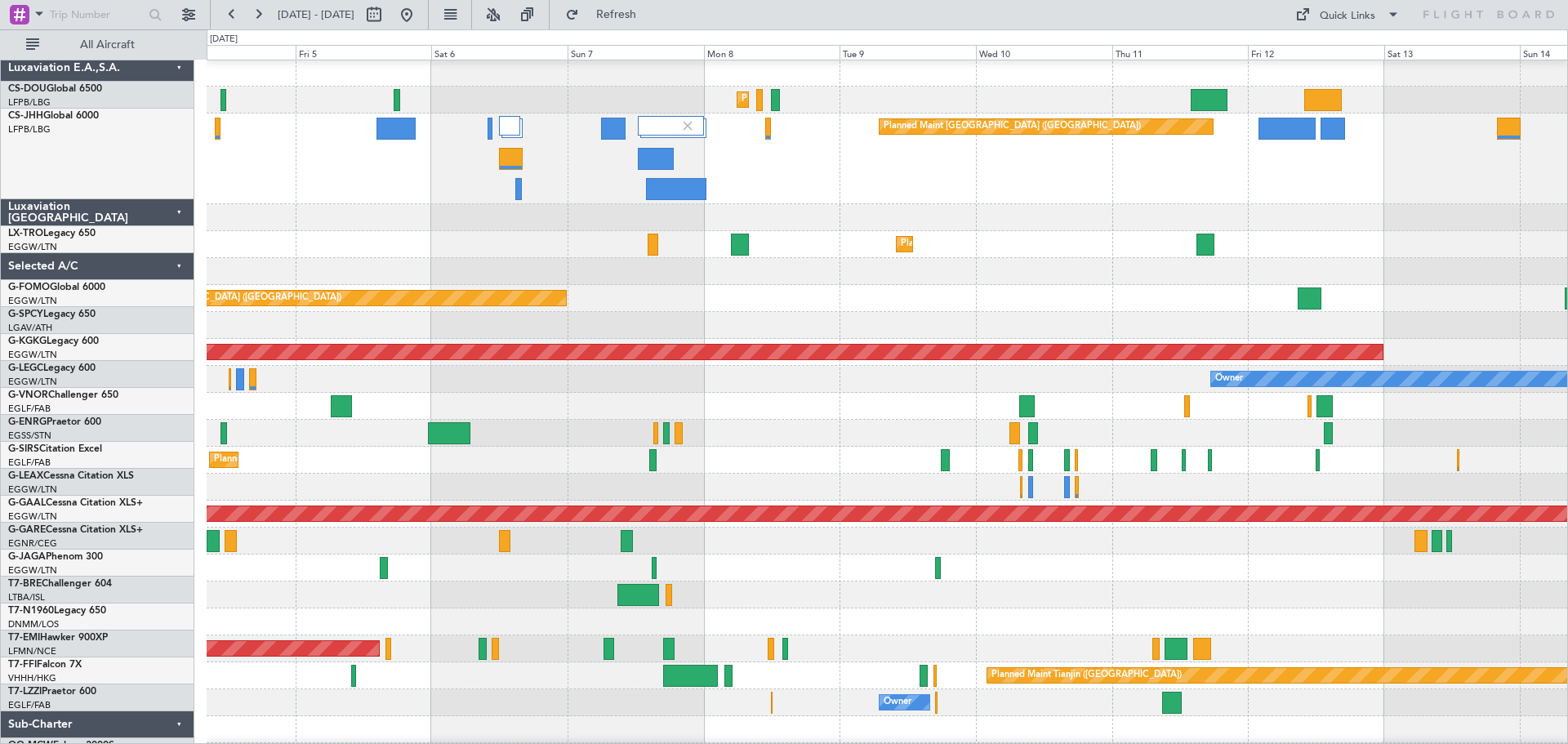
scroll to position [0, 0]
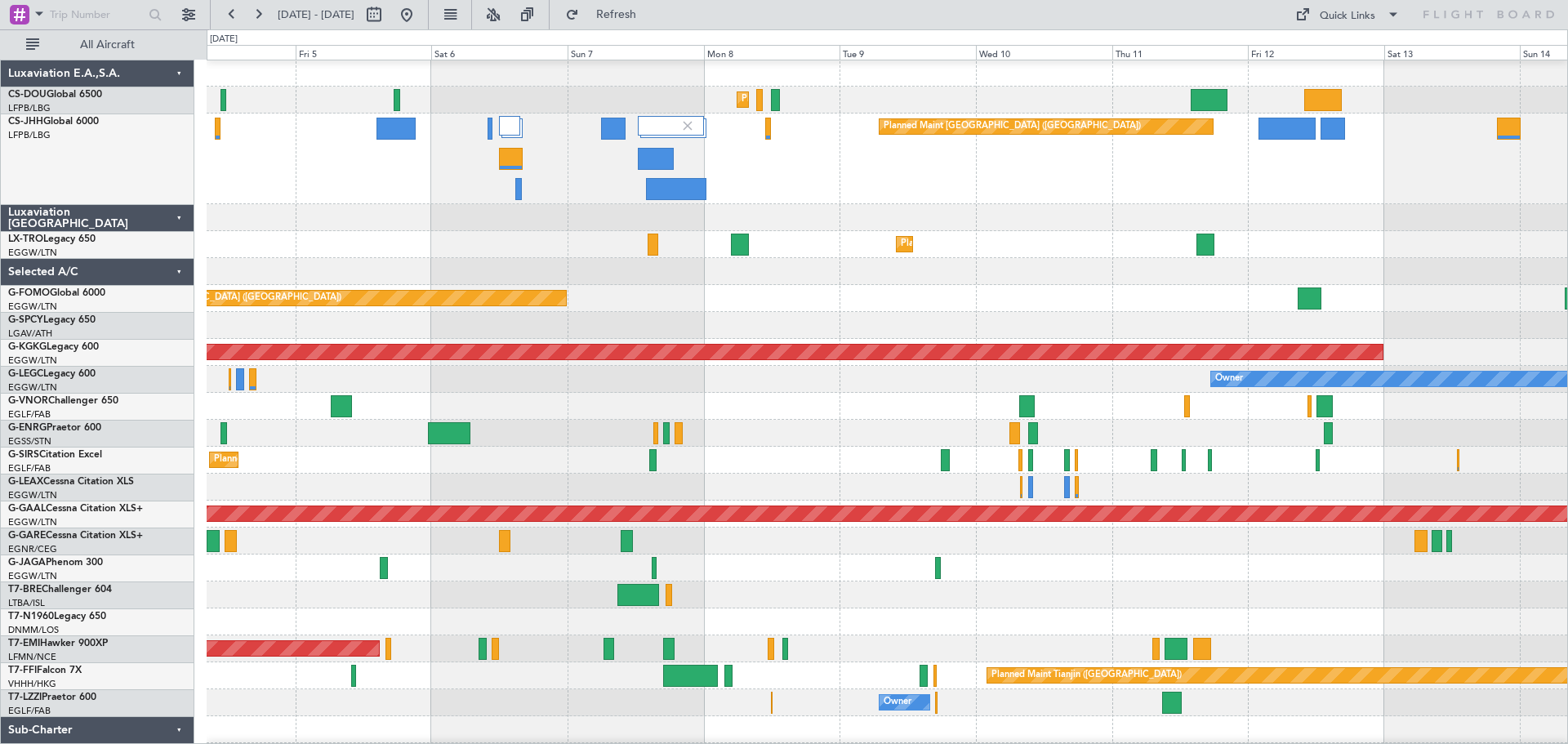
click at [932, 167] on div "Planned Maint Paris (Le Bourget) Planned Maint London (Luton)" at bounding box center [887, 159] width 1361 height 91
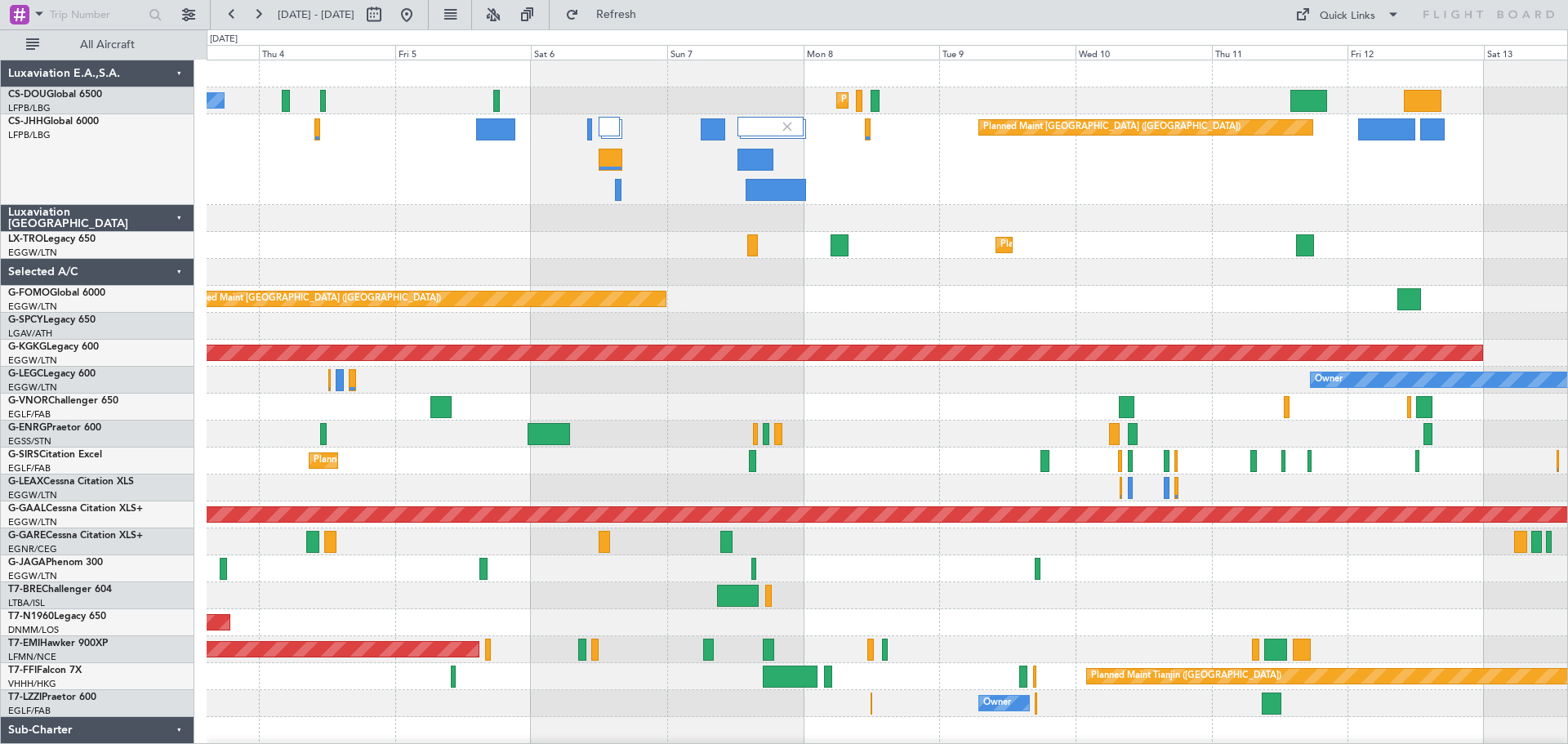
click at [1292, 171] on div "Planned Maint Paris (Le Bourget) Planned Maint London (Luton)" at bounding box center [887, 160] width 1361 height 91
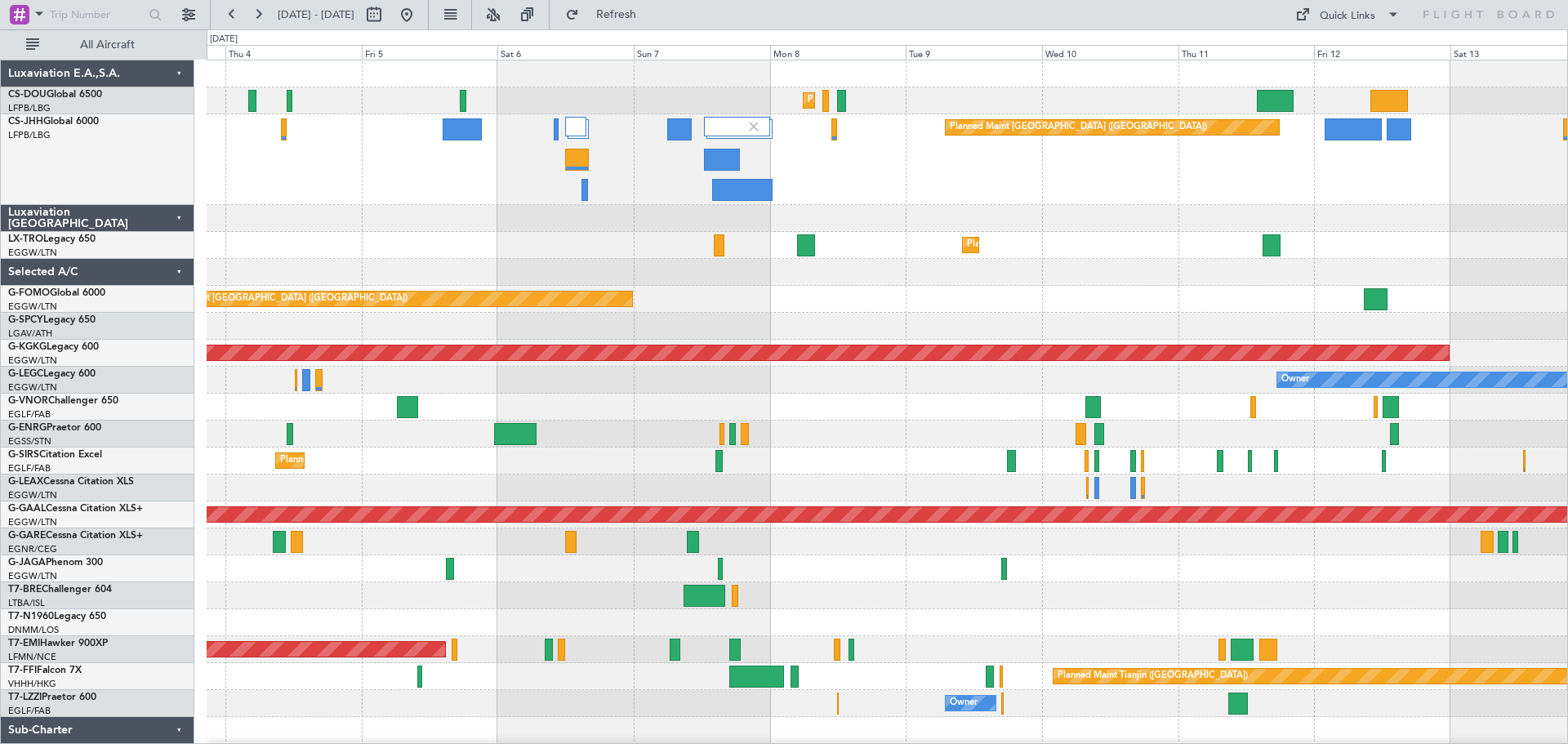
click at [1197, 169] on div "Planned Maint Paris (Le Bourget) Planned Maint London (Luton)" at bounding box center [887, 160] width 1361 height 91
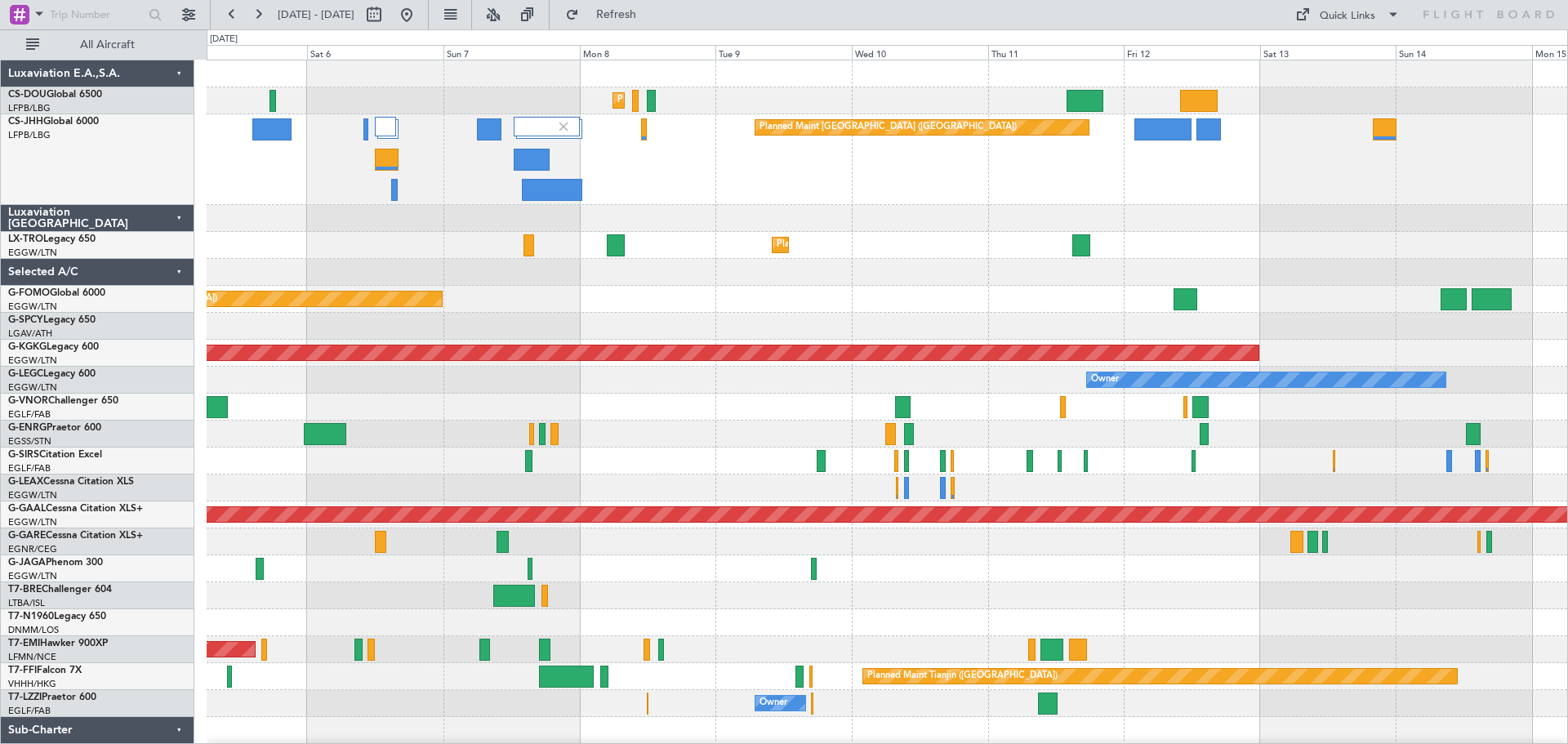
click at [1066, 187] on div "Planned Maint [GEOGRAPHIC_DATA] ([GEOGRAPHIC_DATA])" at bounding box center [887, 160] width 1361 height 91
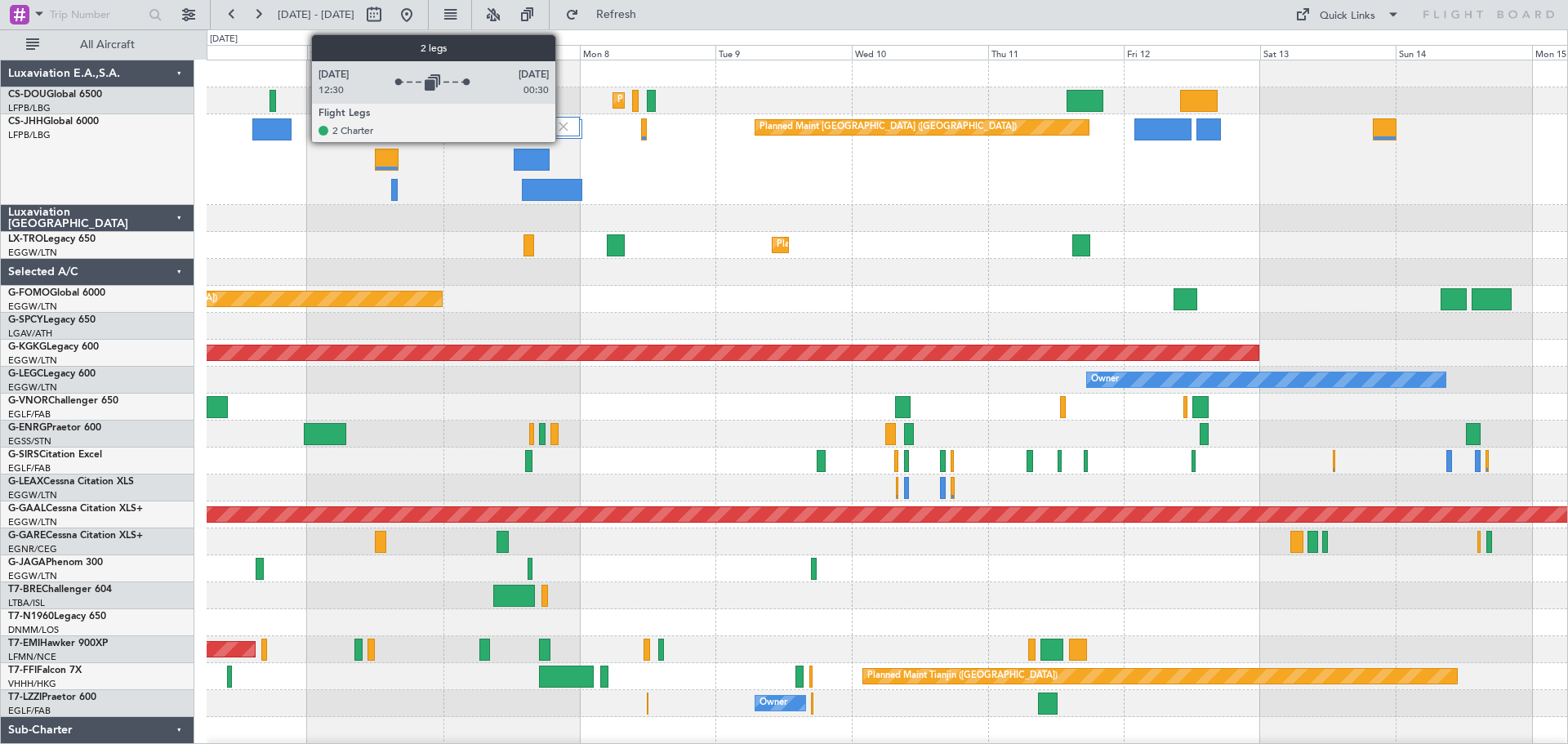
click at [562, 129] on img at bounding box center [563, 126] width 15 height 15
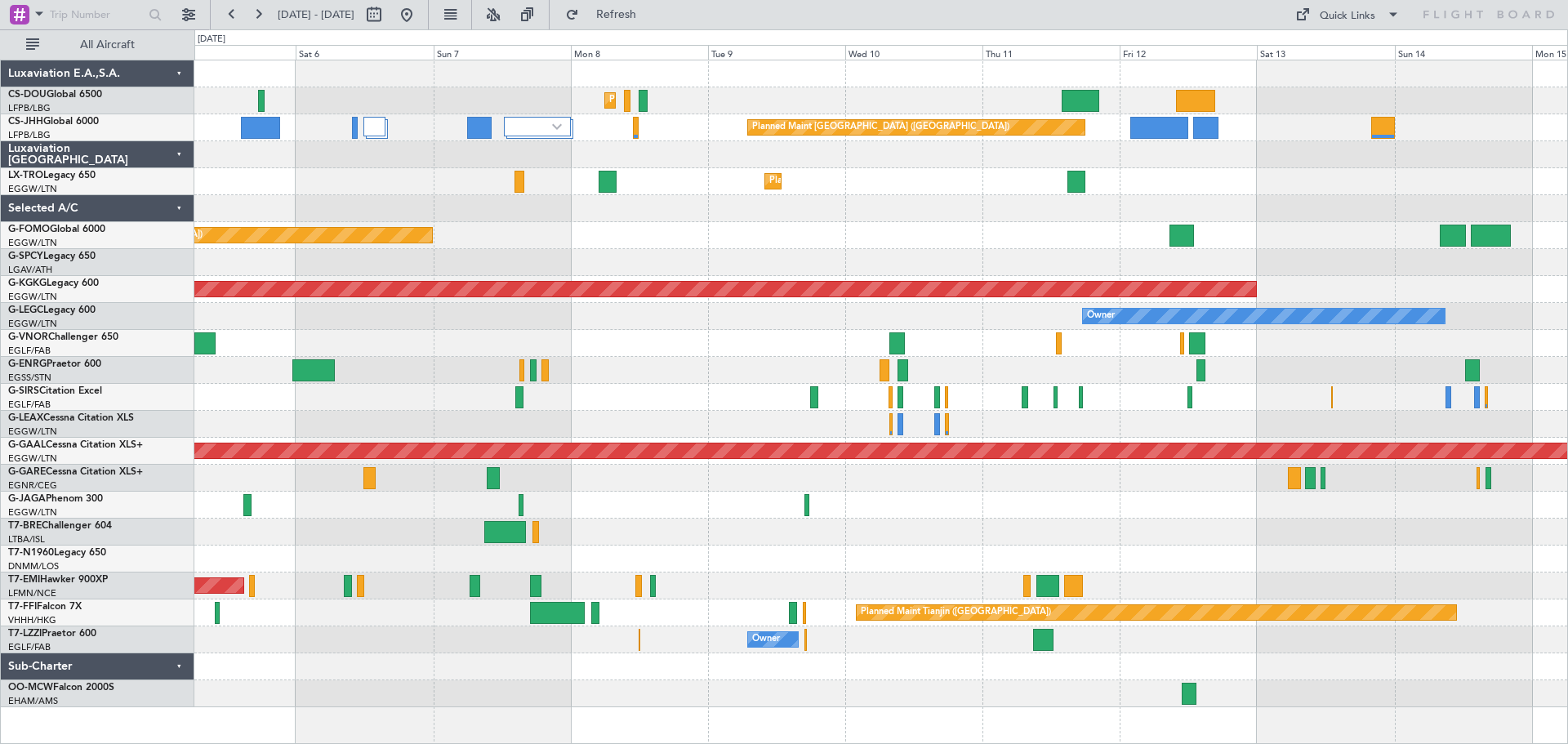
click at [1314, 142] on div at bounding box center [880, 155] width 1373 height 27
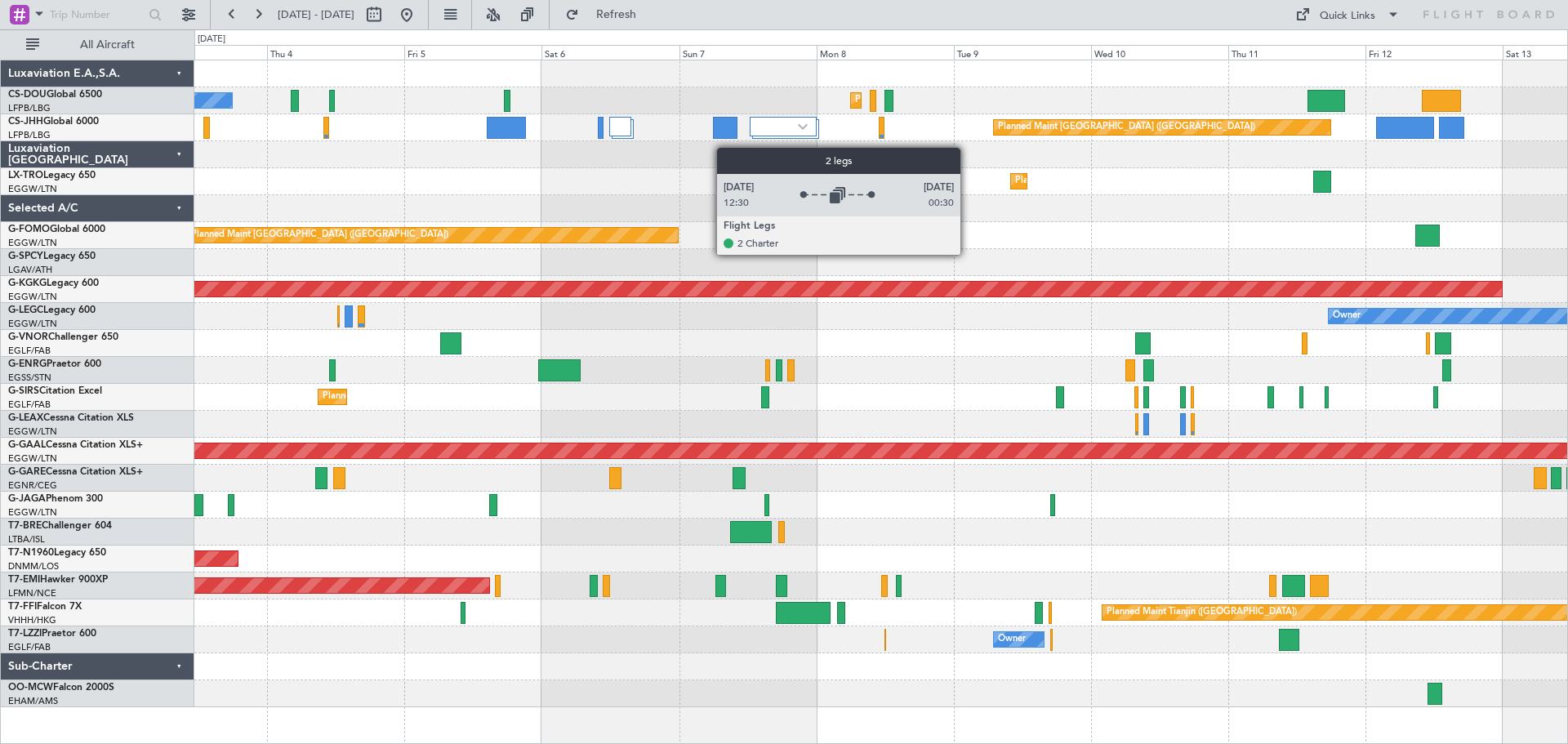
click at [784, 147] on div "Planned Maint Paris (Le Bourget) No Crew Planned Maint Paris (Le Bourget) Plann…" at bounding box center [880, 384] width 1373 height 647
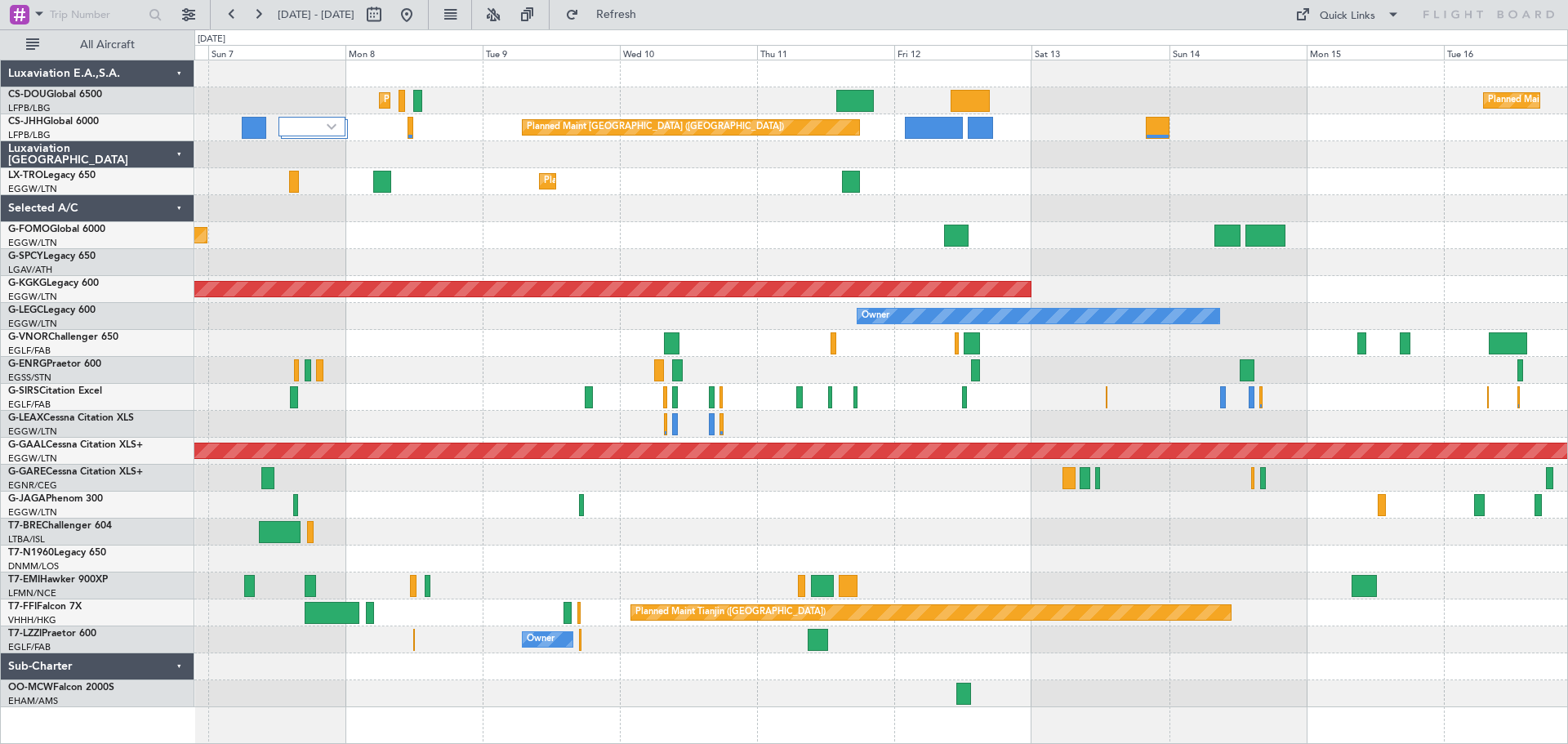
click at [1007, 154] on div at bounding box center [880, 155] width 1373 height 27
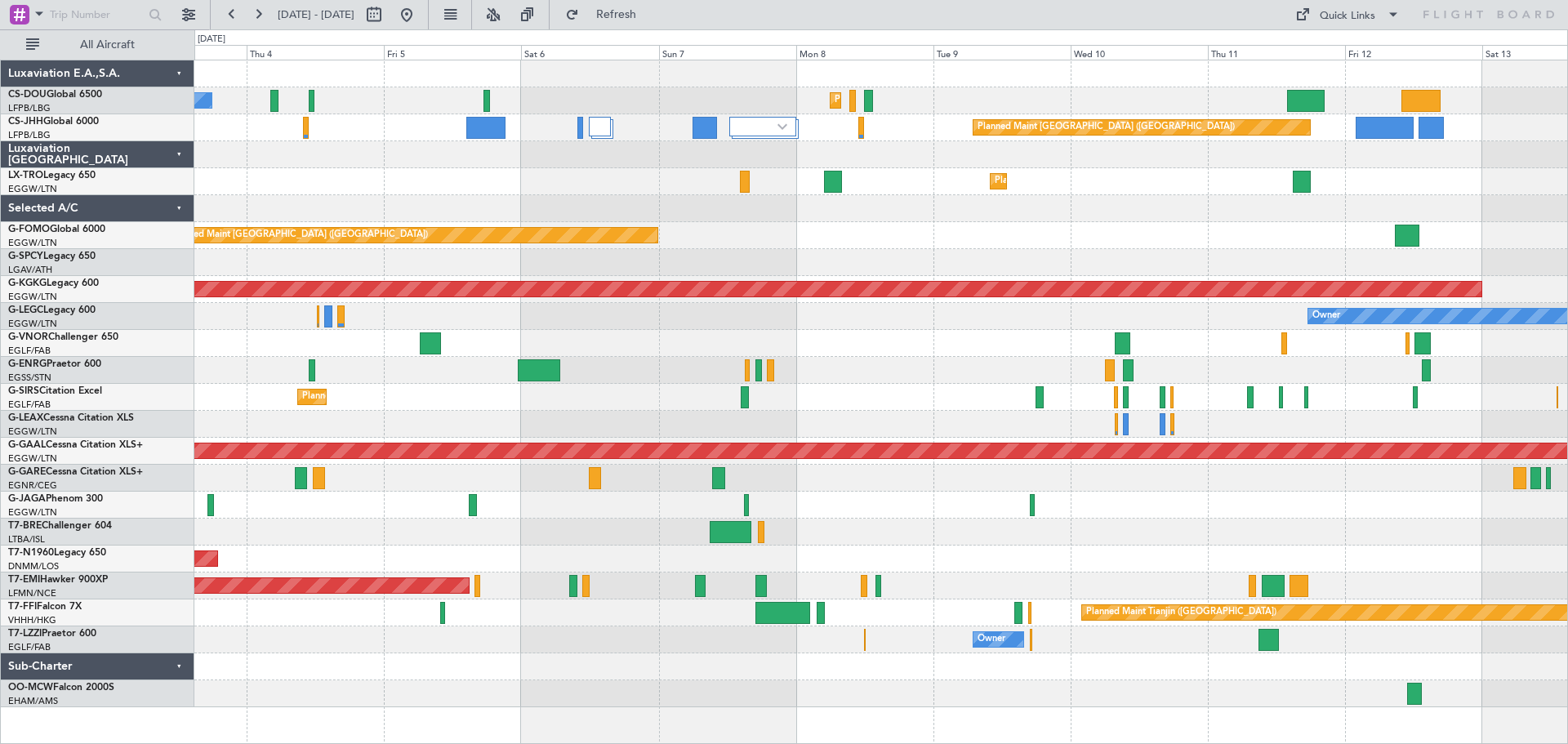
click at [1055, 184] on div "Planned Maint Dusseldorf" at bounding box center [880, 182] width 1373 height 27
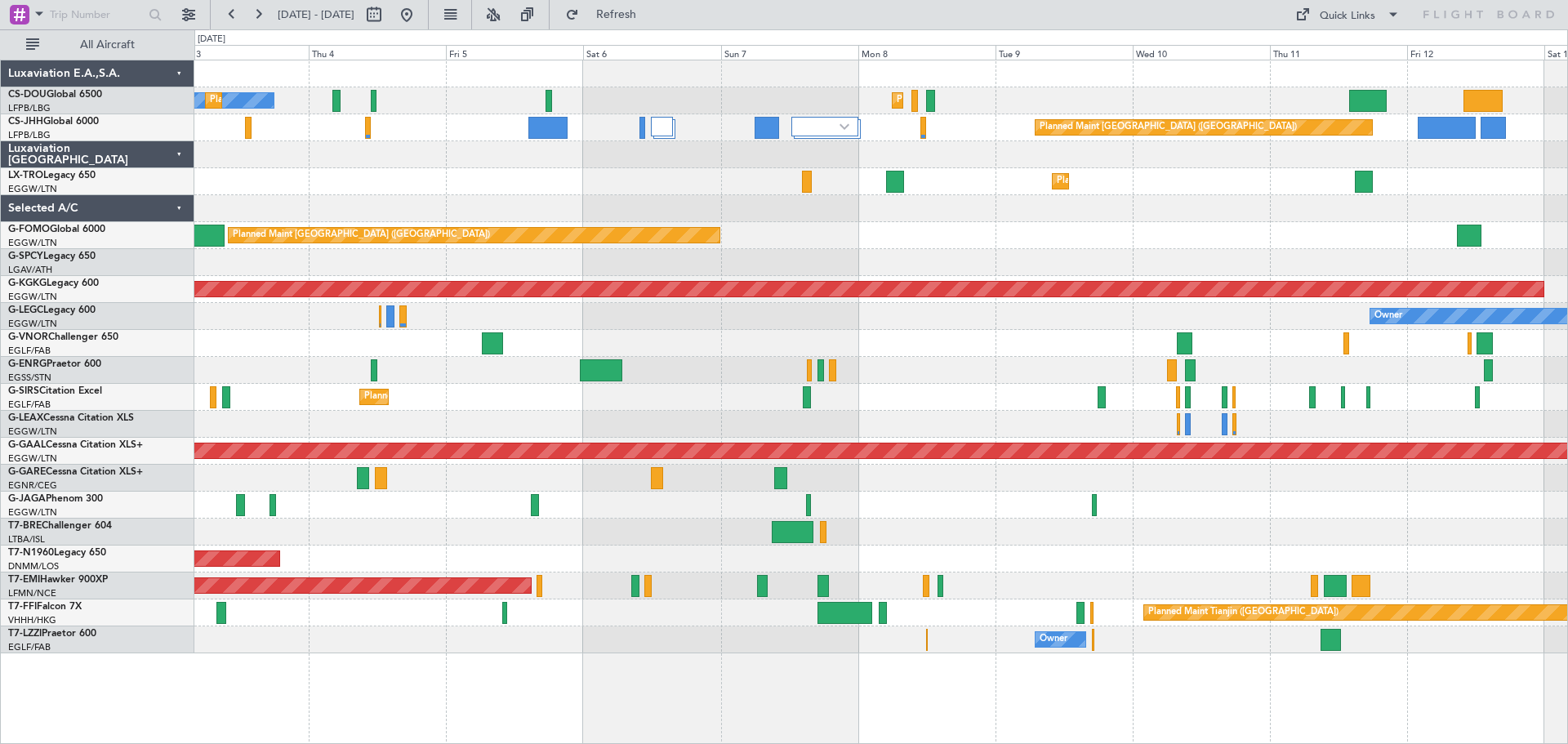
click at [1208, 175] on div "Planned Maint Paris (Le Bourget) No Crew Planned Maint Paris (Le Bourget) Plann…" at bounding box center [880, 357] width 1373 height 593
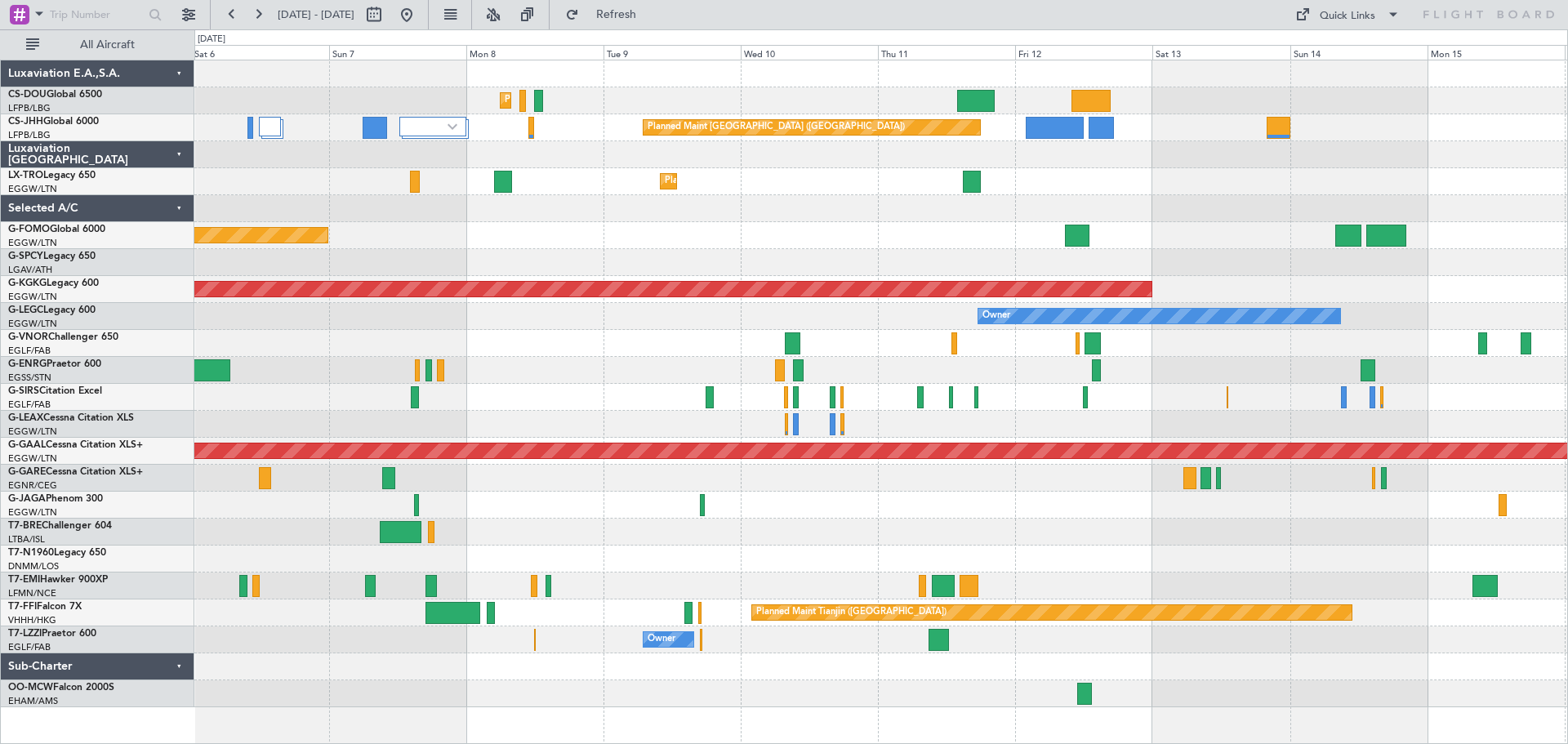
click at [1077, 165] on div at bounding box center [880, 155] width 1373 height 27
click at [828, 164] on div at bounding box center [880, 155] width 1373 height 27
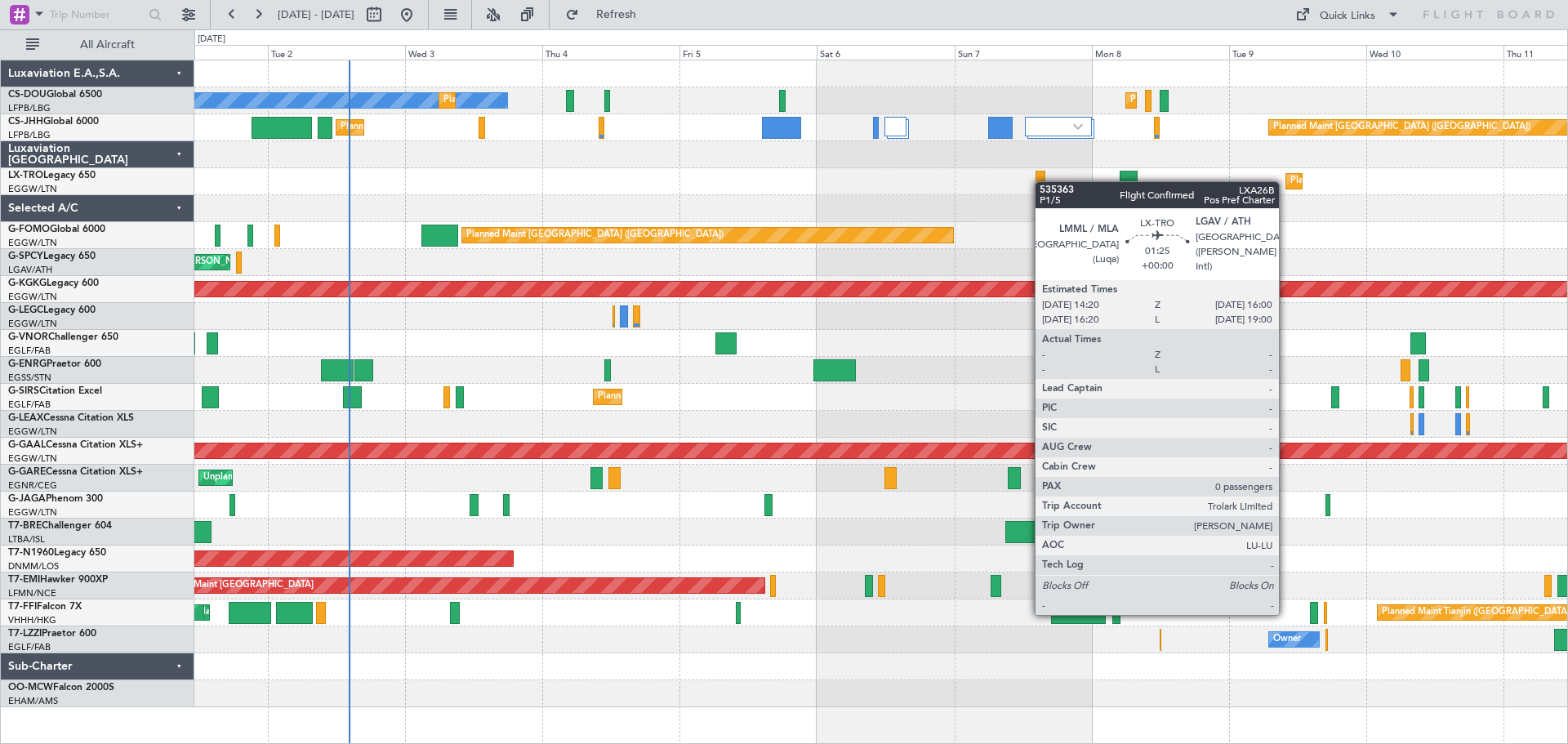
click at [1043, 182] on div "Planned Maint Paris (Le Bourget) No Crew Planned Maint Paris (Le Bourget) Plann…" at bounding box center [880, 384] width 1373 height 647
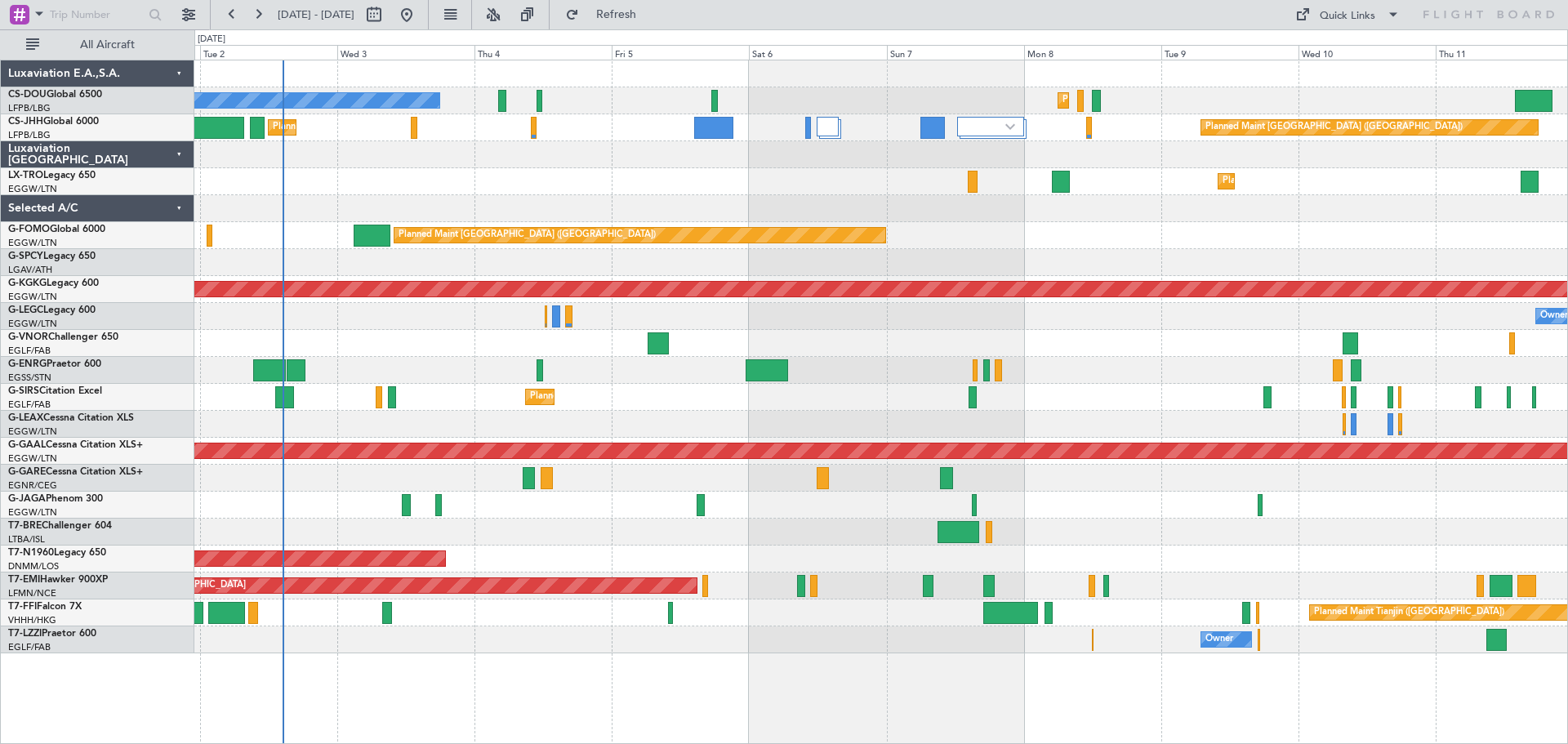
click at [1108, 318] on div "Owner Owner" at bounding box center [880, 317] width 1373 height 27
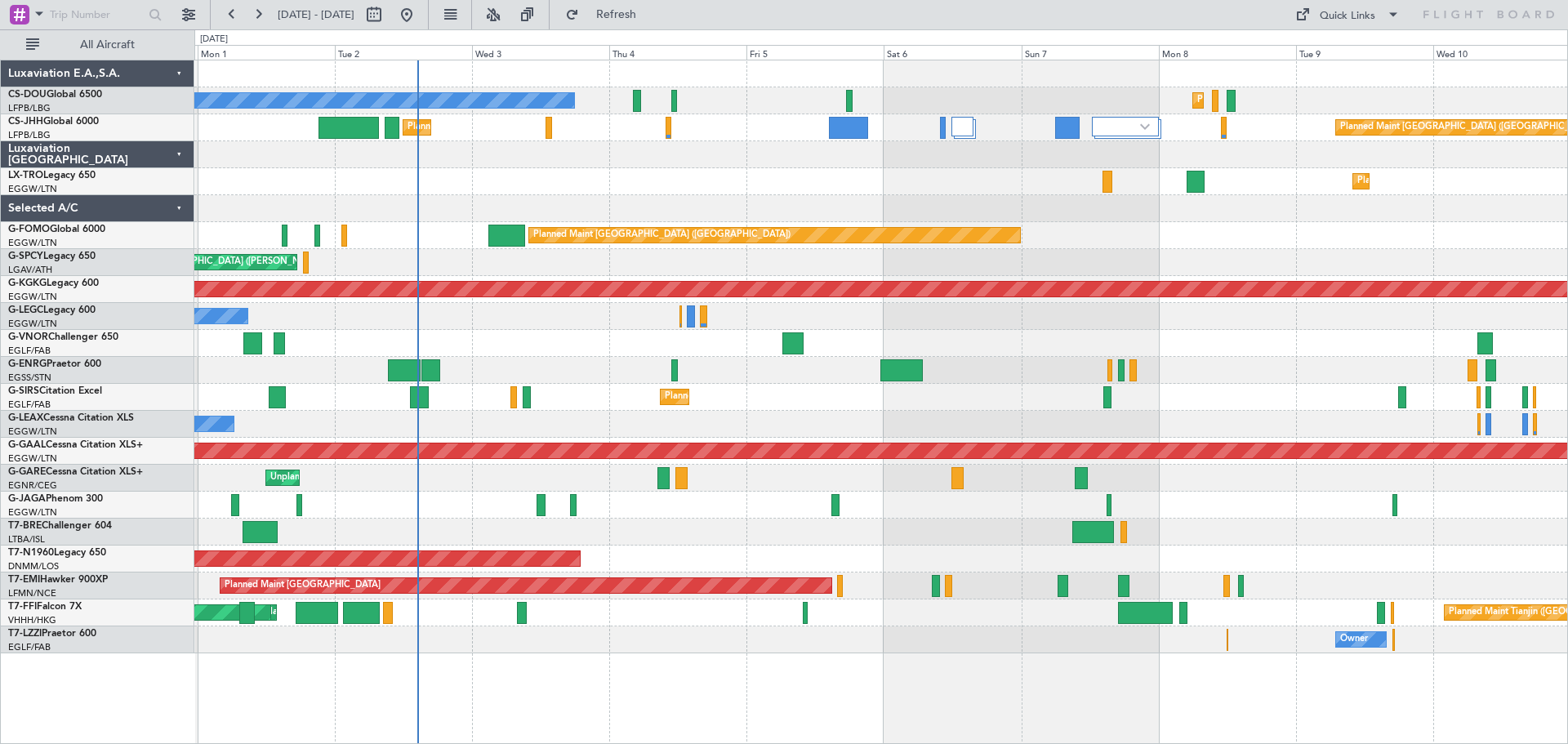
click at [918, 320] on div "Owner Owner" at bounding box center [880, 317] width 1373 height 27
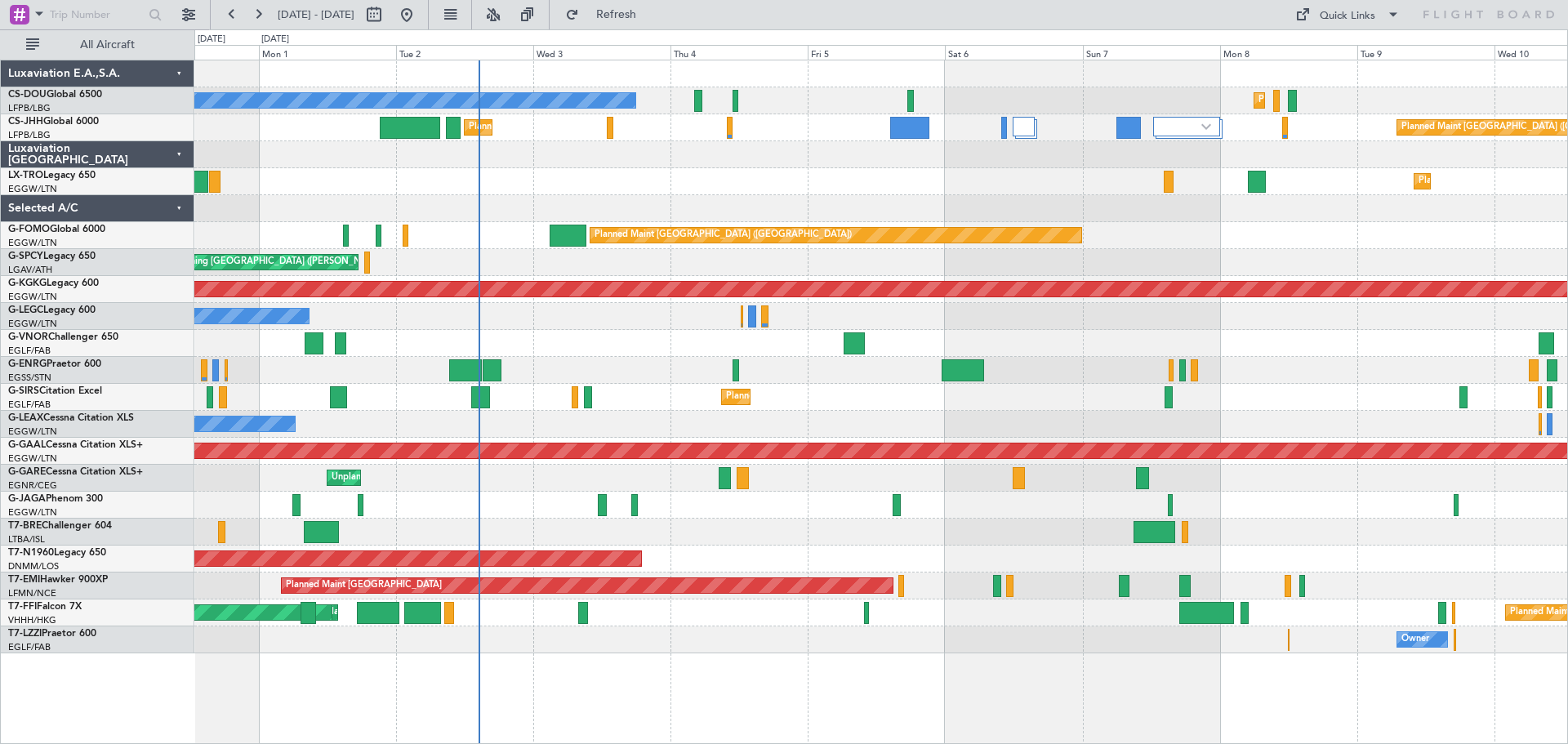
click at [578, 190] on div "Planned Maint Dusseldorf" at bounding box center [880, 182] width 1373 height 27
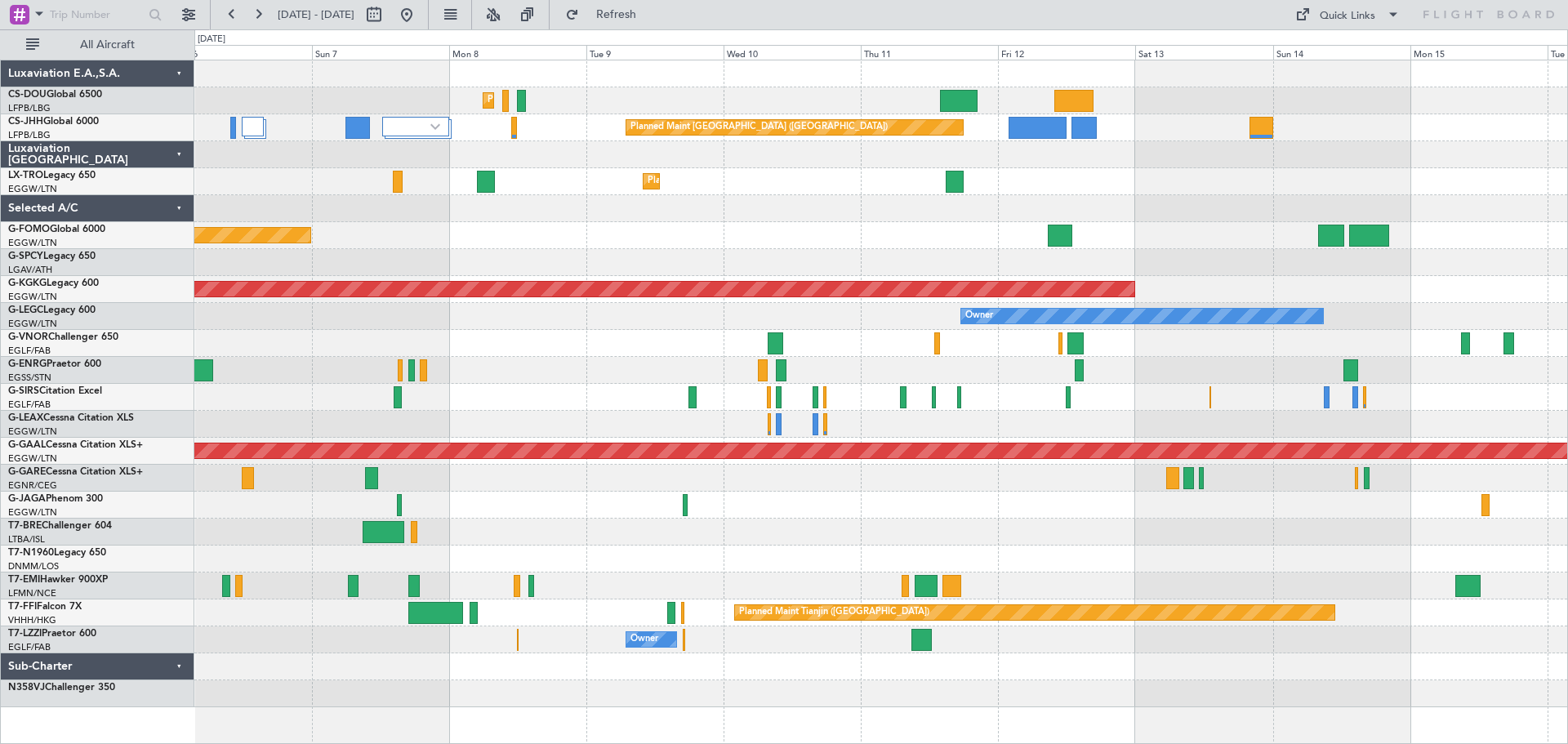
click at [498, 252] on div "Planned Maint Paris (Le Bourget) Planned Maint Paris (Le Bourget) No Crew Plann…" at bounding box center [880, 384] width 1373 height 647
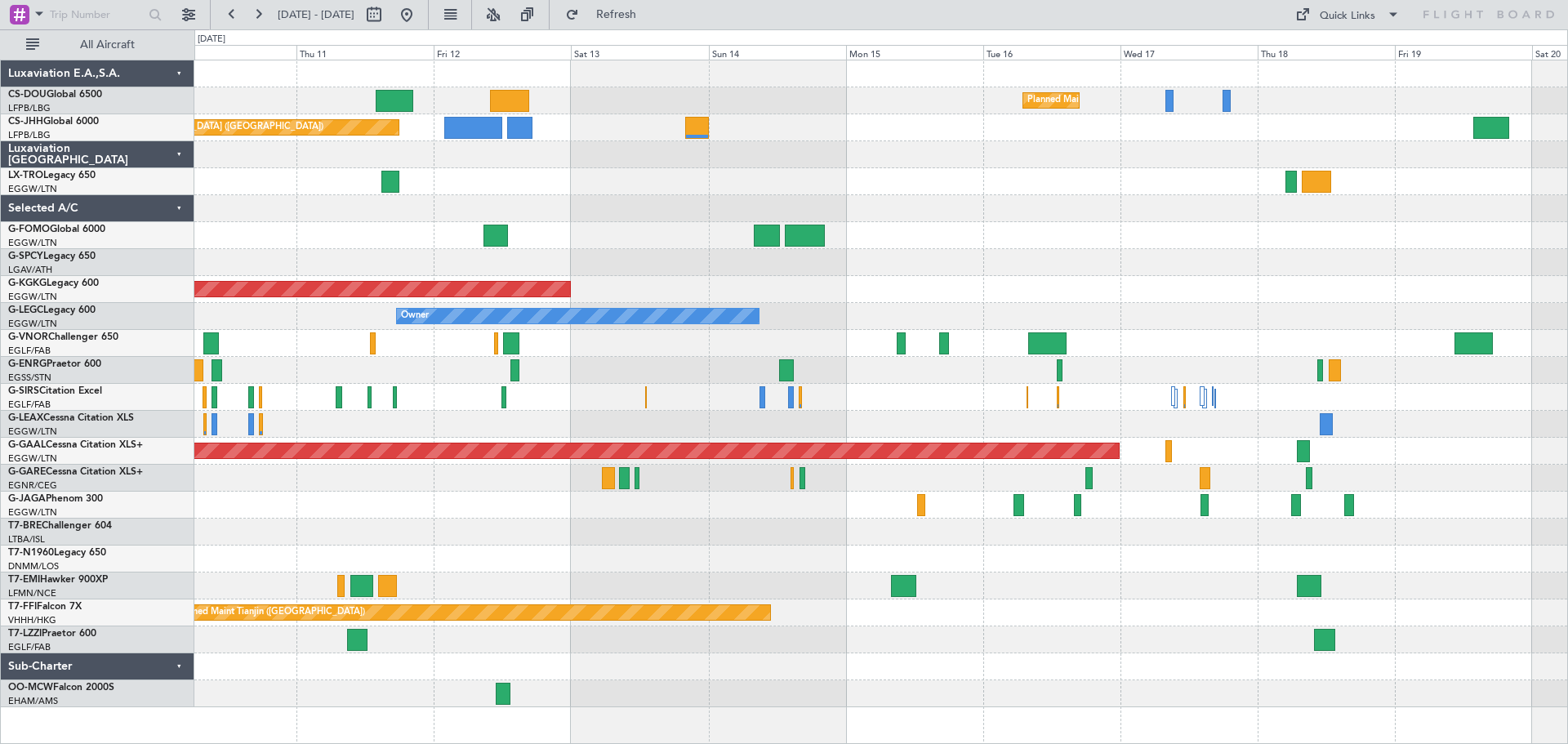
click at [638, 251] on div at bounding box center [880, 263] width 1373 height 27
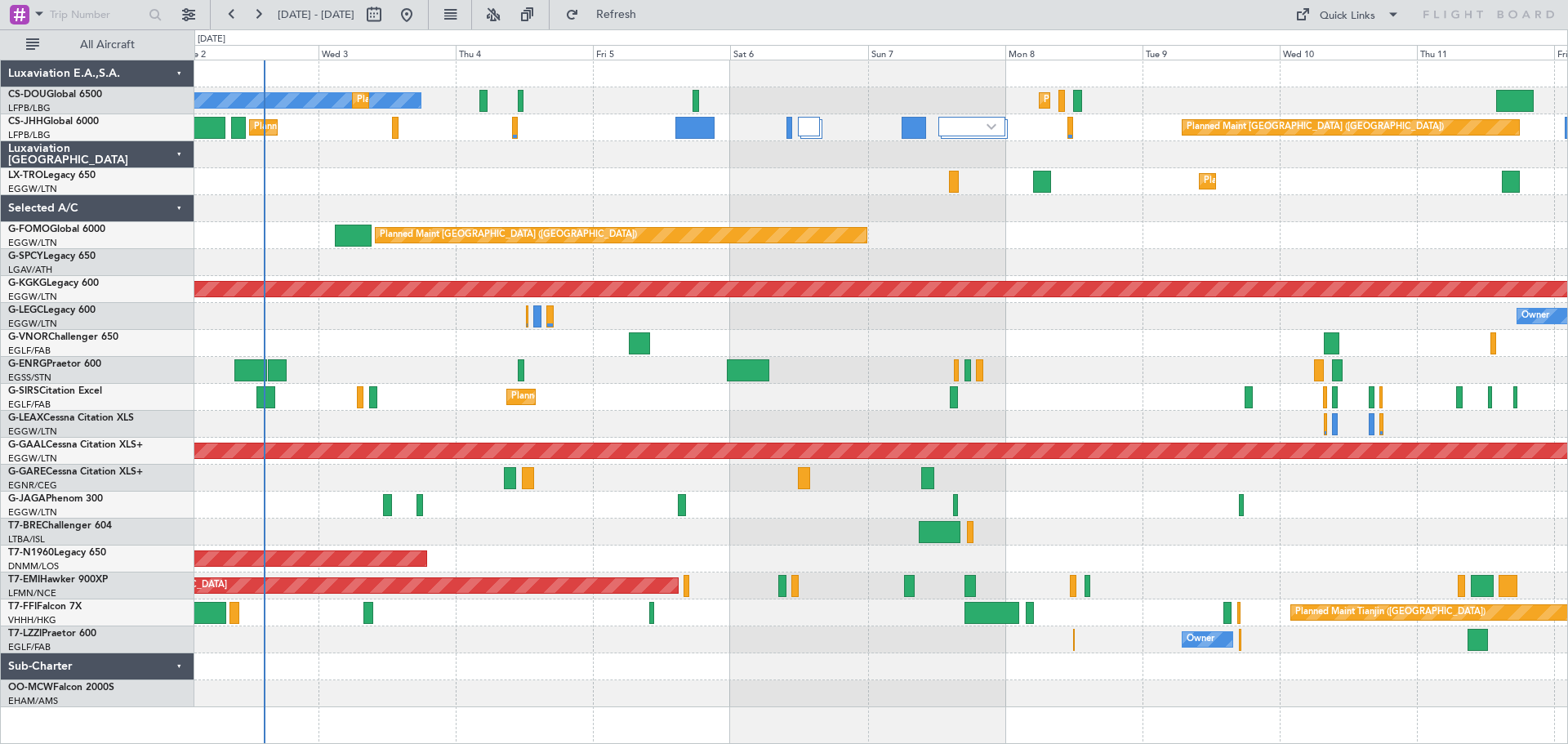
click at [1444, 254] on div "Planned Maint Athens (Eleftherios Venizelos Intl) Cleaning Athens (Eleftherios …" at bounding box center [880, 263] width 1373 height 27
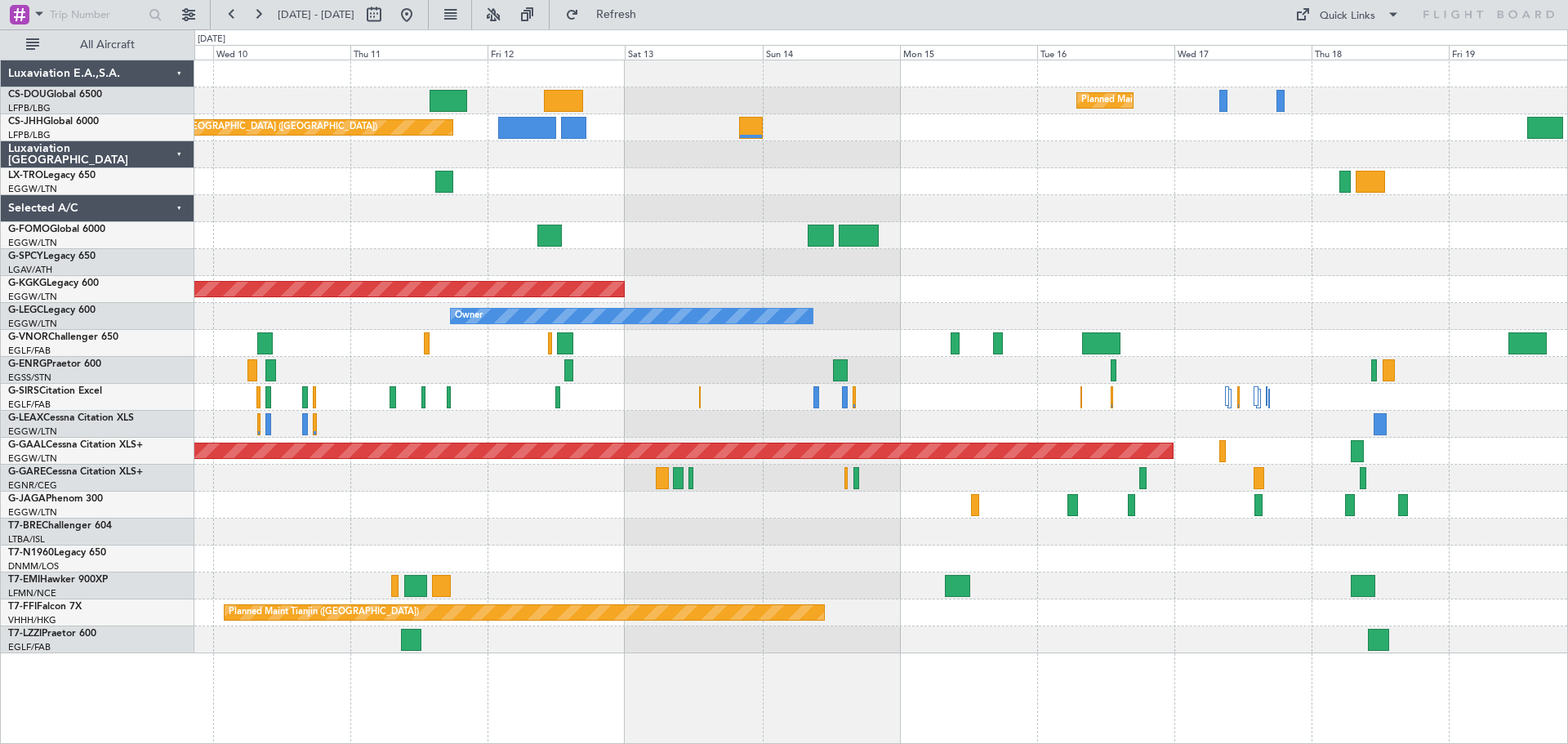
click at [416, 230] on div at bounding box center [880, 236] width 1373 height 27
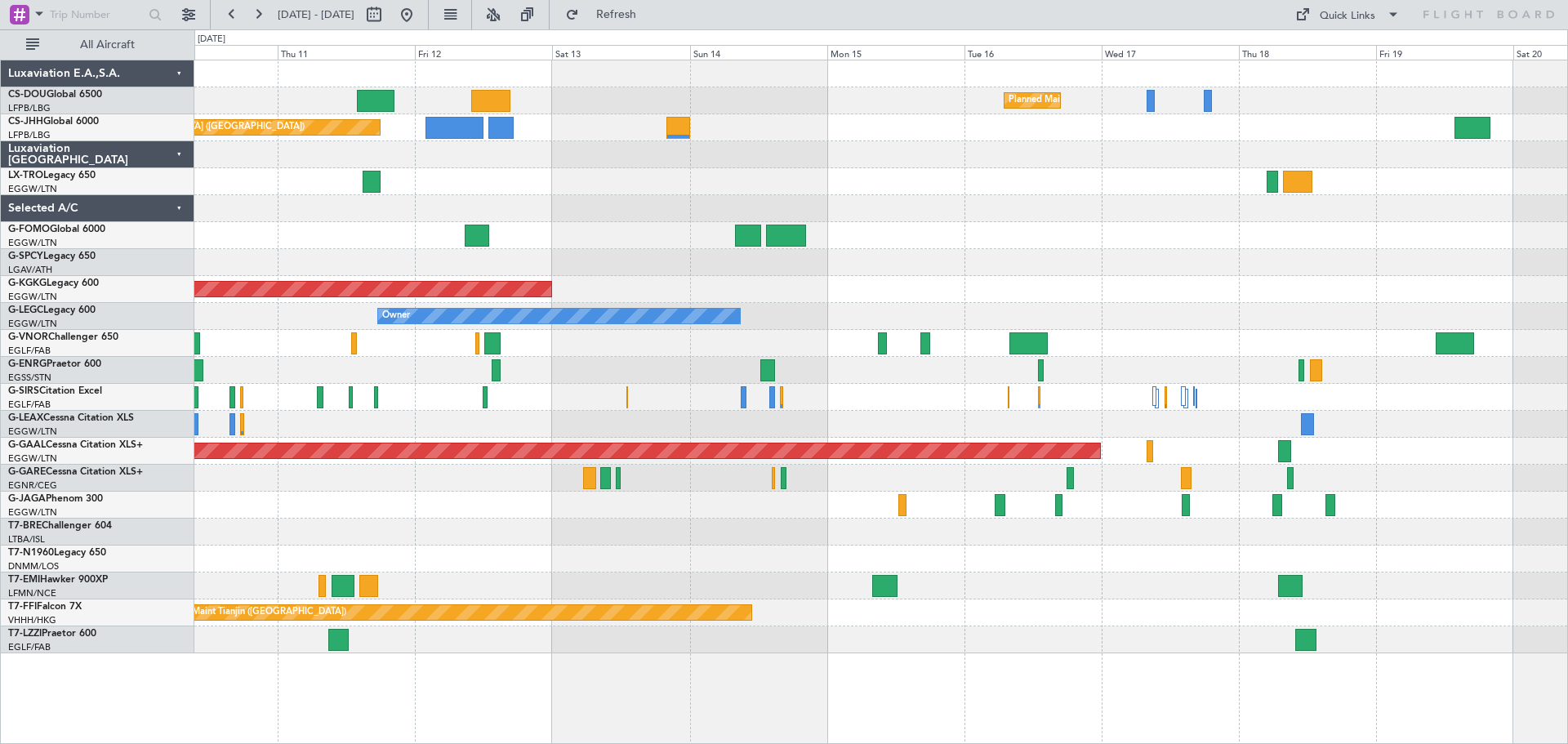
click at [1076, 172] on div "Planned Maint Dusseldorf" at bounding box center [880, 182] width 1373 height 27
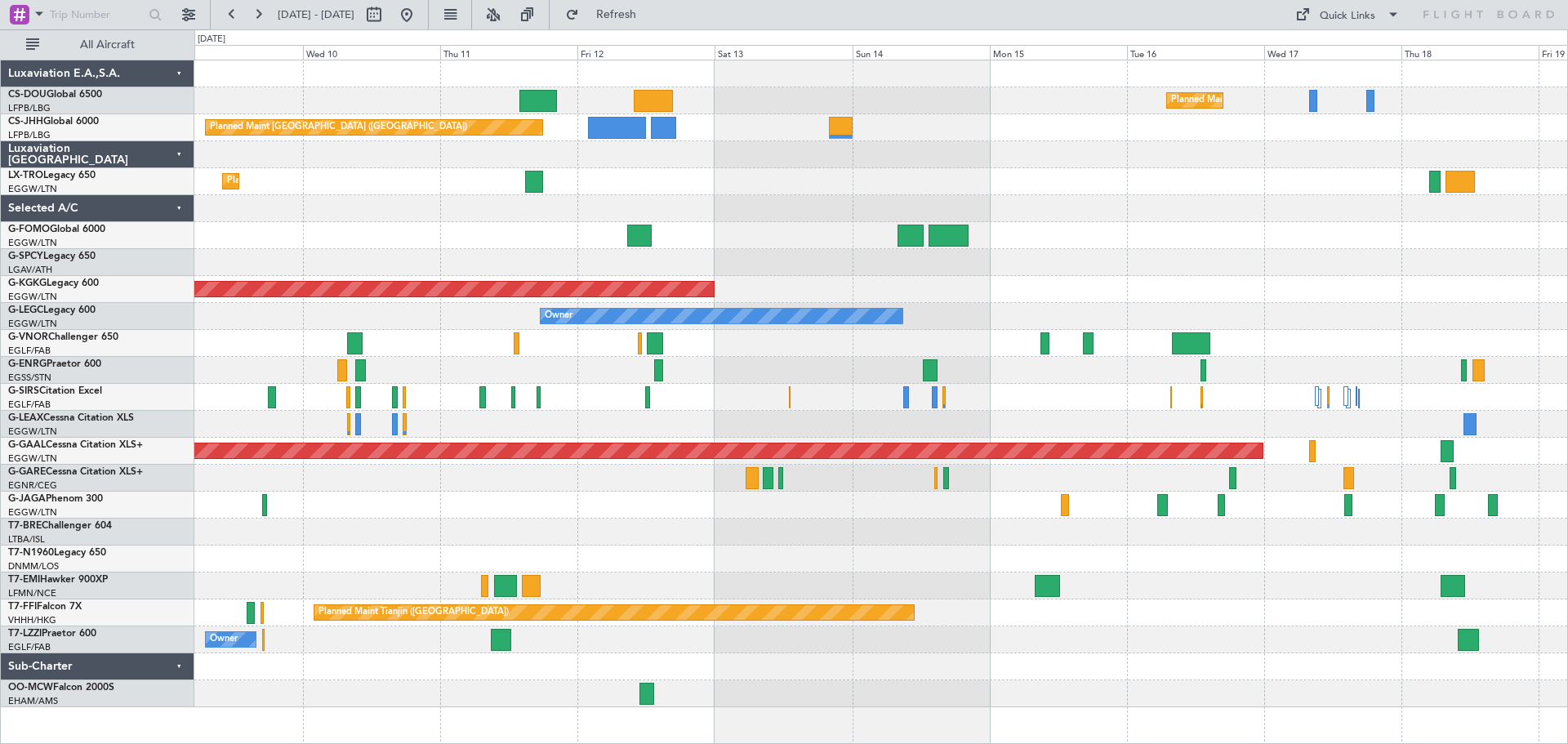
click at [853, 154] on div at bounding box center [880, 155] width 1373 height 27
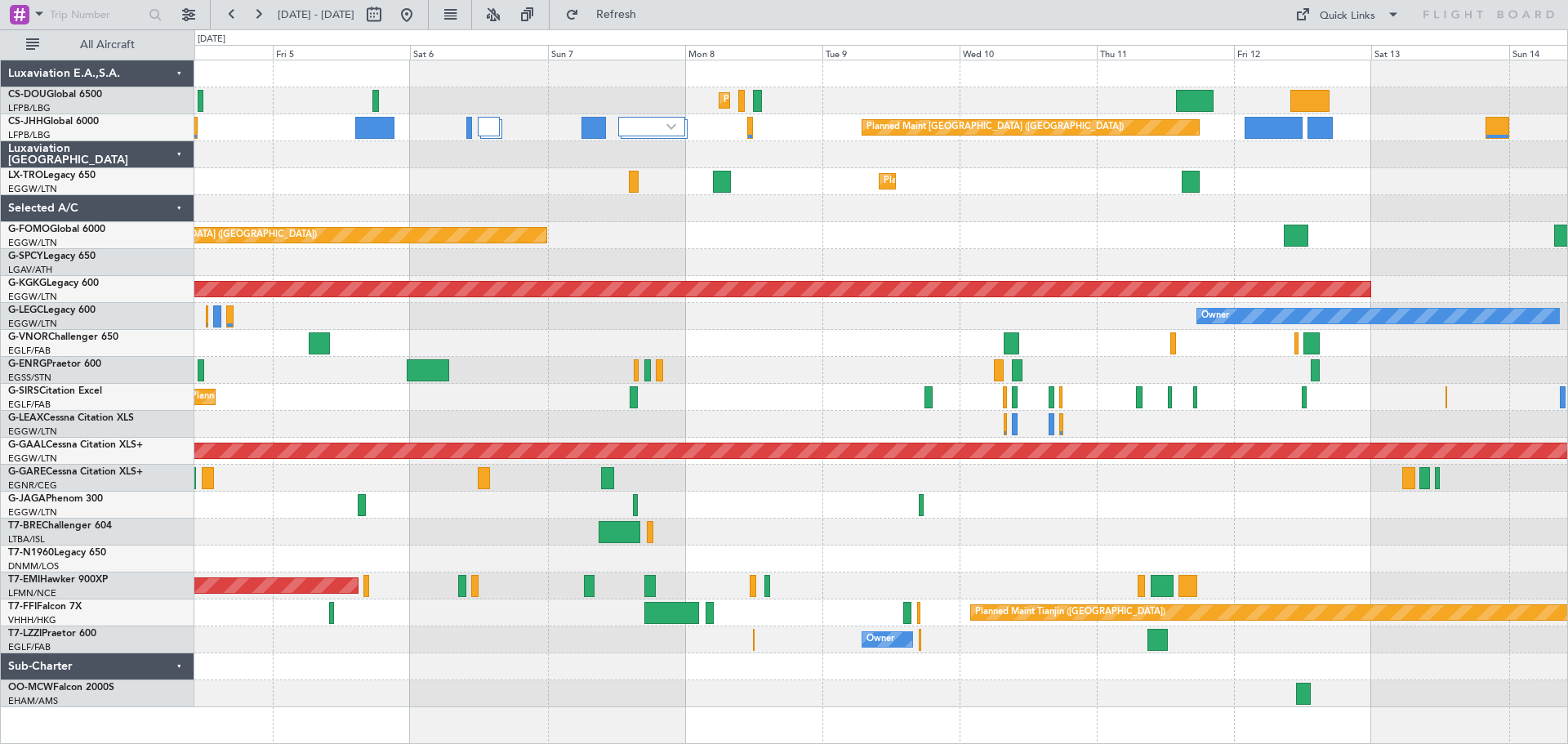
click at [1116, 180] on div "Planned Maint Paris (Le Bourget) Planned Maint Paris (Le Bourget) Planned Maint…" at bounding box center [880, 384] width 1373 height 647
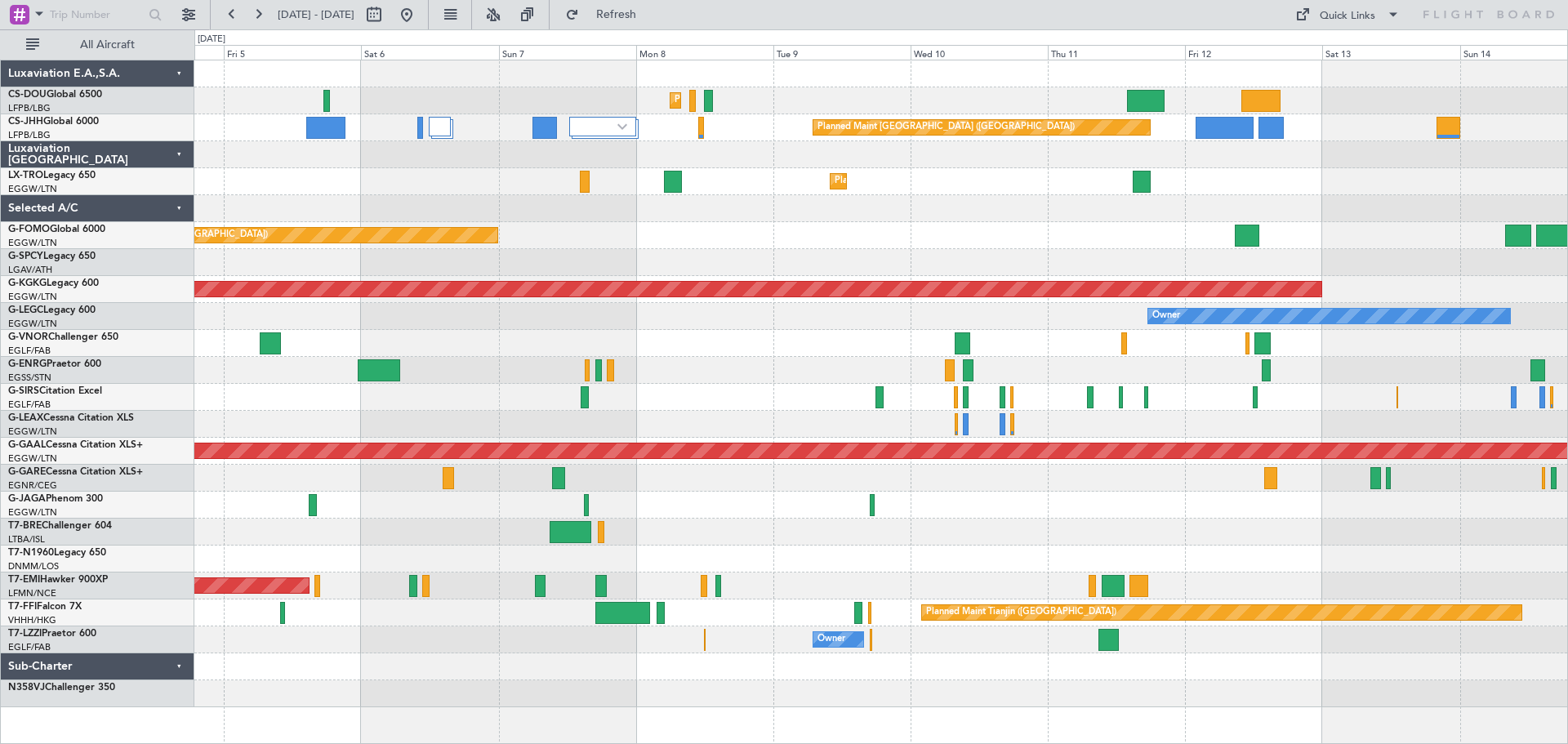
click at [710, 252] on div "Planned Maint Paris (Le Bourget) Planned Maint Paris (Le Bourget) Planned Maint…" at bounding box center [880, 384] width 1373 height 647
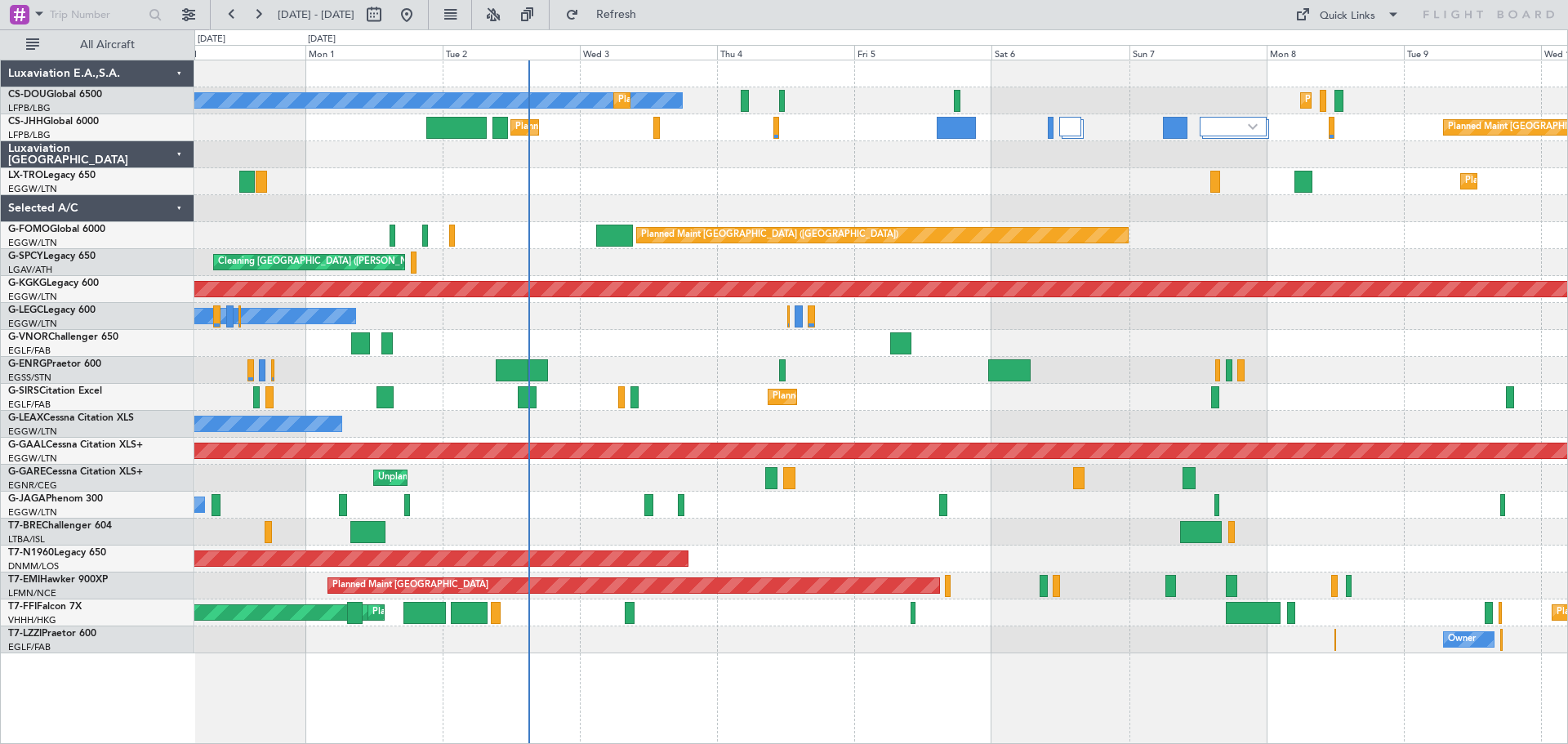
click at [787, 196] on div "No Crew Planned Maint Paris (Le Bourget) Planned Maint Paris (Le Bourget) Plann…" at bounding box center [880, 357] width 1373 height 593
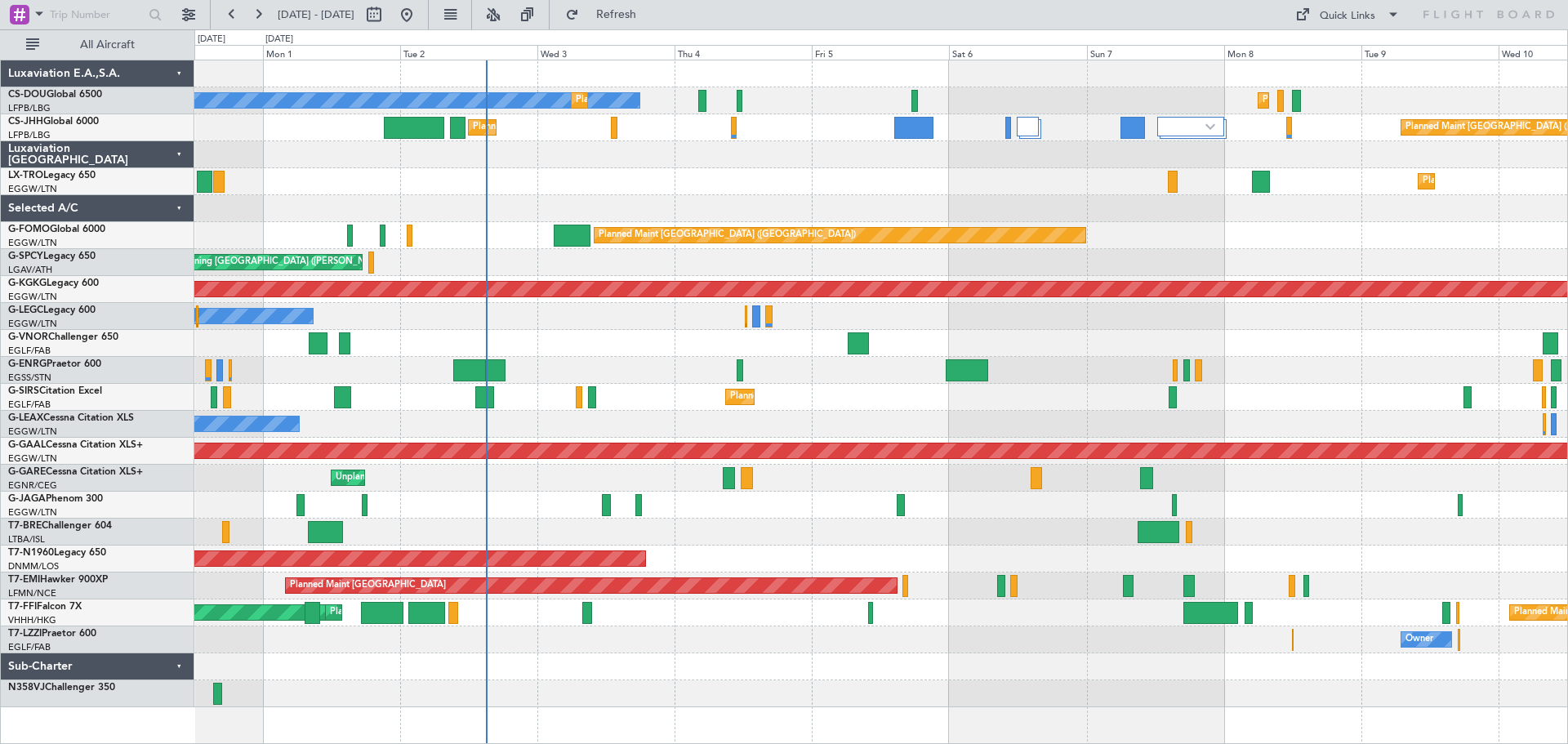
click at [850, 159] on div at bounding box center [880, 155] width 1373 height 27
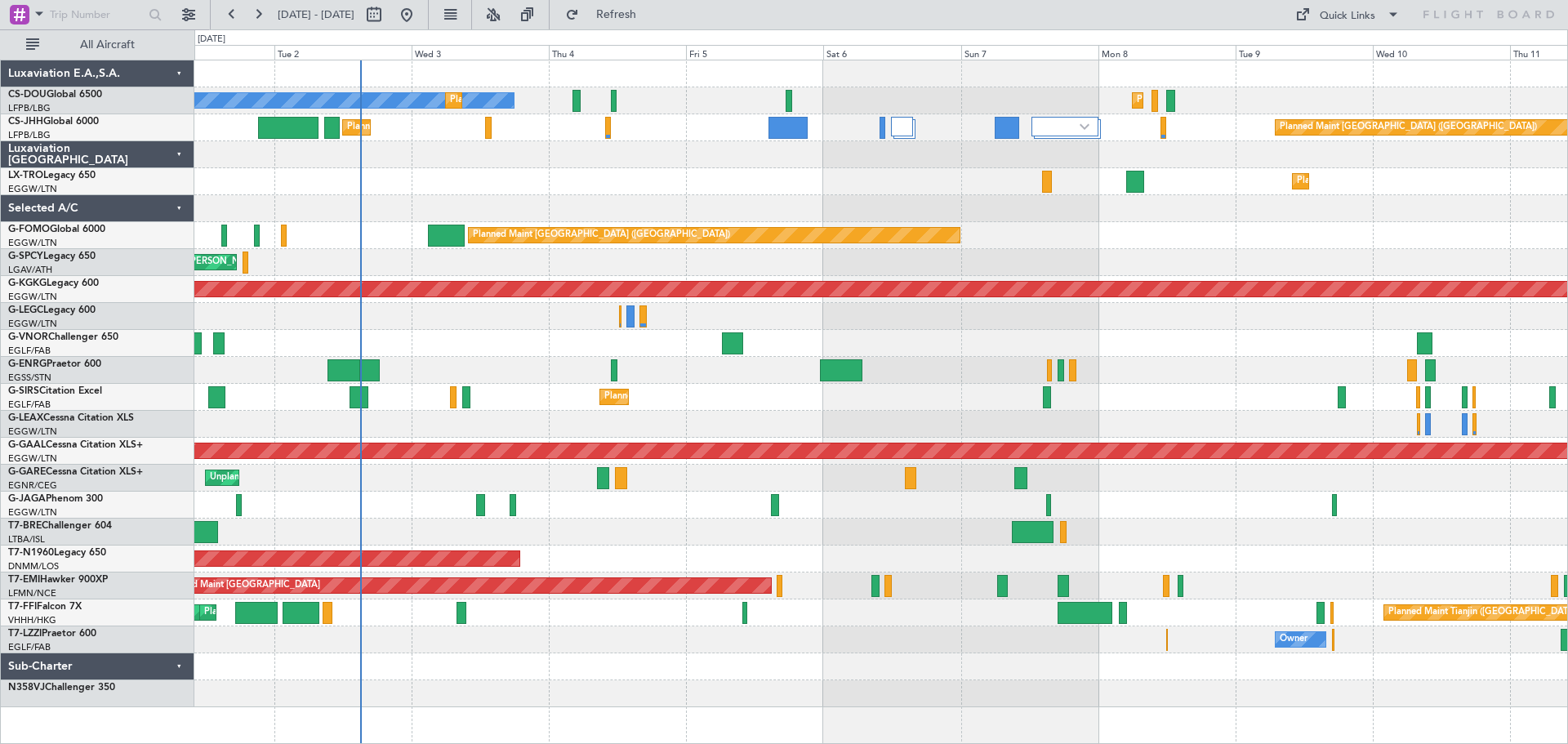
click at [839, 181] on div "Planned Maint Dusseldorf" at bounding box center [880, 182] width 1373 height 27
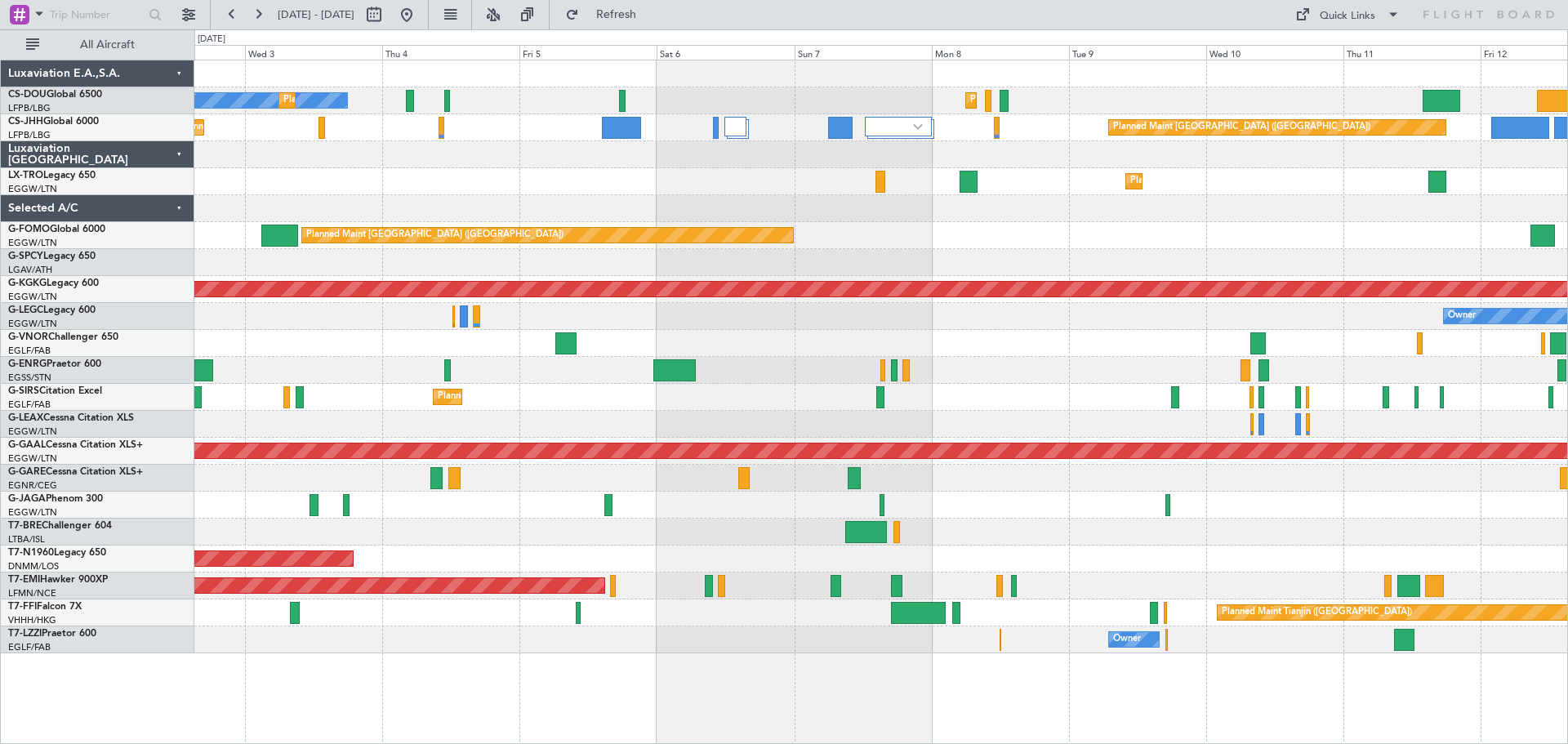
click at [1073, 158] on div at bounding box center [880, 155] width 1373 height 27
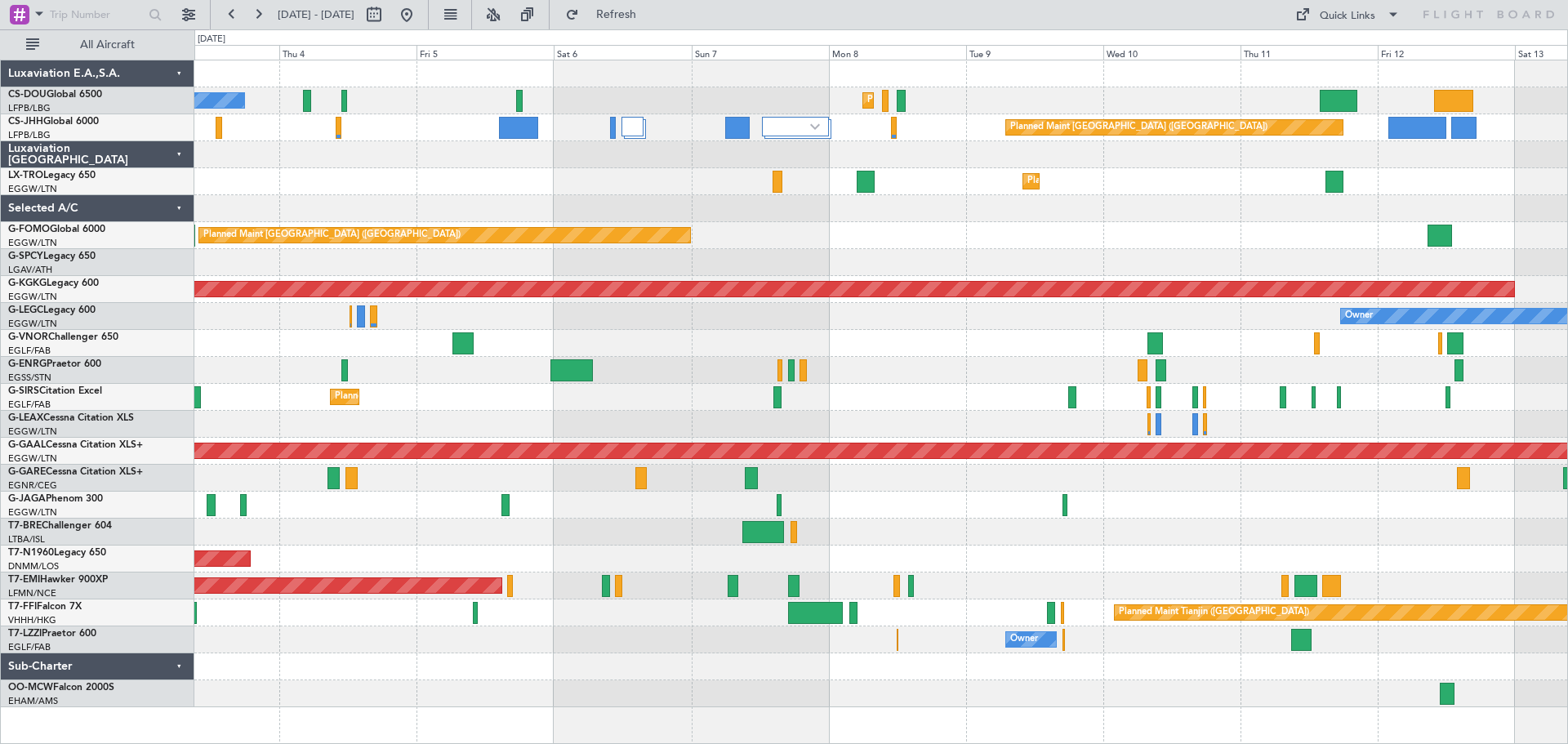
click at [983, 165] on div at bounding box center [880, 155] width 1373 height 27
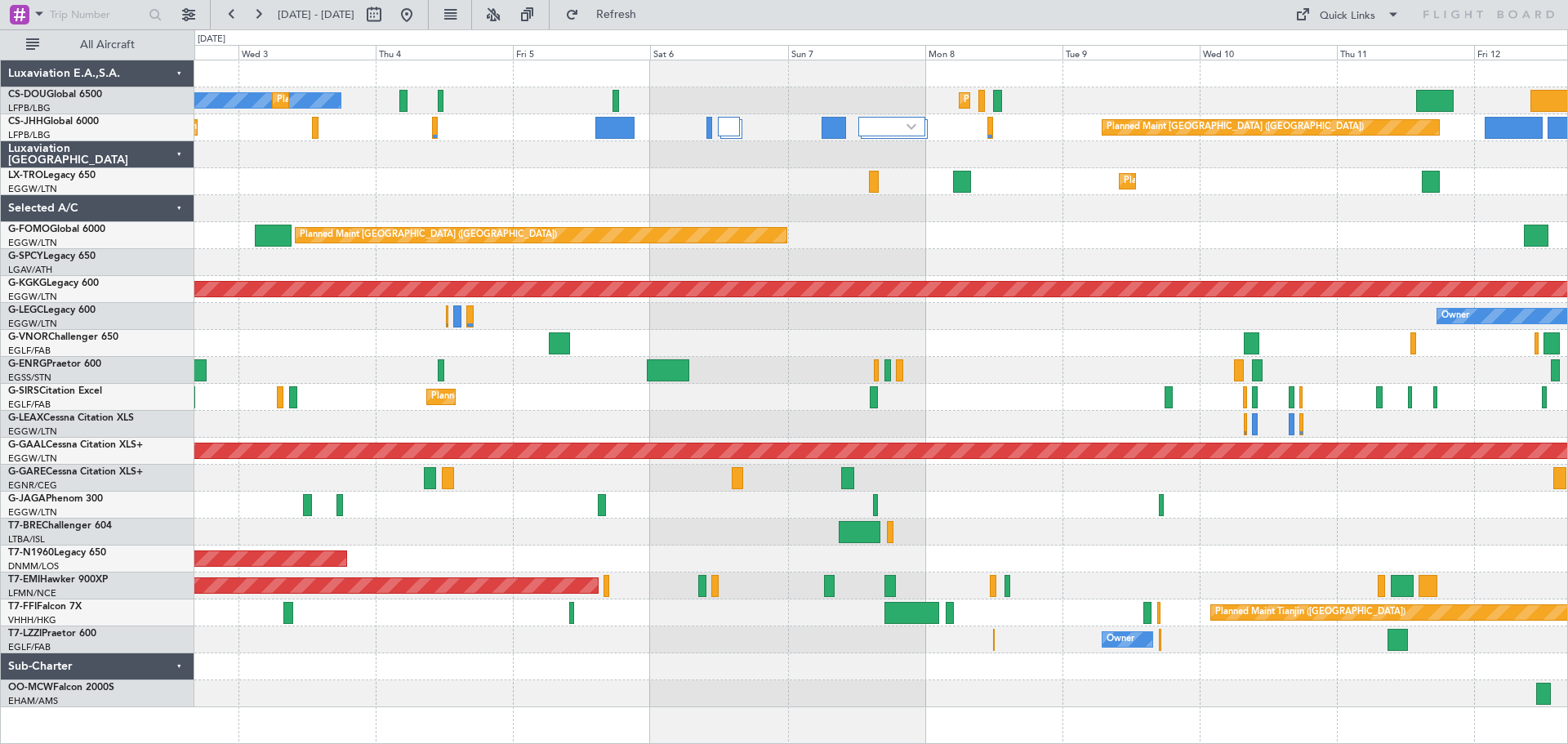
click at [1120, 154] on div at bounding box center [880, 155] width 1373 height 27
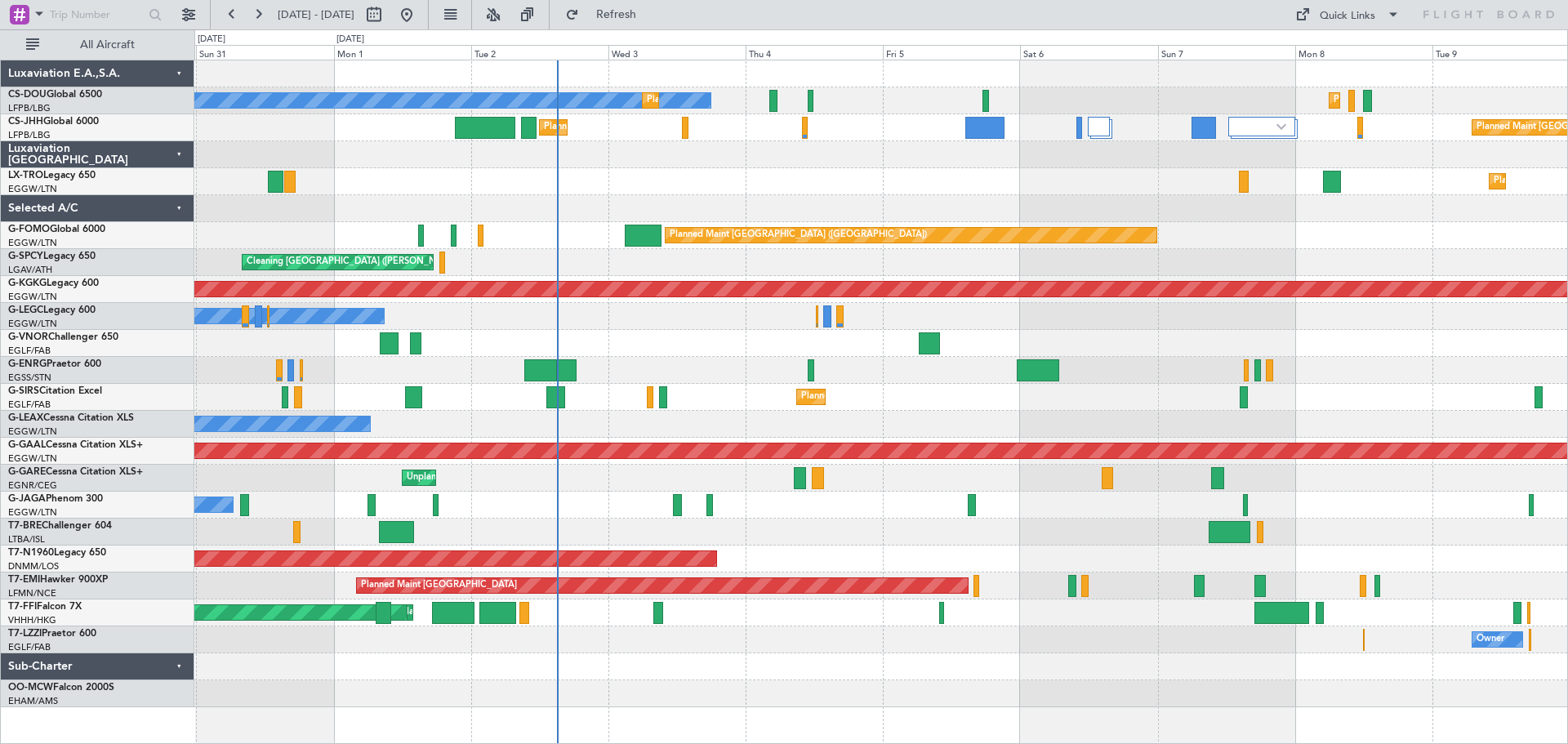
click at [1111, 165] on div at bounding box center [880, 155] width 1373 height 27
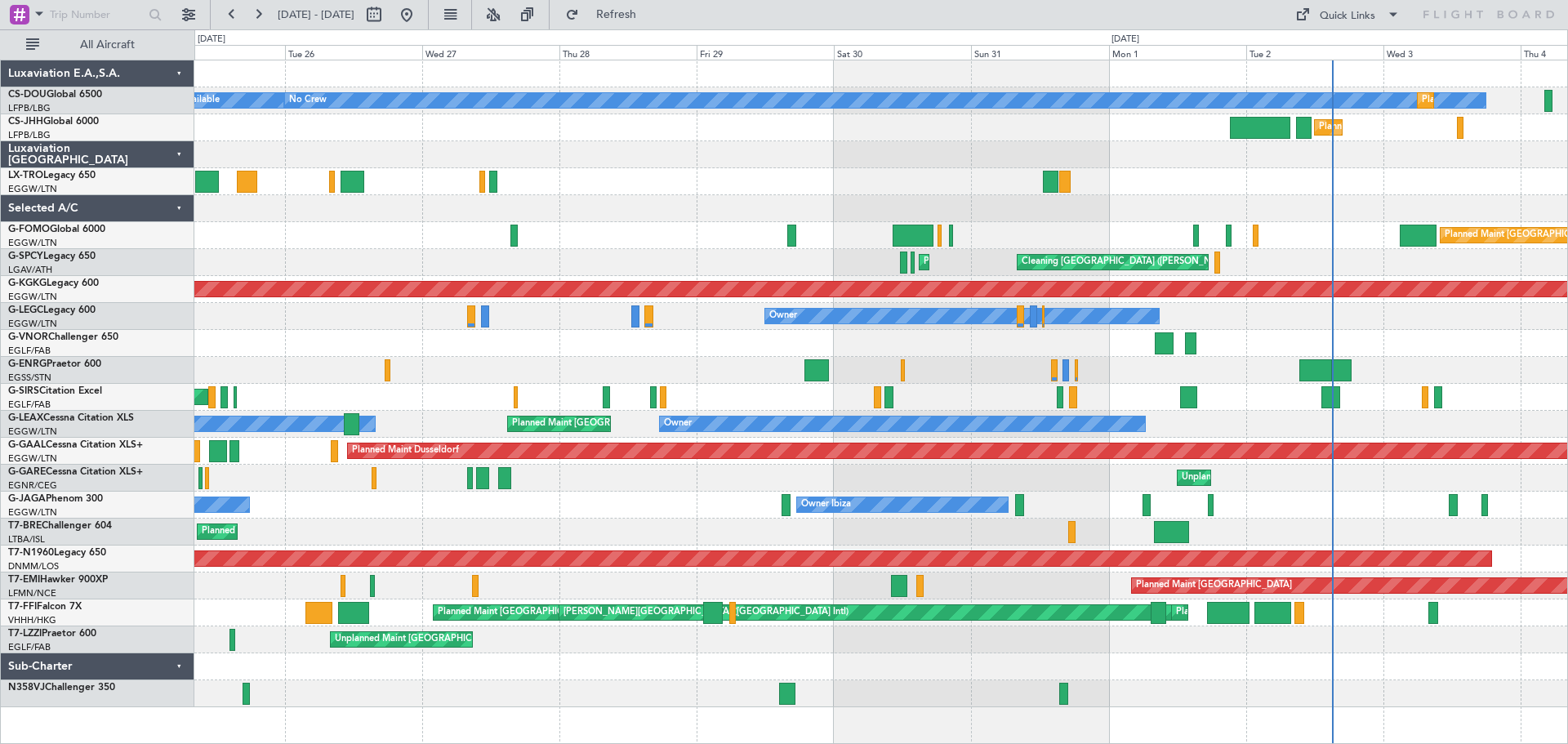
click at [1129, 183] on div at bounding box center [880, 182] width 1373 height 27
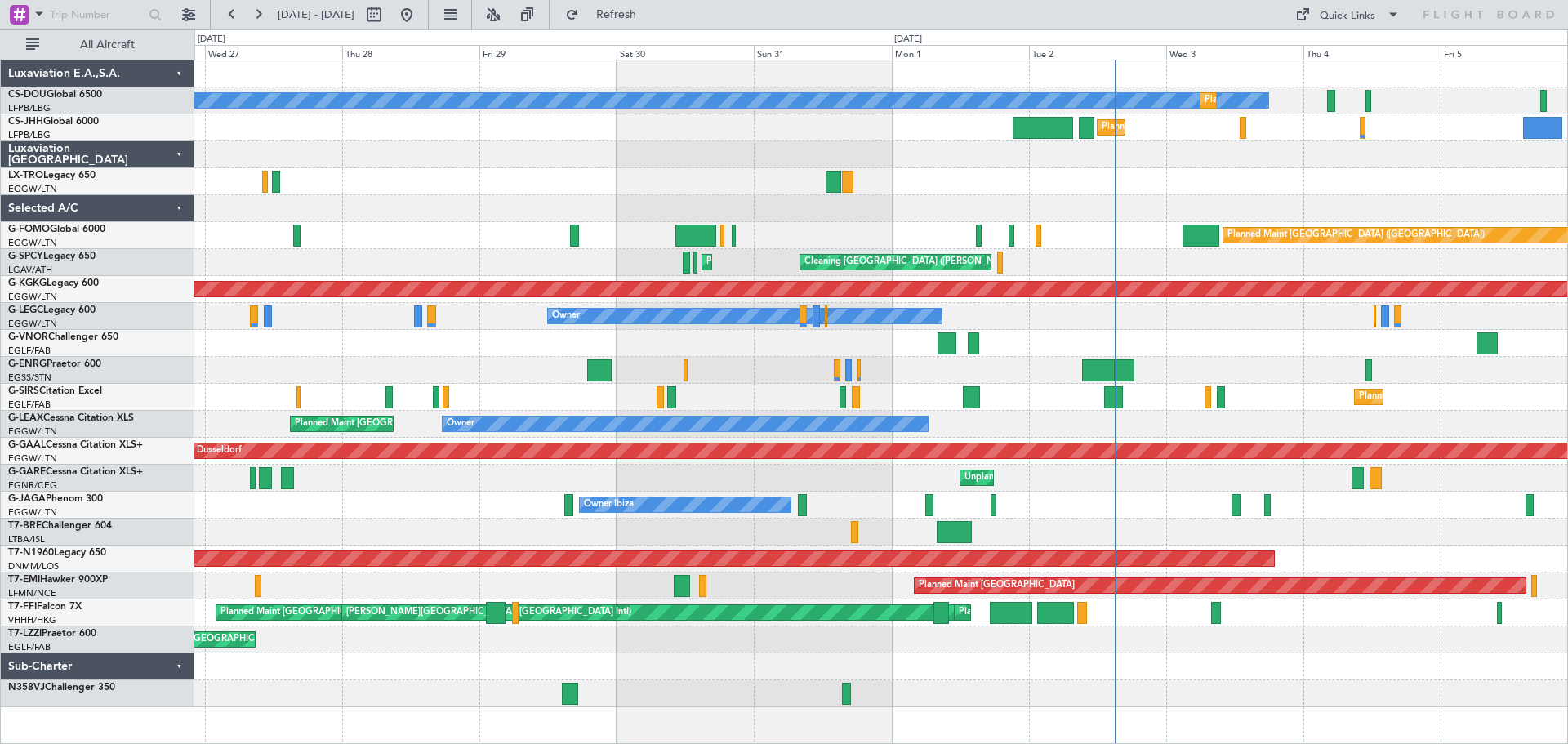
click at [887, 162] on div at bounding box center [880, 155] width 1373 height 27
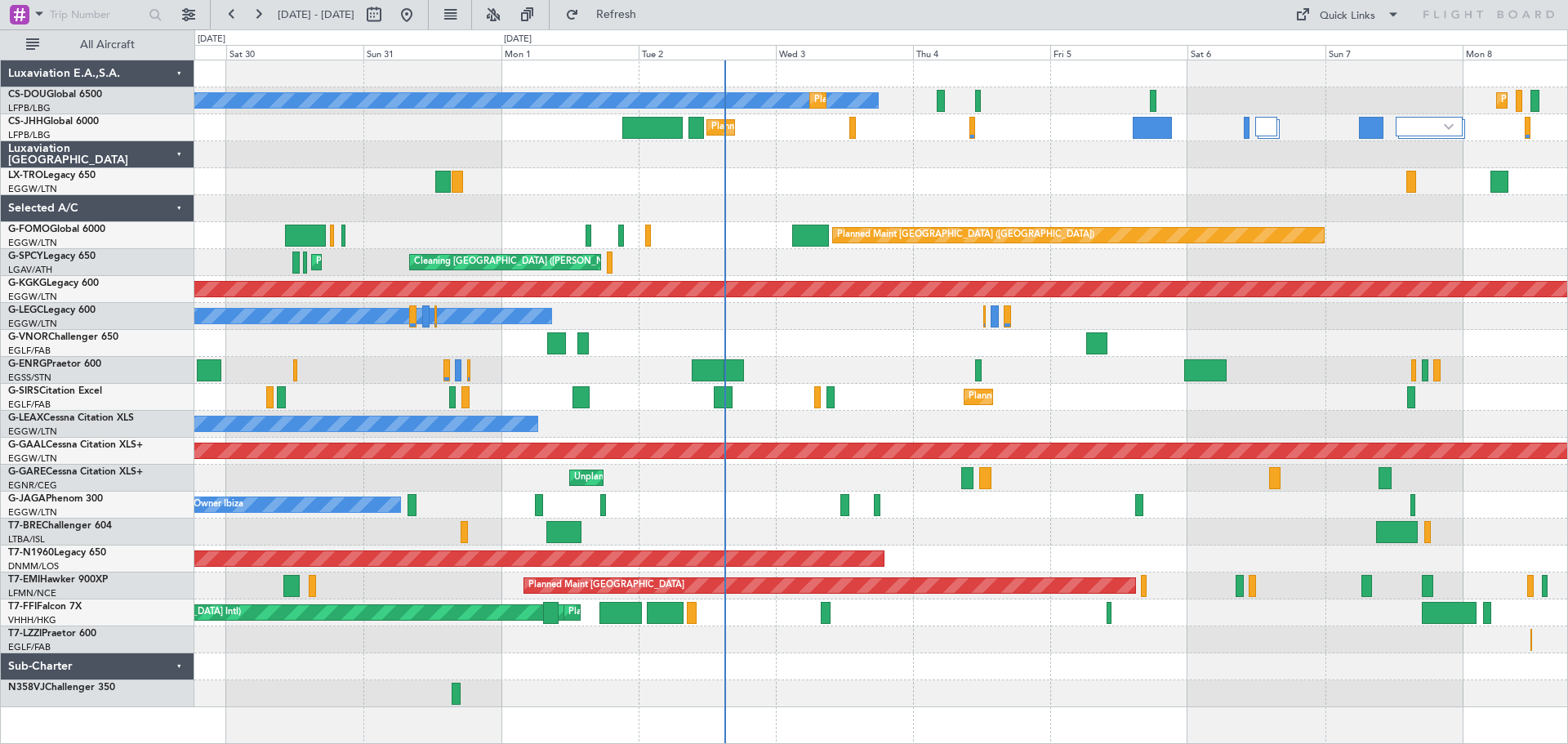
click at [995, 170] on div "Planned Maint Dusseldorf" at bounding box center [880, 182] width 1373 height 27
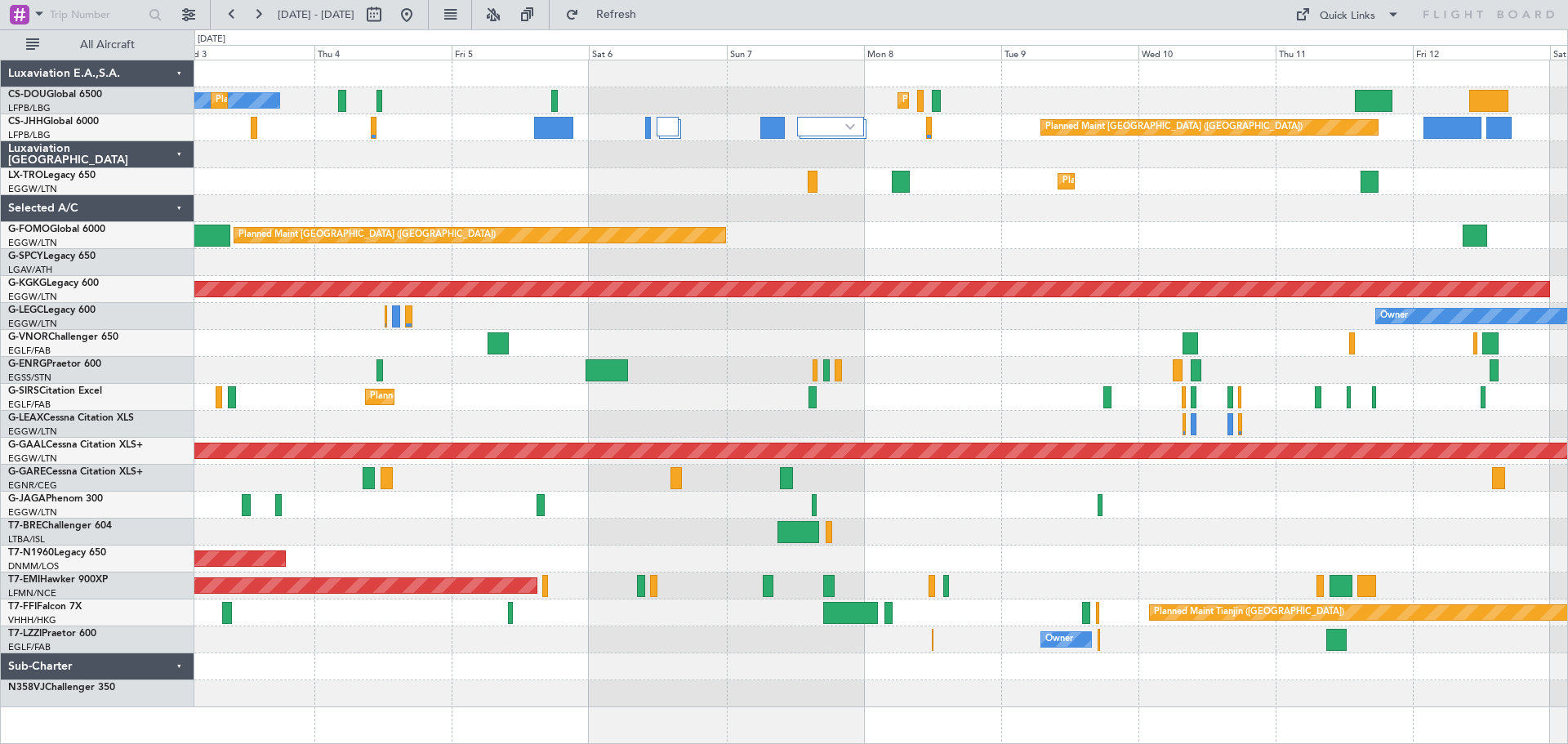
click at [1129, 171] on div "No Crew Planned Maint Paris (Le Bourget) Planned Maint Paris (Le Bourget) Plann…" at bounding box center [880, 384] width 1373 height 647
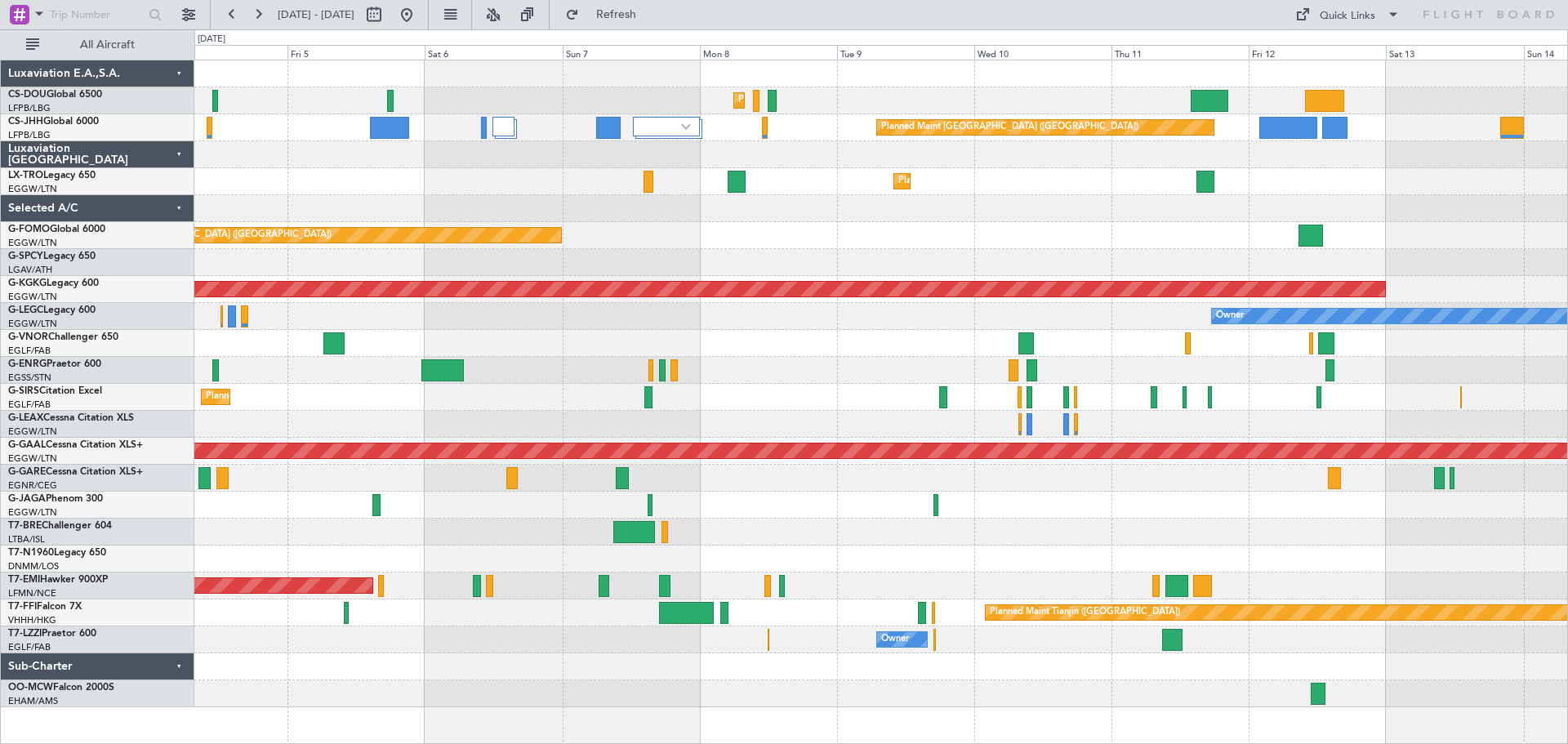
click at [1300, 157] on div at bounding box center [880, 155] width 1373 height 27
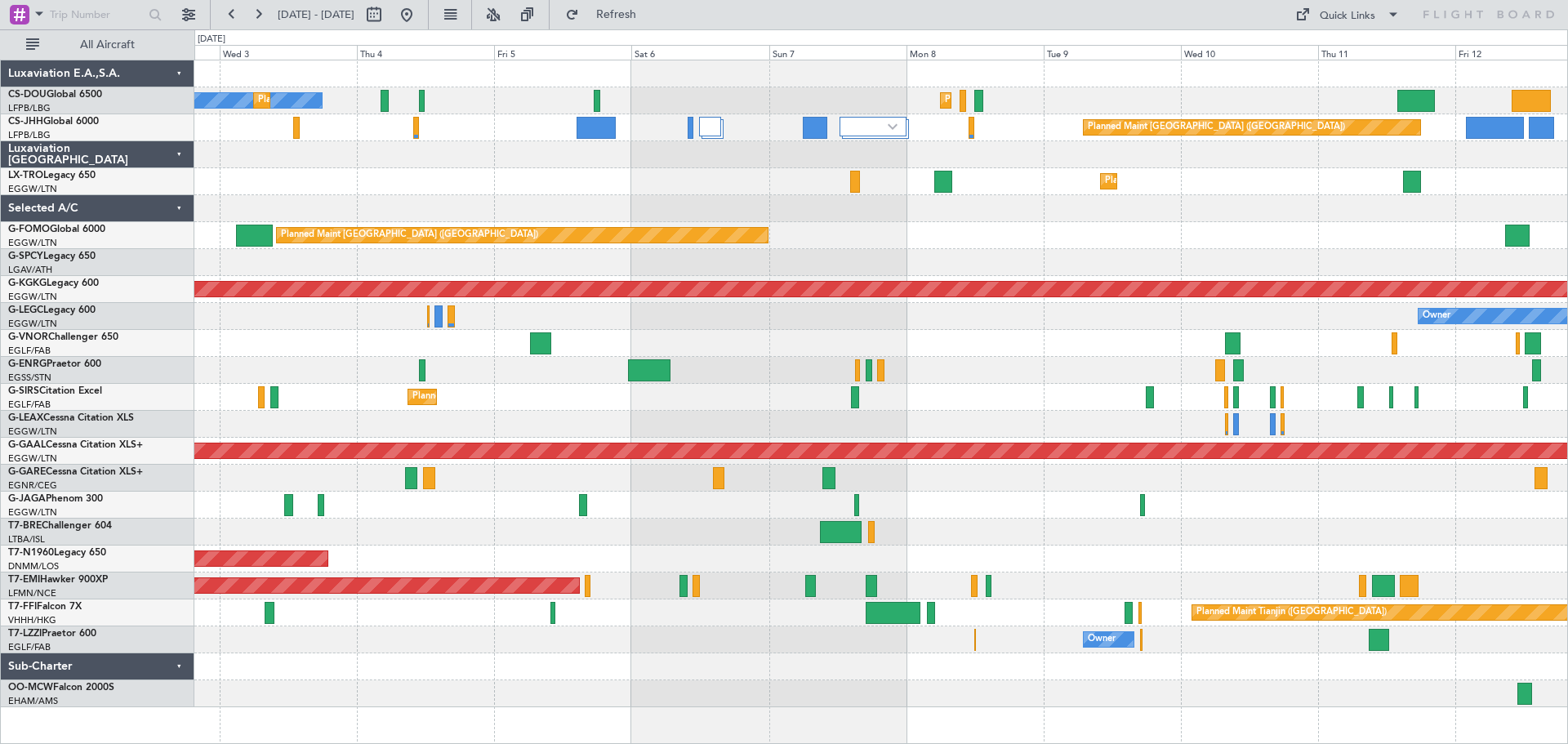
click at [1084, 217] on div at bounding box center [880, 209] width 1373 height 27
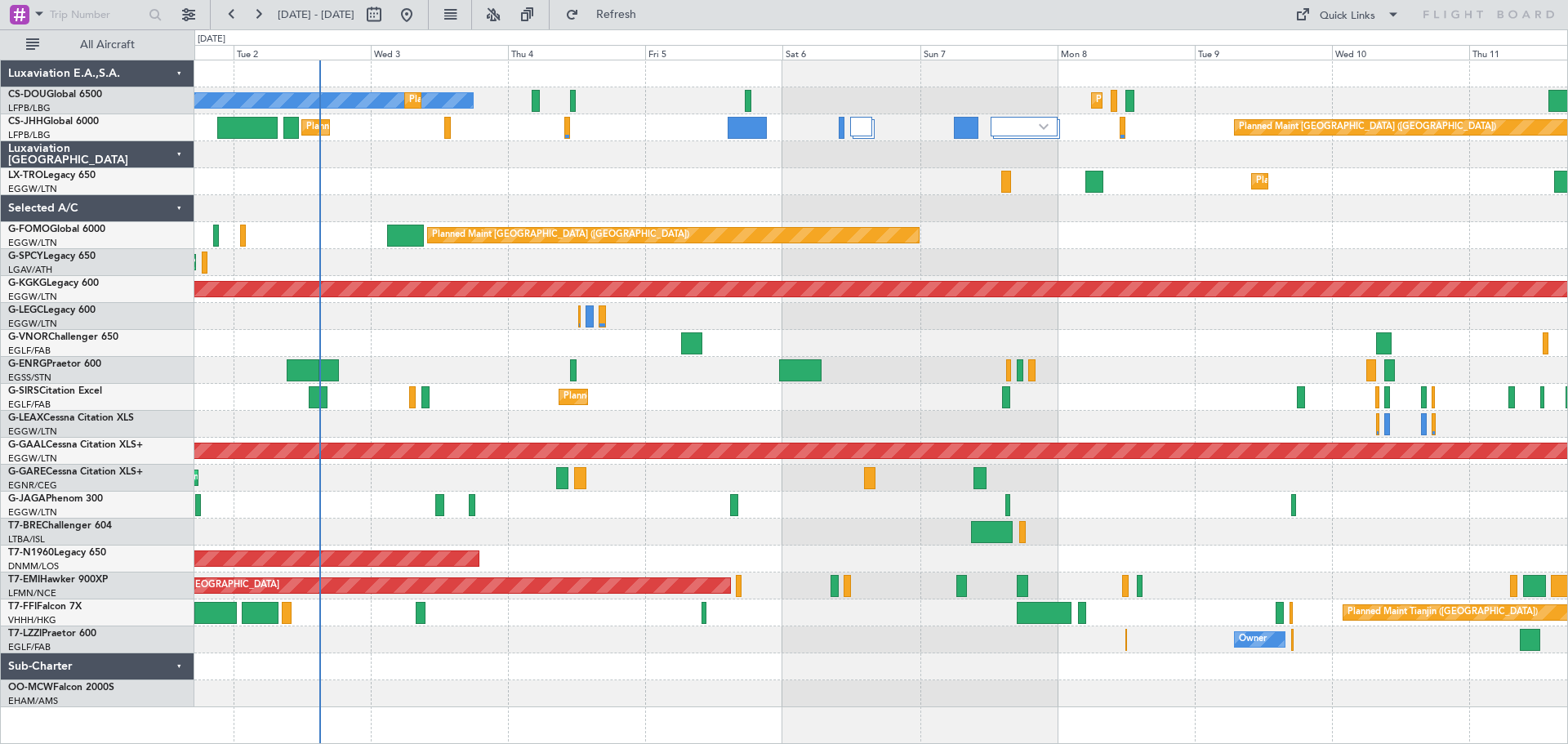
click at [1256, 231] on div "Planned Maint [GEOGRAPHIC_DATA] ([GEOGRAPHIC_DATA]) No Crew Planned Maint [GEOG…" at bounding box center [880, 384] width 1373 height 647
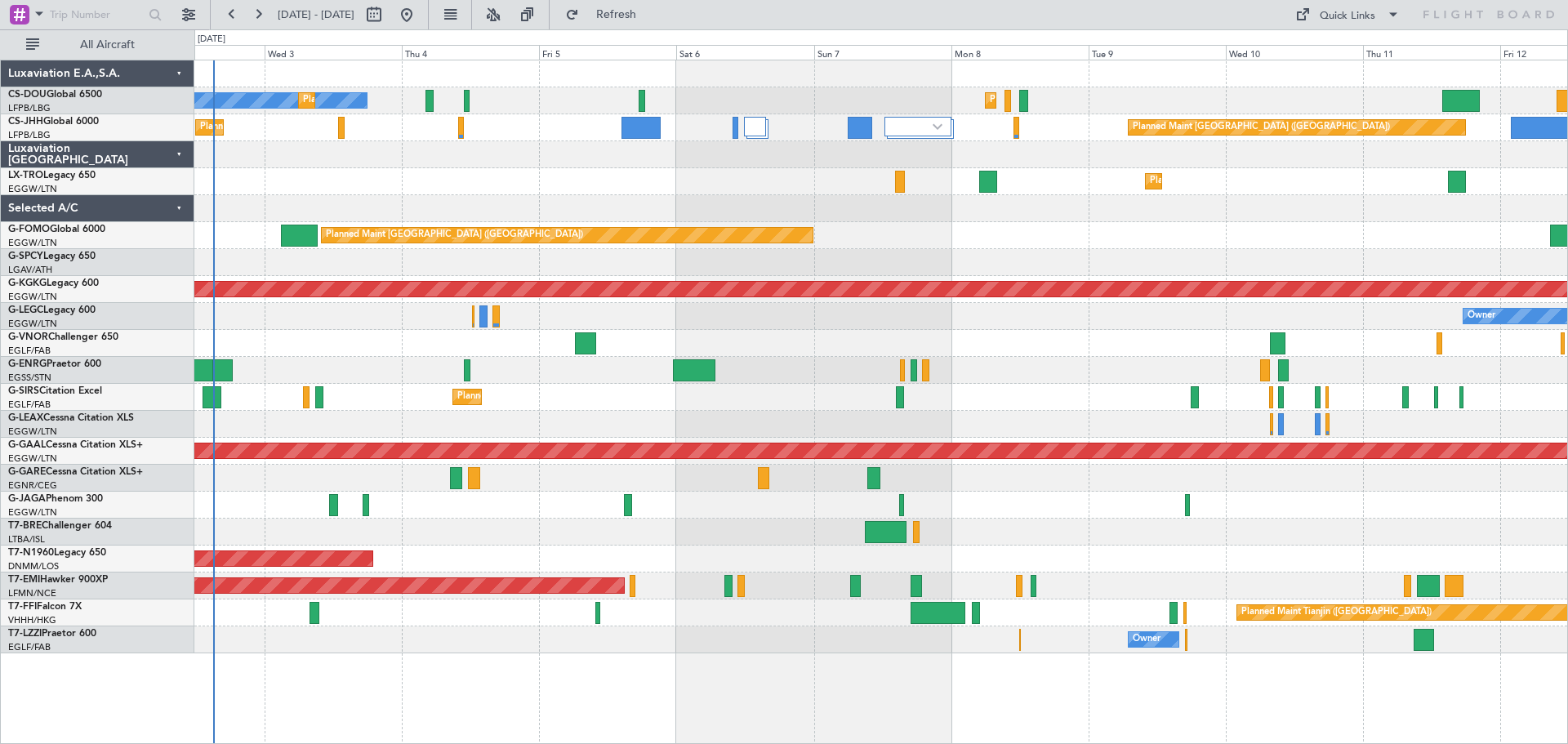
click at [1040, 162] on div at bounding box center [880, 155] width 1373 height 27
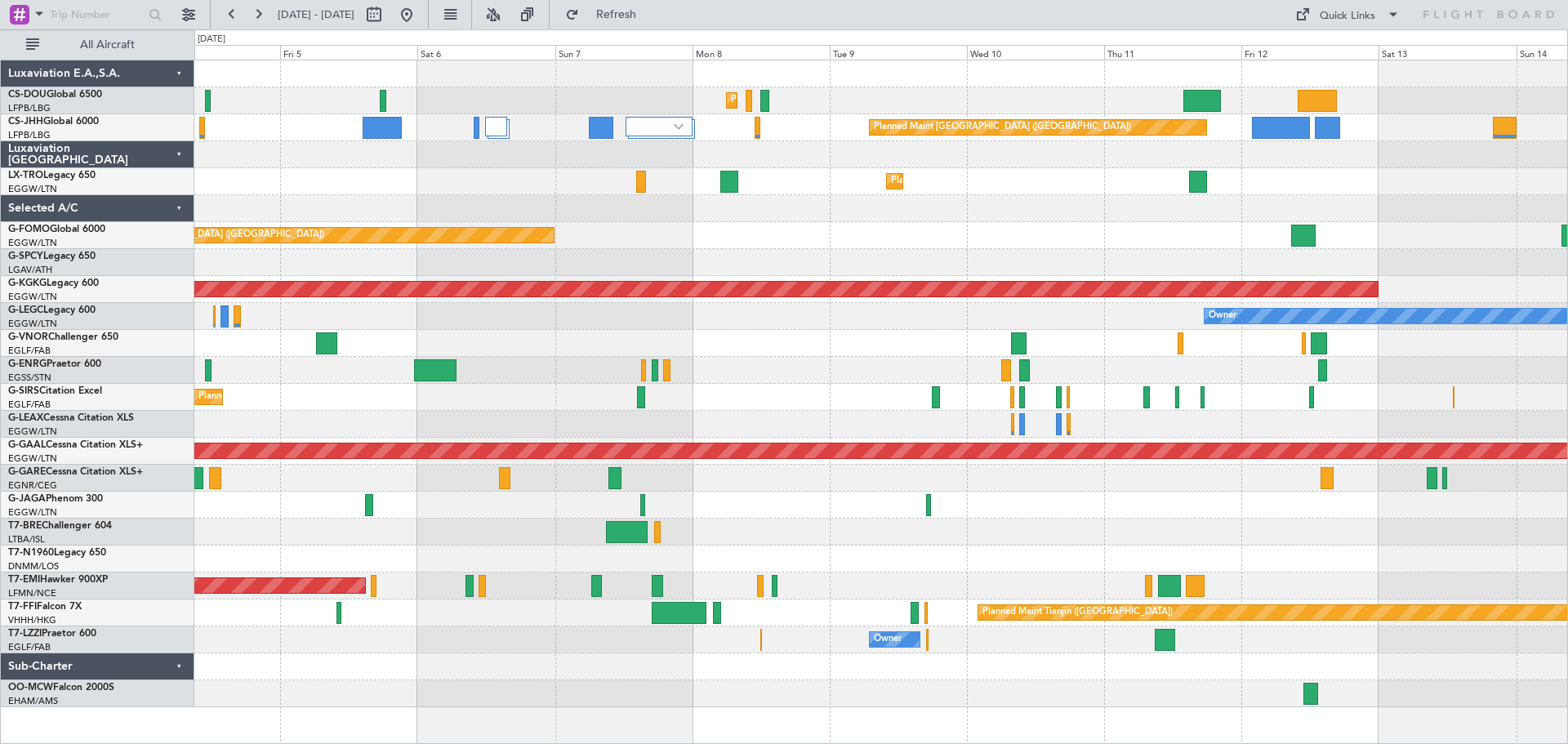
click at [1004, 166] on div at bounding box center [880, 155] width 1373 height 27
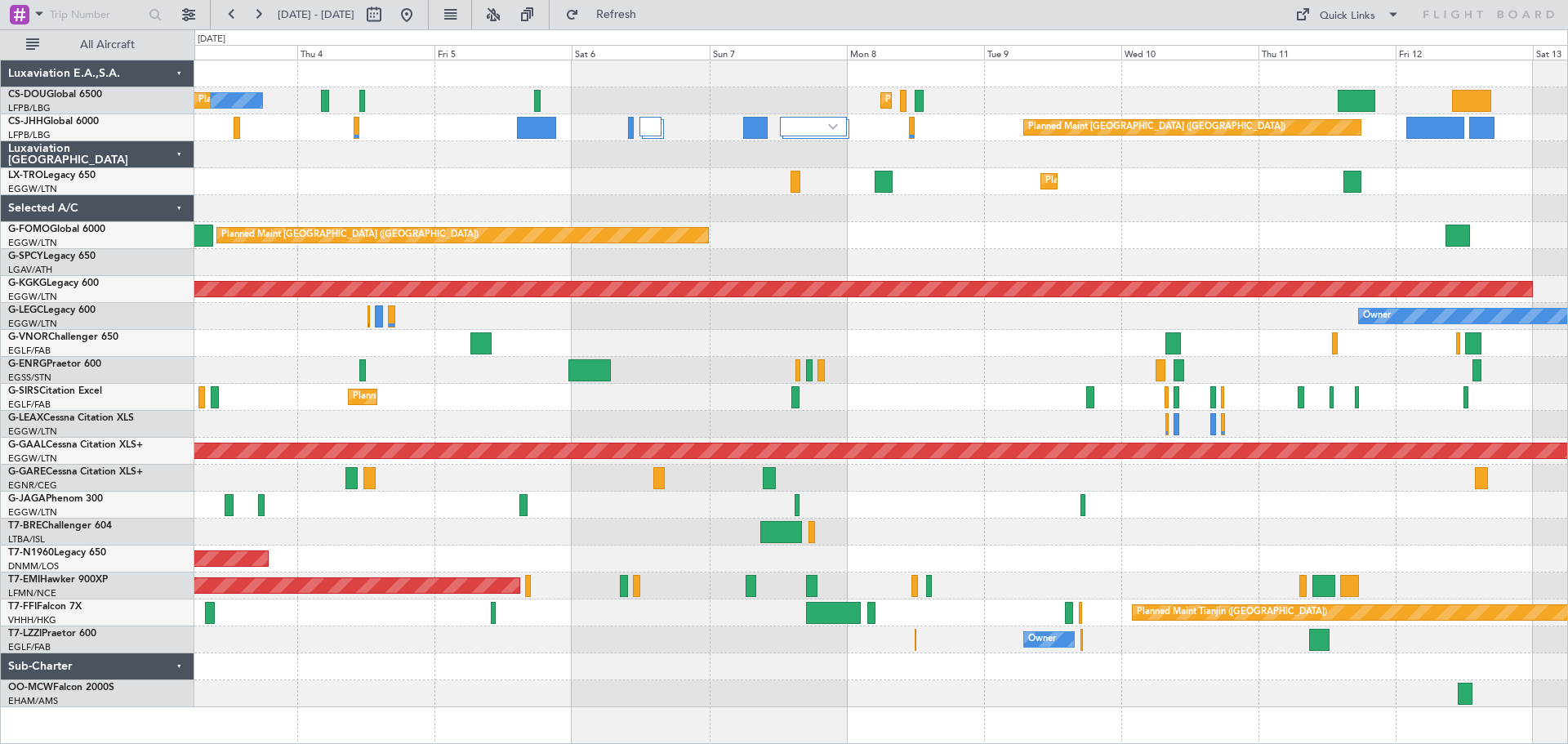
click at [960, 151] on div at bounding box center [880, 155] width 1373 height 27
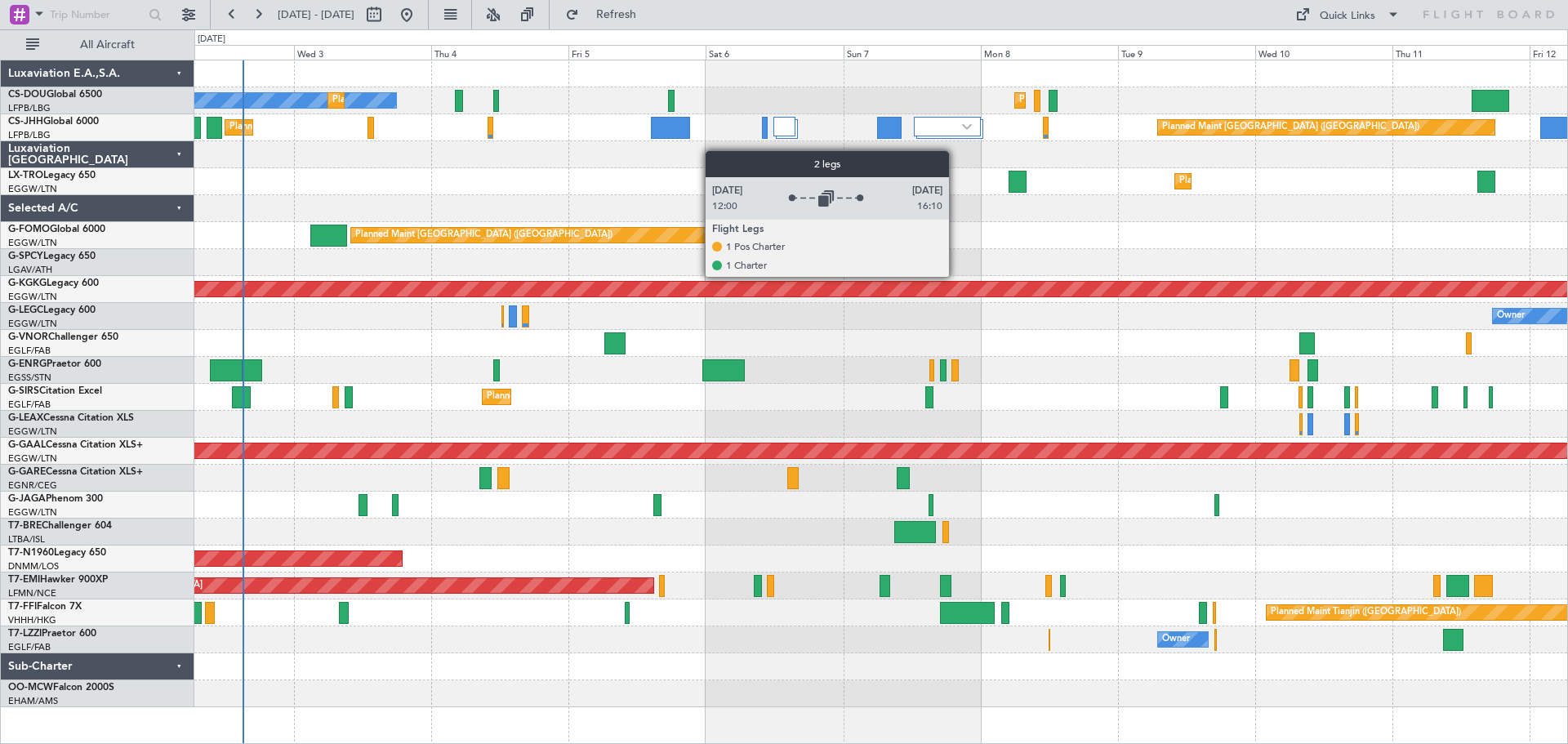
click at [778, 150] on div at bounding box center [785, 134] width 25 height 35
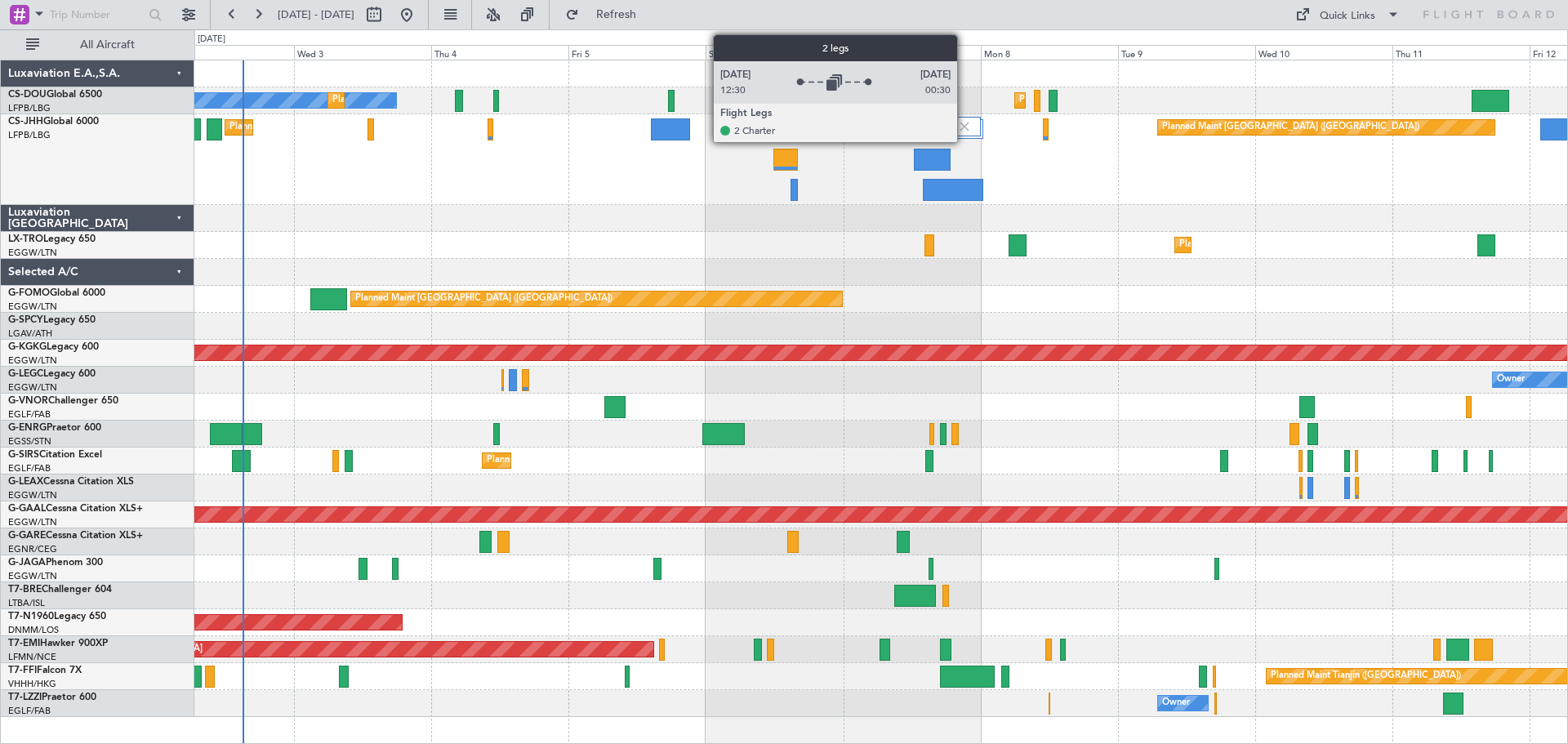
click at [965, 125] on img at bounding box center [965, 126] width 15 height 15
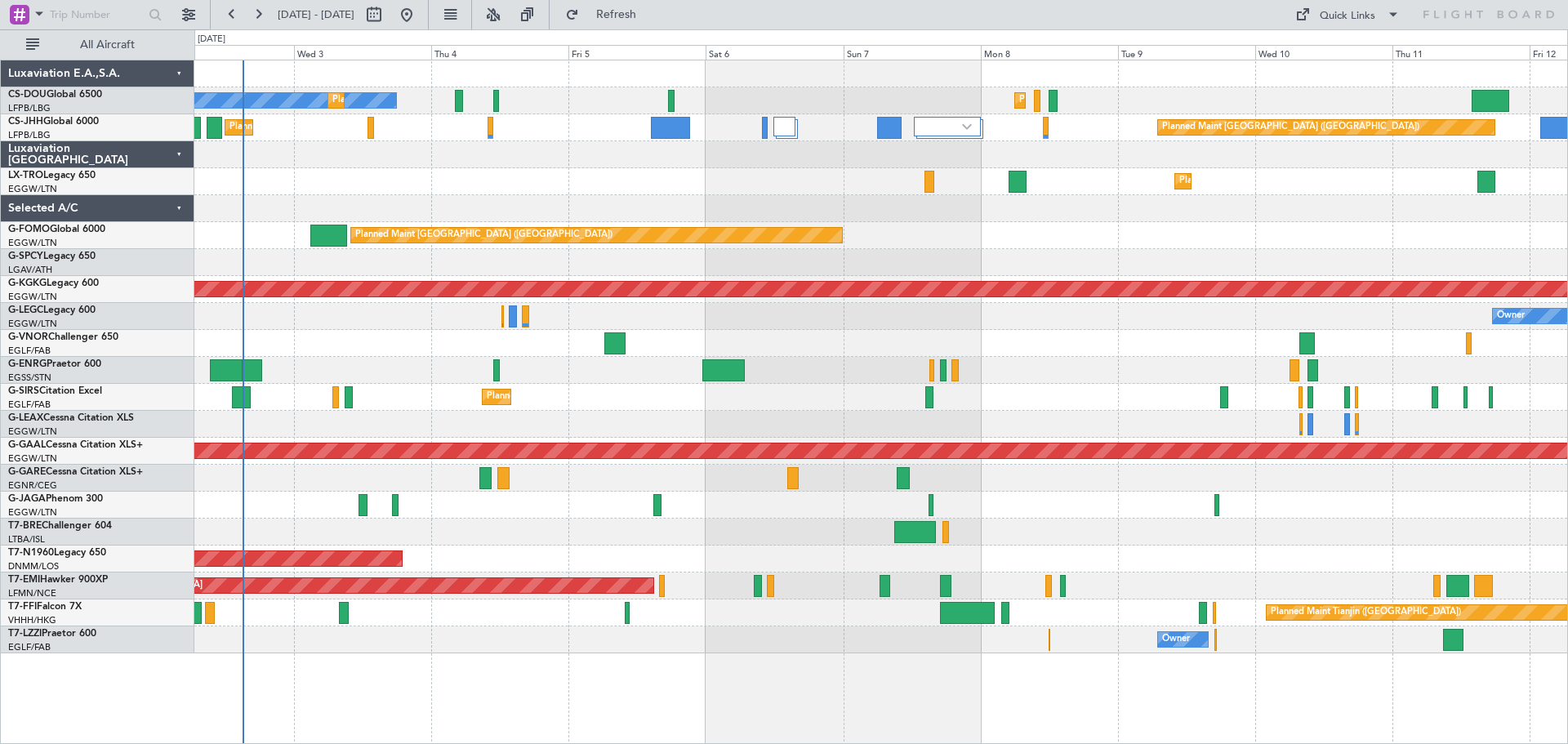
click at [775, 85] on div at bounding box center [880, 74] width 1373 height 27
click at [1194, 89] on div "No Crew Planned Maint [GEOGRAPHIC_DATA] ([GEOGRAPHIC_DATA]) Planned Maint [GEOG…" at bounding box center [880, 101] width 1373 height 27
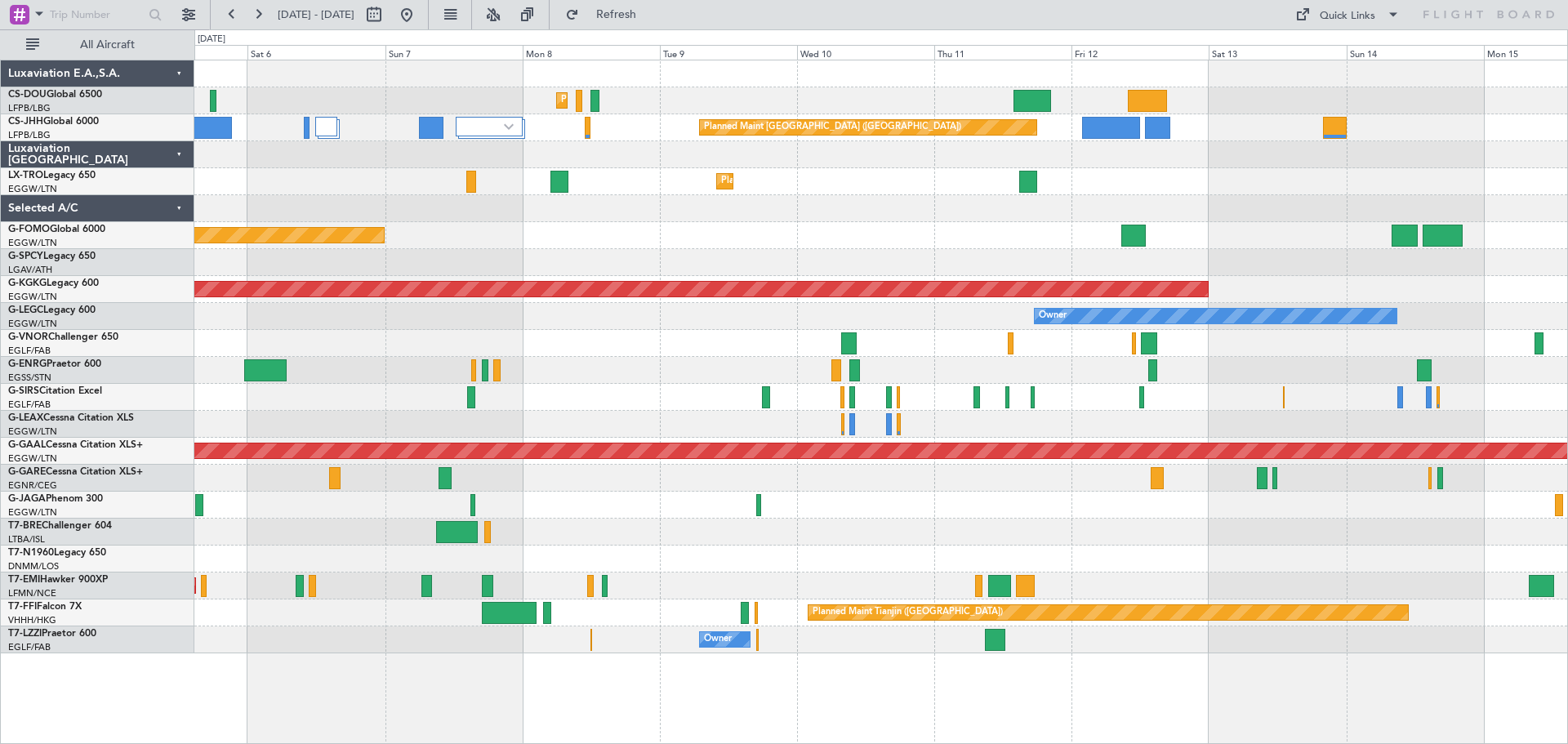
click at [958, 243] on div "Planned Maint [GEOGRAPHIC_DATA] ([GEOGRAPHIC_DATA]) Planned Maint [GEOGRAPHIC_D…" at bounding box center [880, 357] width 1373 height 593
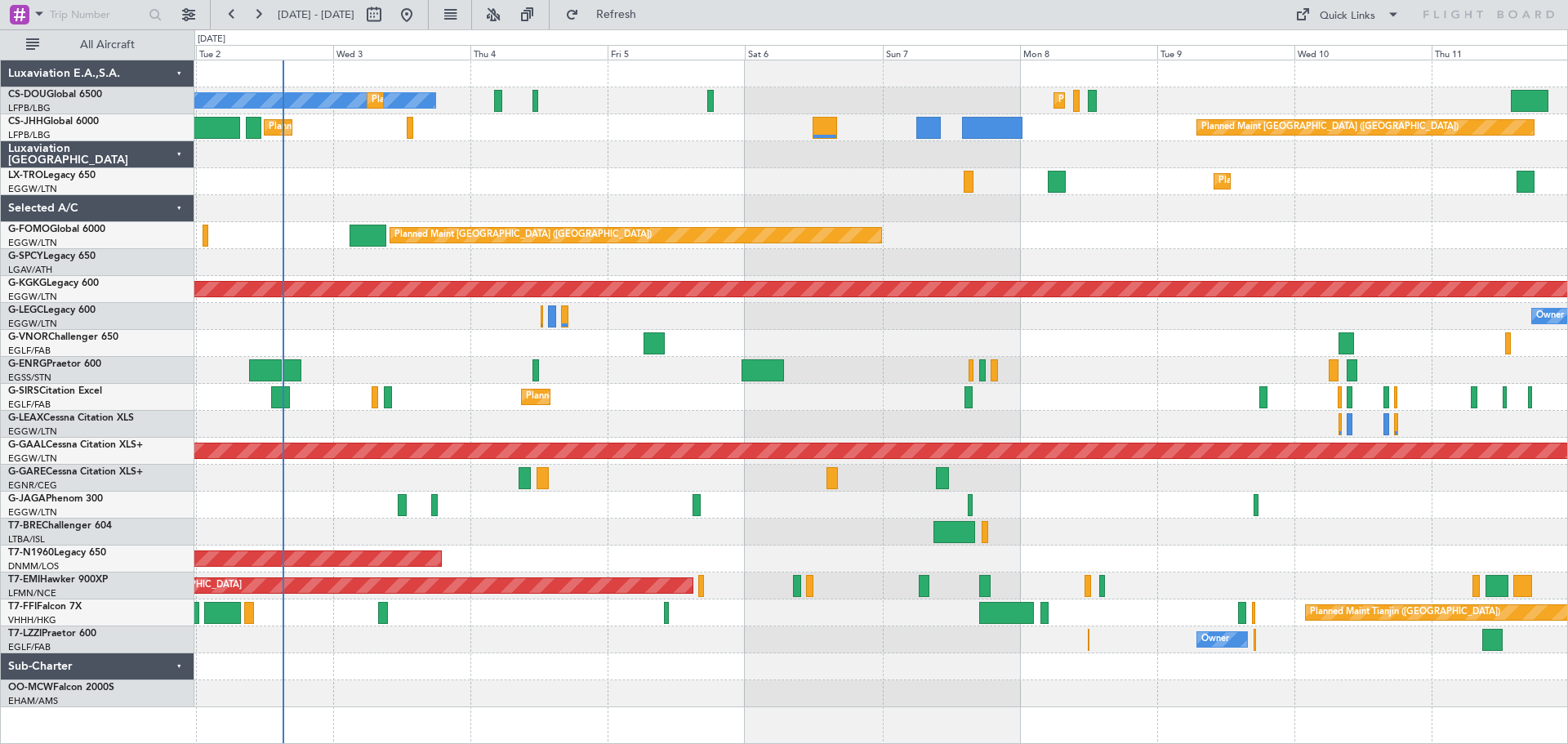
click at [1086, 243] on div "Planned Maint [GEOGRAPHIC_DATA] ([GEOGRAPHIC_DATA])" at bounding box center [880, 236] width 1373 height 27
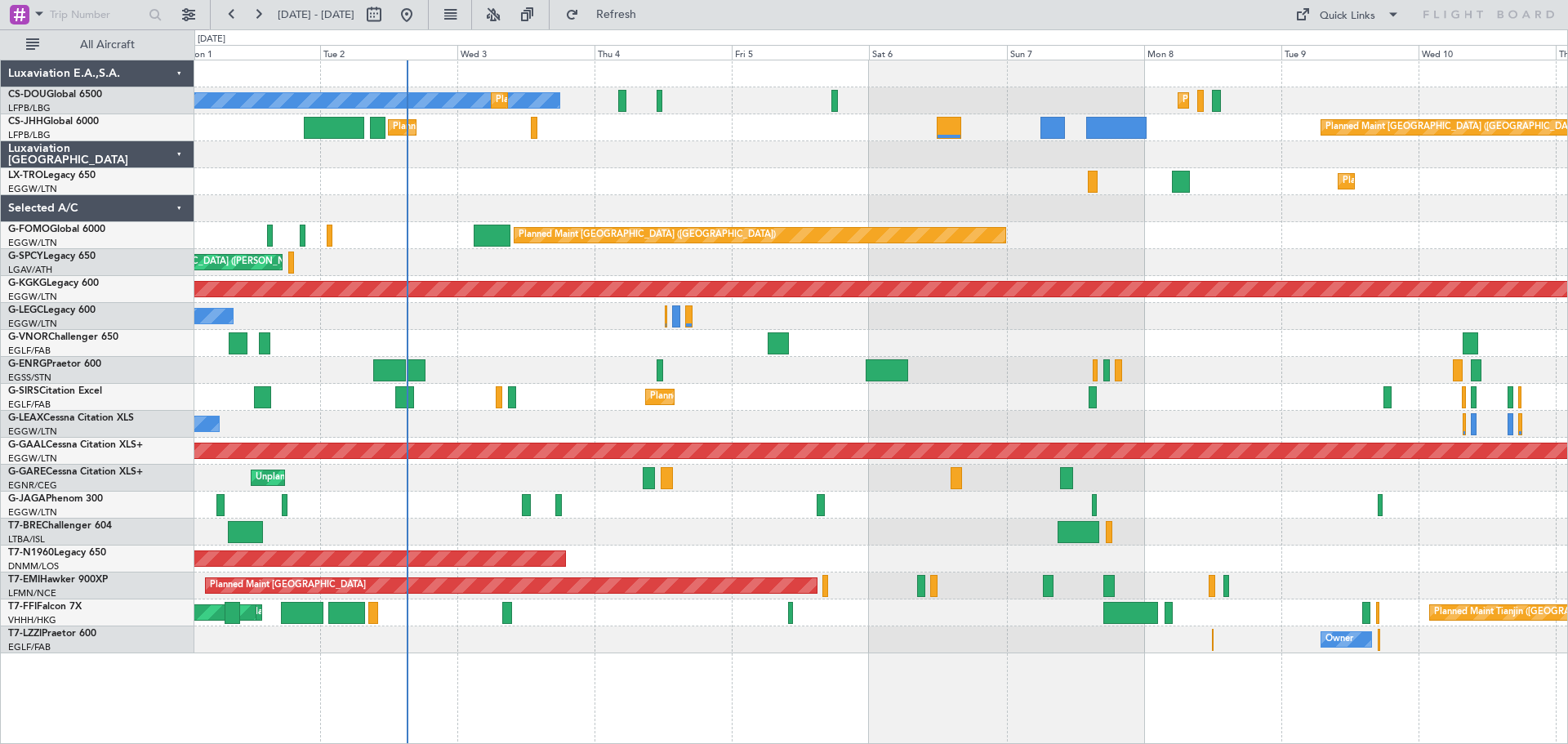
click at [806, 190] on div "Planned Maint Dusseldorf" at bounding box center [880, 182] width 1373 height 27
click at [651, 9] on span "Refresh" at bounding box center [617, 15] width 69 height 12
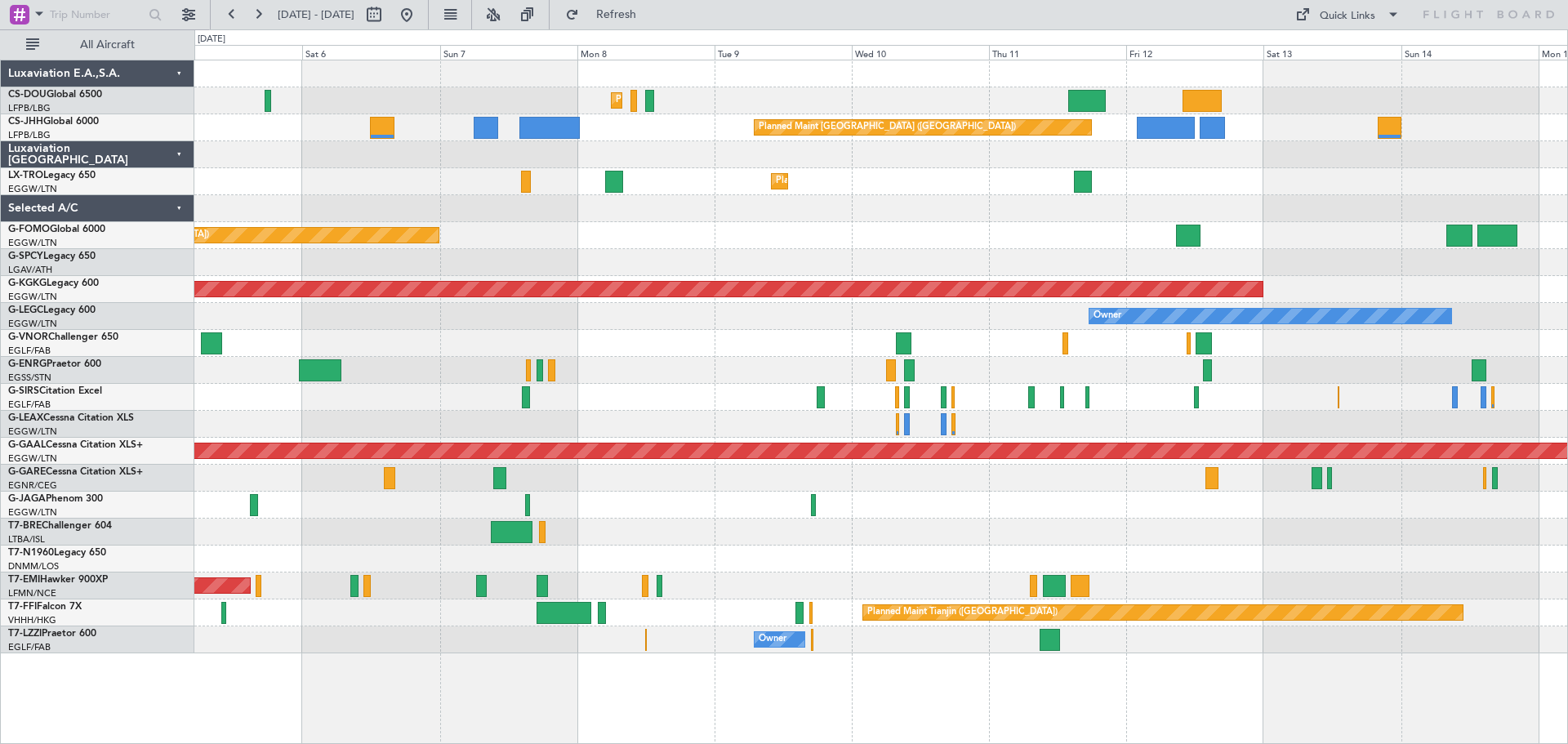
click at [848, 212] on div "Planned Maint [GEOGRAPHIC_DATA] ([GEOGRAPHIC_DATA]) Planned Maint [GEOGRAPHIC_D…" at bounding box center [880, 357] width 1373 height 593
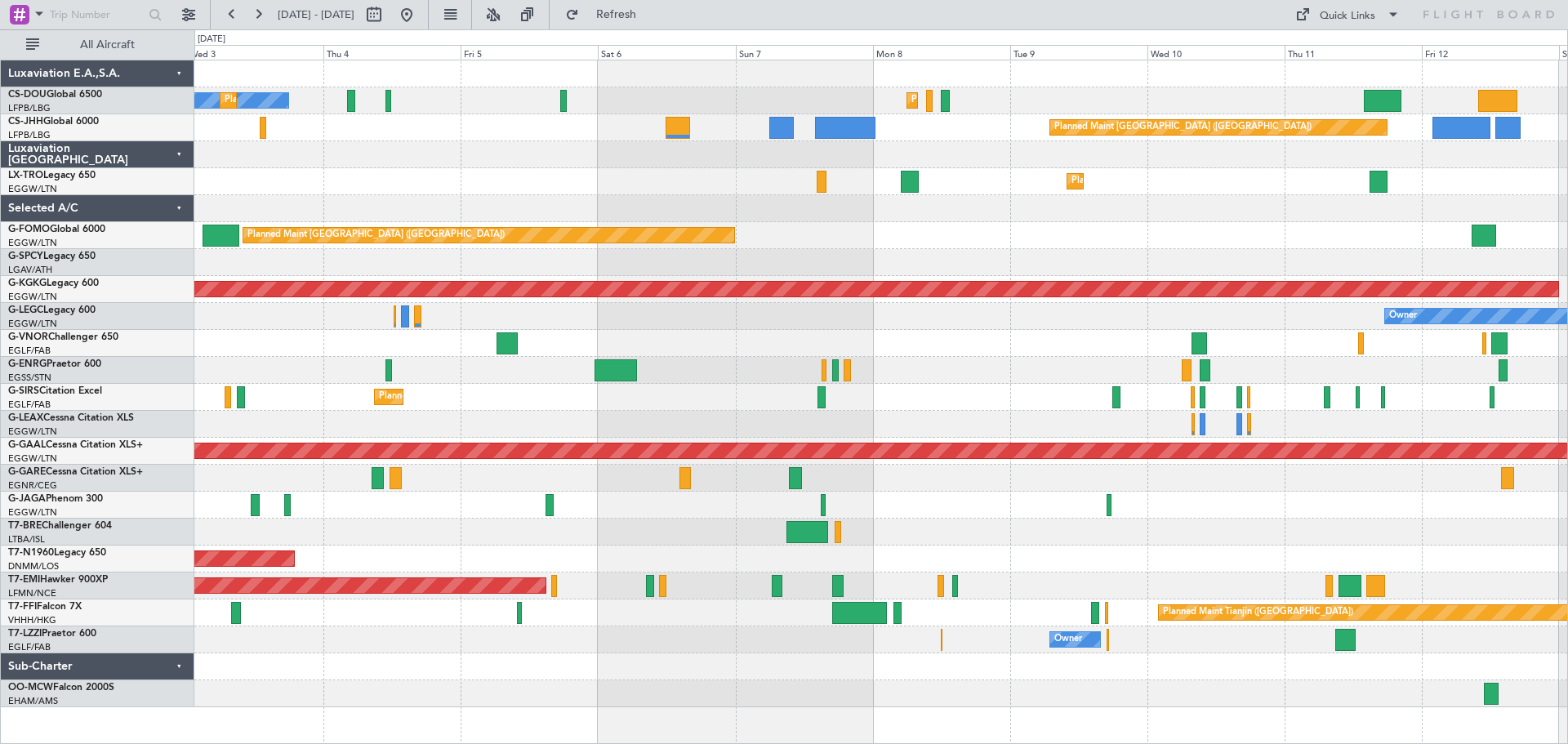
click at [836, 212] on div "Planned Maint [GEOGRAPHIC_DATA] ([GEOGRAPHIC_DATA]) No Crew Planned Maint [GEOG…" at bounding box center [880, 384] width 1373 height 647
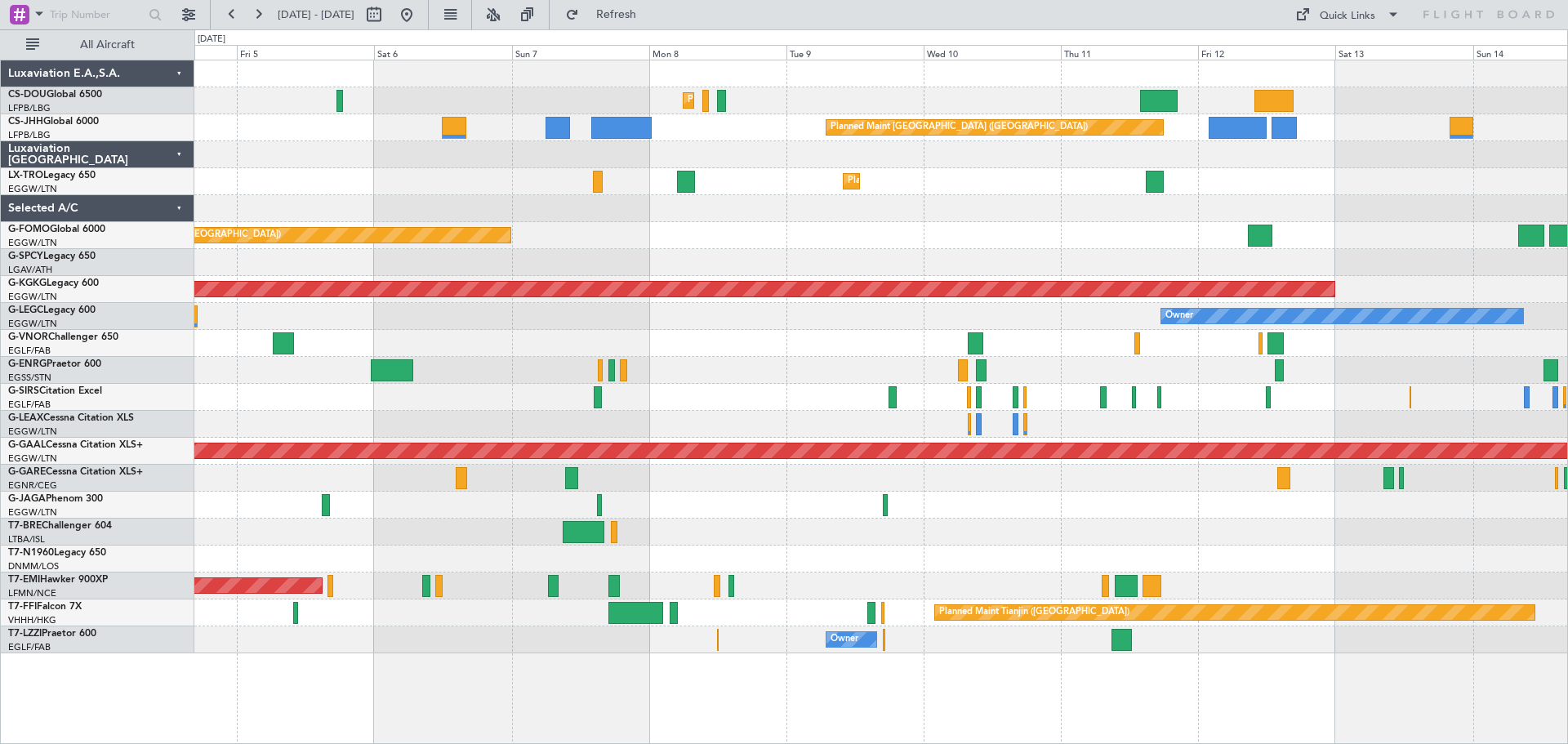
click at [758, 258] on div "Planned Maint [GEOGRAPHIC_DATA] ([GEOGRAPHIC_DATA]) Planned Maint [GEOGRAPHIC_D…" at bounding box center [880, 357] width 1373 height 593
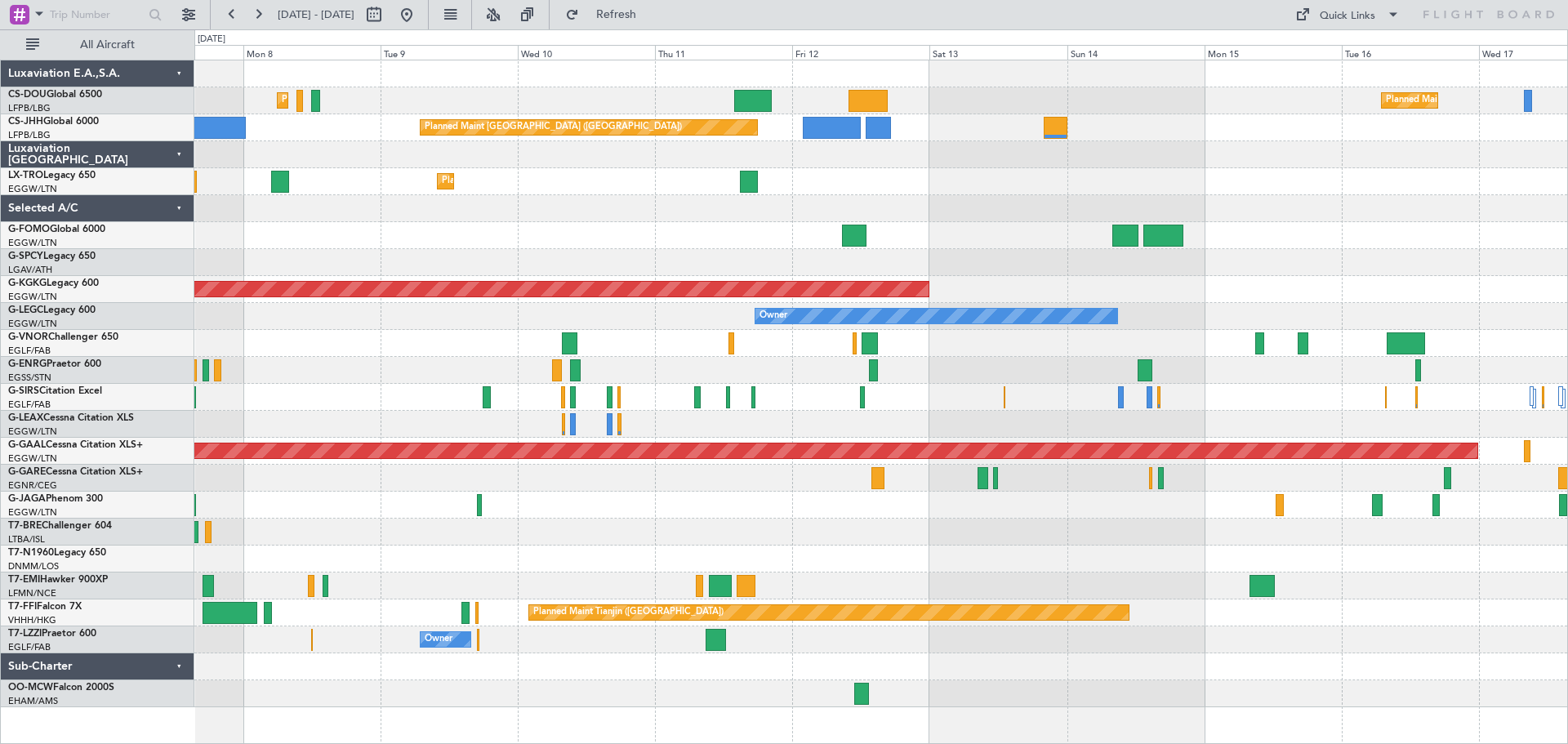
click at [942, 207] on div at bounding box center [880, 209] width 1373 height 27
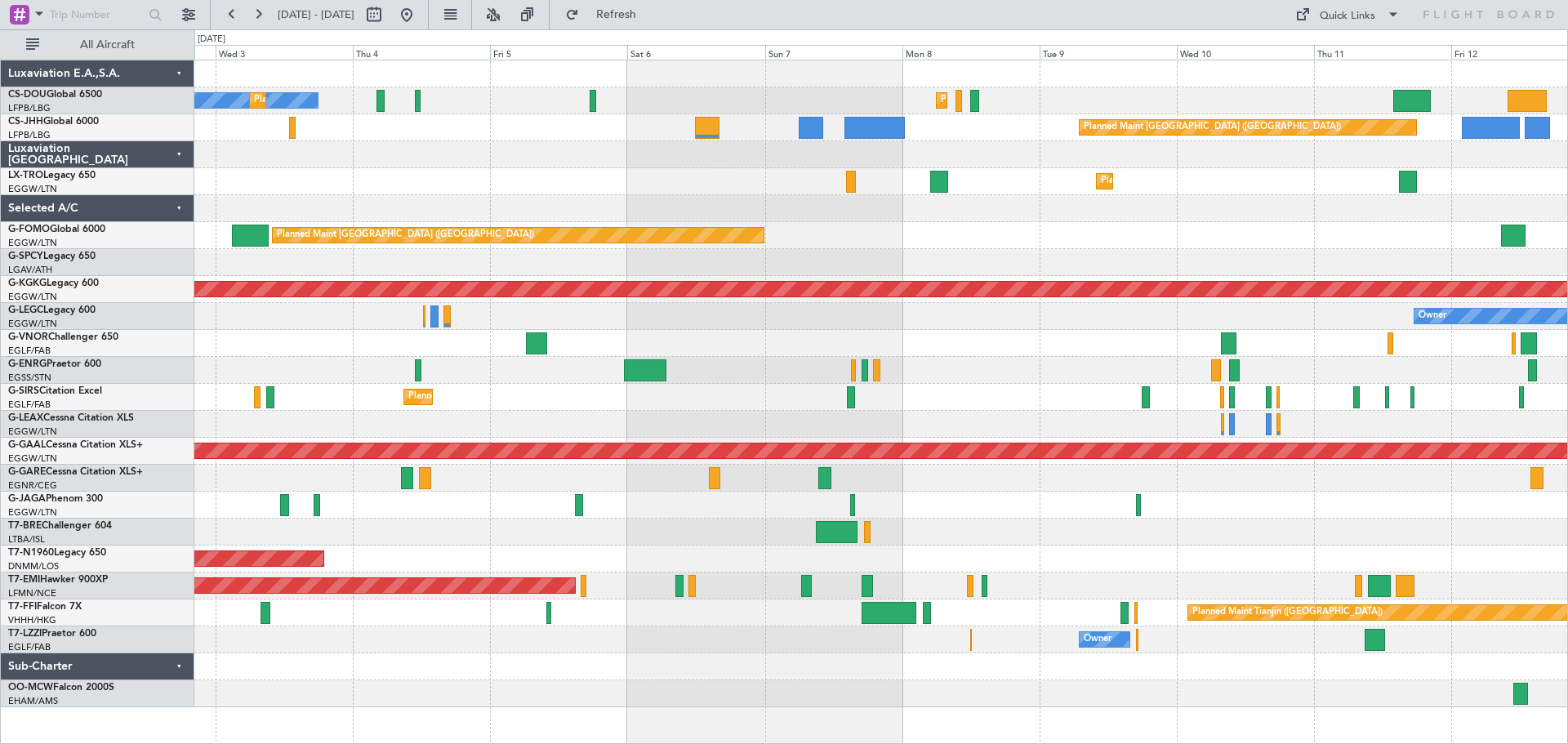
click at [1270, 193] on div "Planned Maint [GEOGRAPHIC_DATA] ([GEOGRAPHIC_DATA]) No Crew Planned Maint [GEOG…" at bounding box center [880, 384] width 1373 height 647
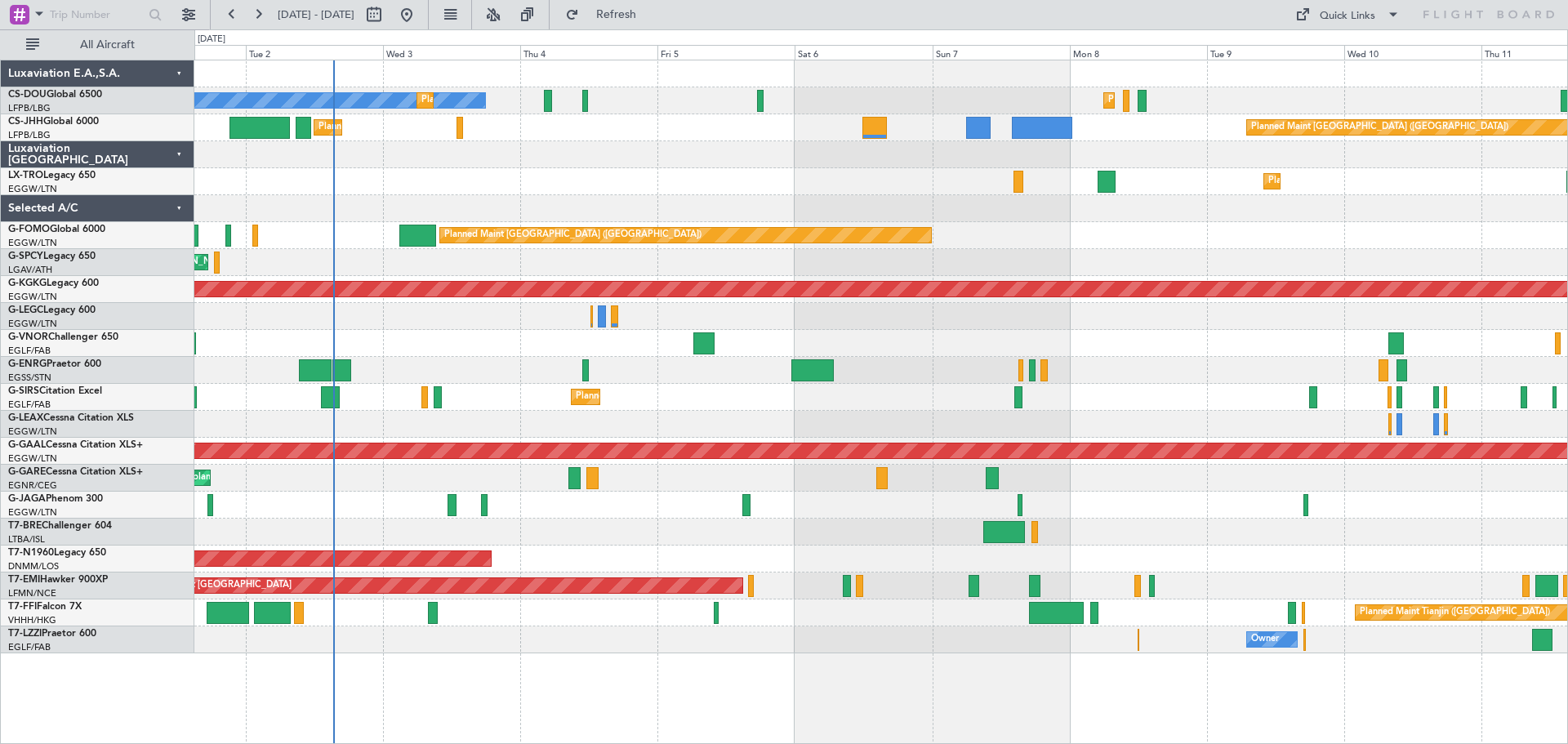
click at [847, 148] on div at bounding box center [880, 155] width 1373 height 27
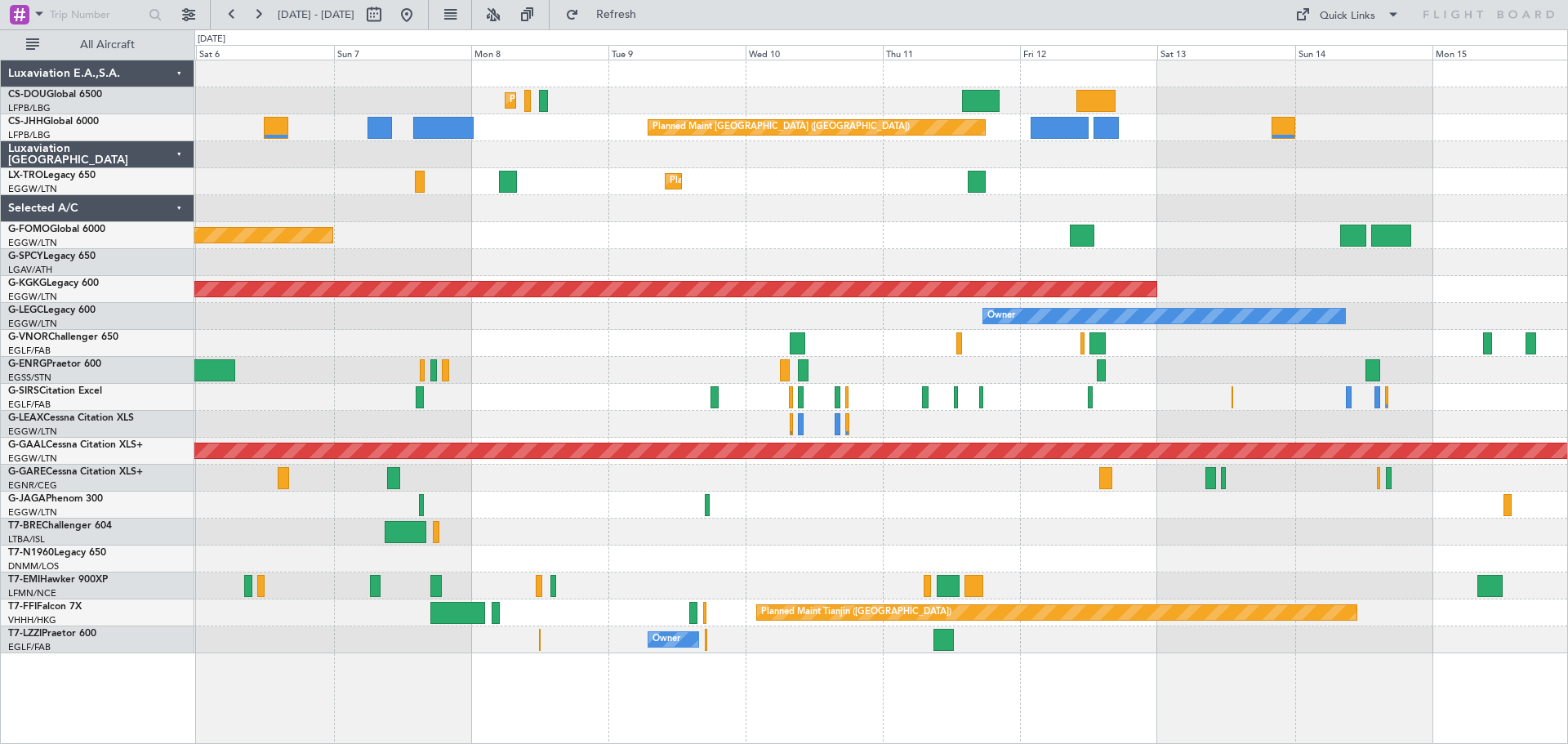
click at [627, 210] on div "Planned Maint [GEOGRAPHIC_DATA] ([GEOGRAPHIC_DATA]) Planned Maint [GEOGRAPHIC_D…" at bounding box center [880, 357] width 1373 height 593
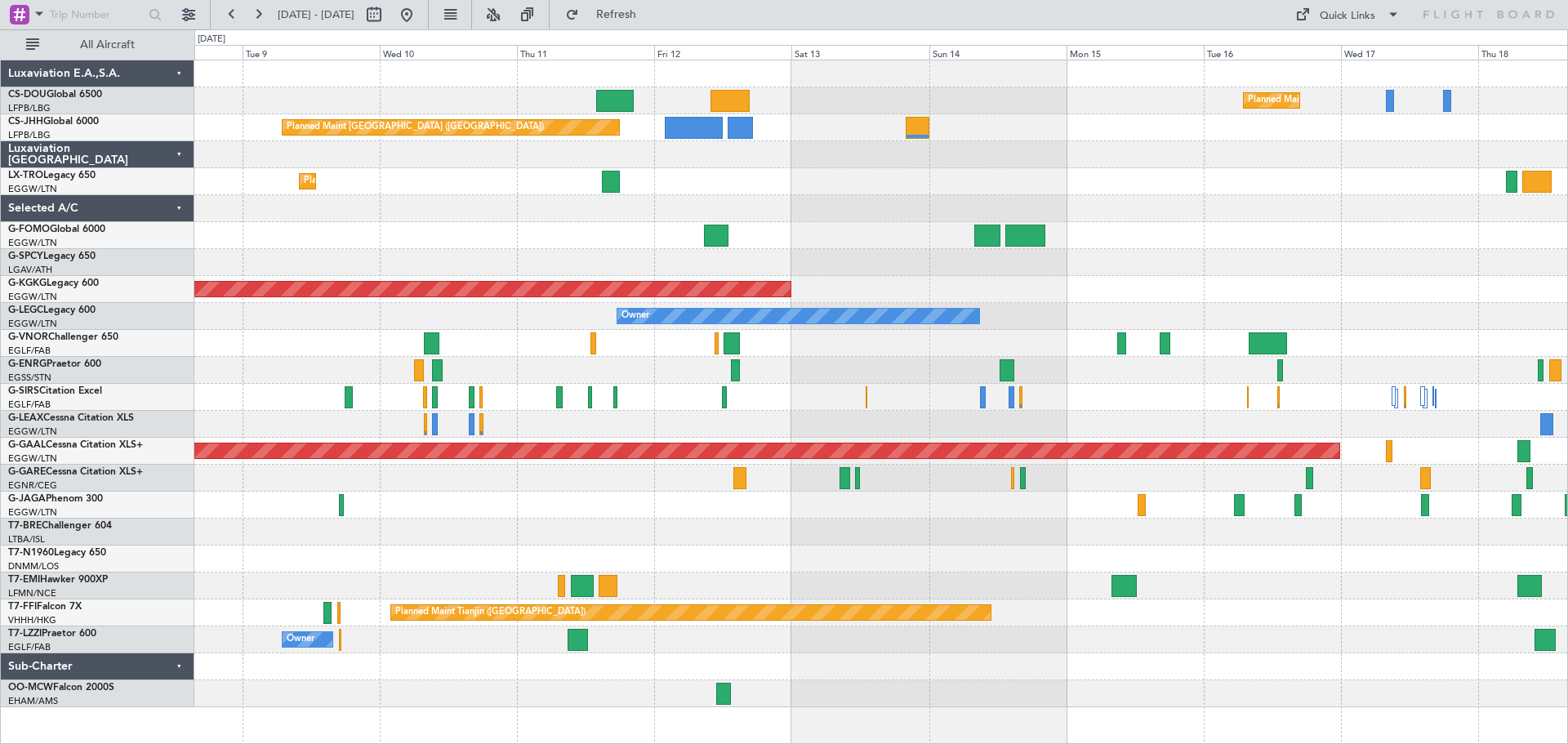
click at [716, 194] on div "Planned Maint Dusseldorf" at bounding box center [880, 182] width 1373 height 27
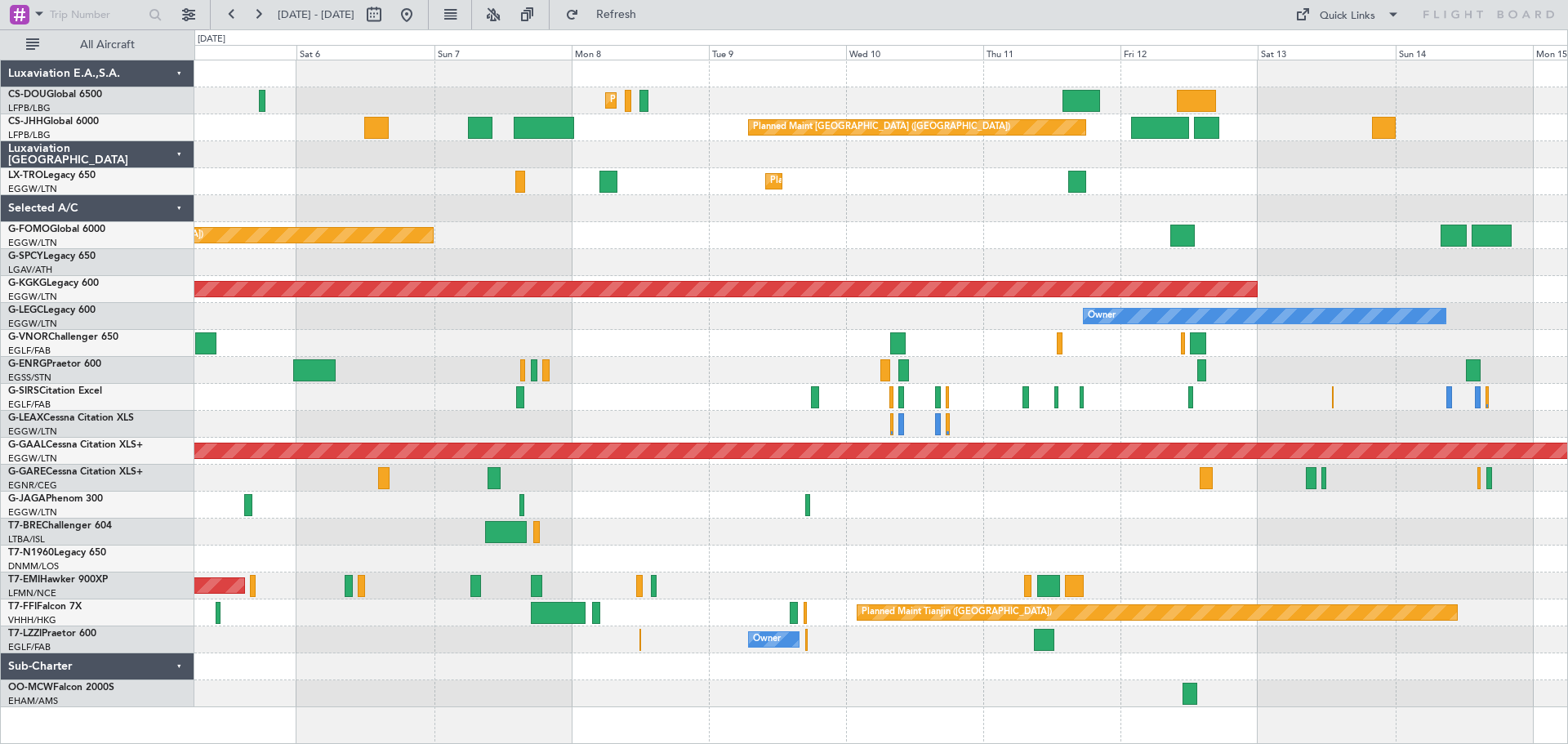
click at [1149, 506] on div at bounding box center [880, 505] width 1373 height 27
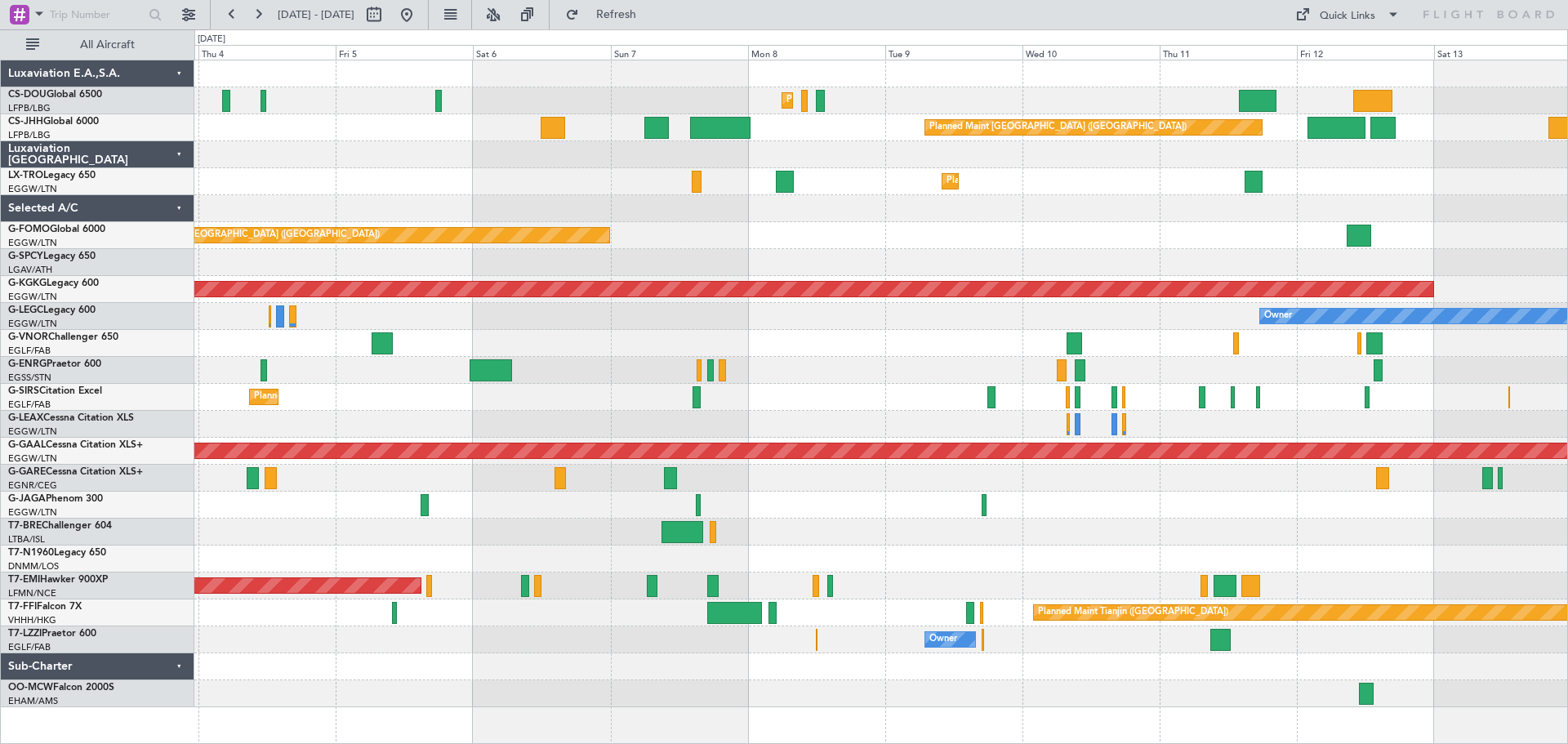
click at [912, 570] on div "Planned Maint [GEOGRAPHIC_DATA] ([GEOGRAPHIC_DATA]) Planned Maint [GEOGRAPHIC_D…" at bounding box center [880, 384] width 1373 height 647
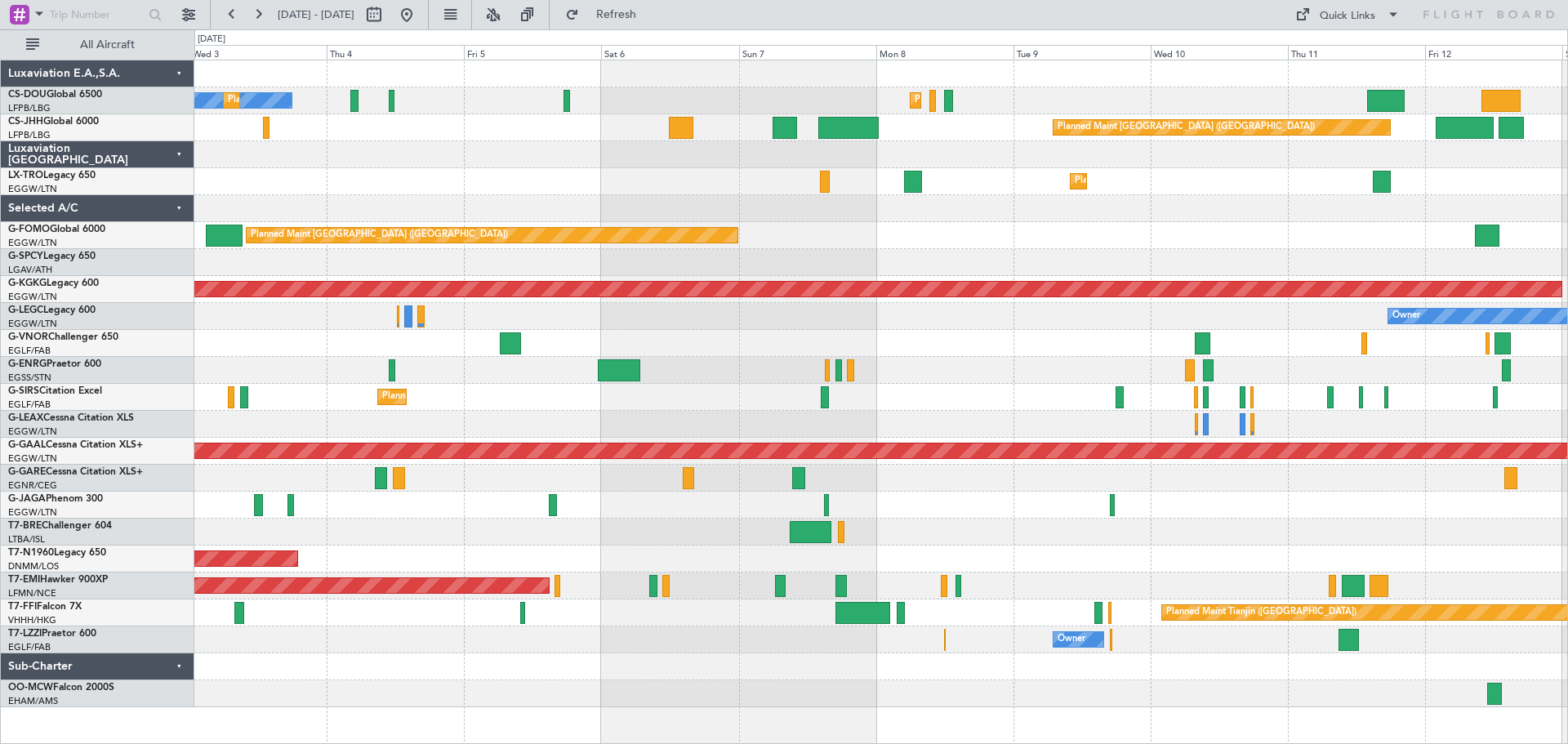
click at [811, 238] on div "Planned Maint [GEOGRAPHIC_DATA] ([GEOGRAPHIC_DATA]) No Crew Planned Maint [GEOG…" at bounding box center [880, 384] width 1373 height 647
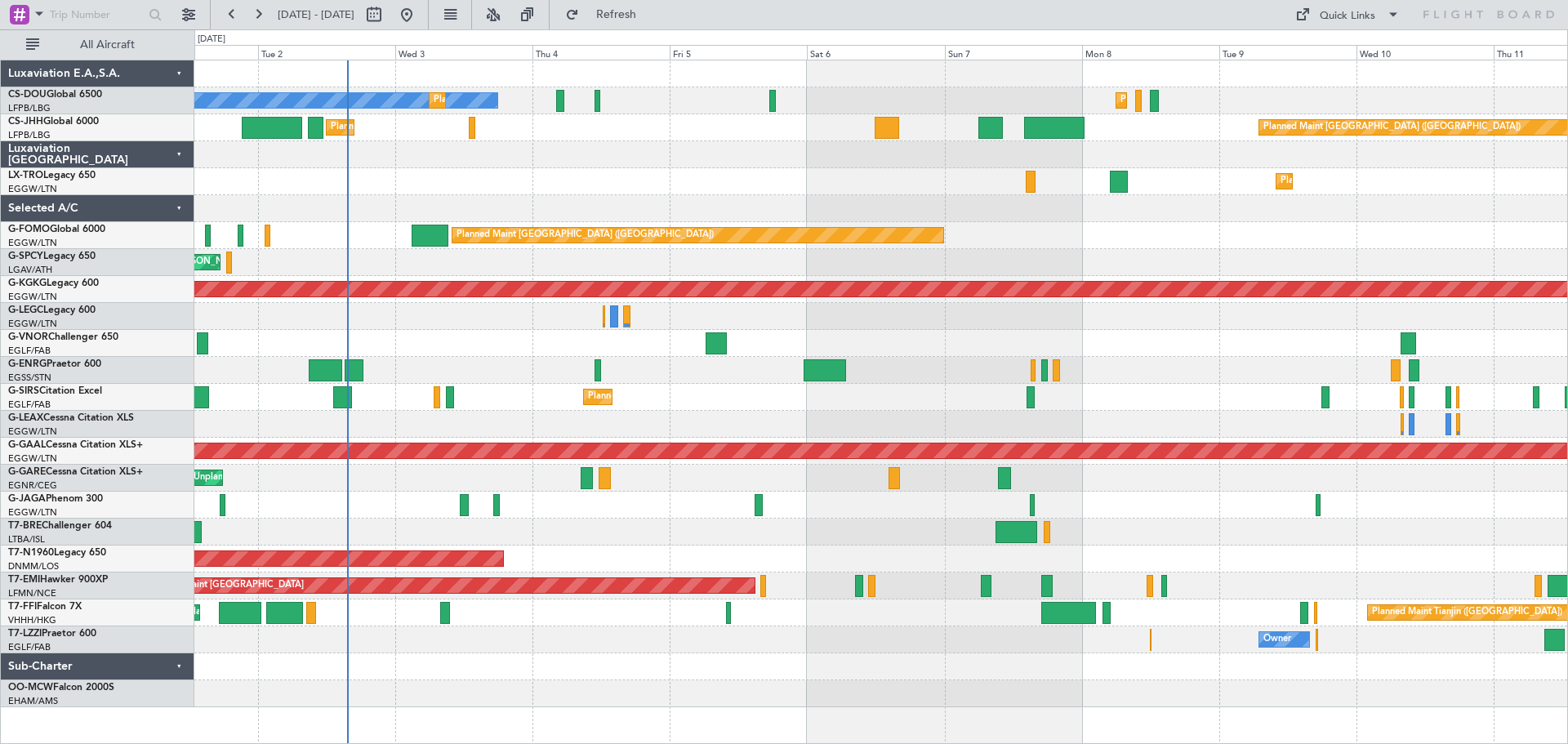
click at [625, 198] on div "No Crew Planned Maint [GEOGRAPHIC_DATA] ([GEOGRAPHIC_DATA]) Planned Maint [GEOG…" at bounding box center [880, 384] width 1373 height 647
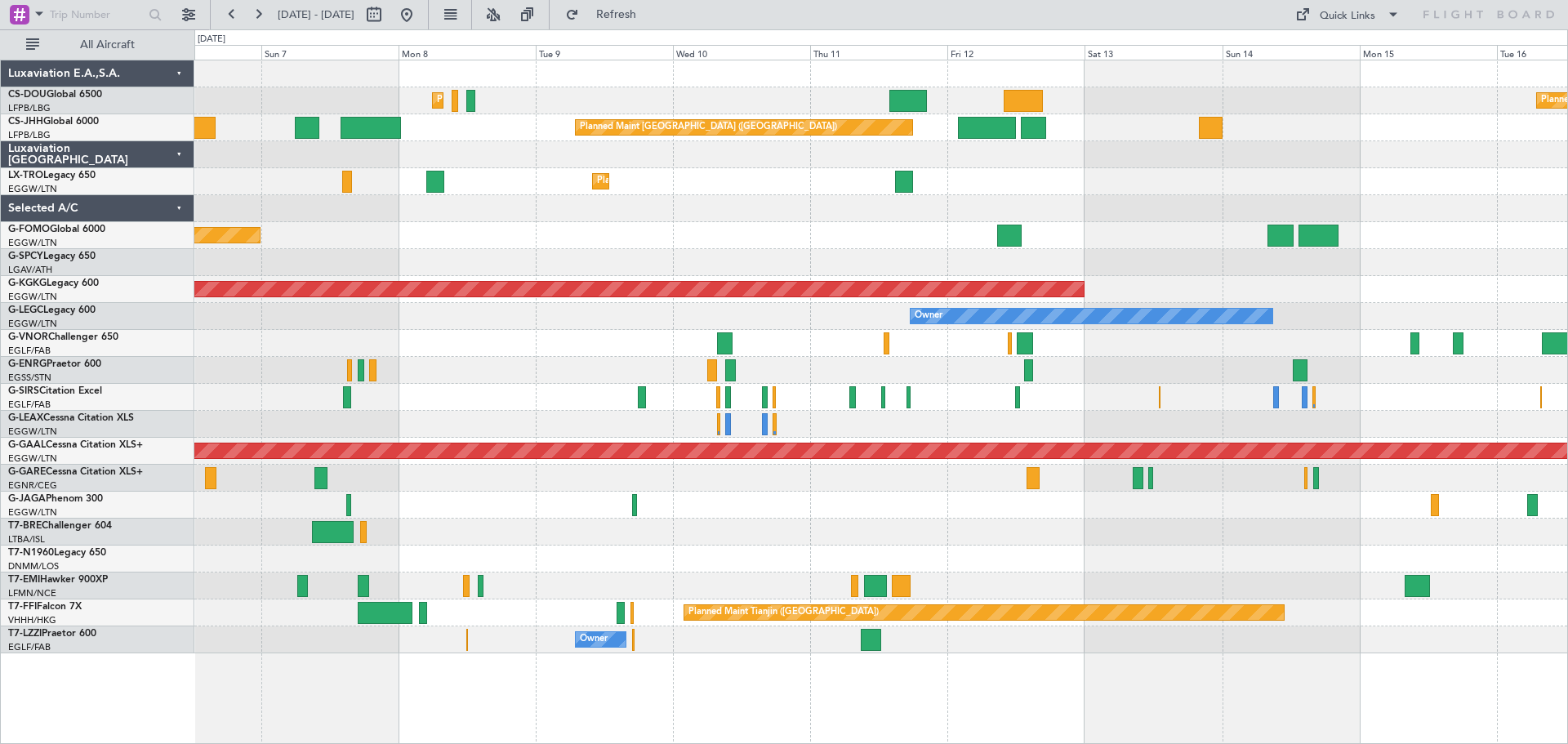
click at [689, 182] on div "Planned Maint Dusseldorf" at bounding box center [880, 182] width 1373 height 27
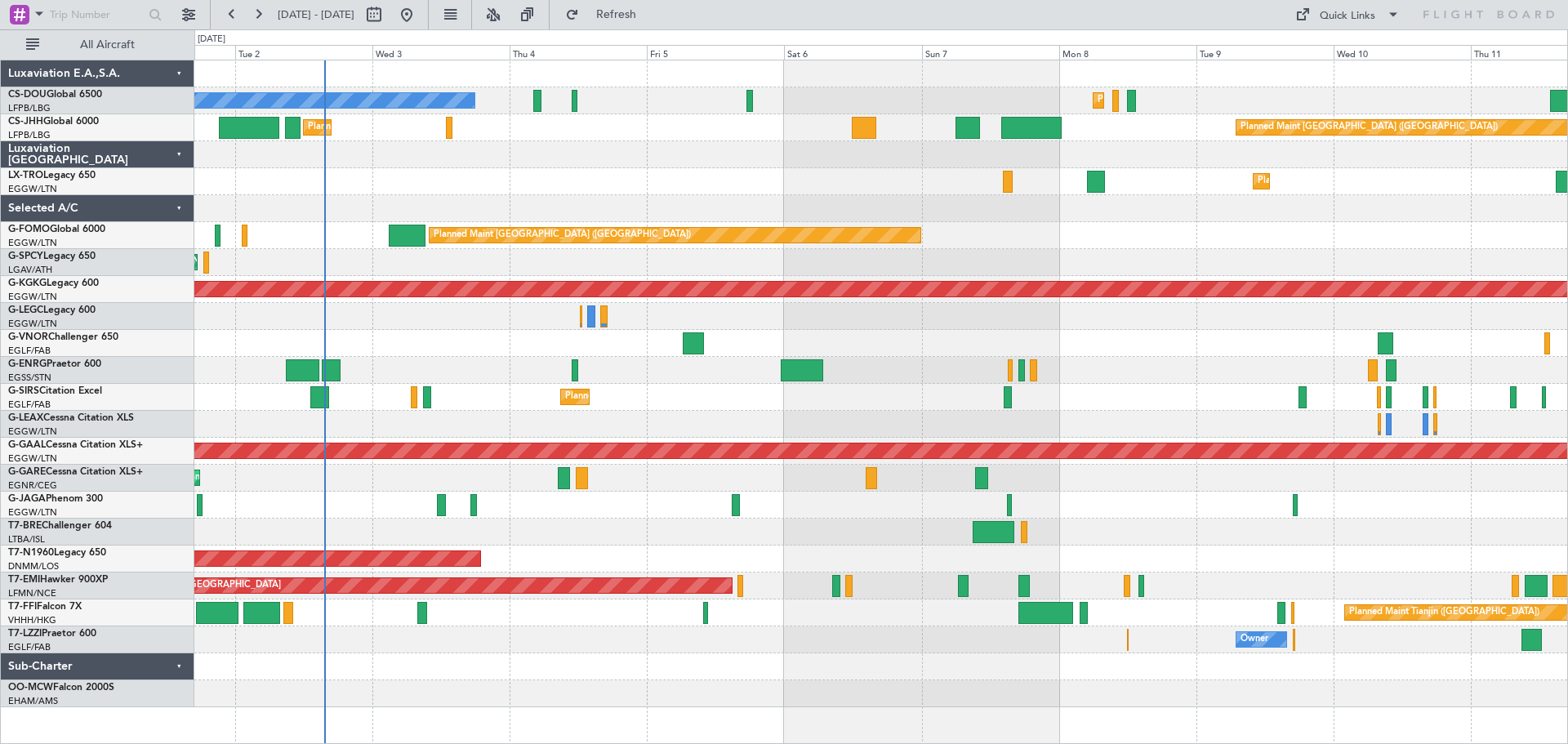
click at [1079, 246] on div "Planned Maint [GEOGRAPHIC_DATA] ([GEOGRAPHIC_DATA]) Planned Maint [GEOGRAPHIC_D…" at bounding box center [880, 384] width 1373 height 647
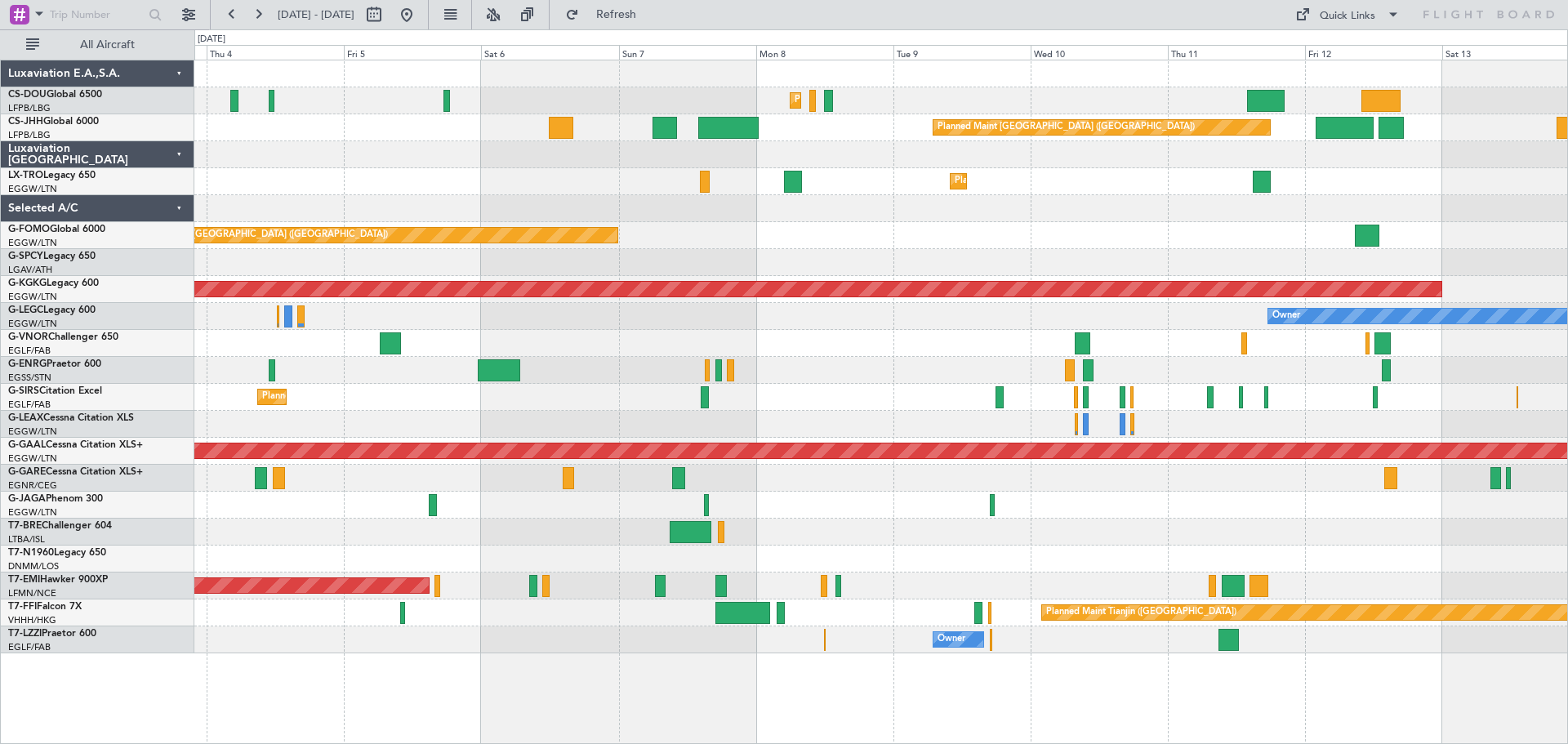
click at [860, 152] on div at bounding box center [880, 155] width 1373 height 27
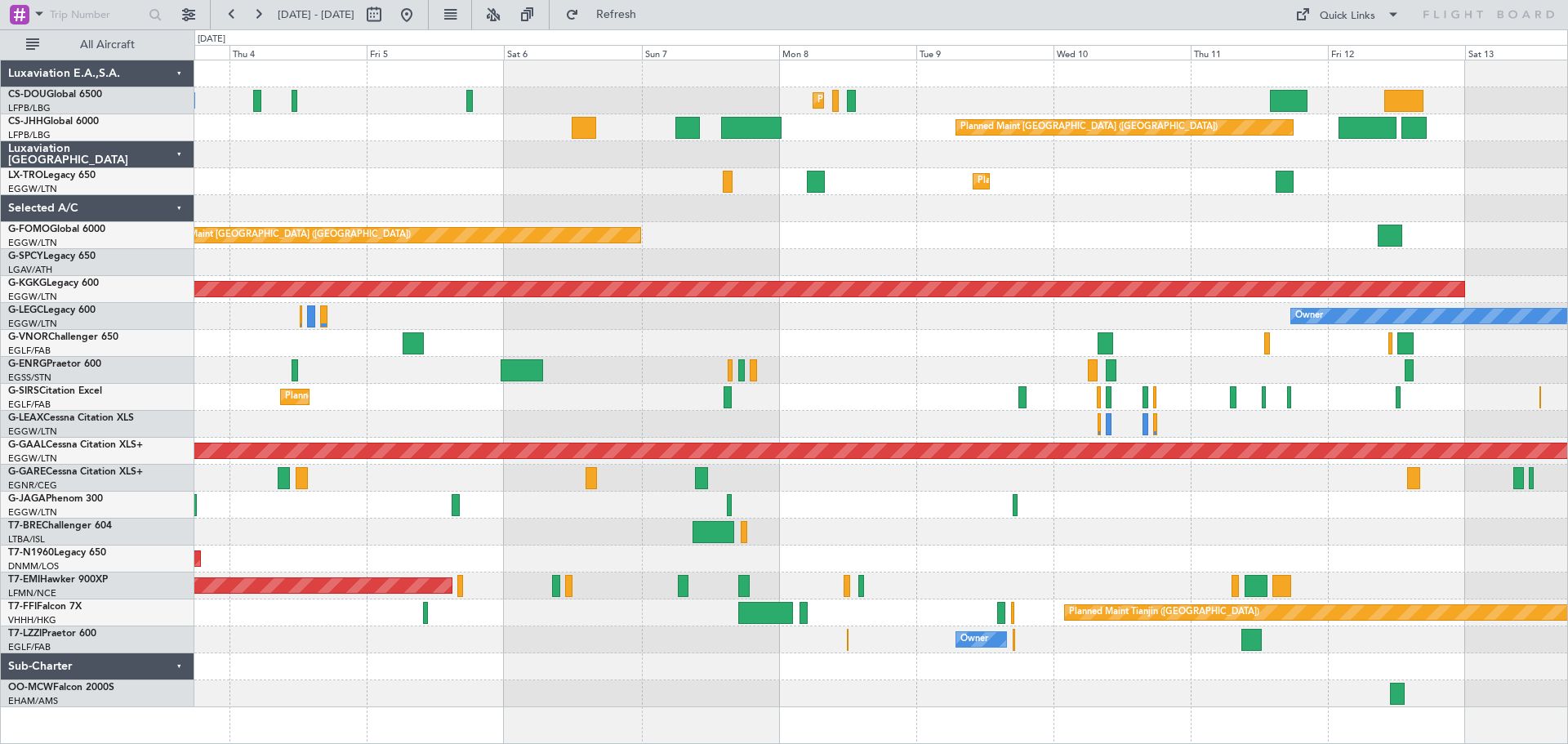
click at [1185, 154] on div at bounding box center [880, 155] width 1373 height 27
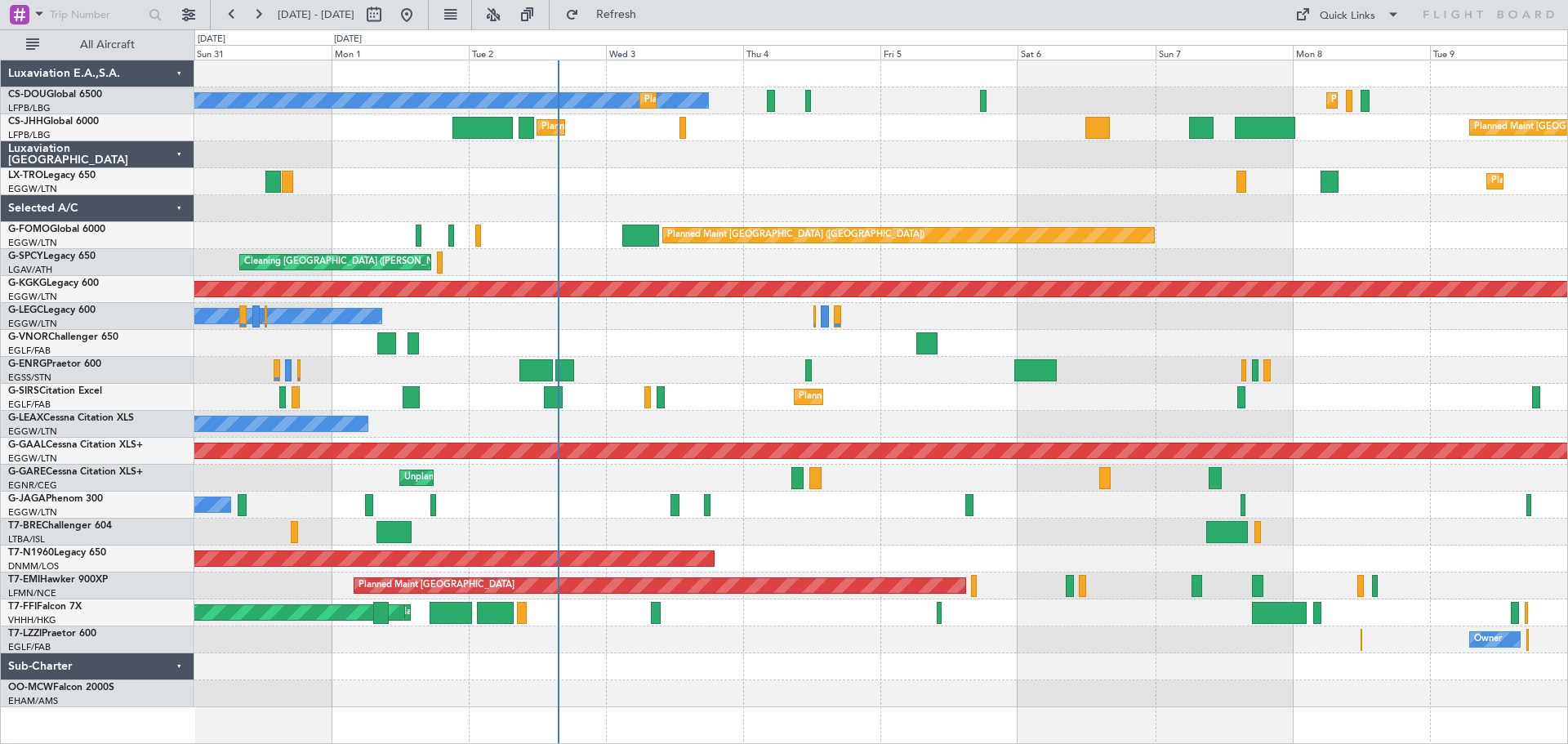
click at [1067, 165] on div at bounding box center [880, 155] width 1373 height 27
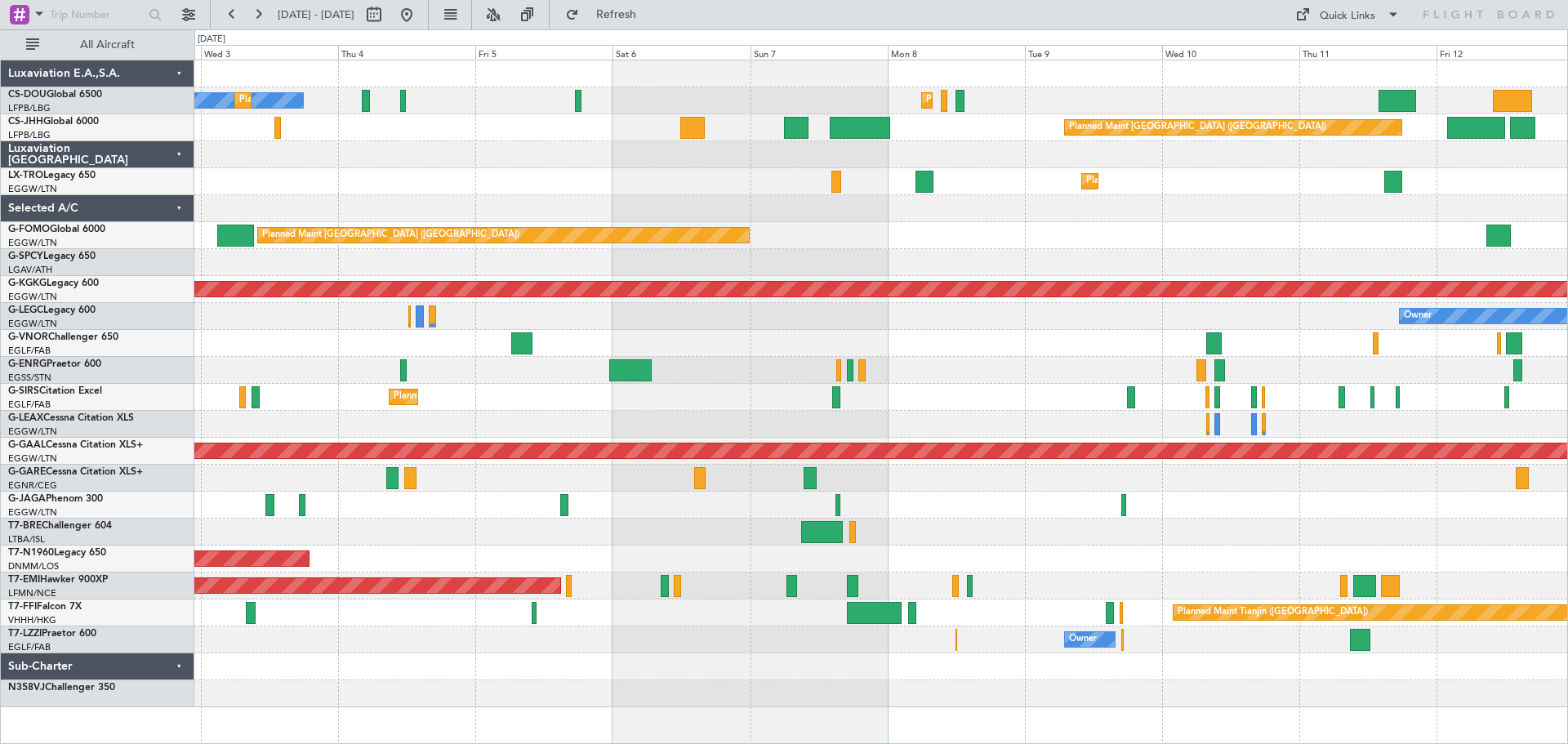
click at [867, 227] on div "No Crew Planned Maint [GEOGRAPHIC_DATA] ([GEOGRAPHIC_DATA]) Planned Maint [GEOG…" at bounding box center [880, 384] width 1373 height 647
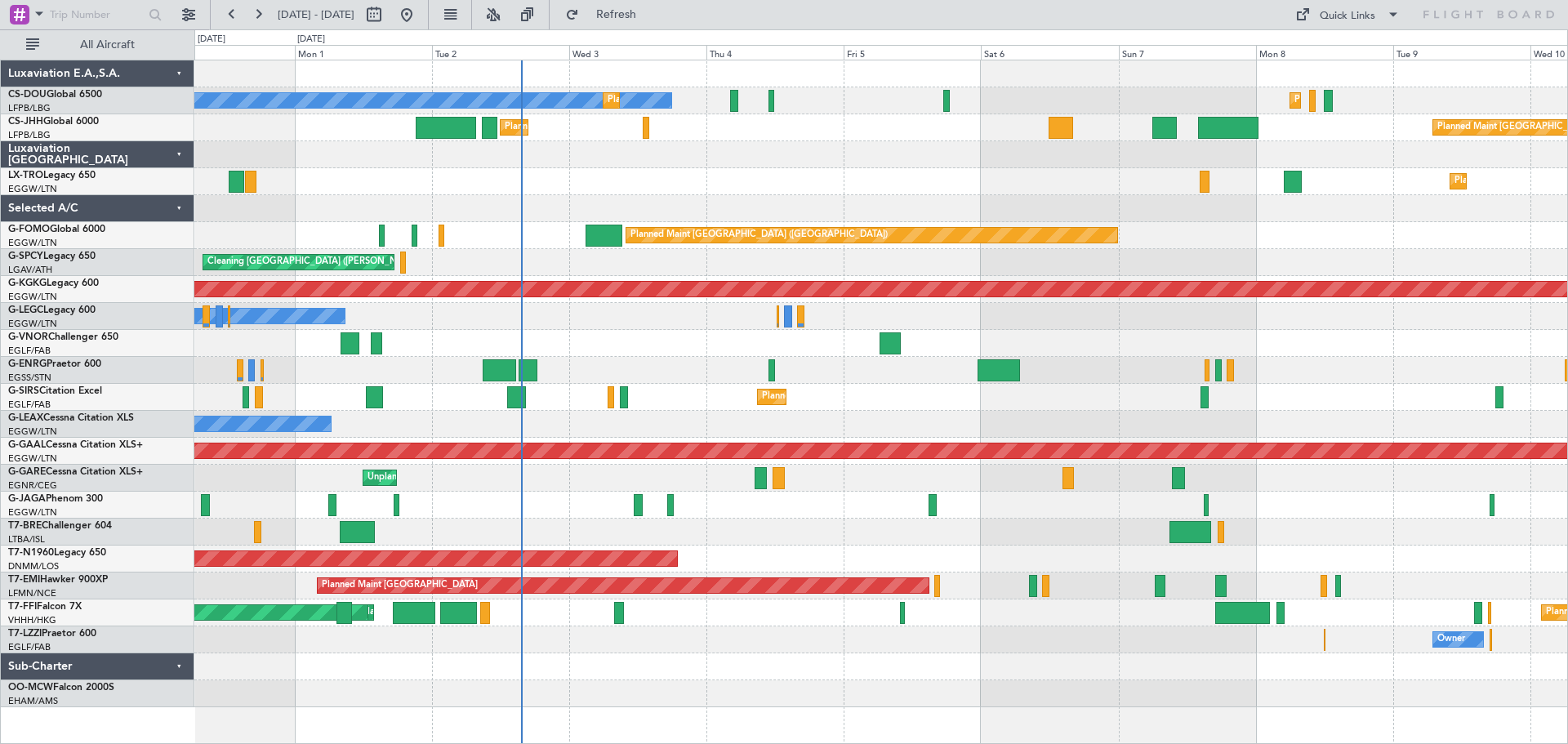
click at [756, 180] on div "Planned Maint Dusseldorf" at bounding box center [880, 182] width 1373 height 27
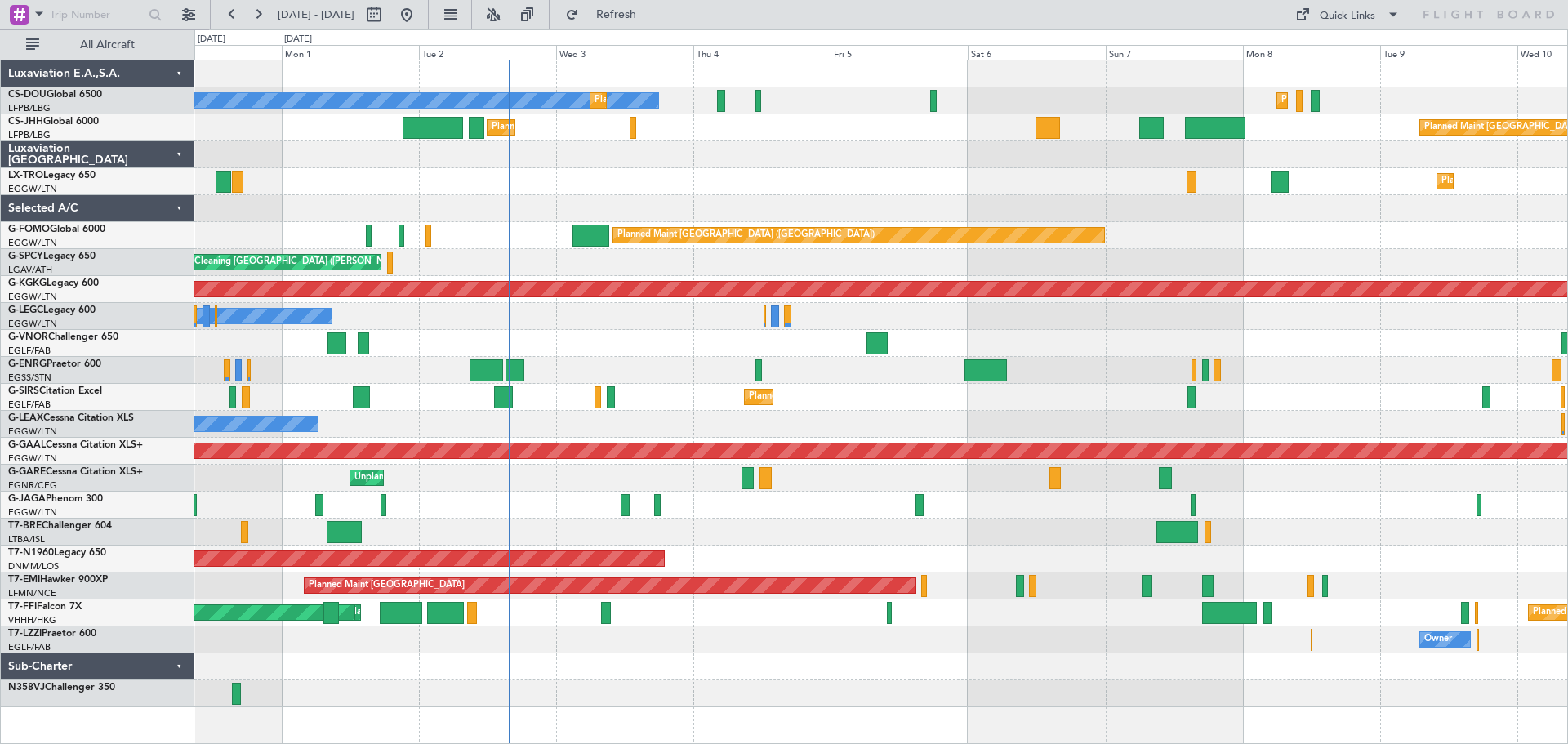
click at [853, 178] on div "Planned Maint Dusseldorf" at bounding box center [880, 182] width 1373 height 27
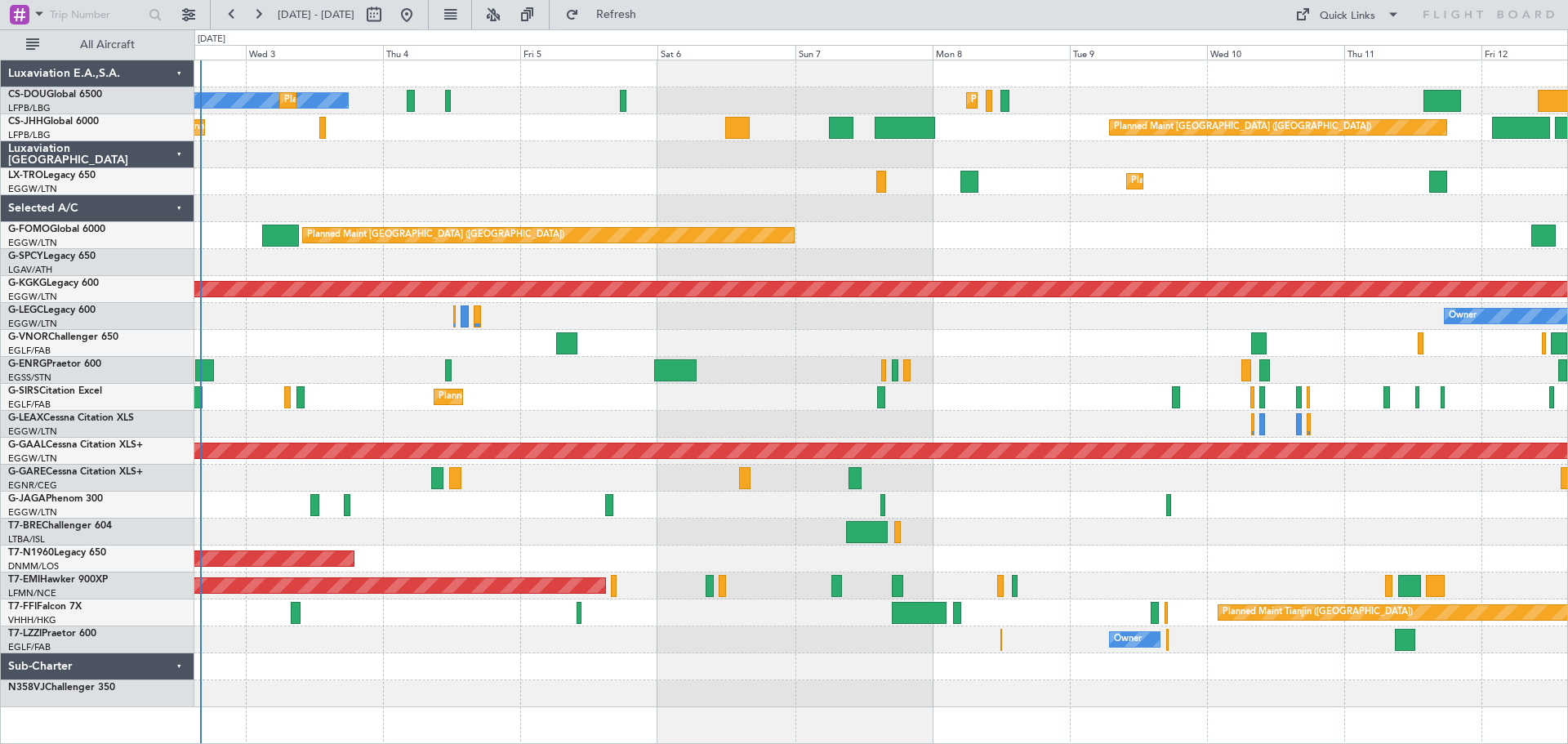
click at [628, 184] on div "Planned Maint Dusseldorf" at bounding box center [880, 182] width 1373 height 27
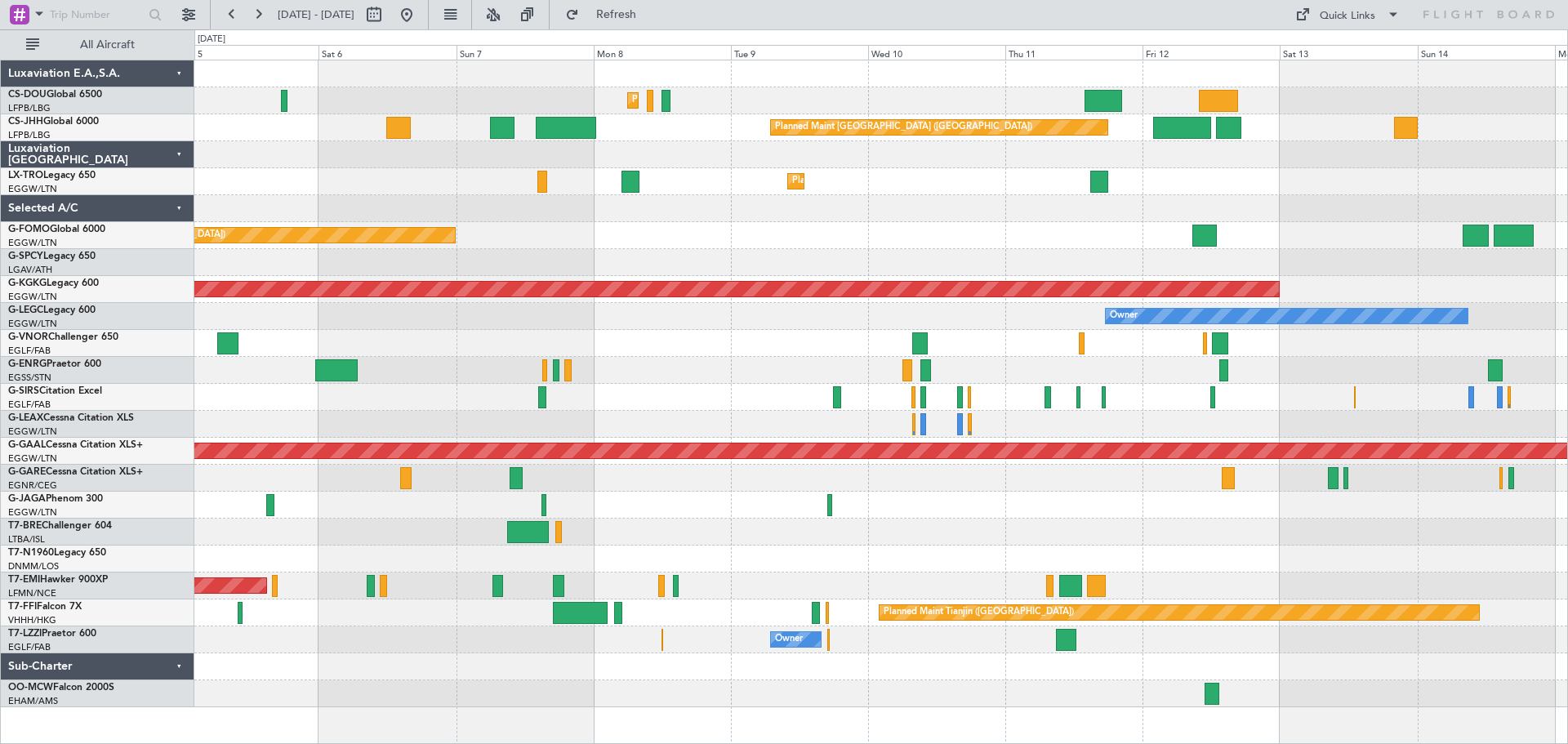
click at [802, 163] on div at bounding box center [880, 155] width 1373 height 27
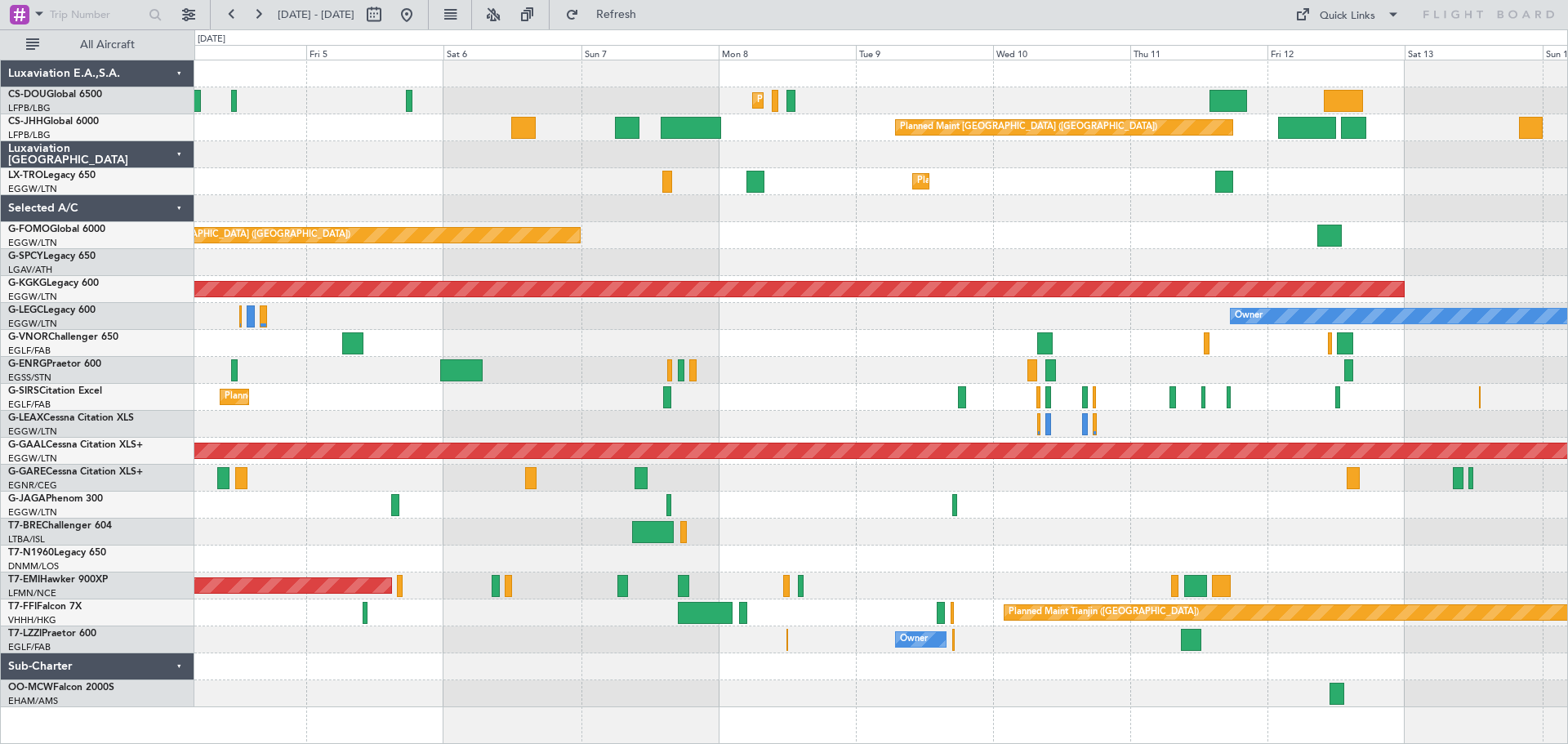
click at [966, 167] on div at bounding box center [880, 155] width 1373 height 27
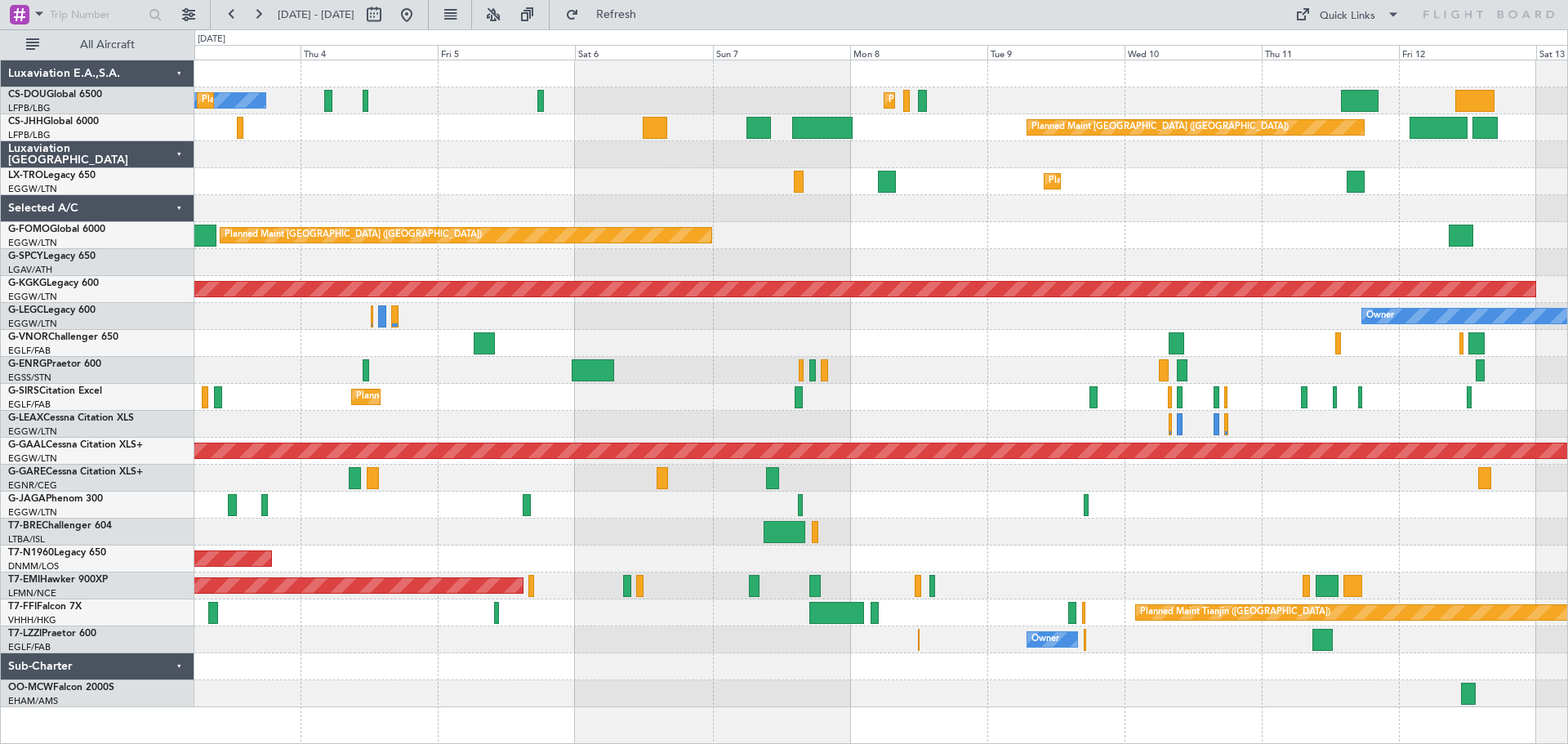
click at [807, 228] on div "Planned Maint [GEOGRAPHIC_DATA] ([GEOGRAPHIC_DATA])" at bounding box center [880, 236] width 1373 height 27
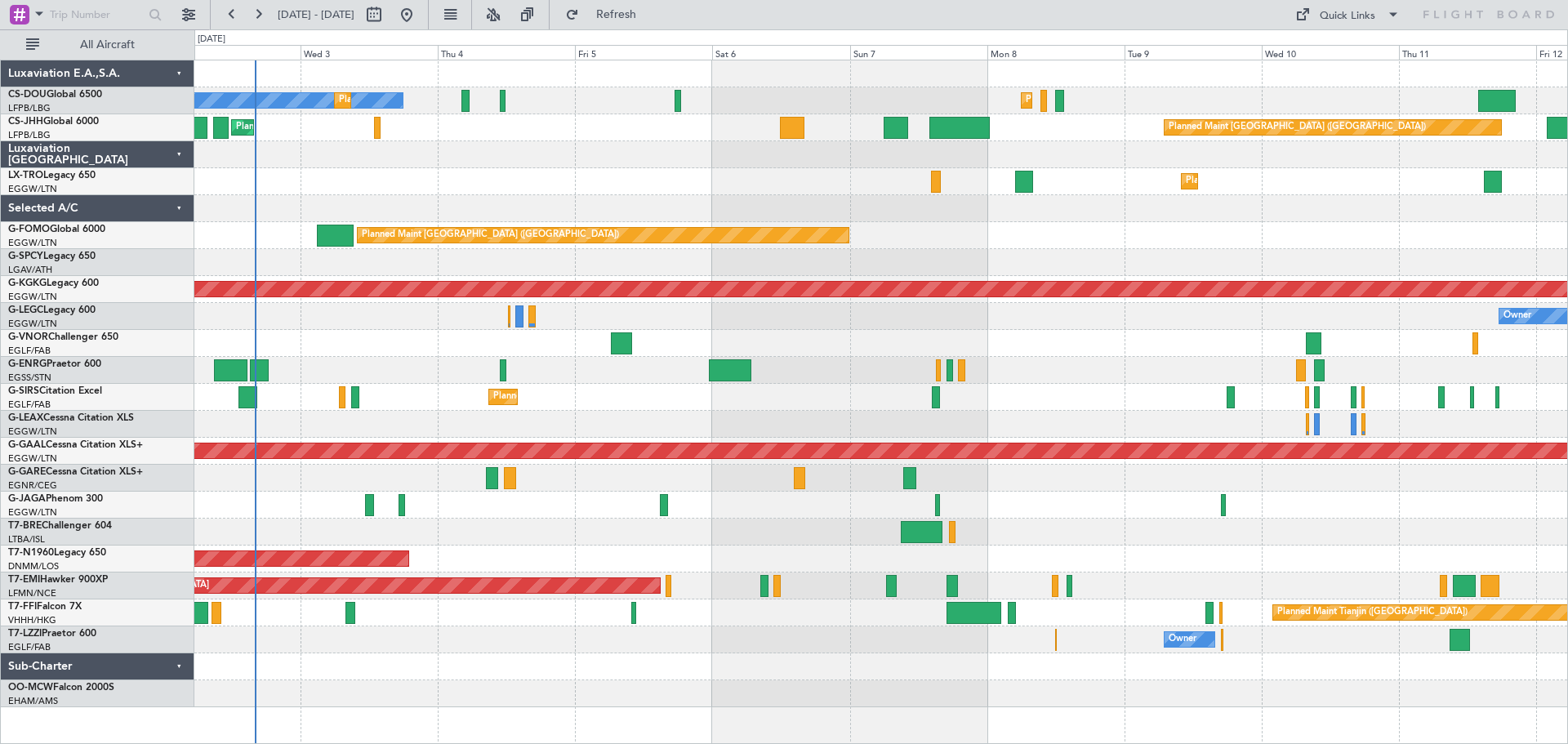
click at [682, 187] on div "Planned Maint Dusseldorf" at bounding box center [880, 182] width 1373 height 27
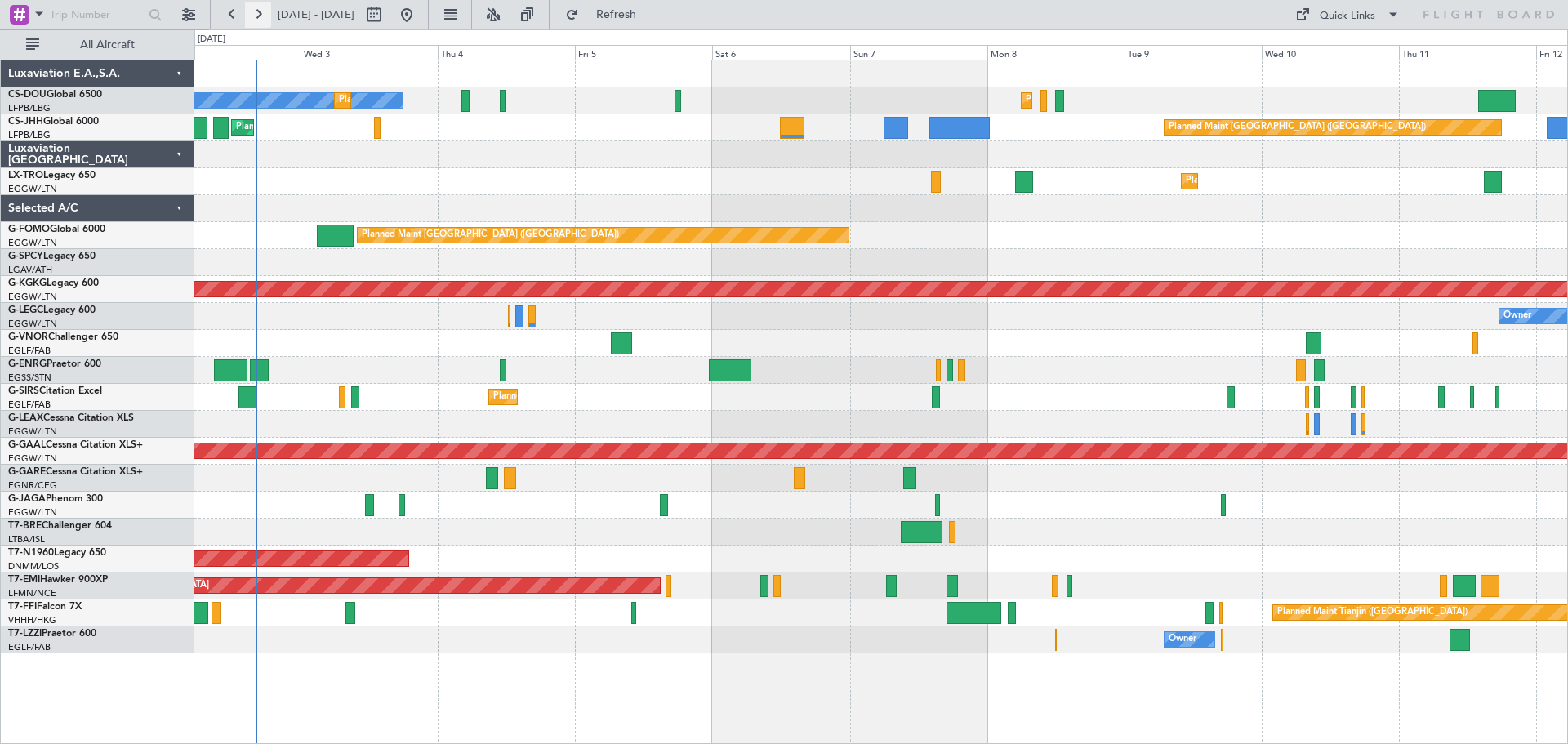
click at [263, 14] on button at bounding box center [258, 15] width 26 height 26
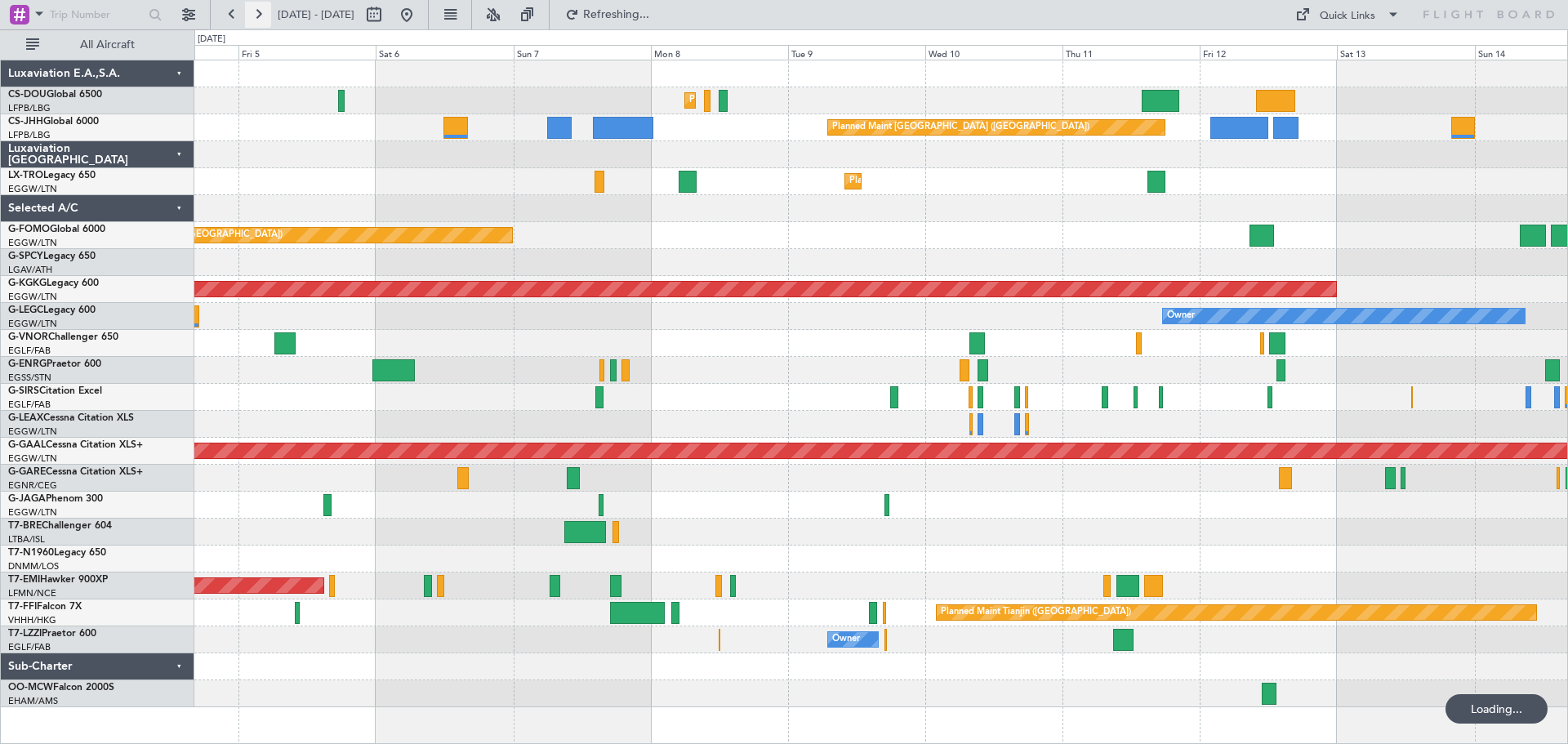
click at [263, 14] on button at bounding box center [258, 15] width 26 height 26
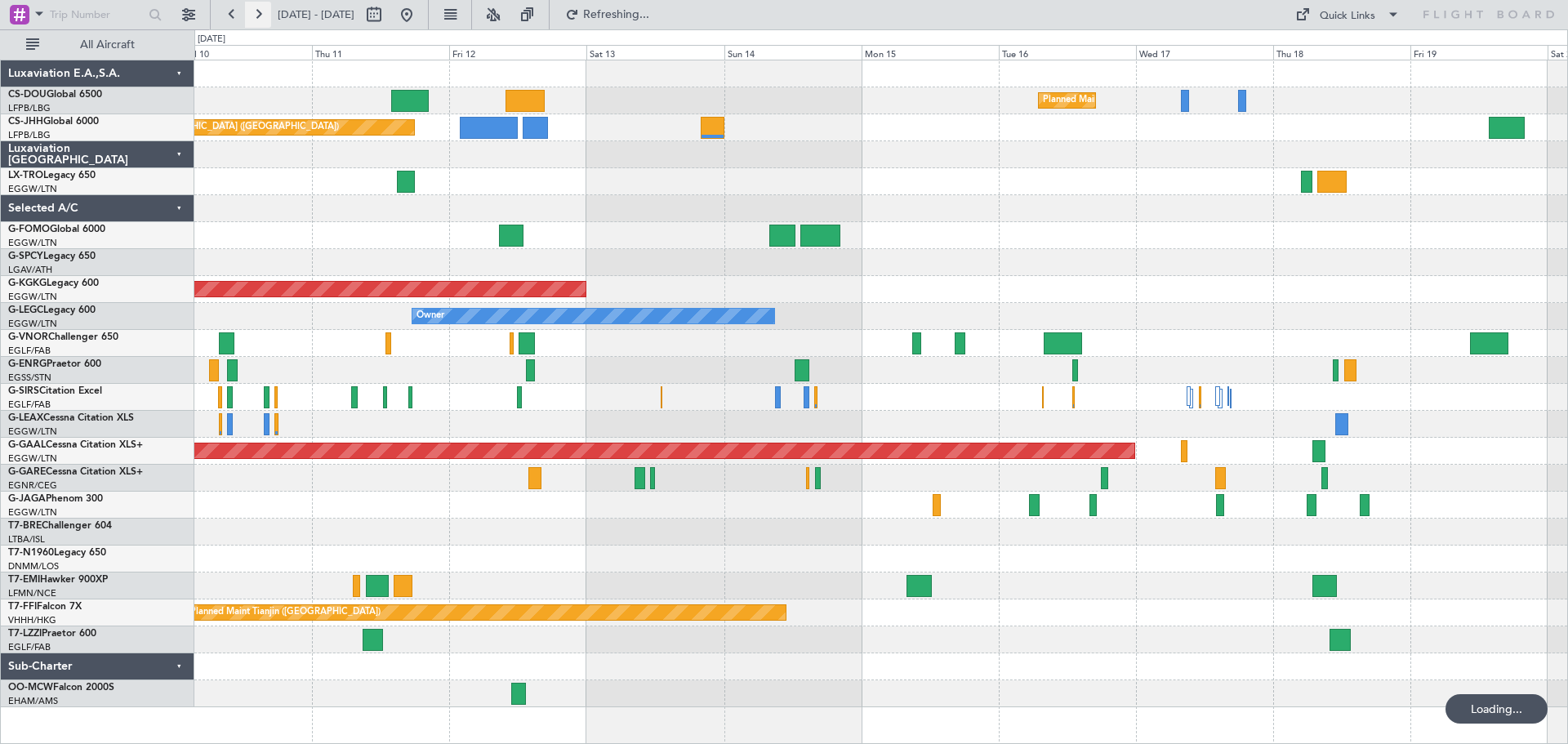
click at [263, 14] on button at bounding box center [258, 15] width 26 height 26
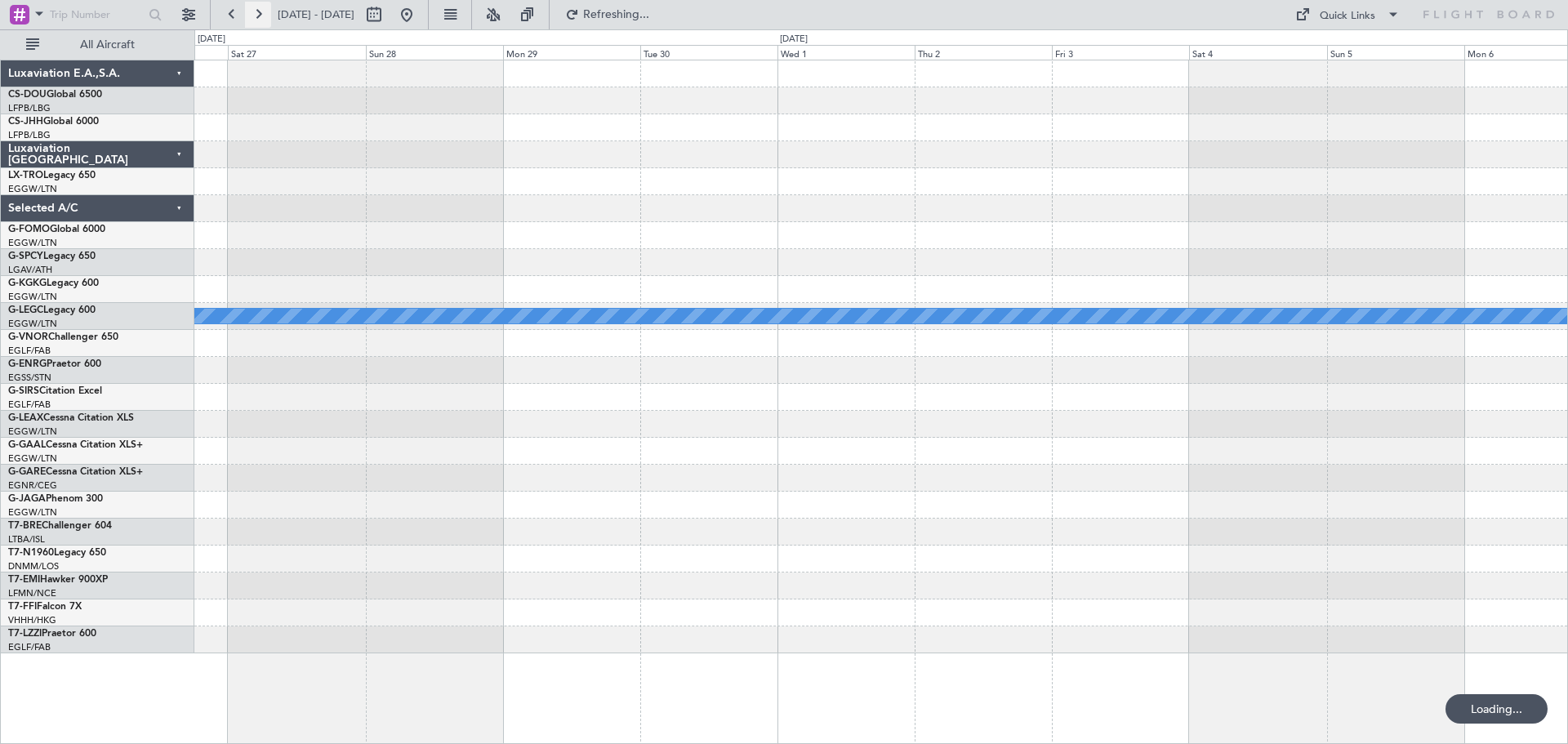
click at [263, 14] on button at bounding box center [258, 15] width 26 height 26
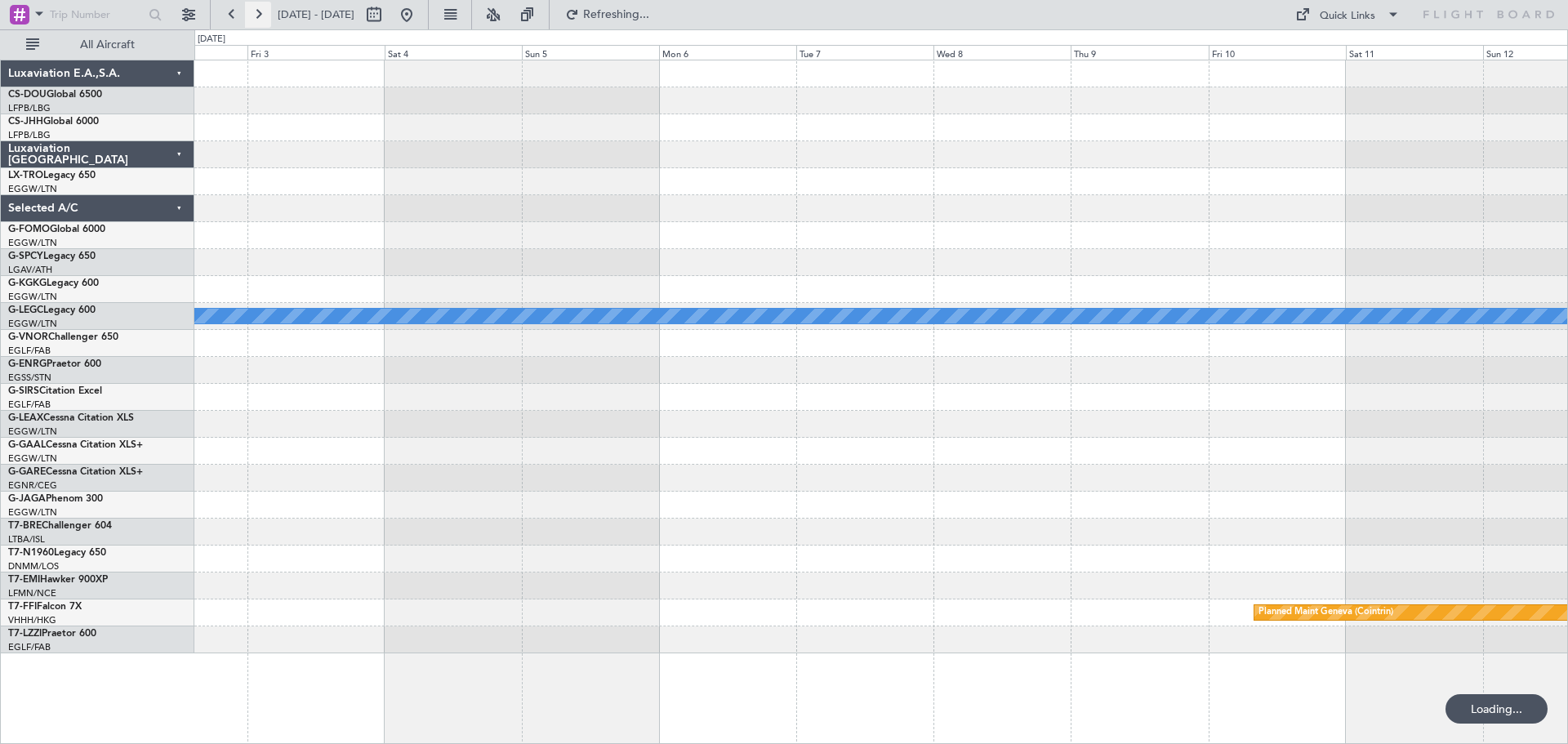
click at [263, 14] on button at bounding box center [258, 15] width 26 height 26
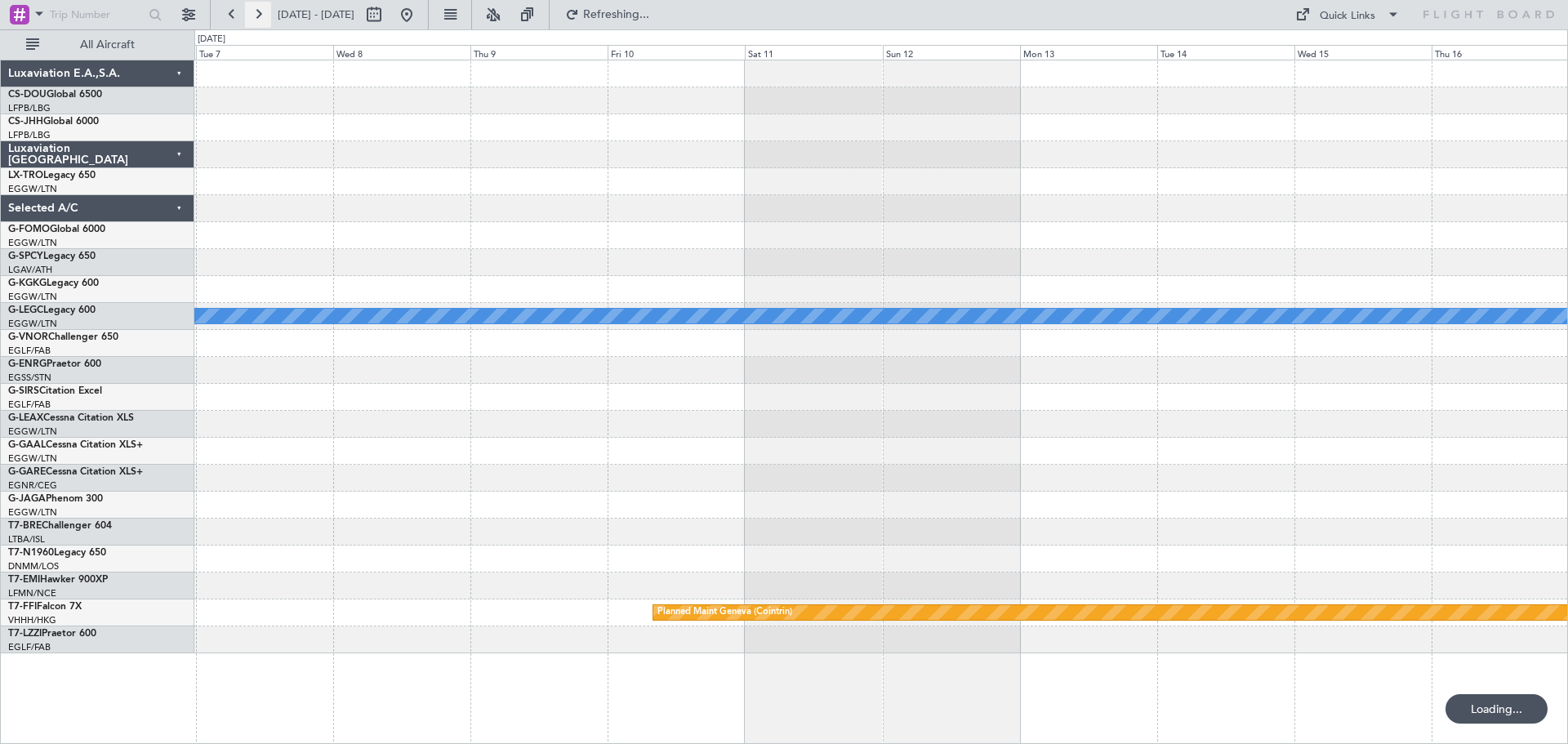
click at [263, 14] on button at bounding box center [258, 15] width 26 height 26
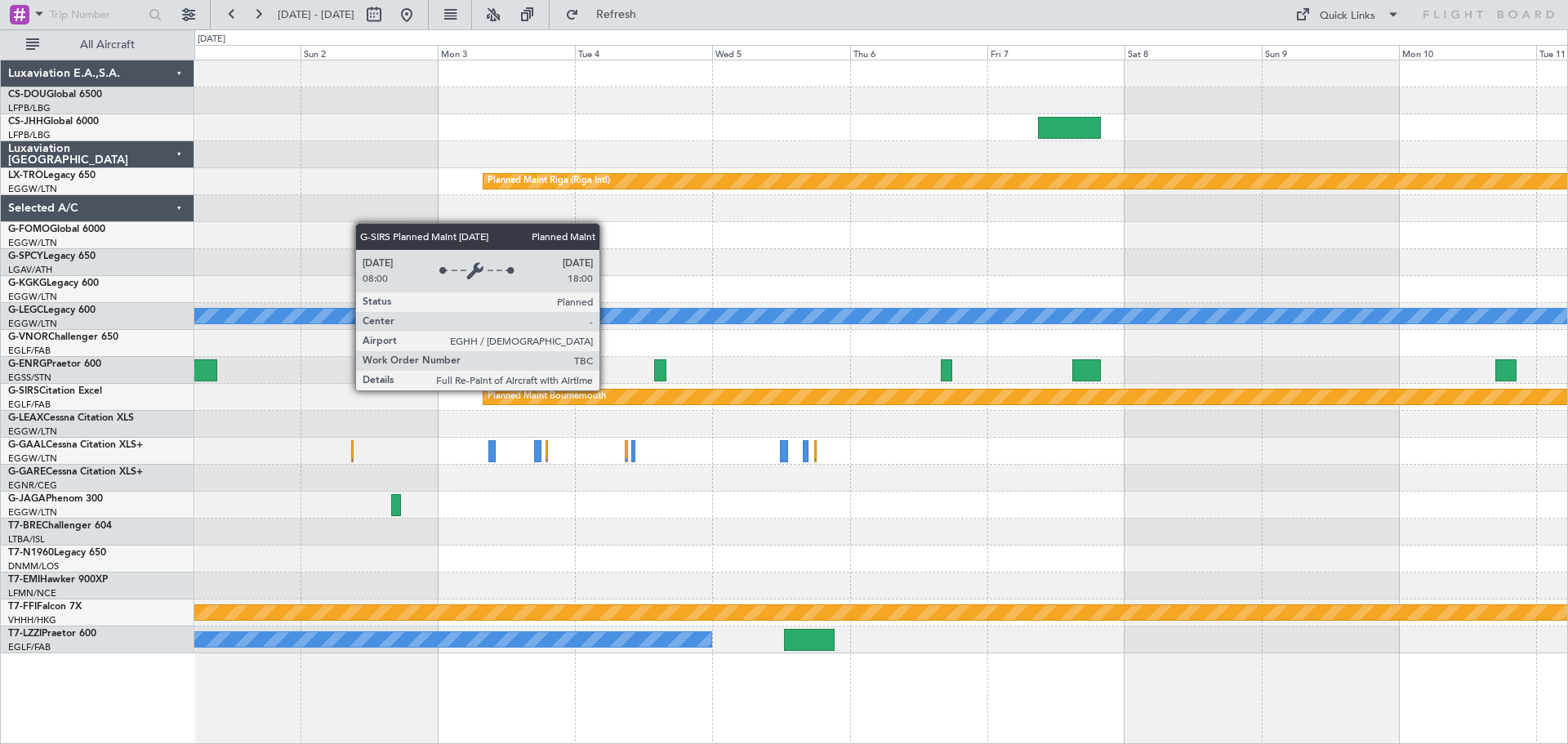
click at [606, 390] on div "Planned Maint Bournemouth" at bounding box center [547, 396] width 118 height 25
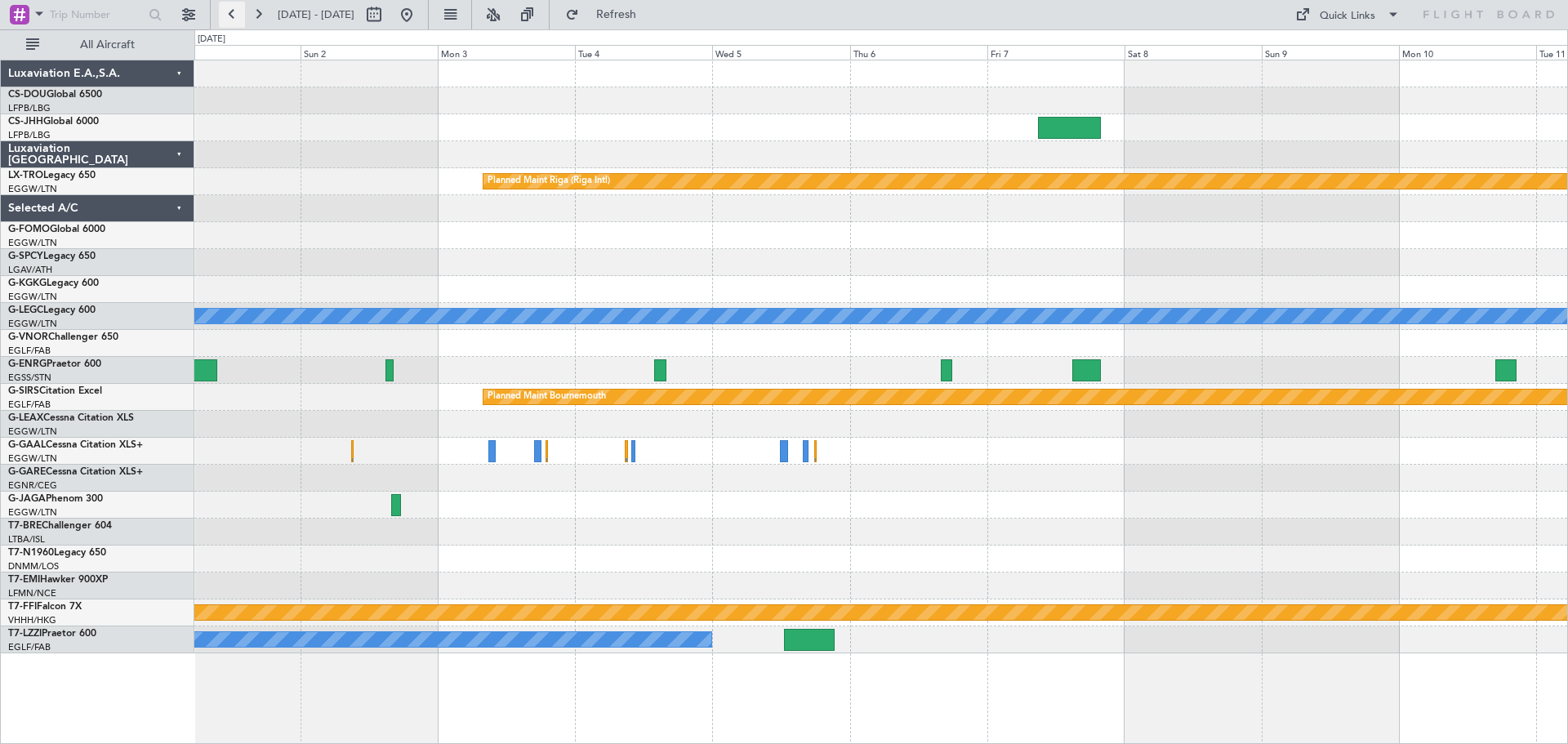
click at [236, 15] on button at bounding box center [232, 15] width 26 height 26
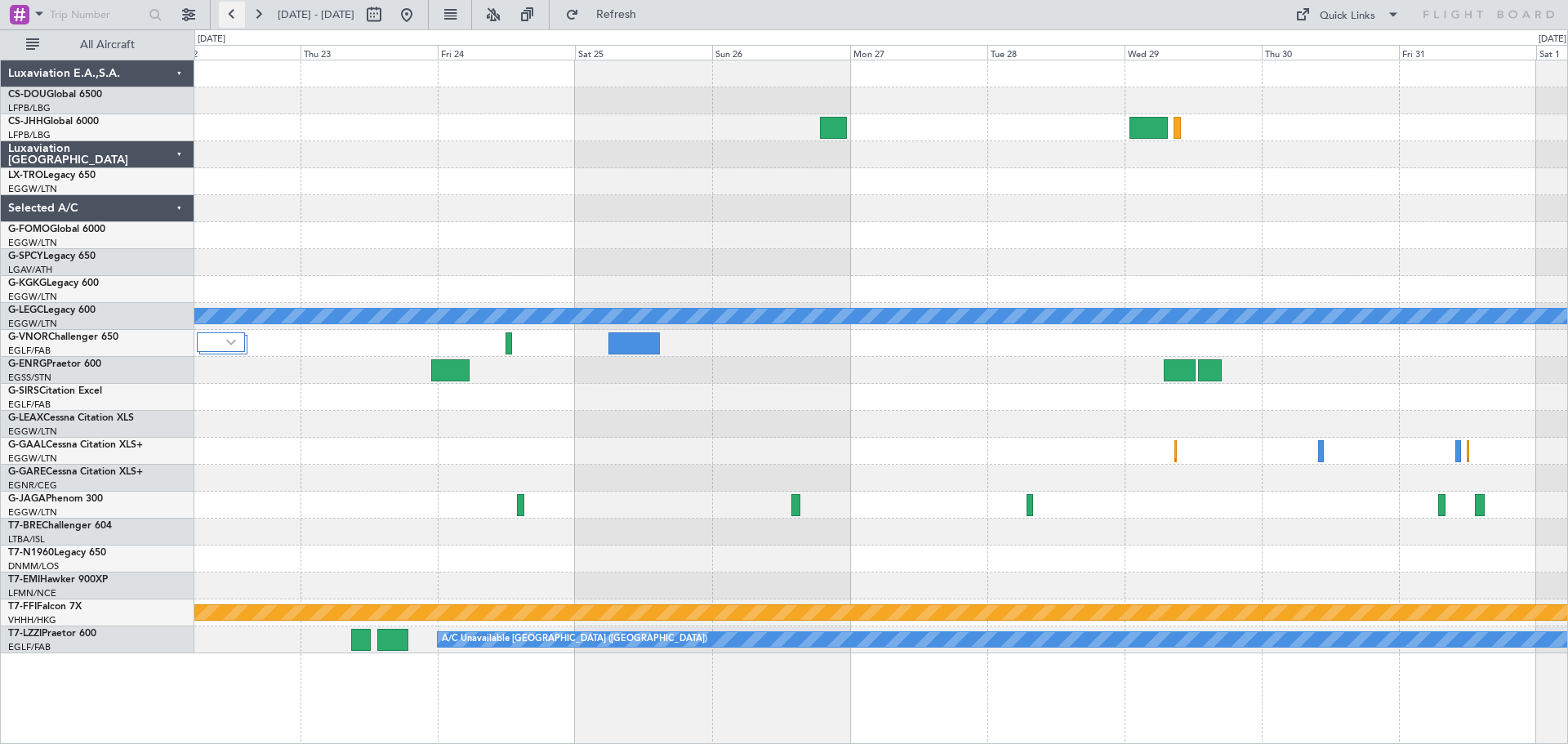
click at [236, 15] on button at bounding box center [232, 15] width 26 height 26
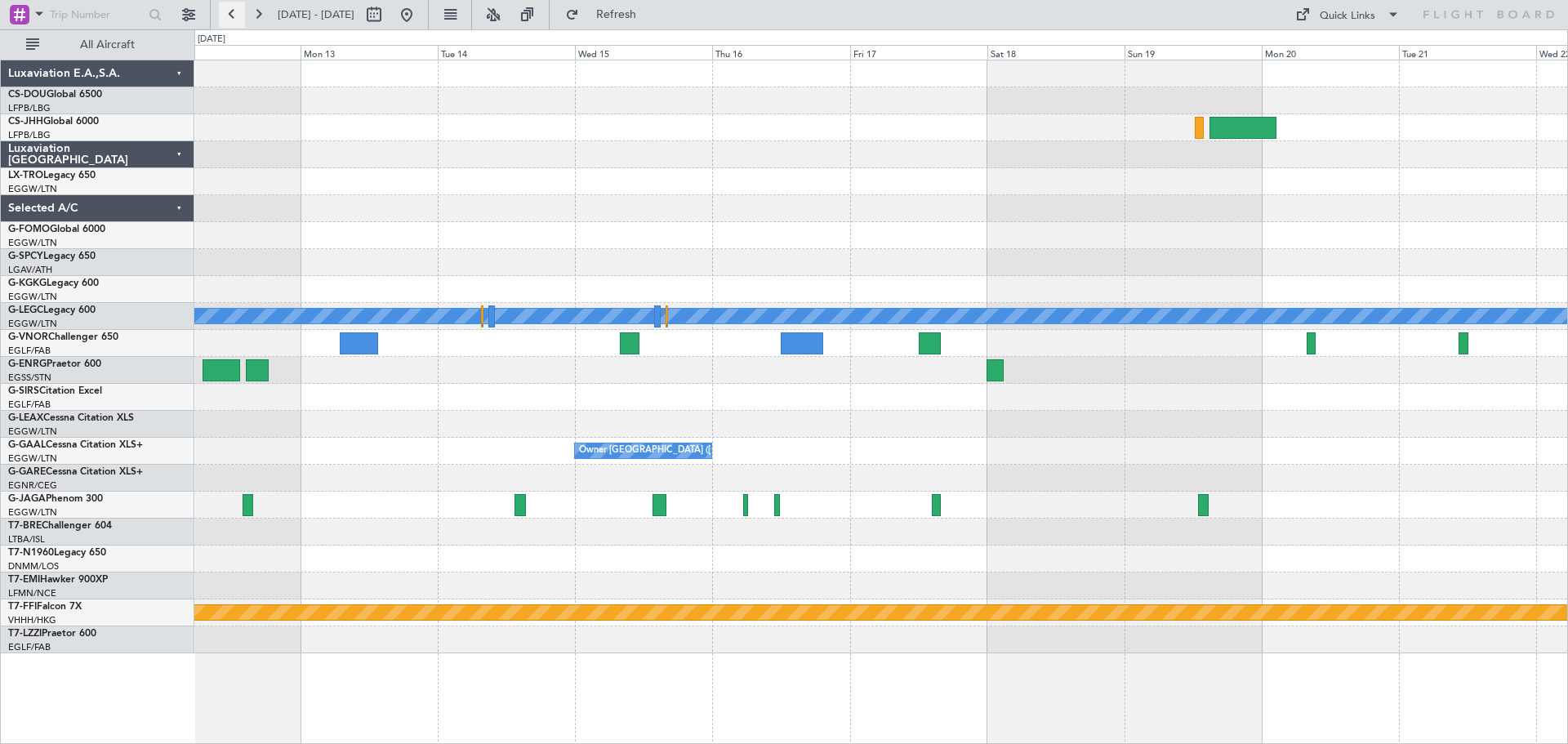
click at [236, 15] on button at bounding box center [232, 15] width 26 height 26
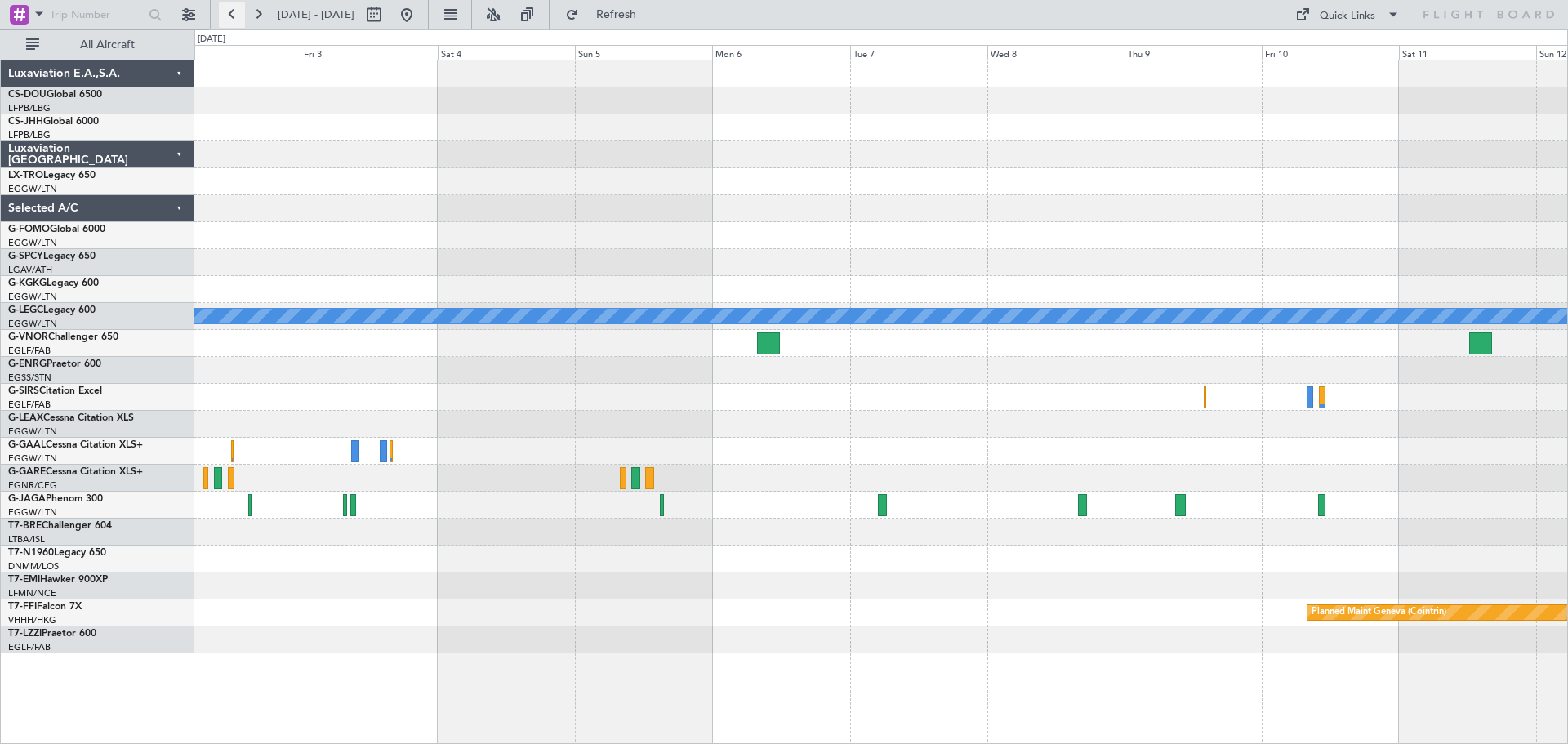
click at [234, 14] on button at bounding box center [232, 15] width 26 height 26
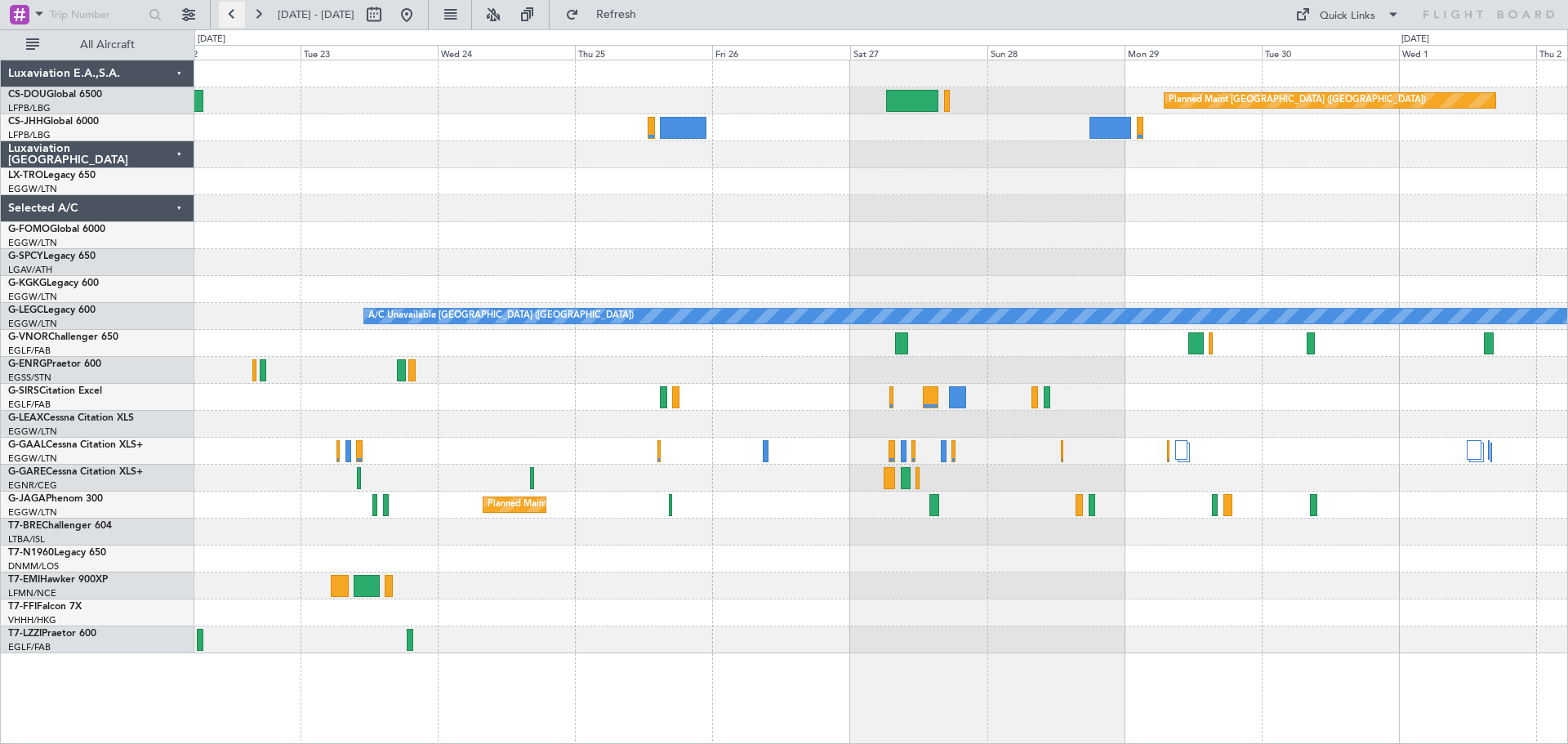
click at [234, 14] on button at bounding box center [232, 15] width 26 height 26
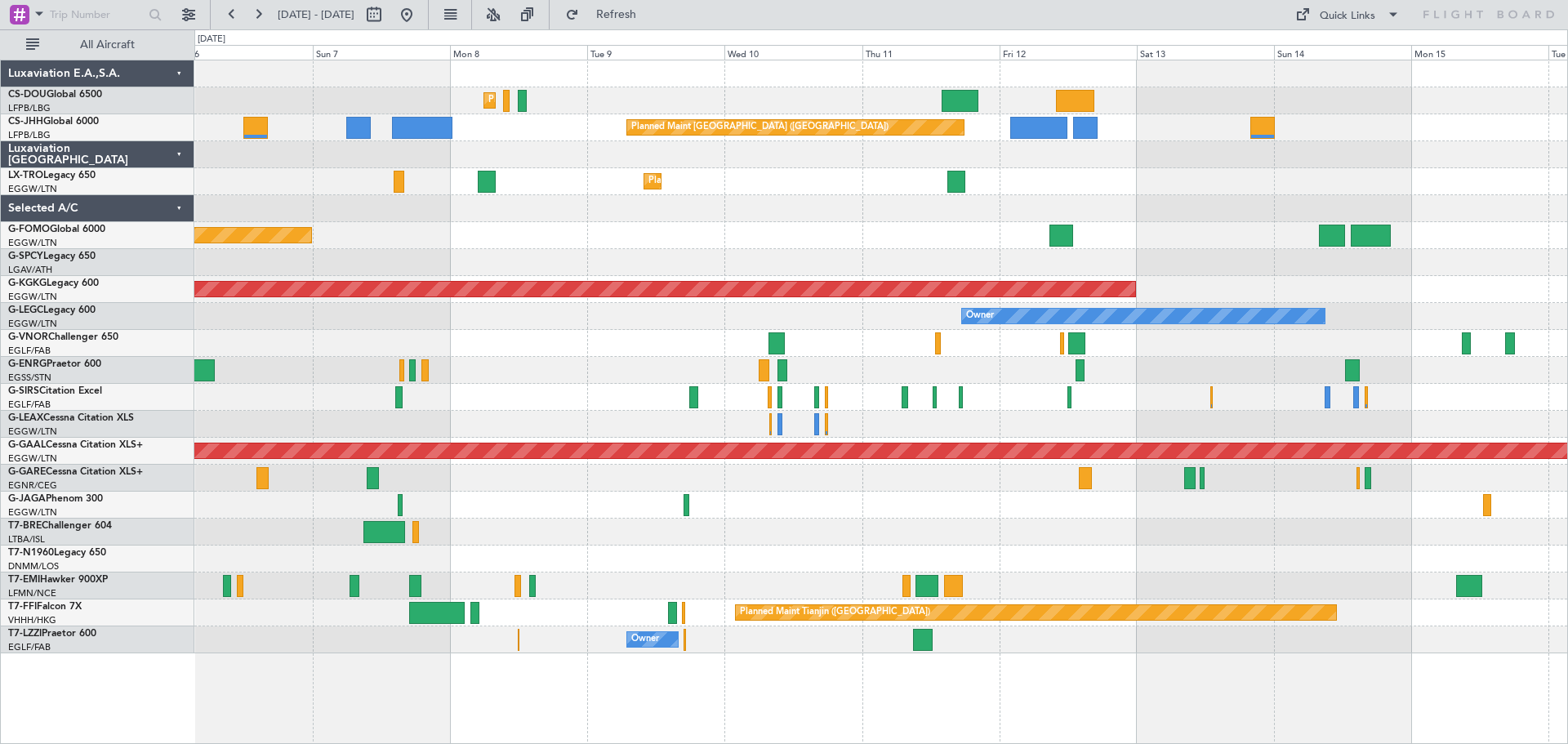
click at [715, 161] on div at bounding box center [880, 155] width 1373 height 27
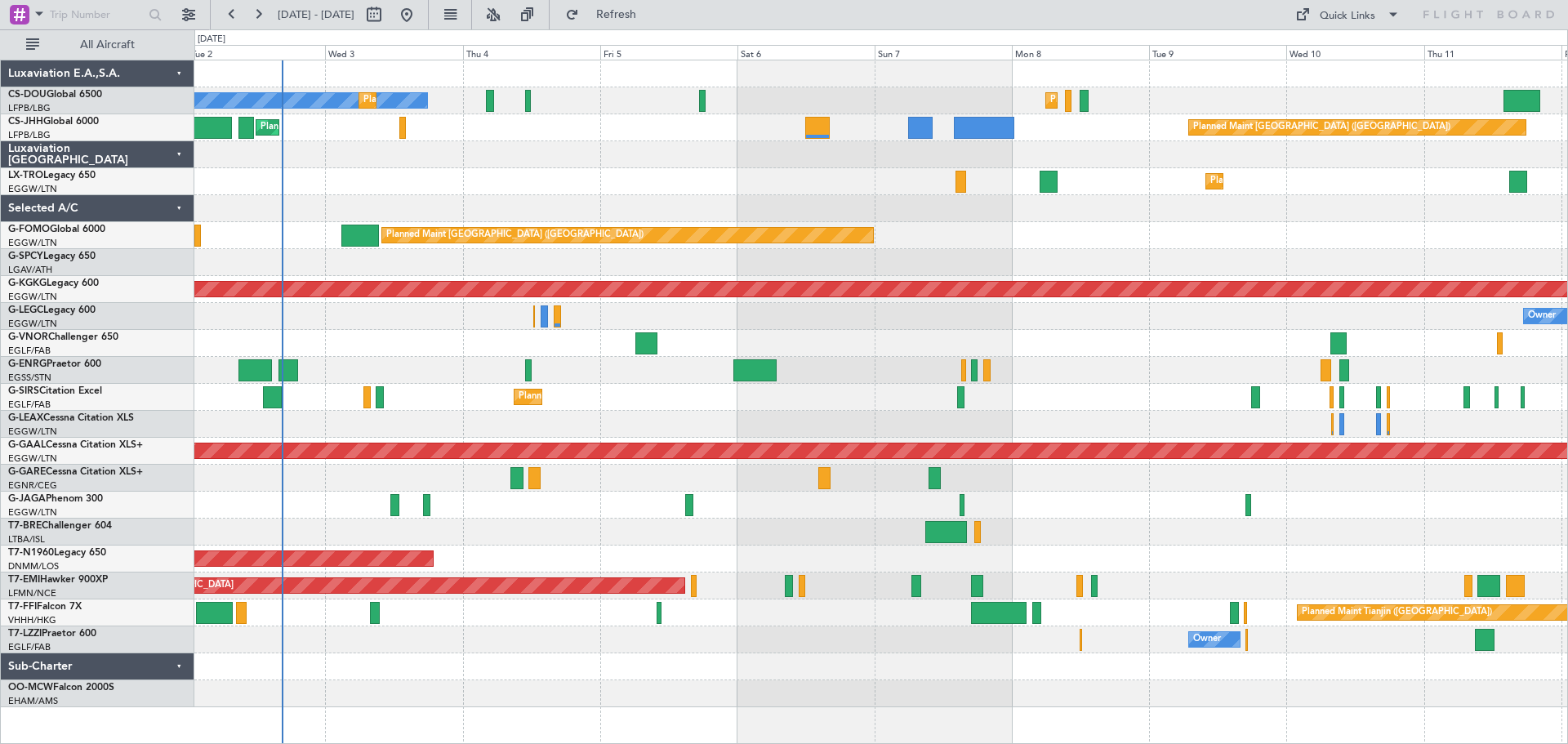
click at [1124, 146] on div at bounding box center [880, 155] width 1373 height 27
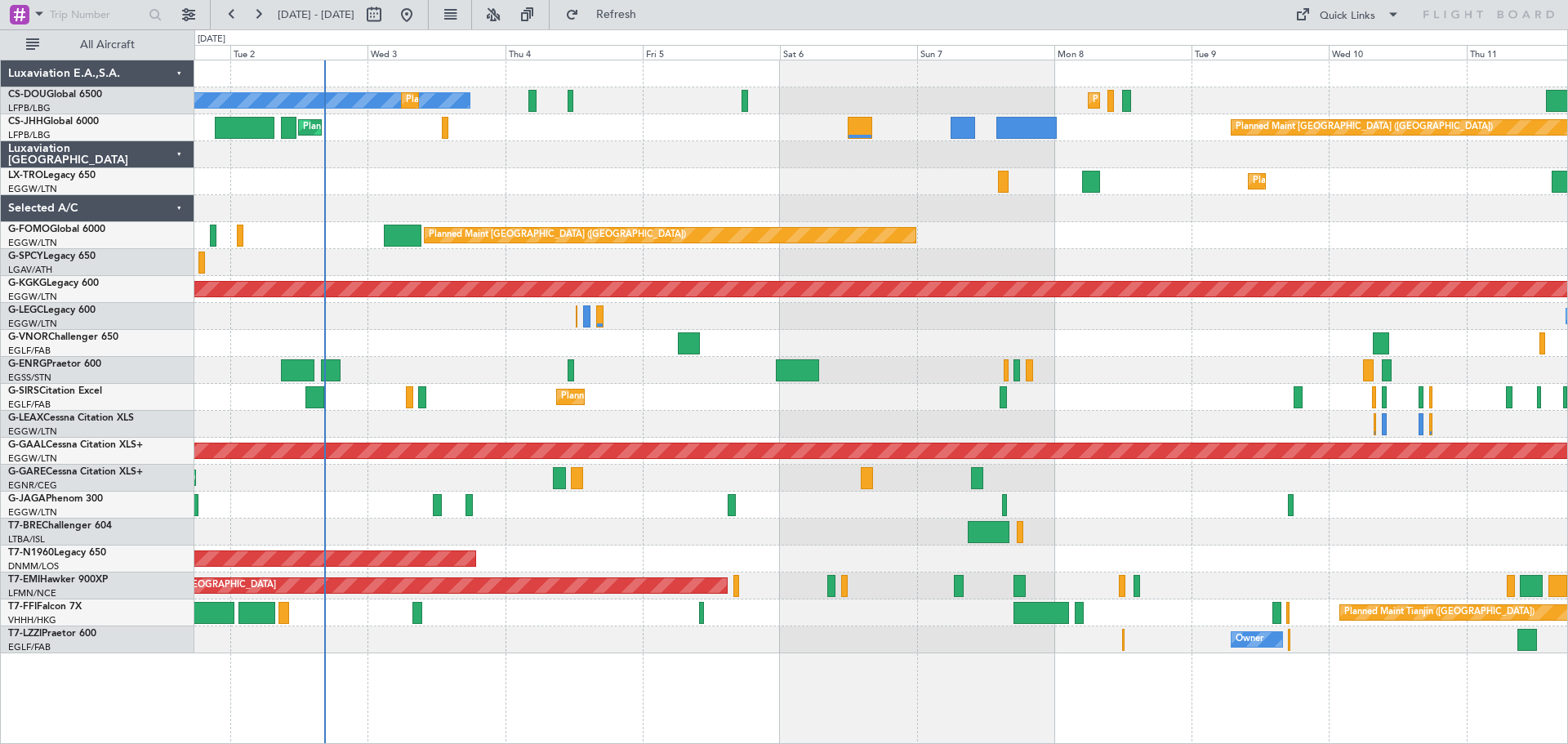
click at [595, 151] on div at bounding box center [880, 155] width 1373 height 27
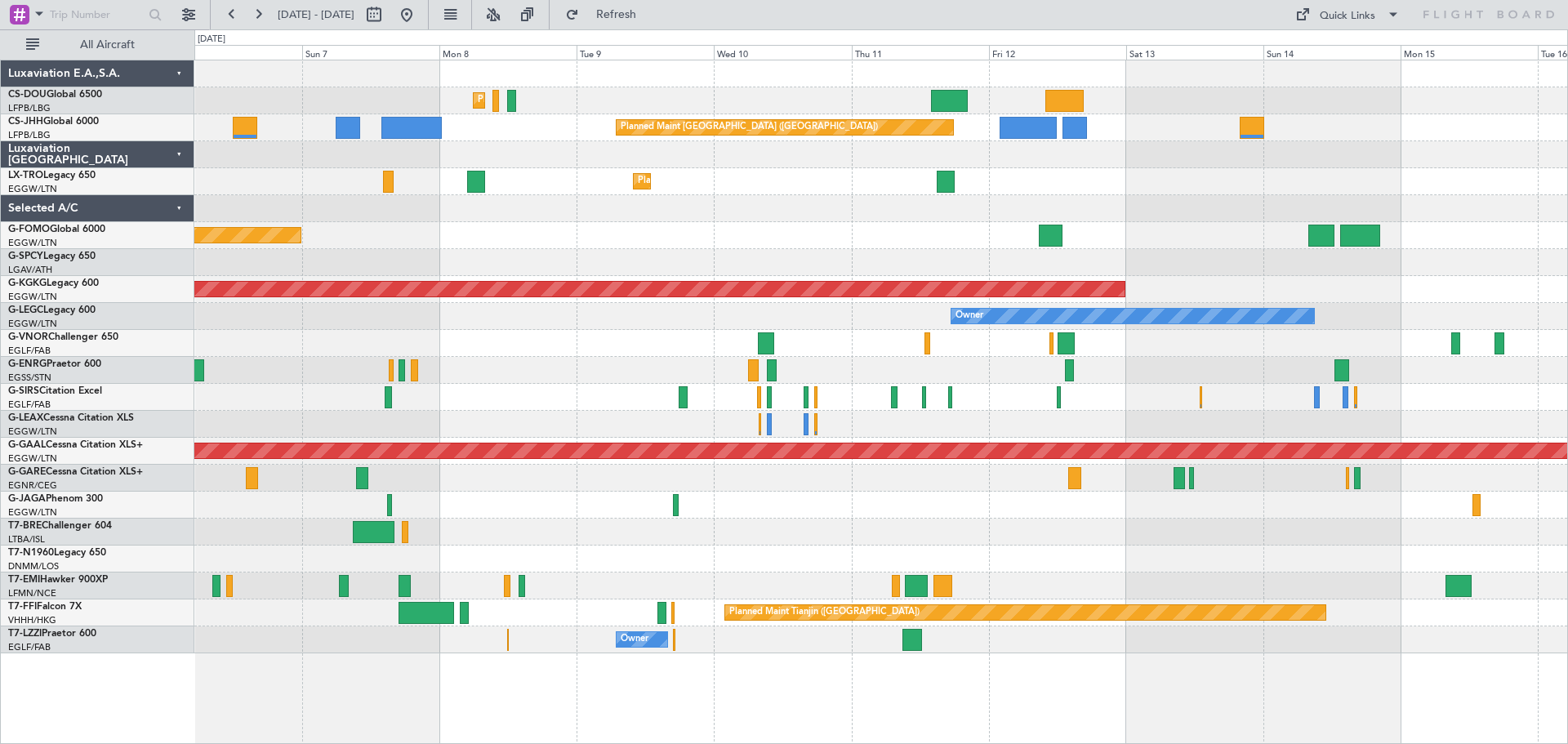
click at [756, 208] on div at bounding box center [880, 209] width 1373 height 27
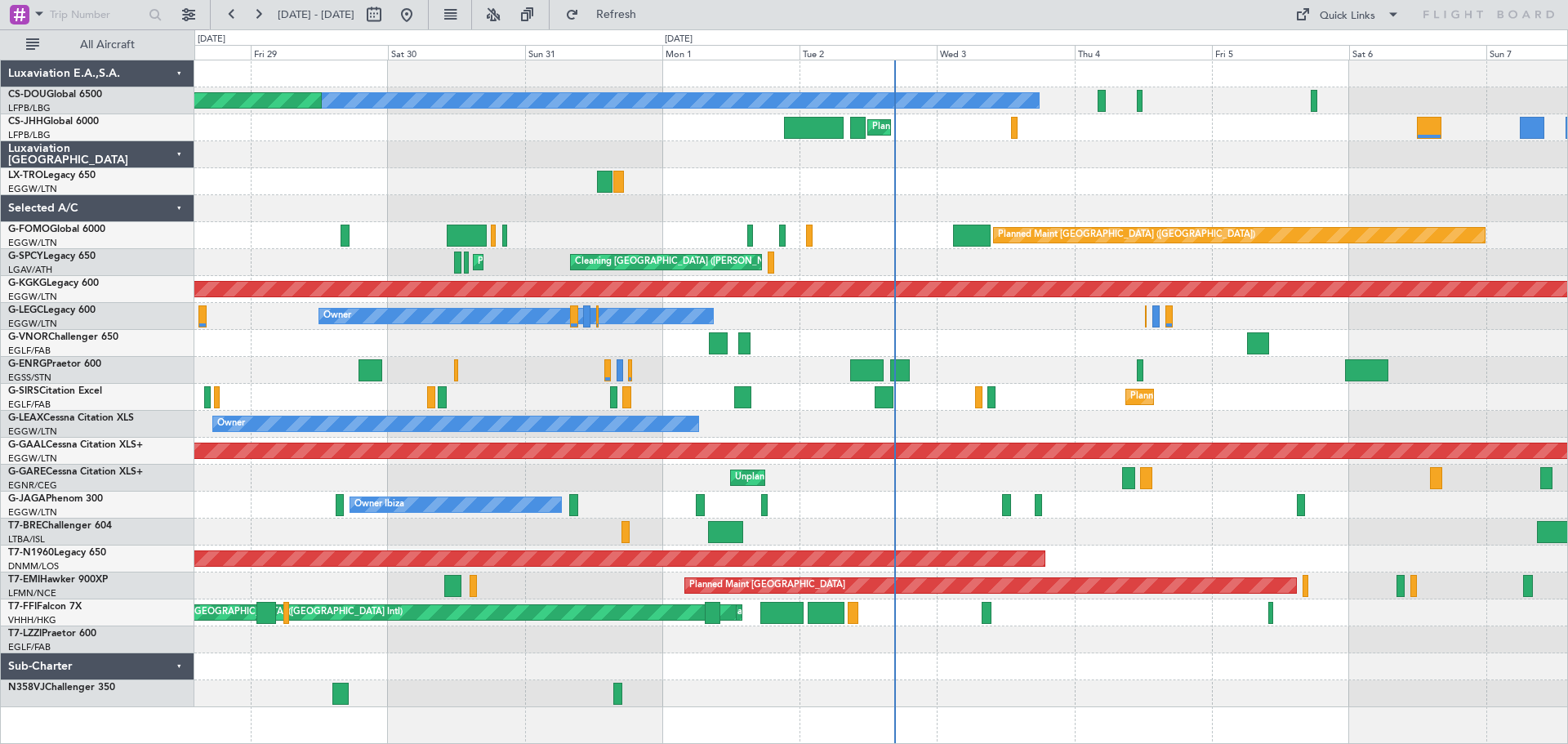
click at [1022, 198] on div "Planned Maint [GEOGRAPHIC_DATA] ([GEOGRAPHIC_DATA]) No Crew Planned Maint [GEOG…" at bounding box center [880, 384] width 1373 height 647
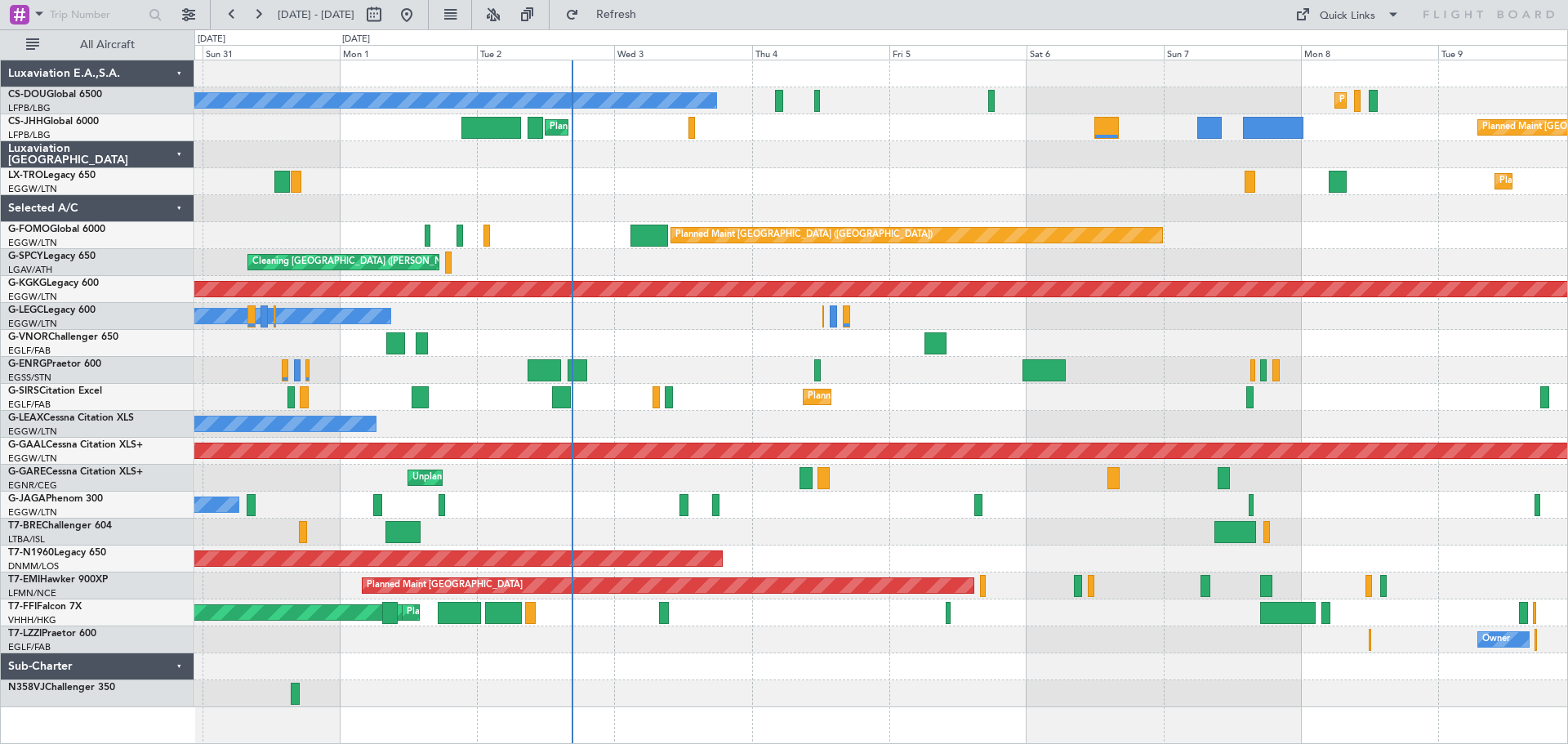
click at [967, 170] on div "Planned Maint [GEOGRAPHIC_DATA] ([GEOGRAPHIC_DATA]) No Crew Planned Maint [GEOG…" at bounding box center [880, 384] width 1373 height 647
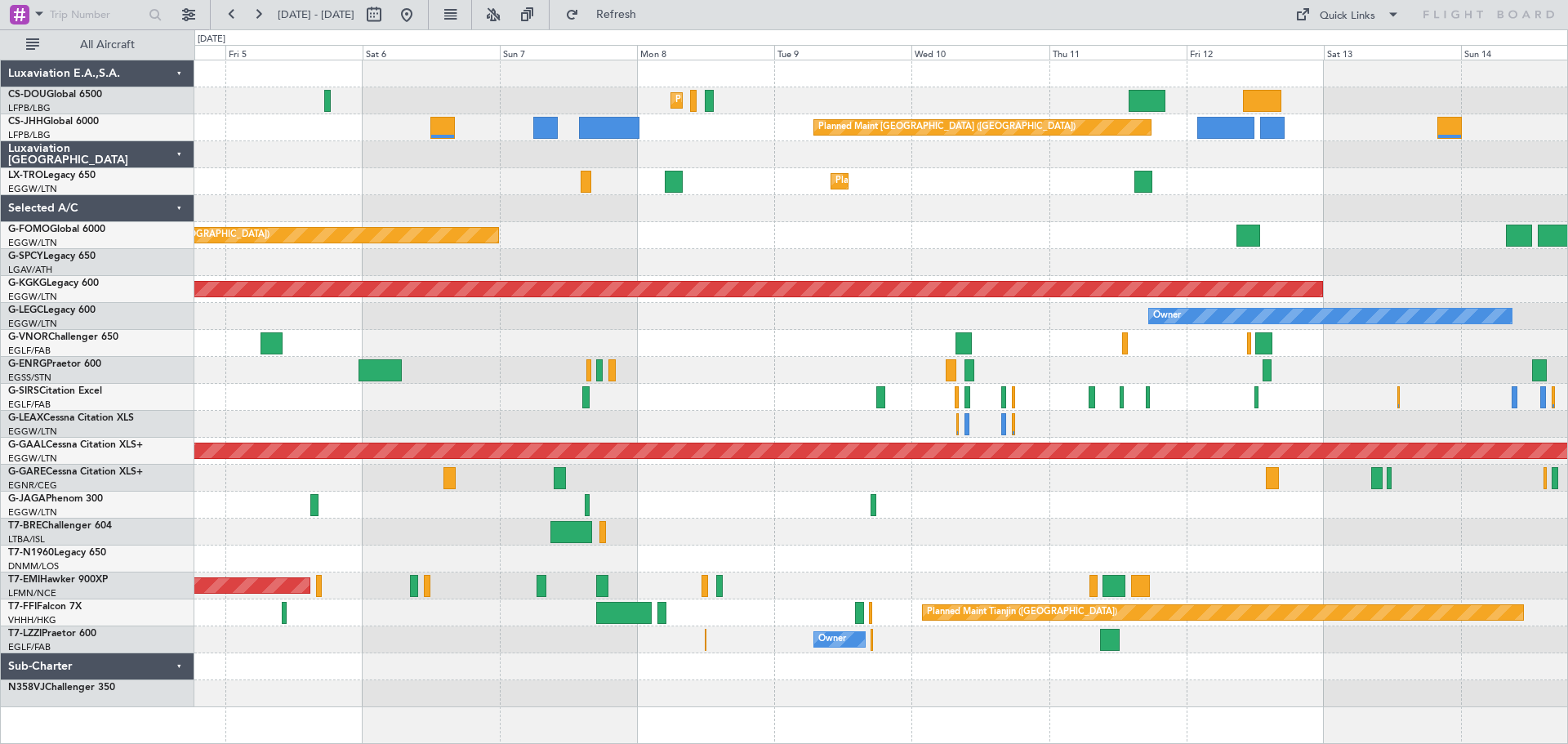
click at [816, 217] on div at bounding box center [880, 209] width 1373 height 27
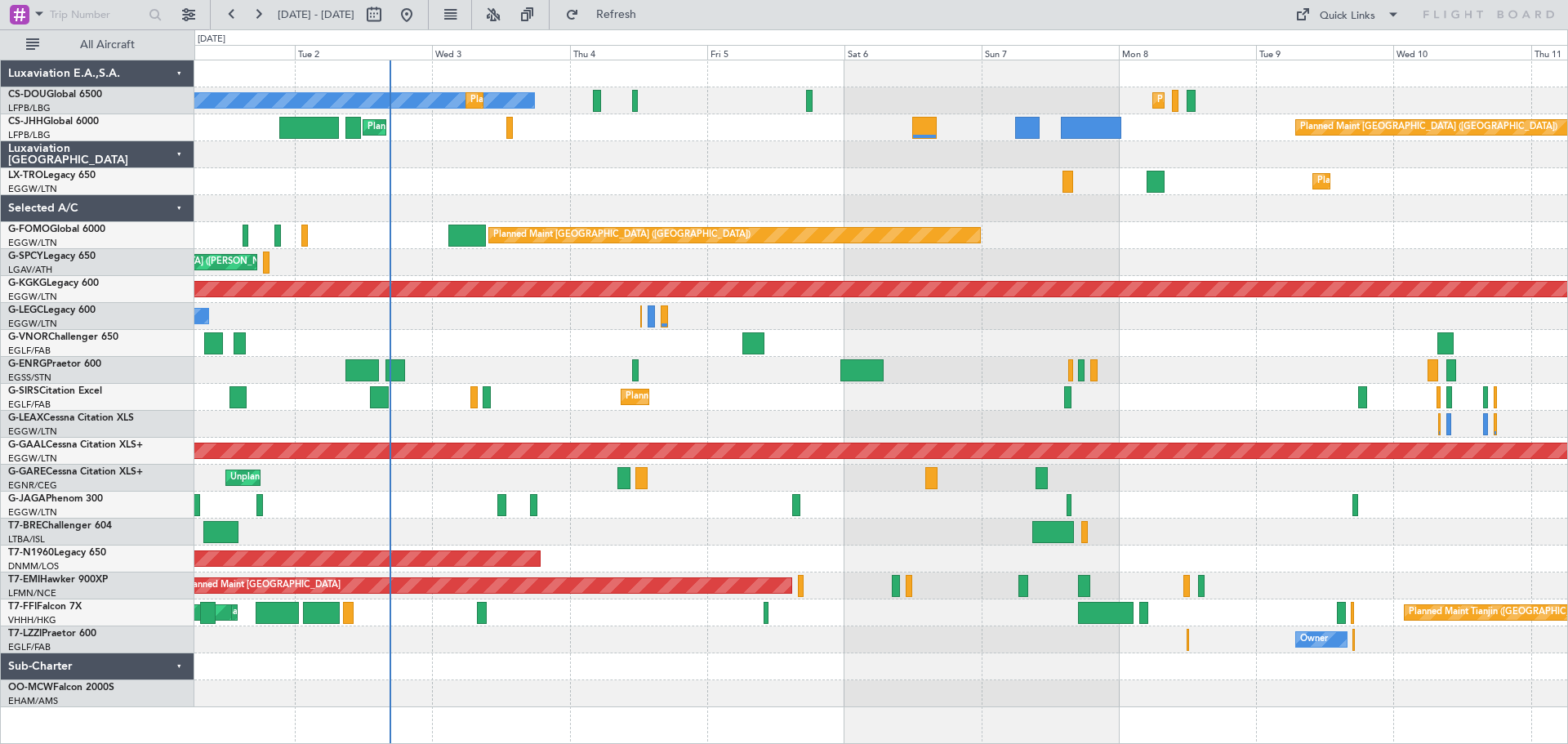
click at [951, 191] on div "Planned Maint Dusseldorf" at bounding box center [880, 182] width 1373 height 27
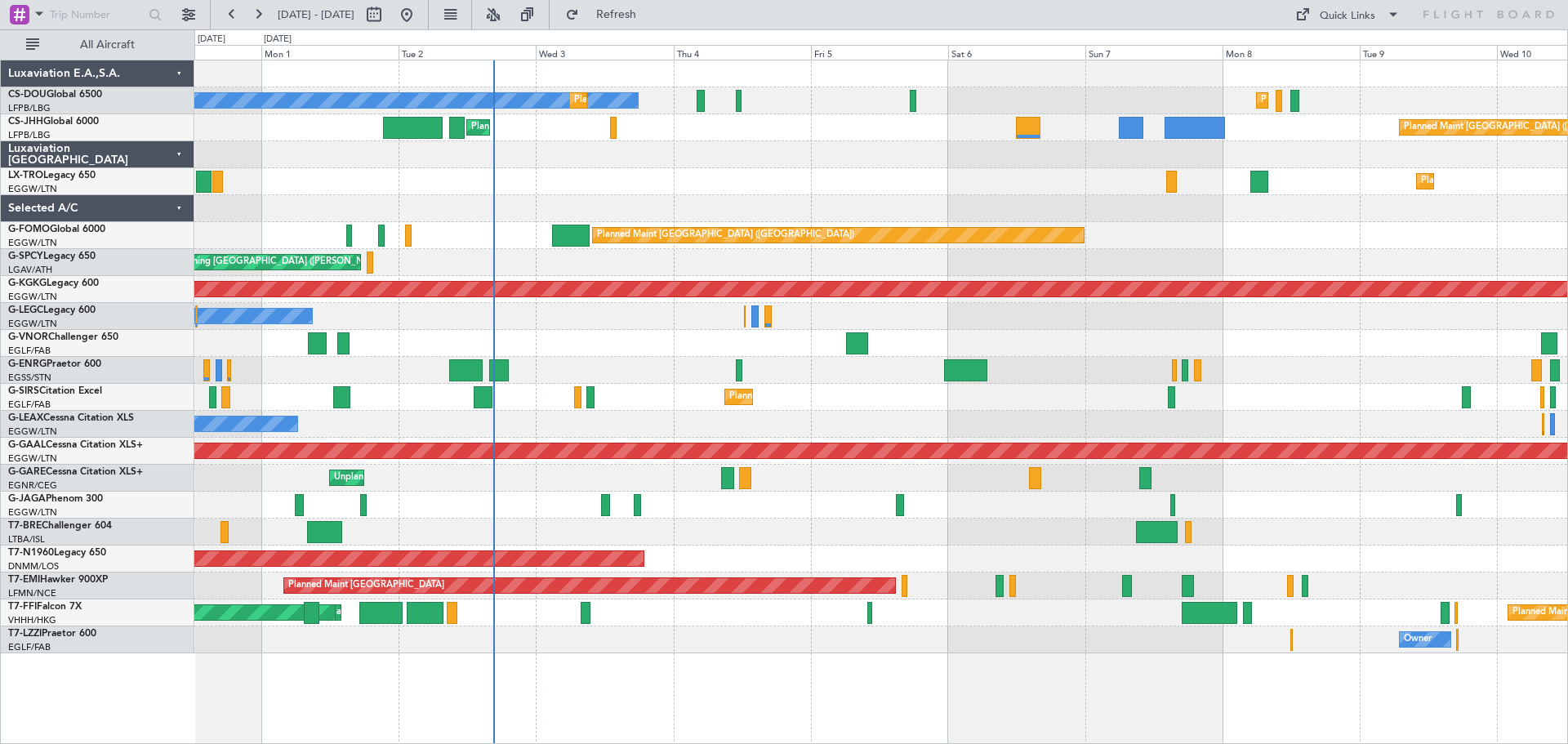
click at [665, 193] on div "Planned Maint [GEOGRAPHIC_DATA] ([GEOGRAPHIC_DATA]) No Crew Planned Maint [GEOG…" at bounding box center [880, 357] width 1373 height 593
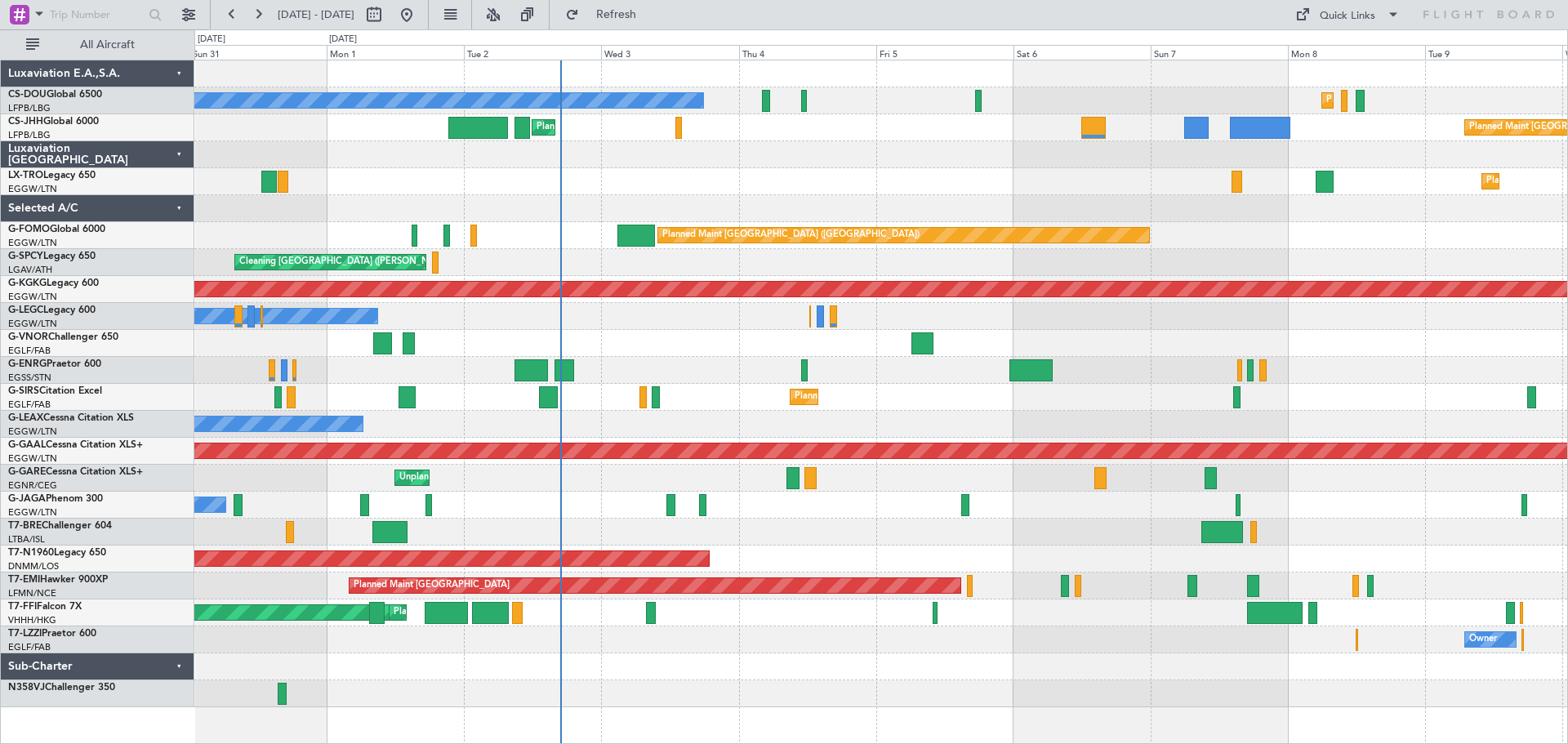
click at [789, 167] on div "Planned Maint [GEOGRAPHIC_DATA] ([GEOGRAPHIC_DATA]) No Crew Planned Maint [GEOG…" at bounding box center [880, 384] width 1373 height 647
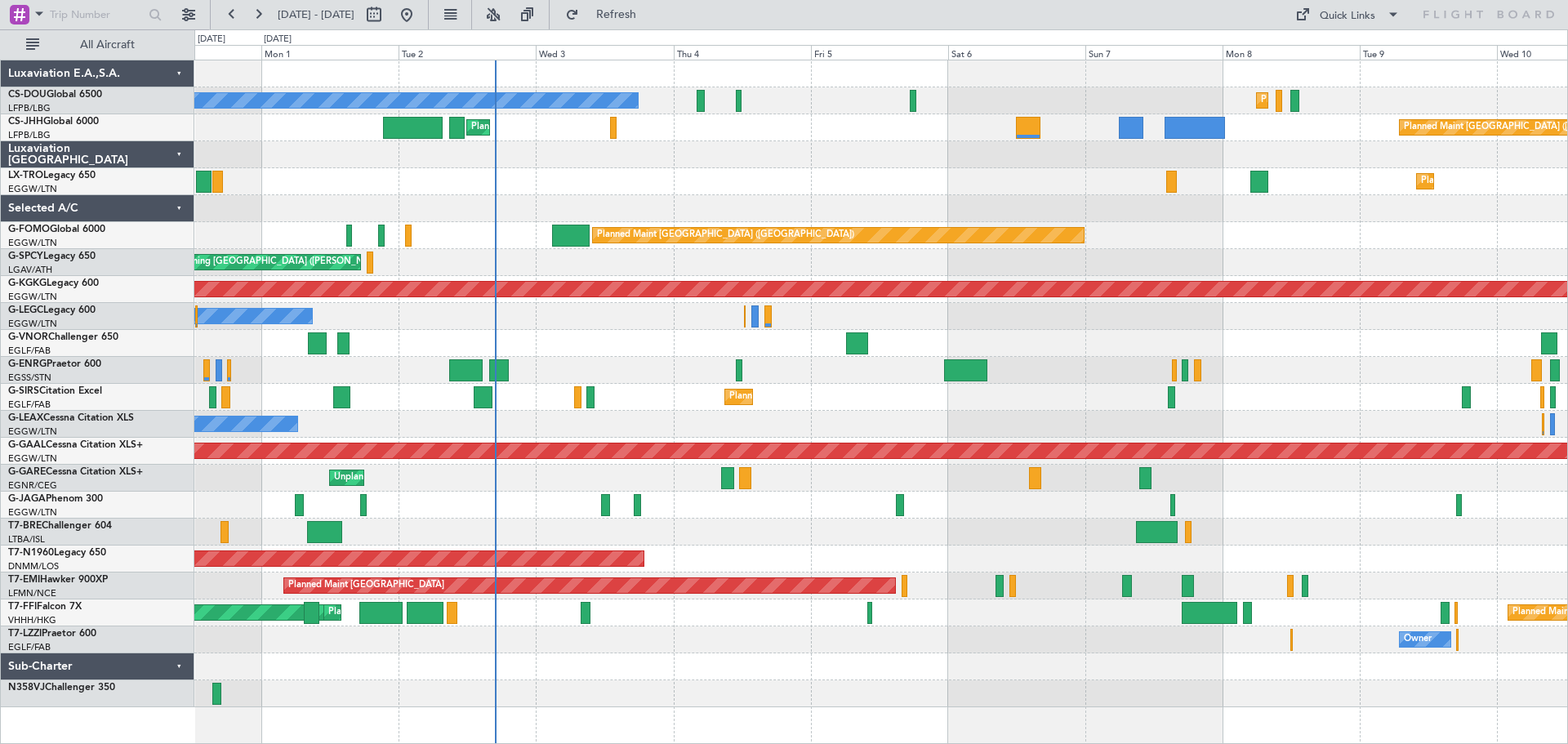
click at [756, 155] on div at bounding box center [880, 155] width 1373 height 27
